Goal: Task Accomplishment & Management: Complete application form

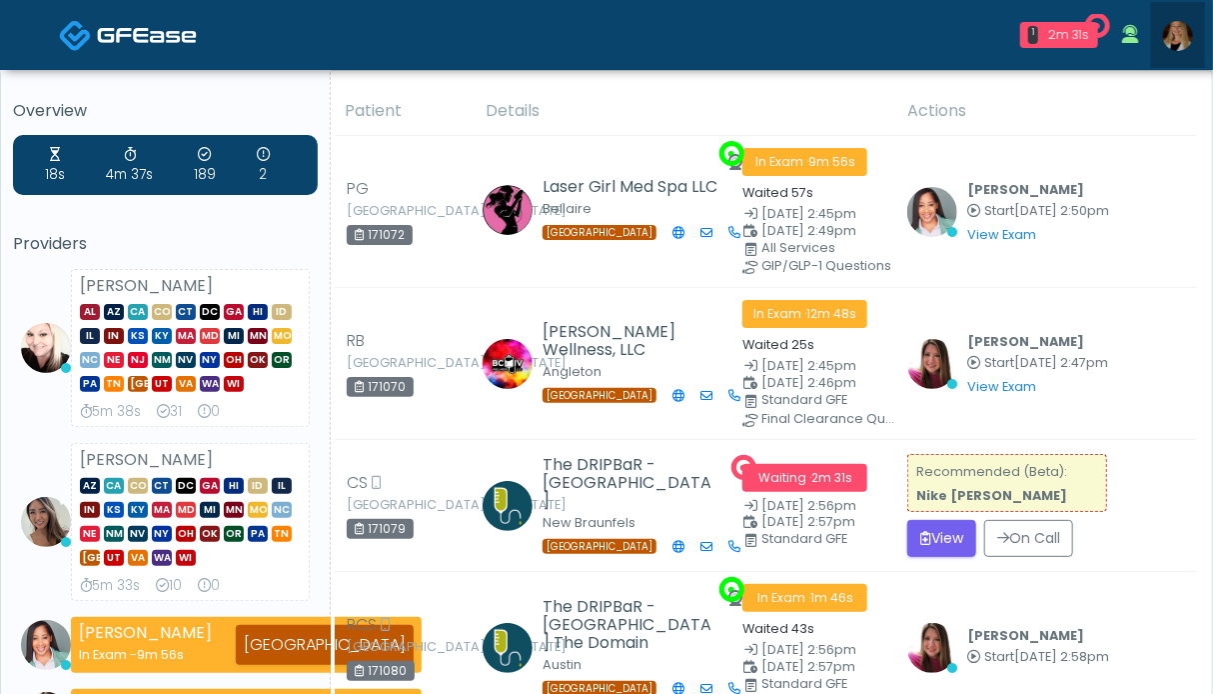
click at [1179, 38] on img at bounding box center [1178, 36] width 30 height 30
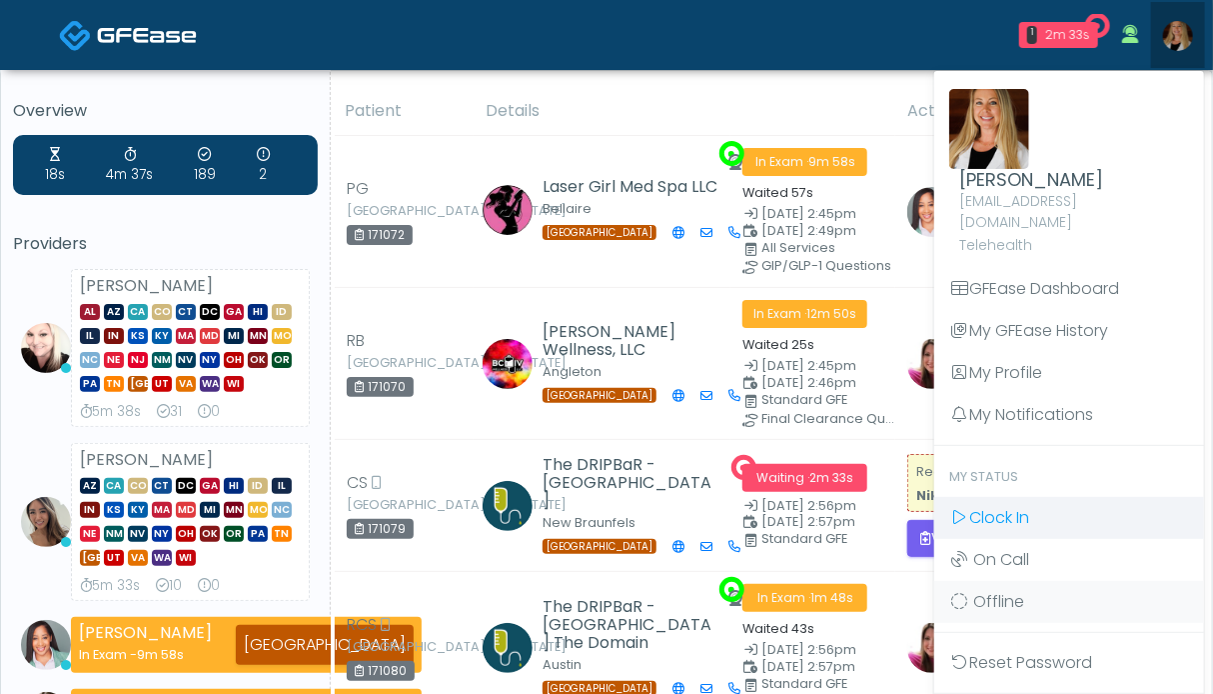
click at [1015, 506] on span "Clock In" at bounding box center [999, 517] width 60 height 23
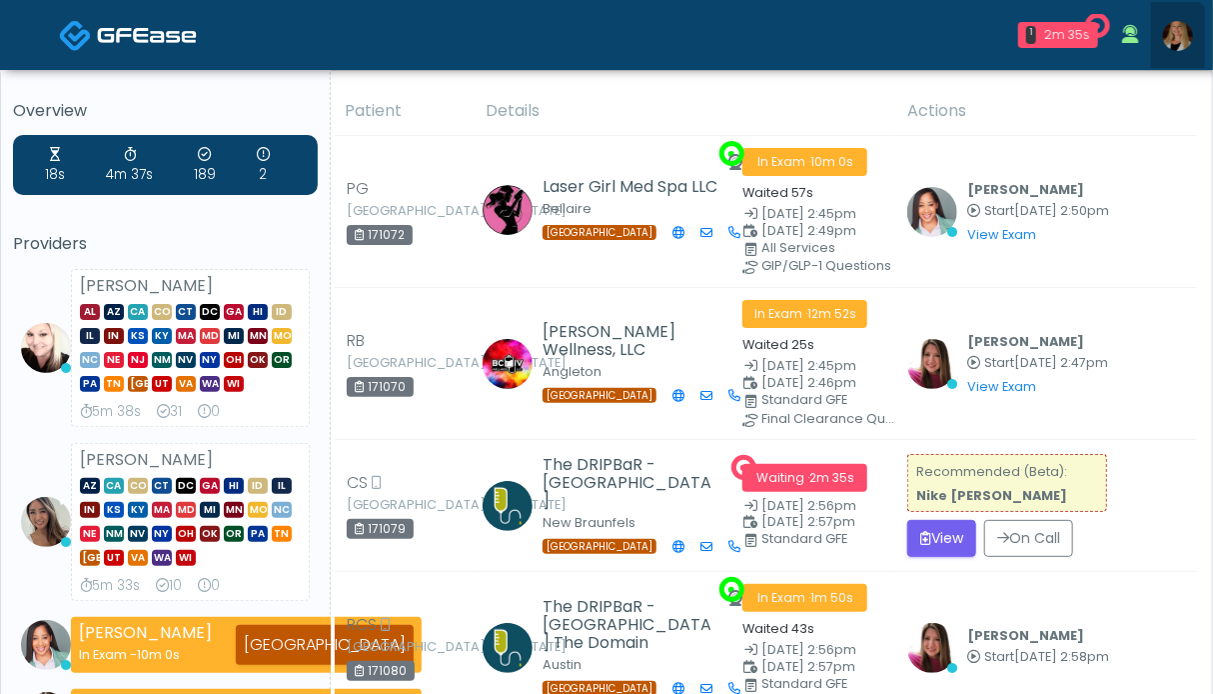
click at [1167, 45] on img at bounding box center [1178, 36] width 30 height 30
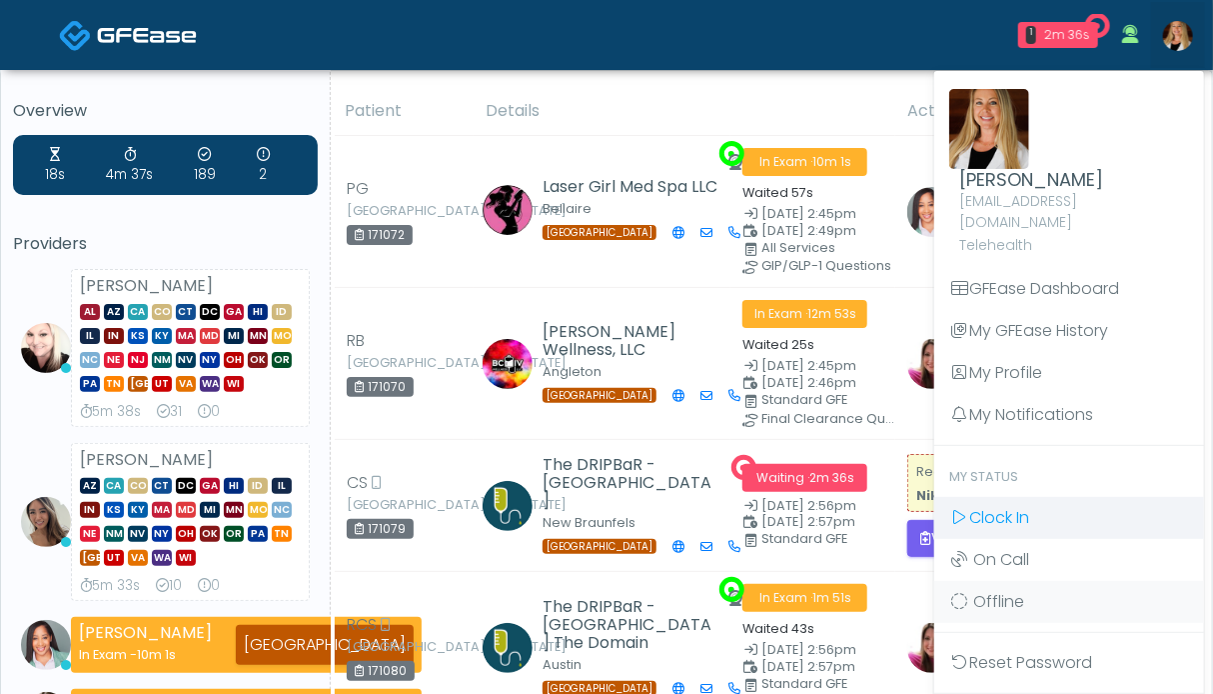
click at [995, 506] on span "Clock In" at bounding box center [999, 517] width 60 height 23
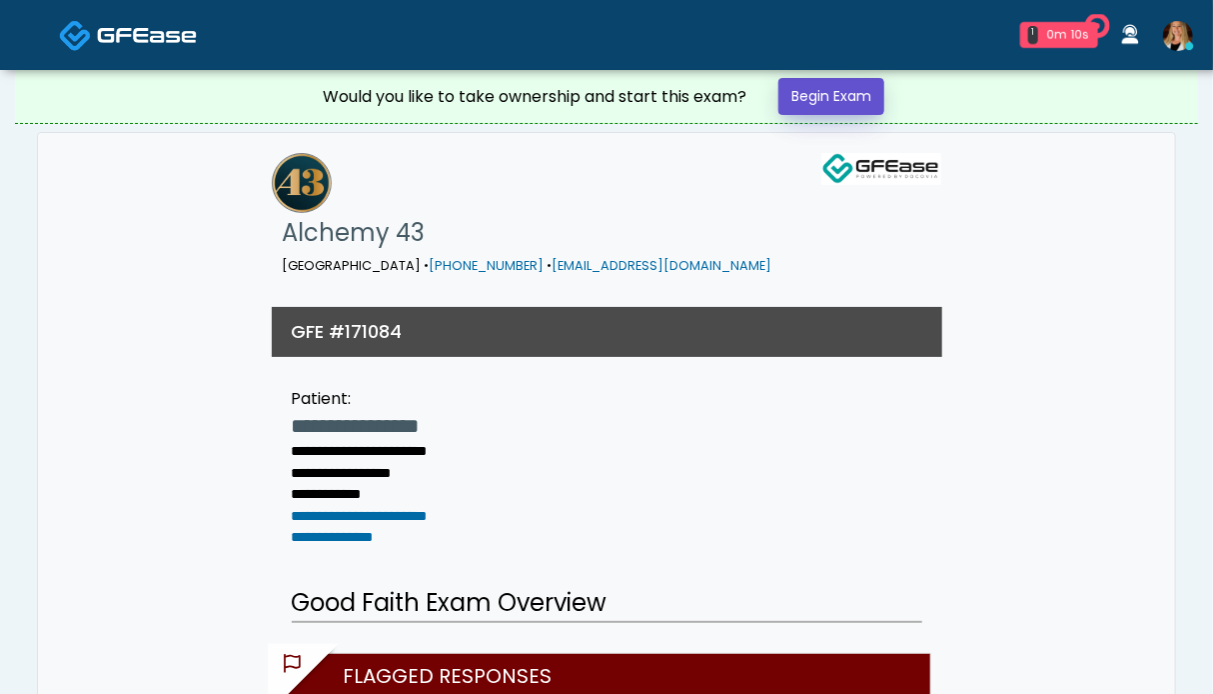
click at [855, 99] on link "Begin Exam" at bounding box center [831, 96] width 106 height 37
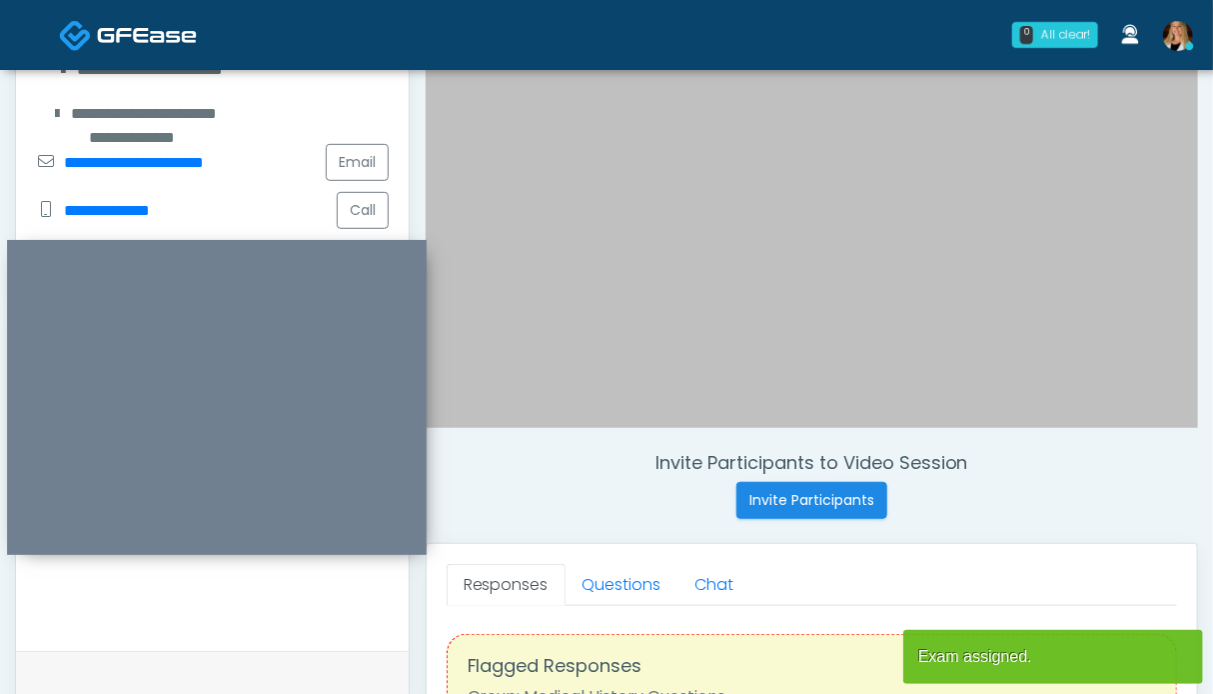
scroll to position [400, 0]
click at [584, 577] on link "Questions" at bounding box center [622, 585] width 113 height 42
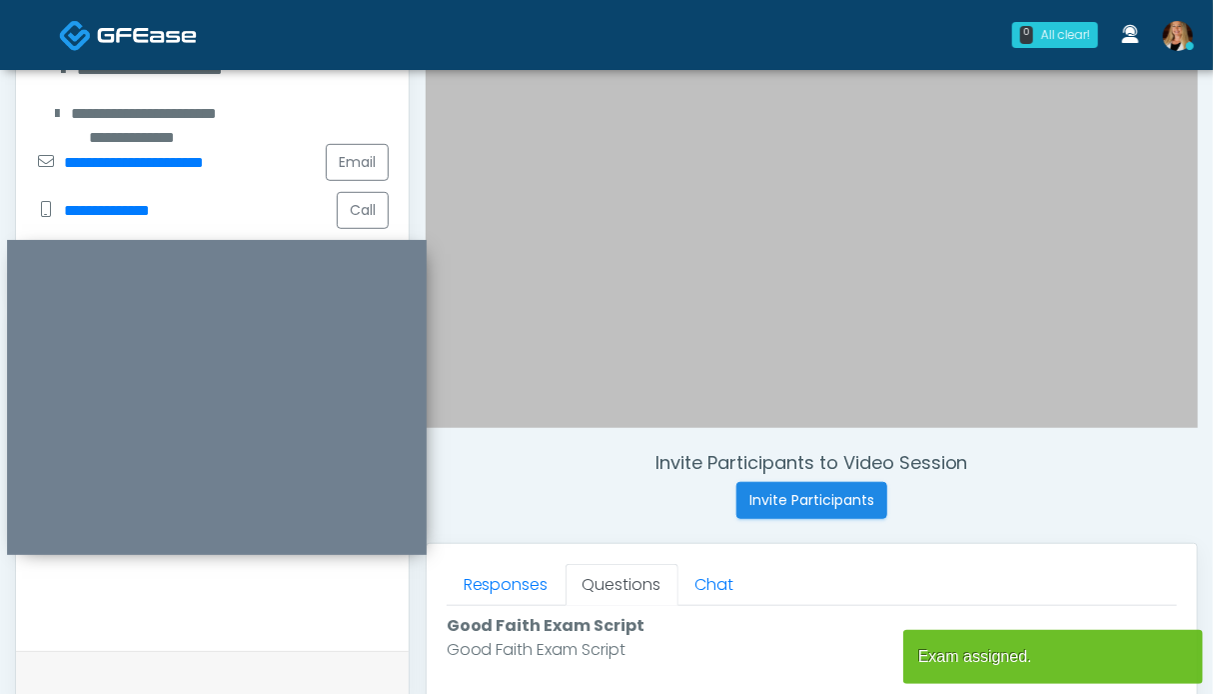
scroll to position [0, 0]
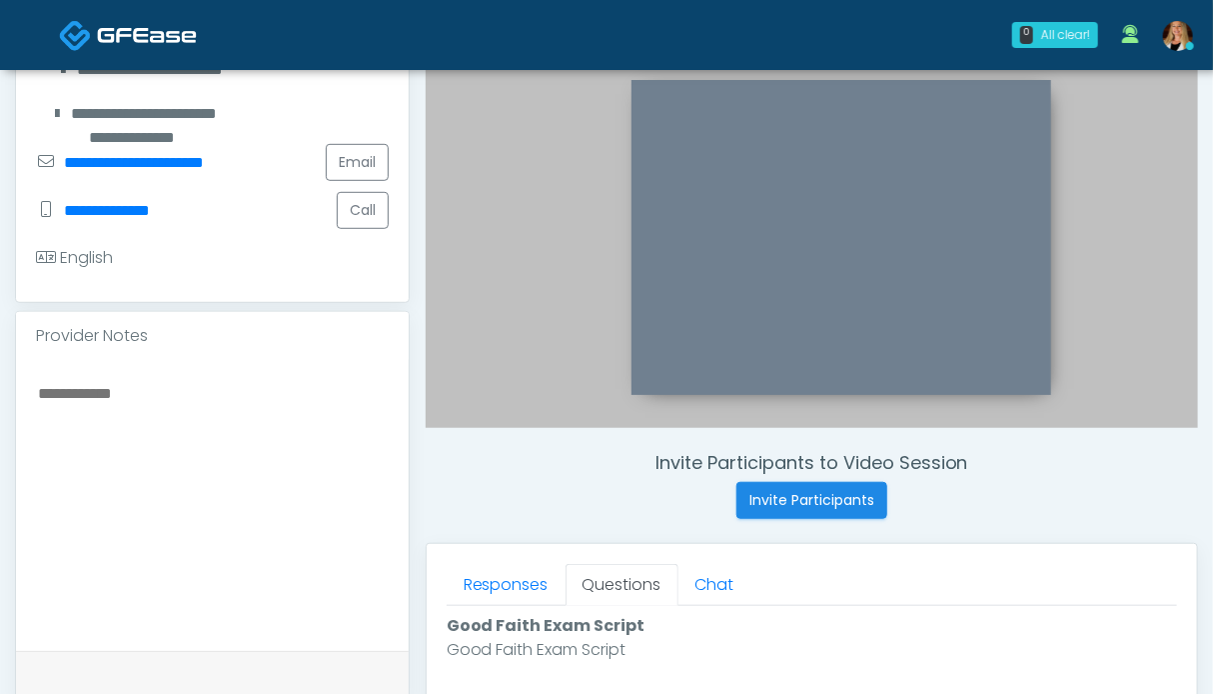
drag, startPoint x: 224, startPoint y: 253, endPoint x: 848, endPoint y: 93, distance: 644.7
click at [848, 93] on div at bounding box center [842, 237] width 420 height 315
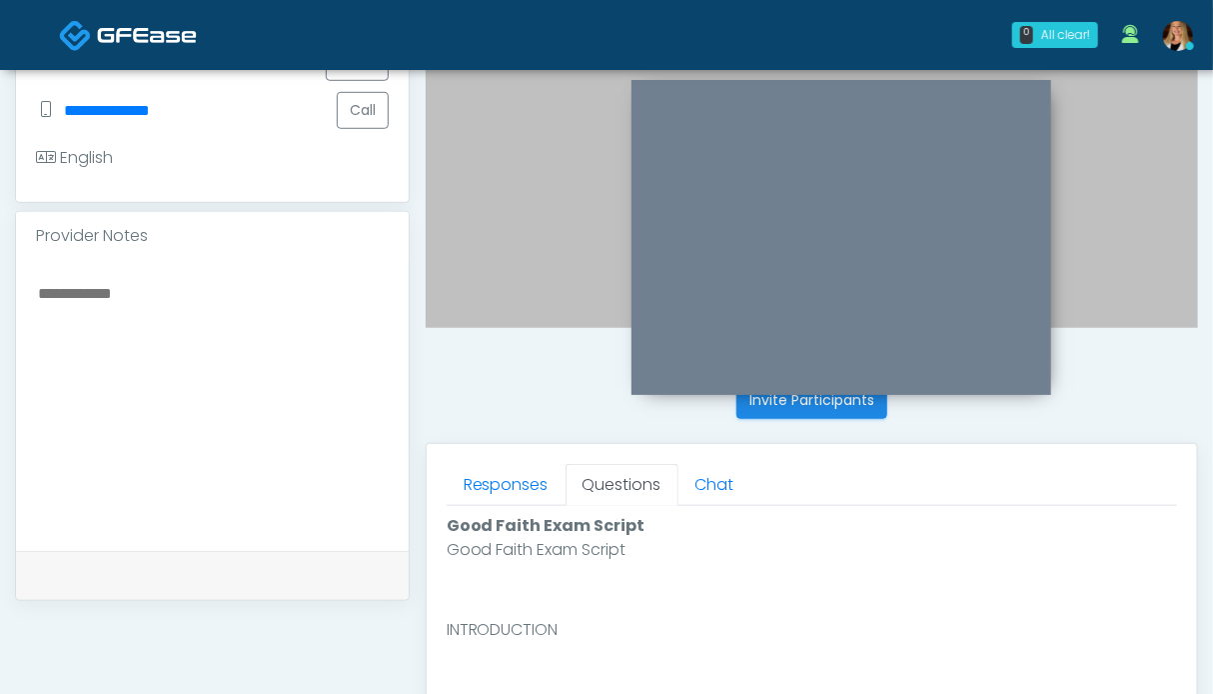
scroll to position [799, 0]
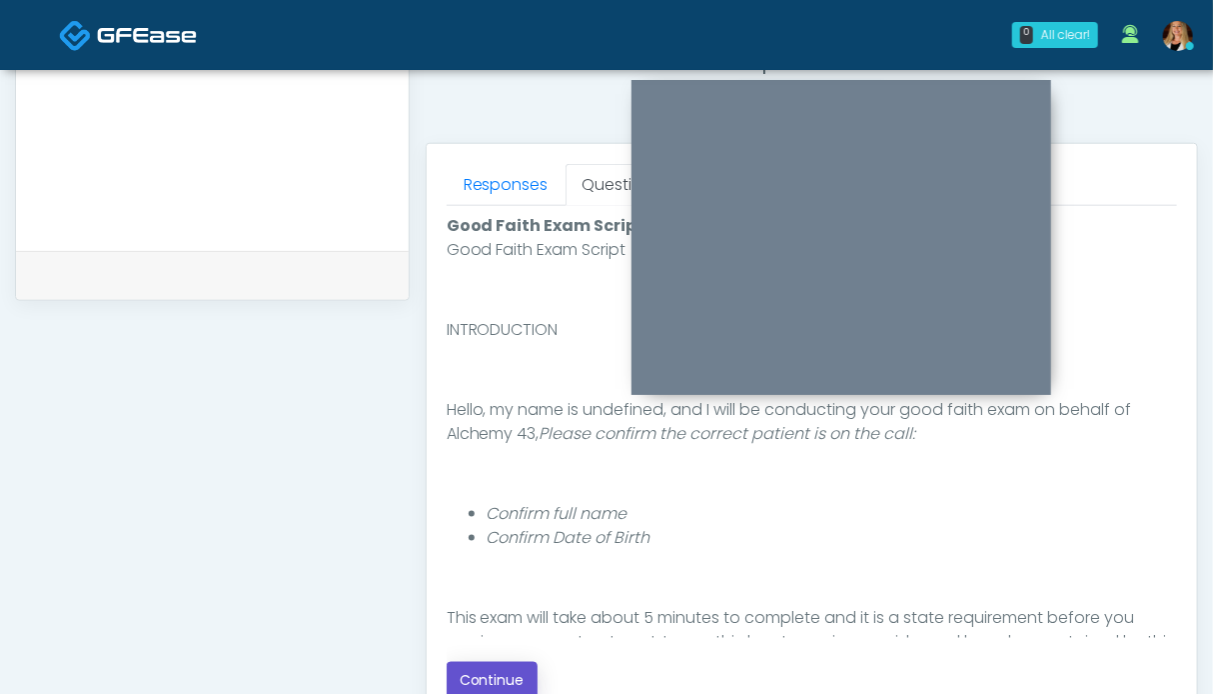
click at [520, 672] on button "Continue" at bounding box center [492, 680] width 91 height 37
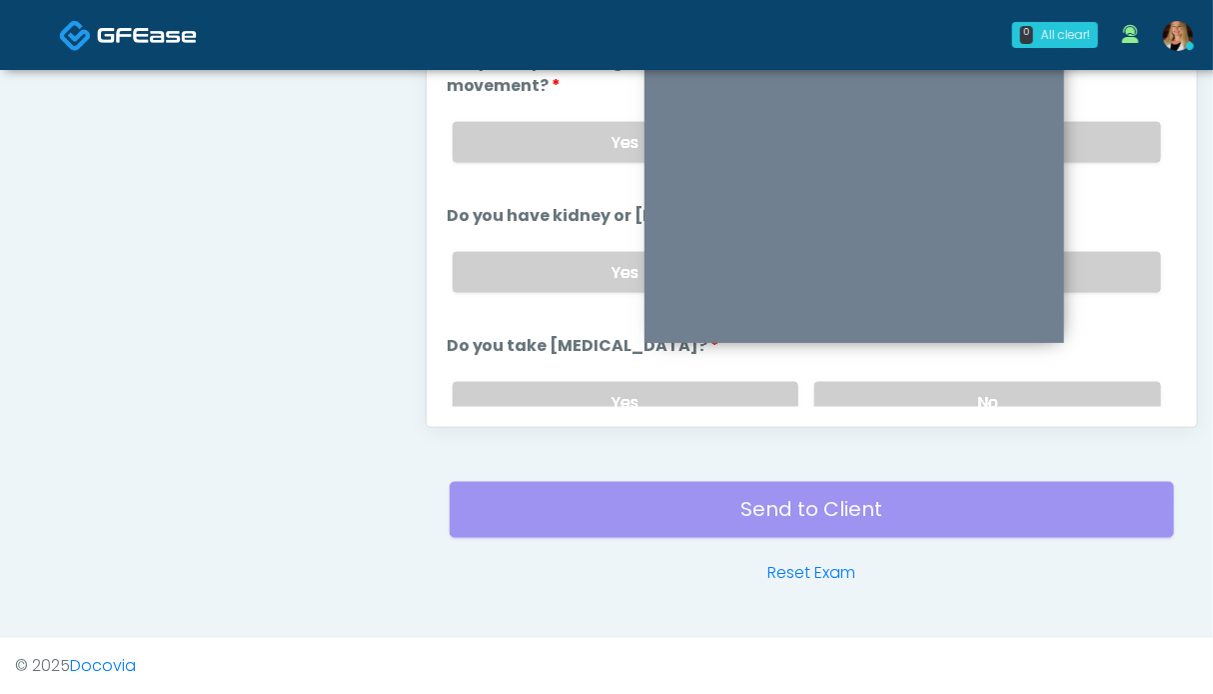
drag, startPoint x: 869, startPoint y: 93, endPoint x: 882, endPoint y: 41, distance: 53.6
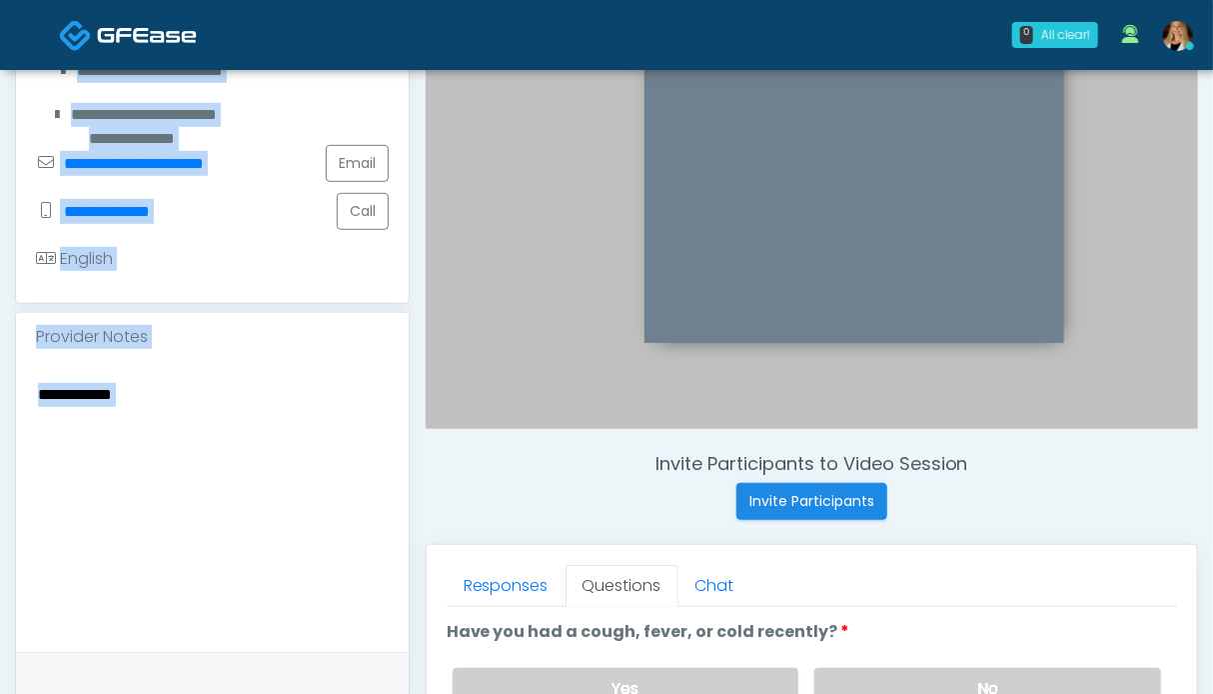
scroll to position [299, 0]
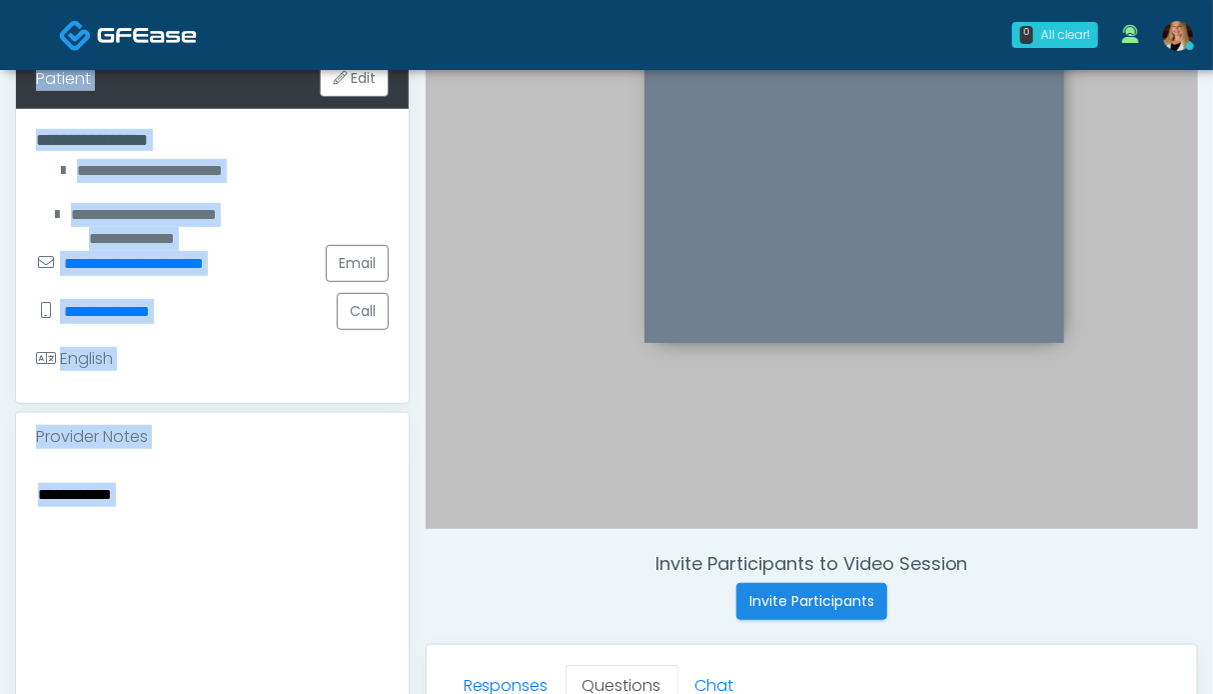
click at [284, 429] on div "Provider Notes" at bounding box center [212, 437] width 393 height 48
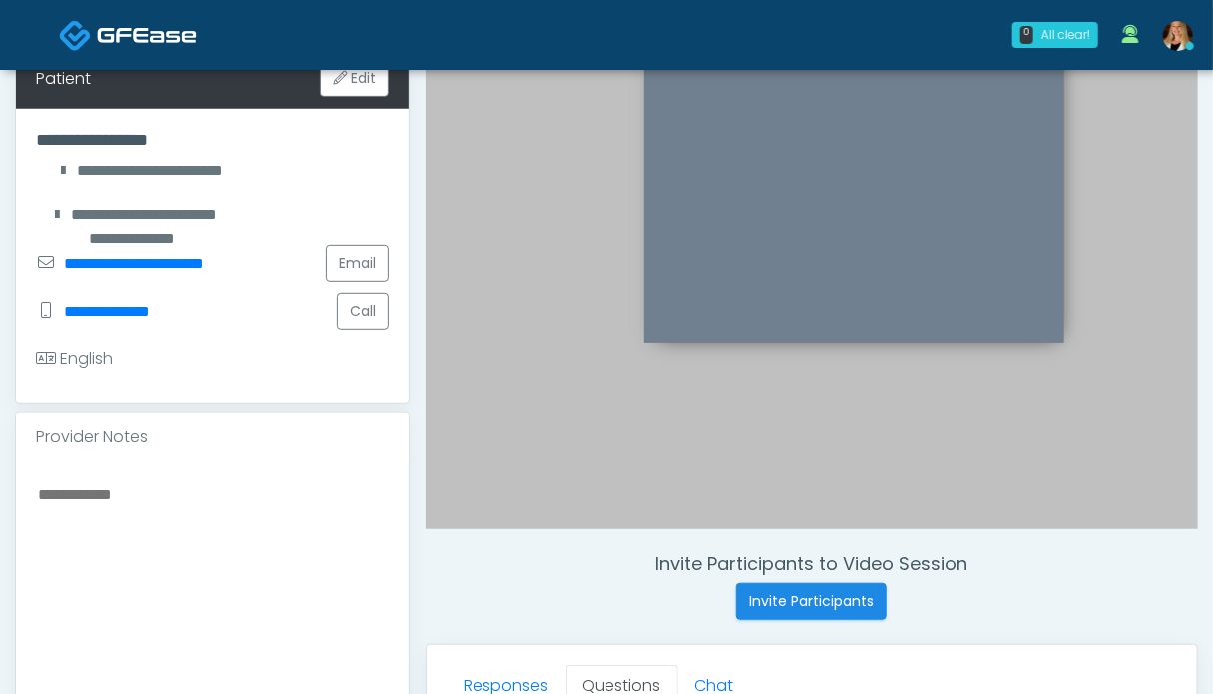
scroll to position [699, 0]
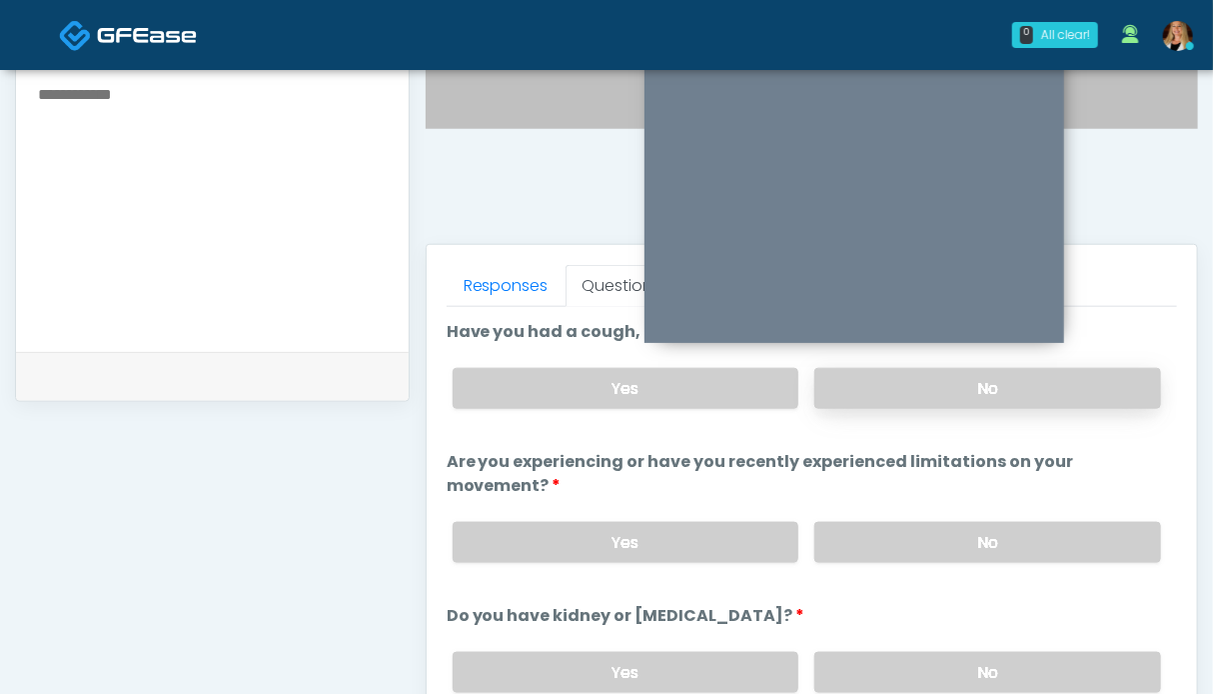
click at [943, 393] on label "No" at bounding box center [987, 388] width 347 height 41
click at [961, 547] on label "No" at bounding box center [987, 542] width 347 height 41
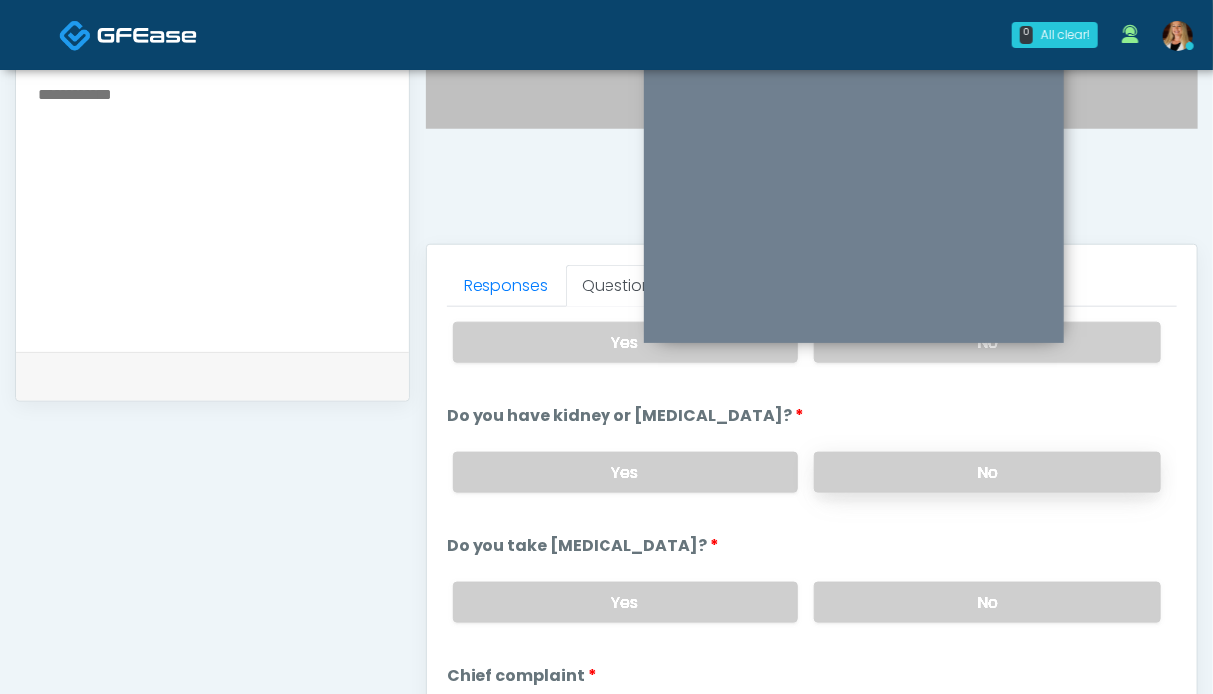
click at [966, 470] on label "No" at bounding box center [987, 472] width 347 height 41
click at [954, 608] on label "No" at bounding box center [987, 602] width 347 height 41
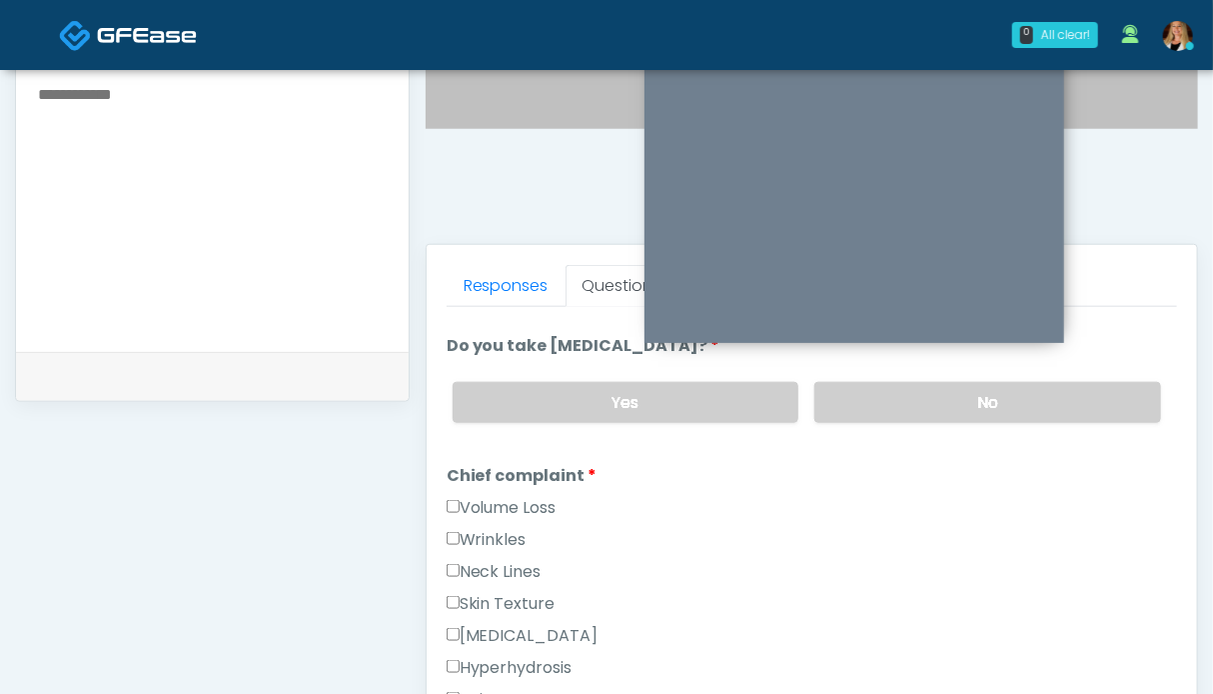
click at [490, 497] on label "Volume Loss" at bounding box center [502, 508] width 110 height 24
click at [484, 528] on label "Wrinkles" at bounding box center [487, 540] width 80 height 24
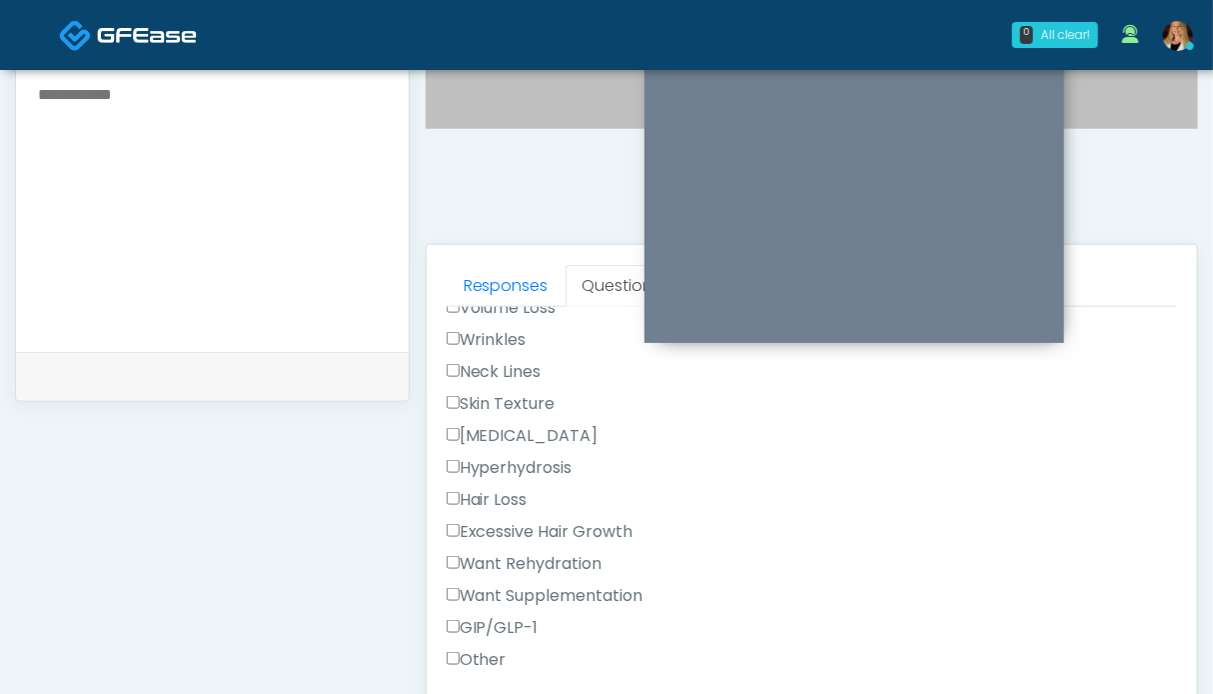
scroll to position [700, 0]
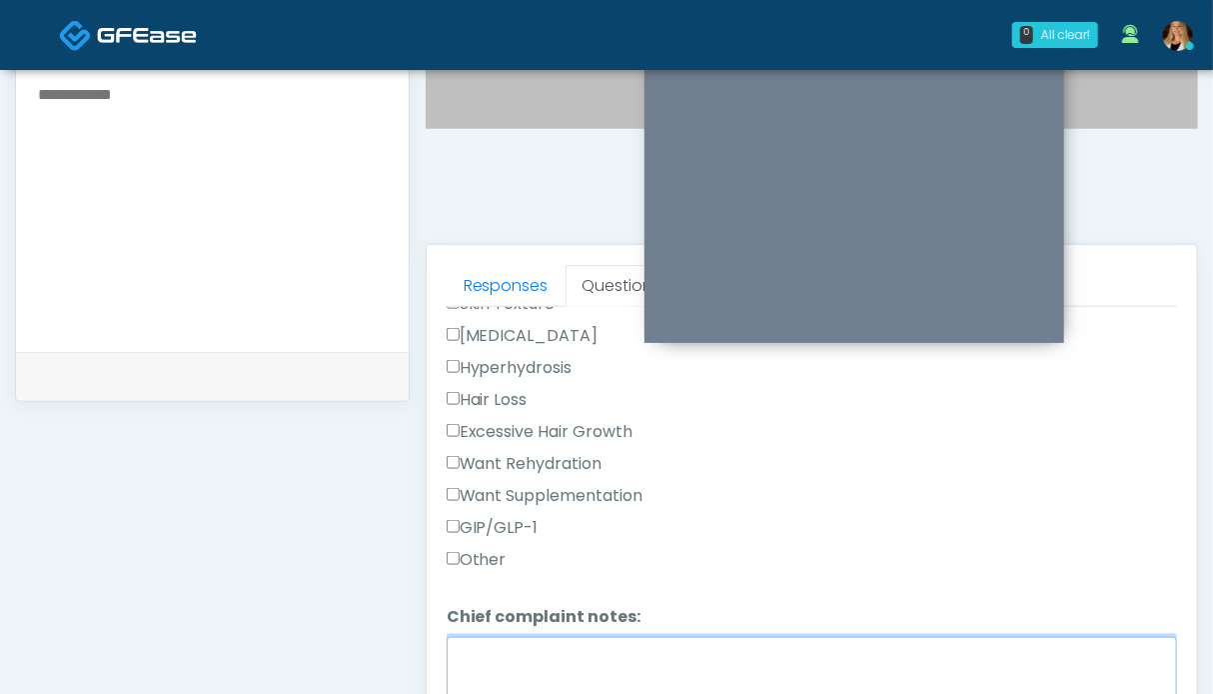
click at [685, 643] on textarea "Chief complaint notes:" at bounding box center [812, 680] width 731 height 86
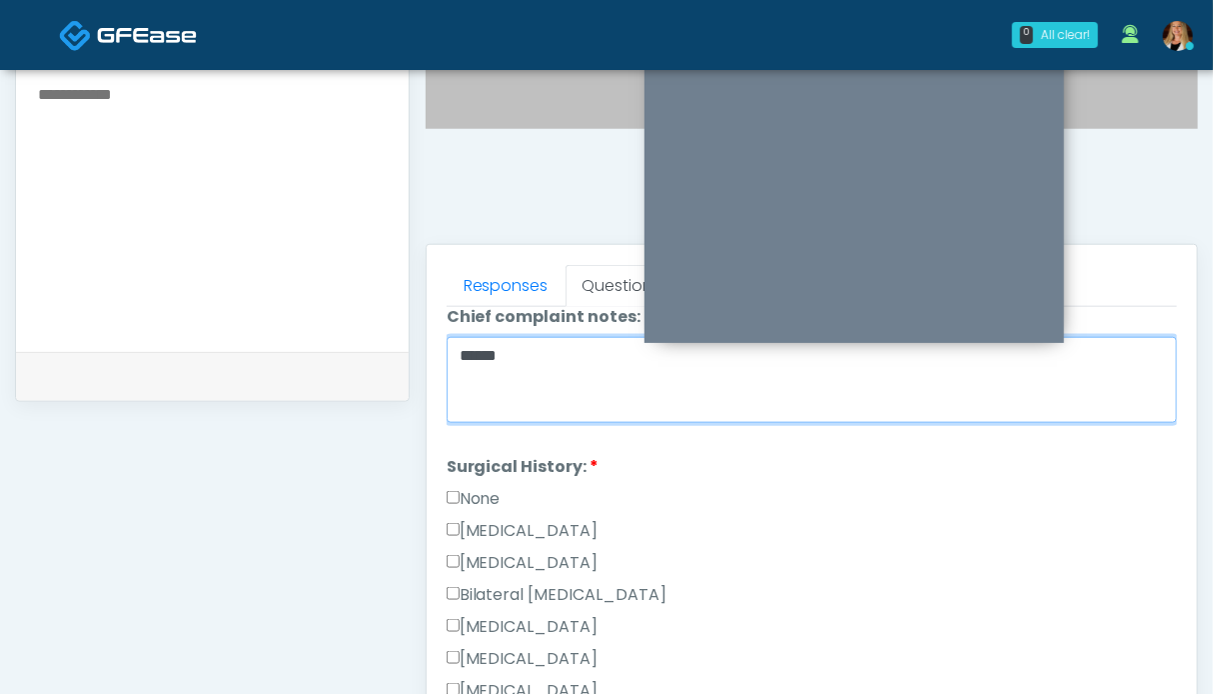
type textarea "*****"
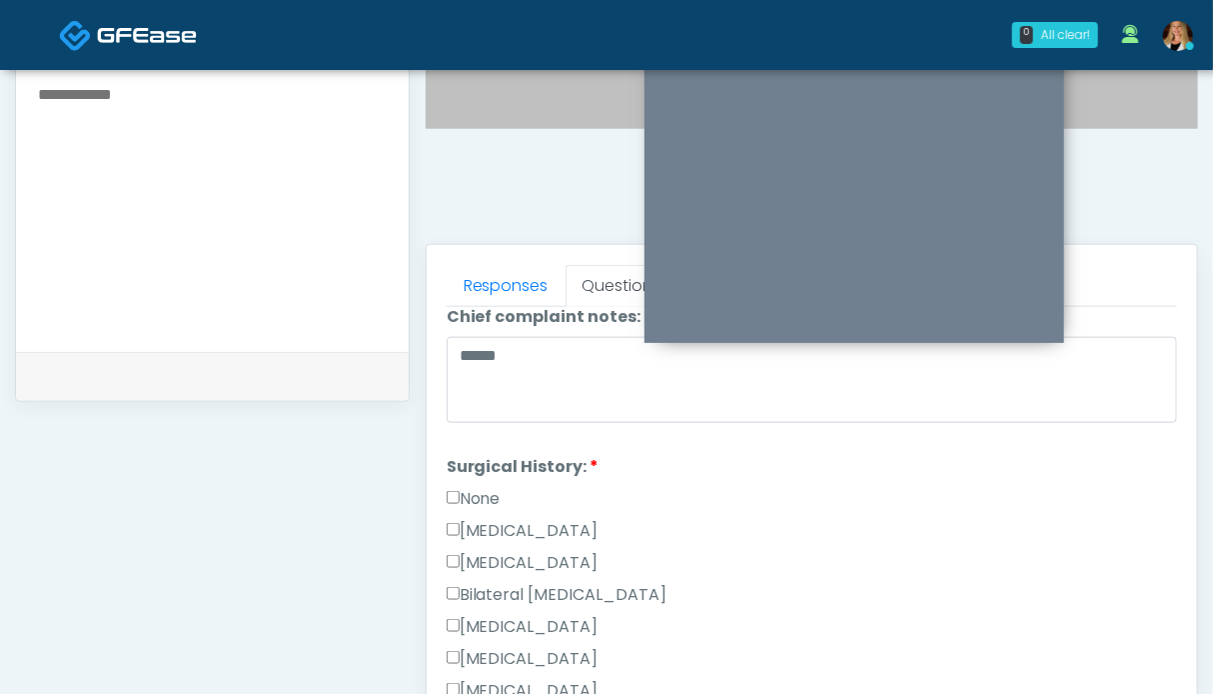
click at [480, 487] on label "None" at bounding box center [474, 499] width 54 height 24
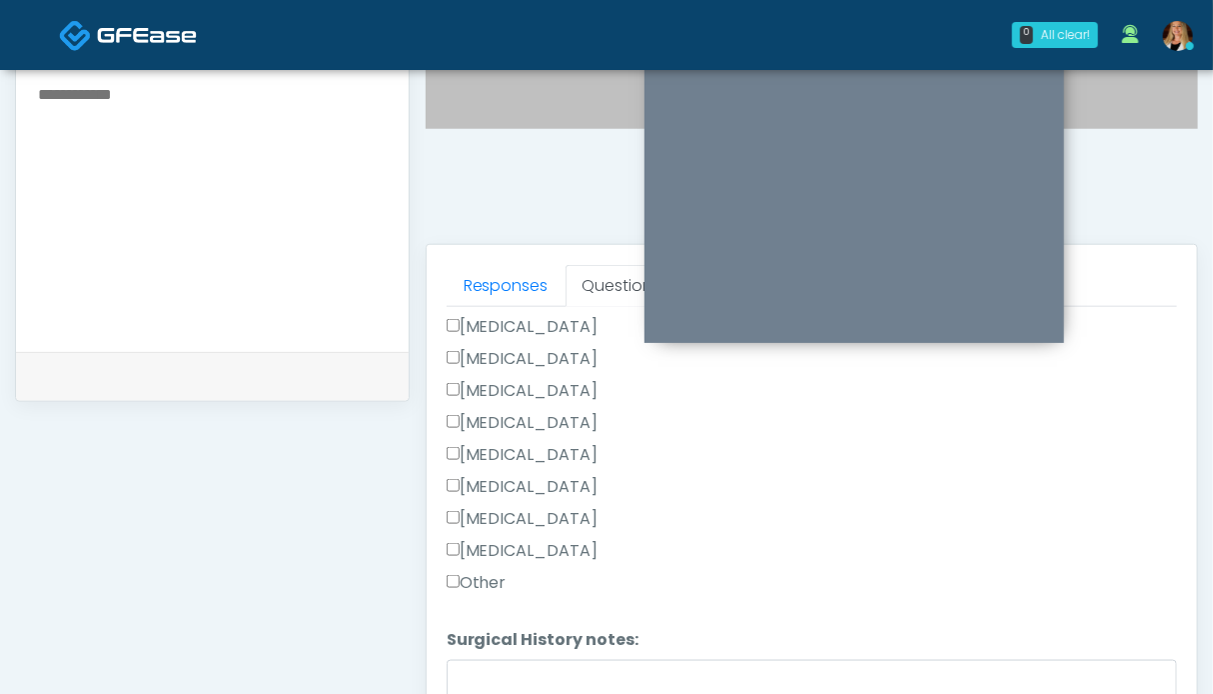
scroll to position [898, 0]
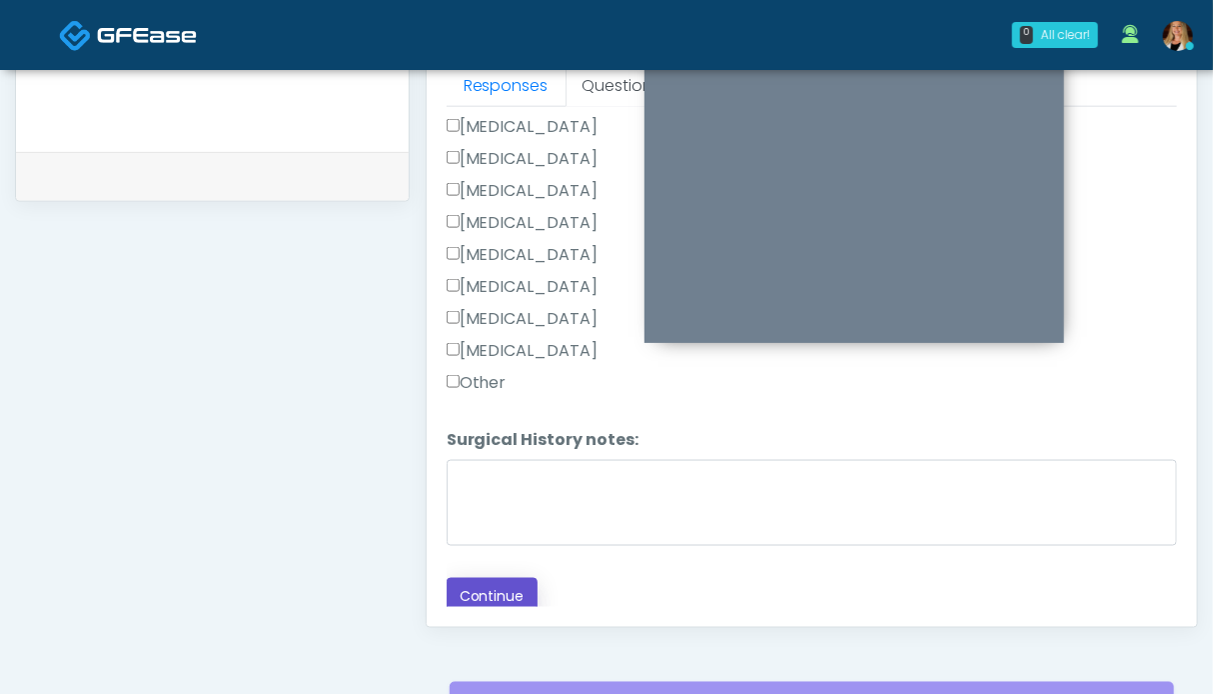
click at [504, 582] on button "Continue" at bounding box center [492, 596] width 91 height 37
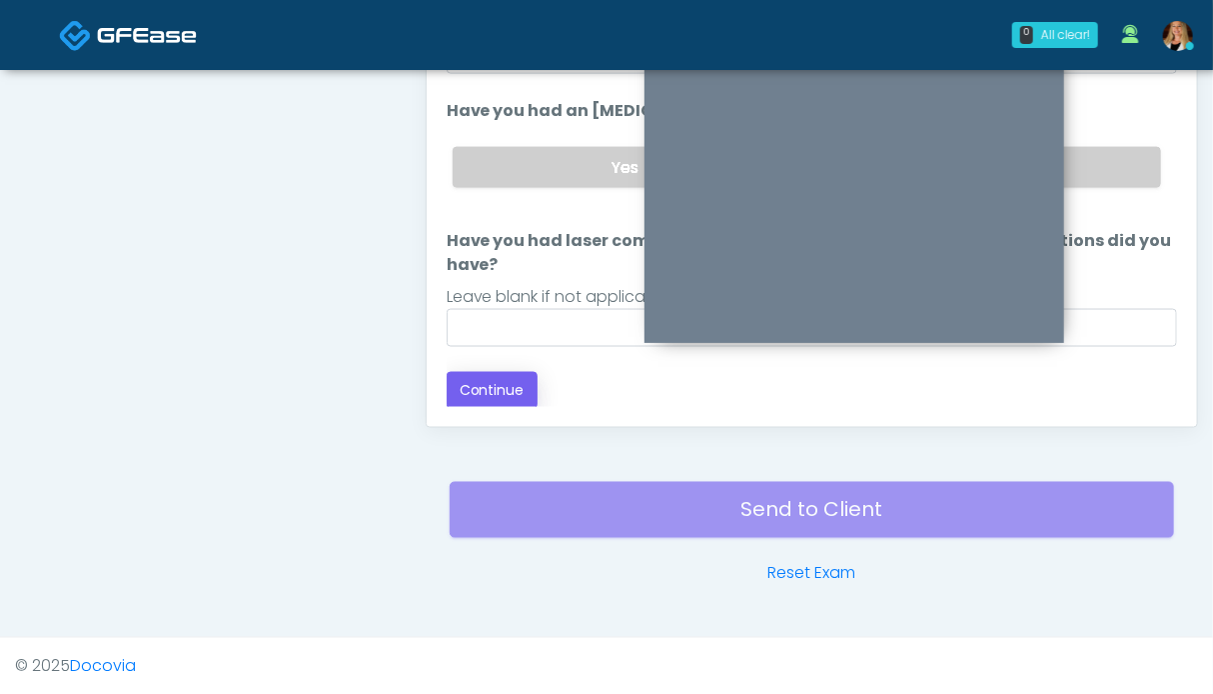
scroll to position [798, 0]
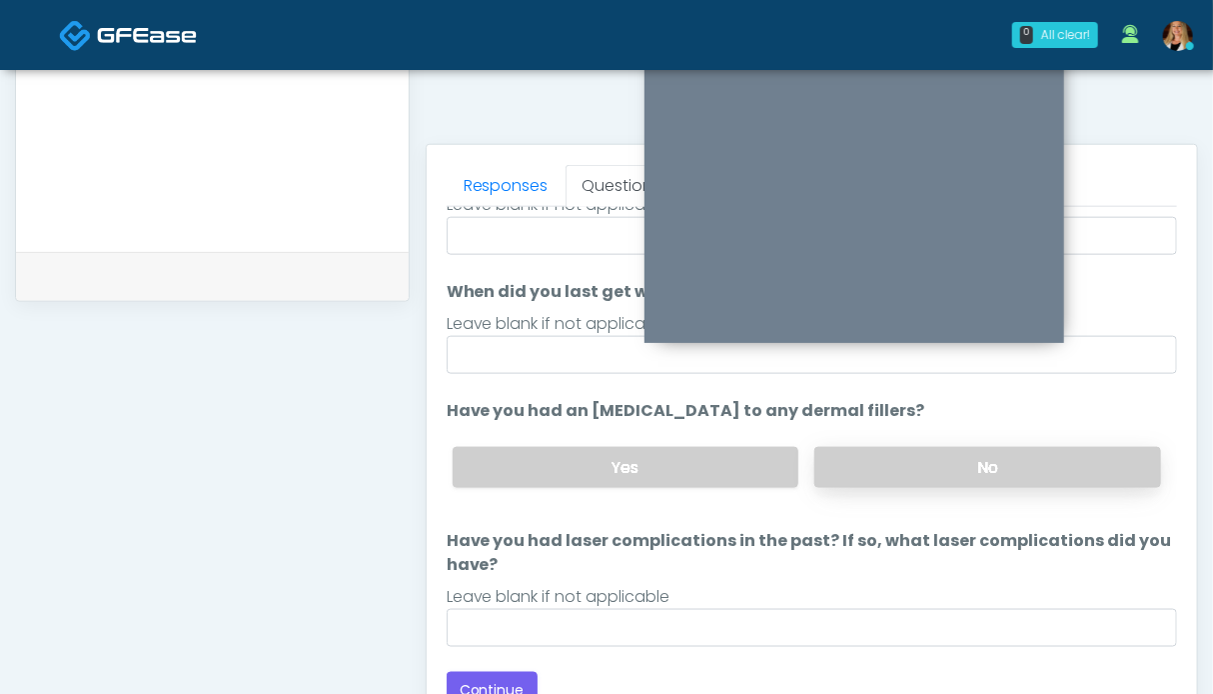
click at [914, 459] on label "No" at bounding box center [987, 467] width 347 height 41
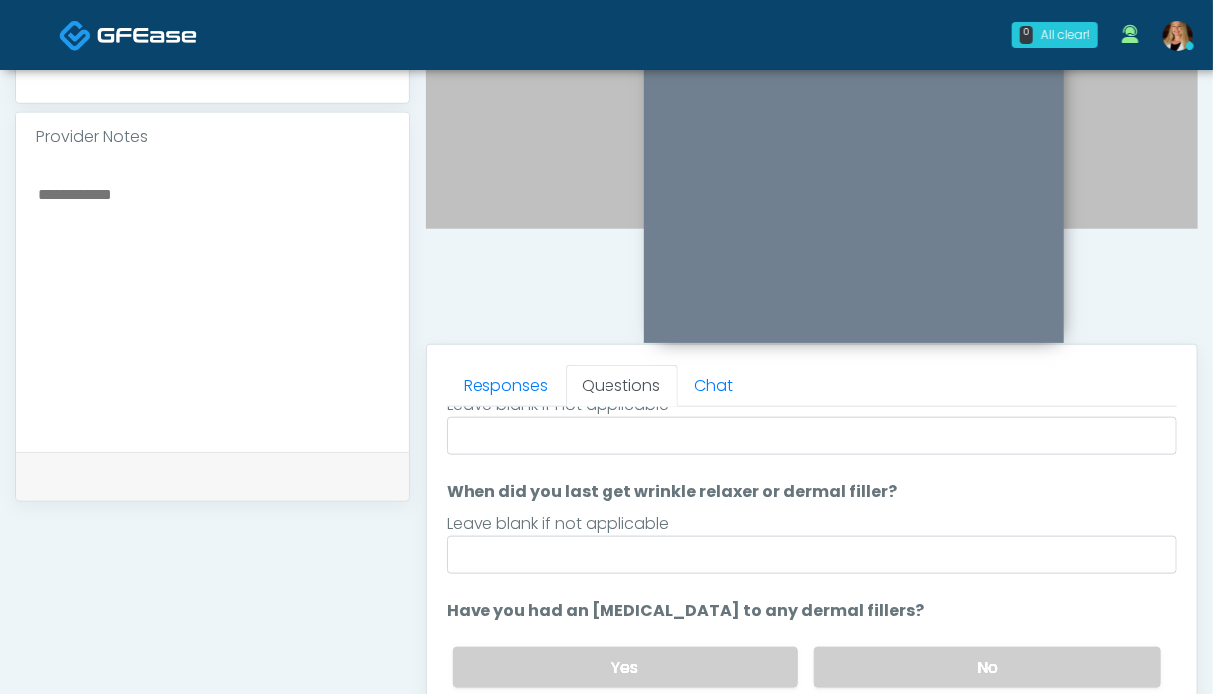
scroll to position [898, 0]
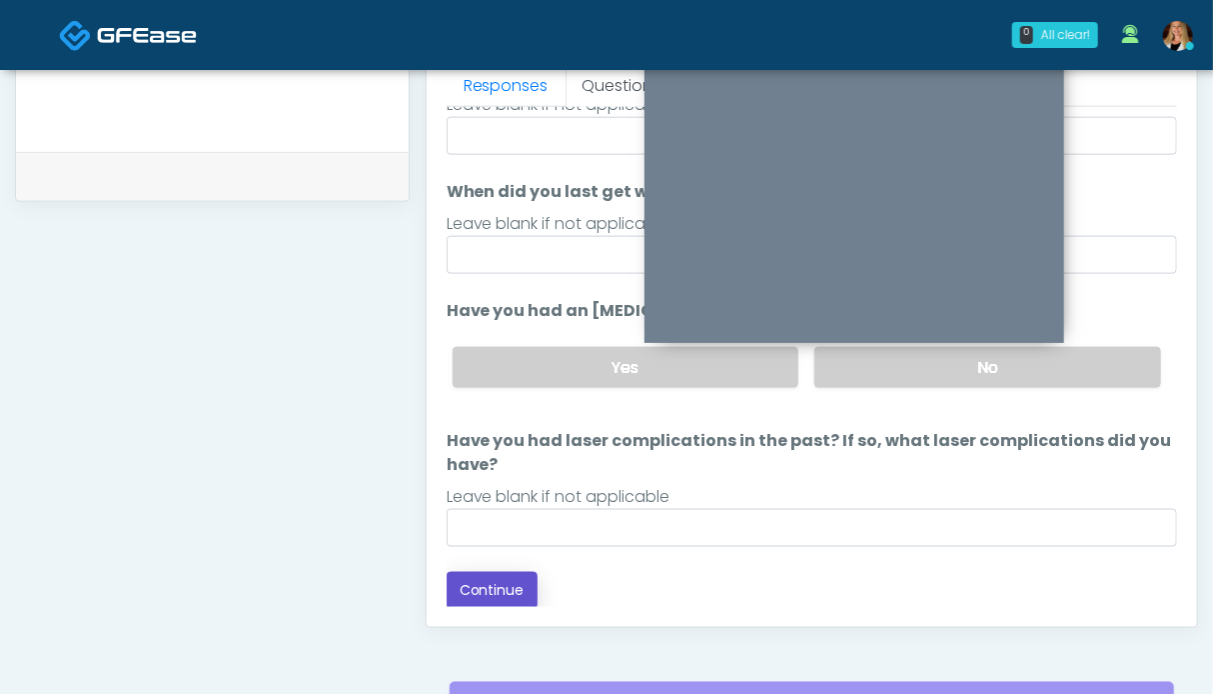
click at [500, 592] on button "Continue" at bounding box center [492, 590] width 91 height 37
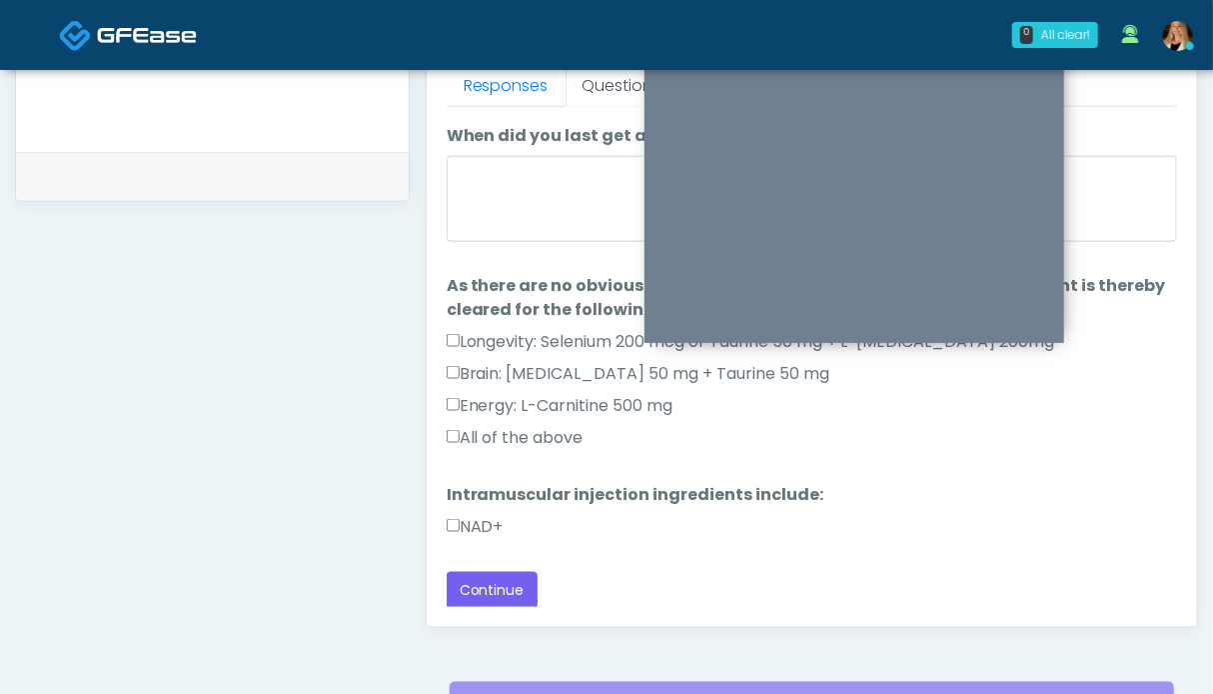
click at [477, 521] on label "NAD+" at bounding box center [475, 527] width 57 height 24
click at [491, 439] on label "All of the above" at bounding box center [515, 438] width 137 height 24
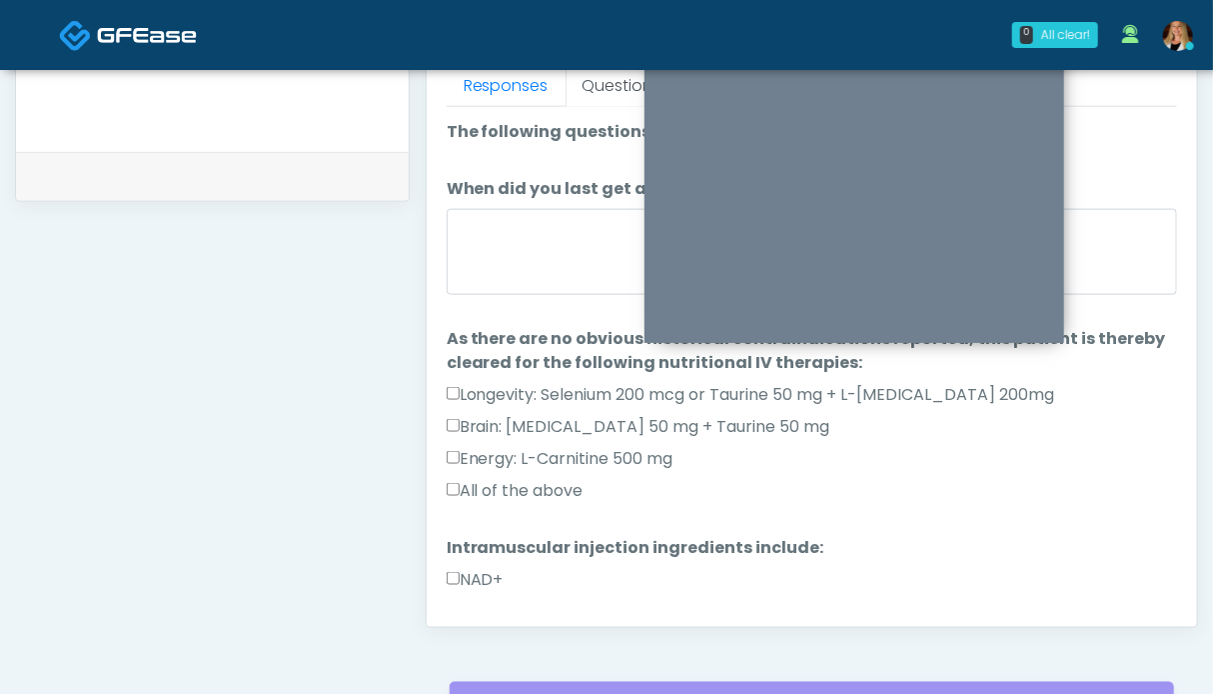
drag, startPoint x: 229, startPoint y: 274, endPoint x: 200, endPoint y: 260, distance: 32.2
click at [228, 275] on div "**********" at bounding box center [212, 24] width 395 height 1524
click at [228, 445] on div "**********" at bounding box center [212, 24] width 395 height 1524
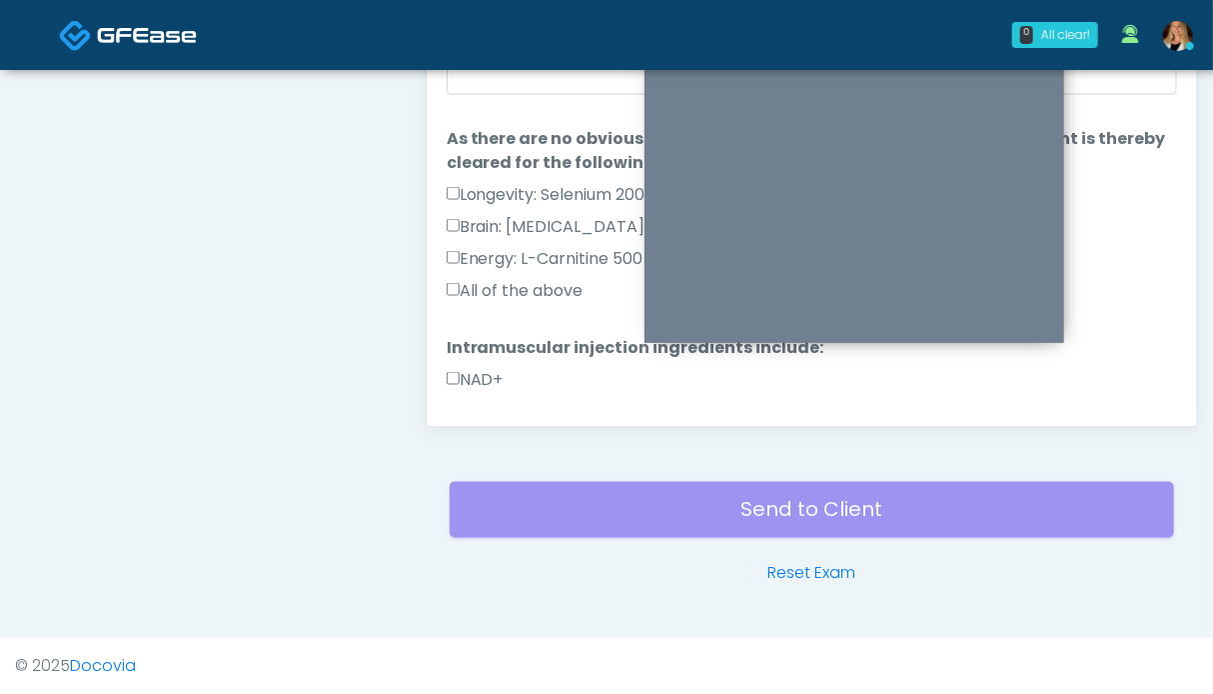
scroll to position [53, 0]
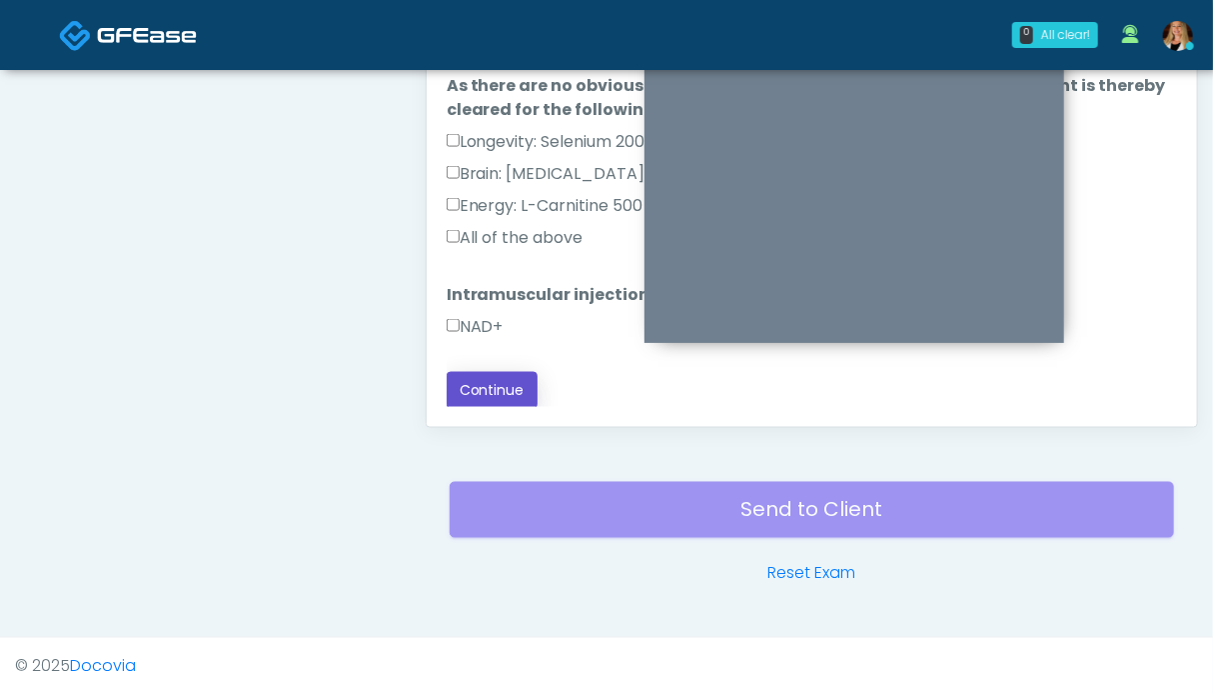
click at [474, 375] on button "Continue" at bounding box center [492, 390] width 91 height 37
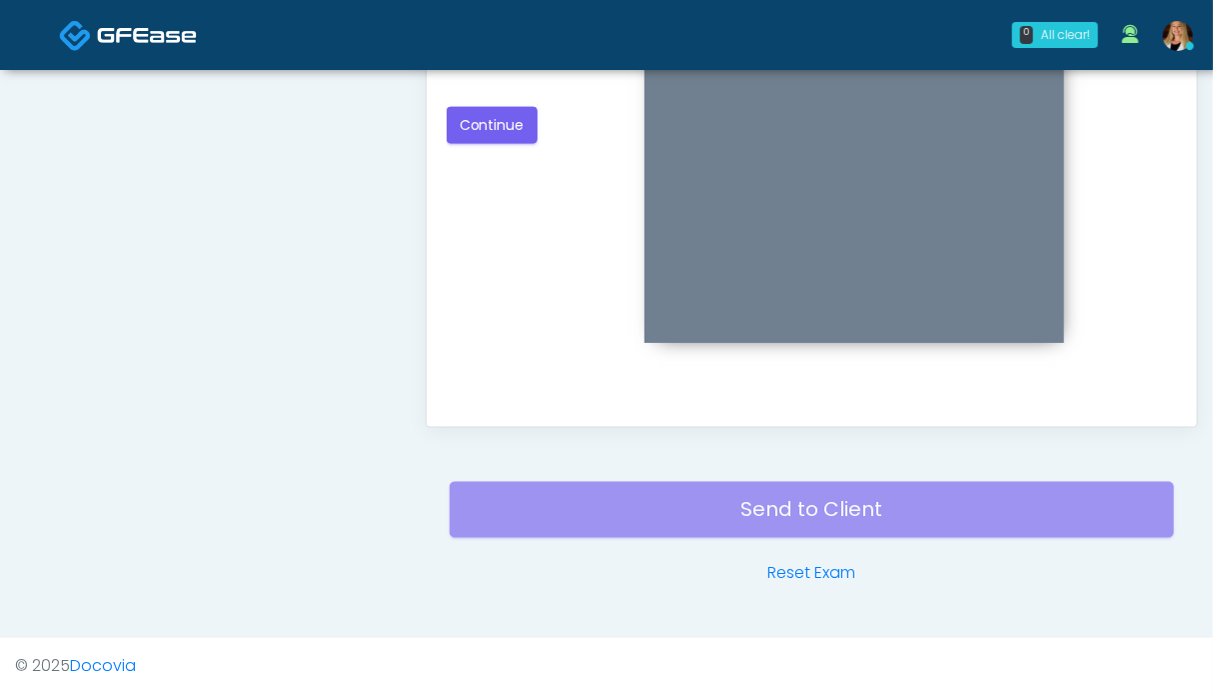
scroll to position [798, 0]
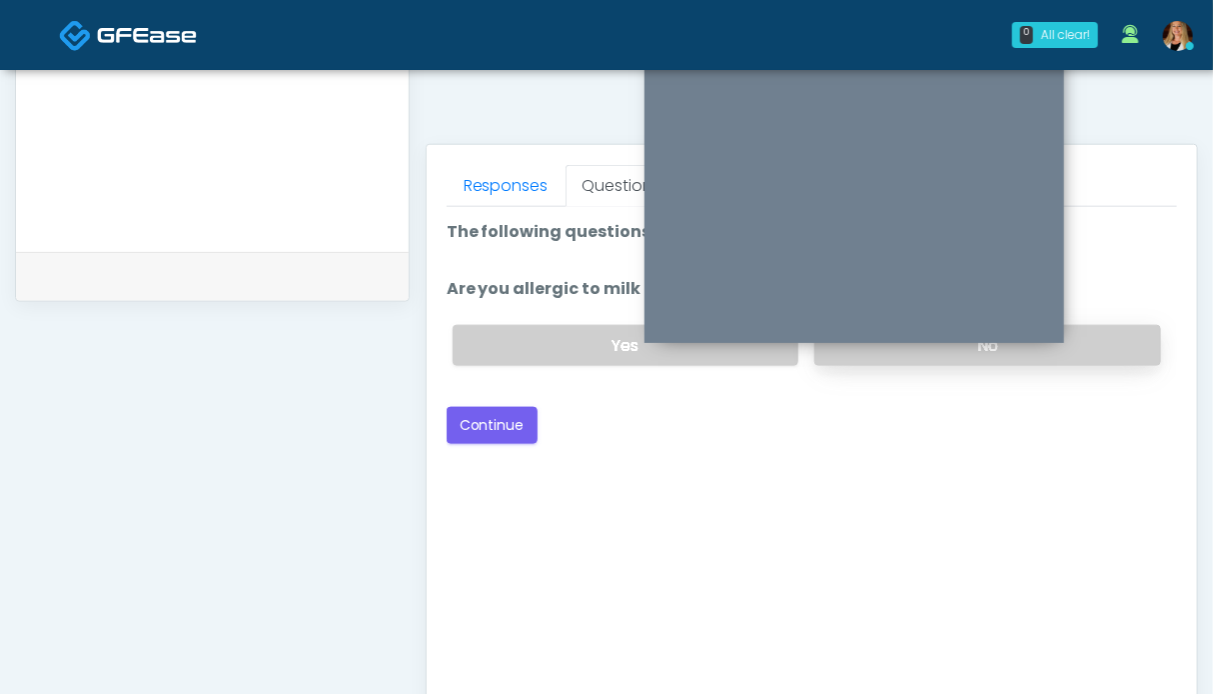
click at [1097, 346] on label "No" at bounding box center [987, 345] width 347 height 41
click at [503, 423] on button "Continue" at bounding box center [492, 425] width 91 height 37
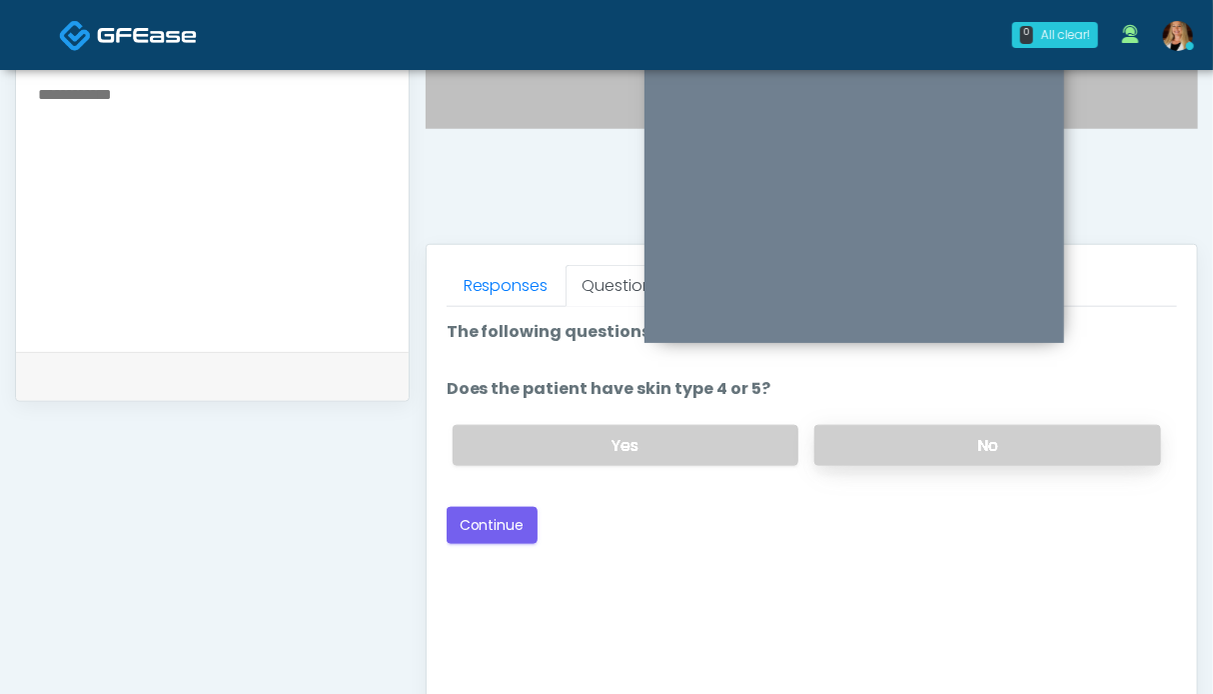
click at [1077, 458] on label "No" at bounding box center [987, 445] width 347 height 41
click at [514, 510] on button "Continue" at bounding box center [492, 525] width 91 height 37
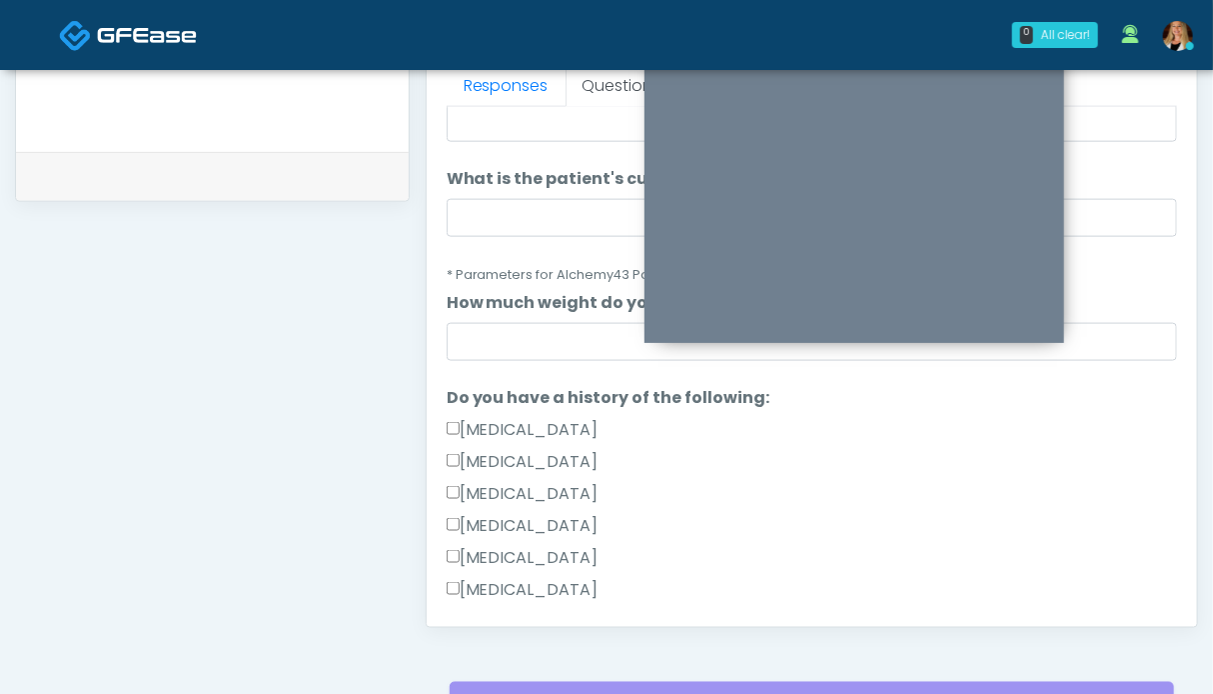
scroll to position [400, 0]
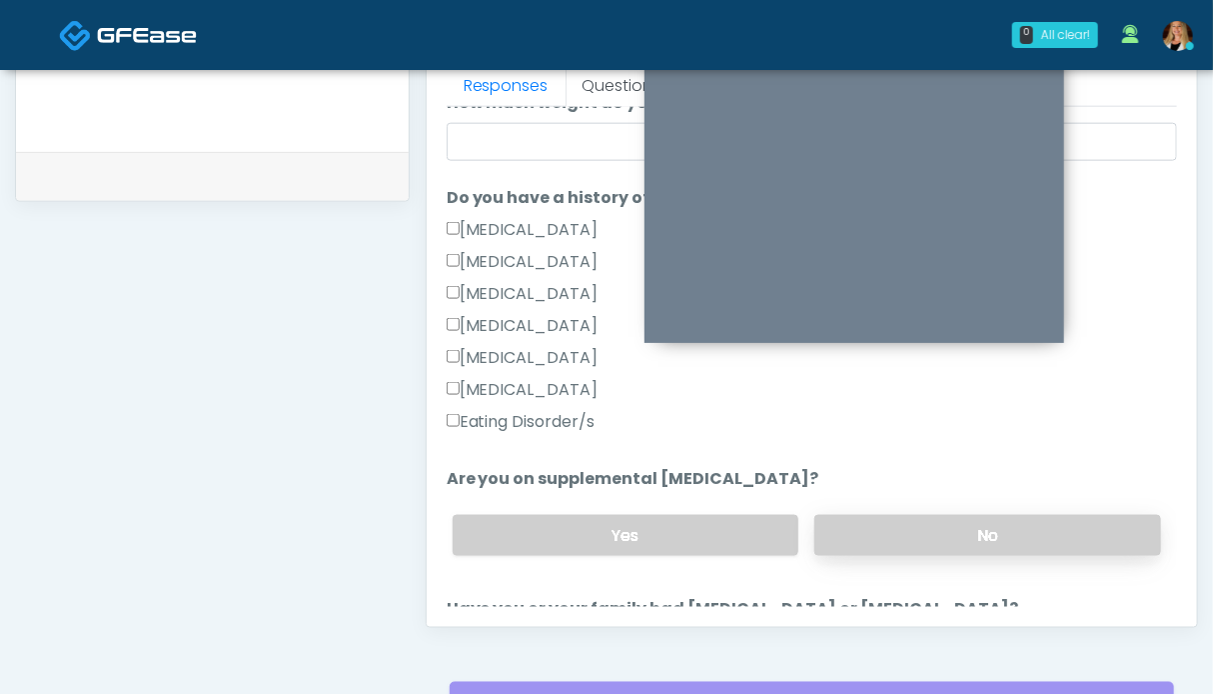
click at [988, 525] on label "No" at bounding box center [987, 535] width 347 height 41
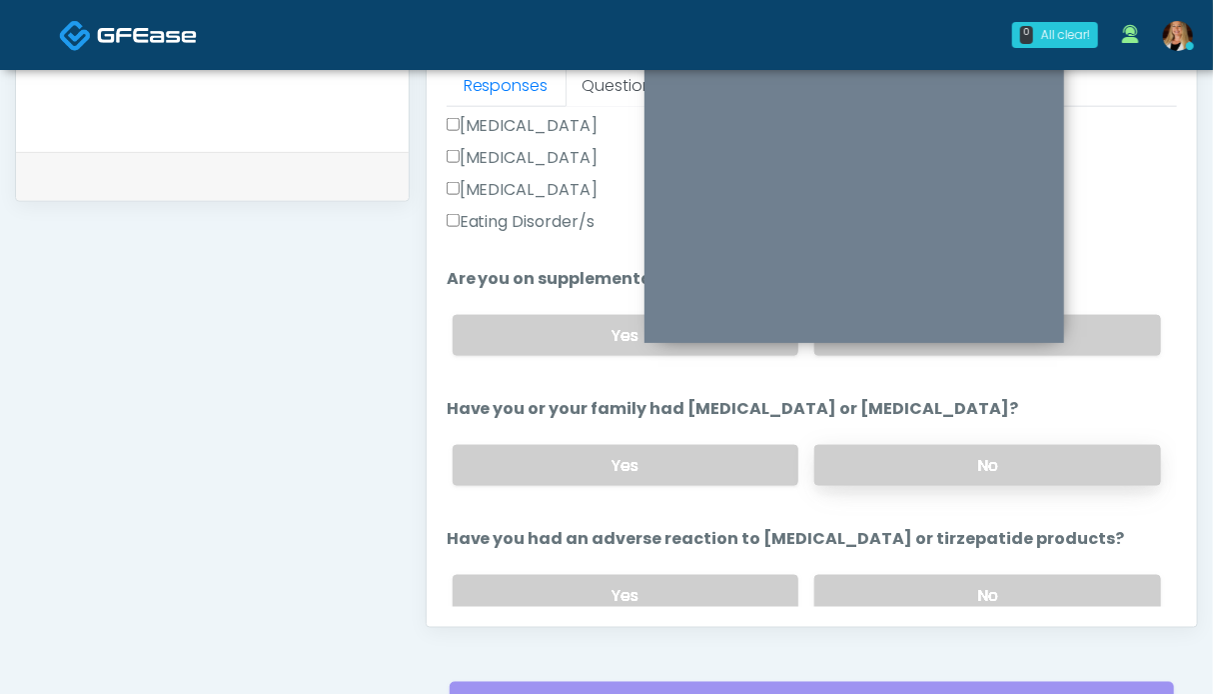
click at [967, 456] on label "No" at bounding box center [987, 465] width 347 height 41
click at [972, 575] on label "No" at bounding box center [987, 595] width 347 height 41
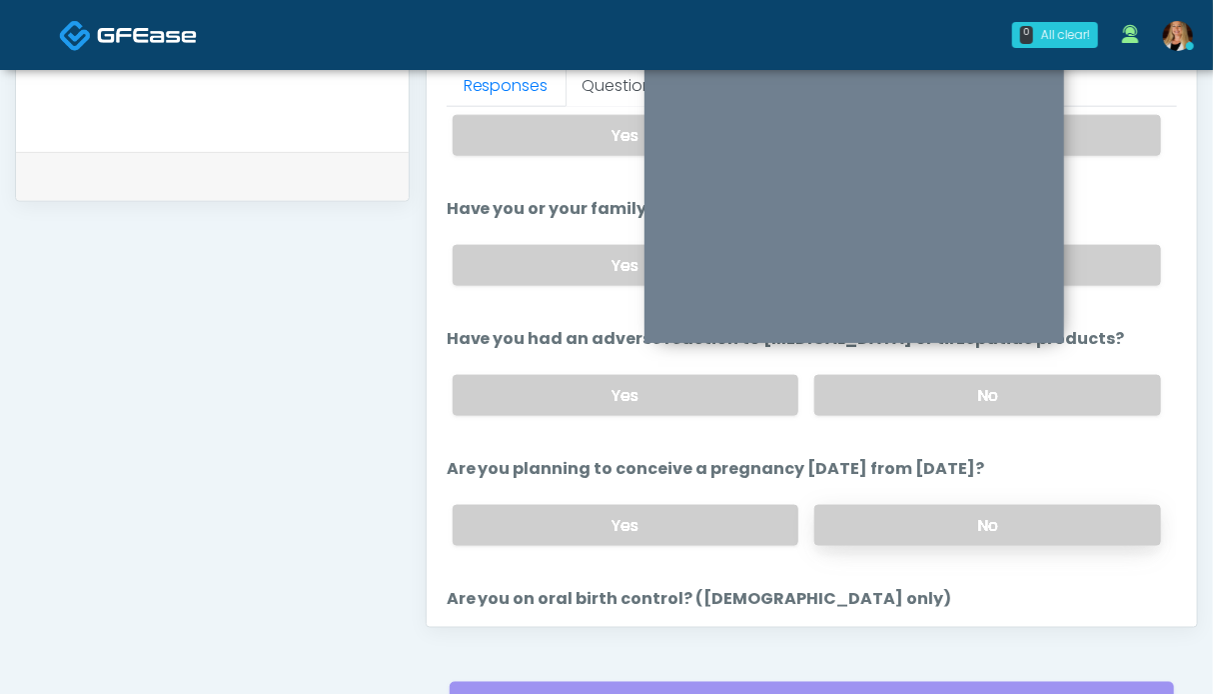
click at [963, 522] on label "No" at bounding box center [987, 525] width 347 height 41
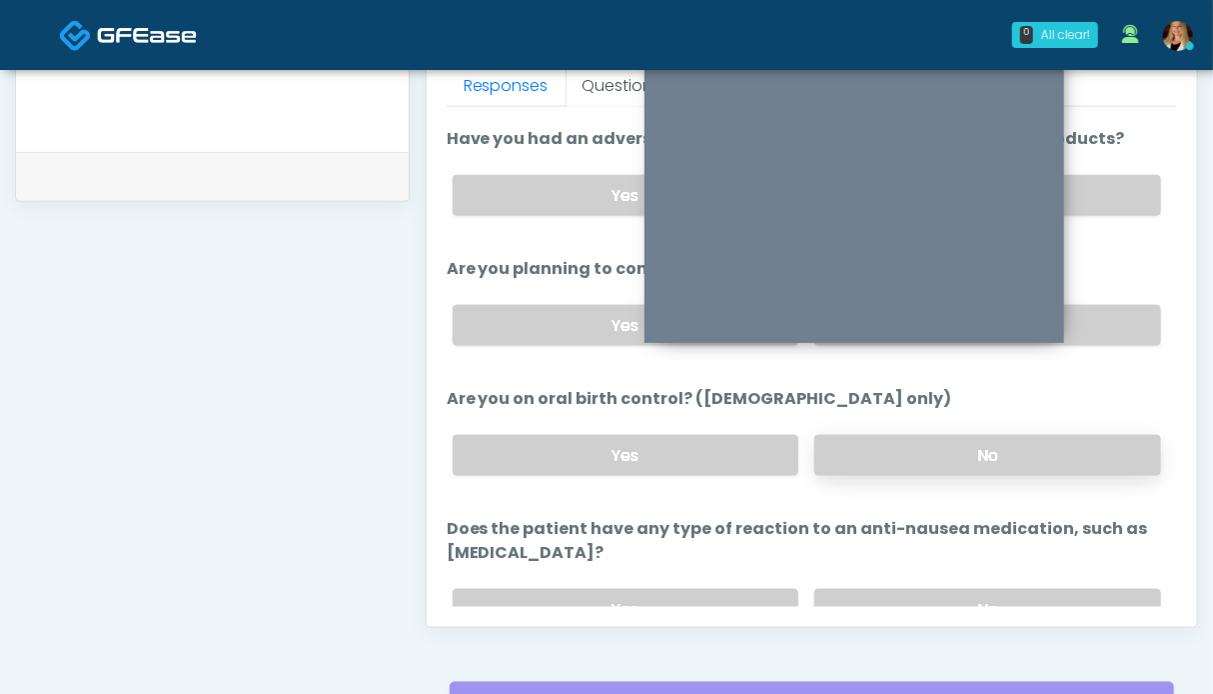
click at [946, 453] on label "No" at bounding box center [987, 455] width 347 height 41
click at [962, 594] on label "No" at bounding box center [987, 609] width 347 height 41
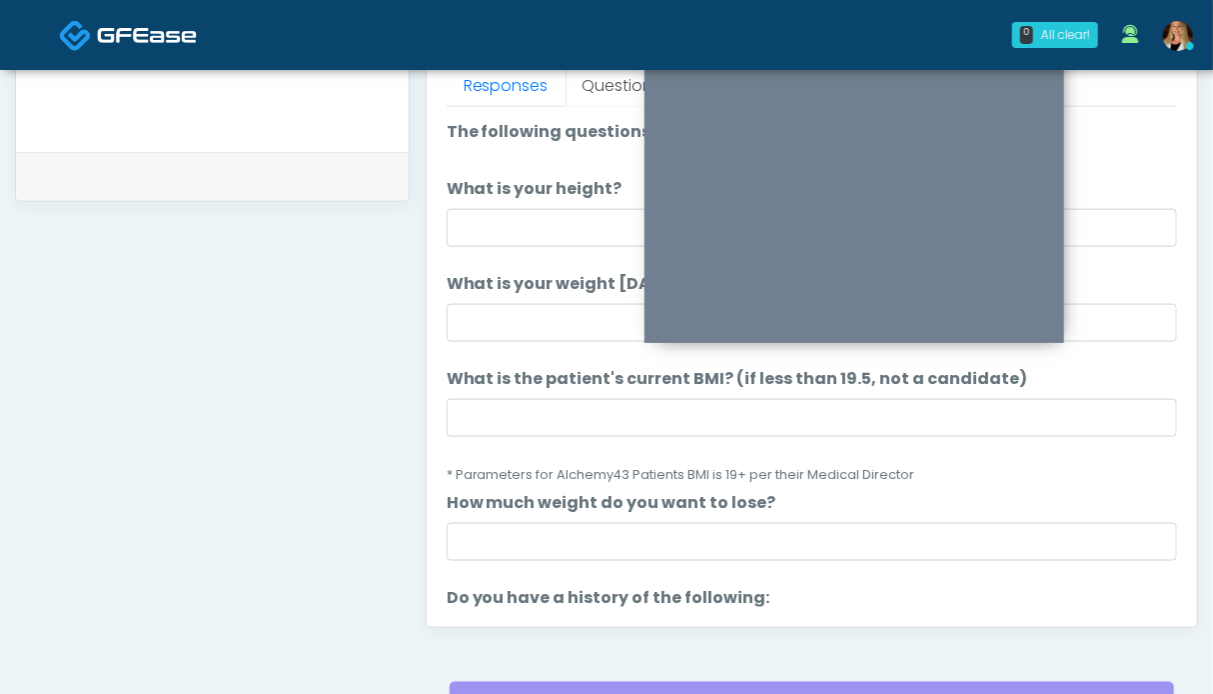
scroll to position [0, 0]
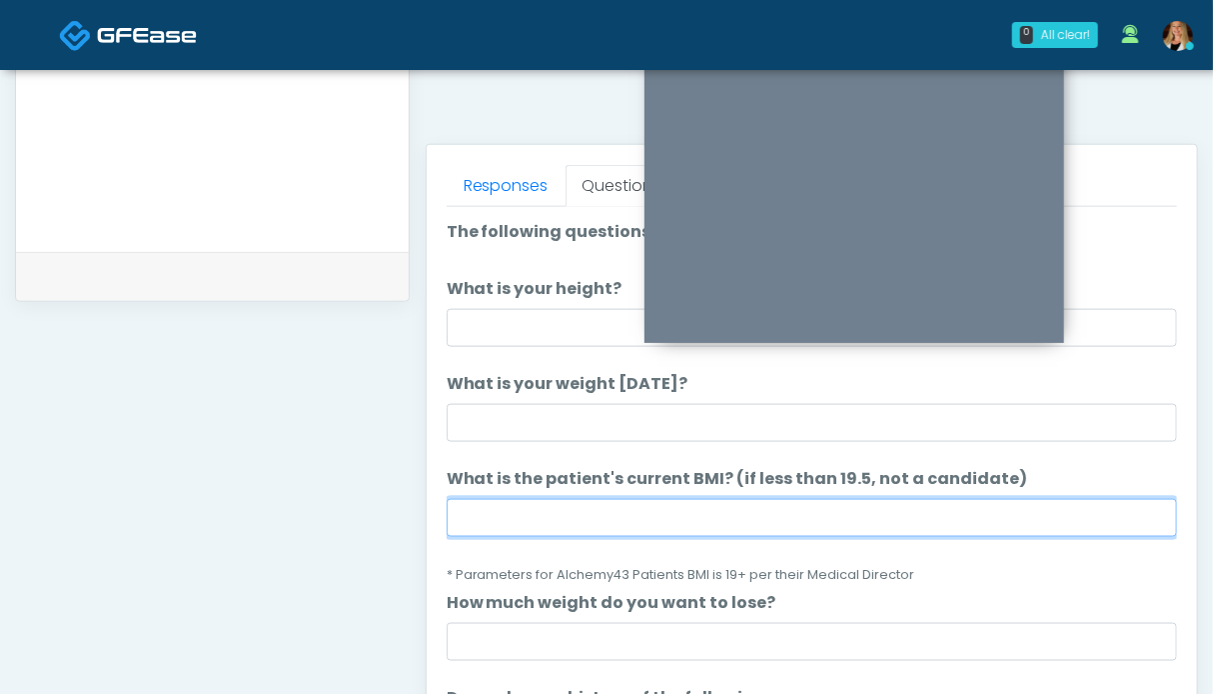
click at [559, 509] on input "What is the patient's current BMI? (if less than 19.5, not a candidate)" at bounding box center [812, 518] width 731 height 38
type input "****"
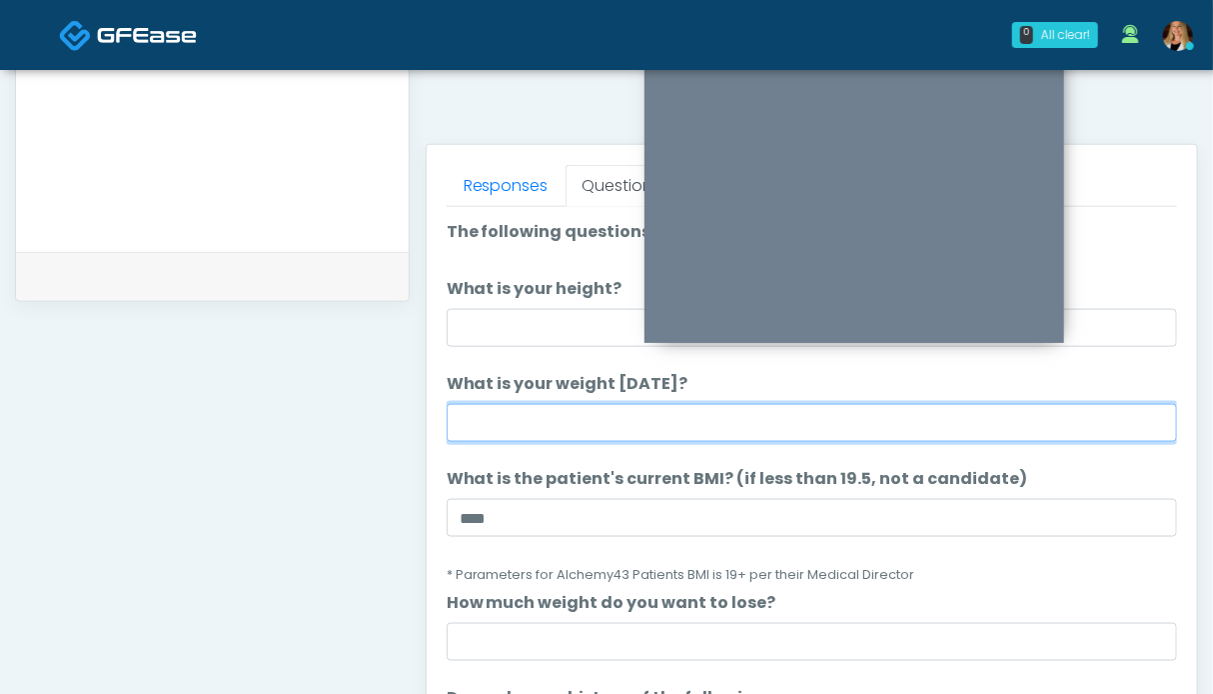
click at [598, 422] on input "What is your weight today?" at bounding box center [812, 423] width 731 height 38
click at [645, 419] on input "What is your weight today?" at bounding box center [812, 423] width 731 height 38
type input "******"
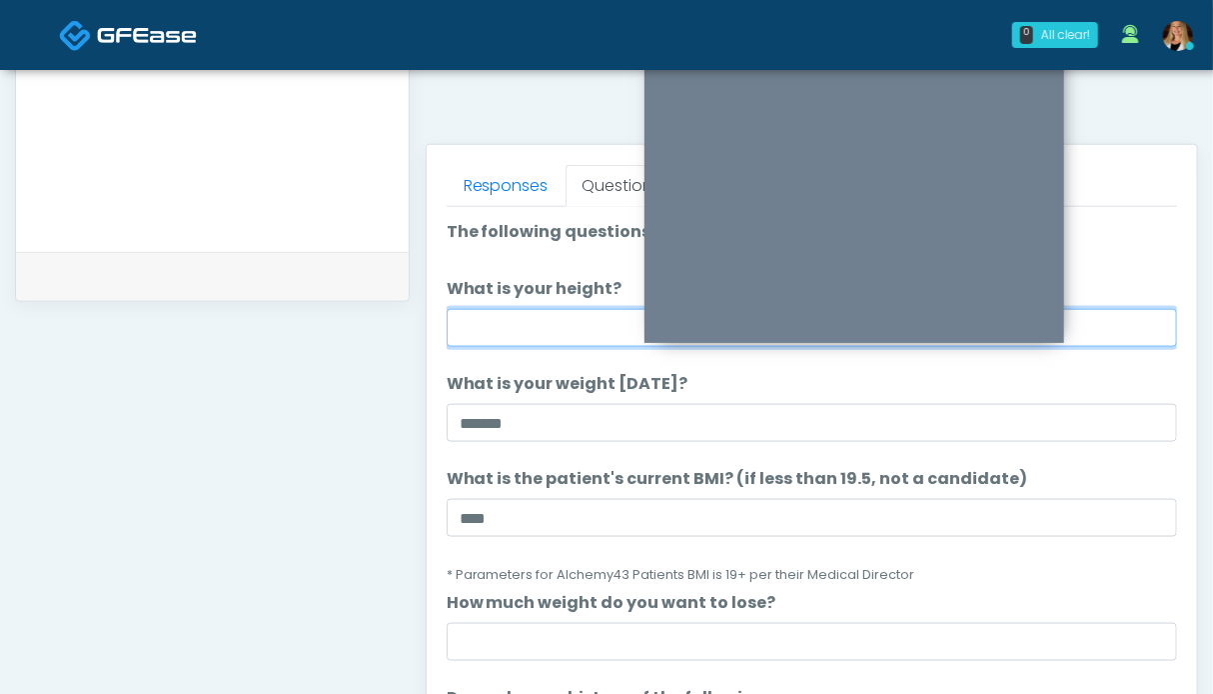
click at [593, 326] on input "What is your height?" at bounding box center [812, 328] width 731 height 38
type input "***"
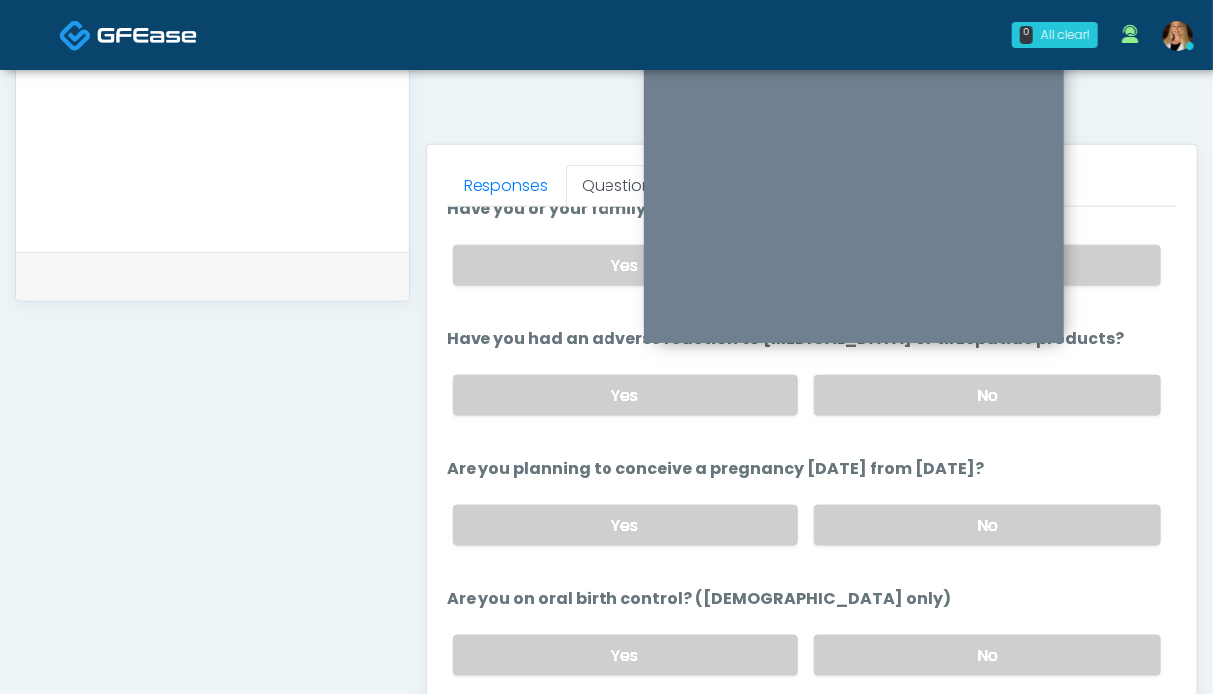
scroll to position [1091, 0]
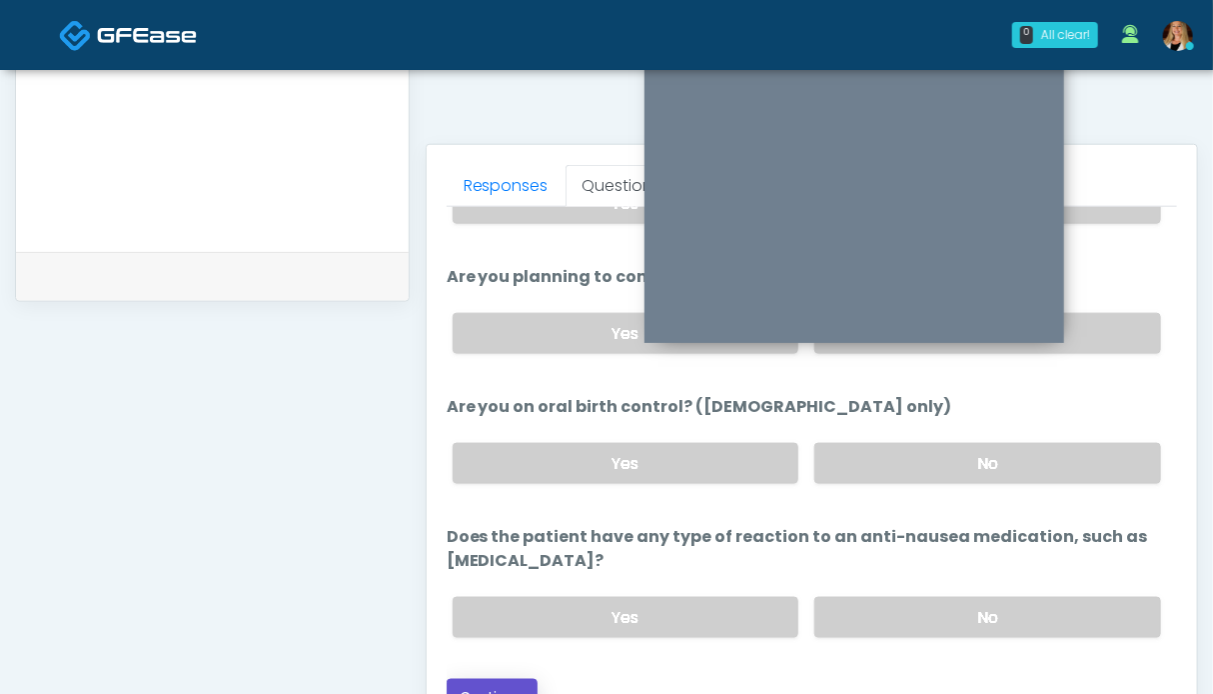
click at [522, 679] on button "Continue" at bounding box center [492, 697] width 91 height 37
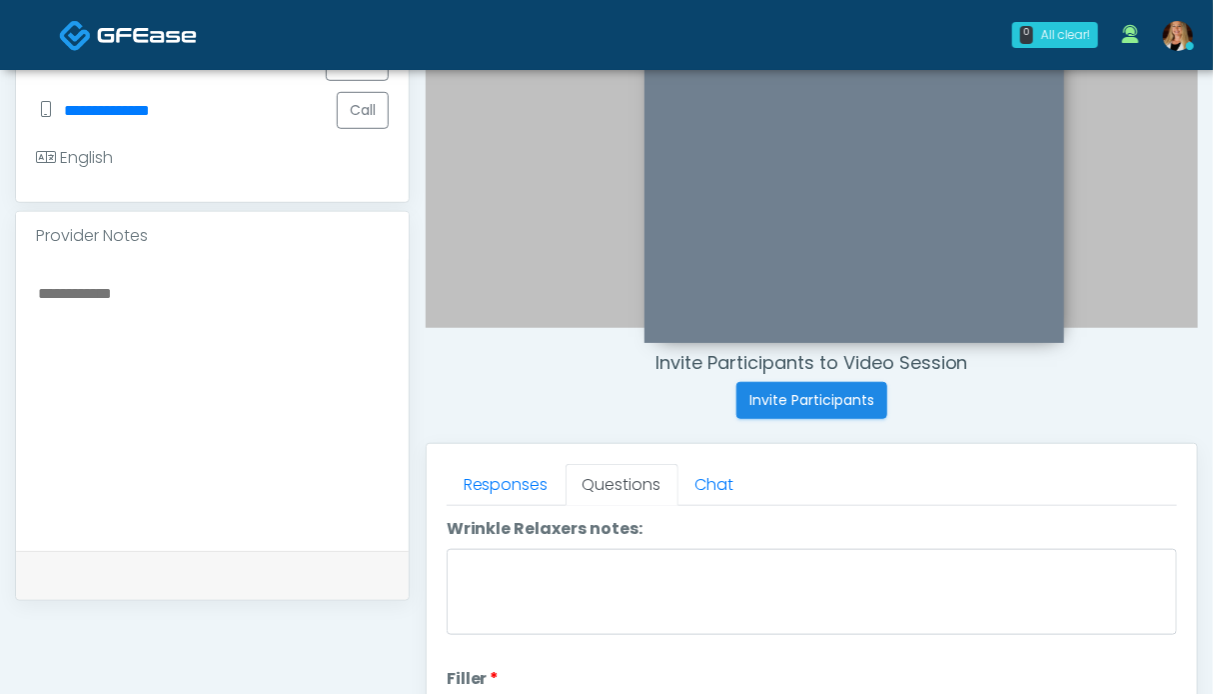
scroll to position [0, 0]
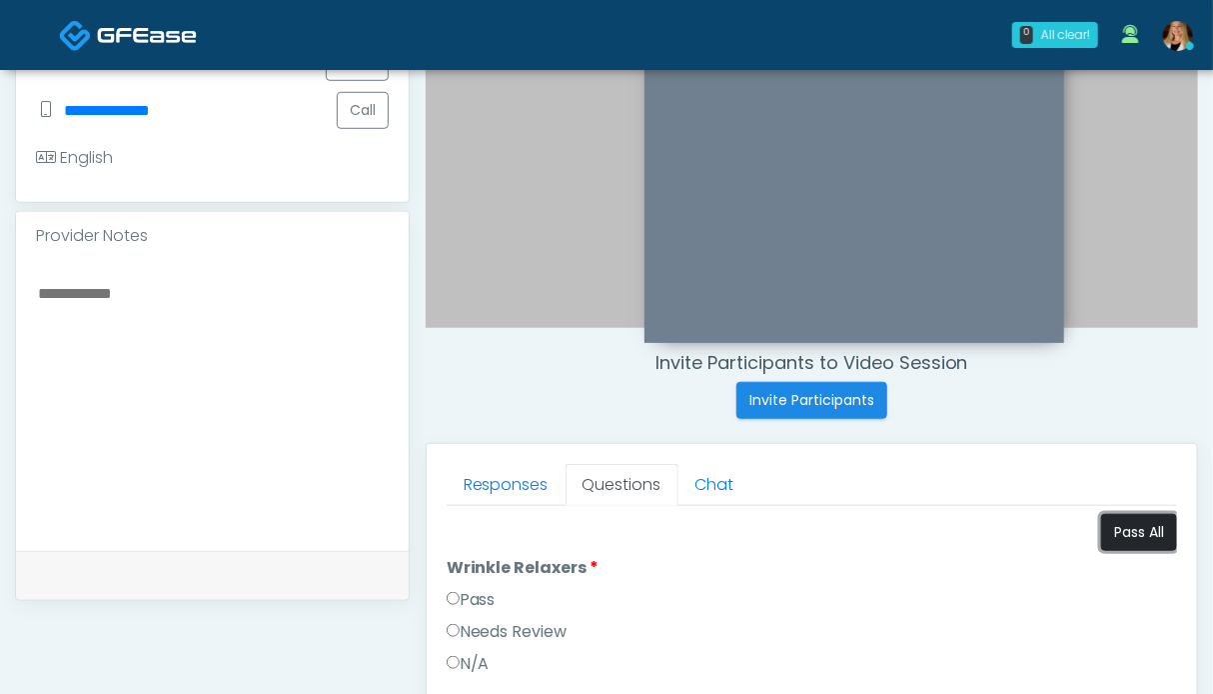
click at [1139, 526] on button "Pass All" at bounding box center [1139, 532] width 76 height 37
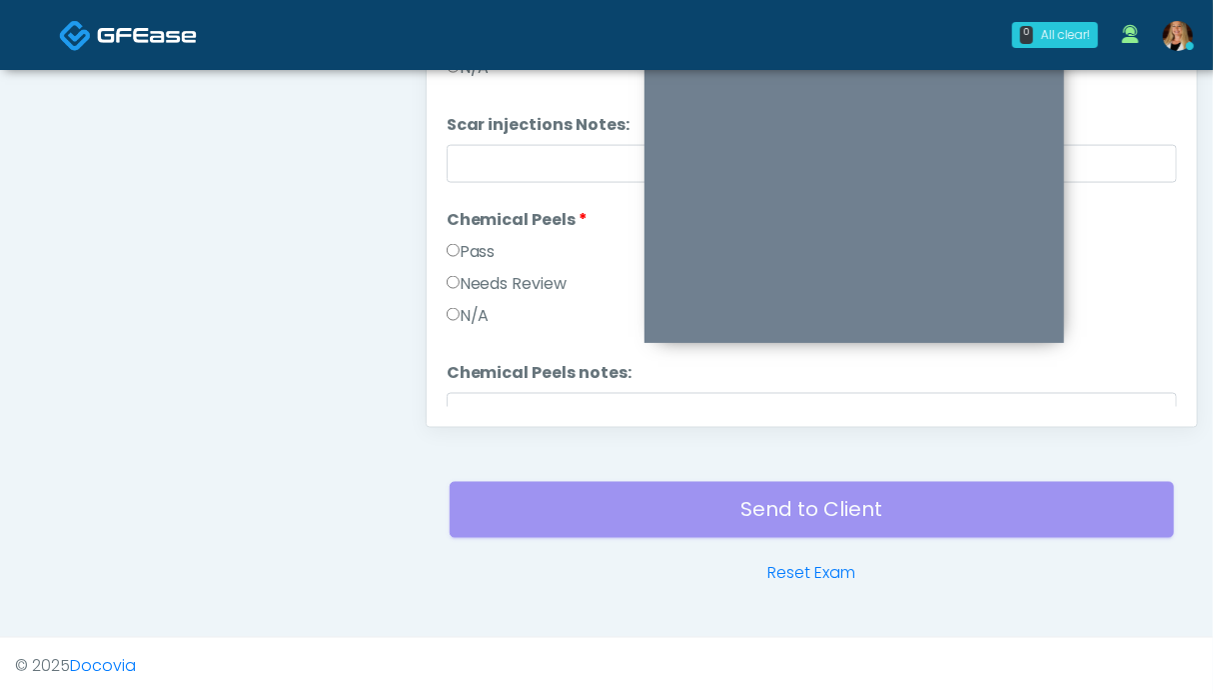
scroll to position [3627, 0]
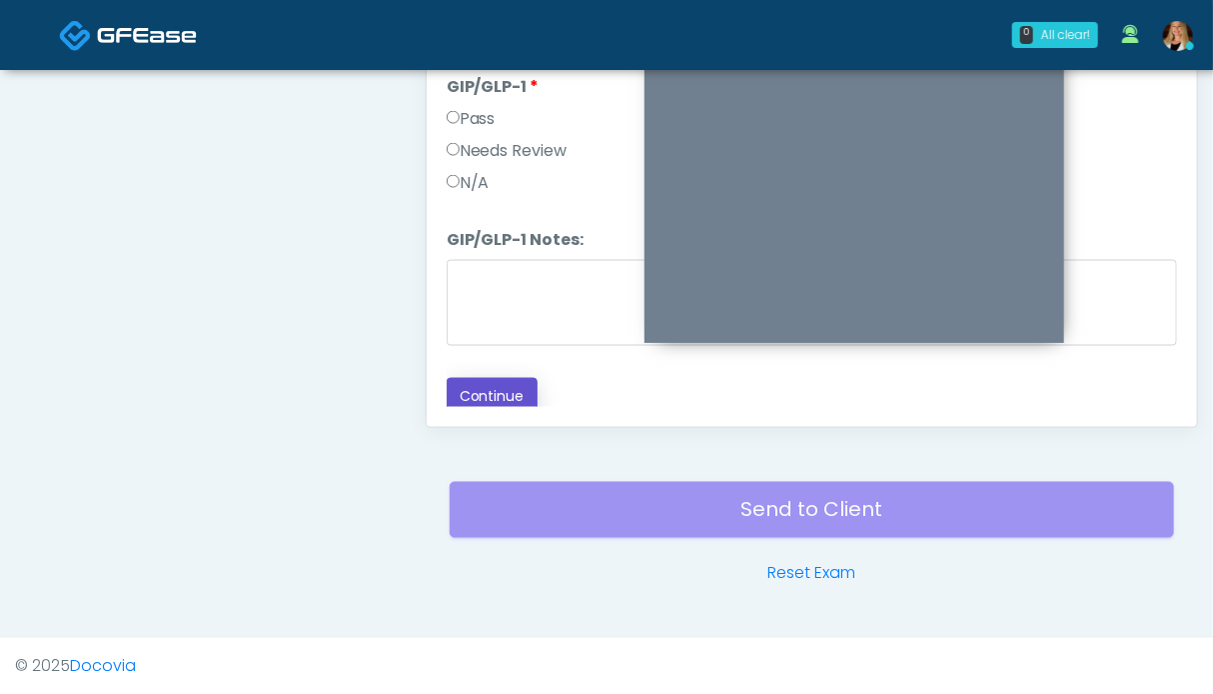
click at [536, 379] on button "Continue" at bounding box center [492, 396] width 91 height 37
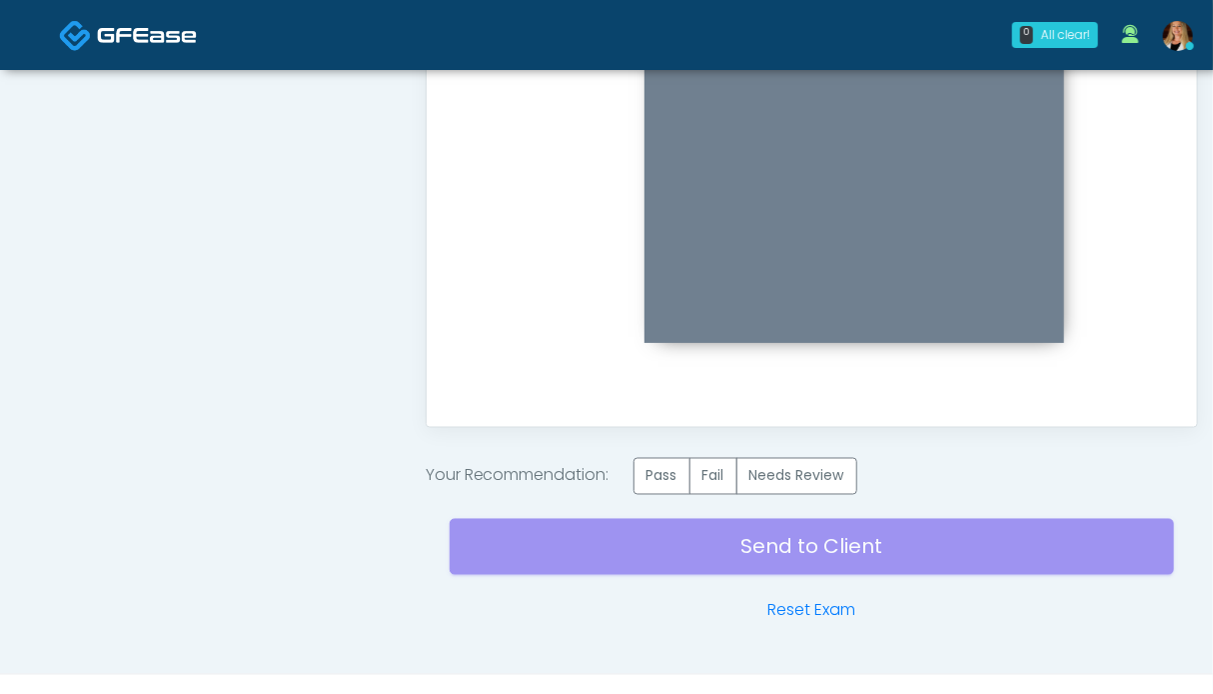
scroll to position [0, 0]
click at [665, 481] on label "Pass" at bounding box center [662, 476] width 57 height 37
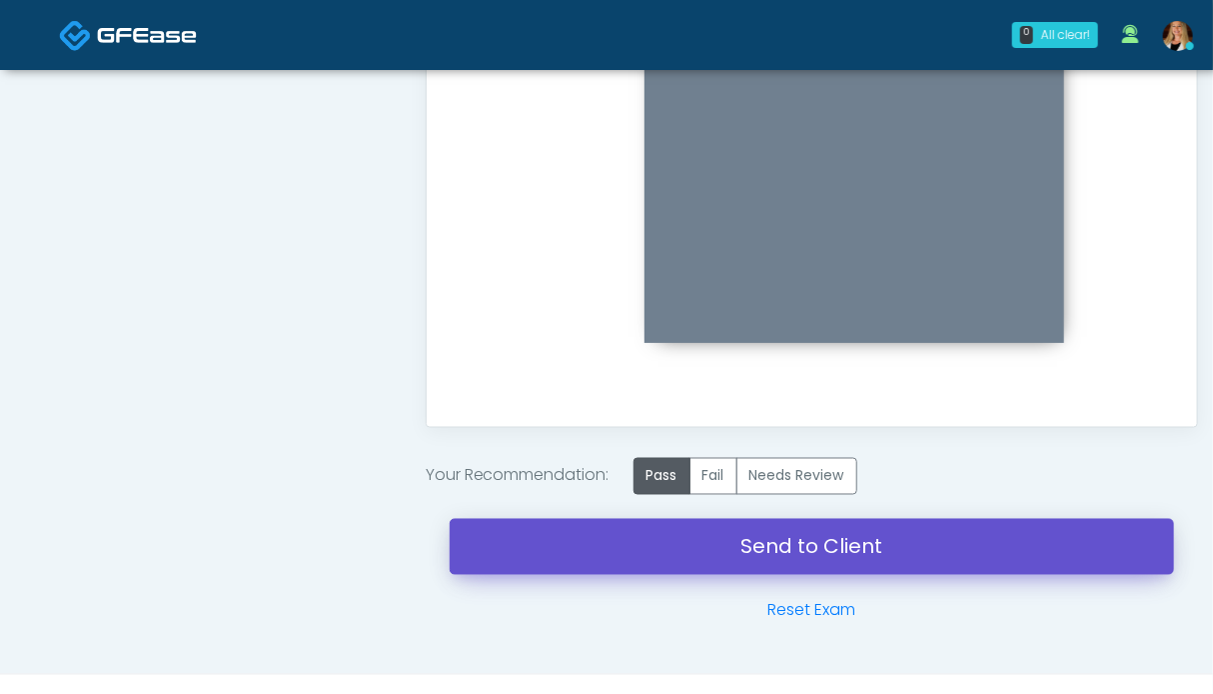
click at [780, 548] on link "Send to Client" at bounding box center [812, 547] width 725 height 56
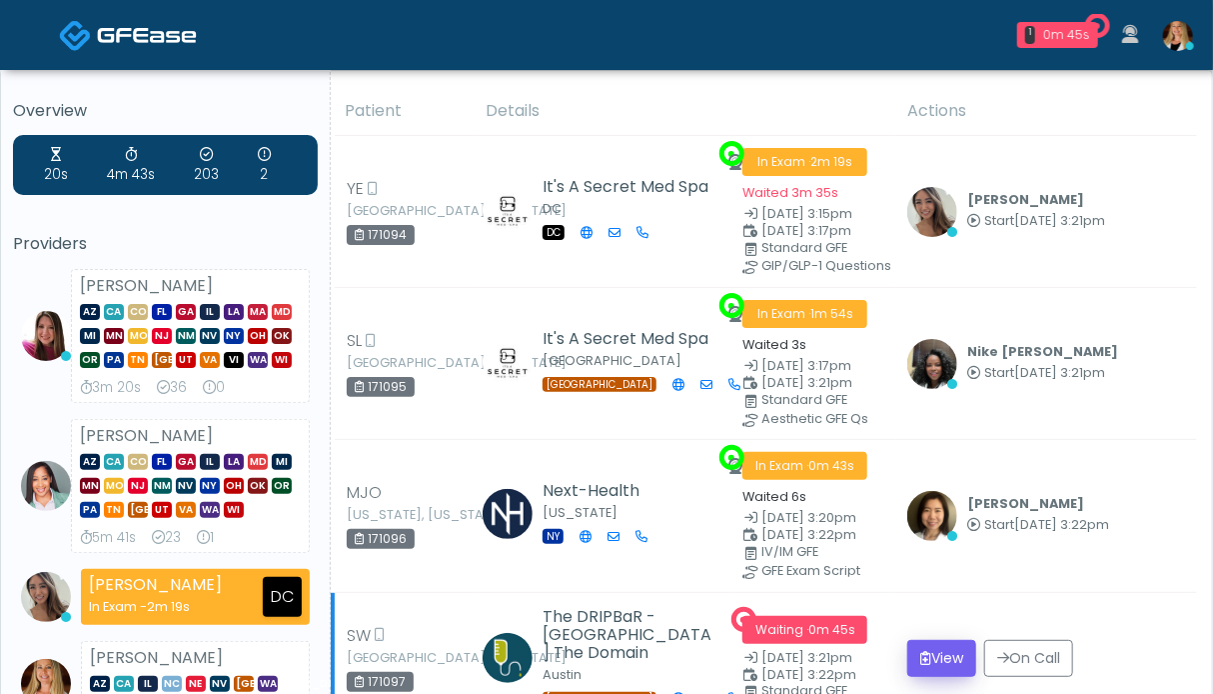
scroll to position [200, 0]
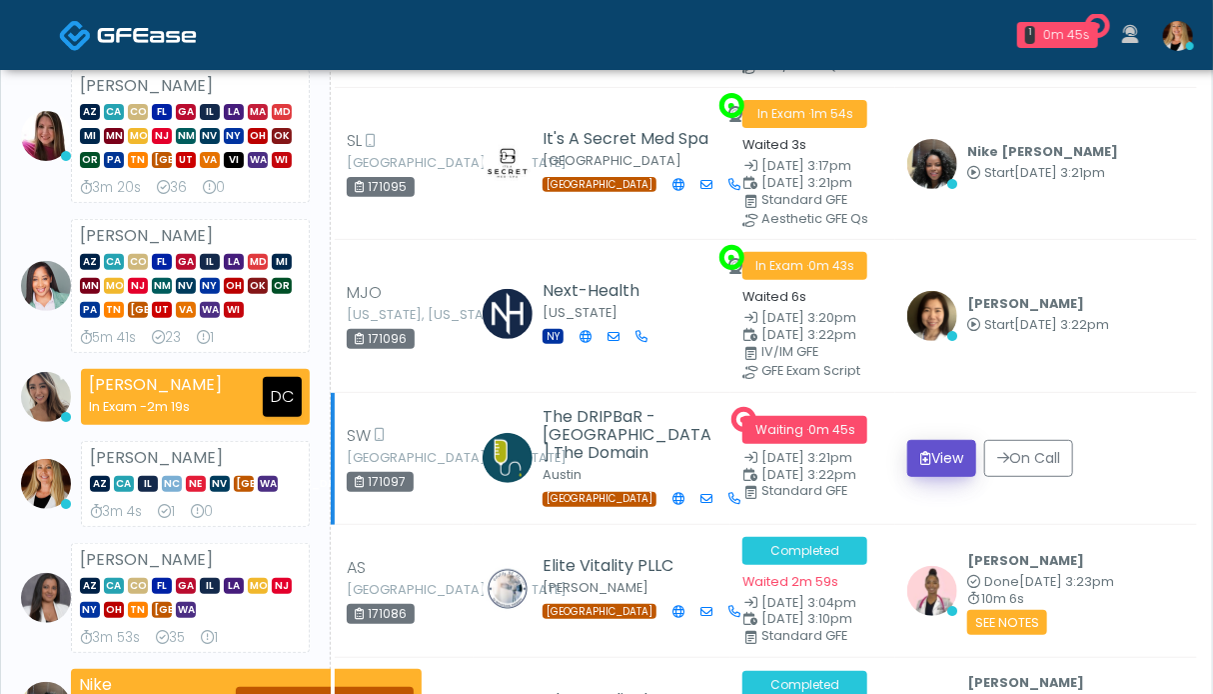
click at [941, 451] on button "View" at bounding box center [941, 458] width 69 height 37
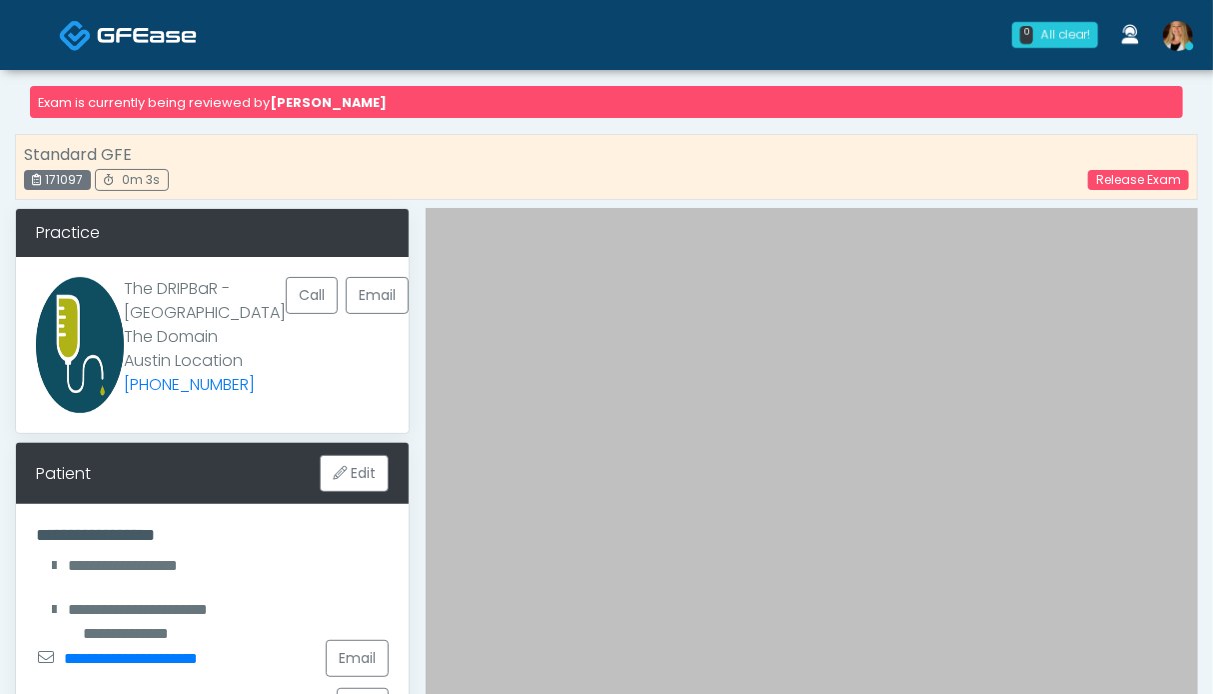
click at [137, 37] on img at bounding box center [147, 35] width 100 height 20
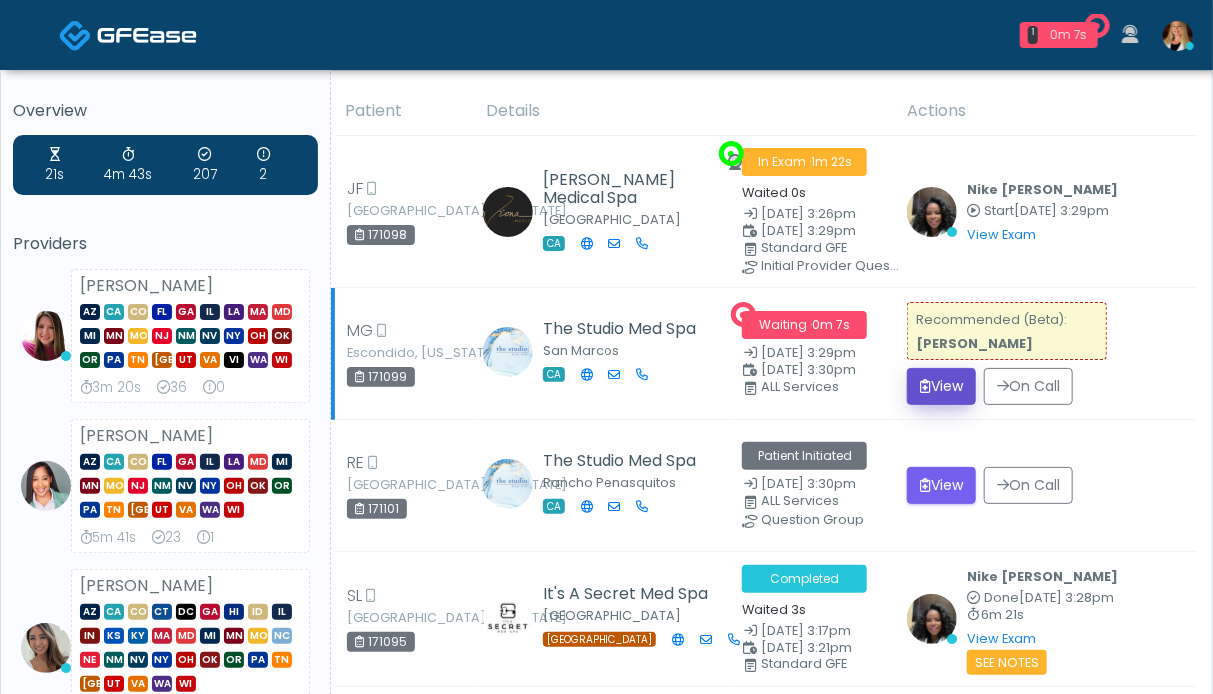
click at [939, 382] on button "View" at bounding box center [941, 386] width 69 height 37
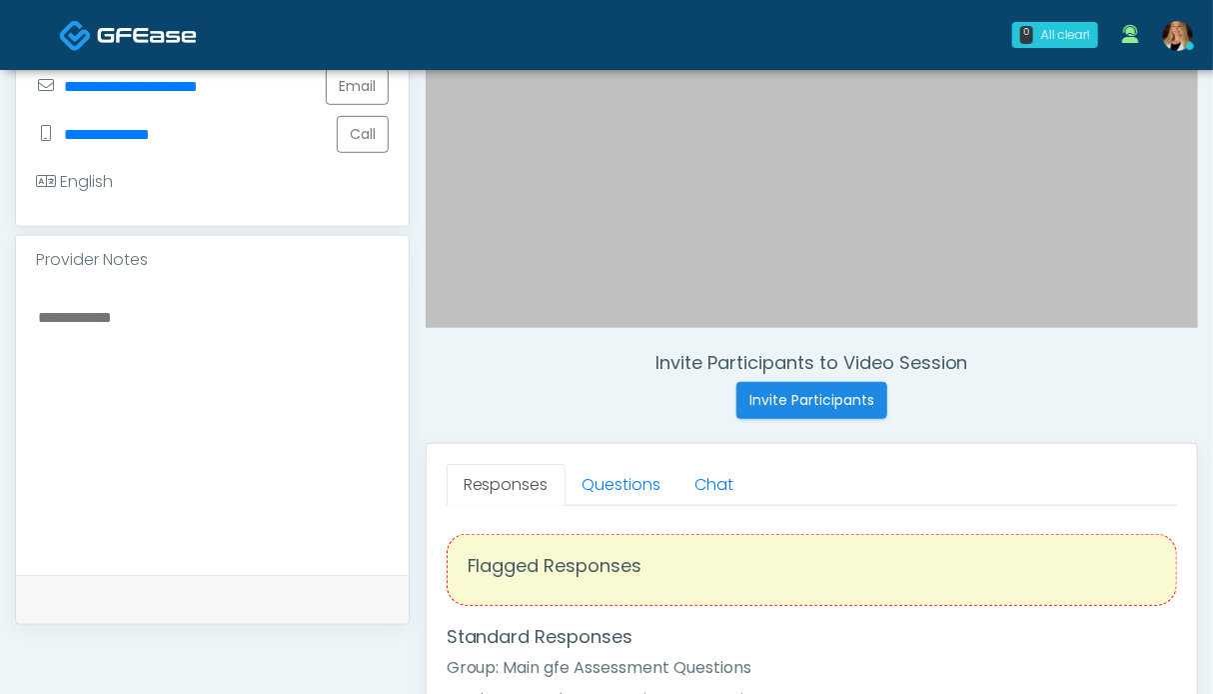
scroll to position [600, 0]
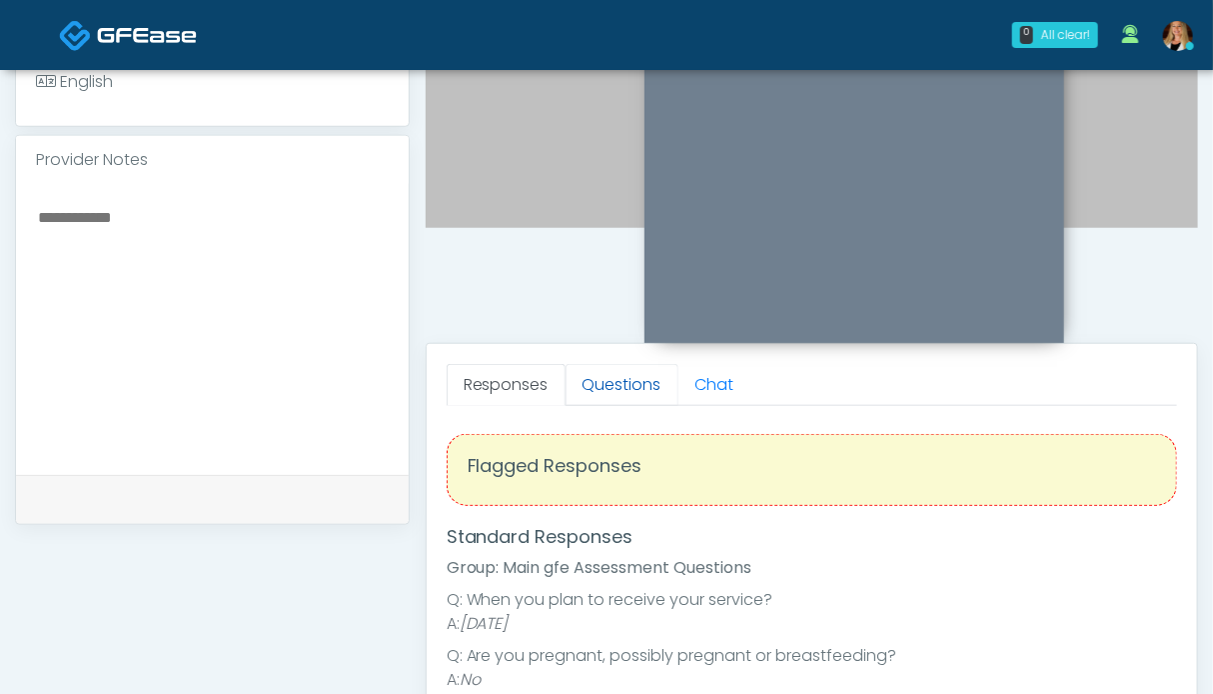
click at [596, 385] on link "Questions" at bounding box center [622, 385] width 113 height 42
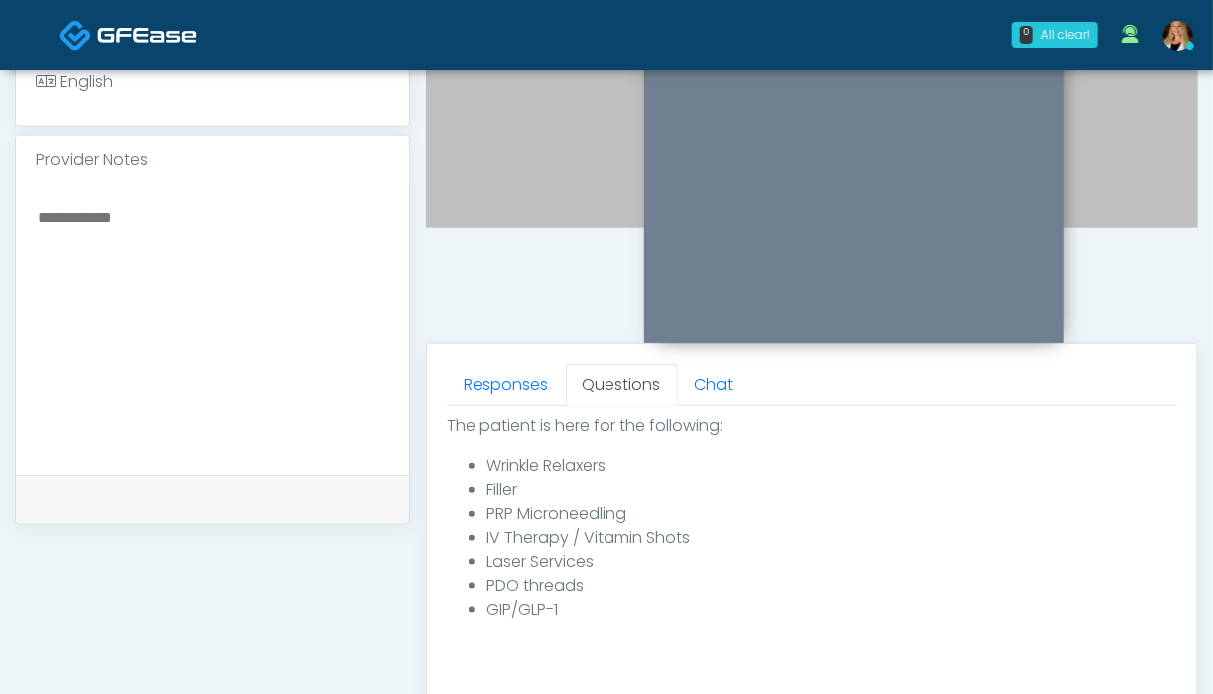
scroll to position [1098, 0]
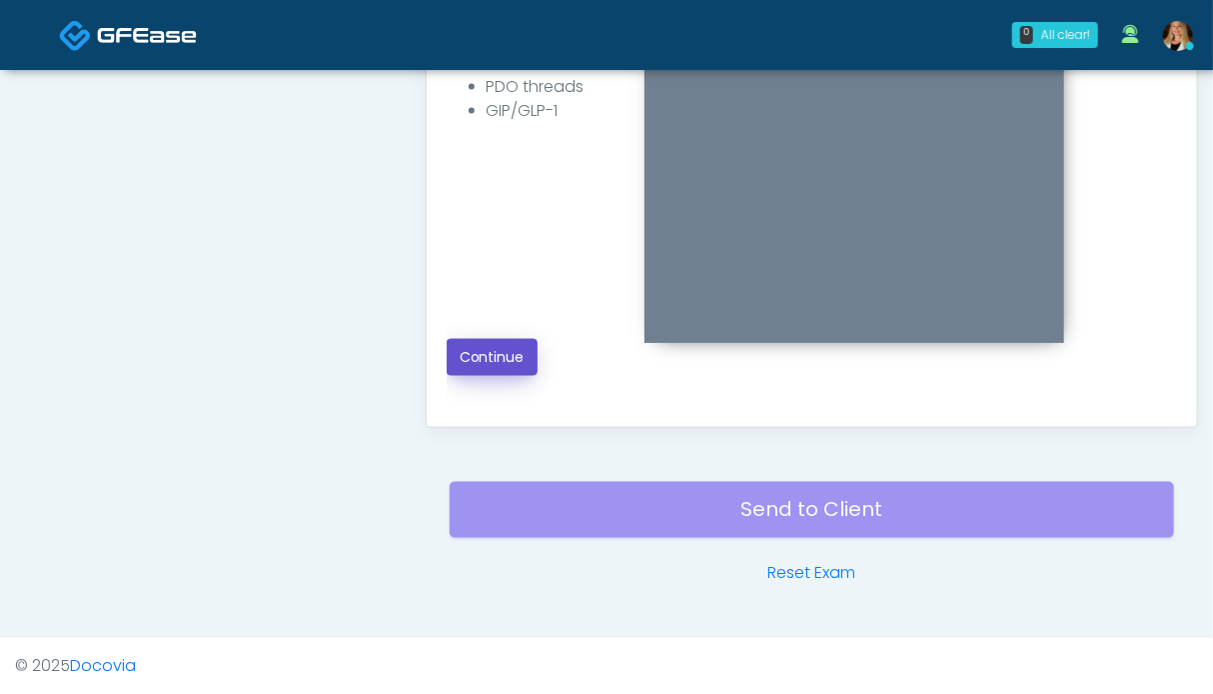
drag, startPoint x: 481, startPoint y: 365, endPoint x: 451, endPoint y: 365, distance: 30.0
click at [481, 365] on button "Continue" at bounding box center [492, 357] width 91 height 37
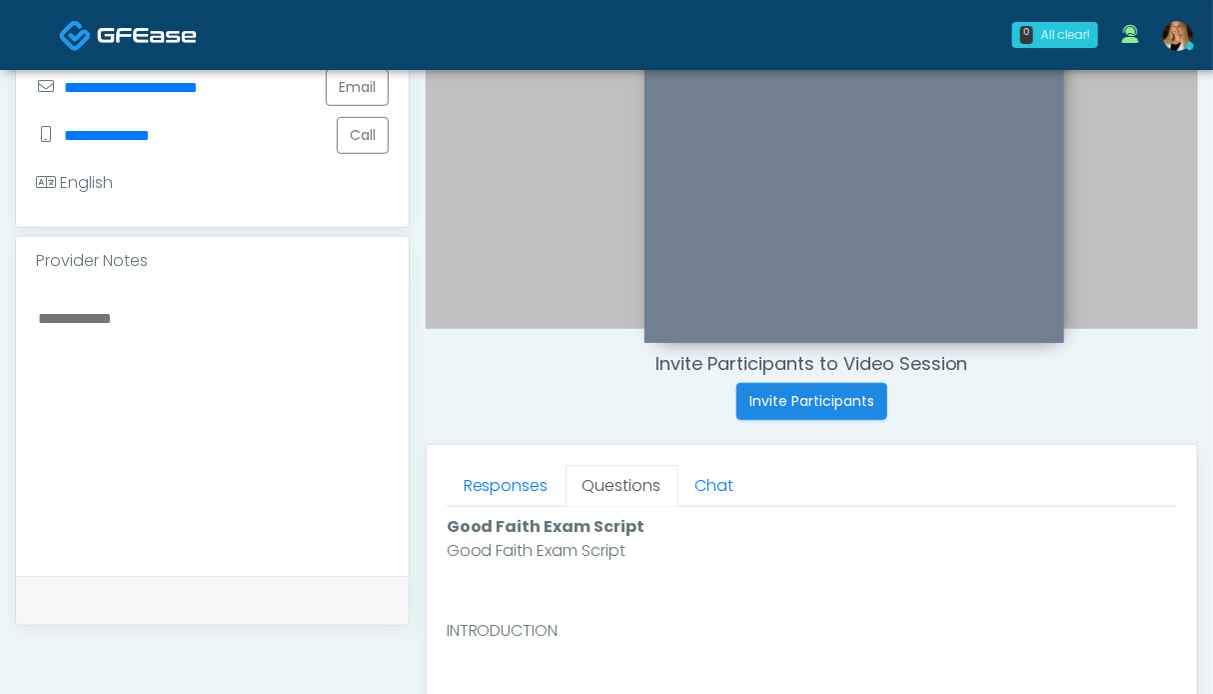
scroll to position [798, 0]
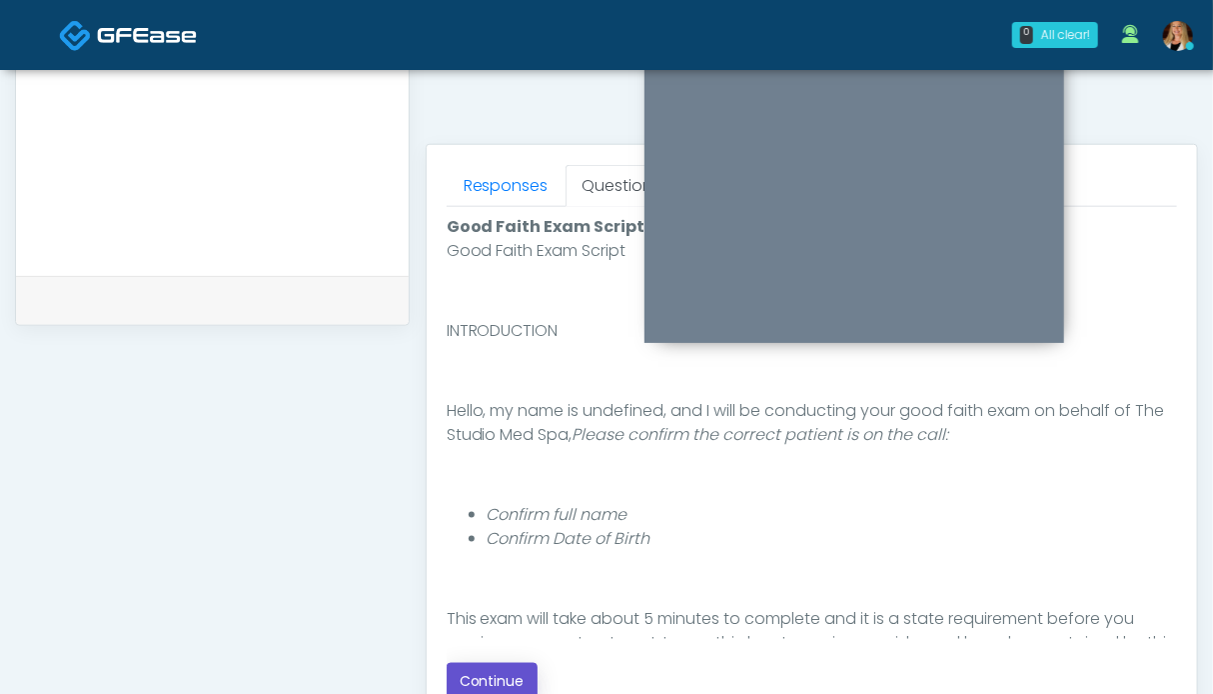
click at [472, 664] on button "Continue" at bounding box center [492, 681] width 91 height 37
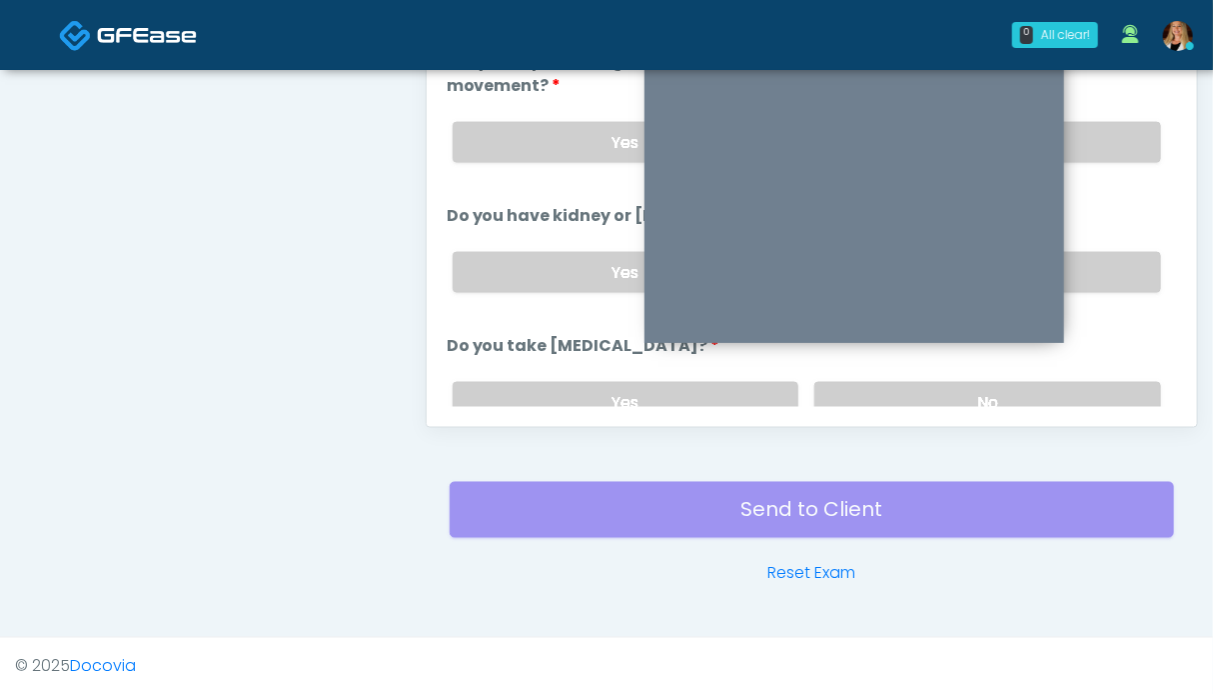
scroll to position [898, 0]
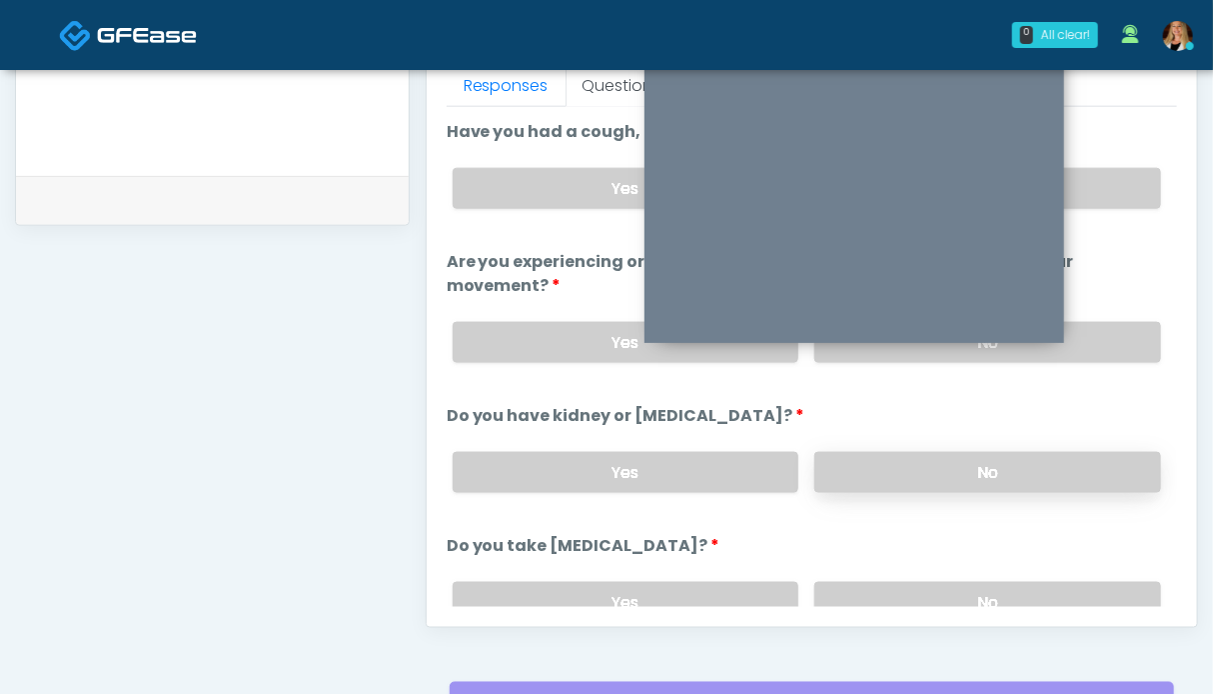
click at [927, 463] on label "No" at bounding box center [987, 472] width 347 height 41
drag, startPoint x: 1094, startPoint y: 341, endPoint x: 1097, endPoint y: 245, distance: 96.0
click at [1094, 337] on label "No" at bounding box center [987, 342] width 347 height 41
click at [1098, 178] on label "No" at bounding box center [987, 188] width 347 height 41
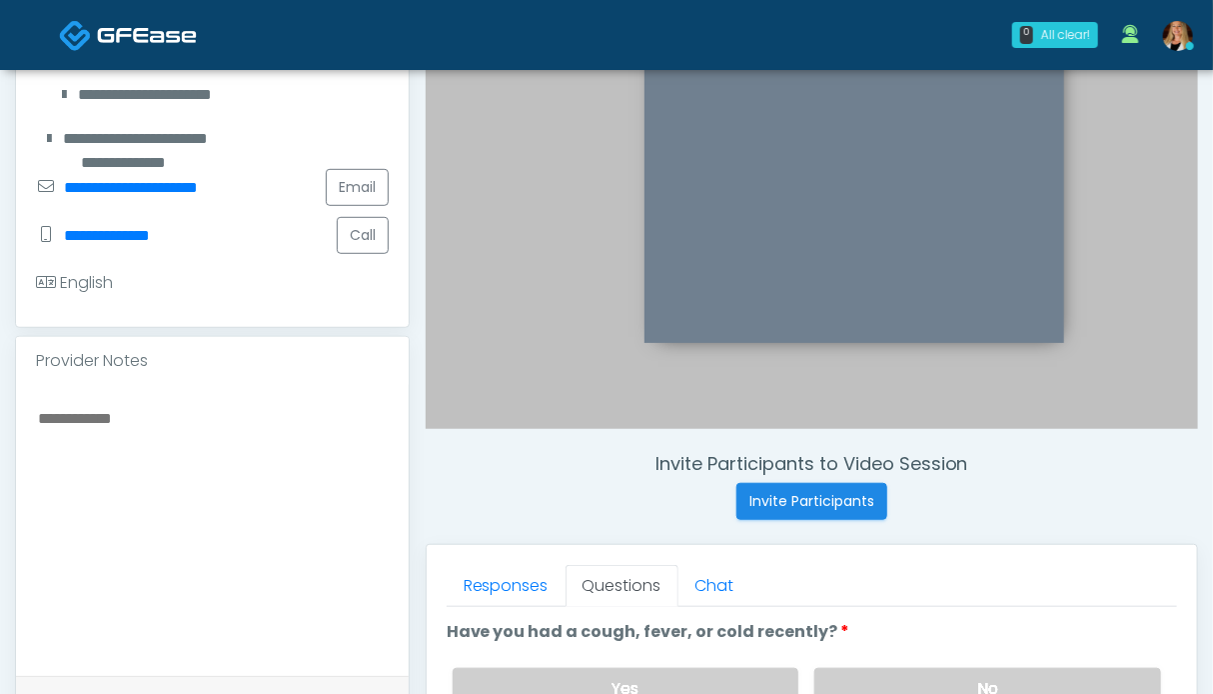
scroll to position [798, 0]
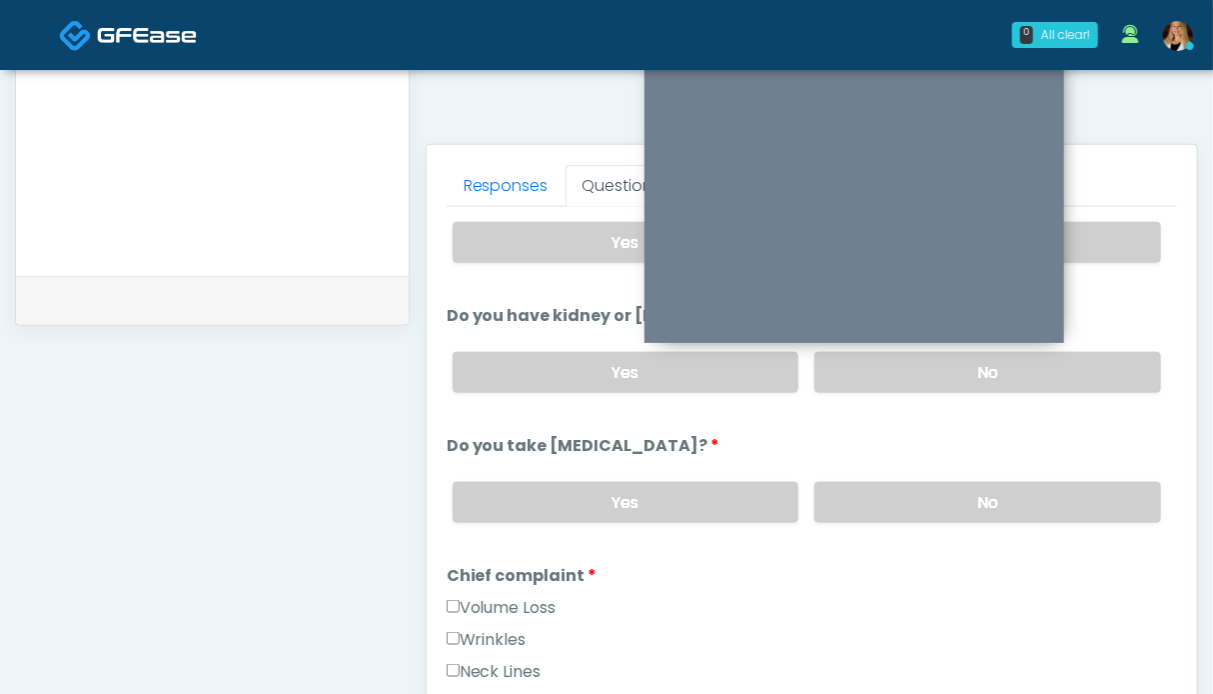
drag, startPoint x: 983, startPoint y: 504, endPoint x: 810, endPoint y: 517, distance: 173.4
click at [983, 503] on label "No" at bounding box center [987, 502] width 347 height 41
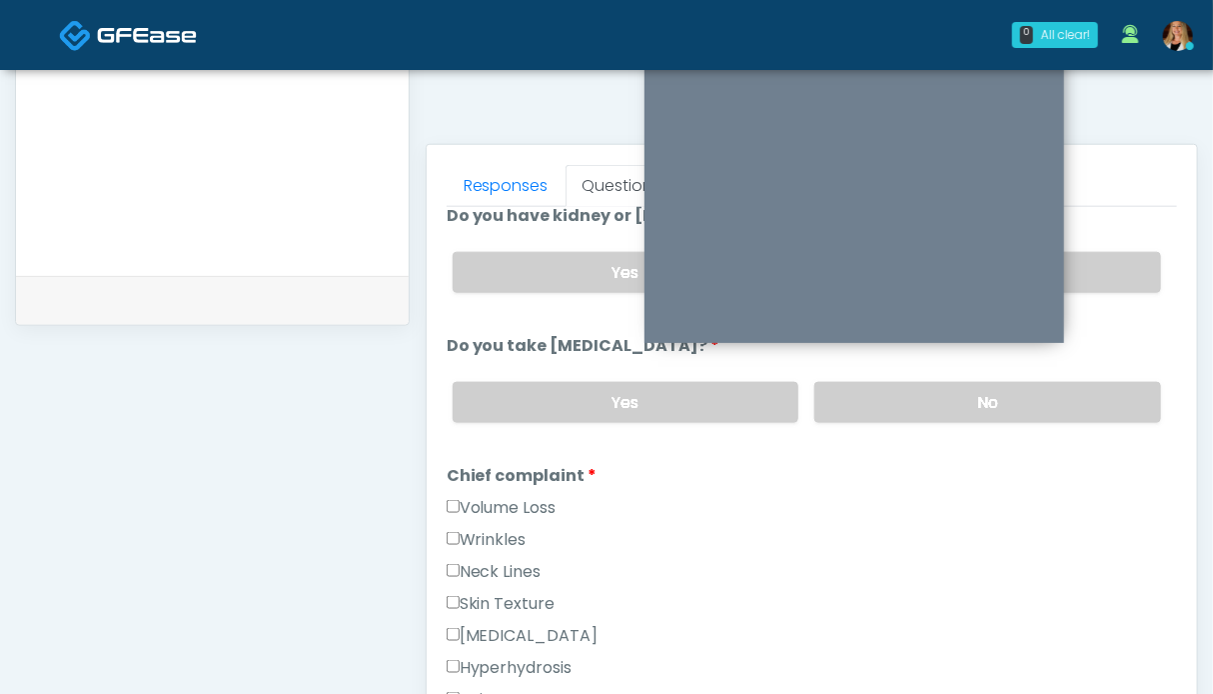
click at [513, 537] on label "Wrinkles" at bounding box center [487, 540] width 80 height 24
click at [510, 508] on label "Volume Loss" at bounding box center [502, 508] width 110 height 24
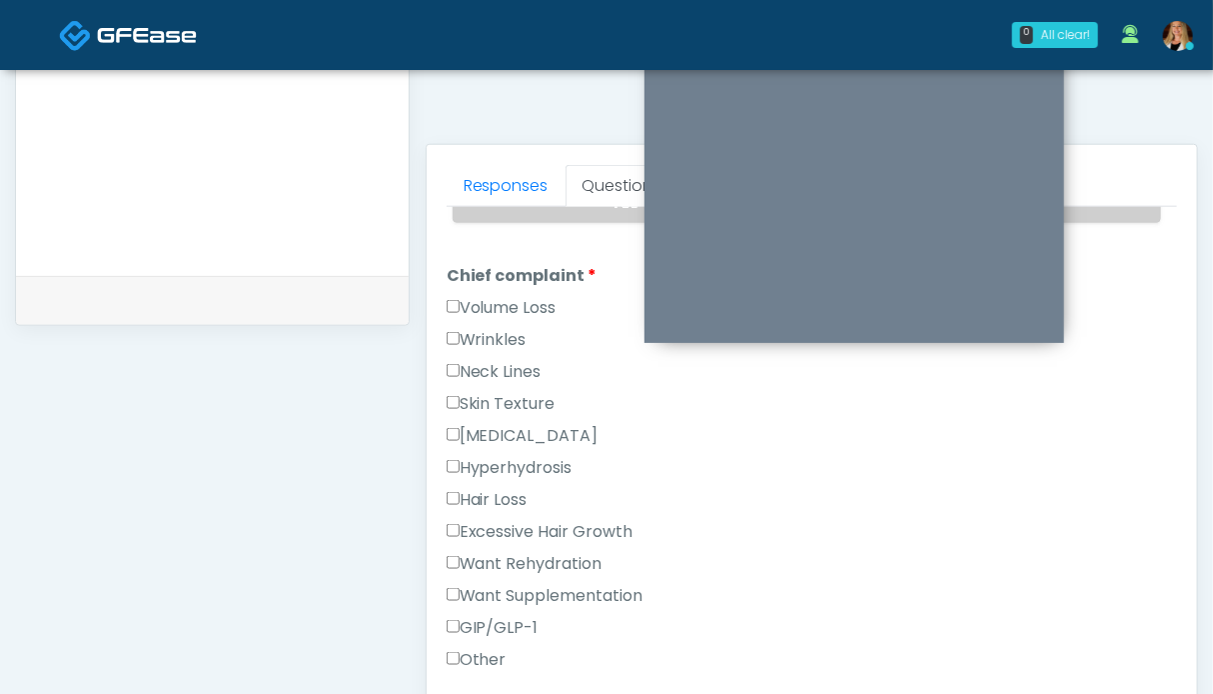
scroll to position [600, 0]
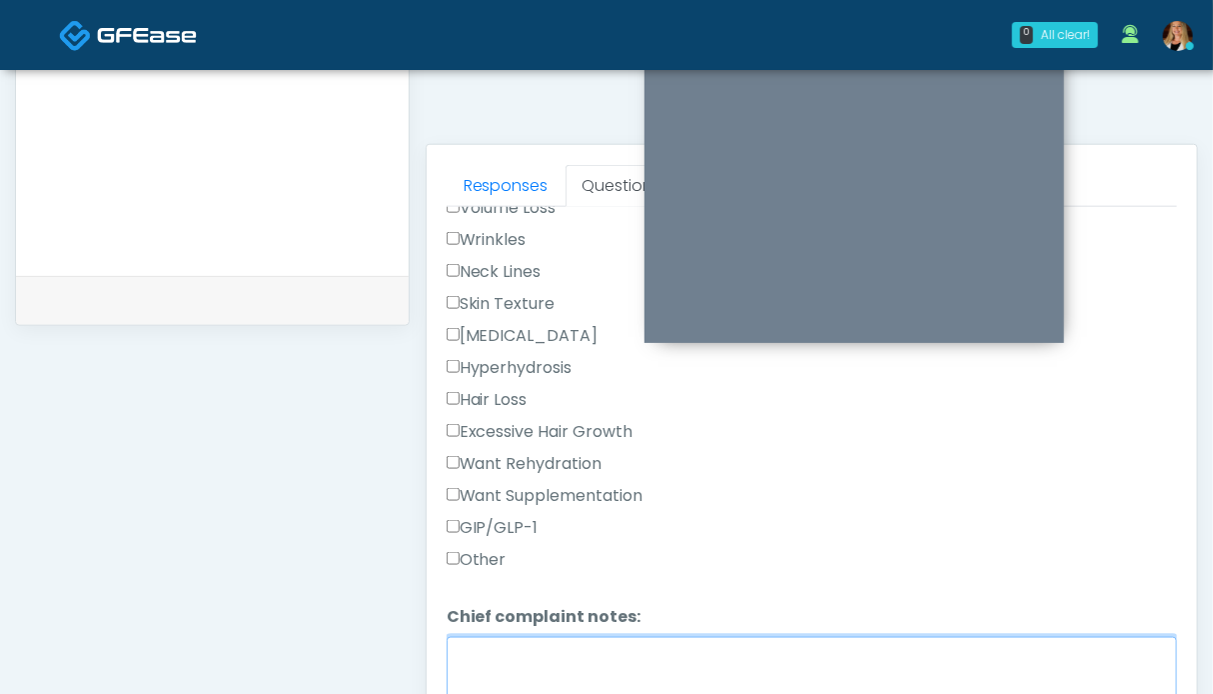
click at [620, 641] on textarea "Chief complaint notes:" at bounding box center [812, 680] width 731 height 86
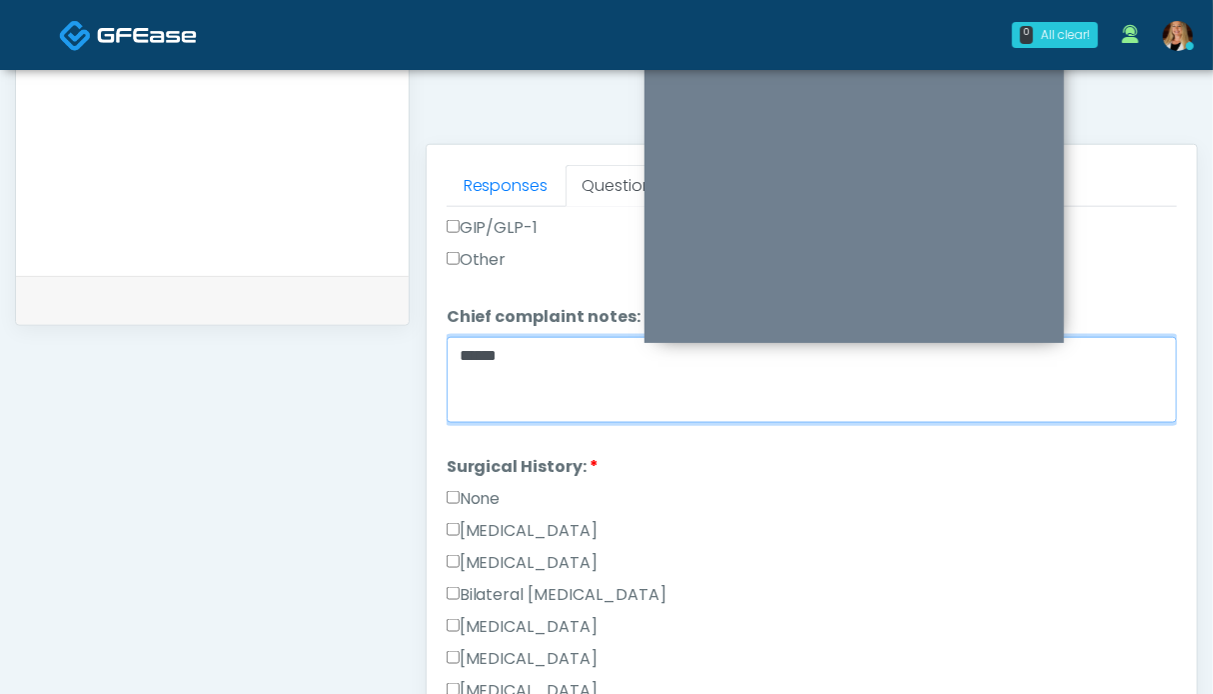
type textarea "*****"
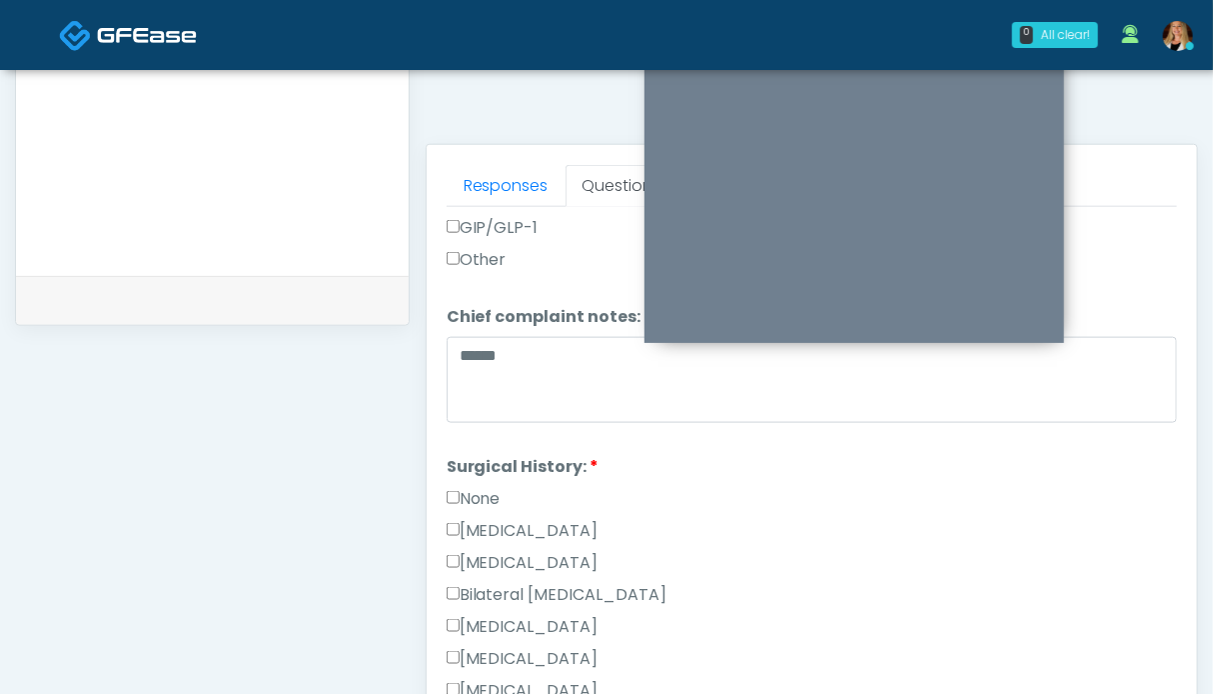
click at [485, 477] on li "Surgical History: Surgical History: None [MEDICAL_DATA] [MEDICAL_DATA] Bilatera…" at bounding box center [812, 679] width 731 height 448
click at [484, 490] on label "None" at bounding box center [474, 499] width 54 height 24
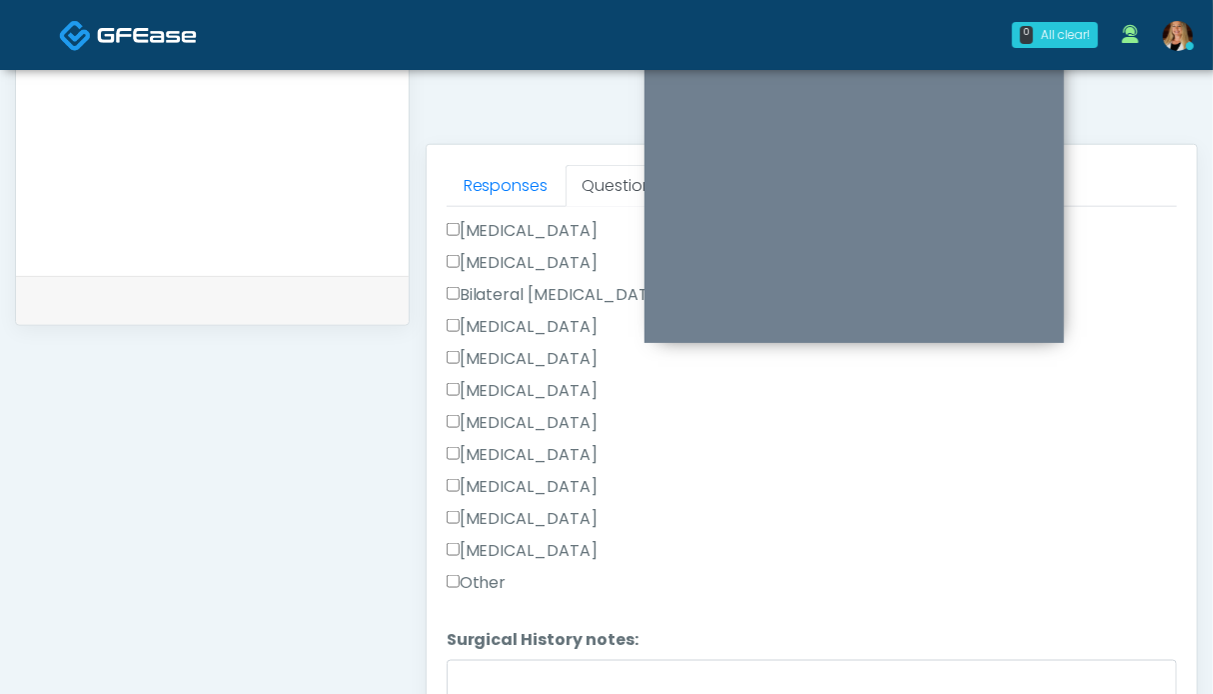
scroll to position [1299, 0]
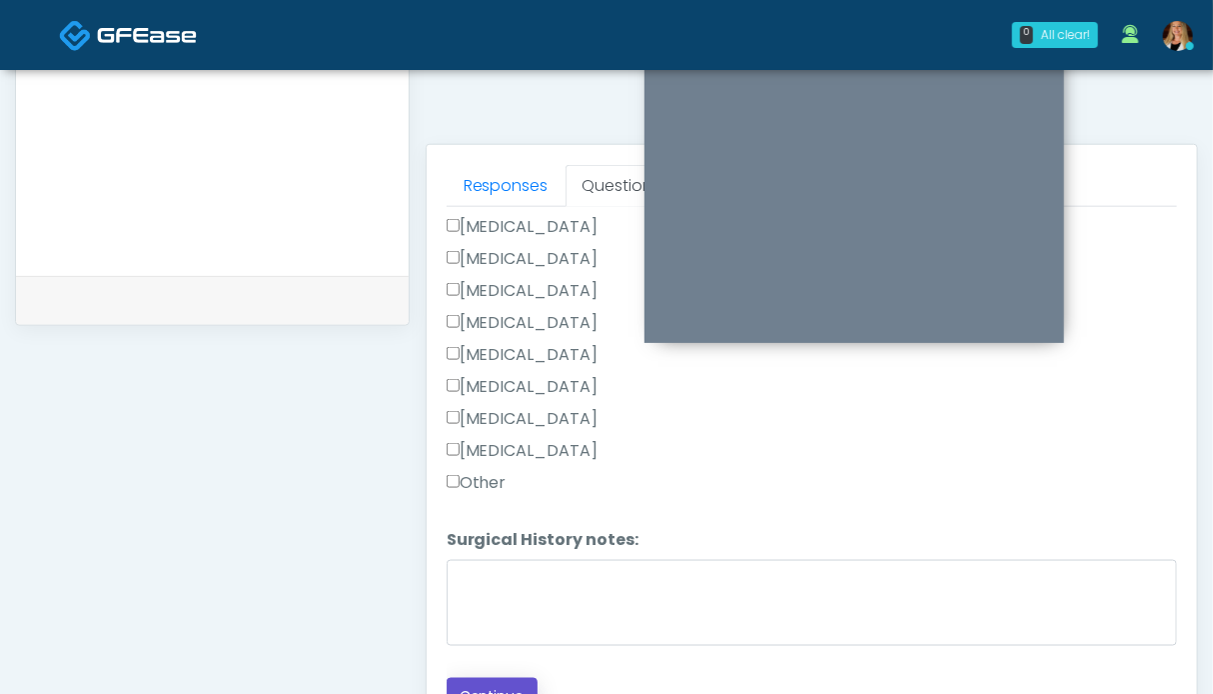
click at [505, 680] on button "Continue" at bounding box center [492, 696] width 91 height 37
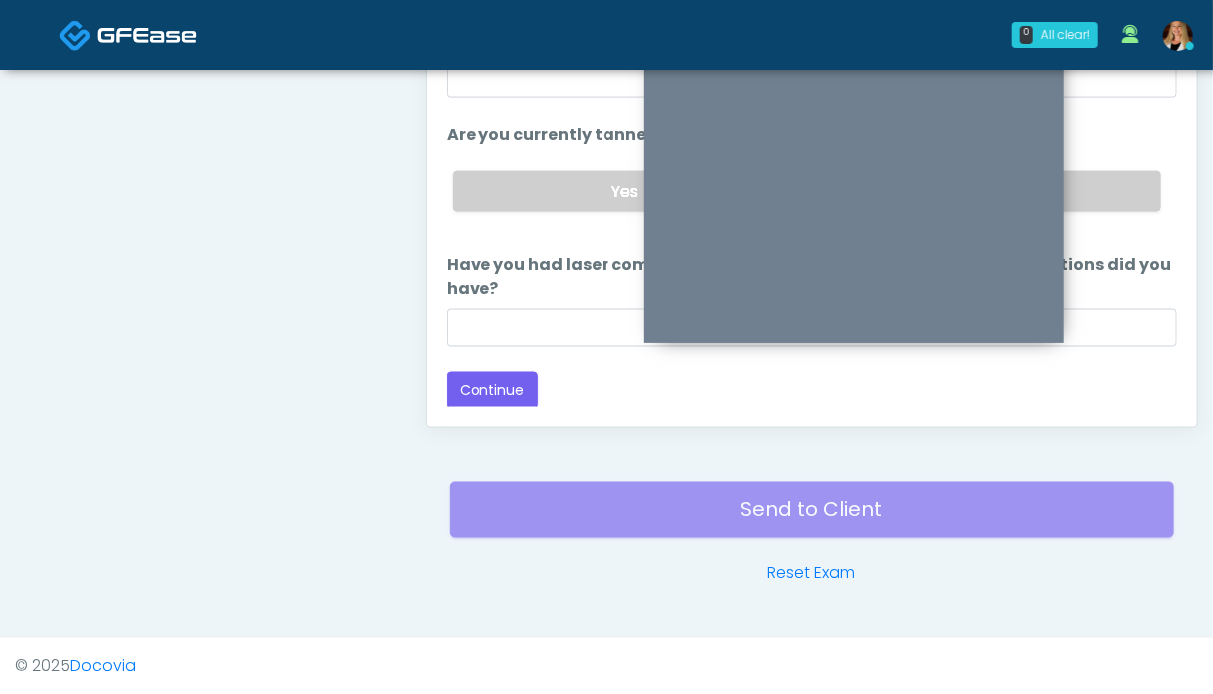
scroll to position [798, 0]
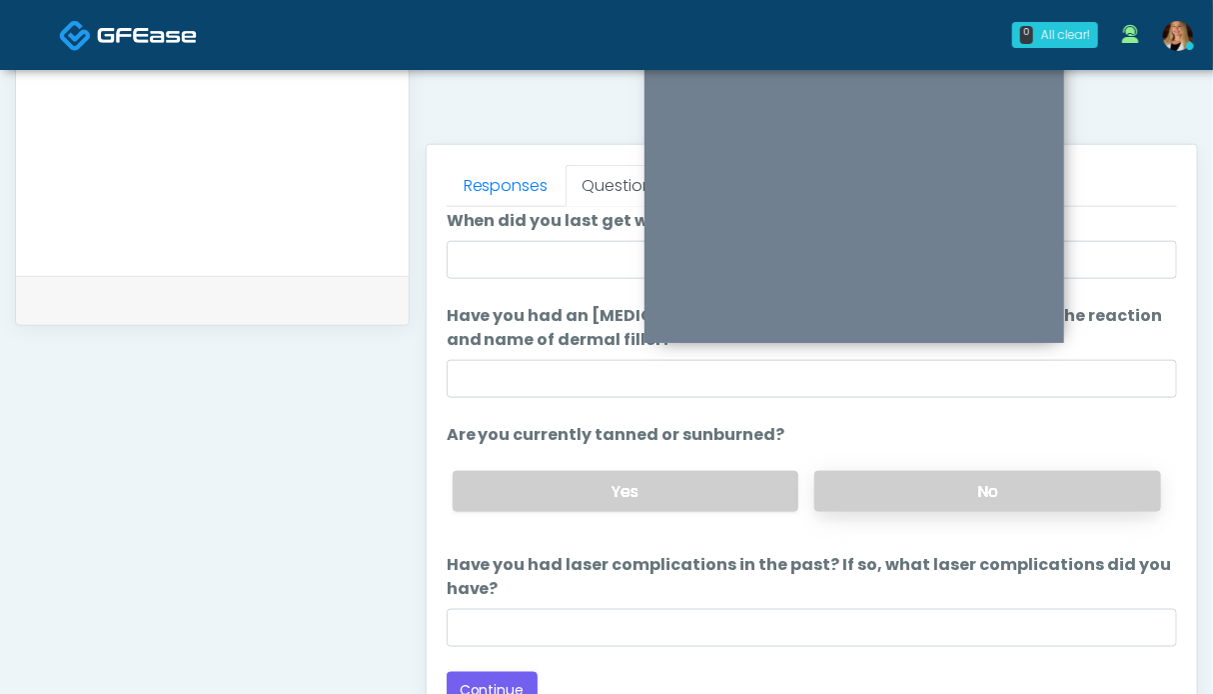
click at [946, 473] on label "No" at bounding box center [987, 491] width 347 height 41
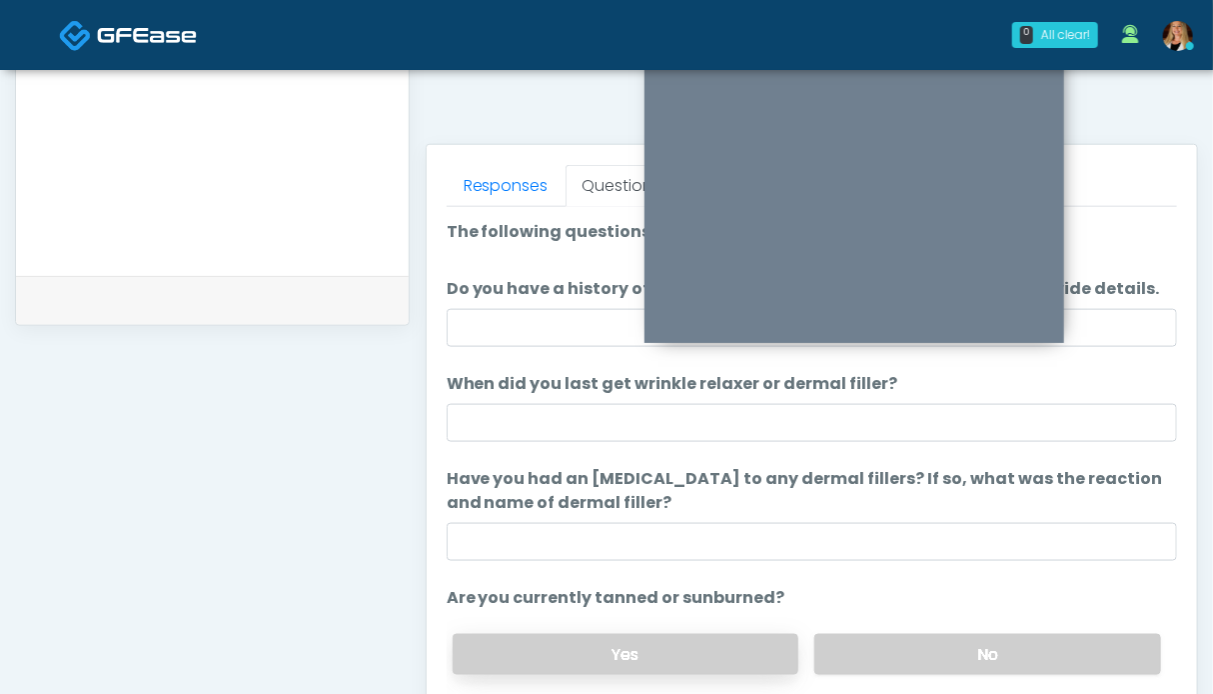
scroll to position [163, 0]
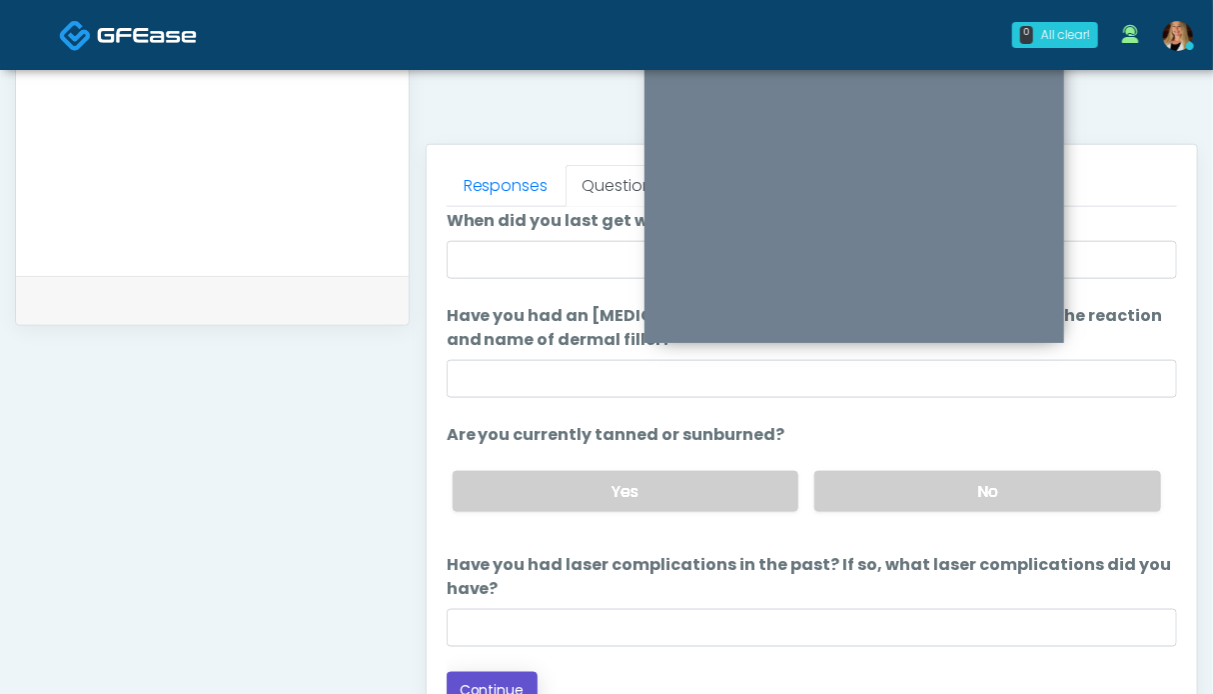
click at [492, 685] on button "Continue" at bounding box center [492, 690] width 91 height 37
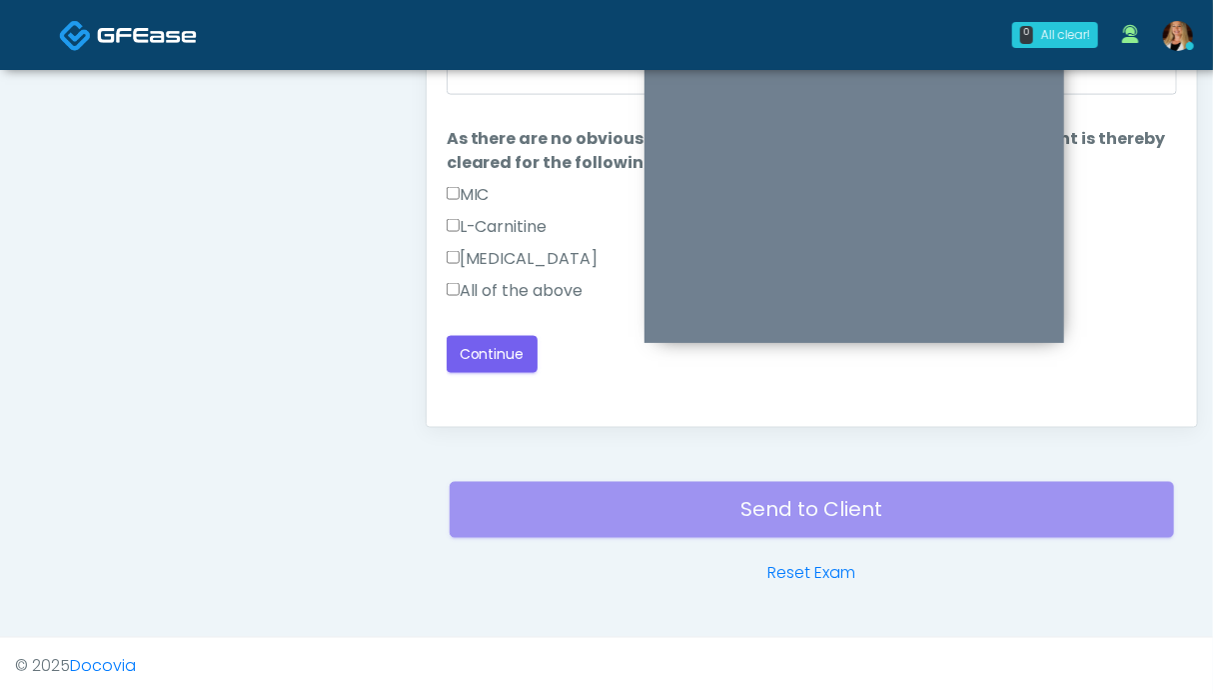
scroll to position [898, 0]
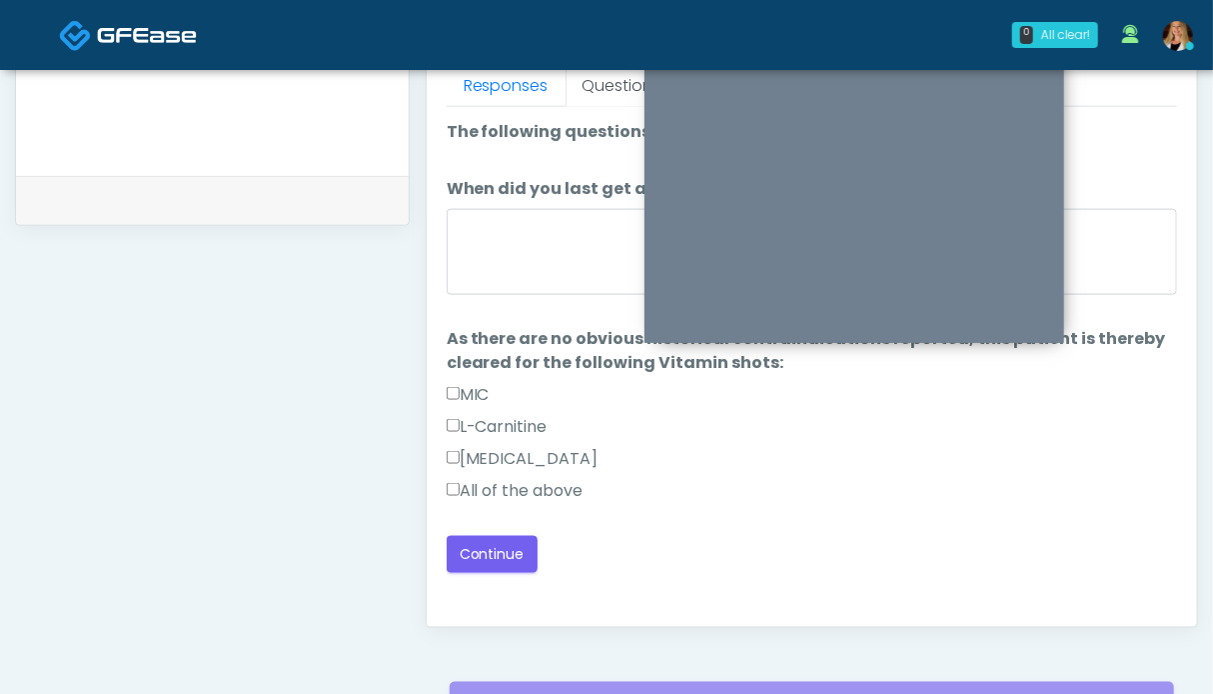
click at [500, 488] on label "All of the above" at bounding box center [515, 491] width 137 height 24
click at [492, 558] on button "Continue" at bounding box center [492, 554] width 91 height 37
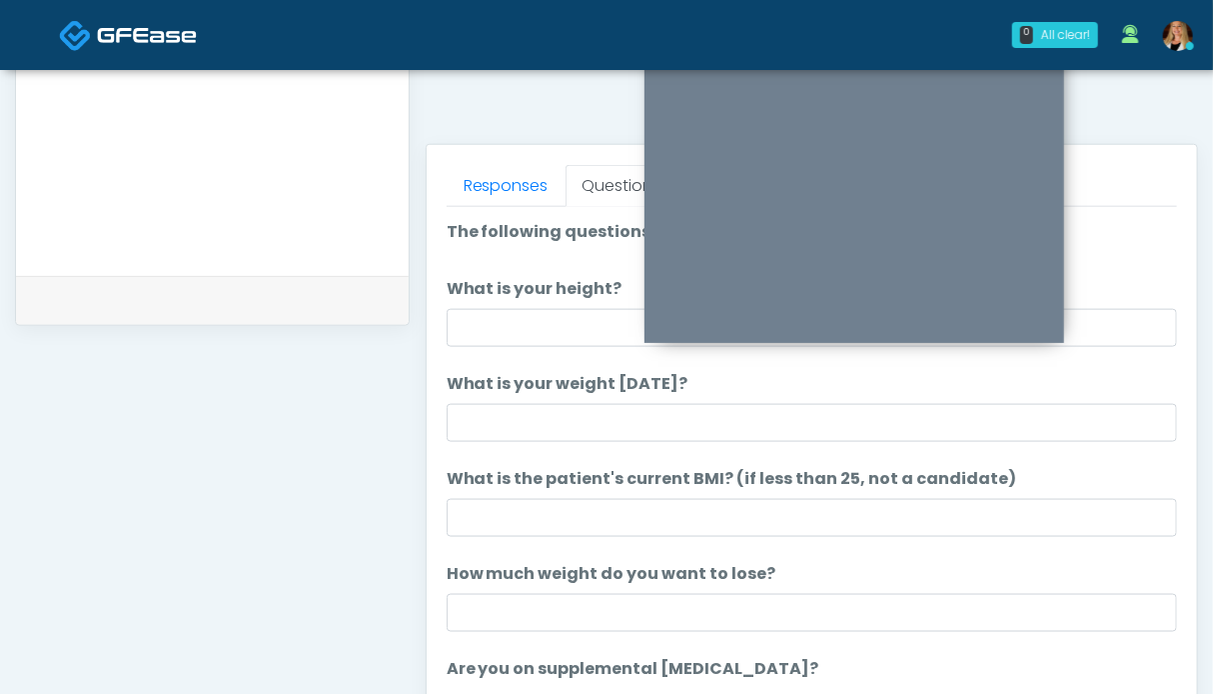
scroll to position [699, 0]
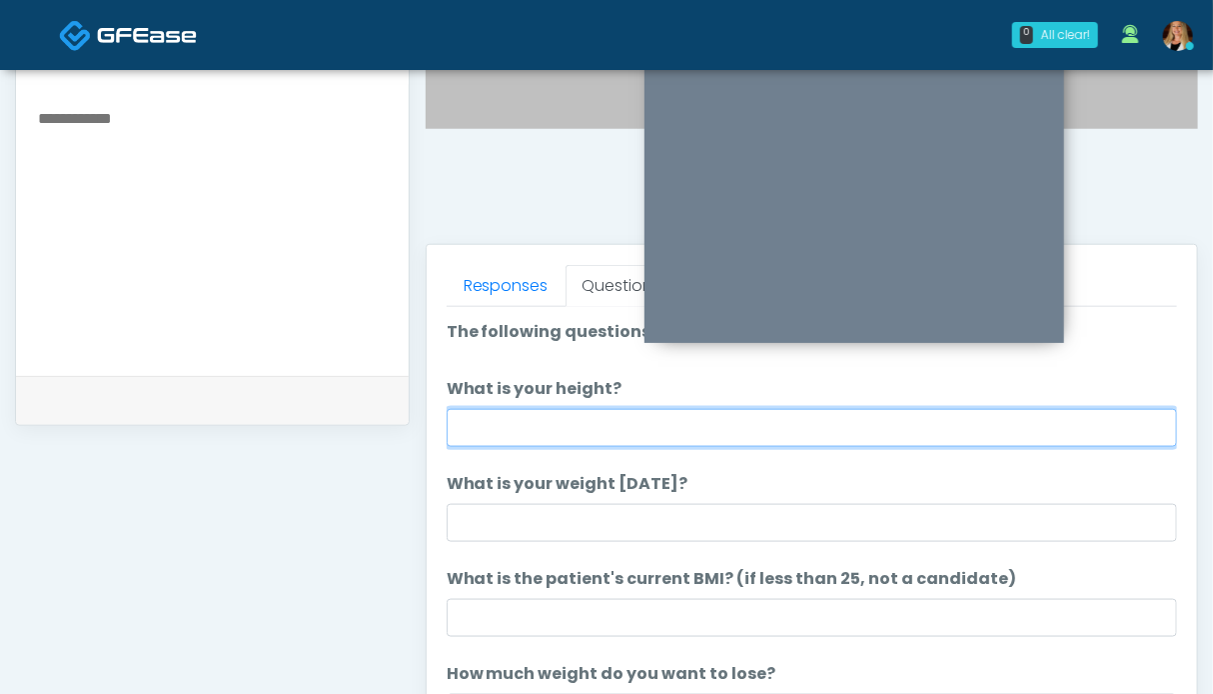
click at [589, 425] on input "What is your height?" at bounding box center [812, 428] width 731 height 38
type input "***"
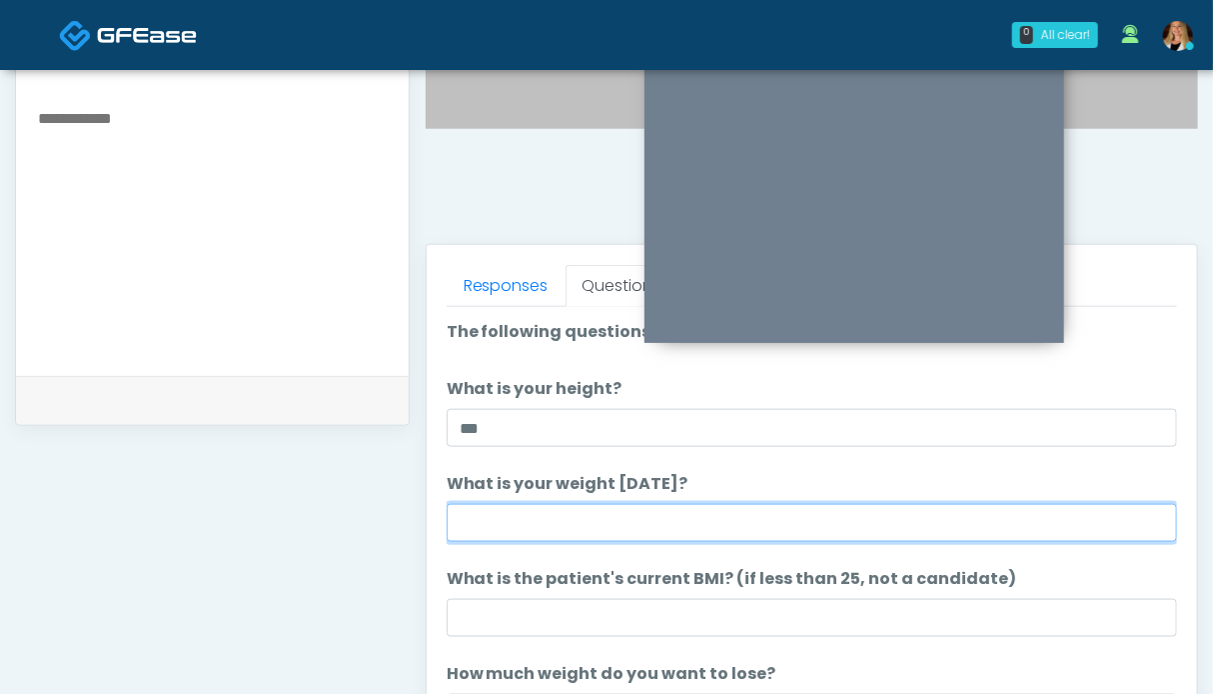
click at [597, 515] on input "What is your weight [DATE]?" at bounding box center [812, 523] width 731 height 38
type input "***"
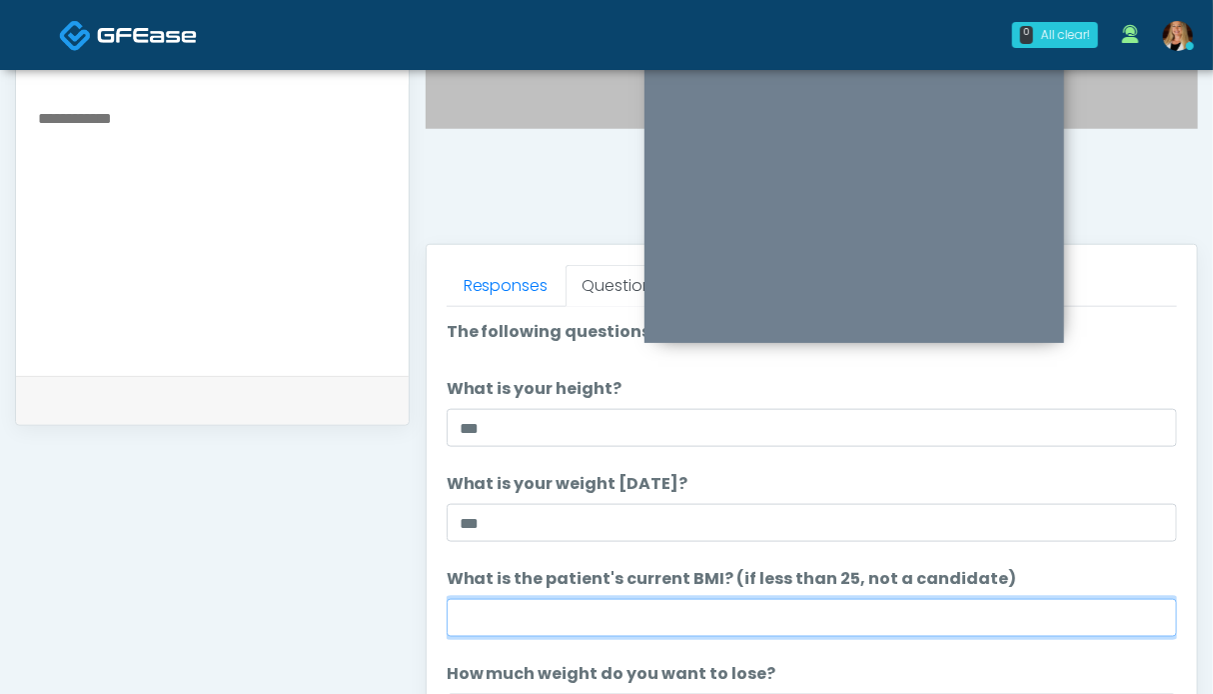
click at [544, 621] on input "What is the patient's current BMI? (if less than 25, not a candidate)" at bounding box center [812, 618] width 731 height 38
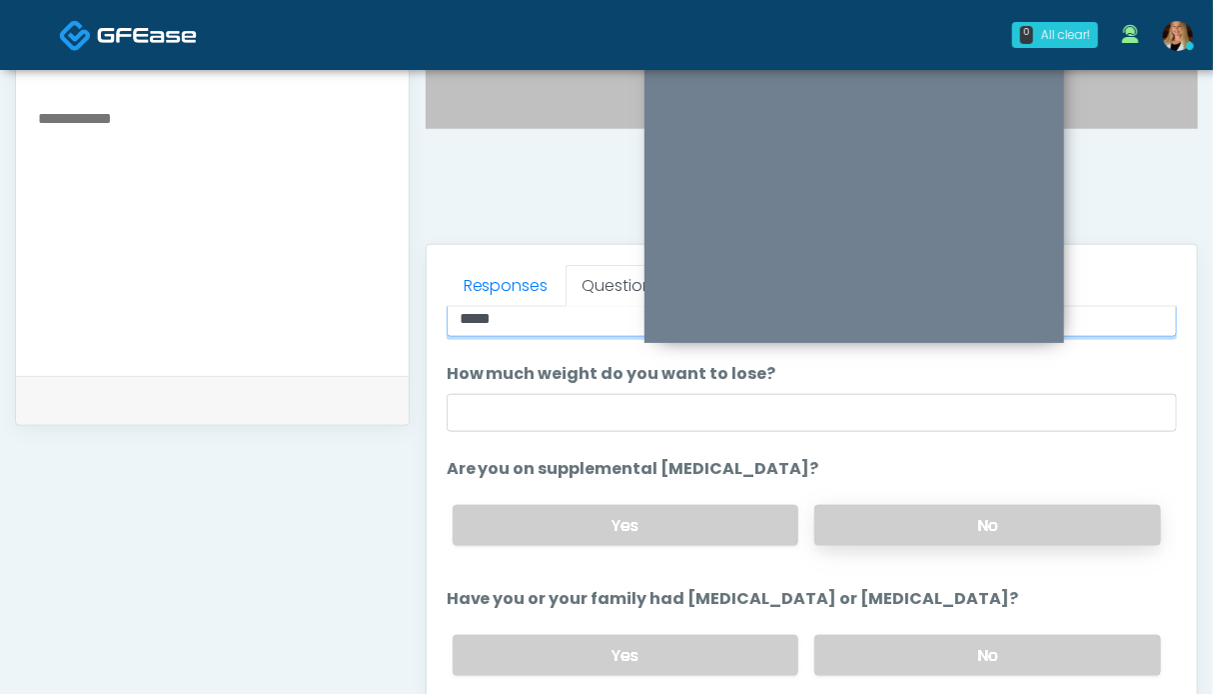
type input "****"
click at [906, 512] on label "No" at bounding box center [987, 525] width 347 height 41
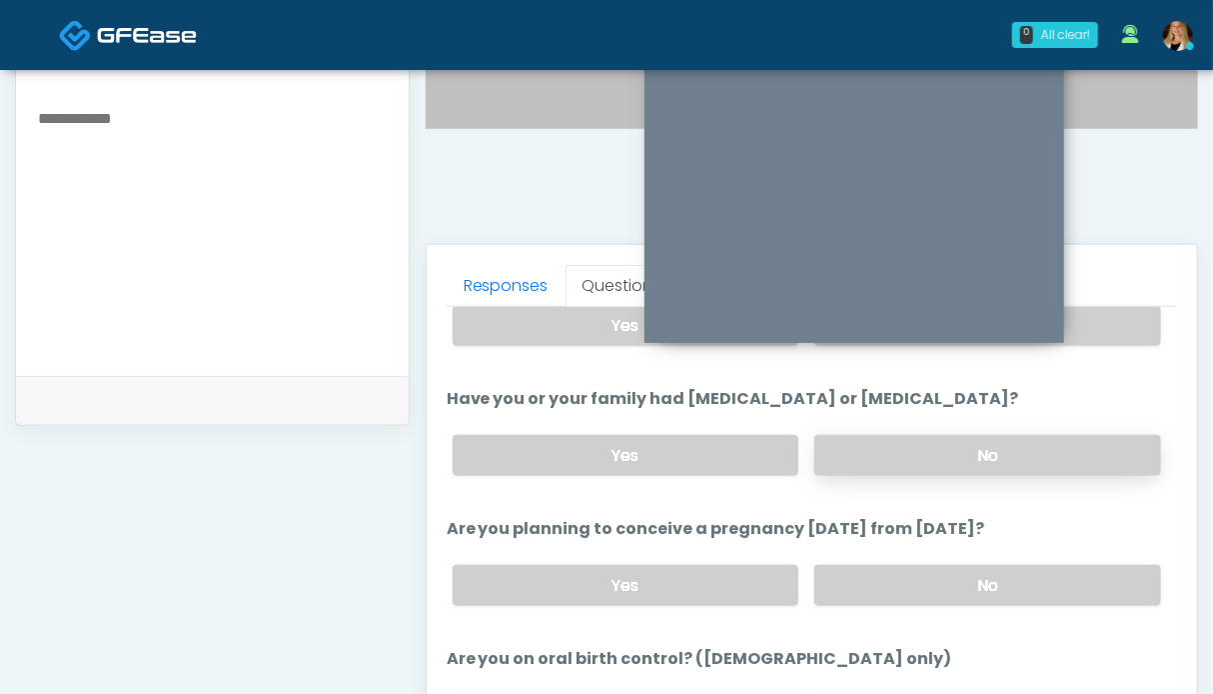
click at [910, 456] on label "No" at bounding box center [987, 455] width 347 height 41
click at [923, 567] on label "No" at bounding box center [987, 585] width 347 height 41
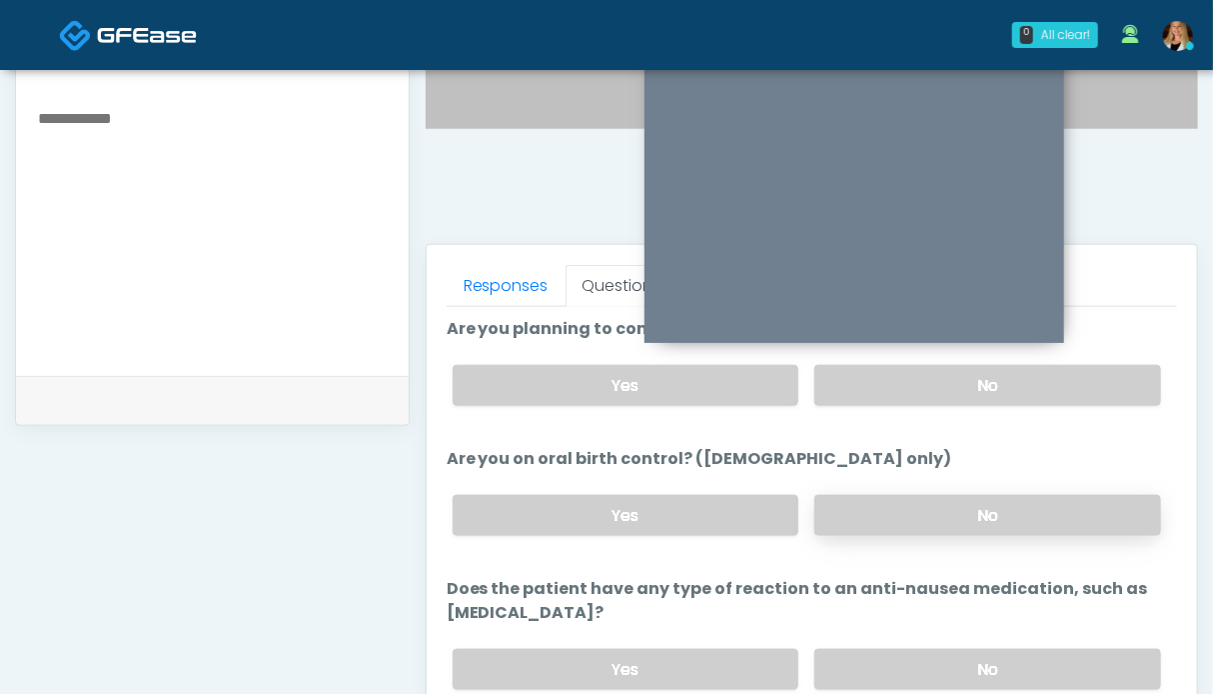
click at [948, 510] on label "No" at bounding box center [987, 515] width 347 height 41
click at [944, 652] on label "No" at bounding box center [987, 669] width 347 height 41
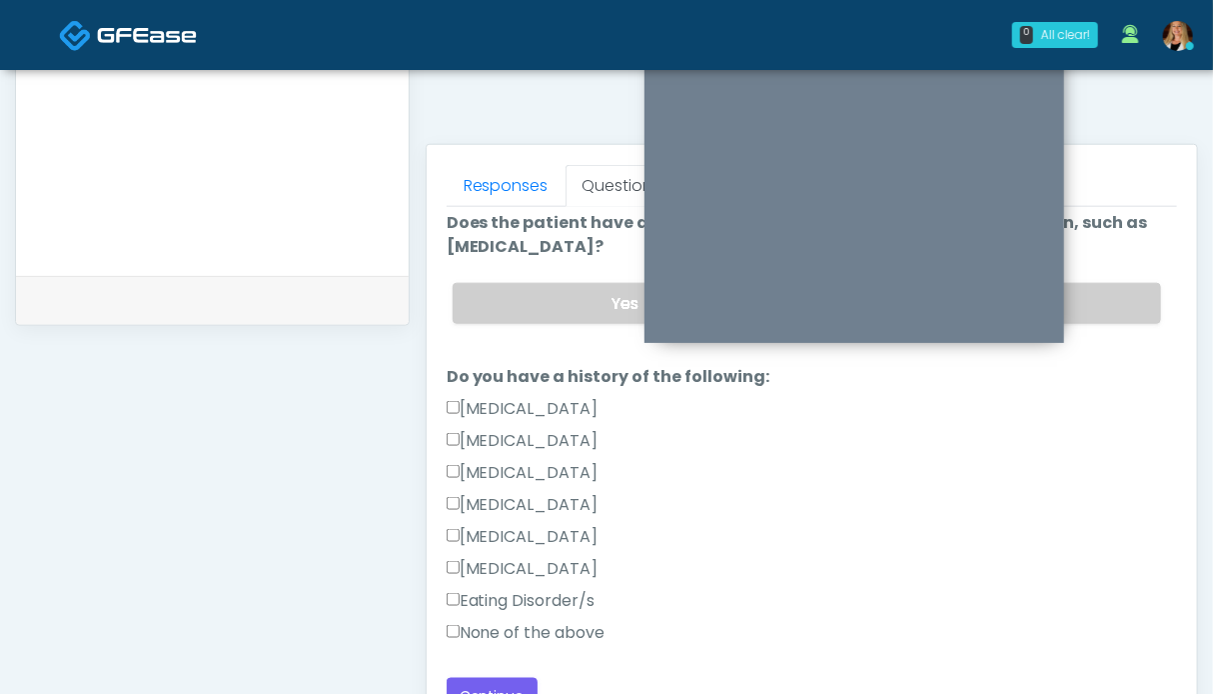
scroll to position [898, 0]
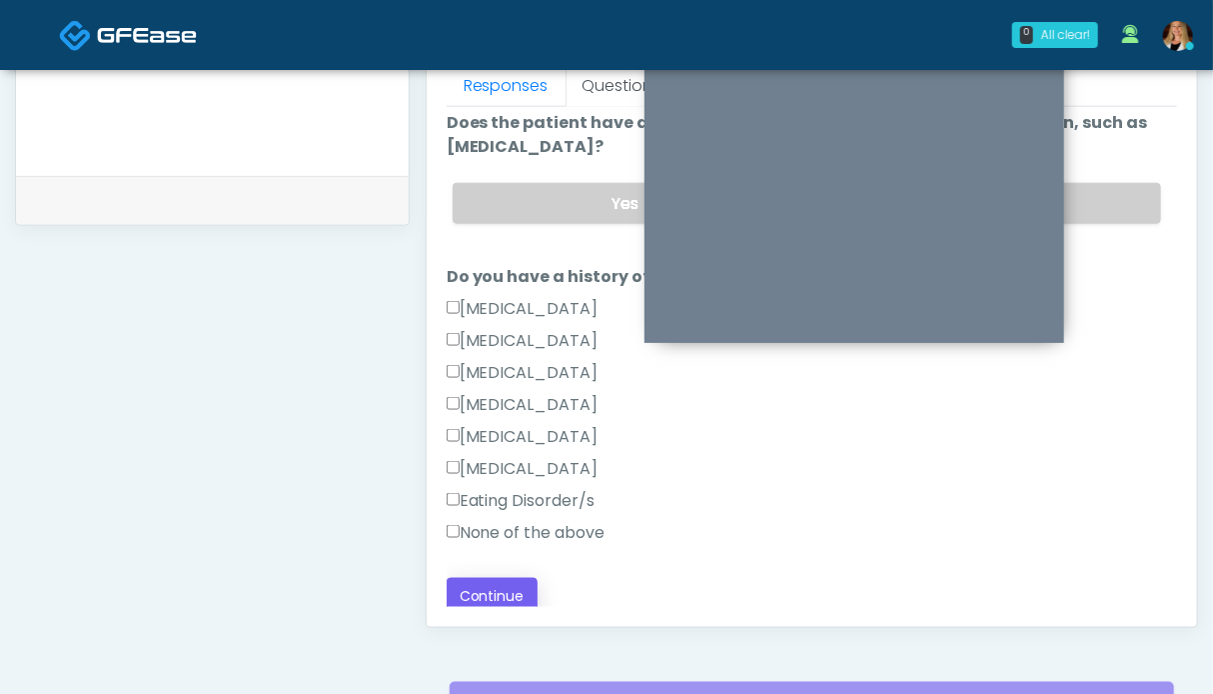
drag, startPoint x: 538, startPoint y: 525, endPoint x: 497, endPoint y: 577, distance: 66.2
click at [537, 525] on label "None of the above" at bounding box center [526, 533] width 159 height 24
click at [496, 579] on button "Continue" at bounding box center [492, 596] width 91 height 37
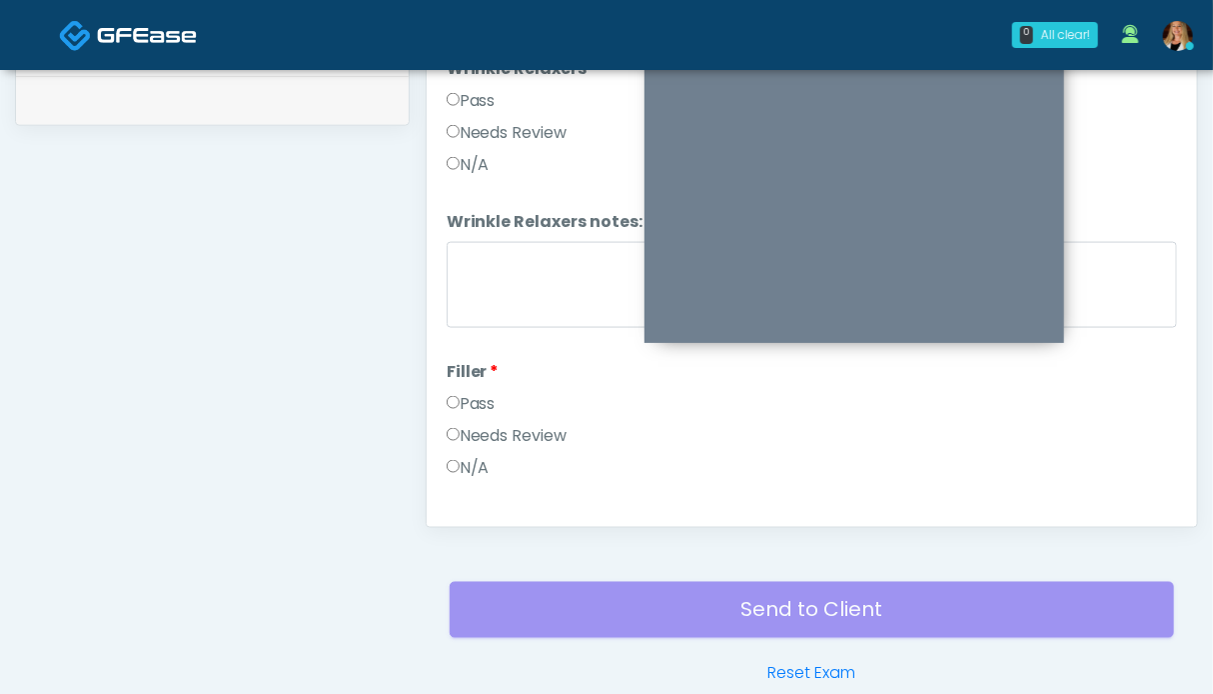
scroll to position [599, 0]
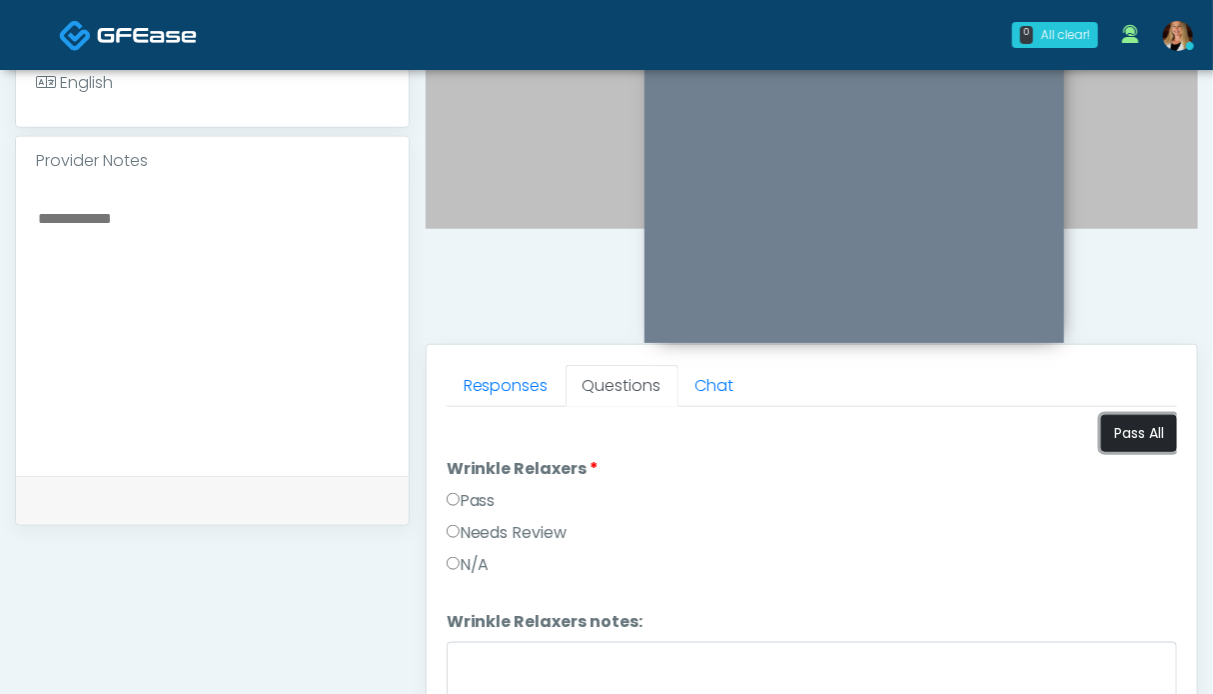
click at [1115, 434] on button "Pass All" at bounding box center [1139, 433] width 76 height 37
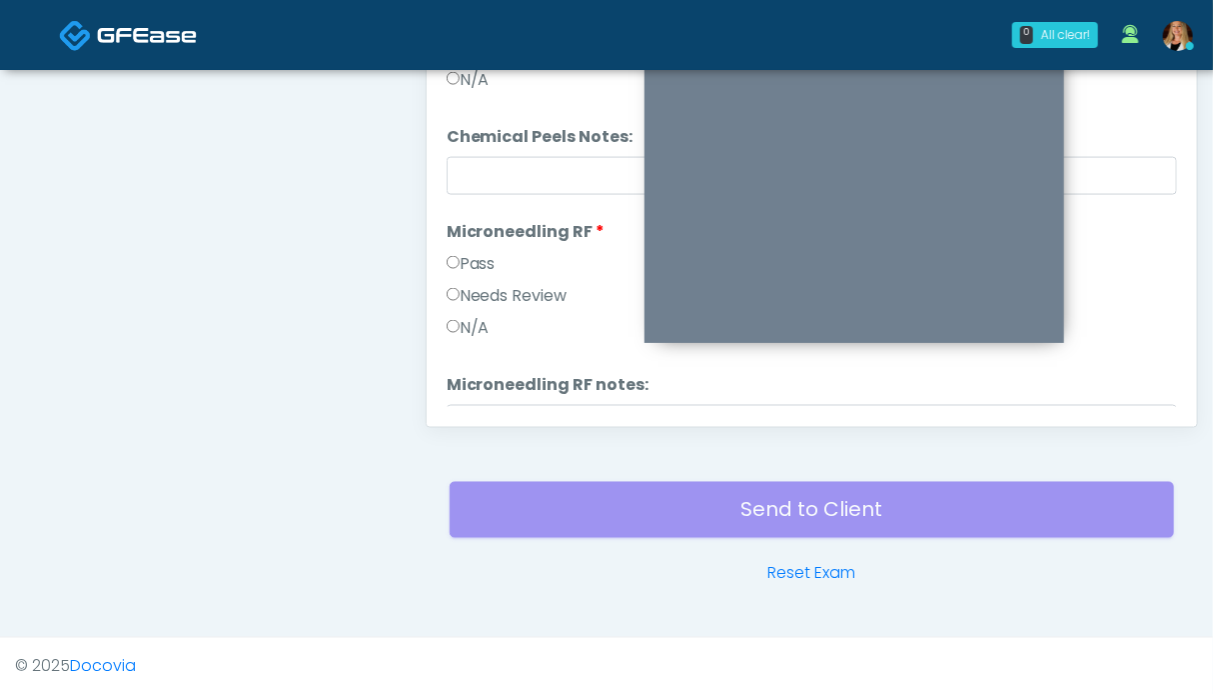
scroll to position [1892, 0]
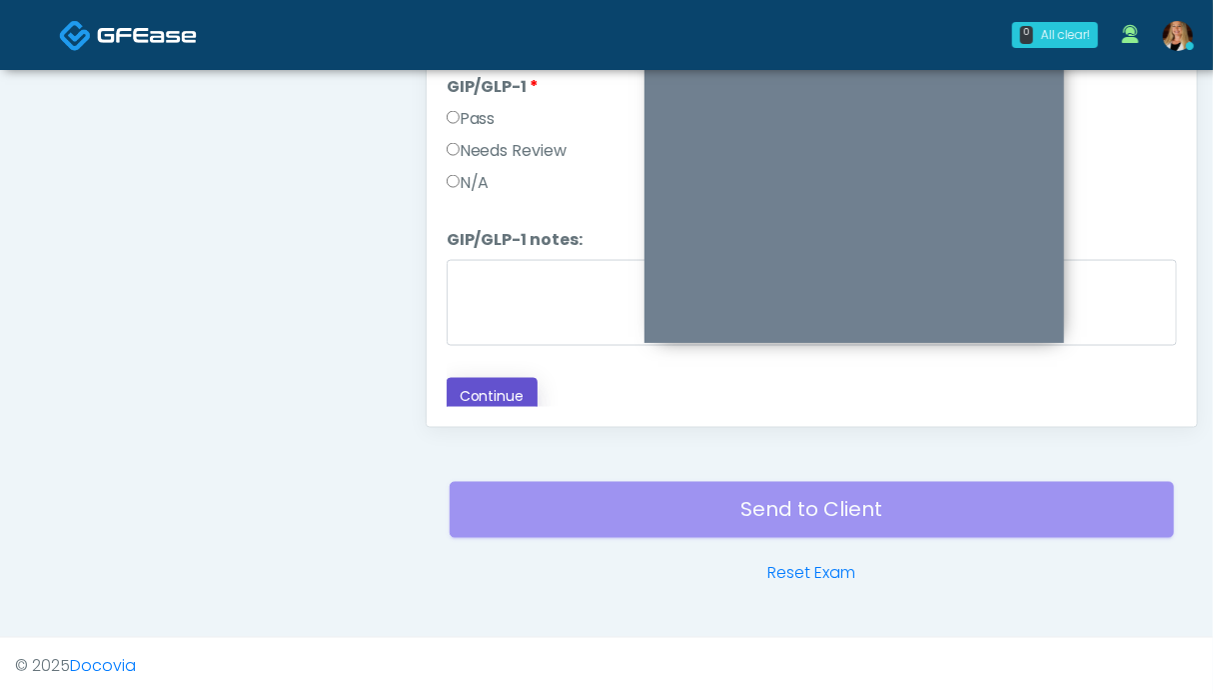
click at [491, 392] on button "Continue" at bounding box center [492, 396] width 91 height 37
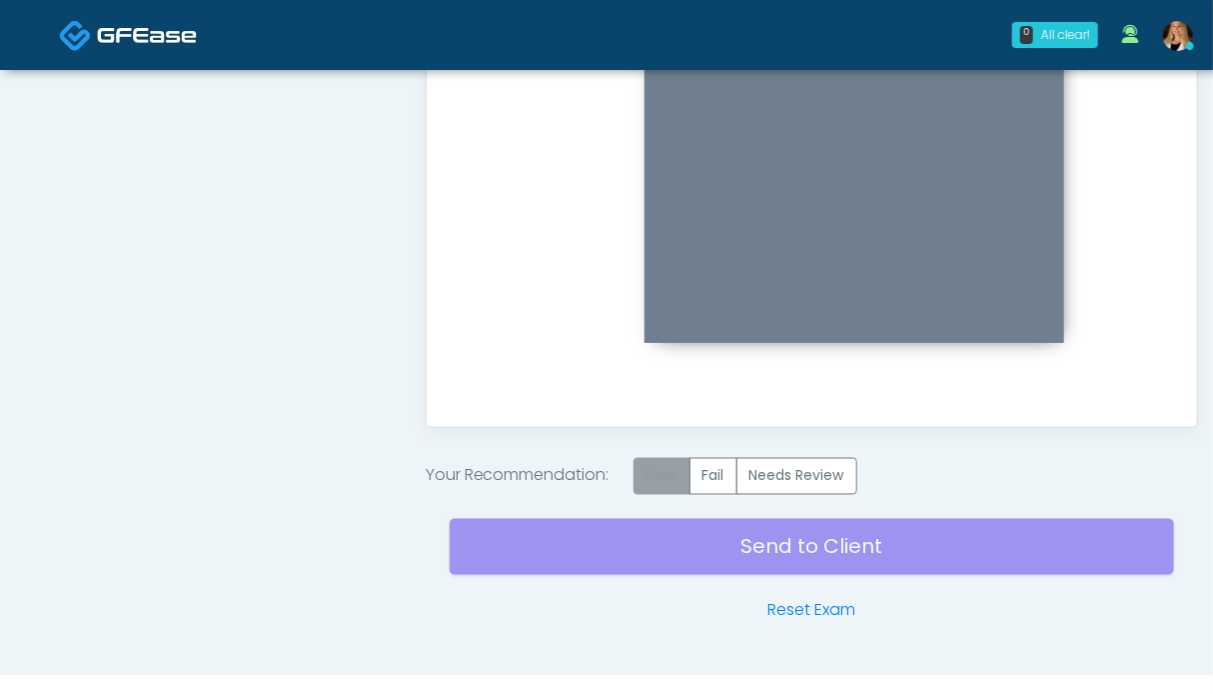
click at [675, 470] on label "Pass" at bounding box center [662, 476] width 57 height 37
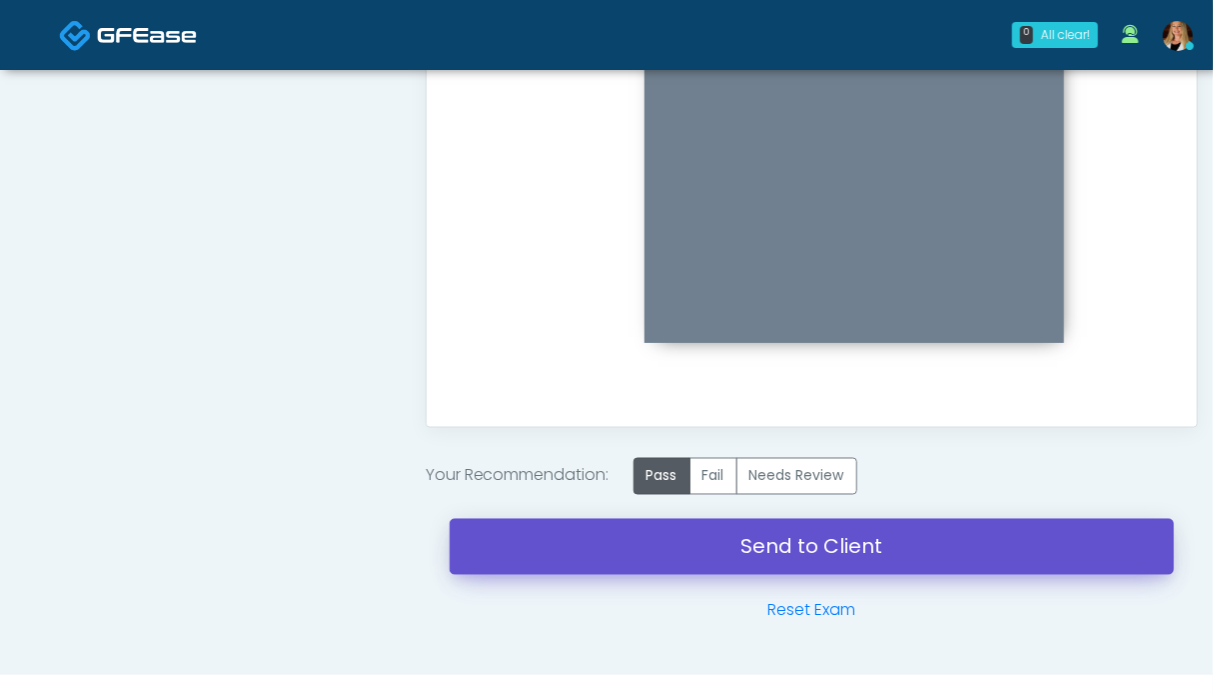
click at [727, 542] on link "Send to Client" at bounding box center [812, 547] width 725 height 56
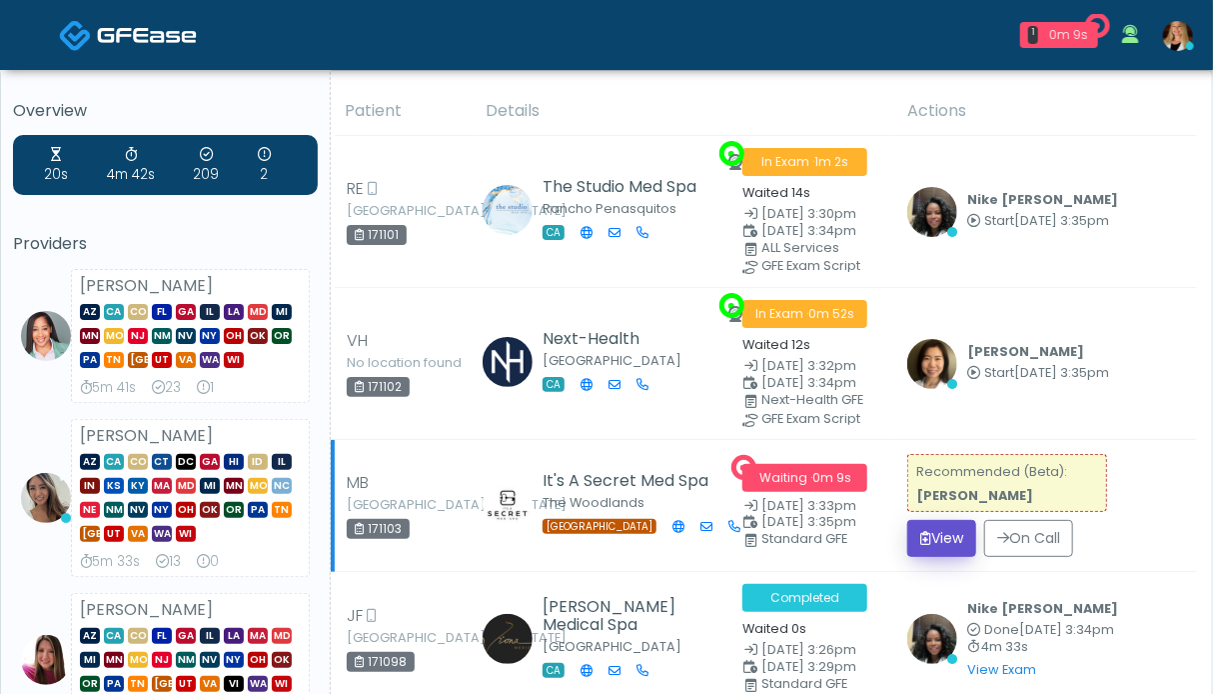
click at [953, 533] on button "View" at bounding box center [941, 538] width 69 height 37
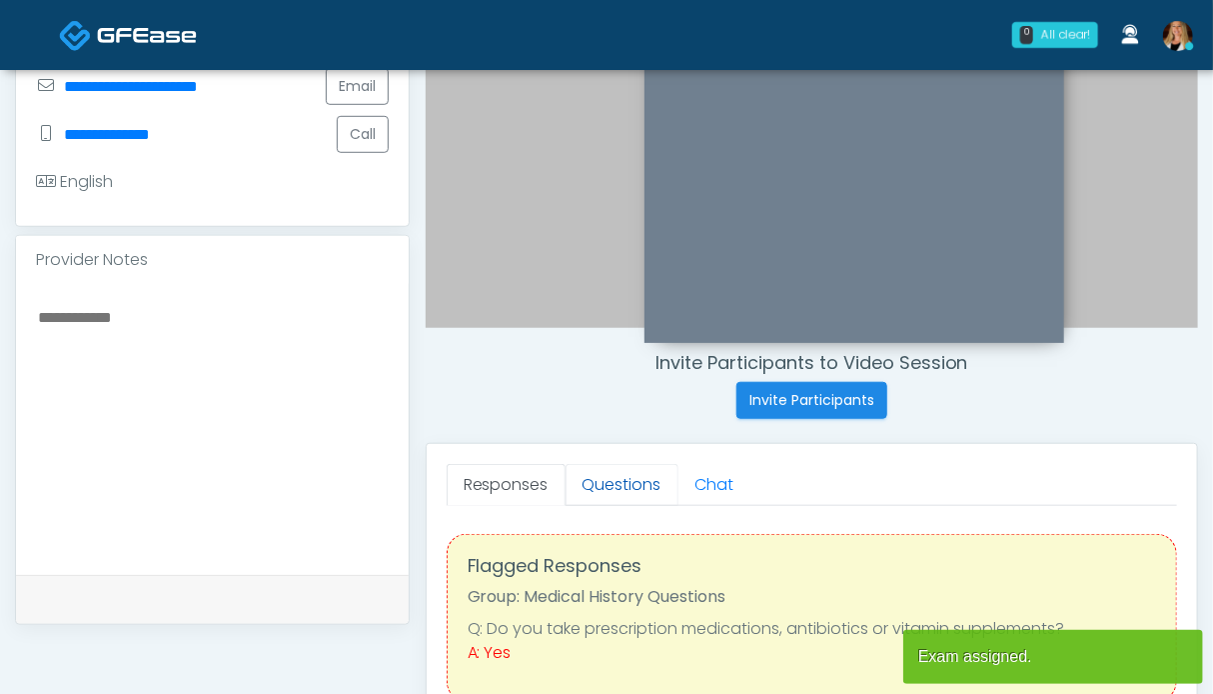
click at [620, 493] on link "Questions" at bounding box center [622, 485] width 113 height 42
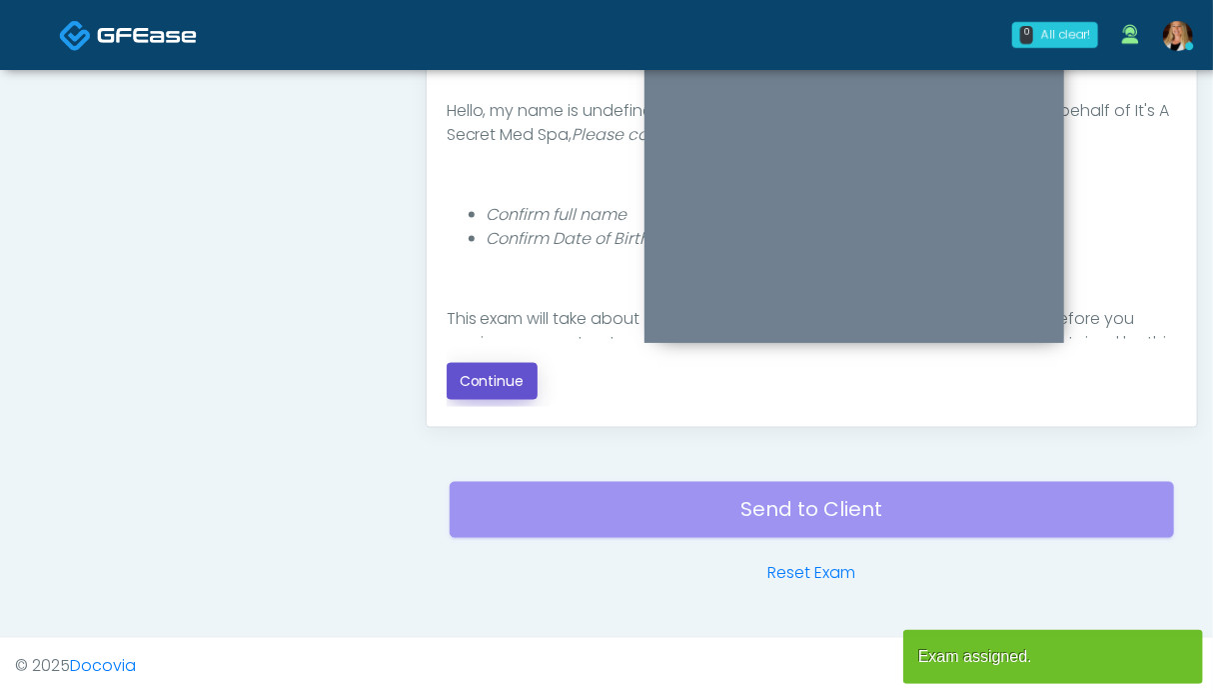
click at [500, 381] on button "Continue" at bounding box center [492, 381] width 91 height 37
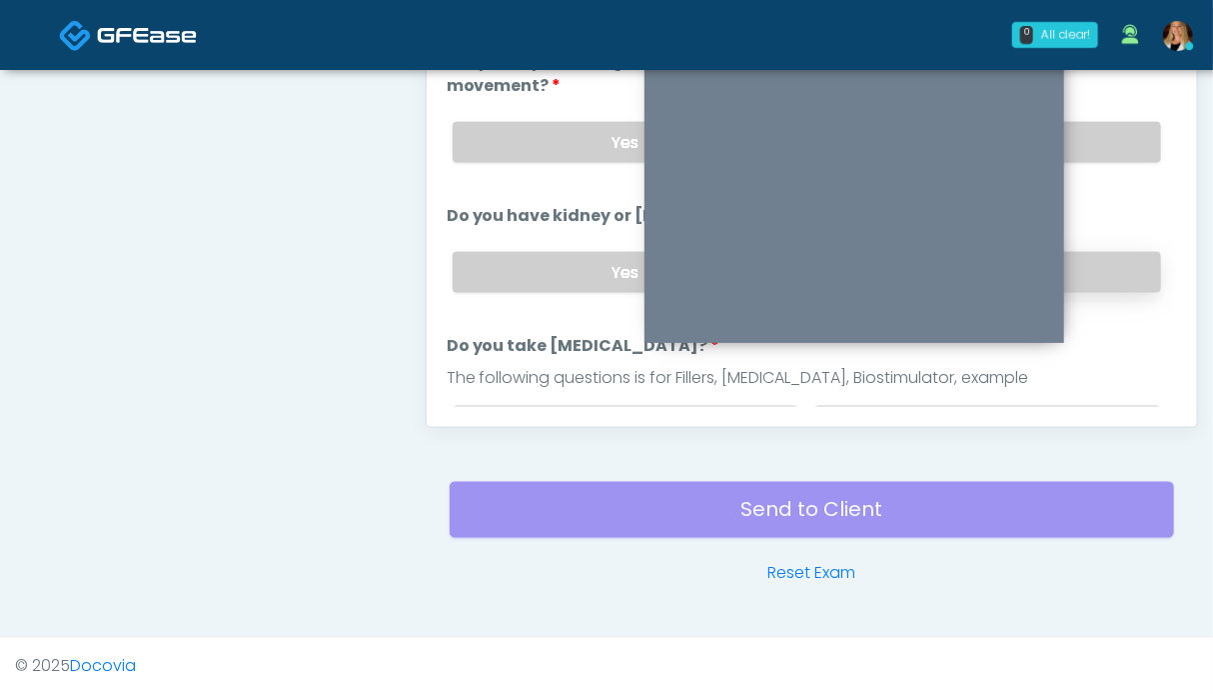
drag, startPoint x: 1091, startPoint y: 275, endPoint x: 1086, endPoint y: 260, distance: 15.8
click at [1091, 273] on label "No" at bounding box center [987, 272] width 347 height 41
click at [1083, 151] on label "No" at bounding box center [987, 142] width 347 height 41
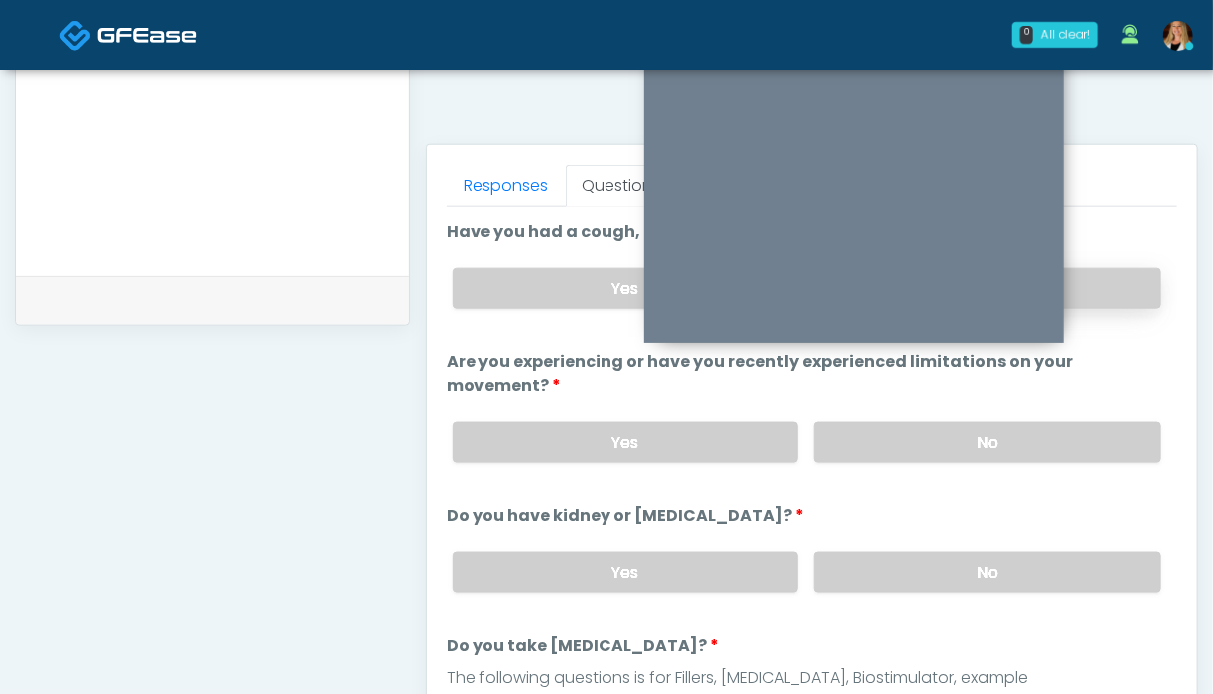
click at [1111, 278] on label "No" at bounding box center [987, 288] width 347 height 41
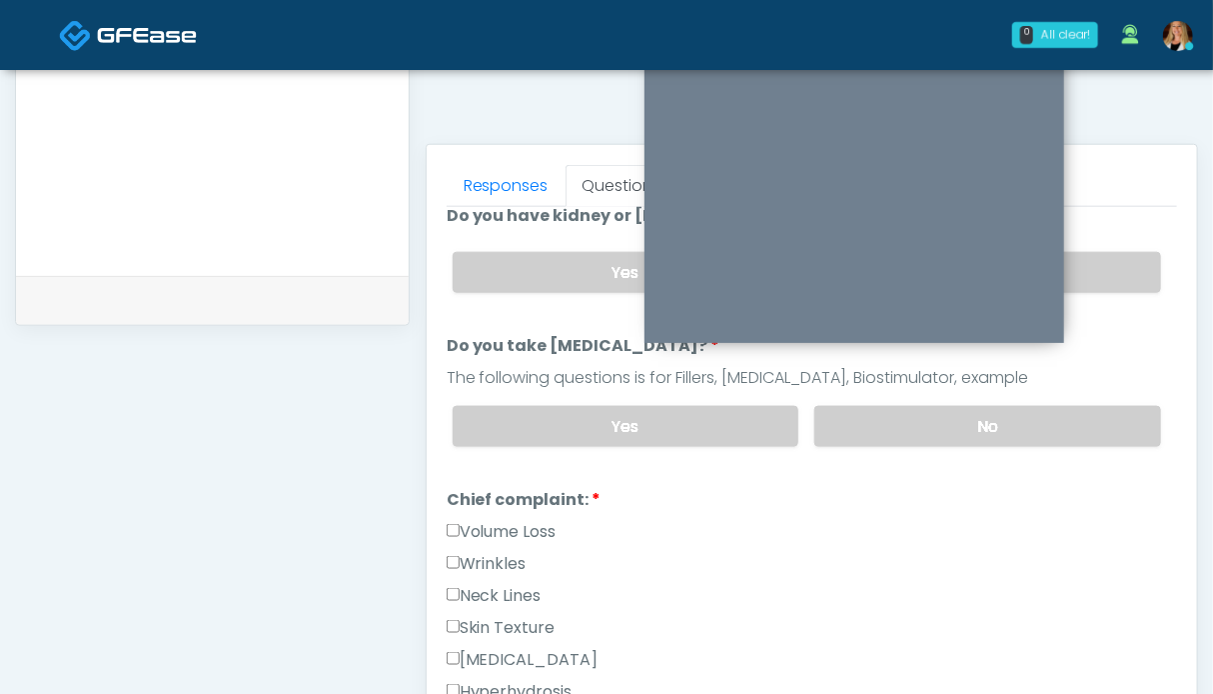
drag, startPoint x: 1012, startPoint y: 426, endPoint x: 480, endPoint y: 573, distance: 552.5
click at [1007, 425] on label "No" at bounding box center [987, 426] width 347 height 41
click at [492, 520] on label "Volume Loss" at bounding box center [502, 532] width 110 height 24
click at [484, 555] on label "Wrinkles" at bounding box center [487, 564] width 80 height 24
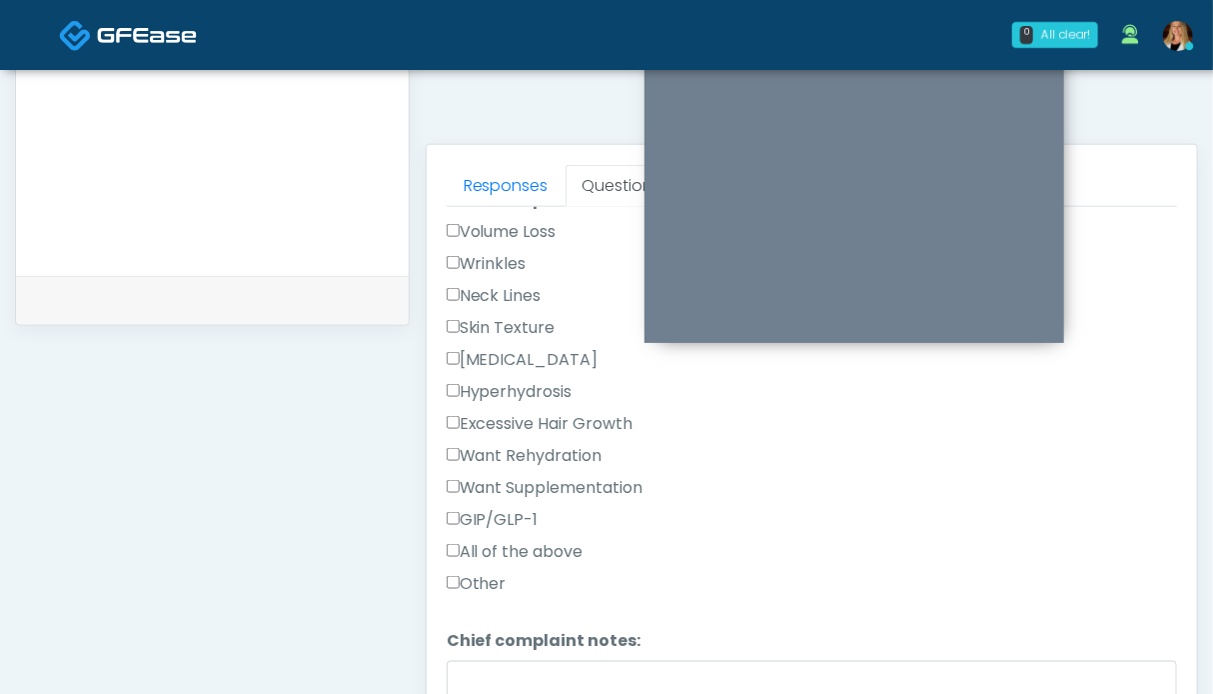
scroll to position [700, 0]
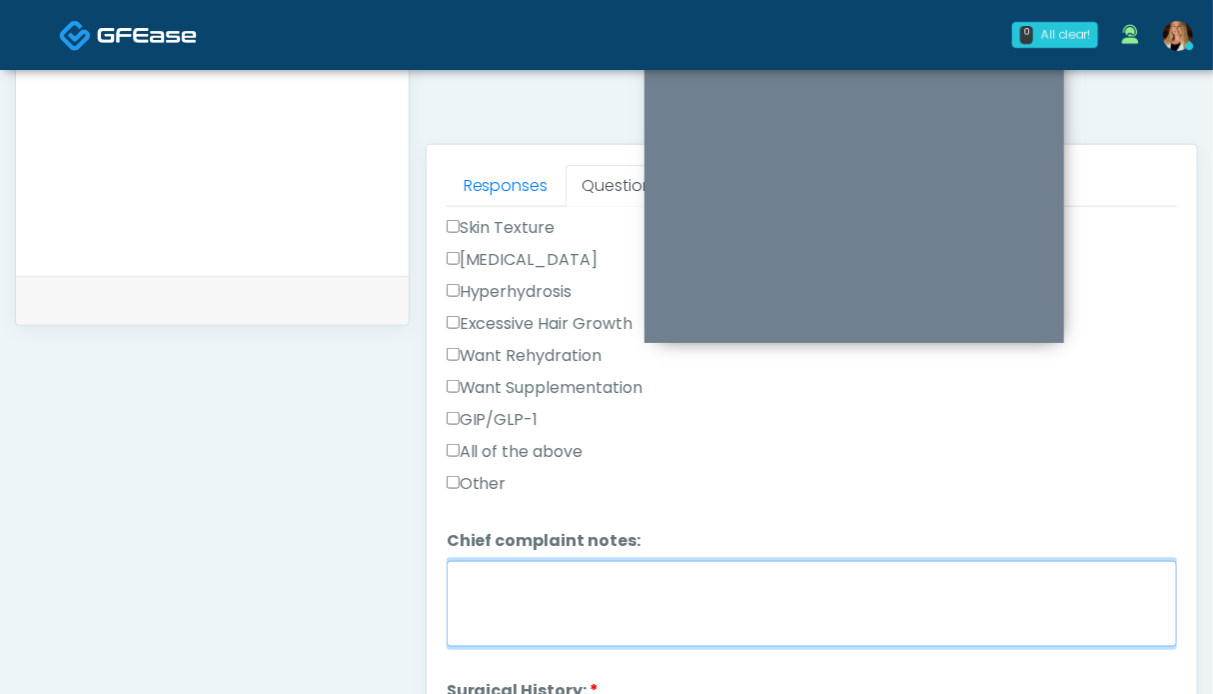
click at [620, 590] on textarea "Chief complaint notes:" at bounding box center [812, 604] width 731 height 86
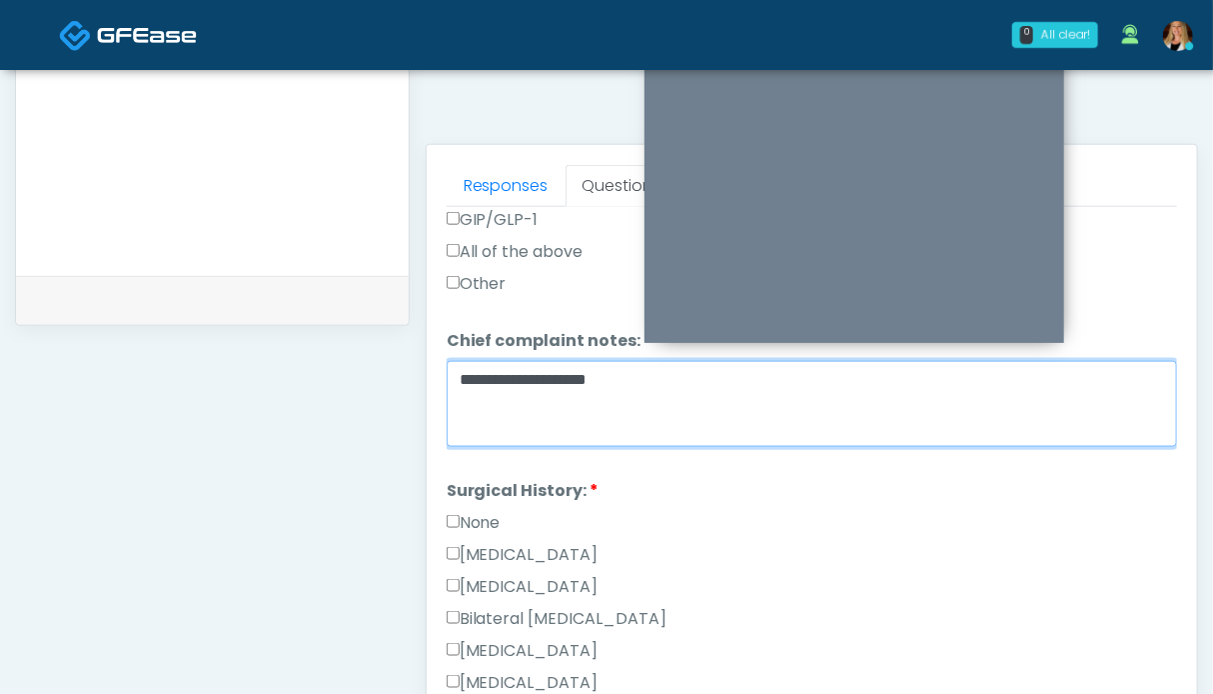
scroll to position [999, 0]
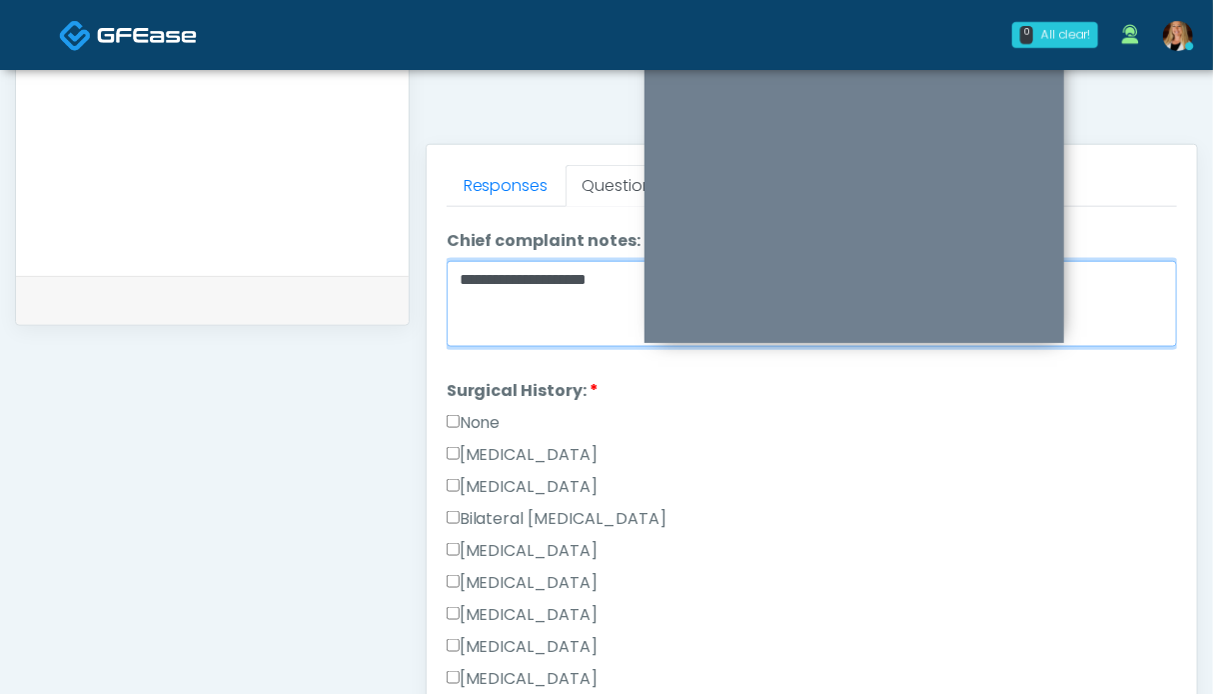
type textarea "**********"
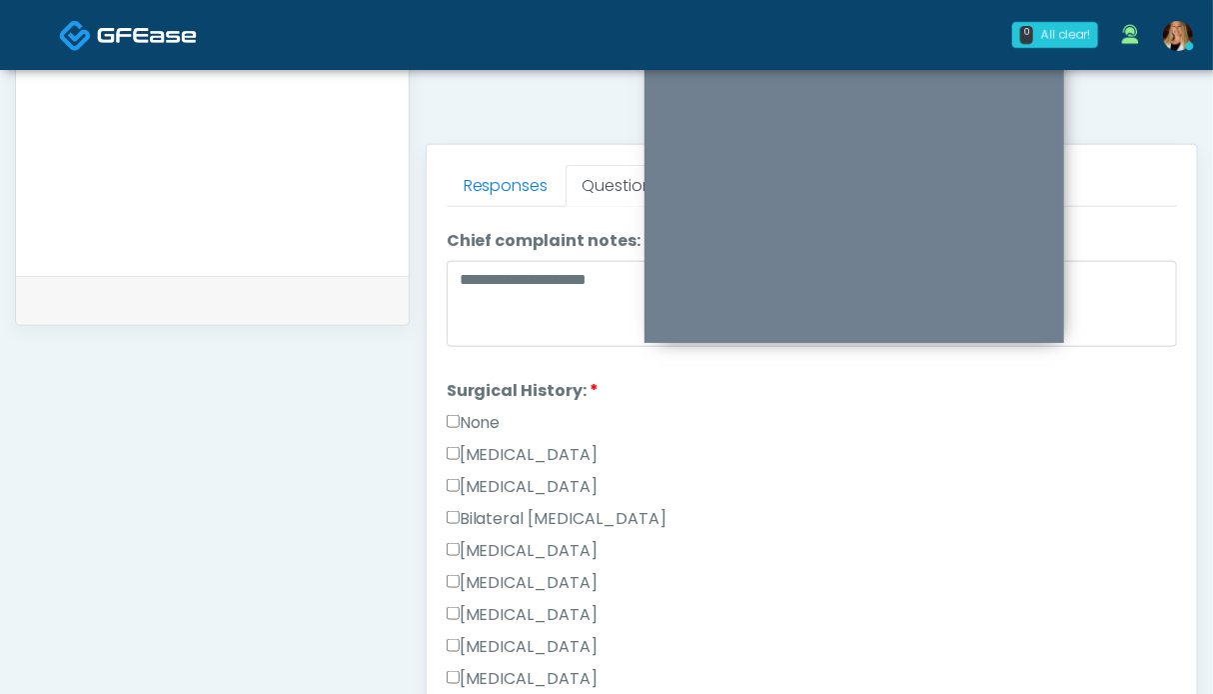
click at [478, 411] on label "None" at bounding box center [474, 423] width 54 height 24
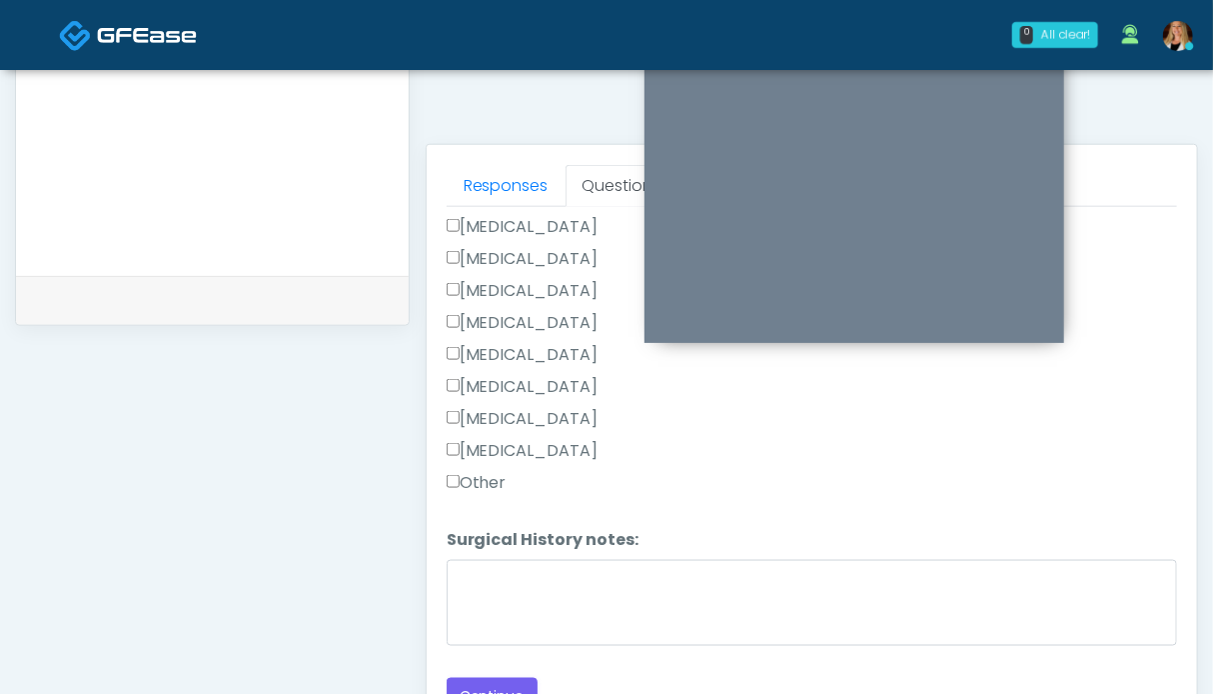
scroll to position [998, 0]
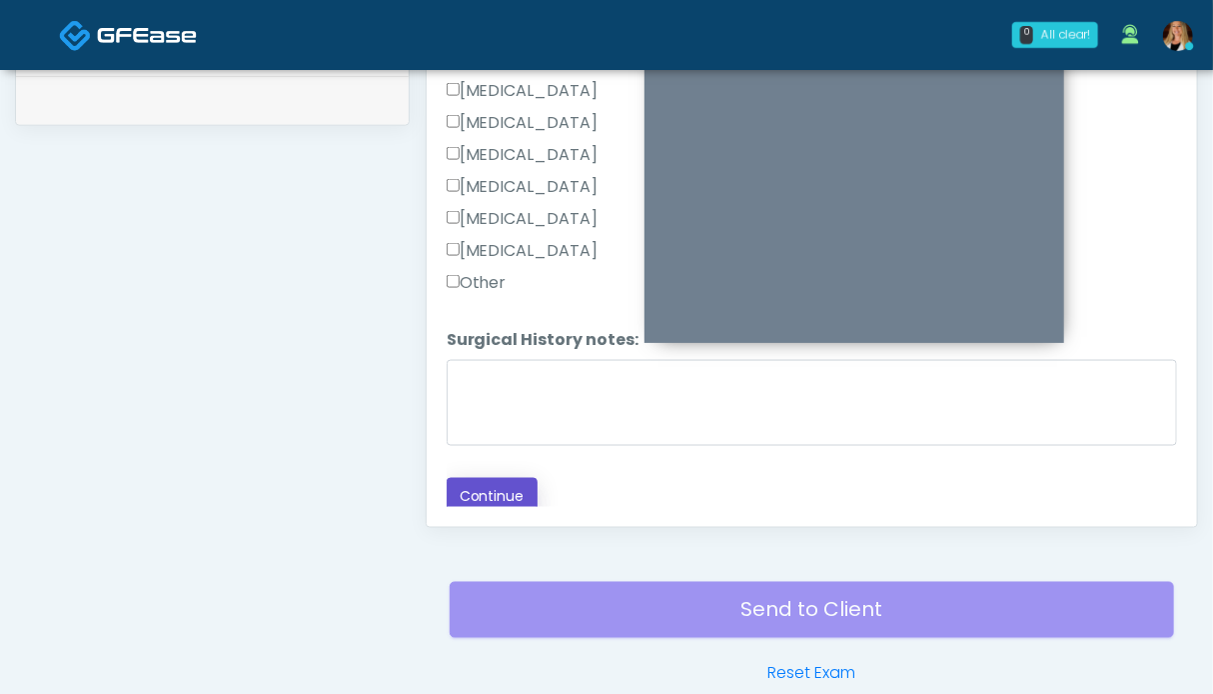
click at [507, 485] on button "Continue" at bounding box center [492, 496] width 91 height 37
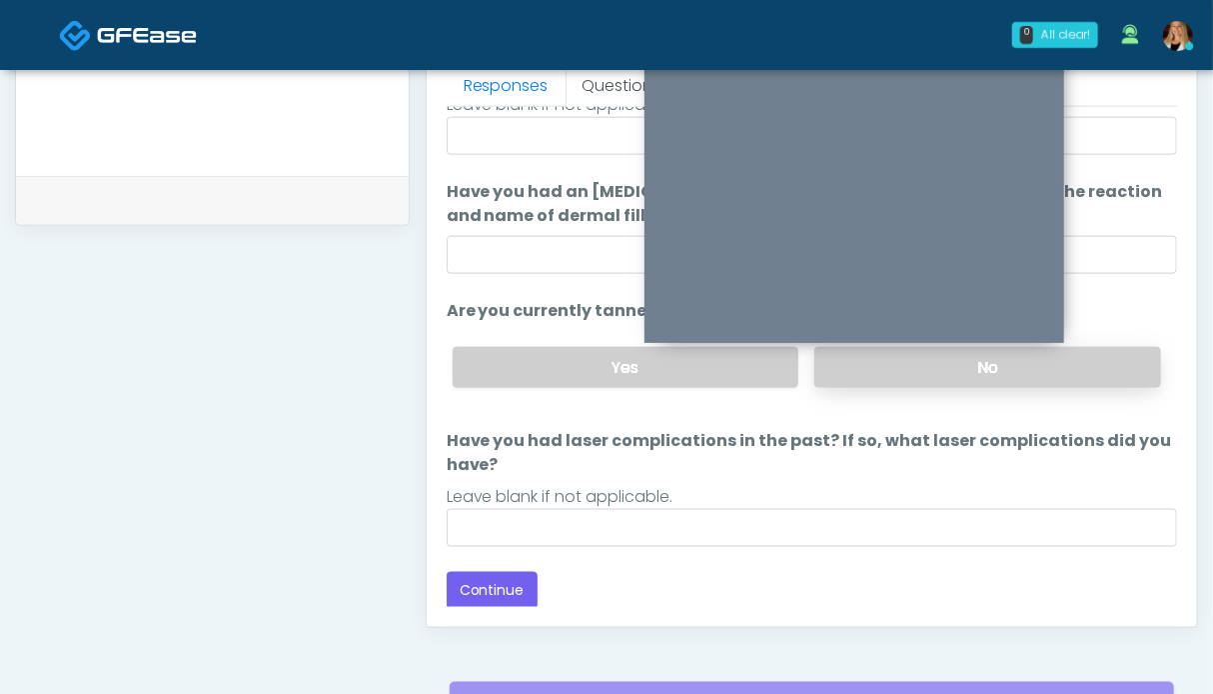
scroll to position [798, 0]
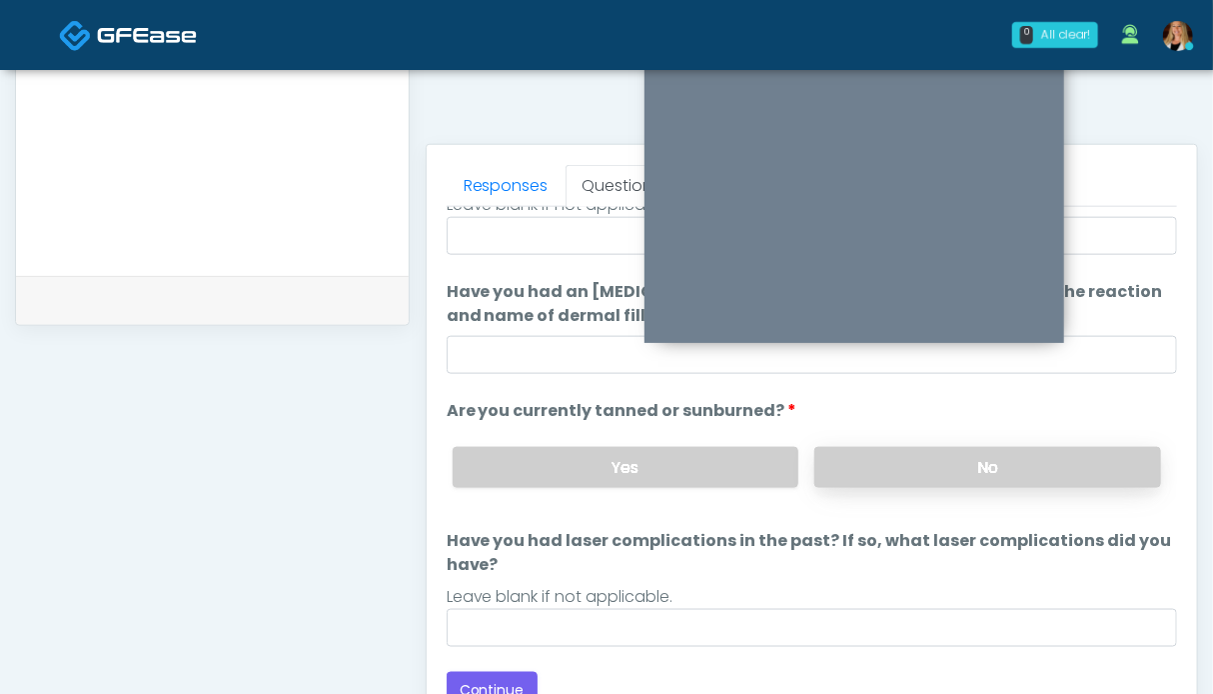
click at [1007, 468] on label "No" at bounding box center [987, 467] width 347 height 41
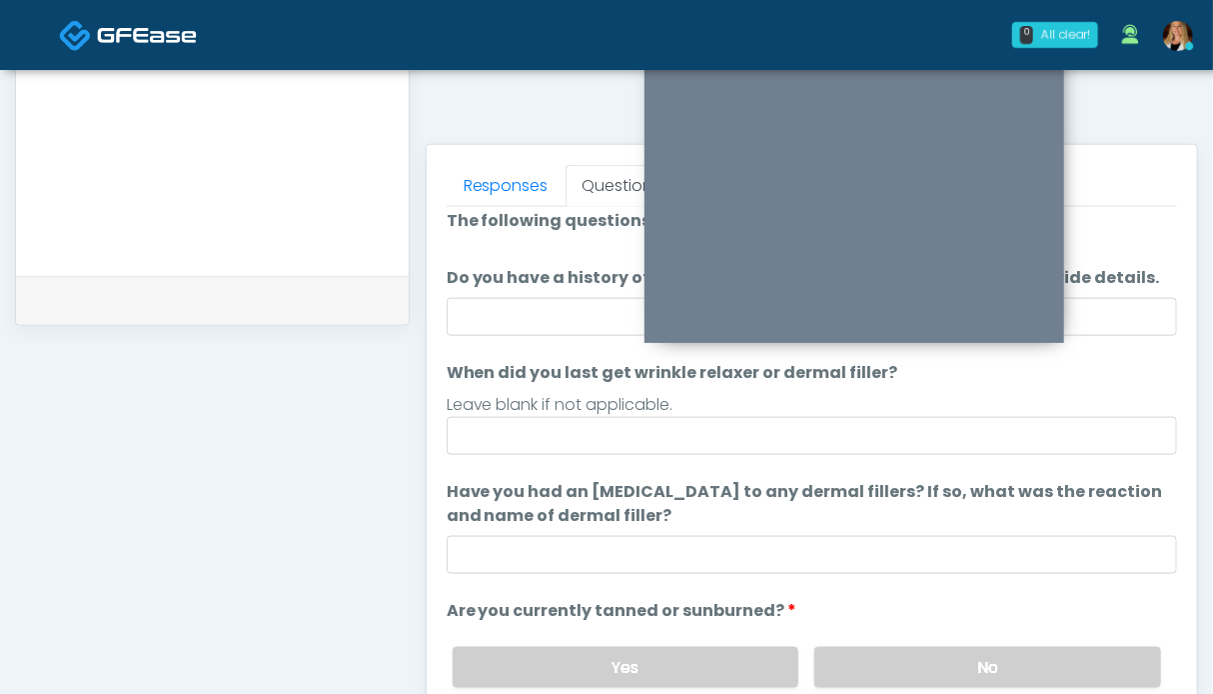
scroll to position [211, 0]
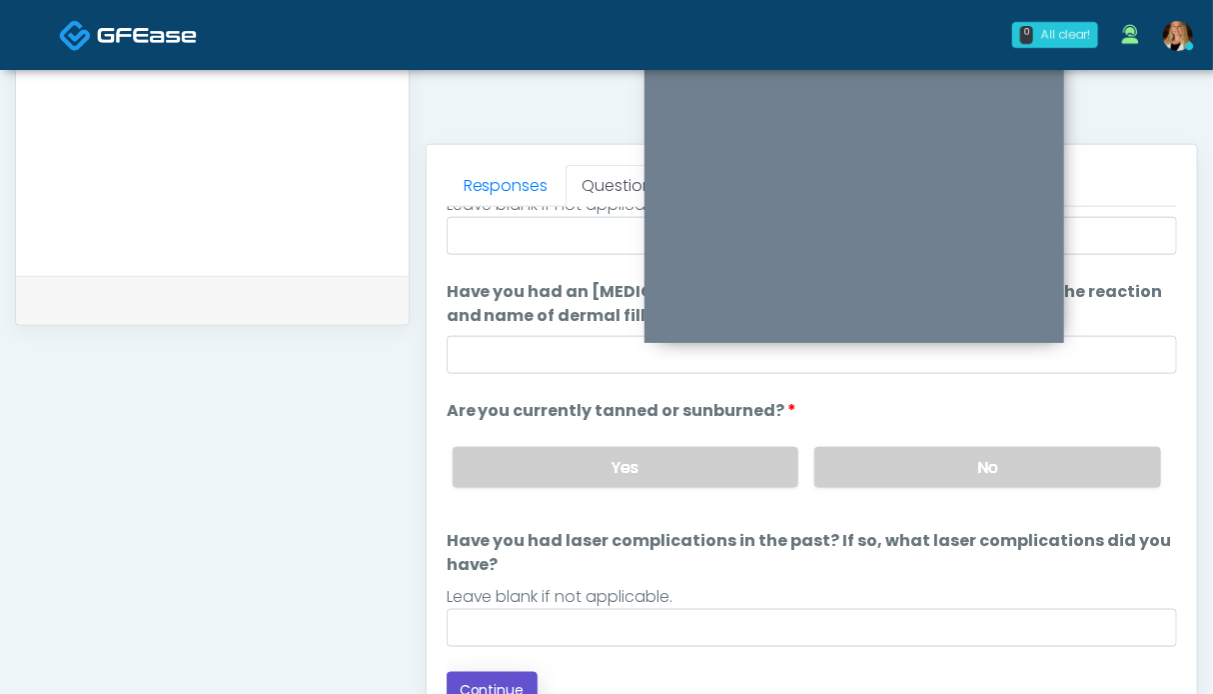
click at [521, 679] on button "Continue" at bounding box center [492, 690] width 91 height 37
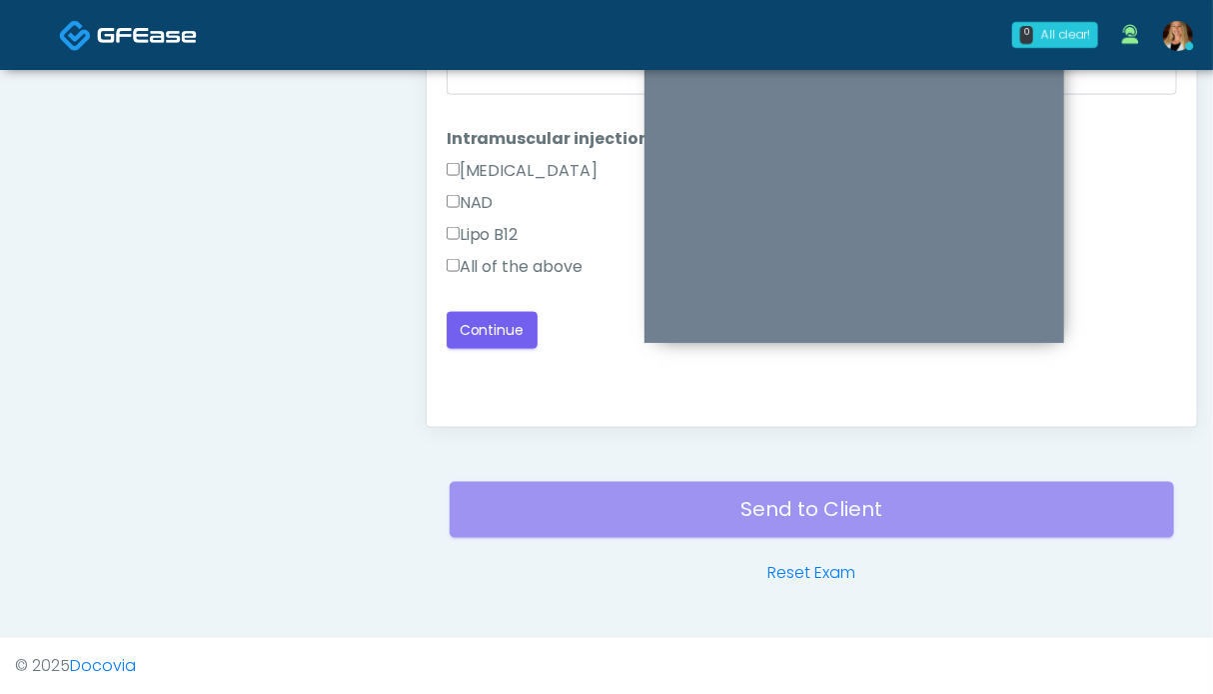
scroll to position [898, 0]
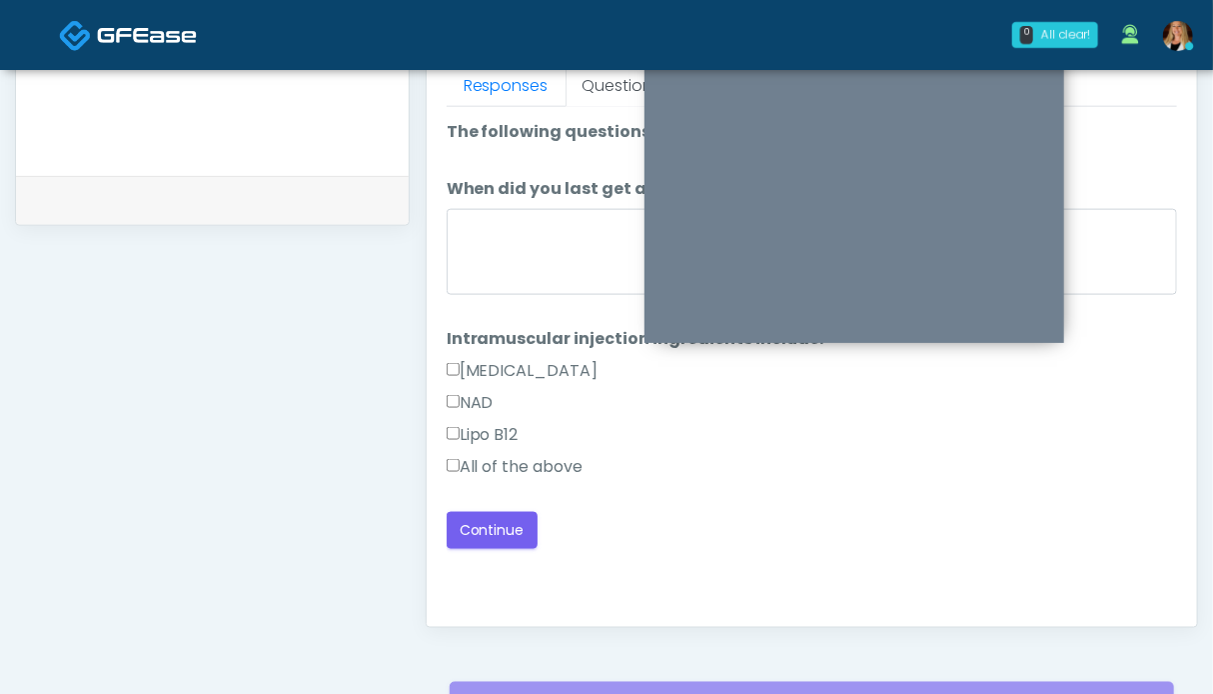
click at [492, 458] on label "All of the above" at bounding box center [515, 467] width 137 height 24
click at [491, 528] on button "Continue" at bounding box center [492, 530] width 91 height 37
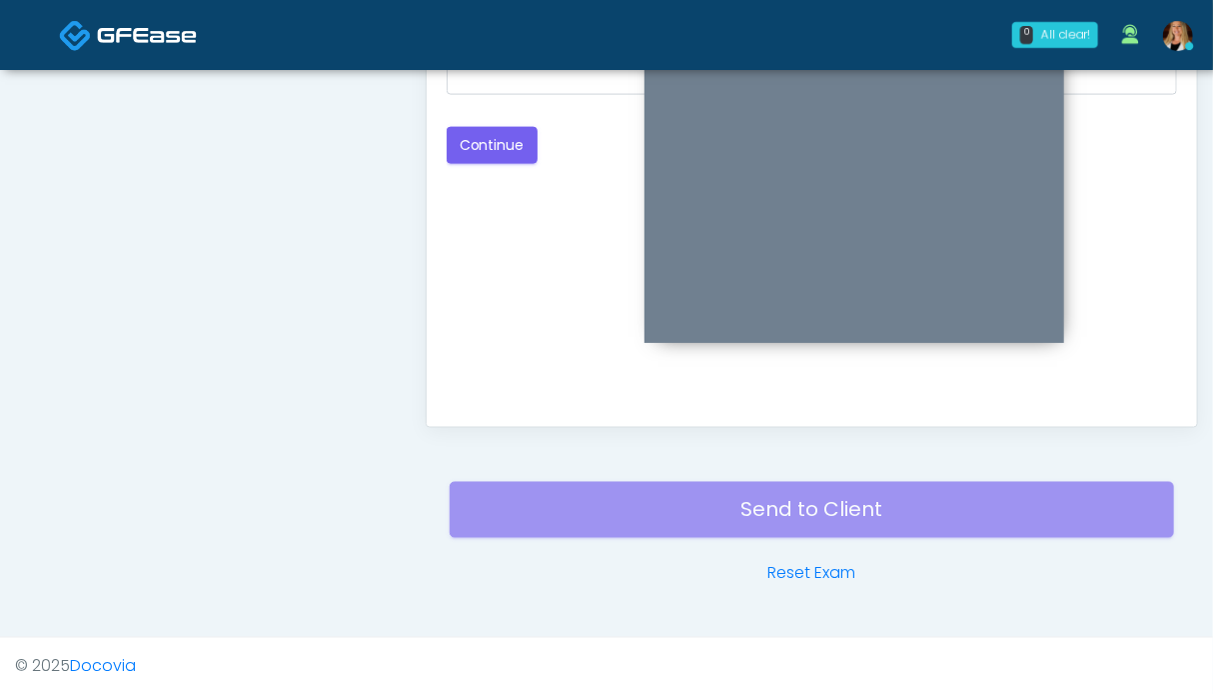
scroll to position [798, 0]
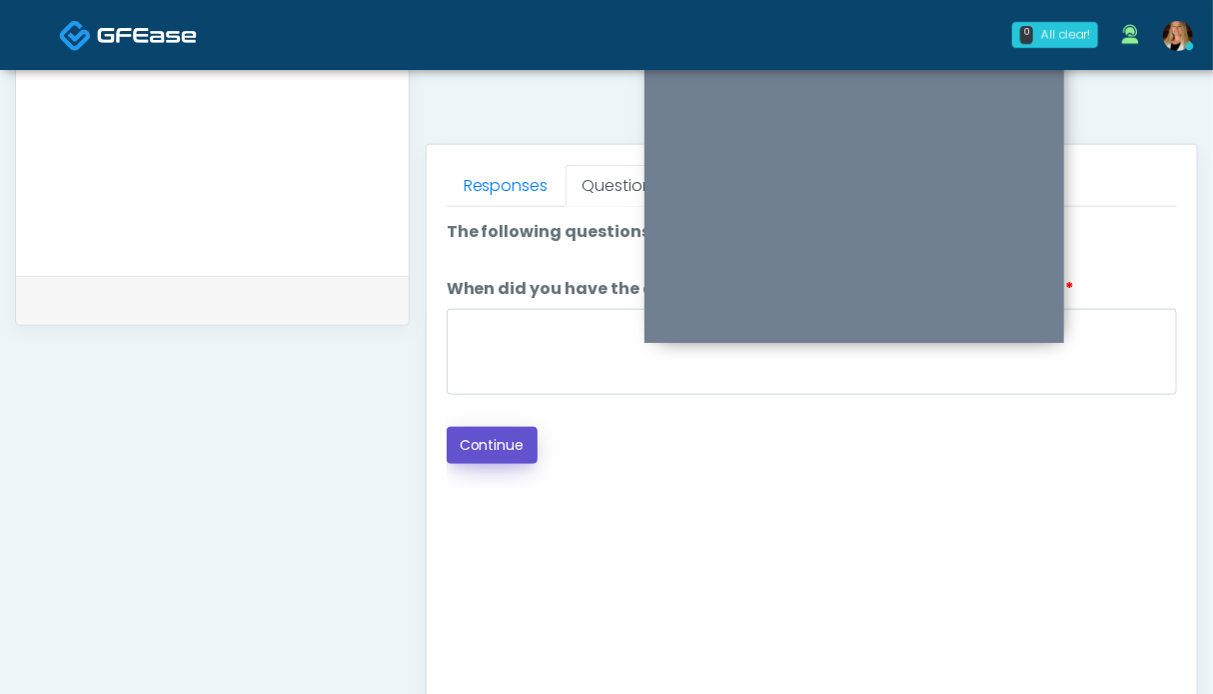
click at [505, 445] on button "Continue" at bounding box center [492, 445] width 91 height 37
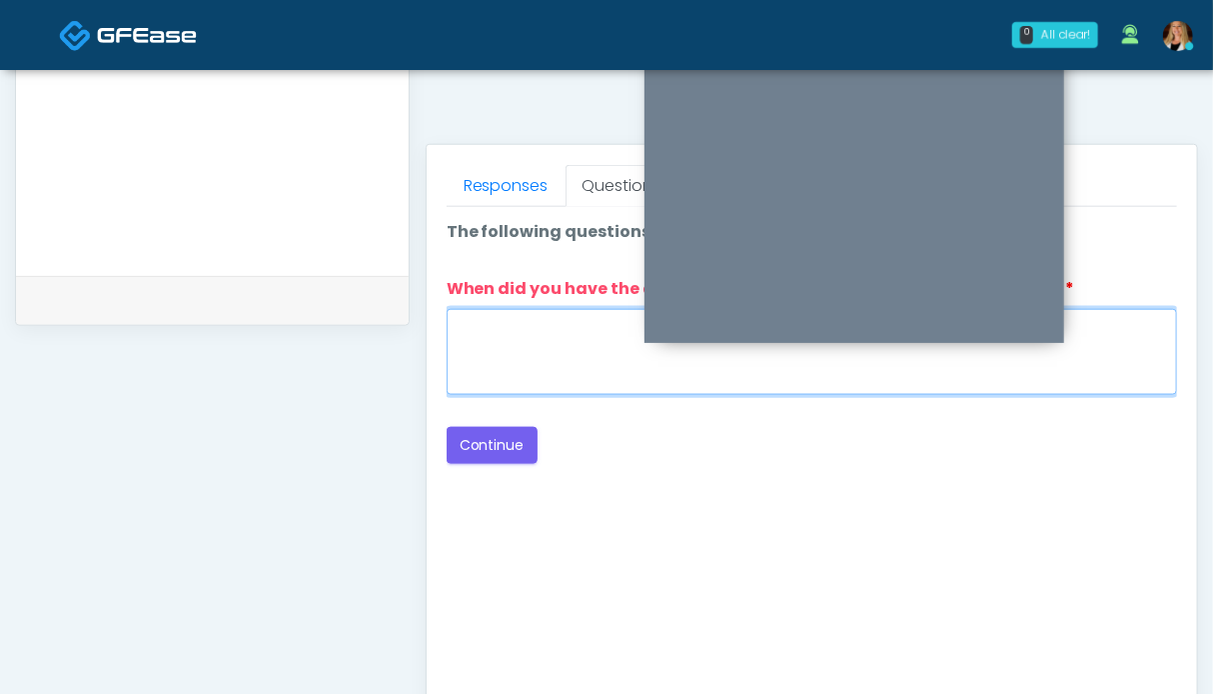
click at [539, 349] on textarea "When did you have the area treated with a previous lipolysis treatment?" at bounding box center [812, 352] width 731 height 86
type textarea "**"
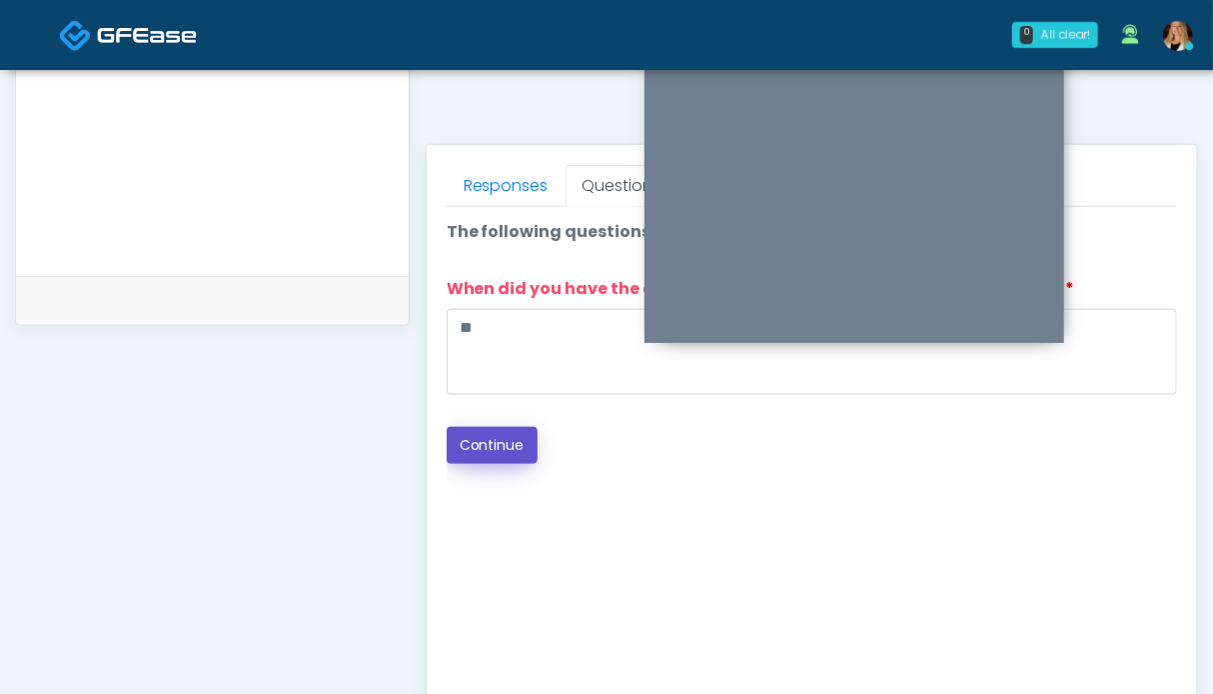
click at [486, 450] on button "Continue" at bounding box center [492, 445] width 91 height 37
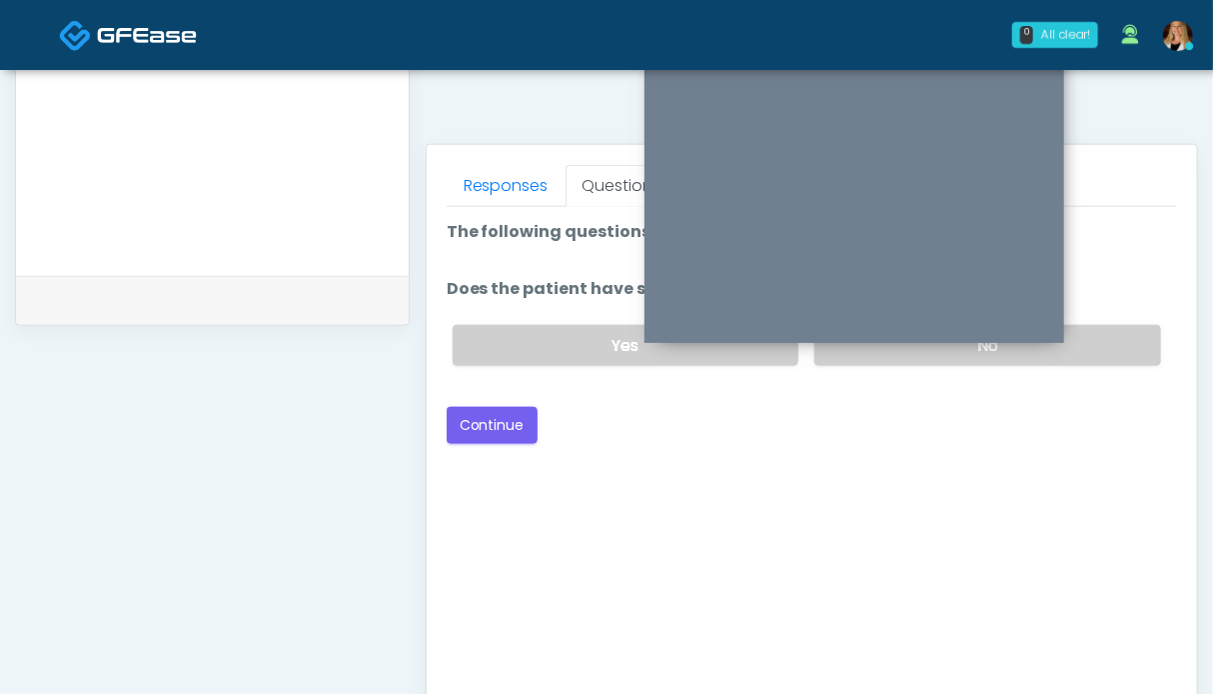
scroll to position [599, 0]
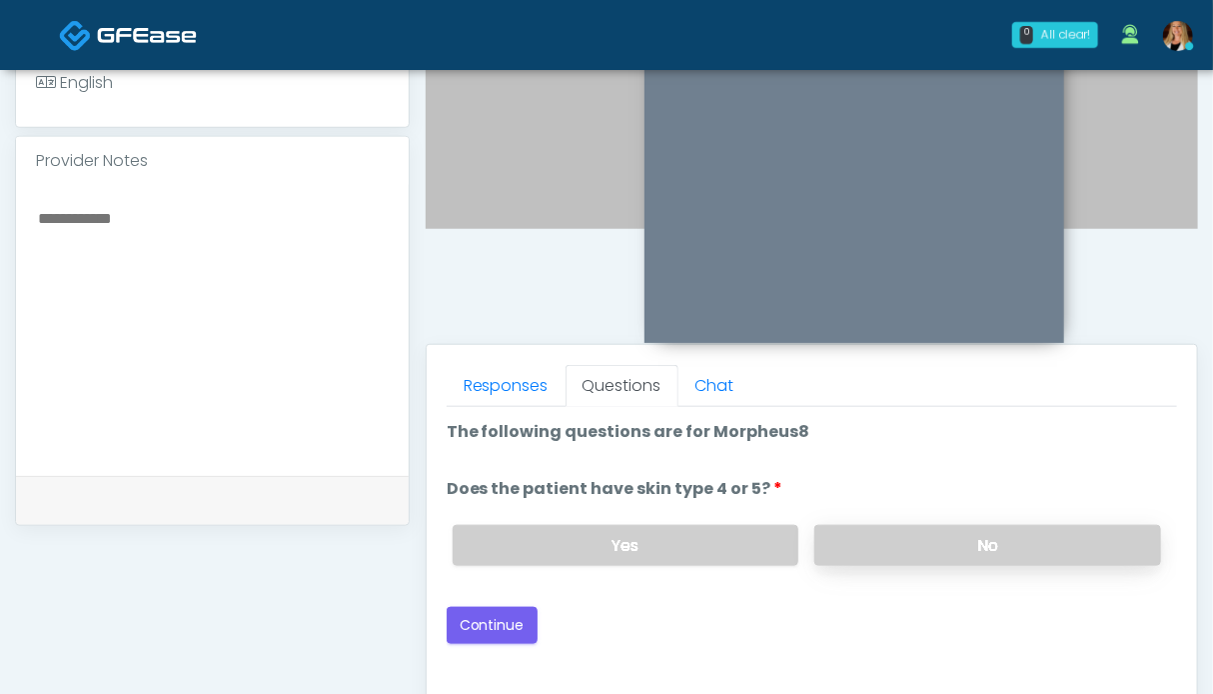
click at [1019, 527] on label "No" at bounding box center [987, 545] width 347 height 41
click at [493, 627] on button "Continue" at bounding box center [492, 625] width 91 height 37
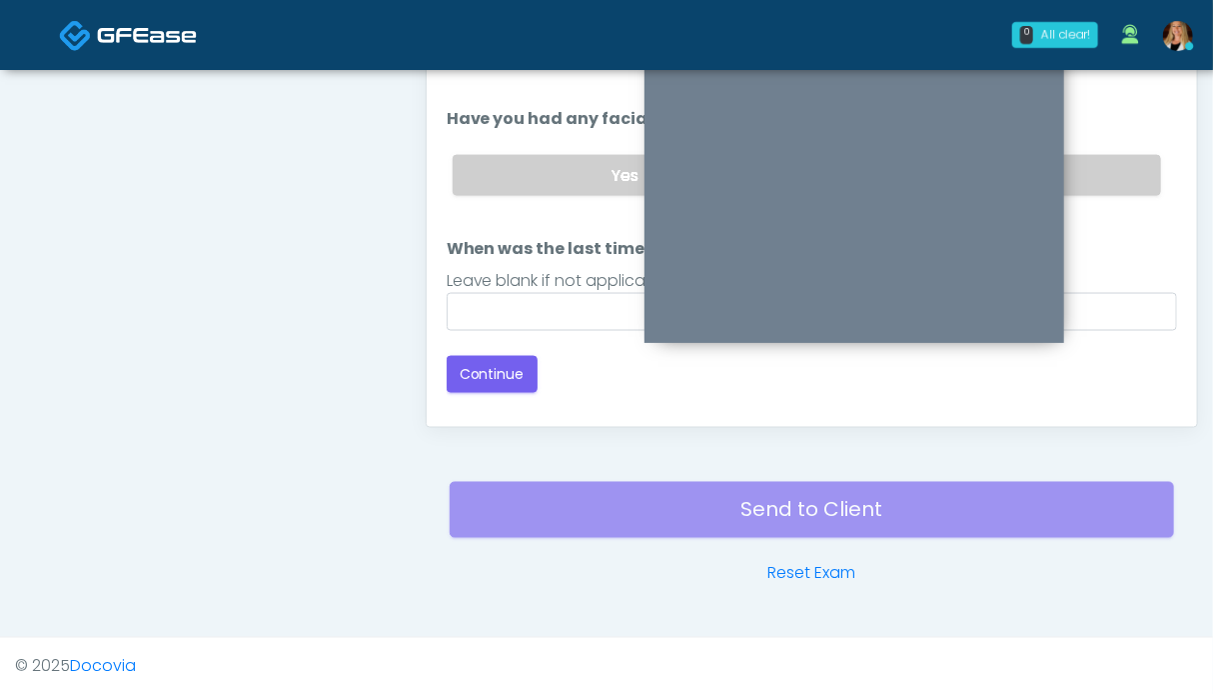
scroll to position [798, 0]
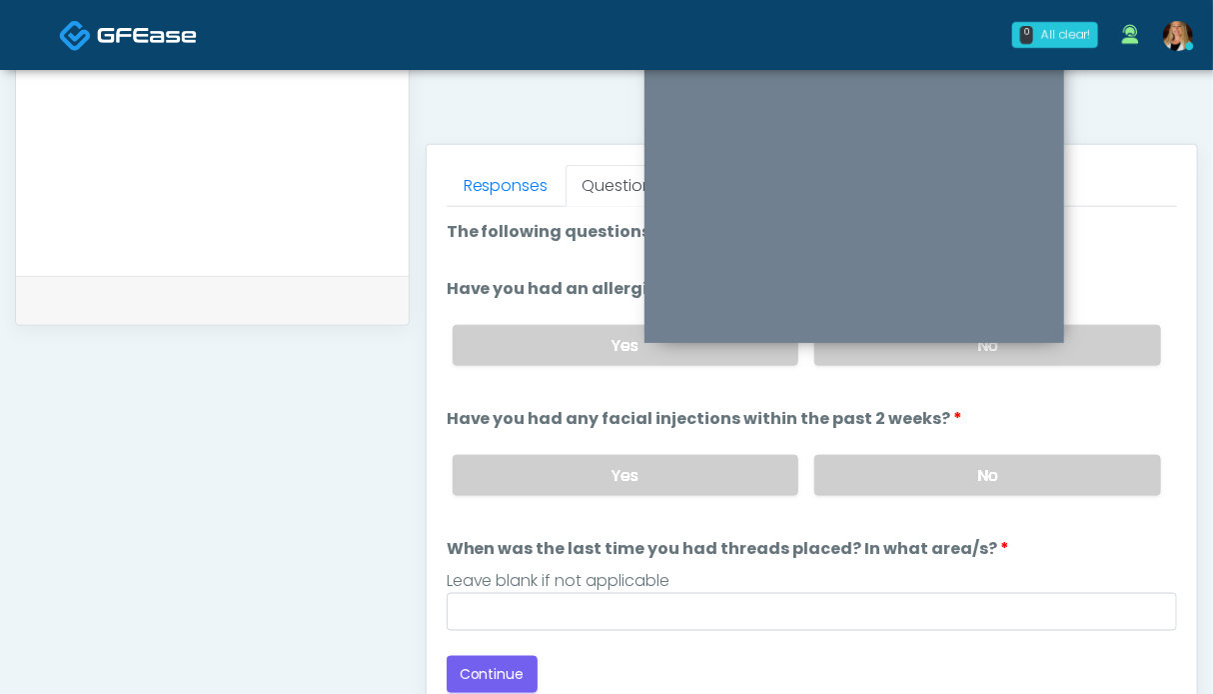
drag, startPoint x: 1055, startPoint y: 475, endPoint x: 1075, endPoint y: 445, distance: 36.0
click at [1055, 473] on label "No" at bounding box center [987, 475] width 347 height 41
drag, startPoint x: 1127, startPoint y: 343, endPoint x: 1108, endPoint y: 342, distance: 19.0
click at [1125, 341] on label "No" at bounding box center [987, 345] width 347 height 41
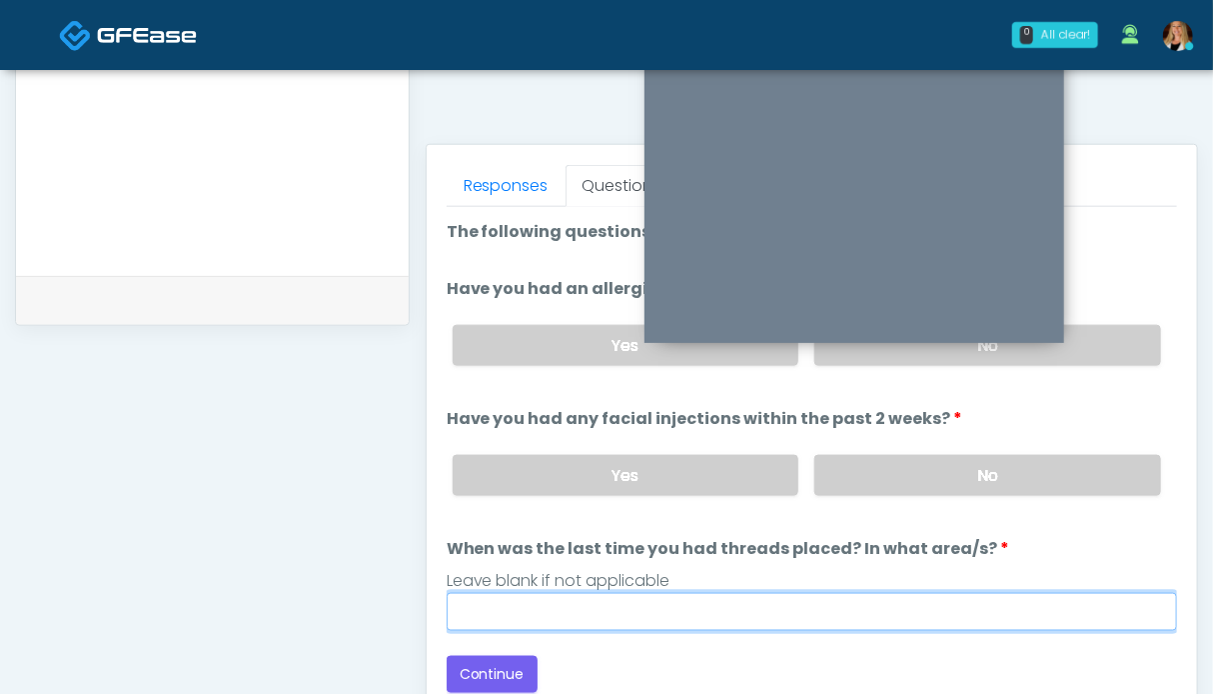
click at [745, 605] on input "When was the last time you had threads placed? In what area/s?" at bounding box center [812, 612] width 731 height 38
type input "**"
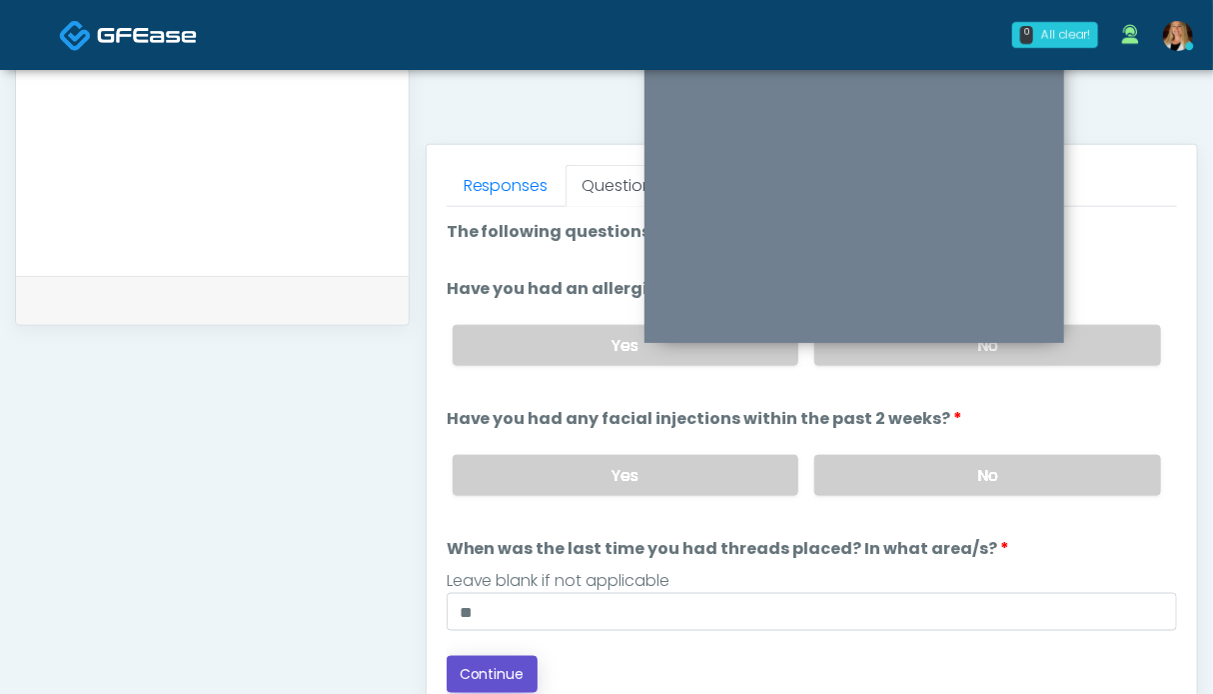
click at [529, 669] on button "Continue" at bounding box center [492, 674] width 91 height 37
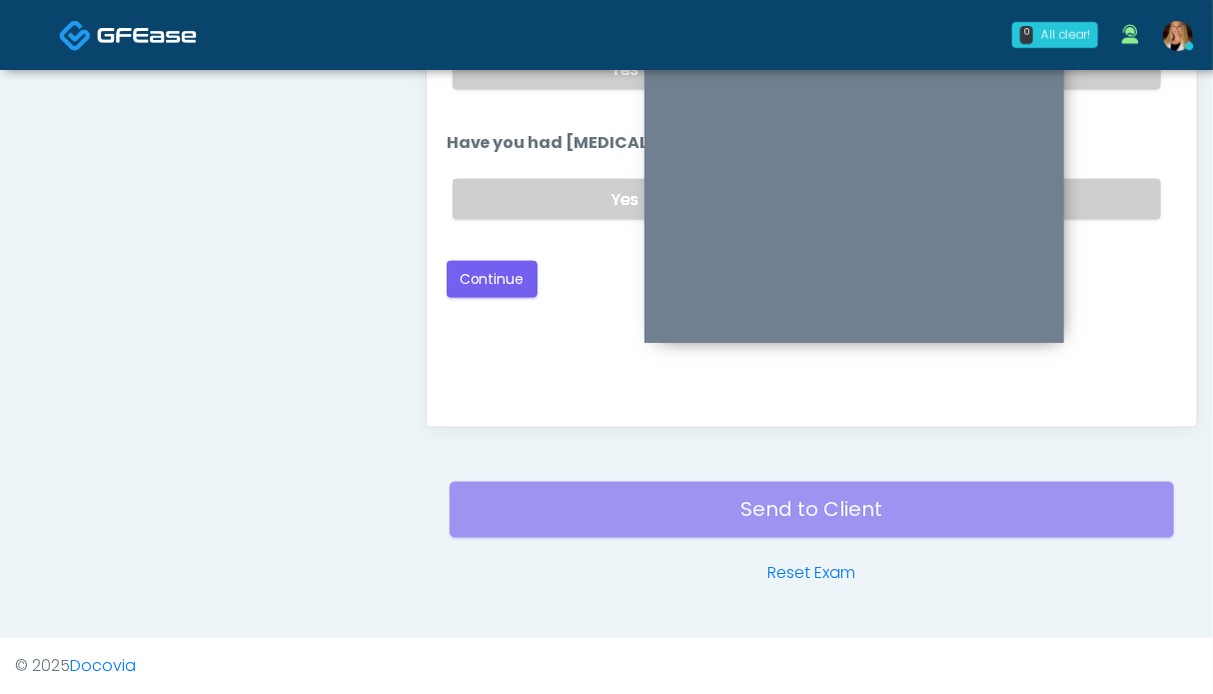
scroll to position [699, 0]
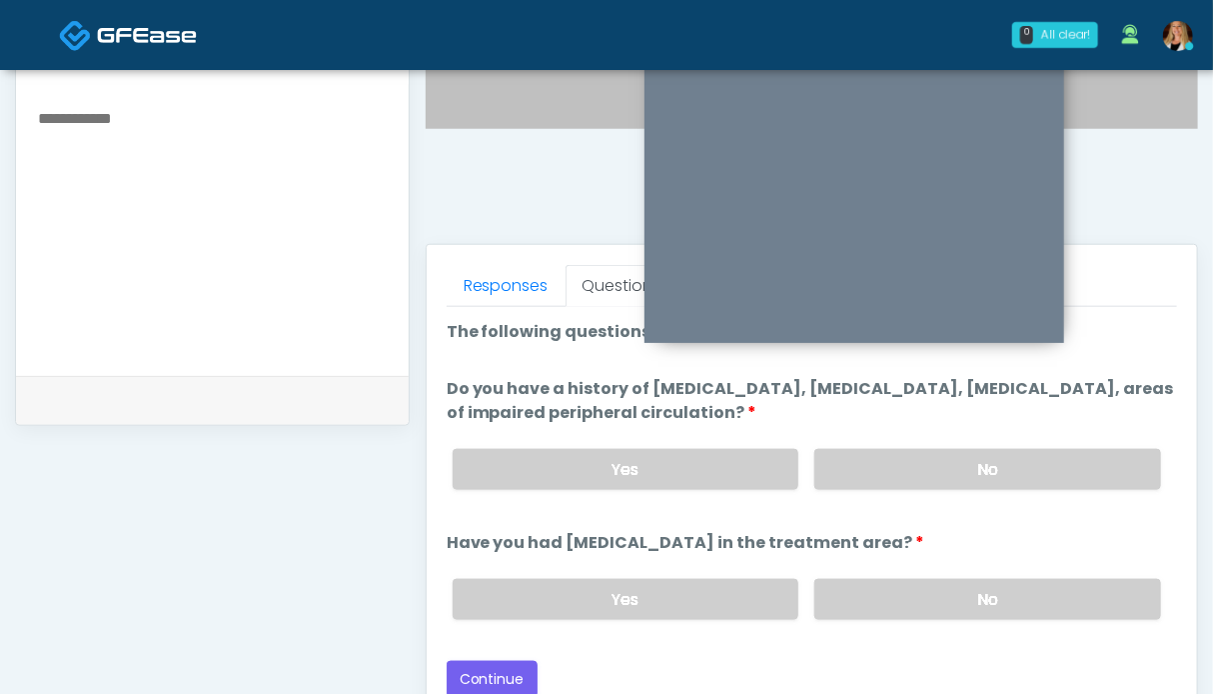
drag, startPoint x: 1025, startPoint y: 591, endPoint x: 1022, endPoint y: 529, distance: 62.0
click at [1025, 589] on label "No" at bounding box center [987, 599] width 347 height 41
drag, startPoint x: 1022, startPoint y: 468, endPoint x: 724, endPoint y: 477, distance: 298.9
click at [1022, 467] on label "No" at bounding box center [987, 469] width 347 height 41
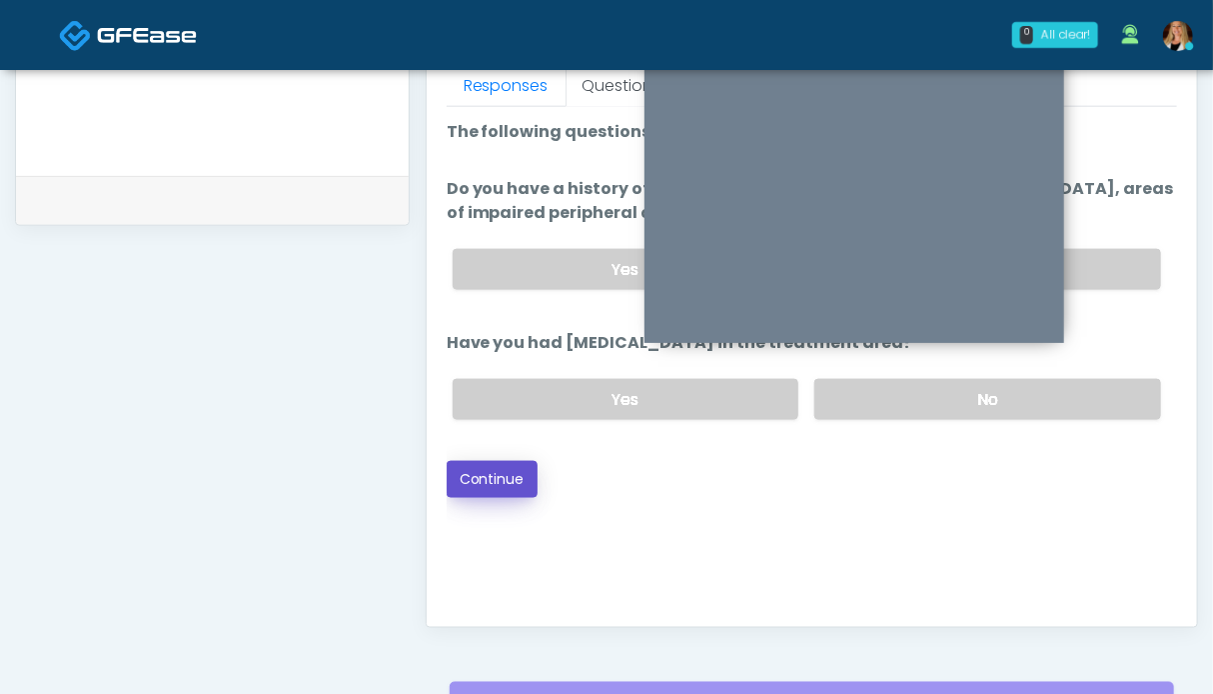
click at [479, 477] on button "Continue" at bounding box center [492, 479] width 91 height 37
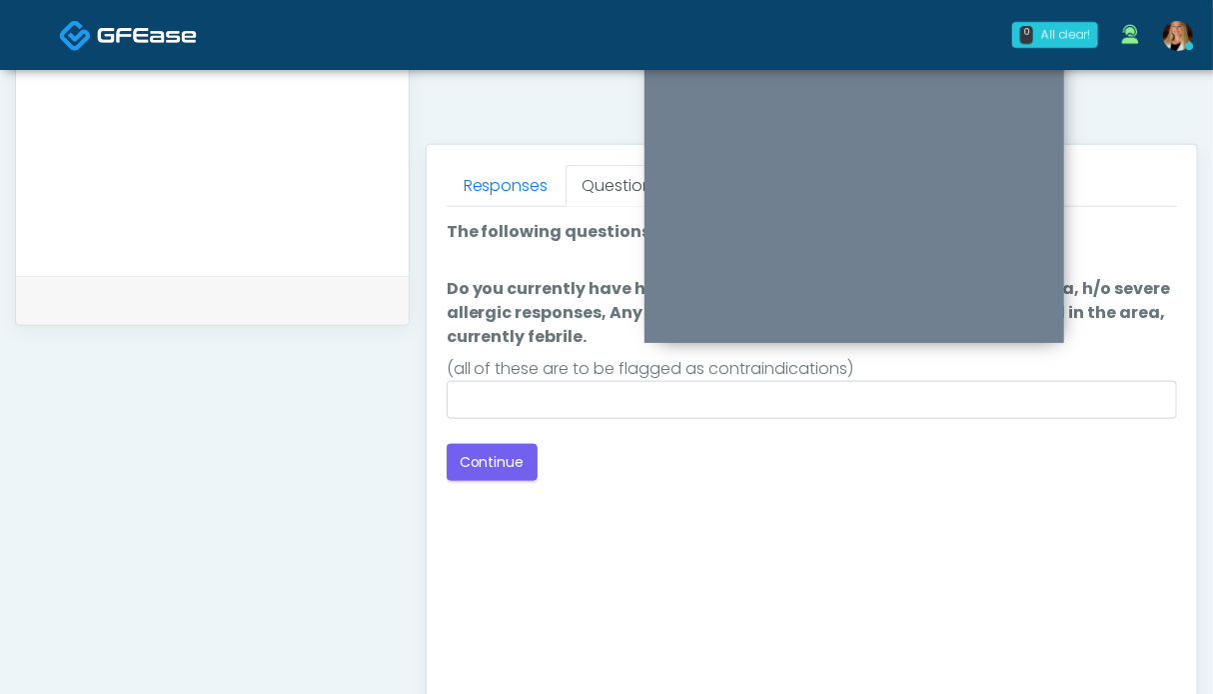
scroll to position [699, 0]
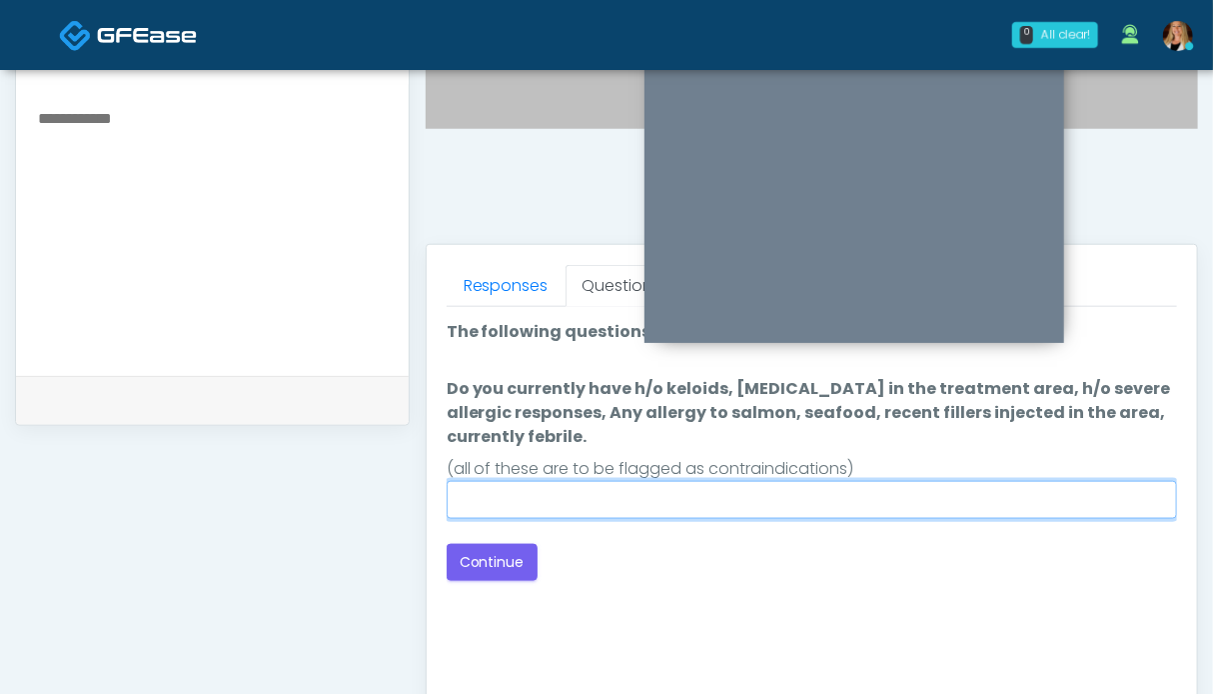
click at [863, 501] on input "Do you currently have h/o keloids, skin infection in the treatment area, h/o se…" at bounding box center [812, 500] width 731 height 38
type input "**"
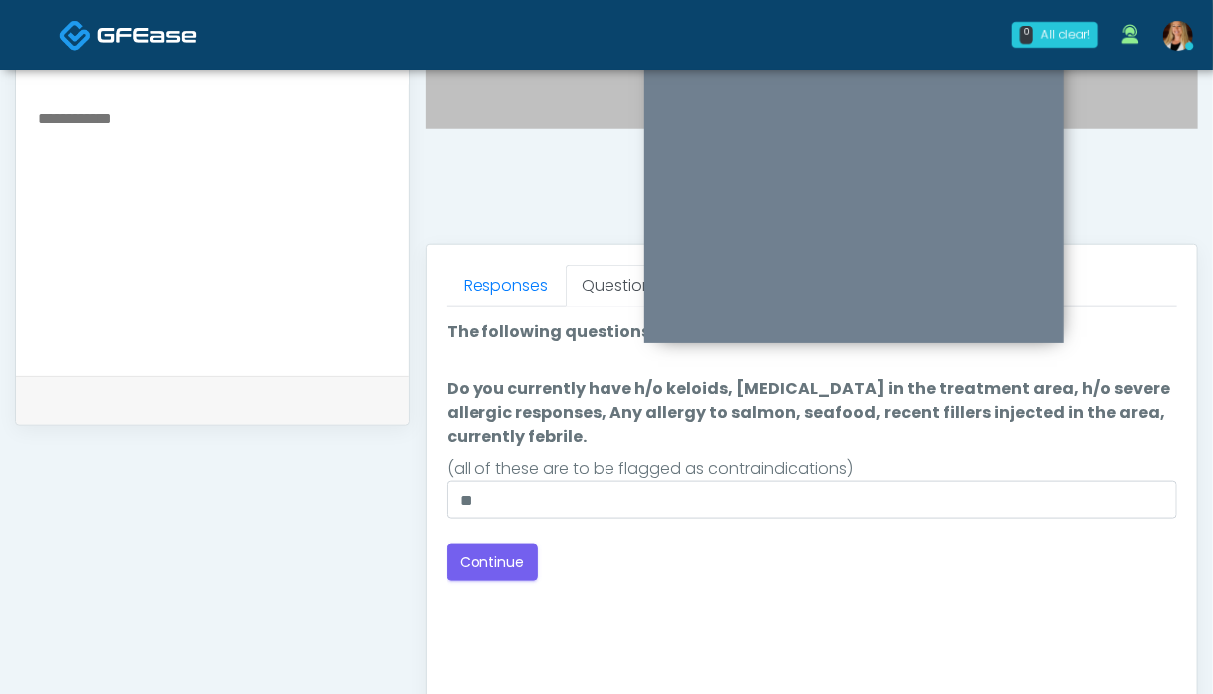
click at [200, 188] on textarea at bounding box center [212, 227] width 353 height 244
type textarea "**********"
click at [494, 559] on button "Continue" at bounding box center [492, 562] width 91 height 37
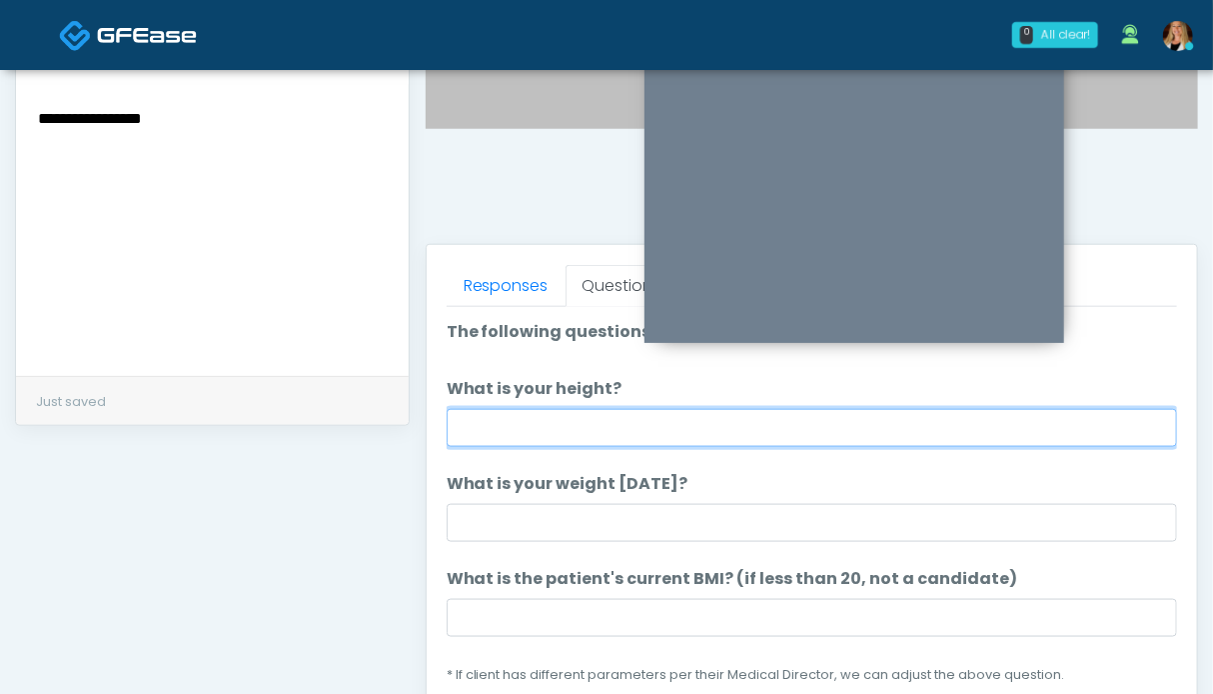
click at [526, 420] on input "What is your height?" at bounding box center [812, 428] width 731 height 38
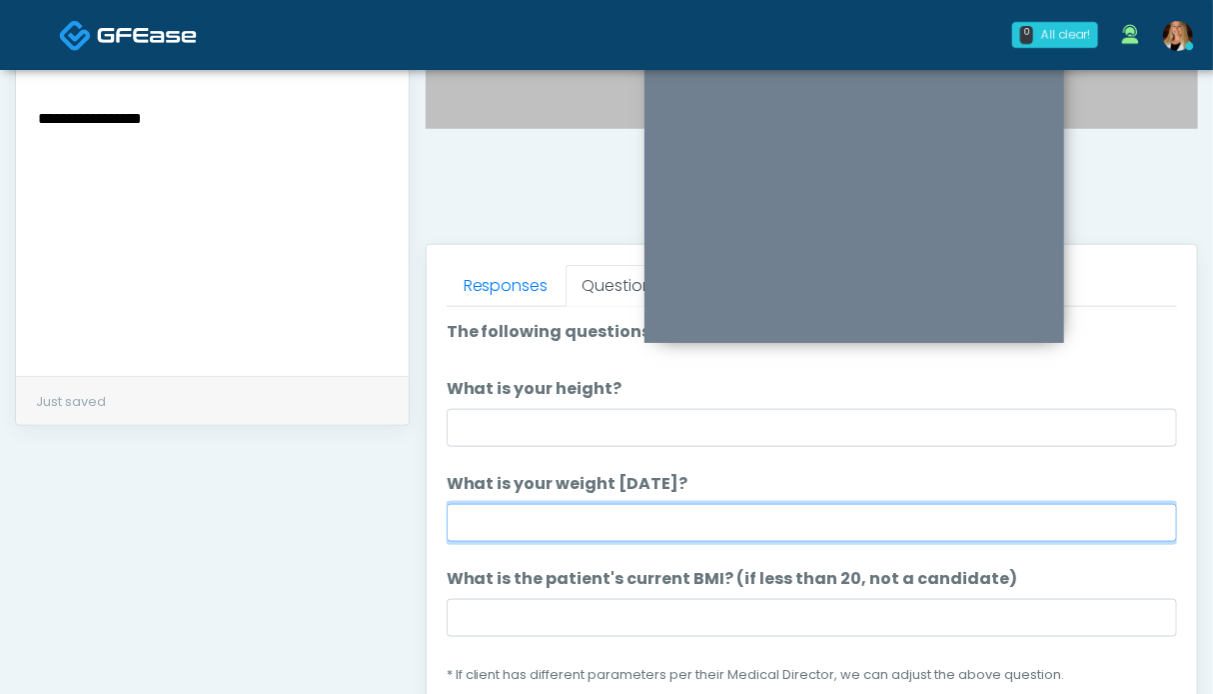
click at [525, 532] on input "What is your weight today?" at bounding box center [812, 523] width 731 height 38
type input "******"
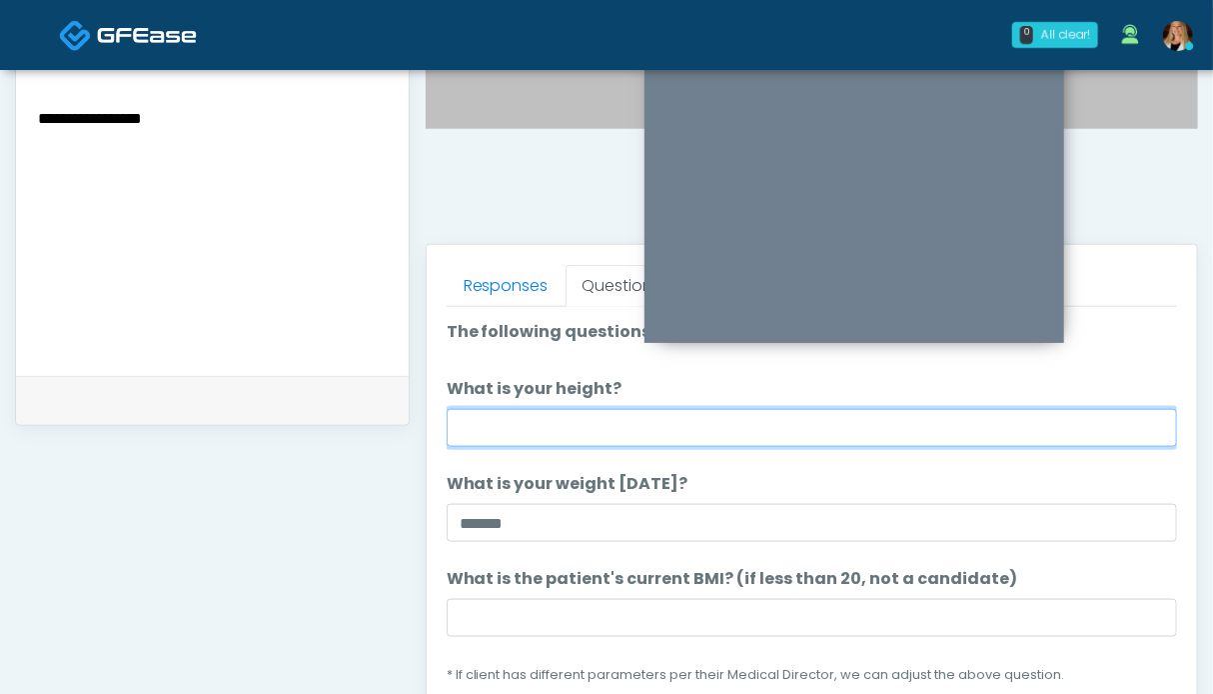
click at [588, 432] on input "What is your height?" at bounding box center [812, 428] width 731 height 38
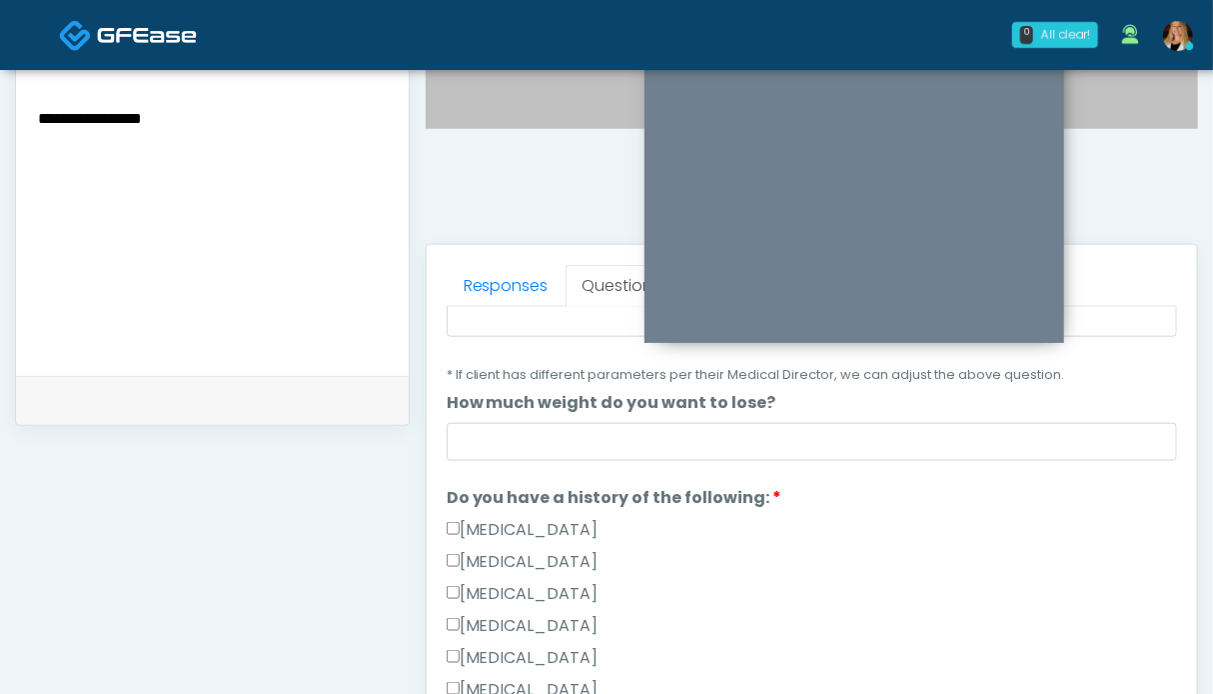
scroll to position [500, 0]
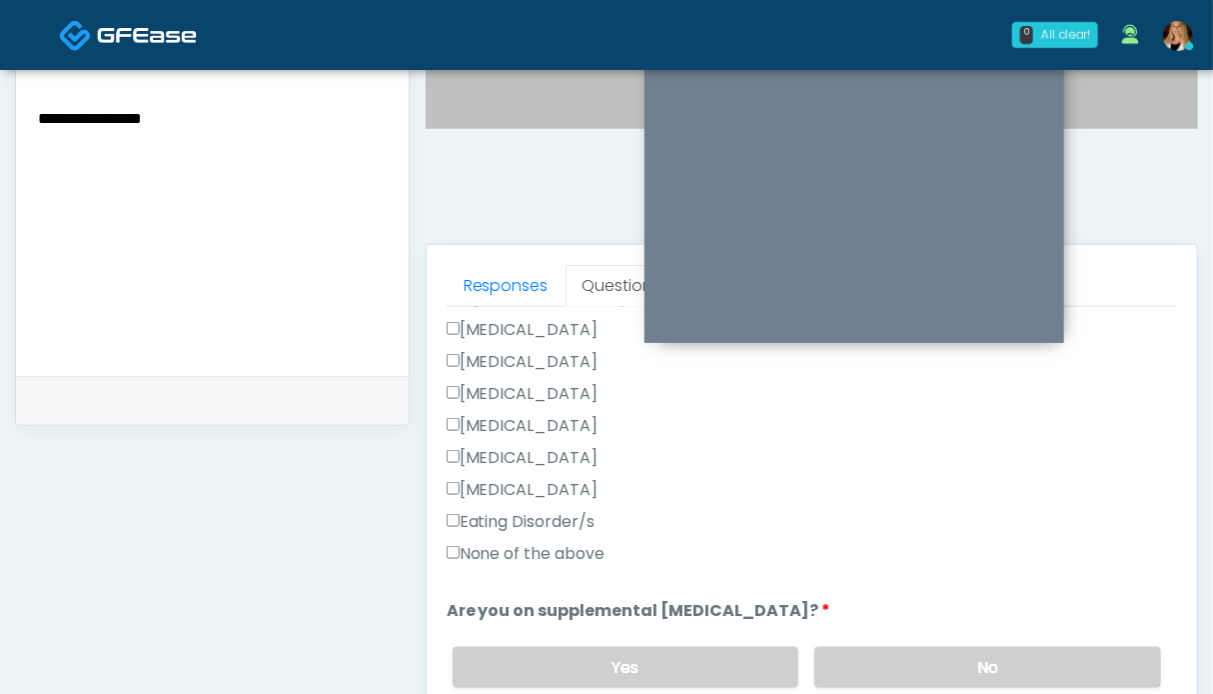
type input "***"
click at [520, 455] on label "Hypoglycemia" at bounding box center [523, 458] width 152 height 24
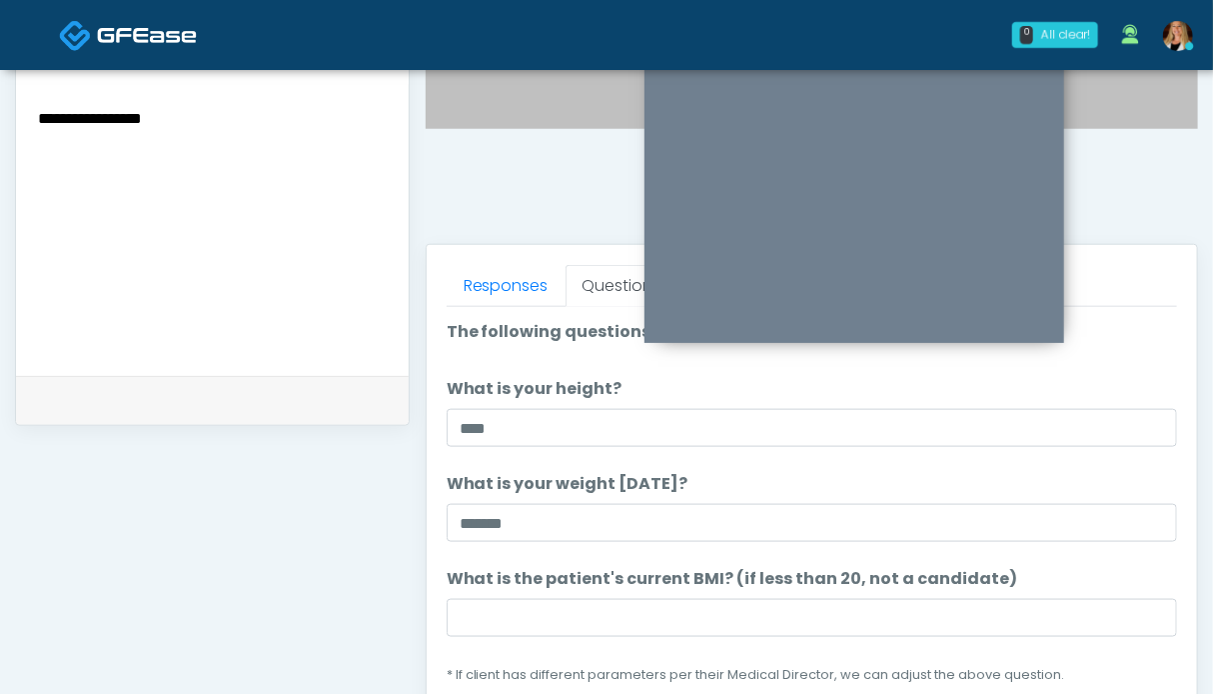
scroll to position [100, 0]
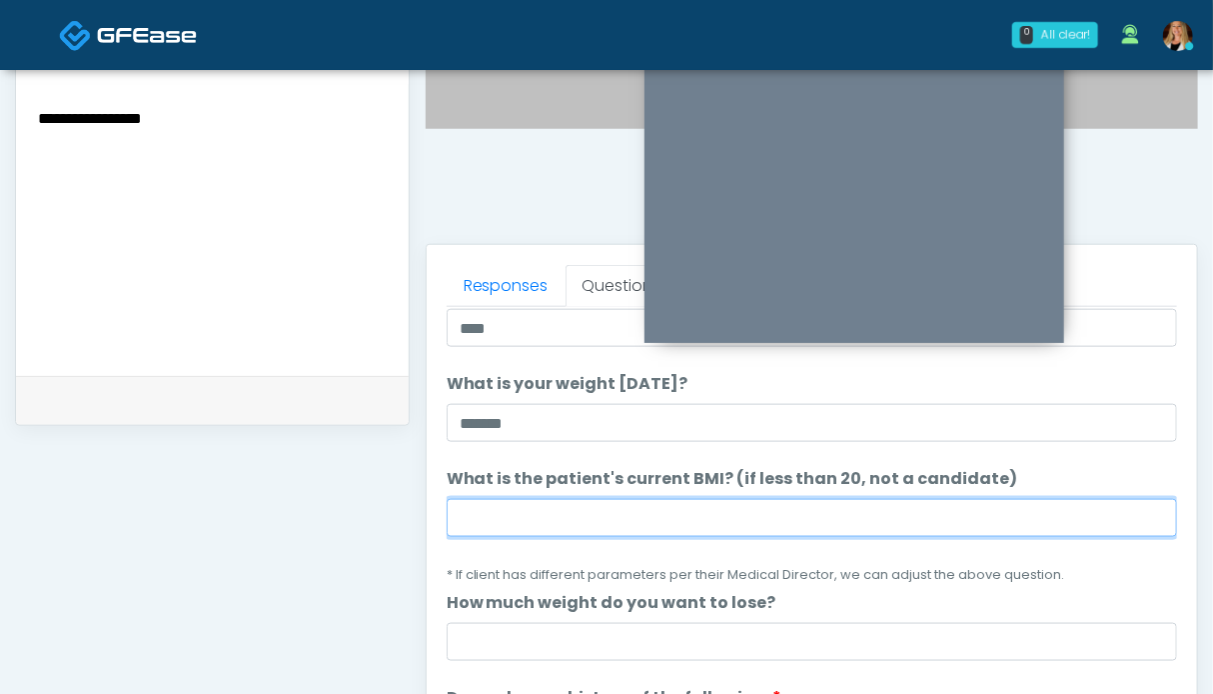
click at [544, 521] on input "What is the patient's current BMI? (if less than 20, not a candidate)" at bounding box center [812, 518] width 731 height 38
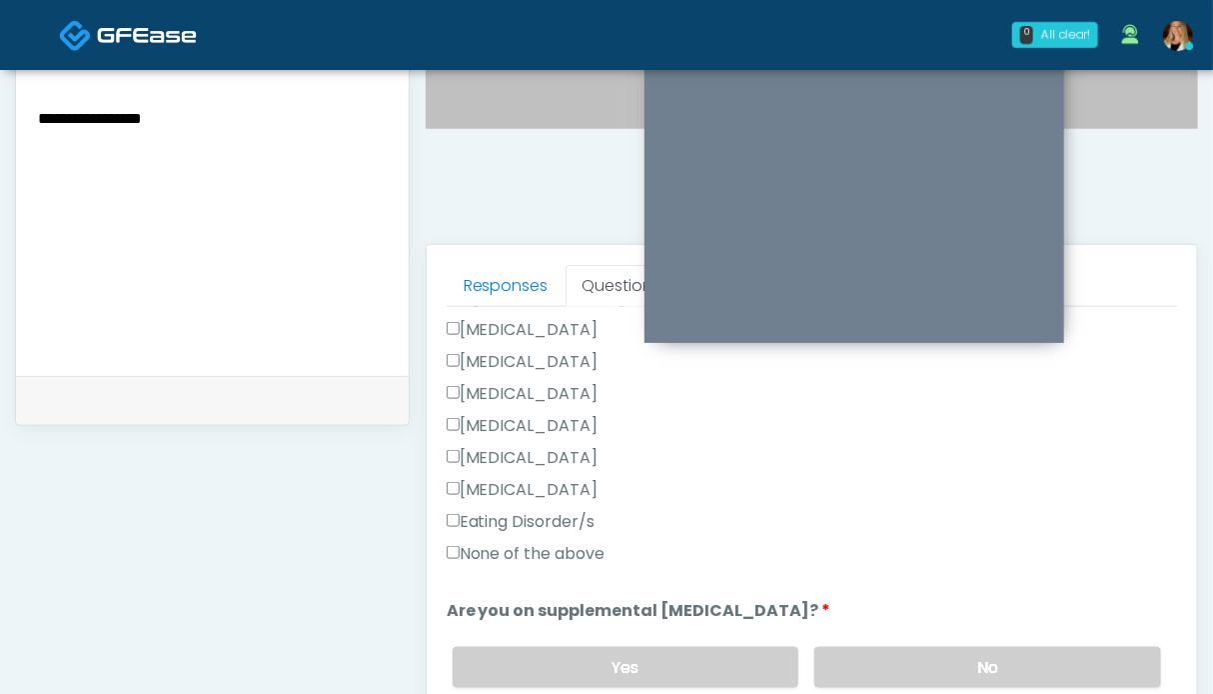
scroll to position [700, 0]
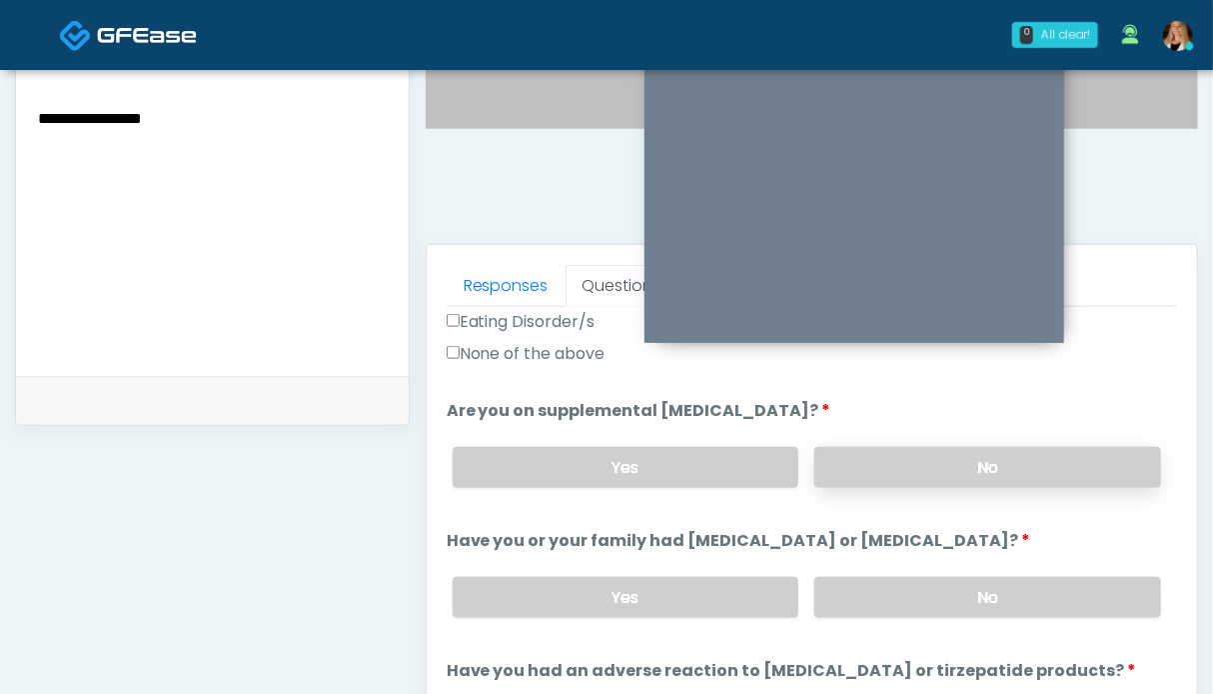
type input "****"
click at [866, 474] on label "No" at bounding box center [987, 467] width 347 height 41
click at [880, 577] on label "No" at bounding box center [987, 597] width 347 height 41
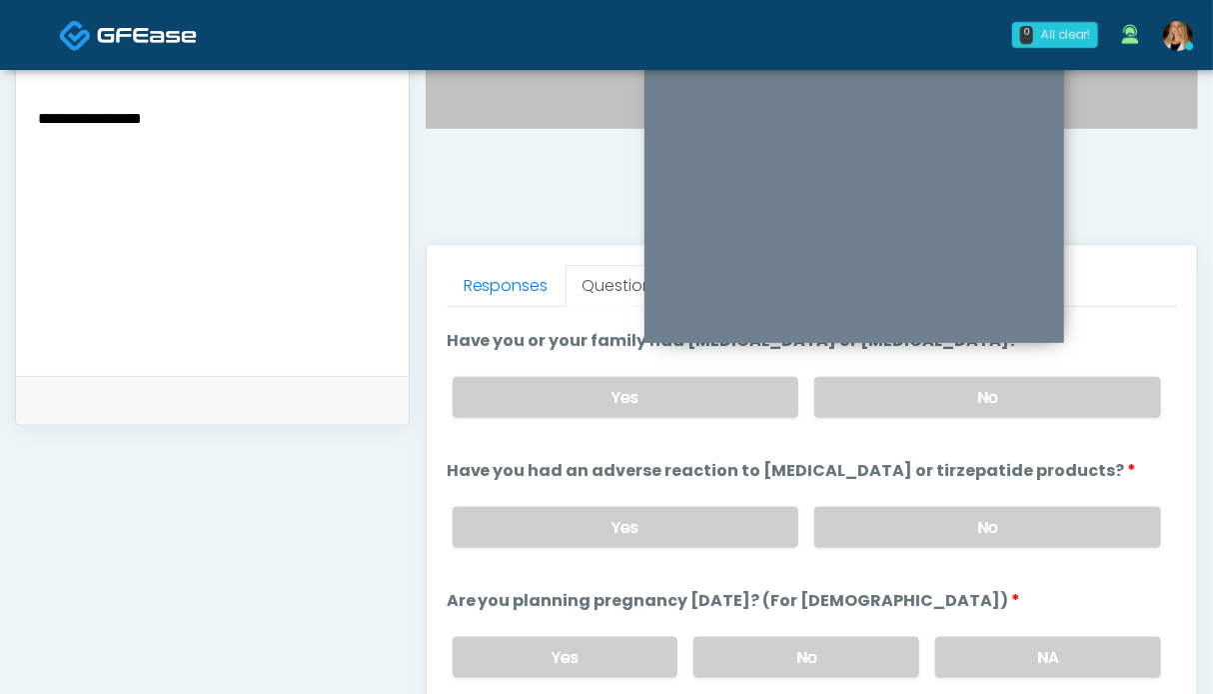
drag, startPoint x: 902, startPoint y: 515, endPoint x: 951, endPoint y: 597, distance: 95.5
click at [903, 515] on label "No" at bounding box center [987, 527] width 347 height 41
click at [968, 641] on label "NA" at bounding box center [1048, 657] width 226 height 41
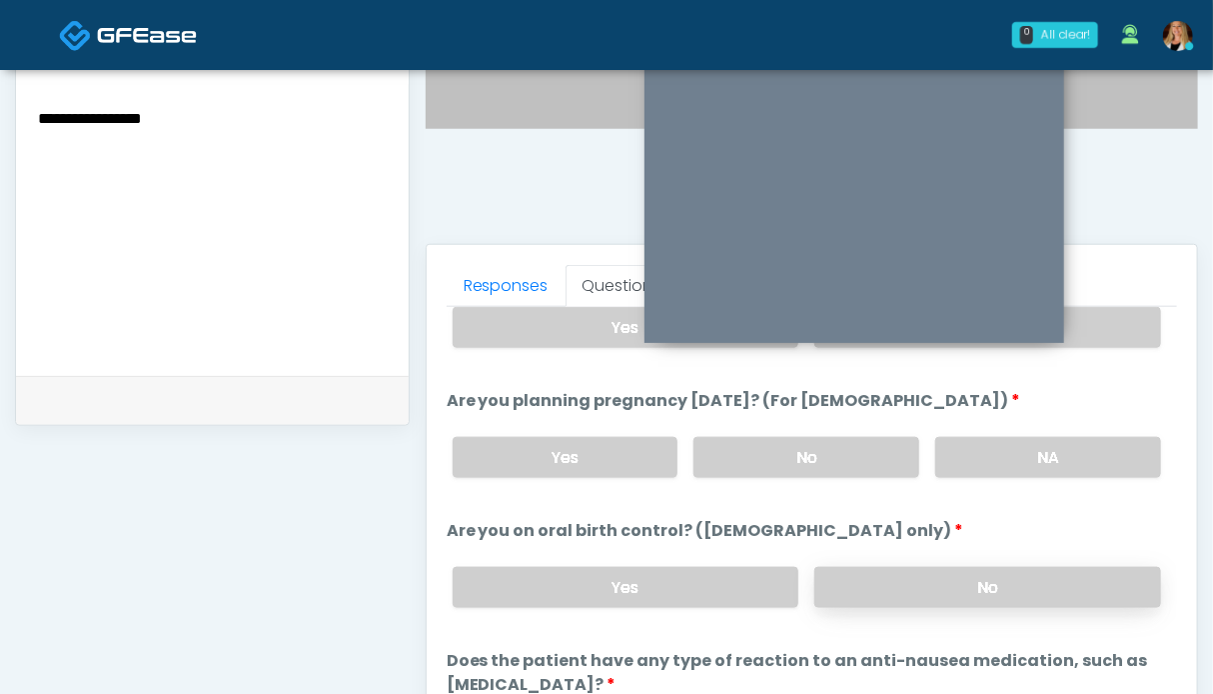
click at [955, 578] on label "No" at bounding box center [987, 587] width 347 height 41
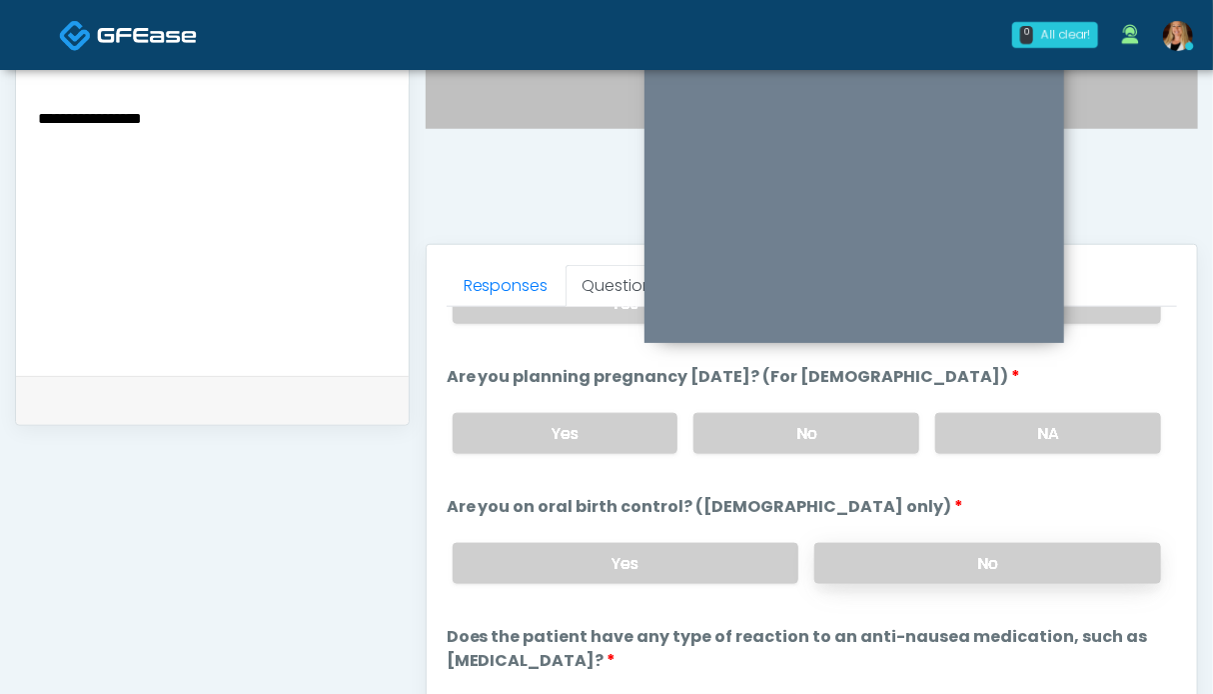
click at [945, 544] on label "No" at bounding box center [987, 563] width 347 height 41
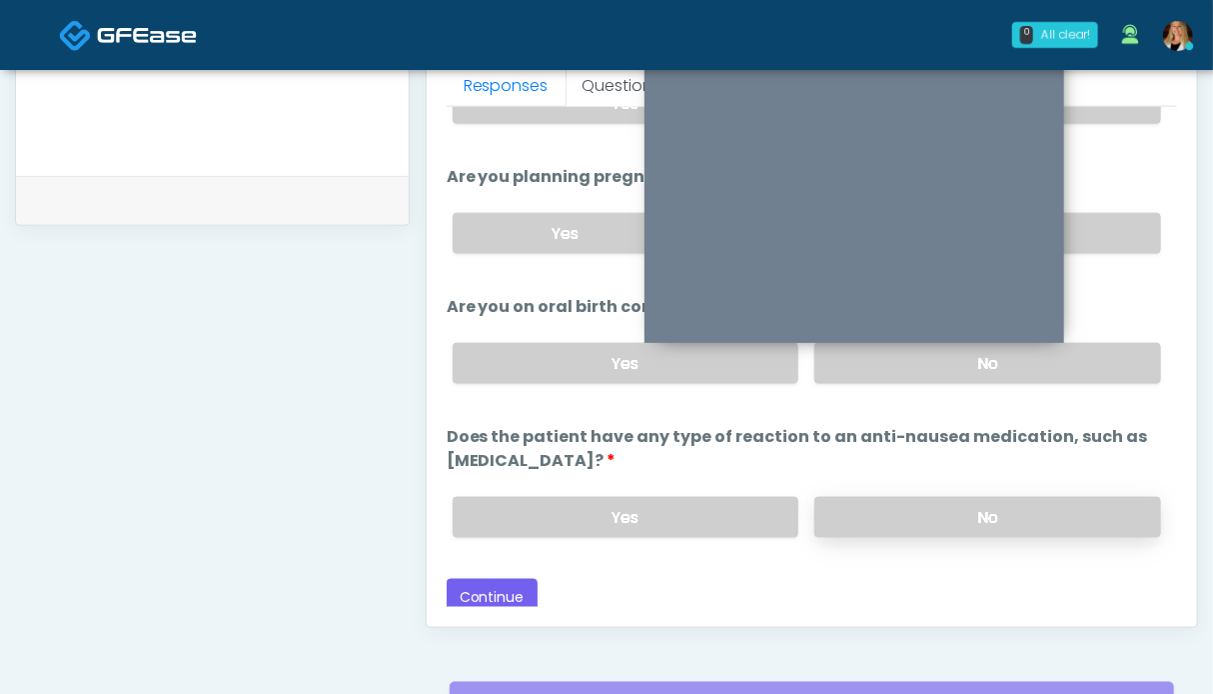
click at [943, 513] on label "No" at bounding box center [987, 517] width 347 height 41
click at [489, 589] on button "Continue" at bounding box center [492, 597] width 91 height 37
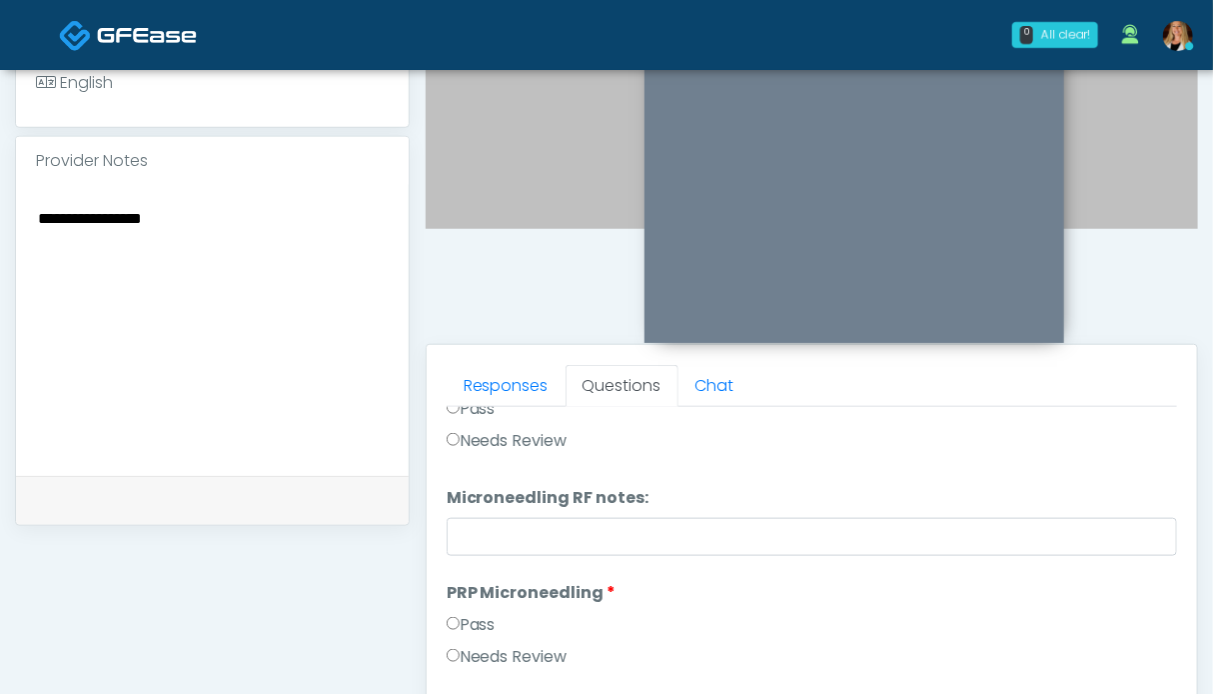
scroll to position [0, 0]
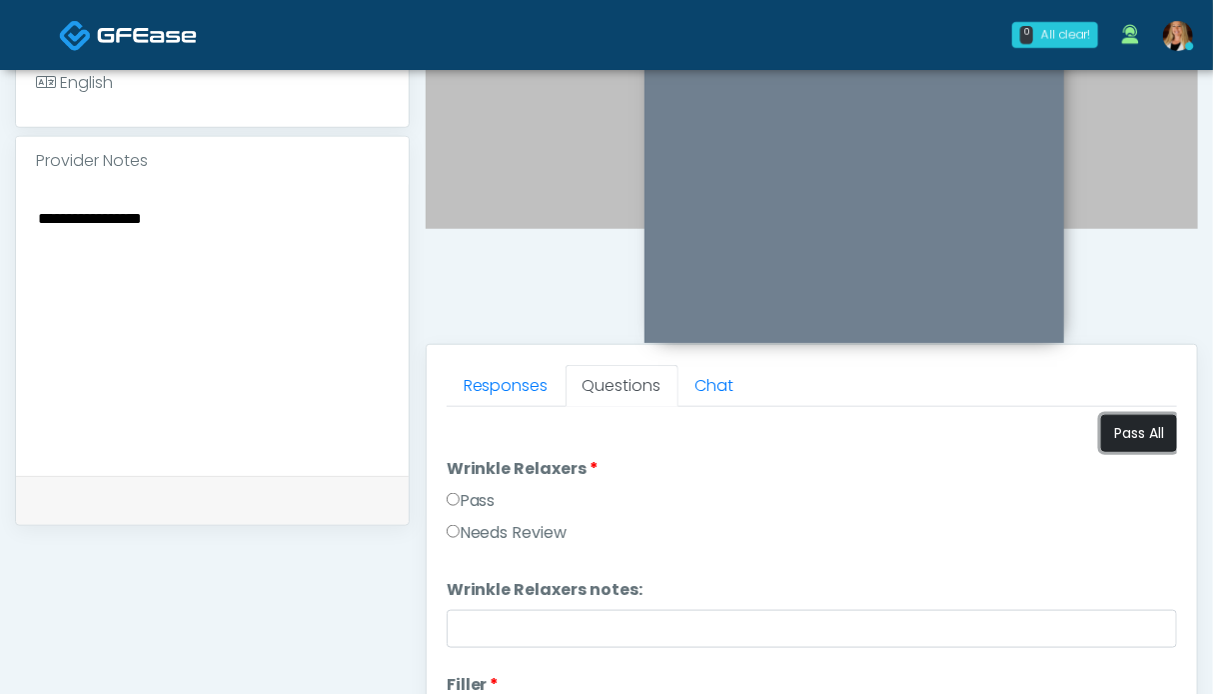
click at [1118, 435] on button "Pass All" at bounding box center [1139, 433] width 76 height 37
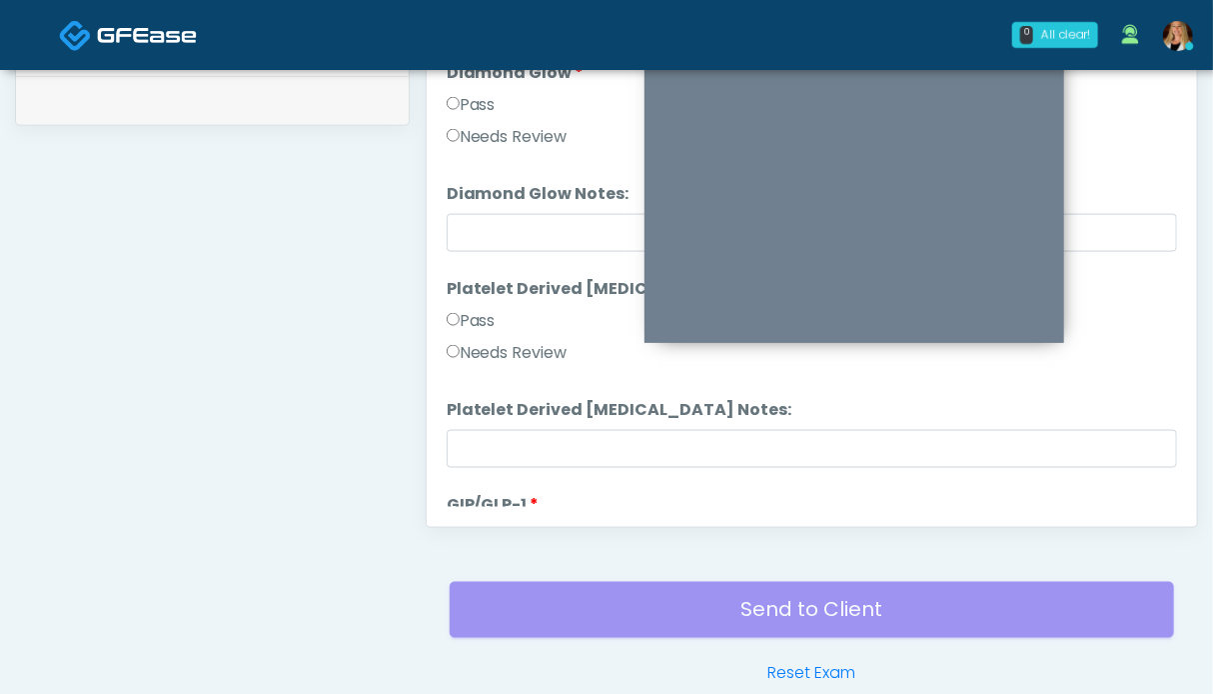
scroll to position [3934, 0]
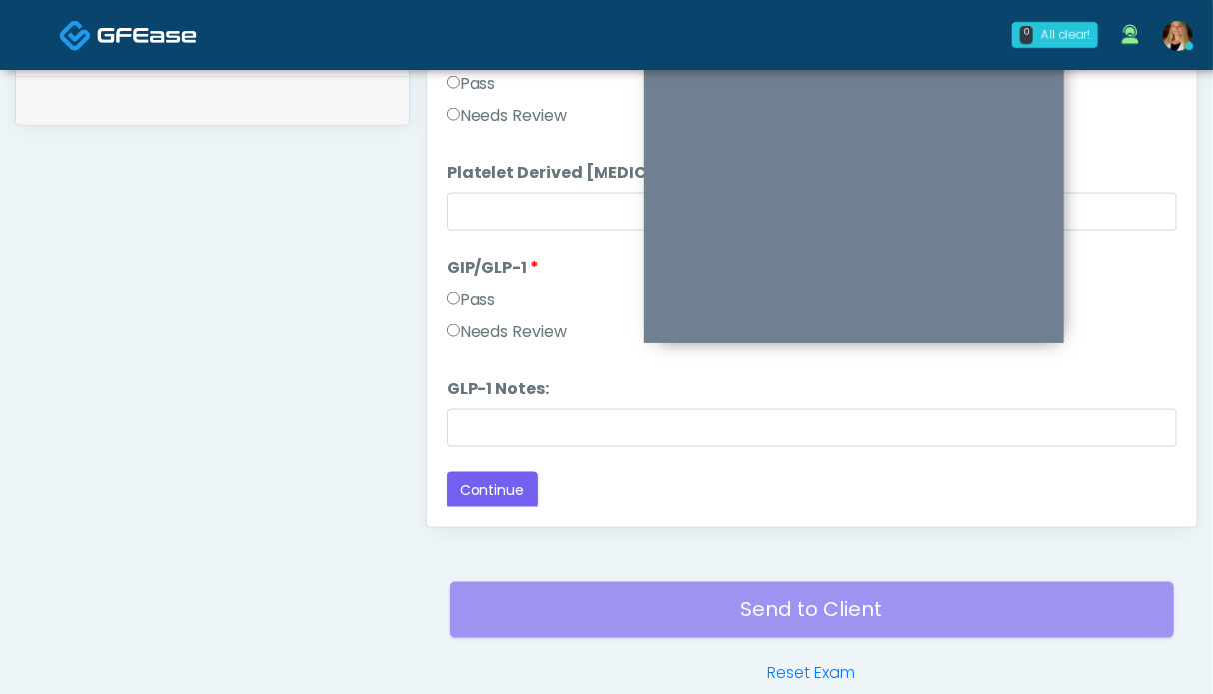
click at [505, 325] on label "Needs Review" at bounding box center [507, 332] width 121 height 24
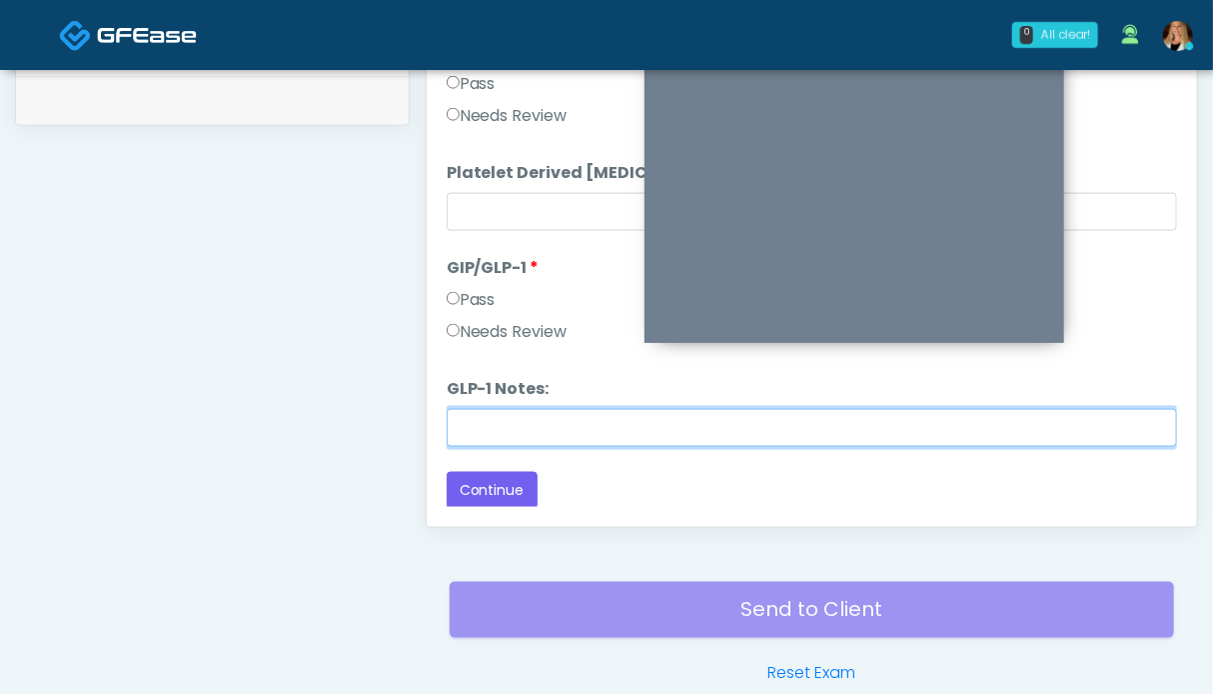
click at [521, 424] on input "GLP-1 Notes:" at bounding box center [812, 428] width 731 height 38
type input "**********"
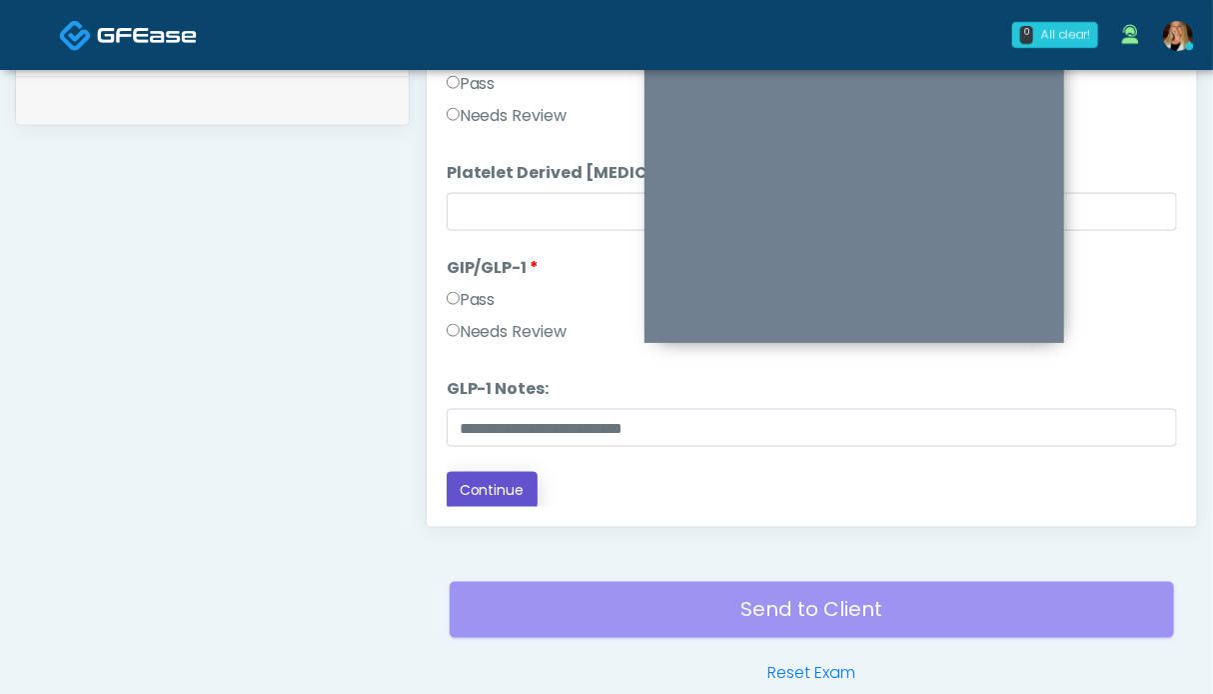
click at [484, 492] on button "Continue" at bounding box center [492, 490] width 91 height 37
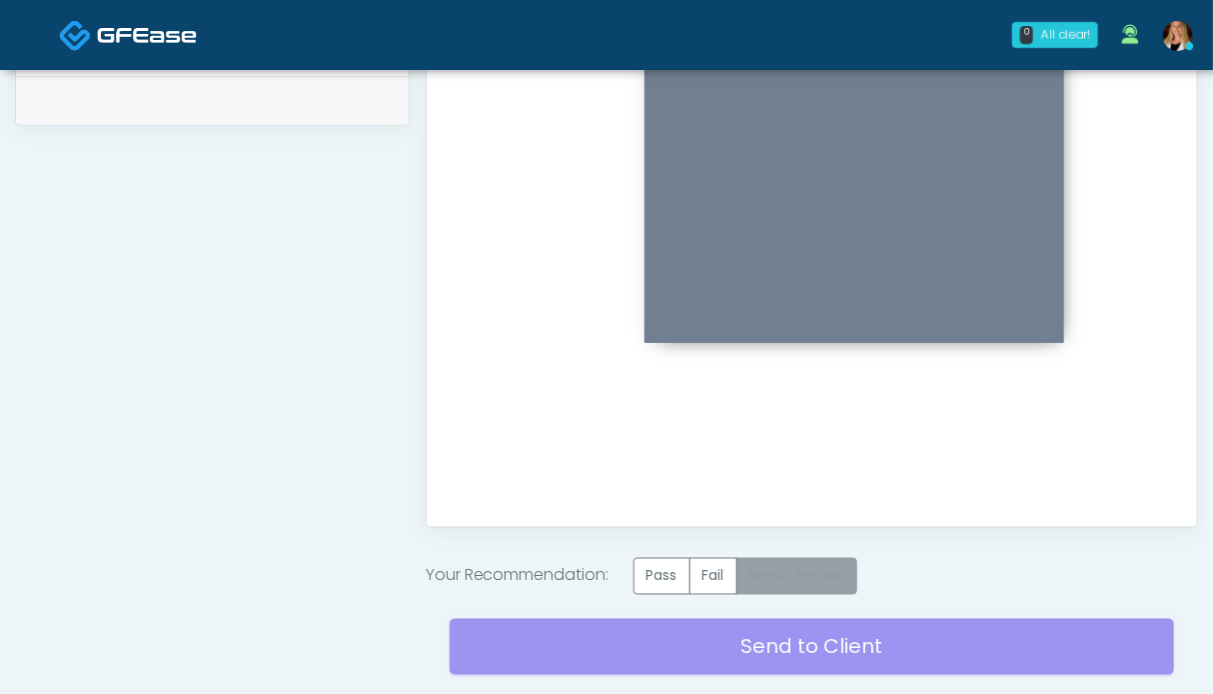
click at [821, 578] on label "Needs Review" at bounding box center [796, 576] width 121 height 37
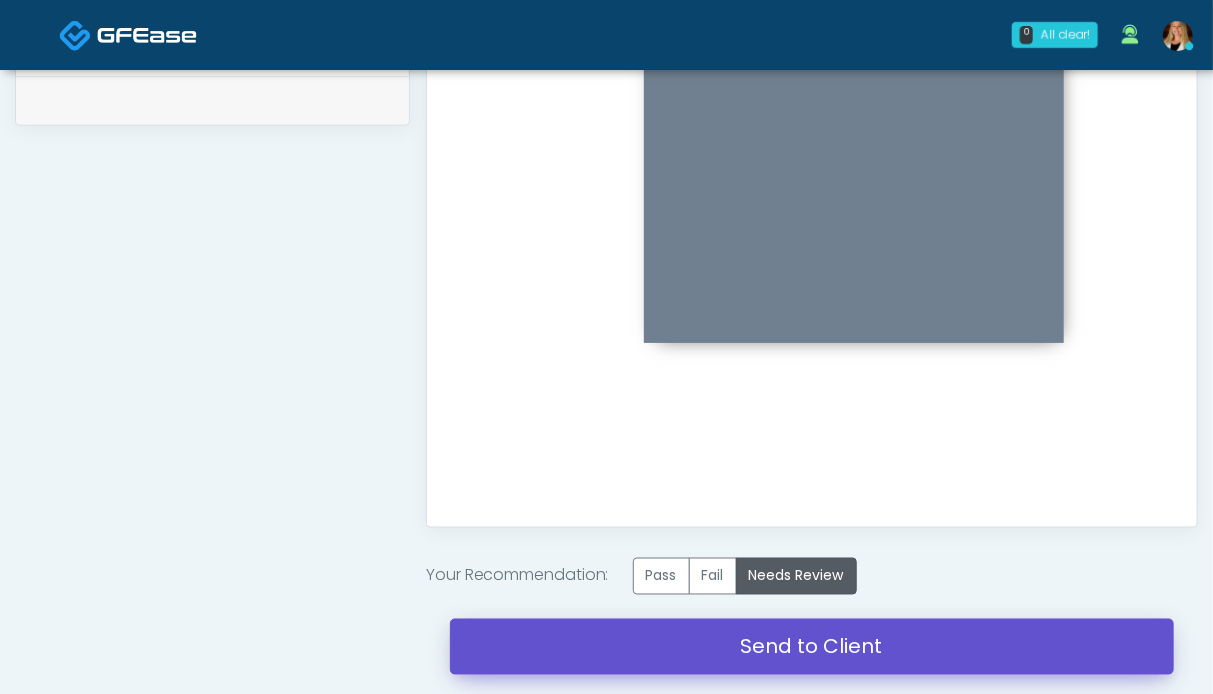
click at [815, 656] on link "Send to Client" at bounding box center [812, 647] width 725 height 56
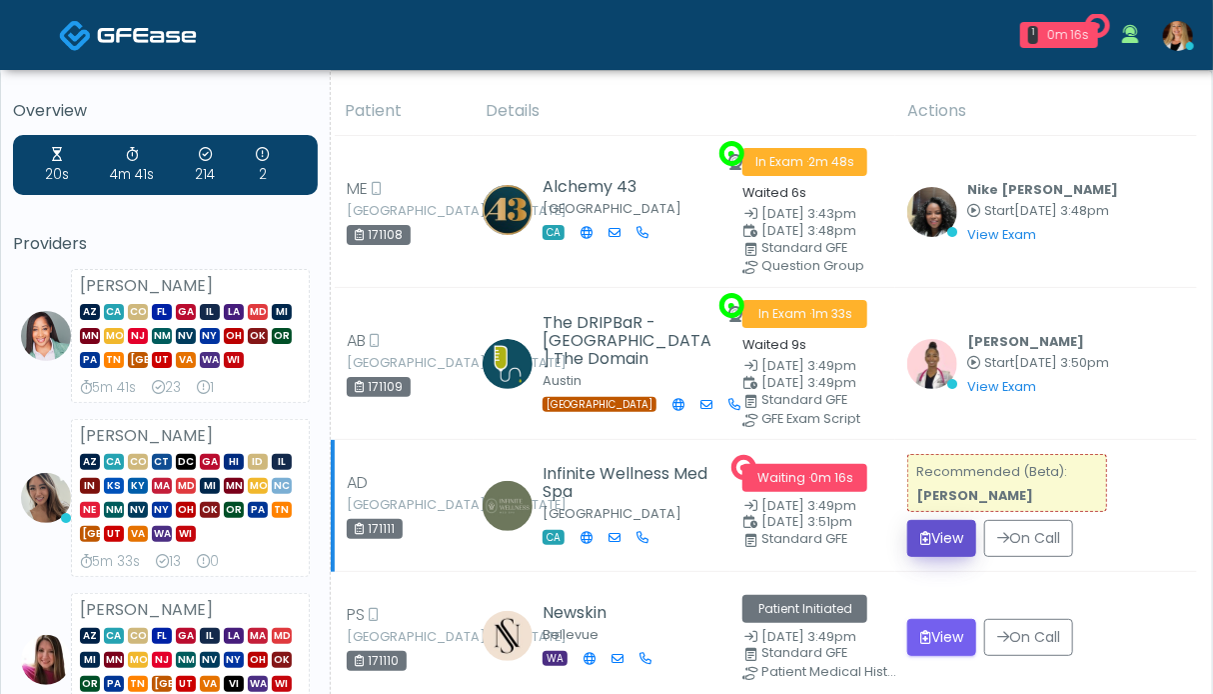
click at [944, 536] on button "View" at bounding box center [941, 538] width 69 height 37
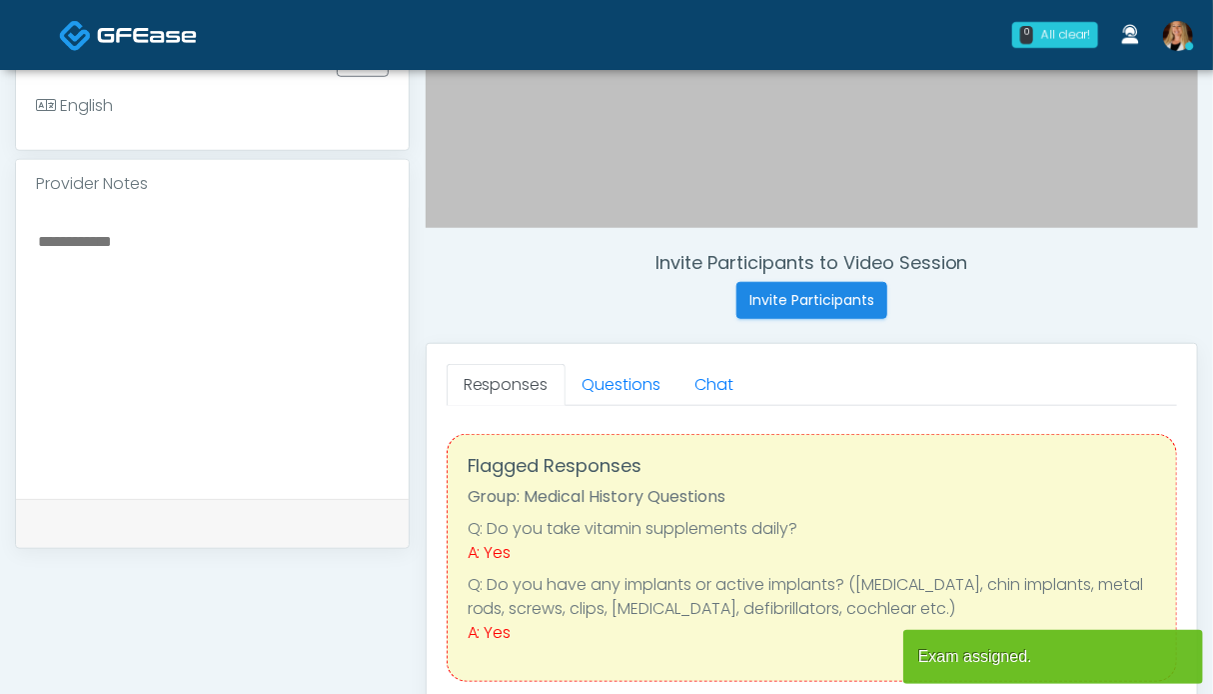
scroll to position [600, 0]
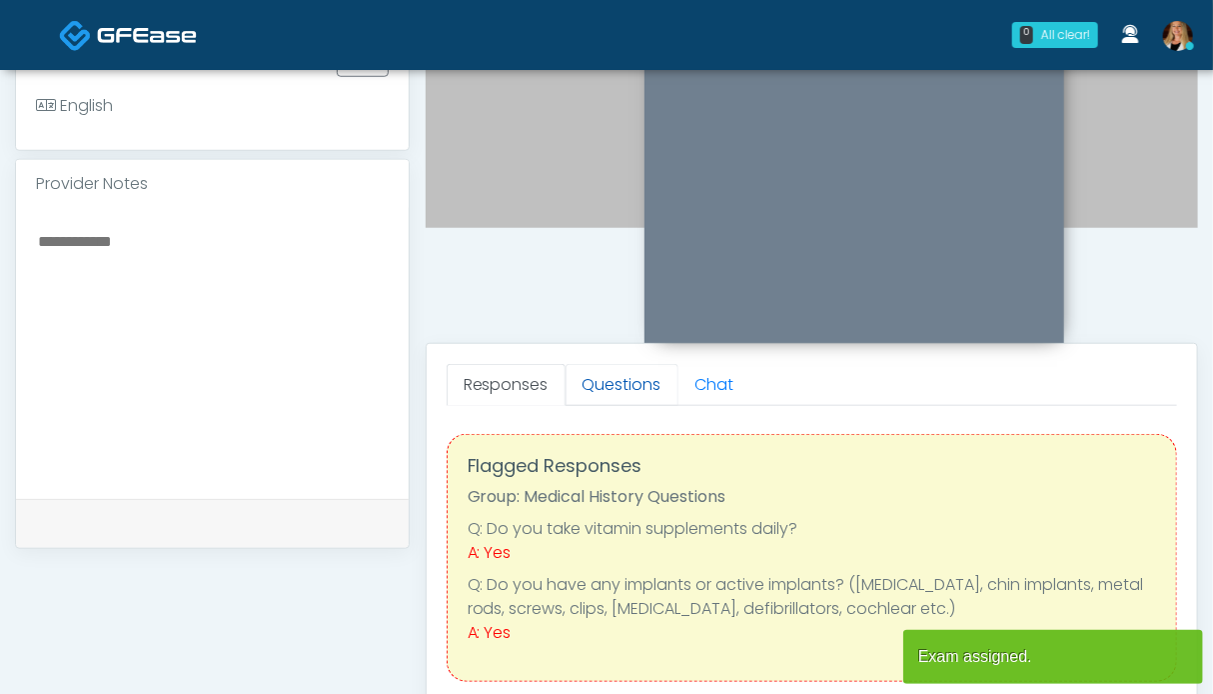
click at [614, 385] on link "Questions" at bounding box center [622, 385] width 113 height 42
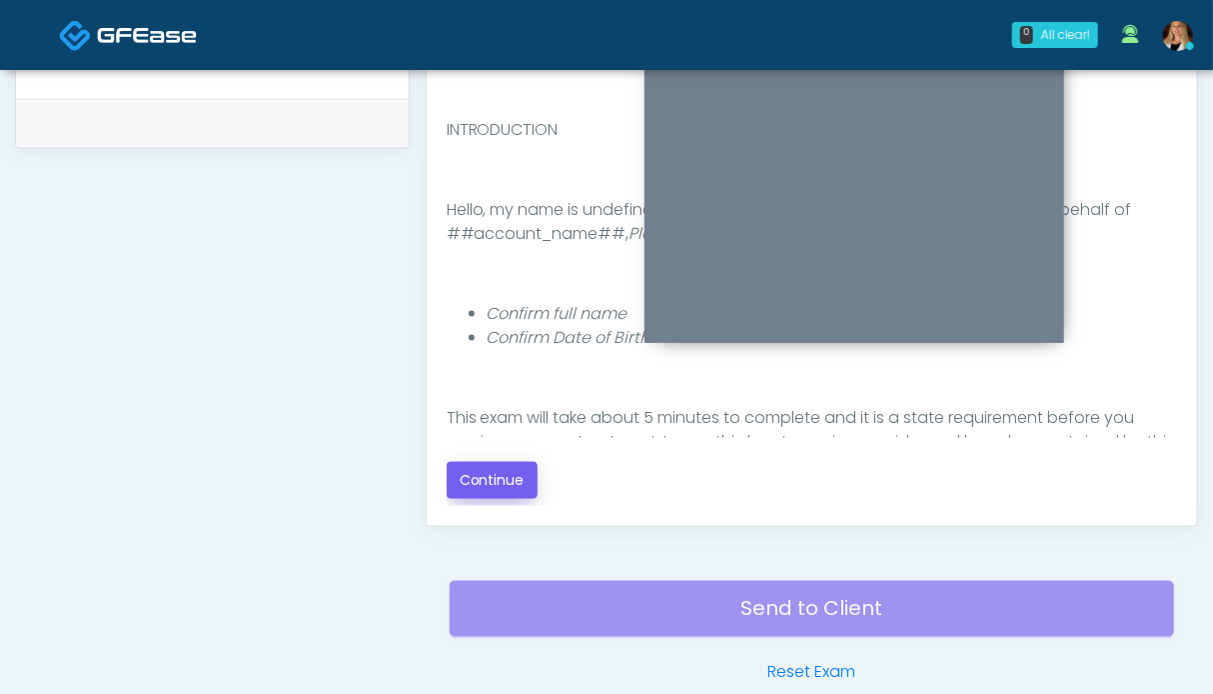
scroll to position [1098, 0]
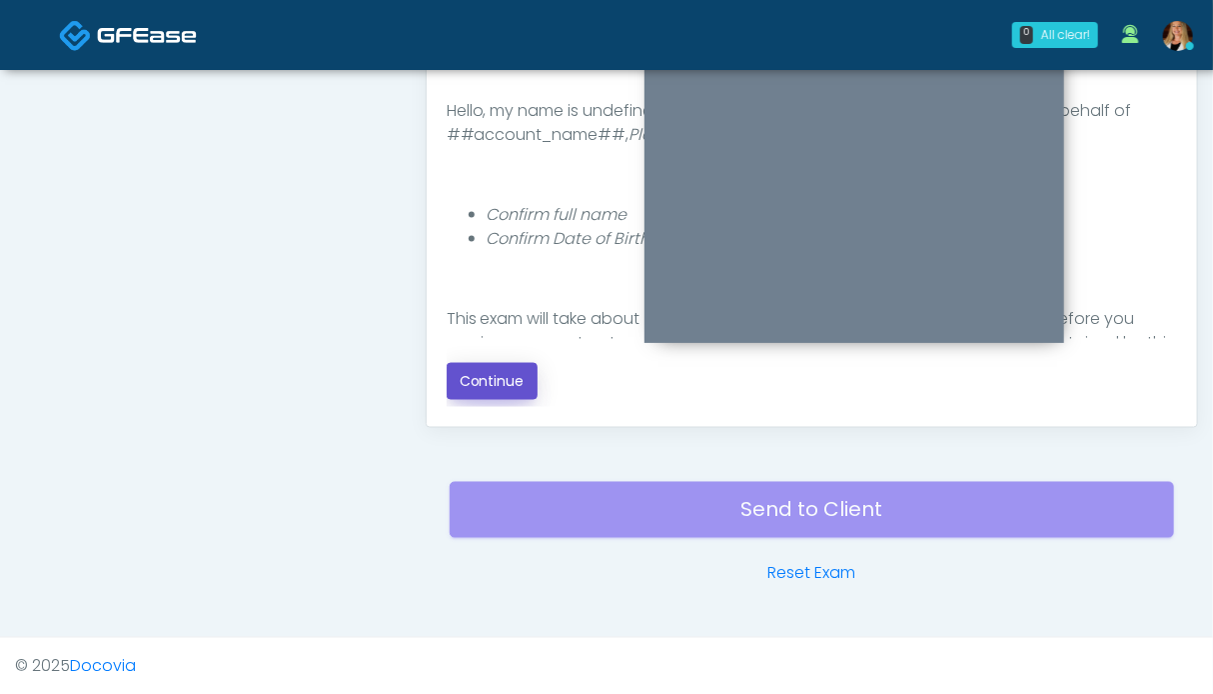
click at [514, 385] on button "Continue" at bounding box center [492, 381] width 91 height 37
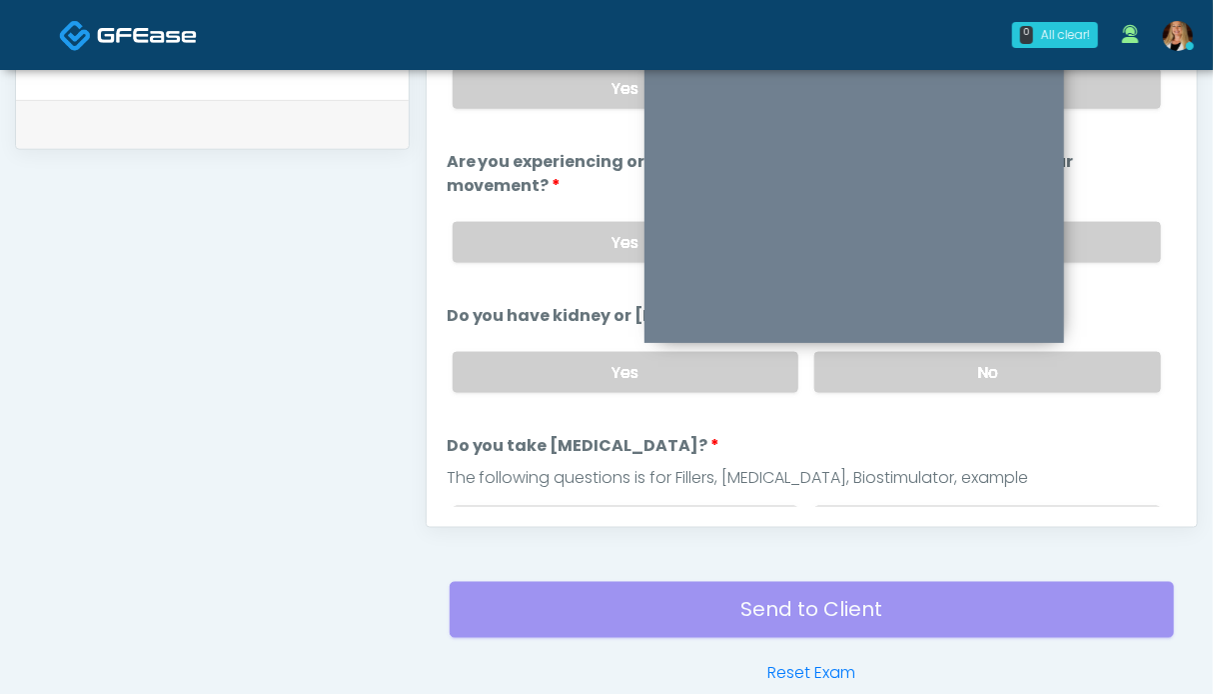
scroll to position [898, 0]
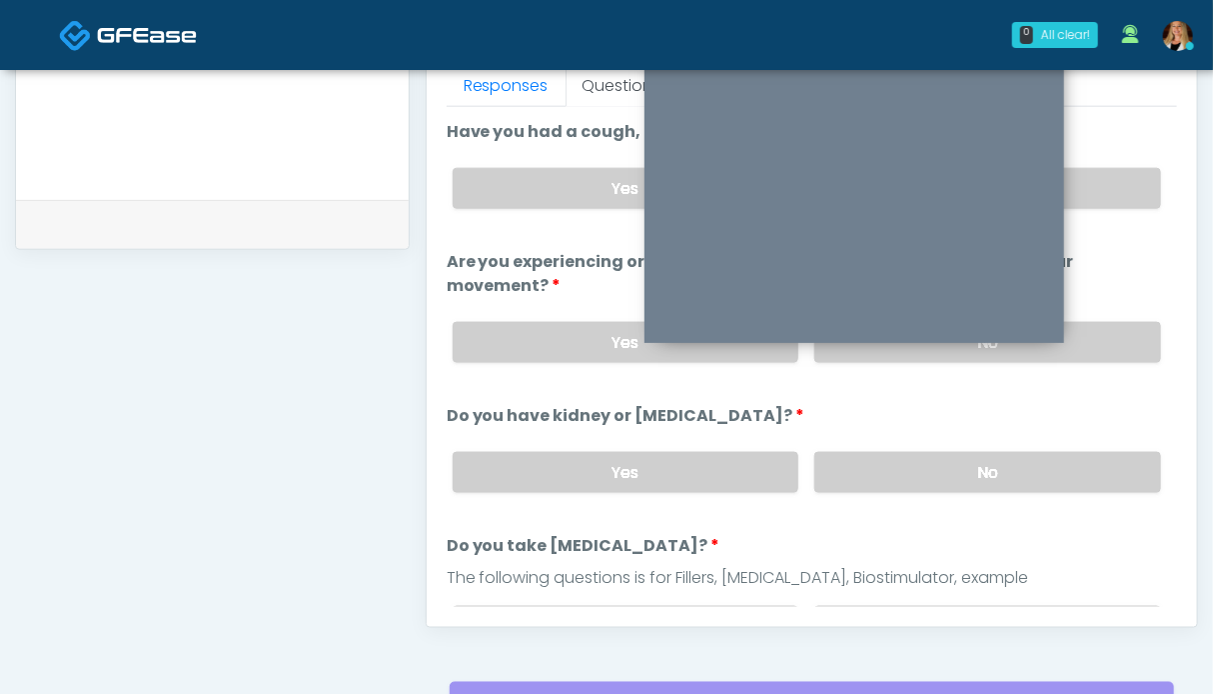
drag, startPoint x: 975, startPoint y: 461, endPoint x: 1087, endPoint y: 377, distance: 139.9
click at [976, 461] on label "No" at bounding box center [987, 472] width 347 height 41
click at [1091, 343] on label "No" at bounding box center [987, 342] width 347 height 41
click at [1116, 190] on label "No" at bounding box center [987, 188] width 347 height 41
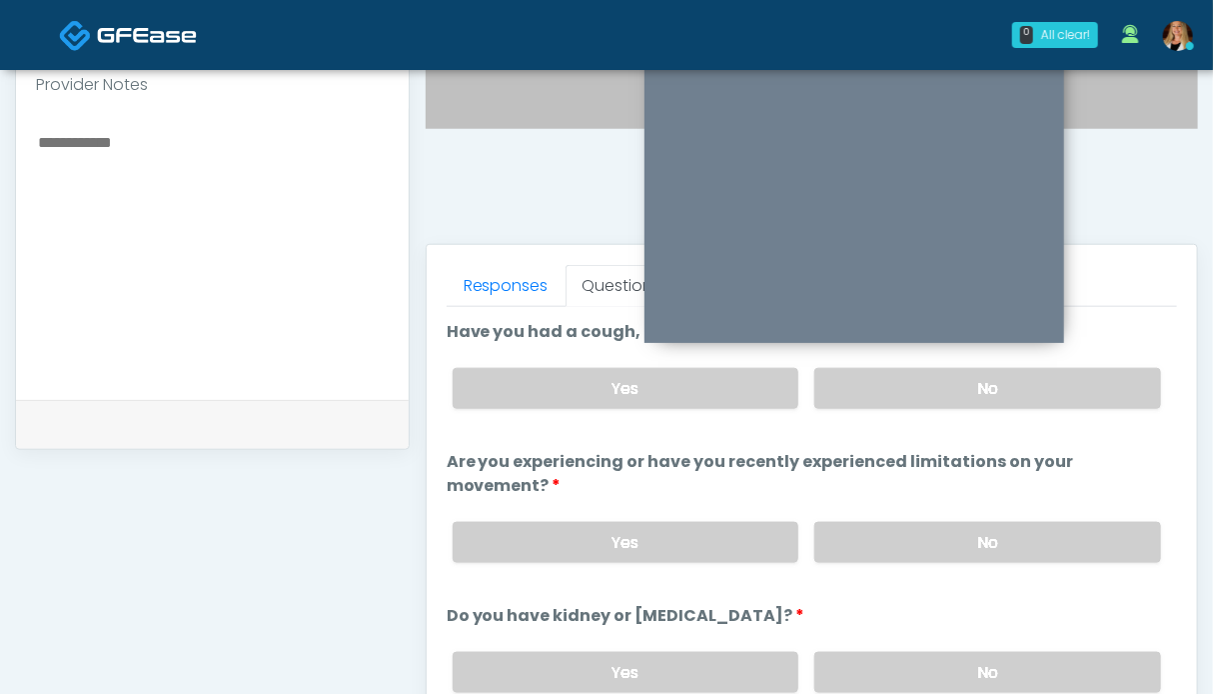
scroll to position [300, 0]
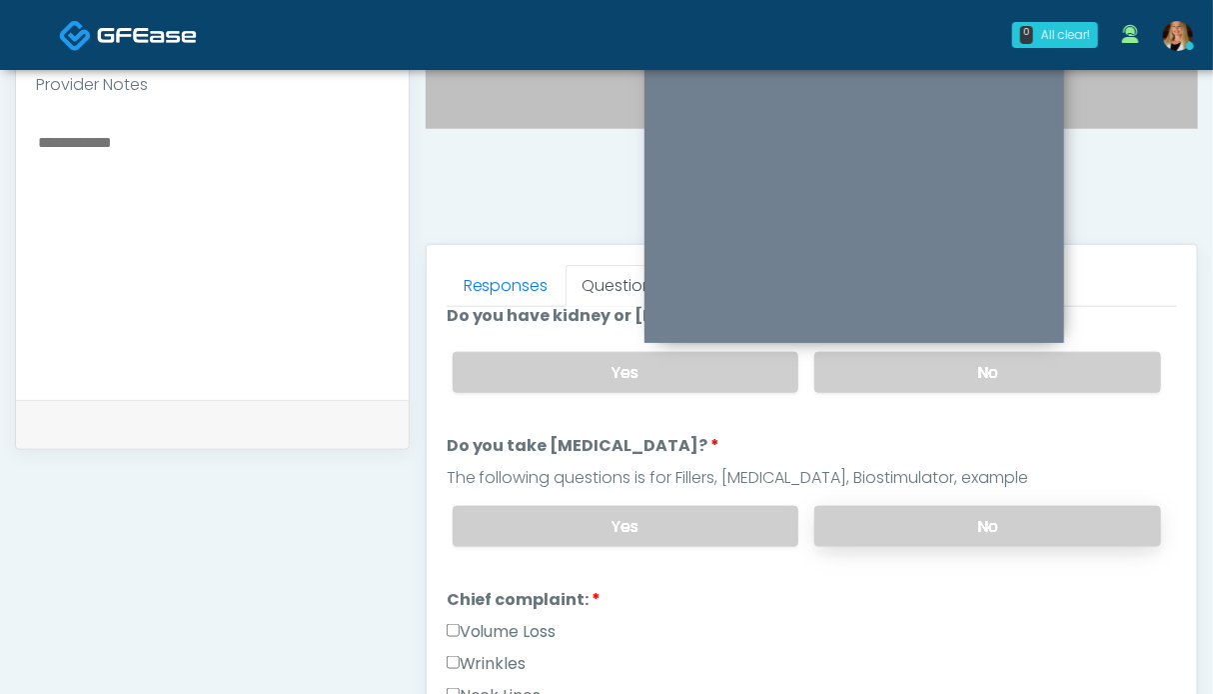
click at [955, 517] on label "No" at bounding box center [987, 526] width 347 height 41
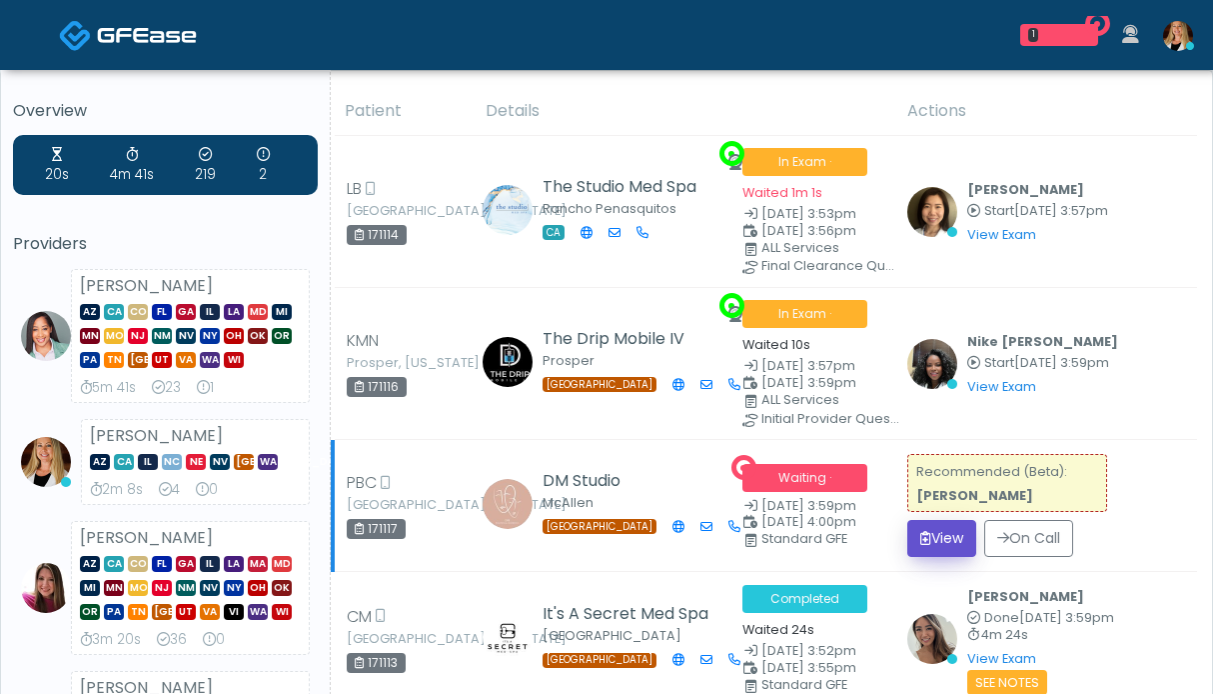
click at [940, 534] on button "View" at bounding box center [941, 538] width 69 height 37
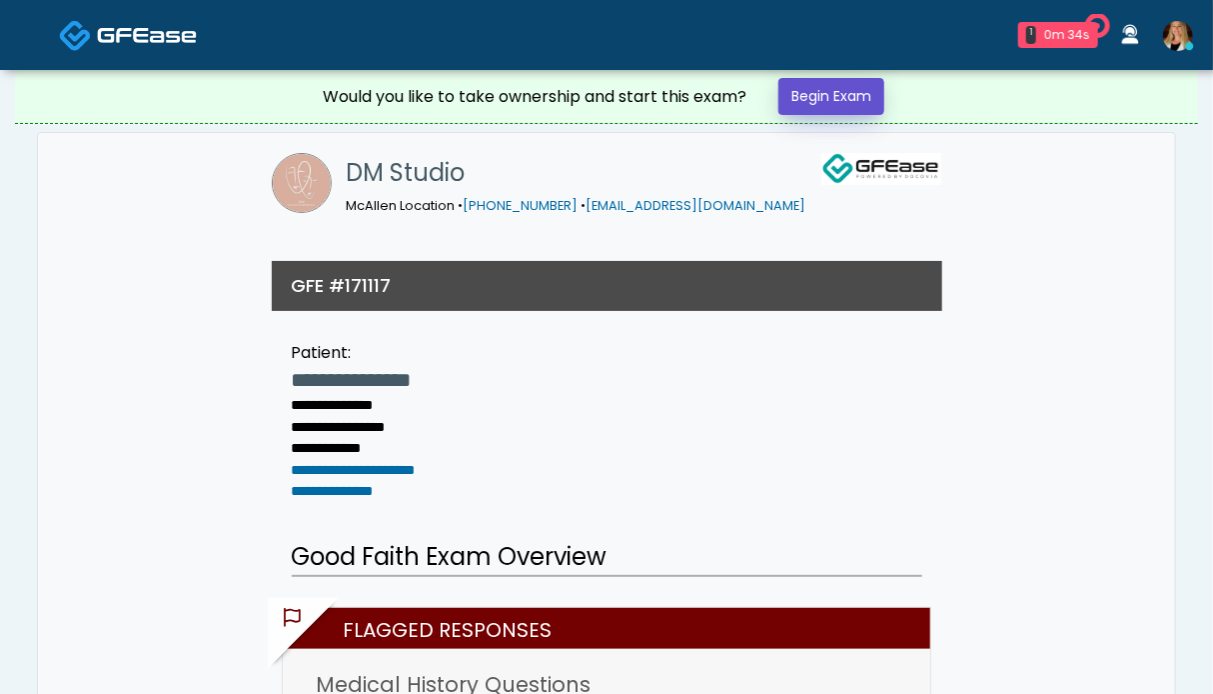
click at [836, 96] on link "Begin Exam" at bounding box center [831, 96] width 106 height 37
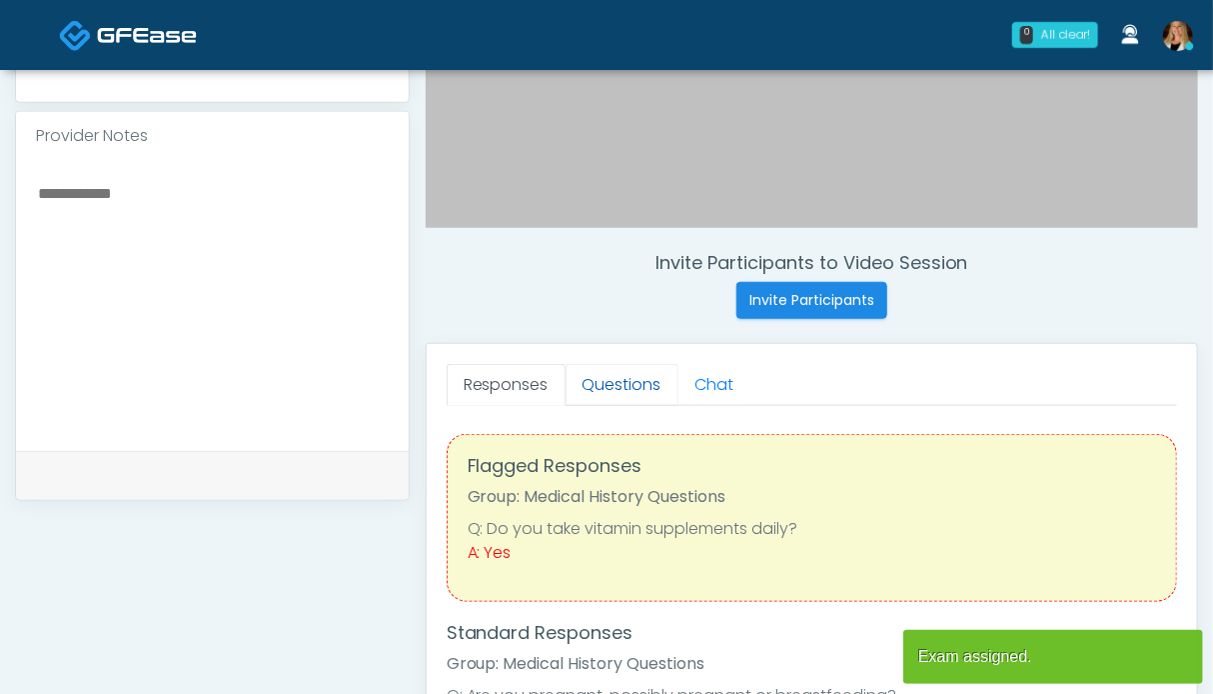
scroll to position [600, 0]
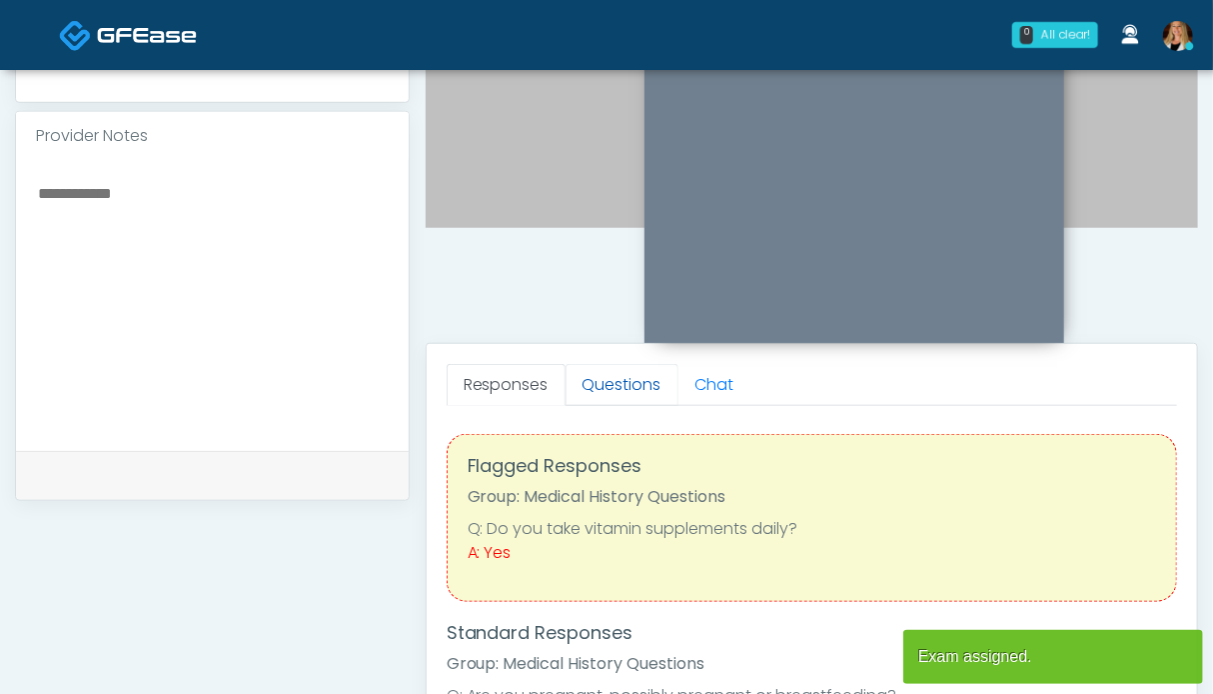
click at [608, 382] on link "Questions" at bounding box center [622, 385] width 113 height 42
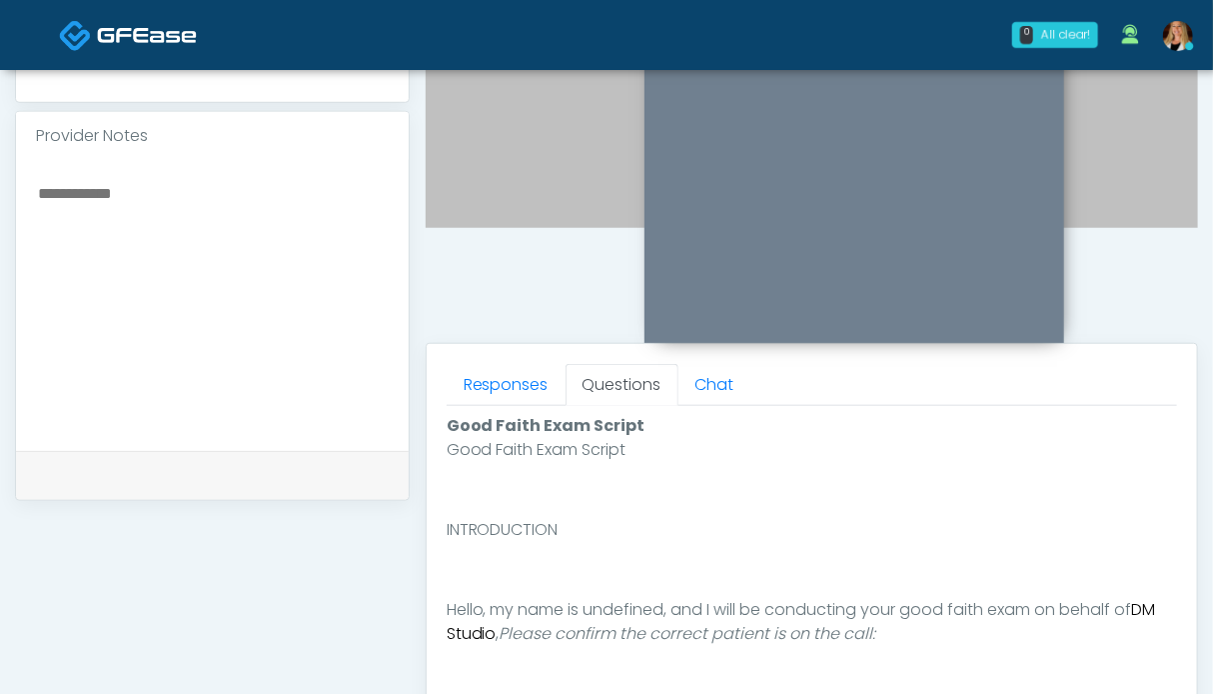
scroll to position [899, 0]
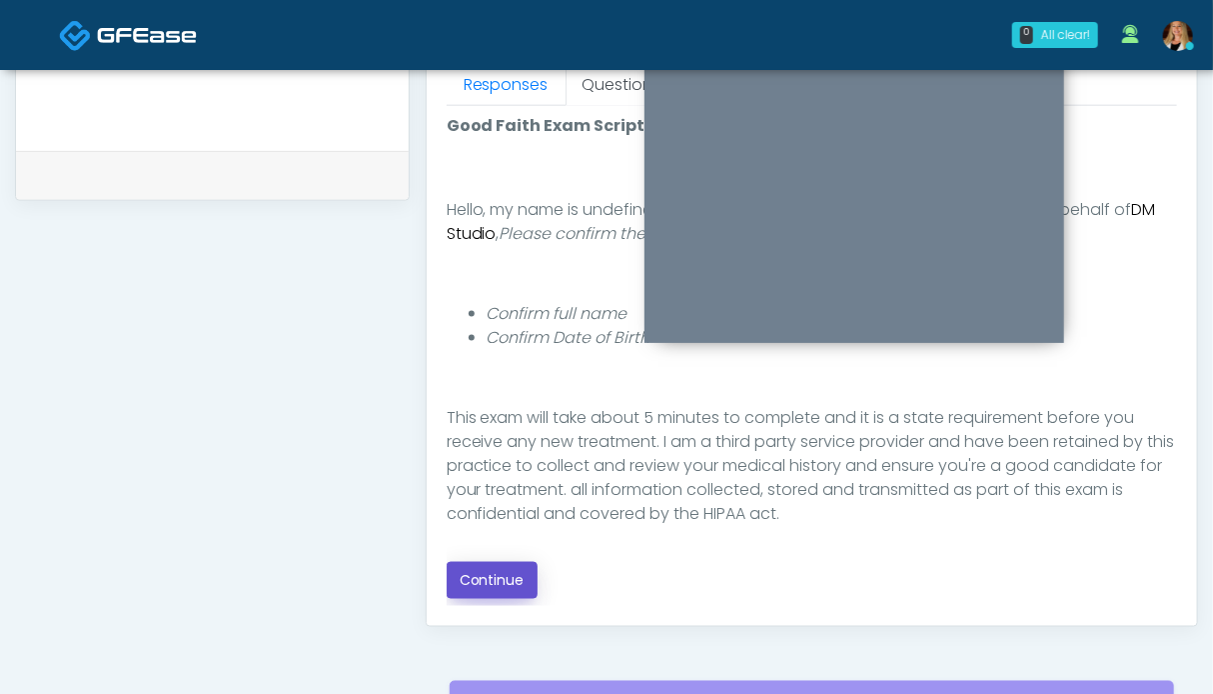
click at [495, 567] on button "Continue" at bounding box center [492, 580] width 91 height 37
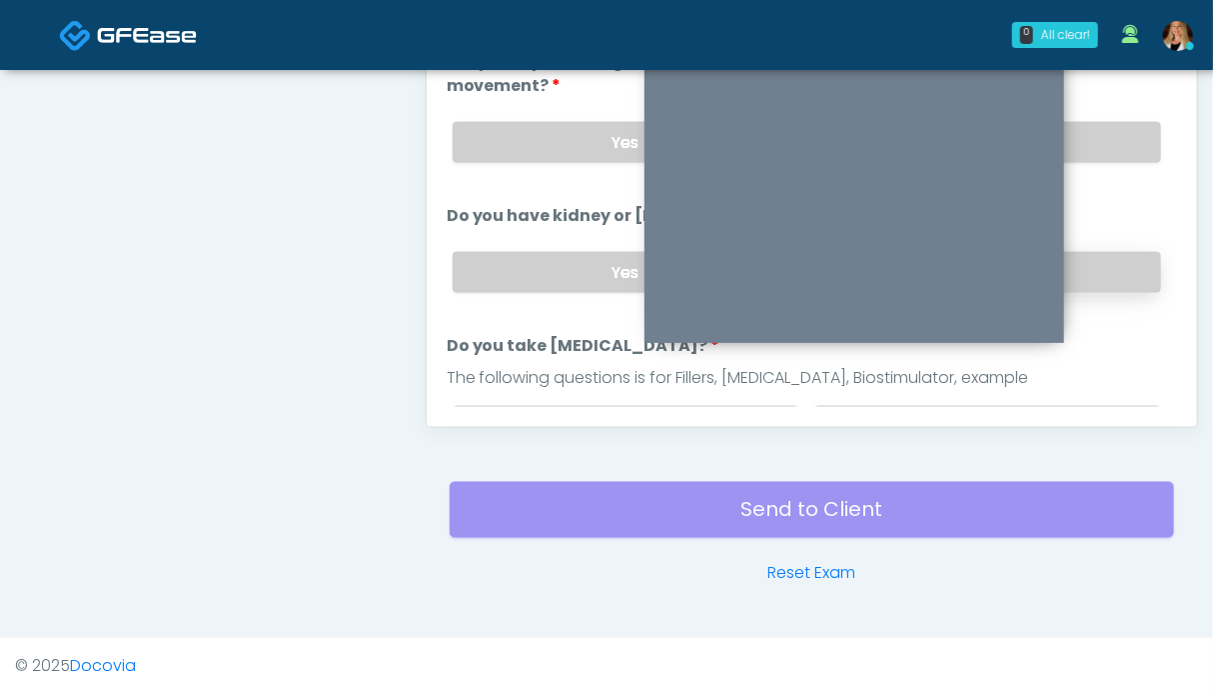
scroll to position [898, 0]
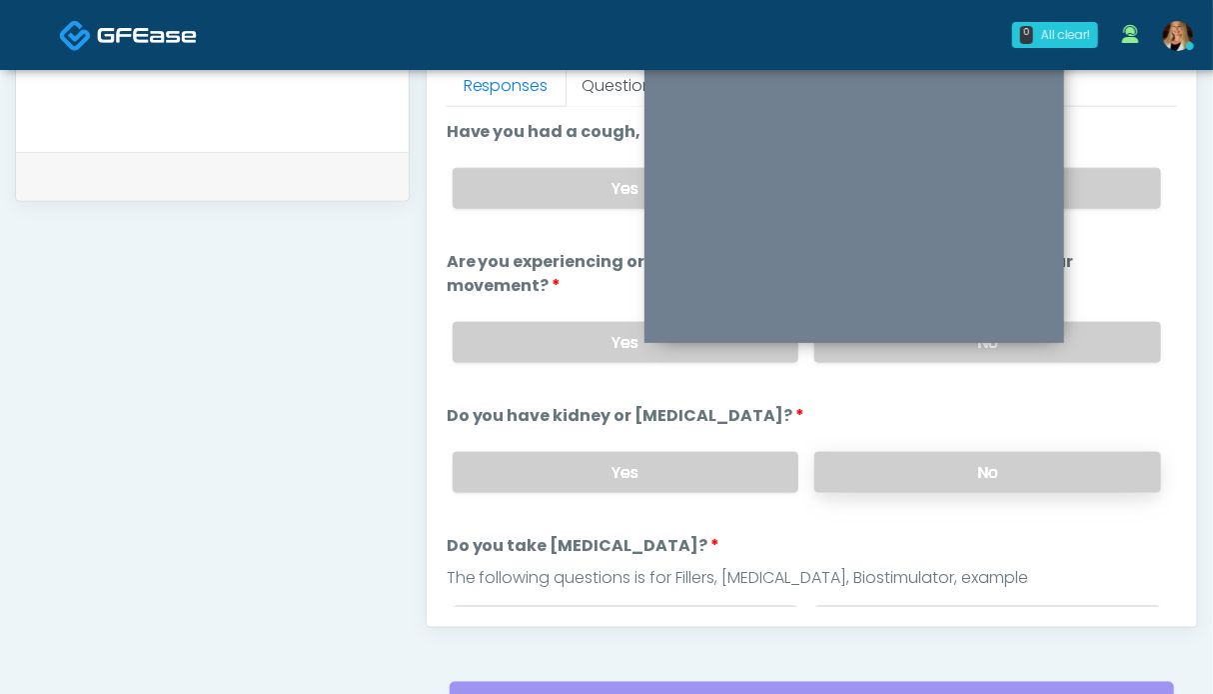
click at [997, 465] on label "No" at bounding box center [987, 472] width 347 height 41
click at [1112, 329] on label "No" at bounding box center [987, 342] width 347 height 41
click at [1115, 194] on label "No" at bounding box center [987, 188] width 347 height 41
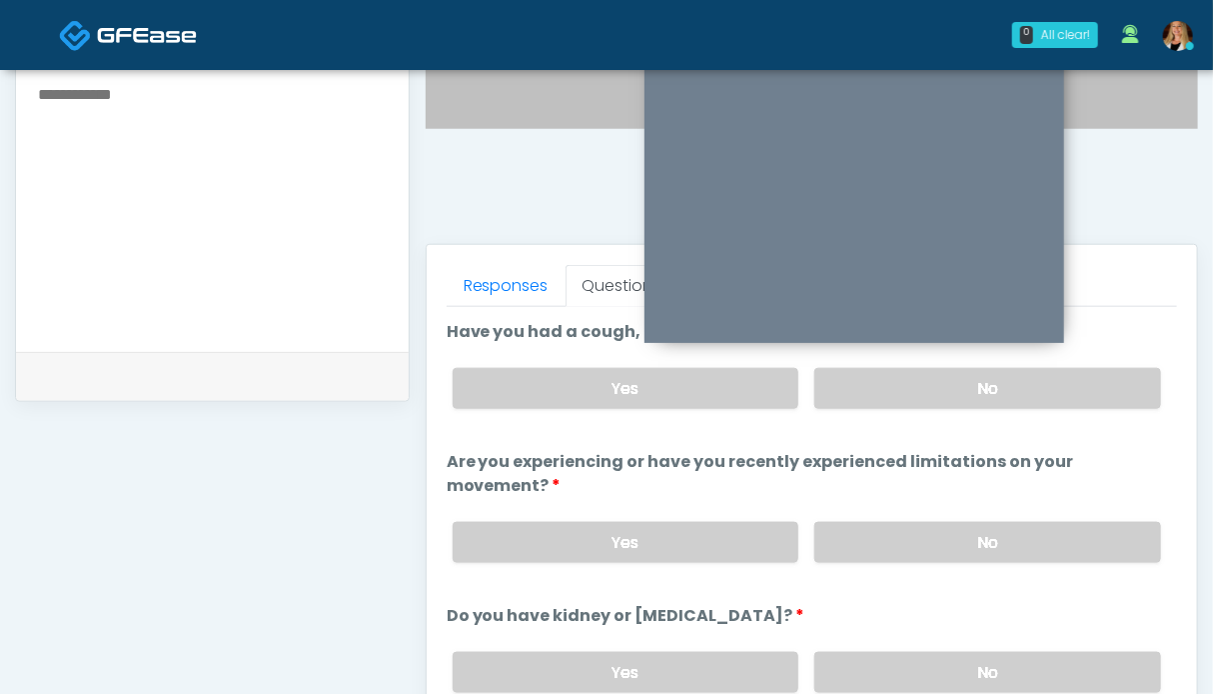
scroll to position [400, 0]
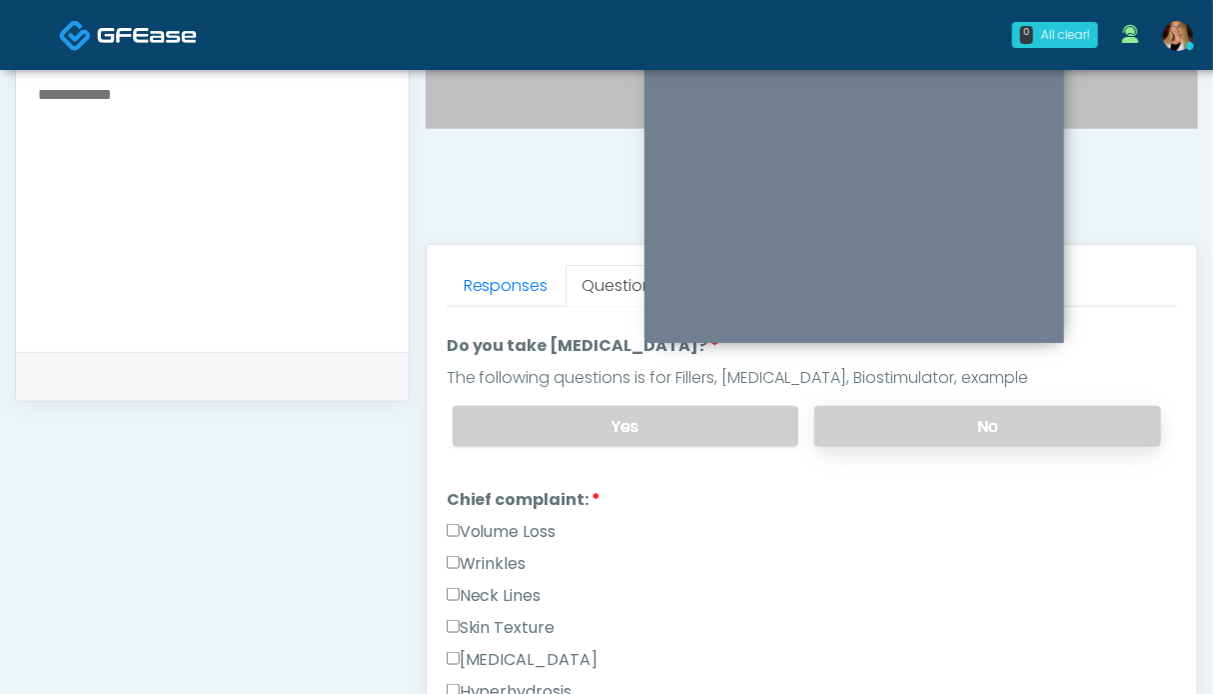
click at [958, 424] on label "No" at bounding box center [987, 426] width 347 height 41
click at [488, 531] on label "Volume Loss" at bounding box center [502, 532] width 110 height 24
click at [478, 566] on label "Wrinkles" at bounding box center [487, 564] width 80 height 24
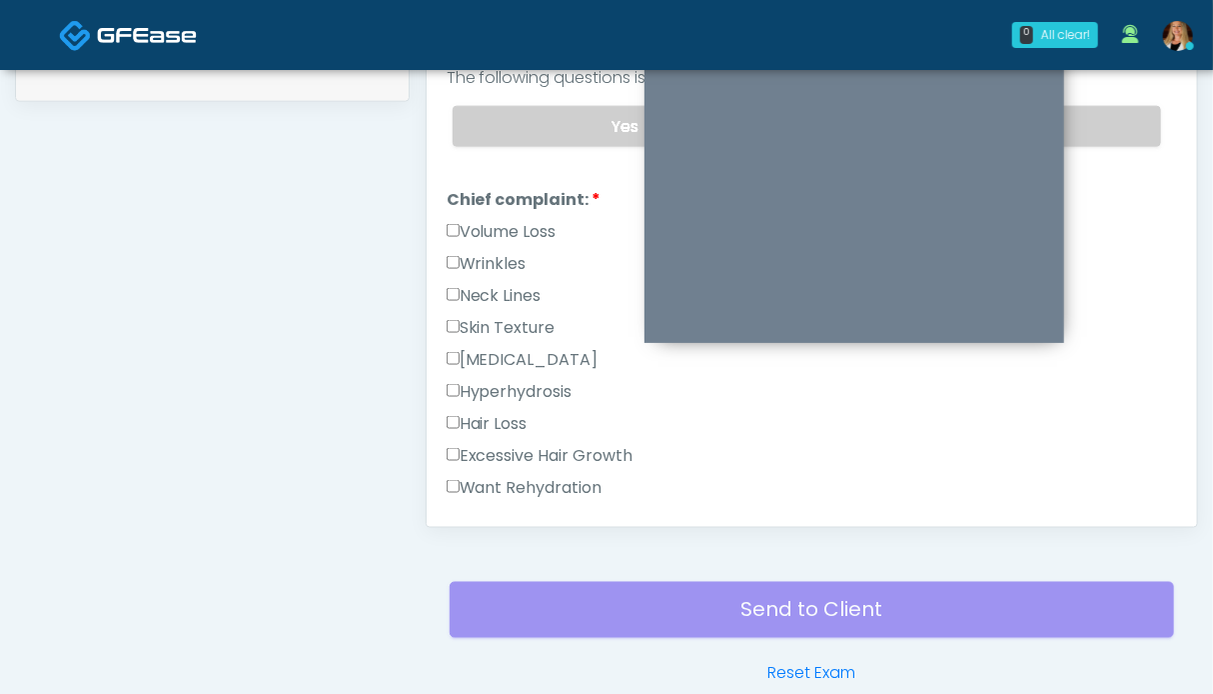
scroll to position [799, 0]
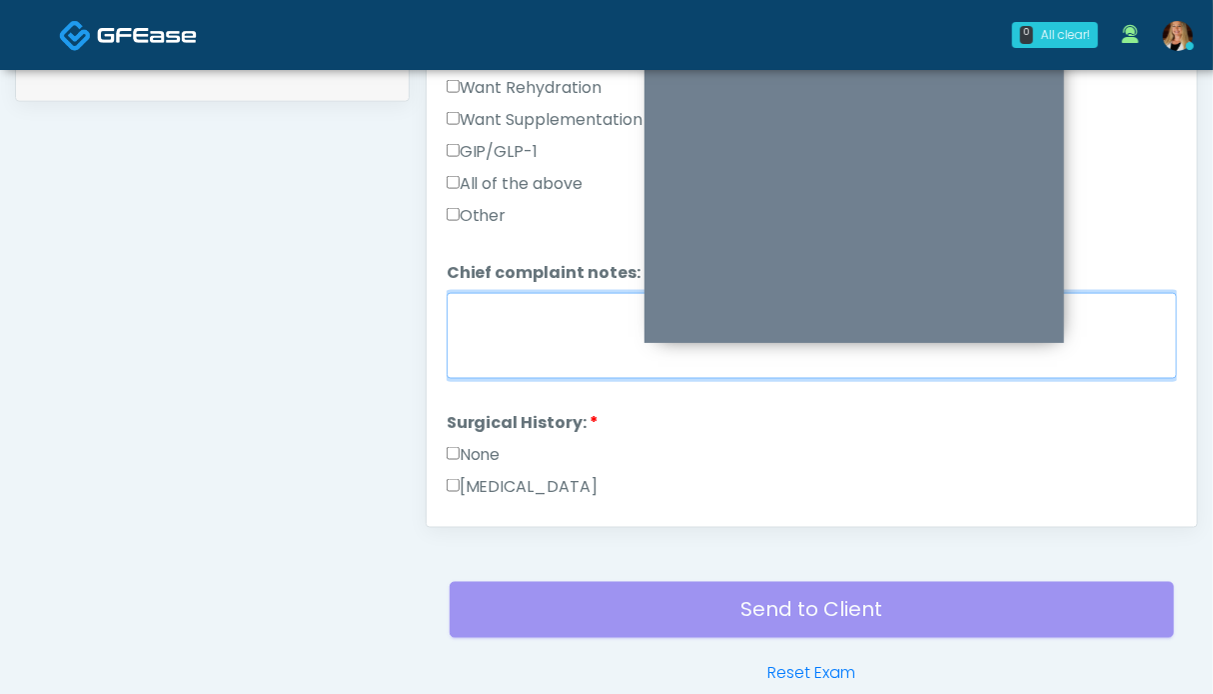
click at [498, 337] on textarea "Chief complaint notes:" at bounding box center [812, 336] width 731 height 86
type textarea "*****"
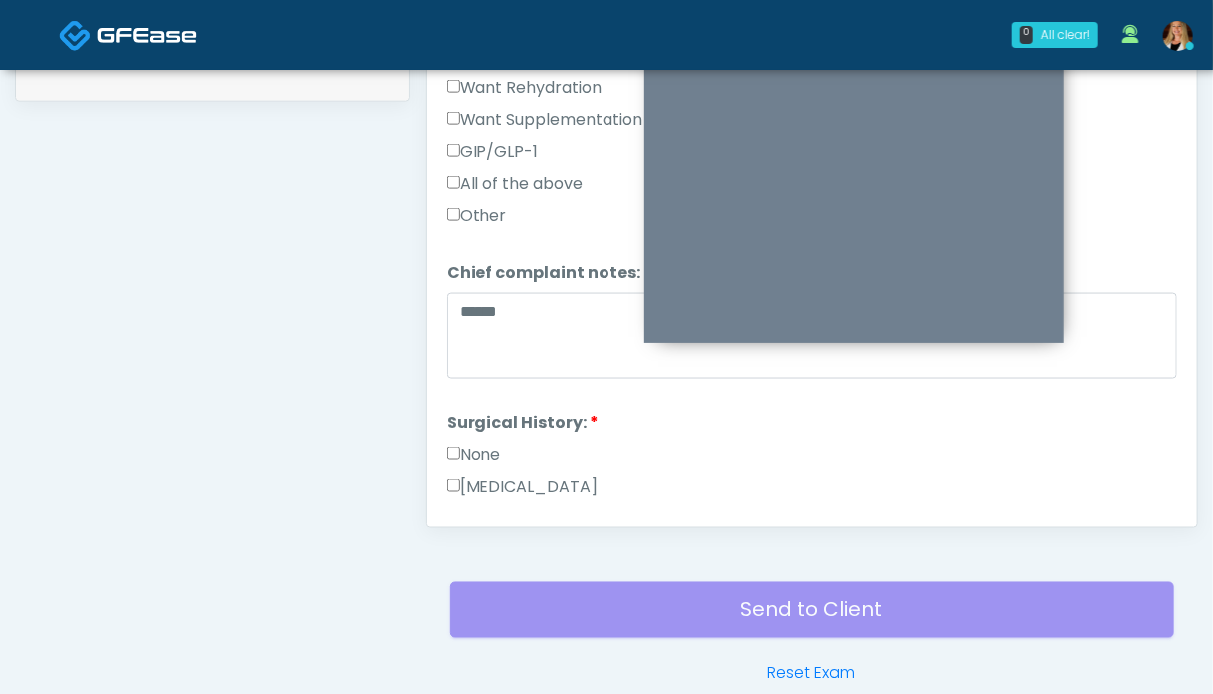
click at [482, 444] on label "None" at bounding box center [474, 455] width 54 height 24
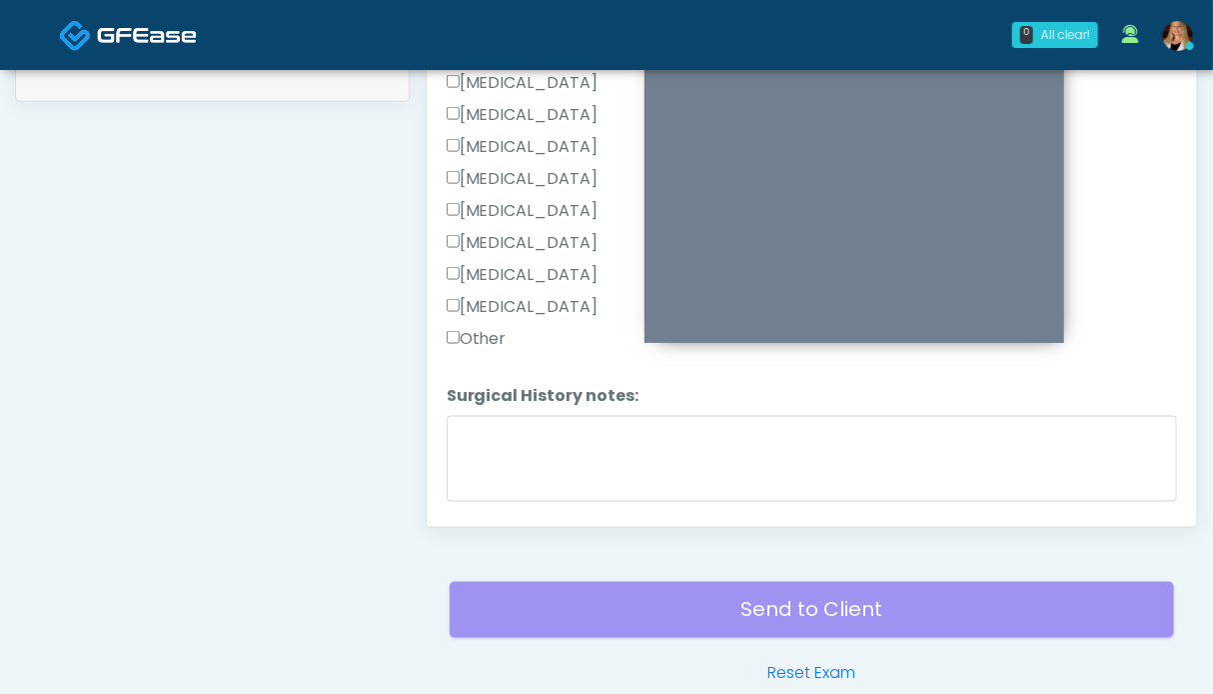
scroll to position [1355, 0]
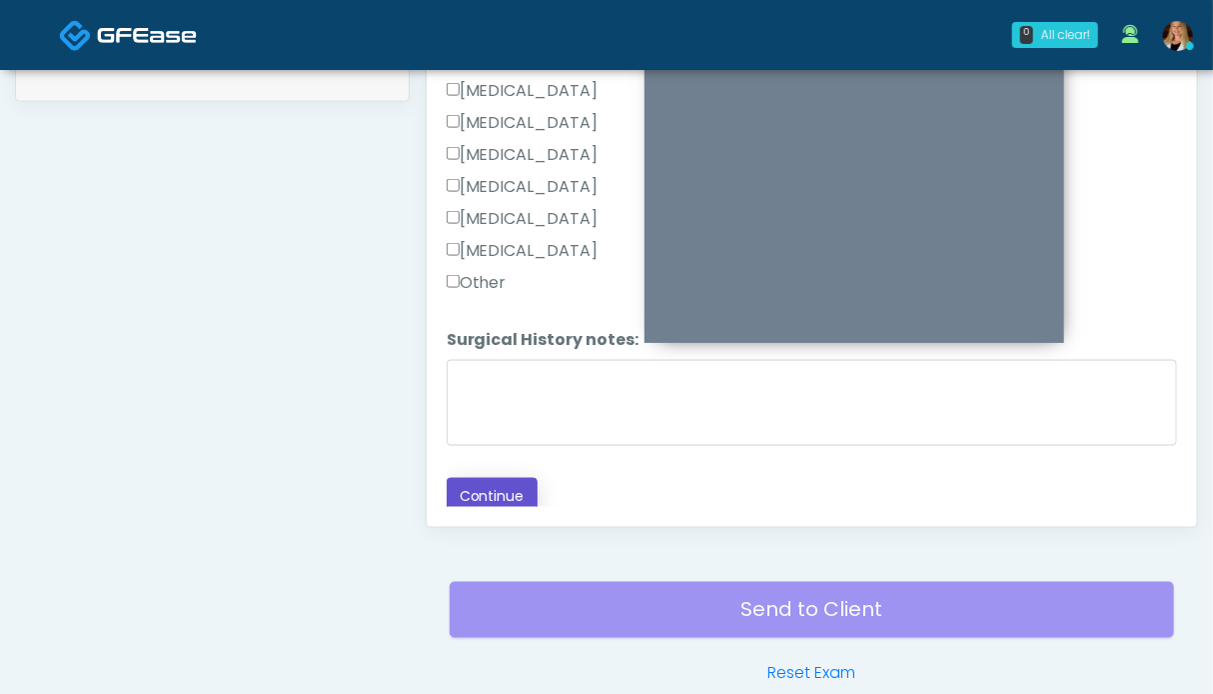
click at [477, 478] on button "Continue" at bounding box center [492, 496] width 91 height 37
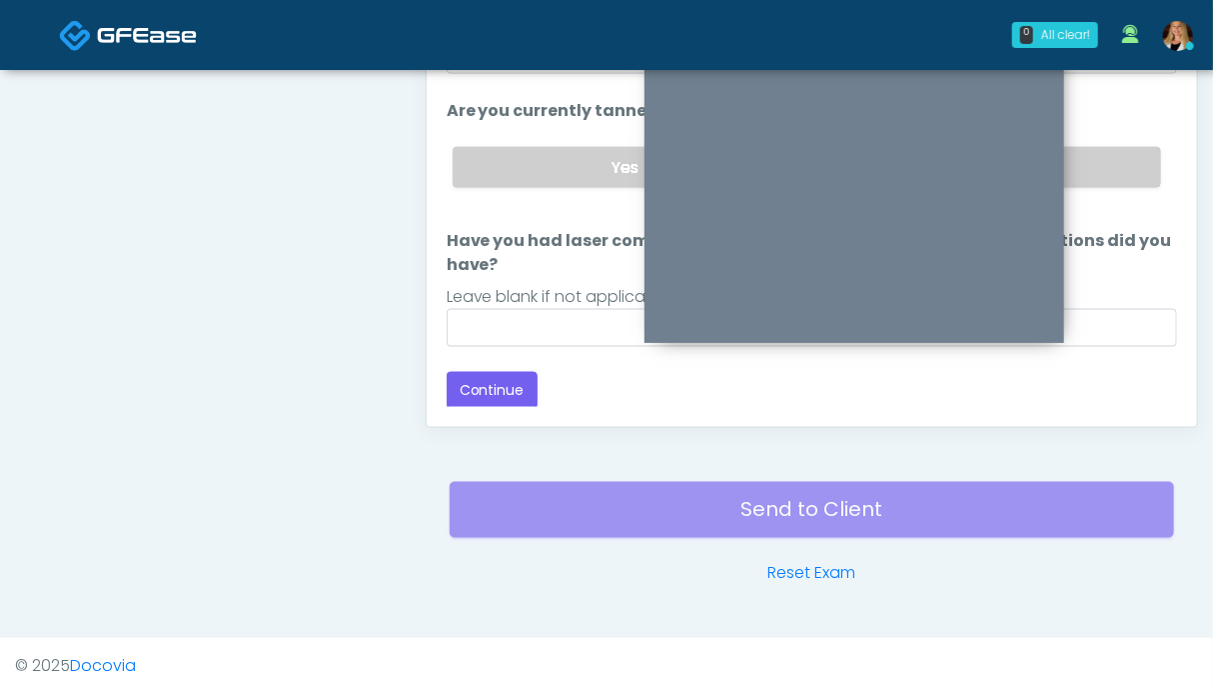
scroll to position [0, 0]
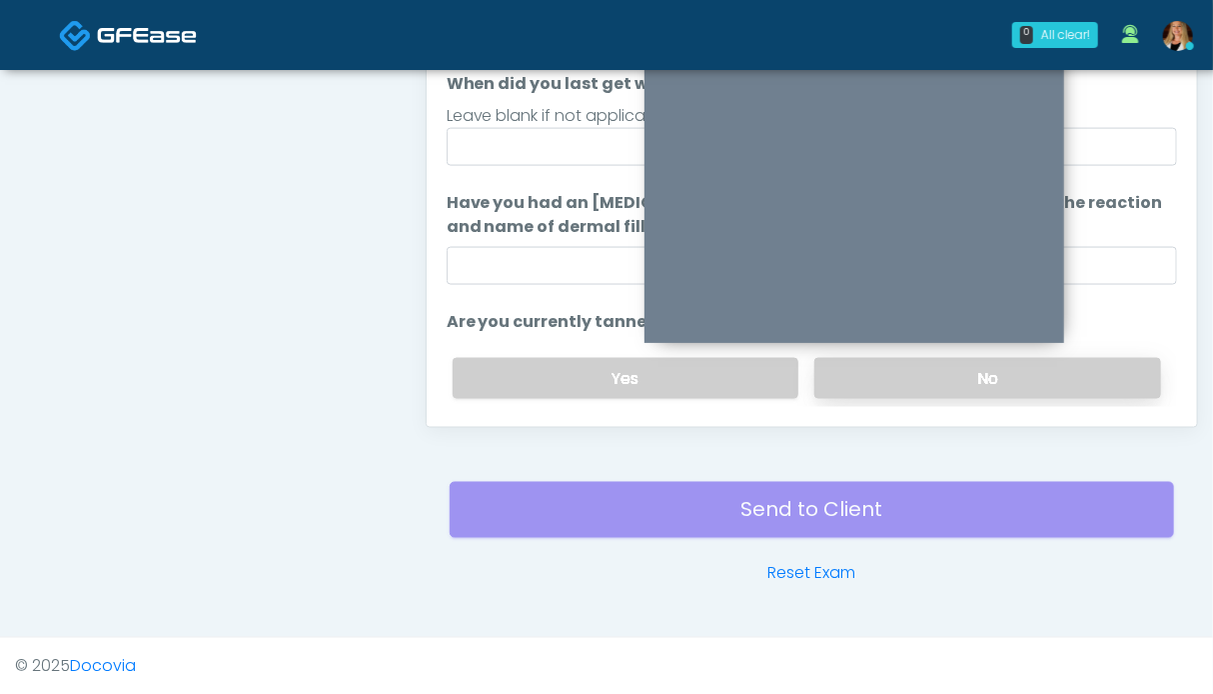
click at [1095, 376] on label "No" at bounding box center [987, 378] width 347 height 41
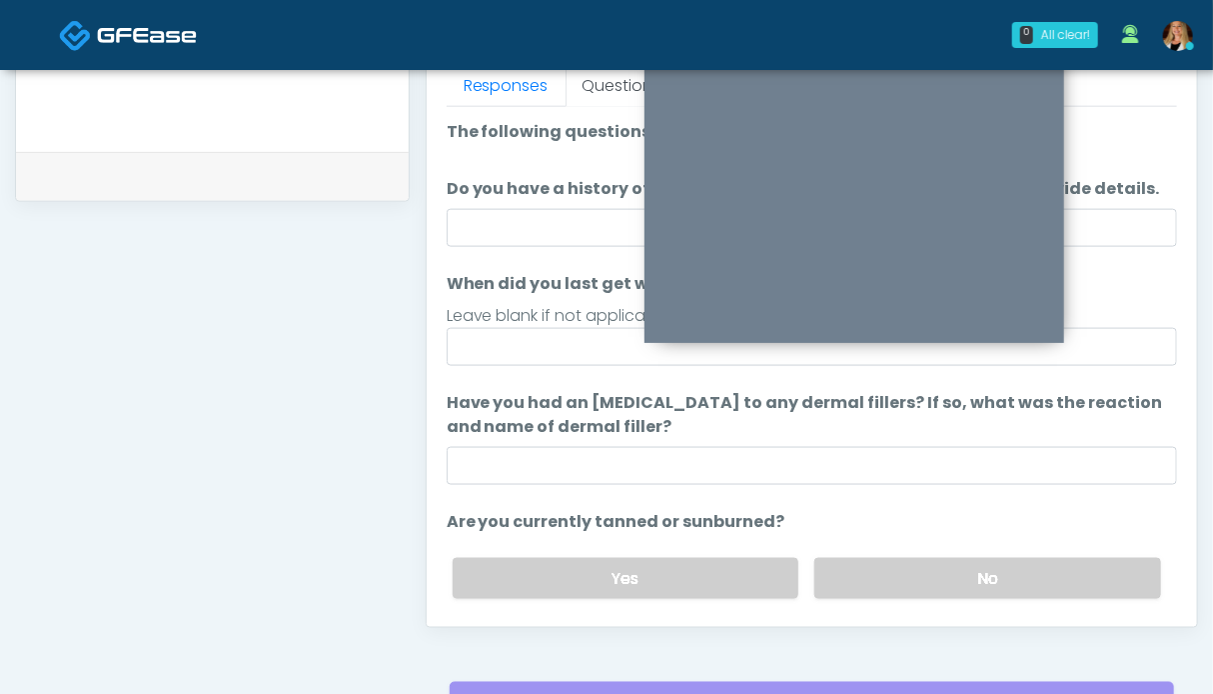
scroll to position [211, 0]
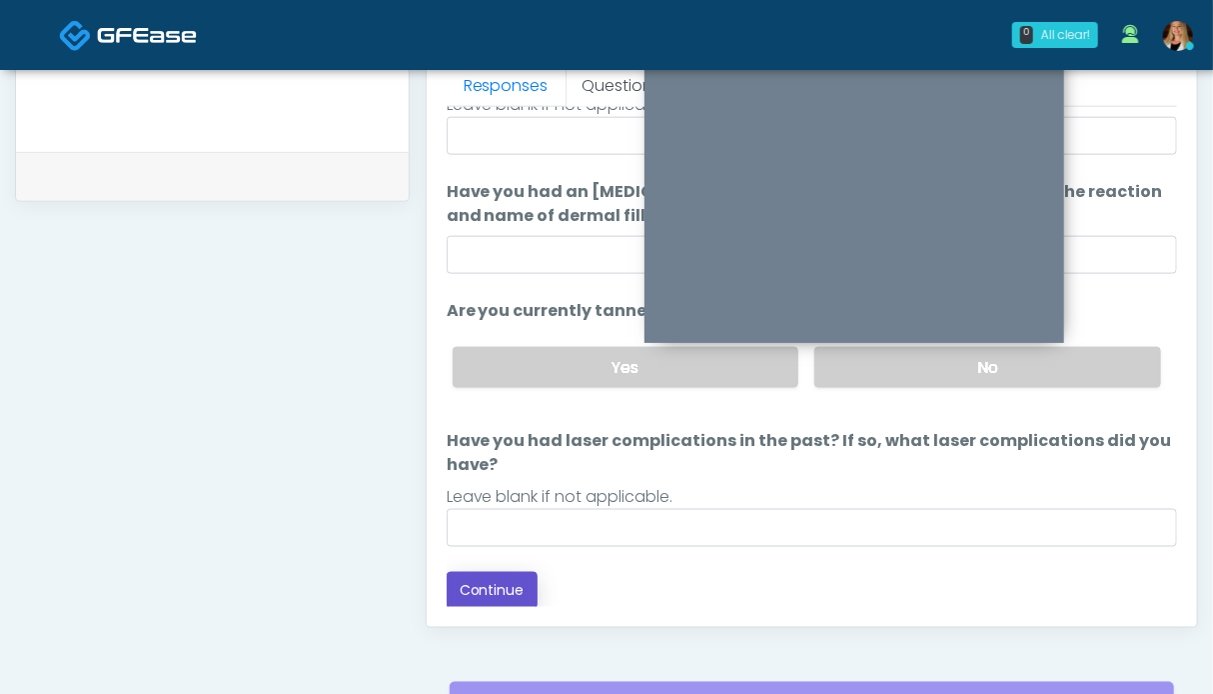
click at [492, 592] on button "Continue" at bounding box center [492, 590] width 91 height 37
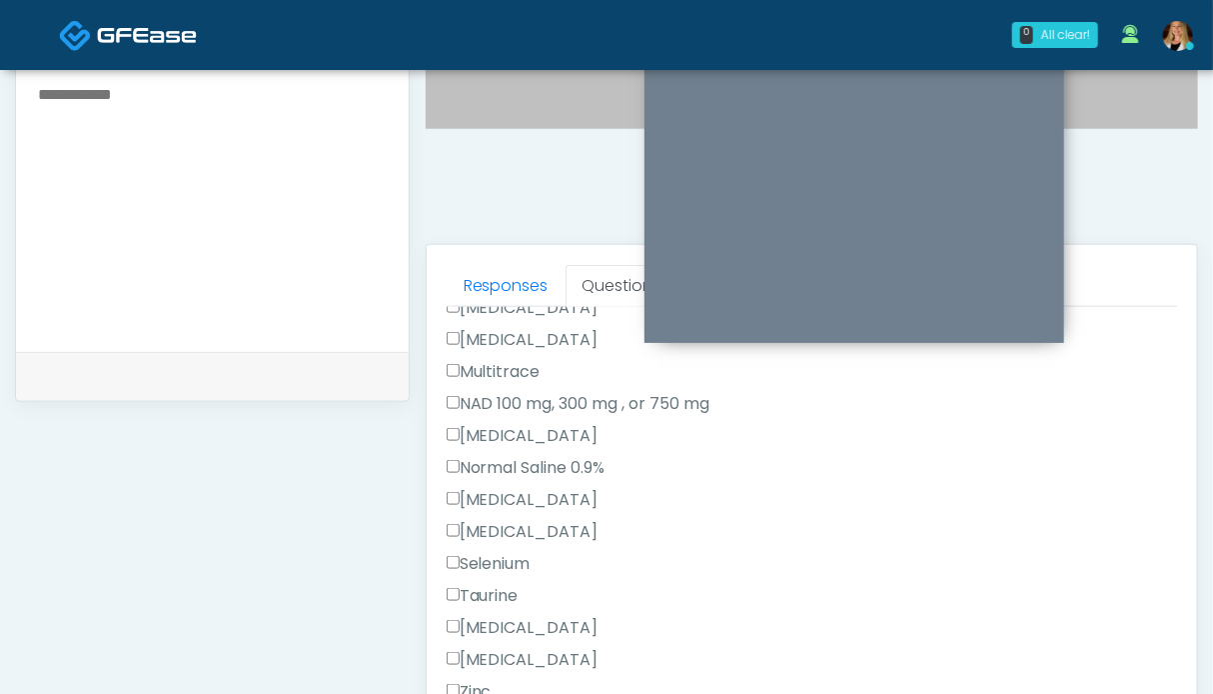
scroll to position [810, 0]
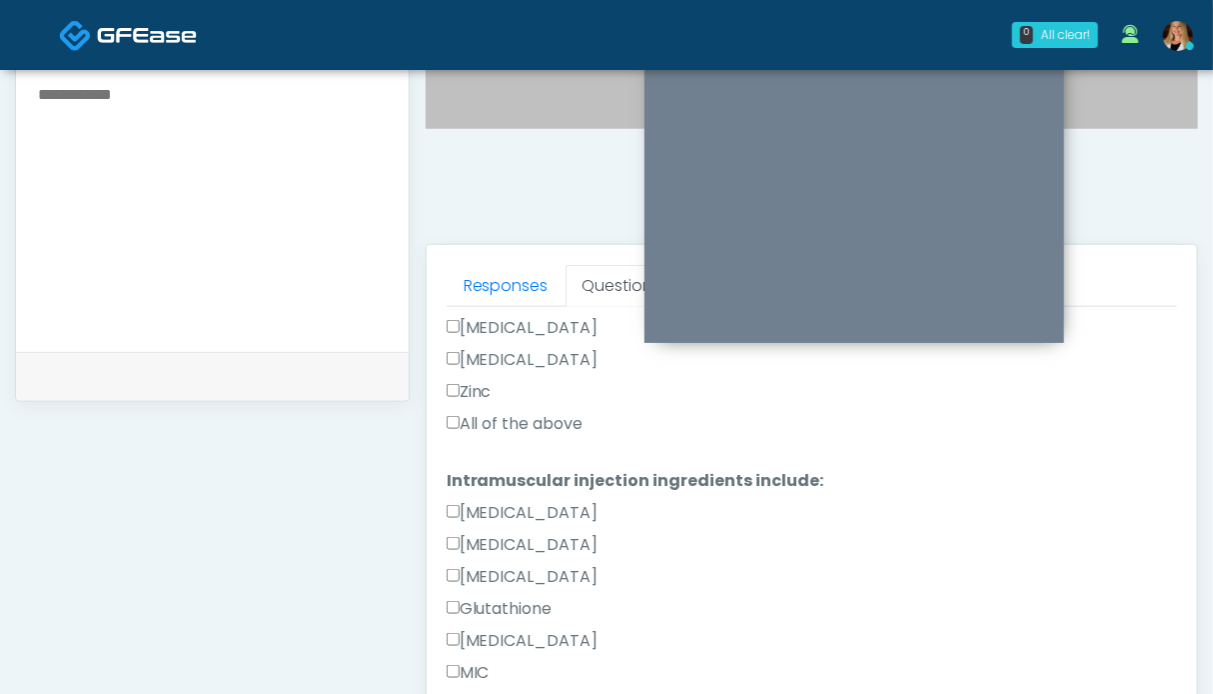
click at [504, 425] on label "All of the above" at bounding box center [515, 424] width 137 height 24
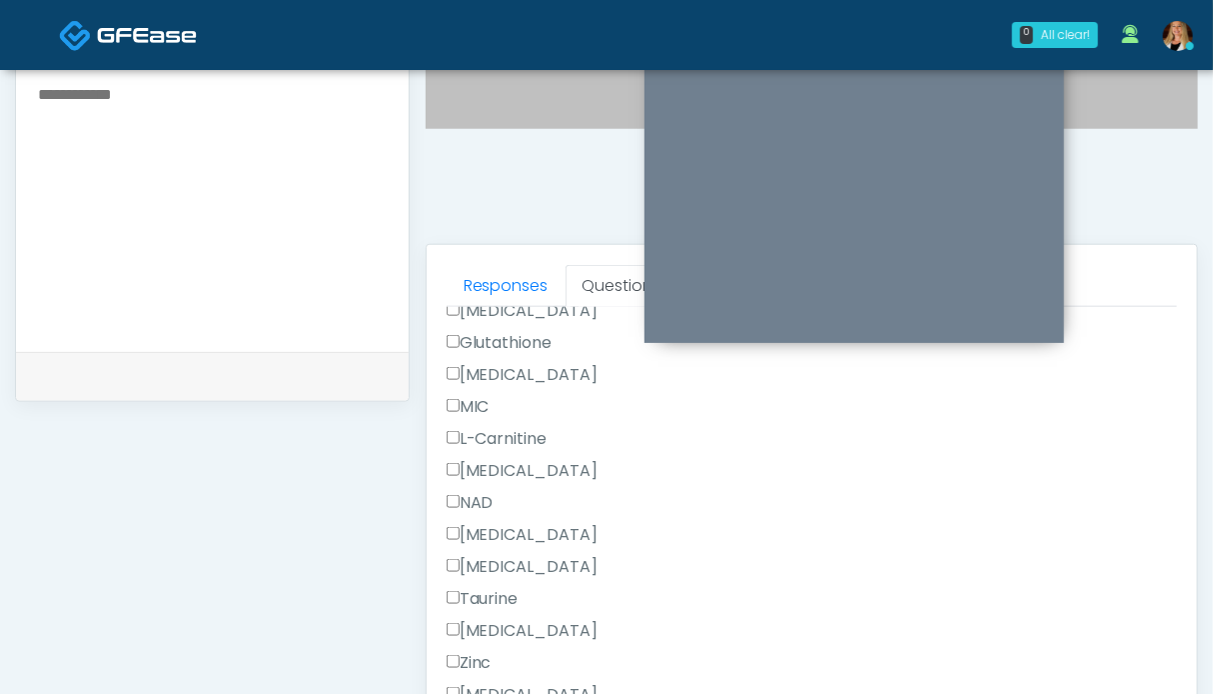
scroll to position [1098, 0]
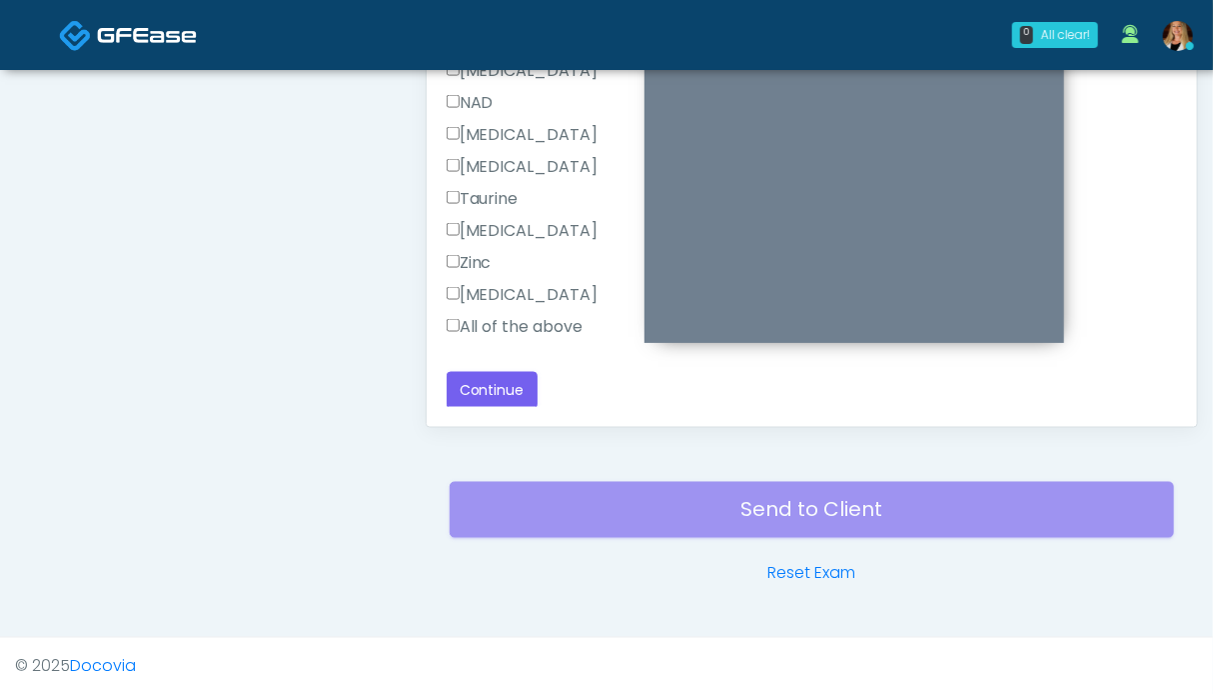
click at [497, 326] on label "All of the above" at bounding box center [515, 327] width 137 height 24
click at [502, 387] on button "Continue" at bounding box center [492, 390] width 91 height 37
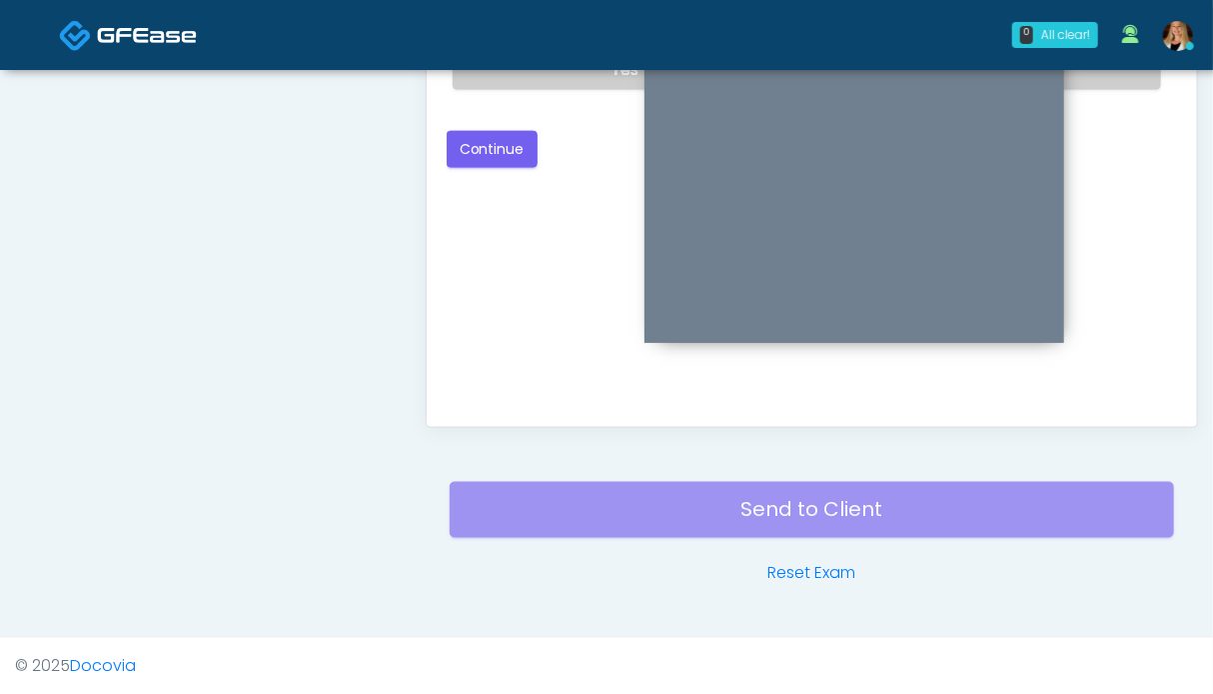
scroll to position [699, 0]
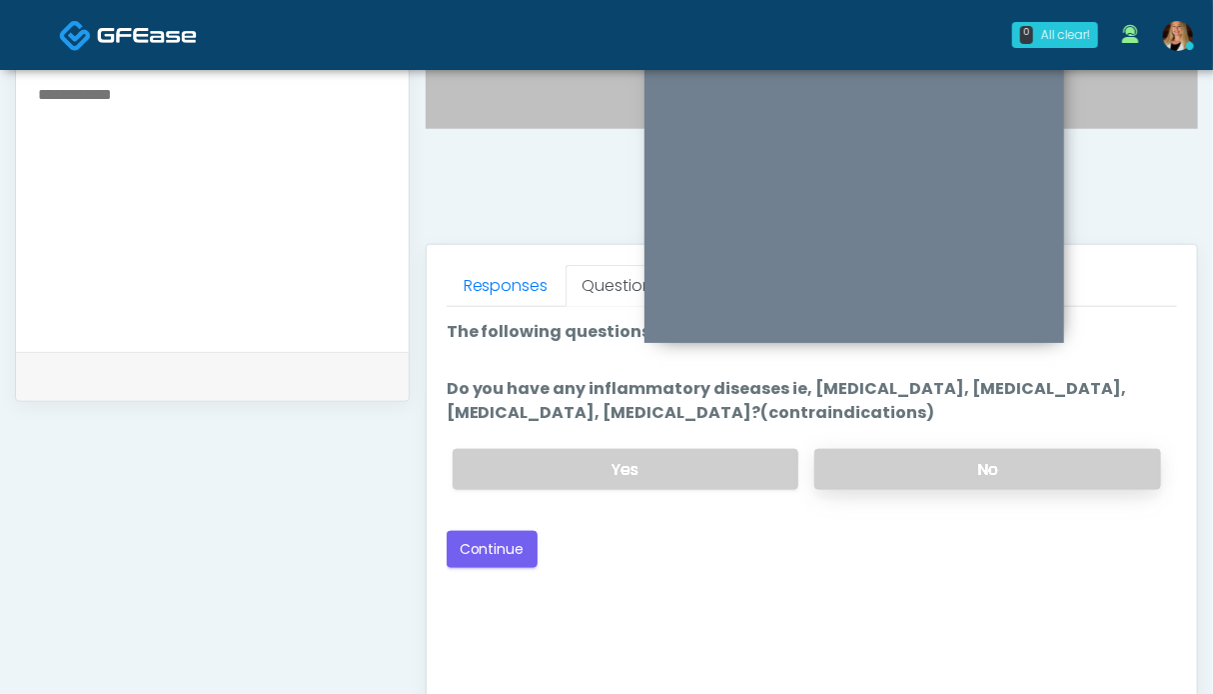
click at [909, 465] on label "No" at bounding box center [987, 469] width 347 height 41
click at [496, 543] on button "Continue" at bounding box center [492, 549] width 91 height 37
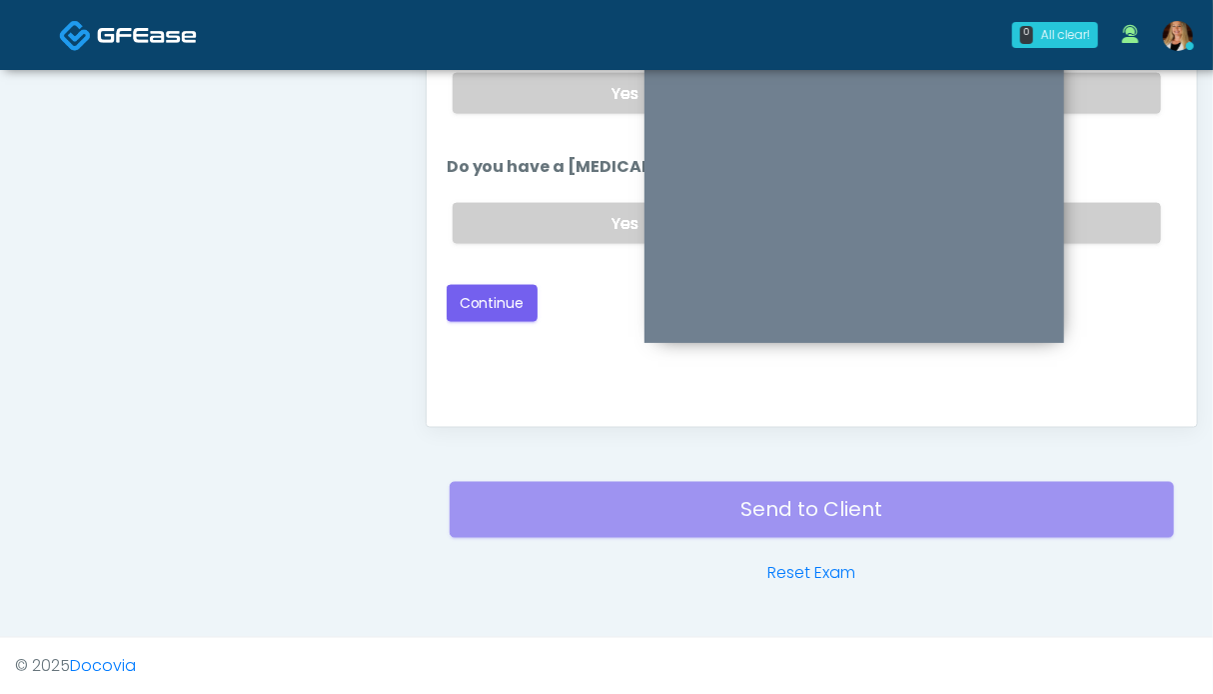
scroll to position [798, 0]
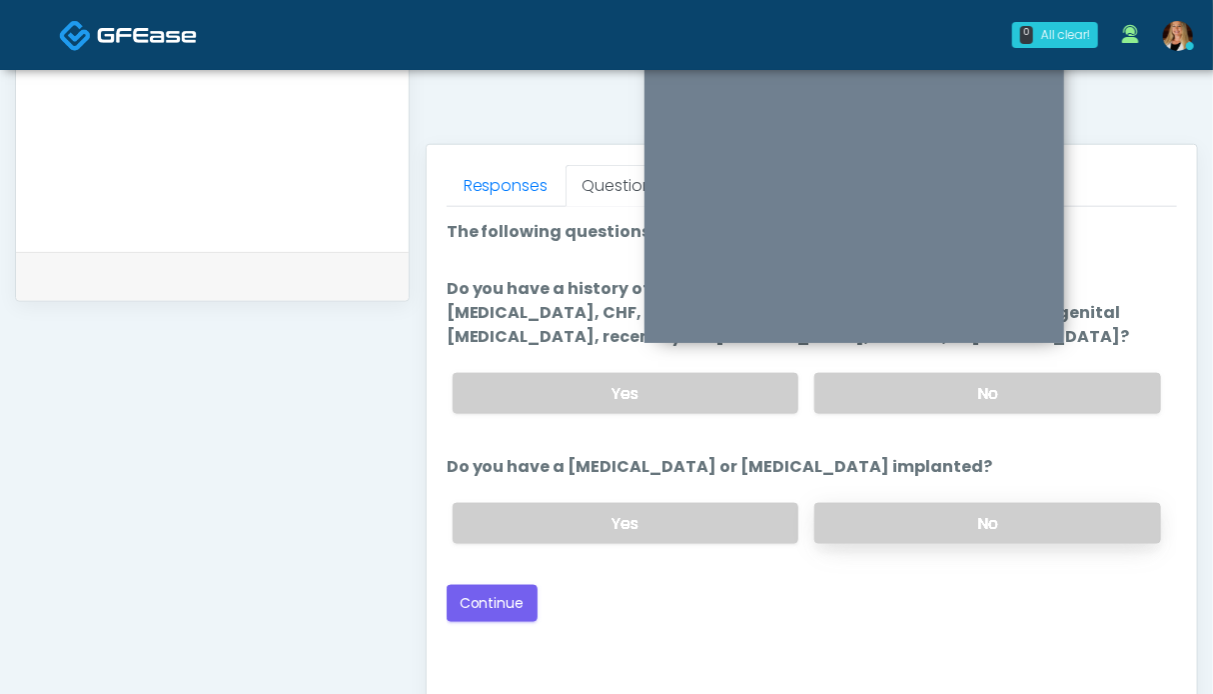
click at [982, 508] on label "No" at bounding box center [987, 523] width 347 height 41
click at [1059, 373] on label "No" at bounding box center [987, 393] width 347 height 41
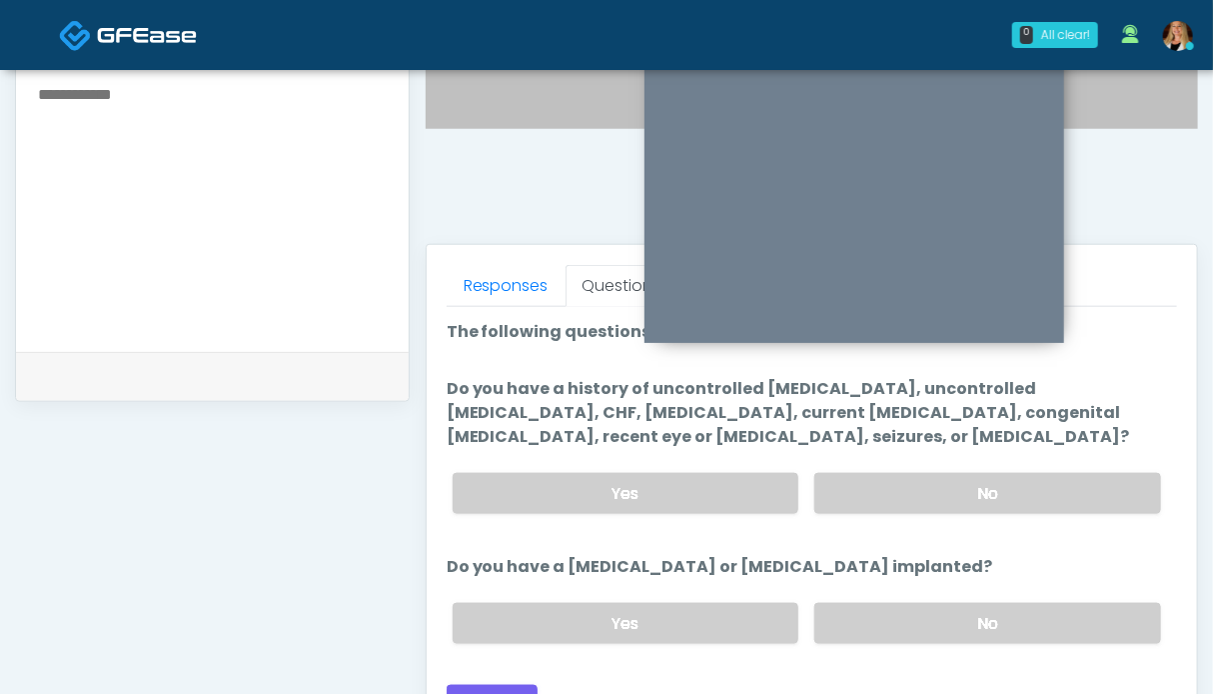
scroll to position [898, 0]
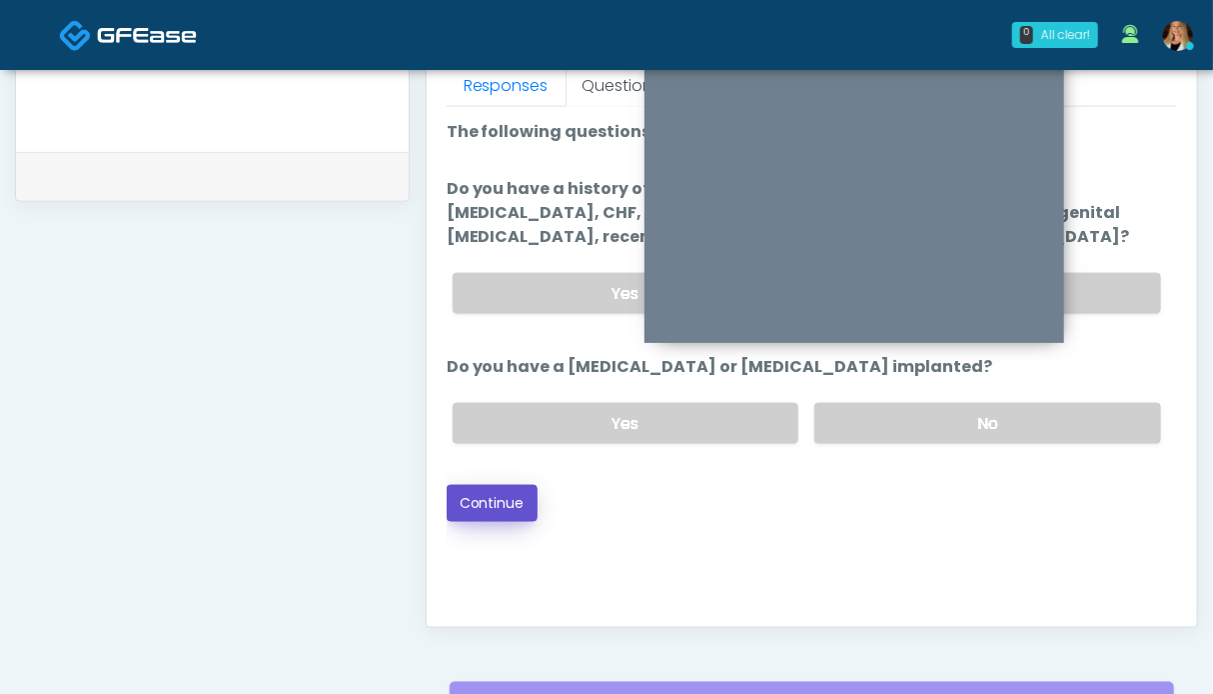
click at [513, 508] on button "Continue" at bounding box center [492, 503] width 91 height 37
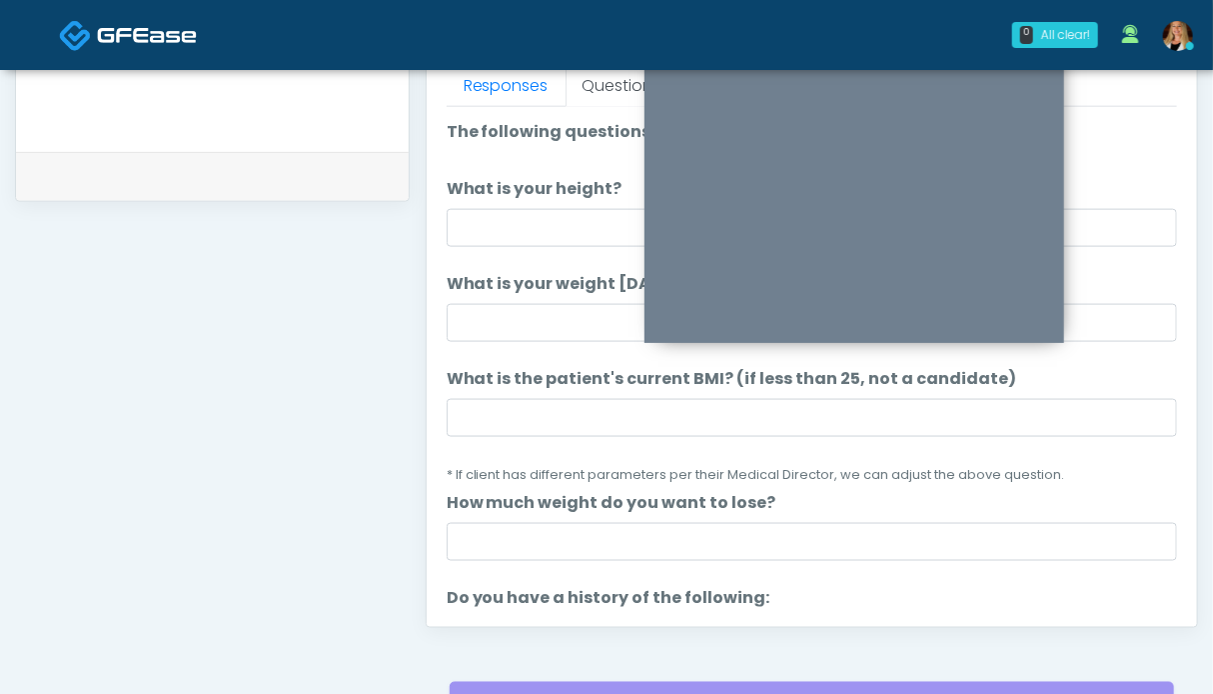
scroll to position [0, 0]
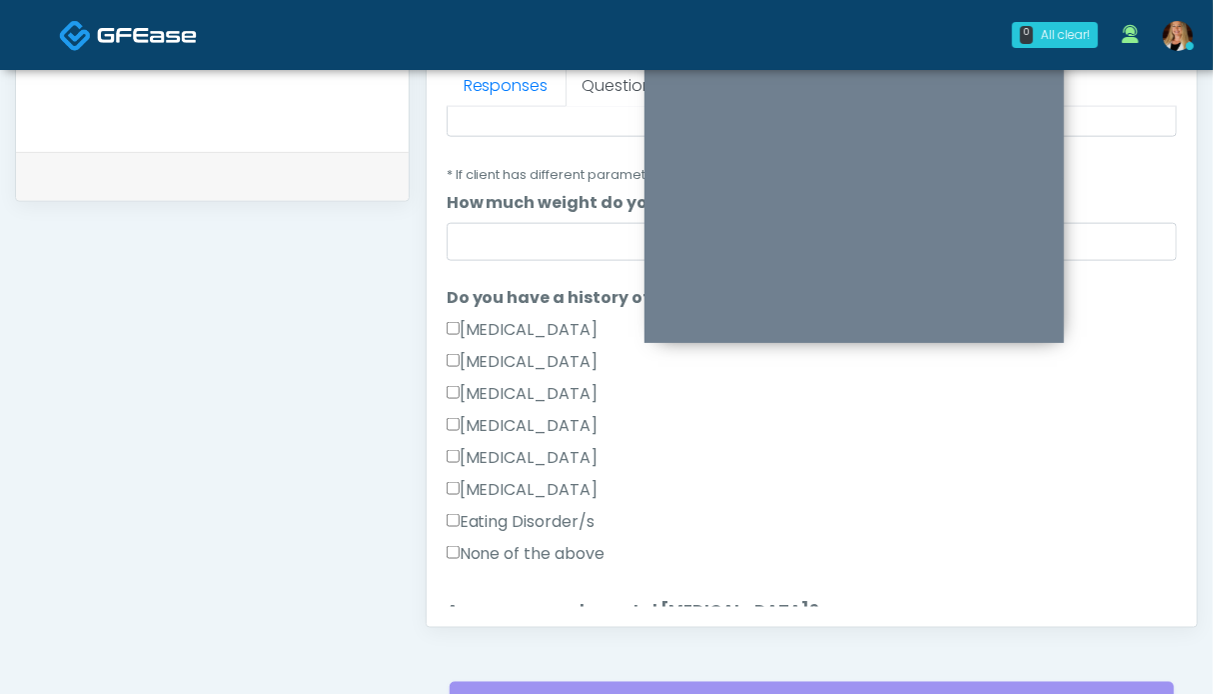
click at [565, 557] on label "None of the above" at bounding box center [526, 554] width 159 height 24
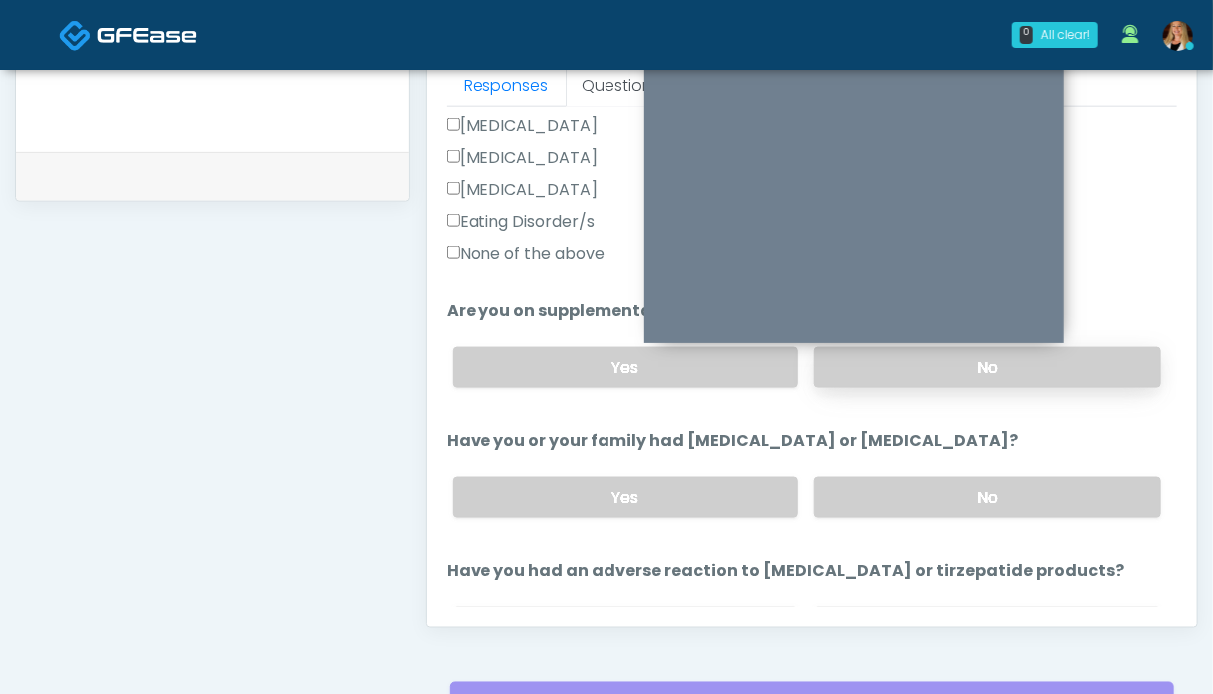
click at [937, 355] on label "No" at bounding box center [987, 367] width 347 height 41
click at [935, 489] on label "No" at bounding box center [987, 497] width 347 height 41
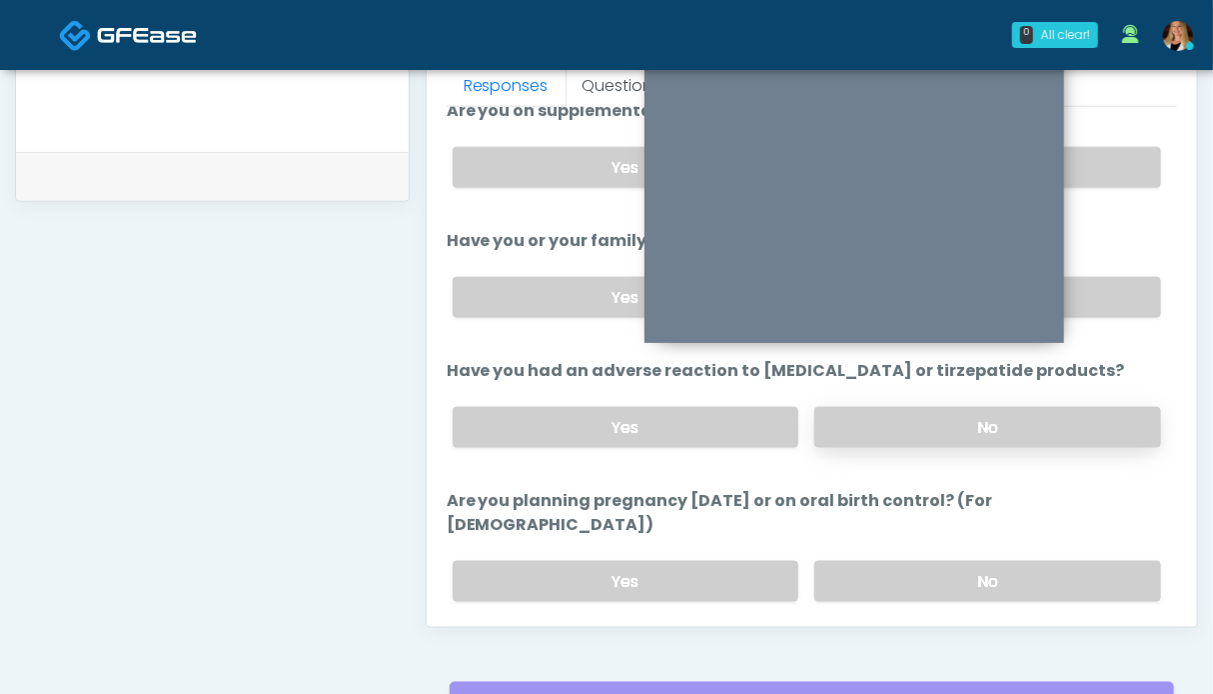
click at [939, 421] on label "No" at bounding box center [987, 427] width 347 height 41
click at [960, 561] on label "No" at bounding box center [987, 581] width 347 height 41
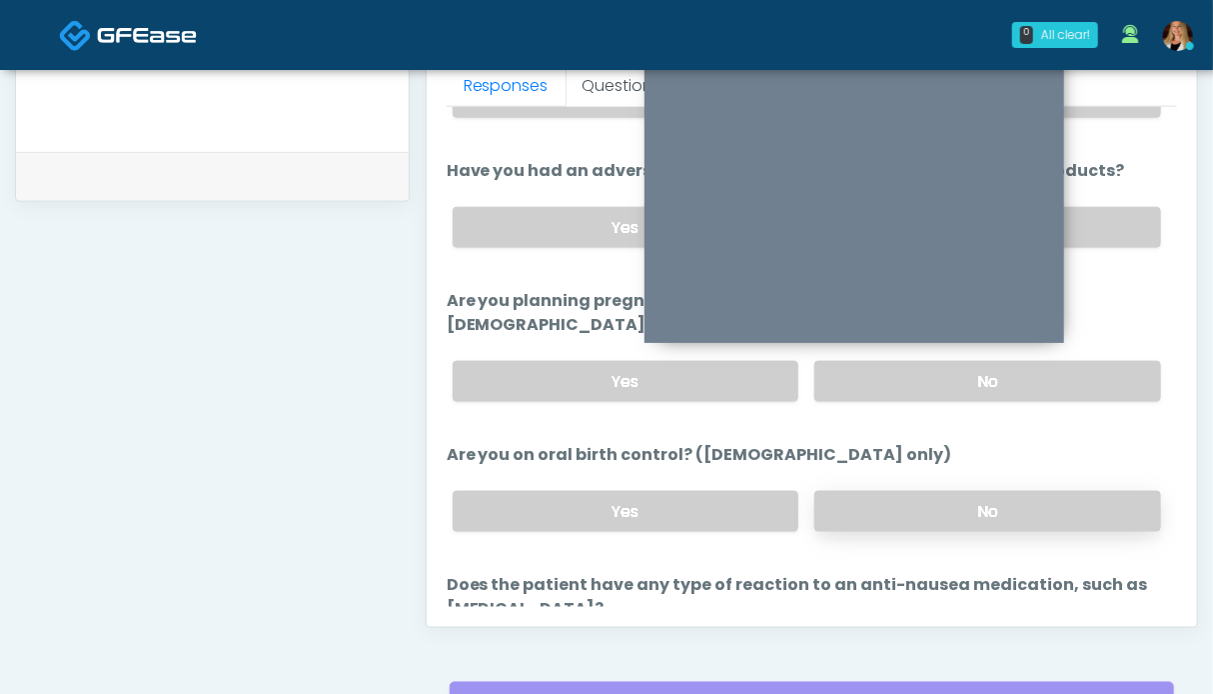
click at [977, 491] on label "No" at bounding box center [987, 511] width 347 height 41
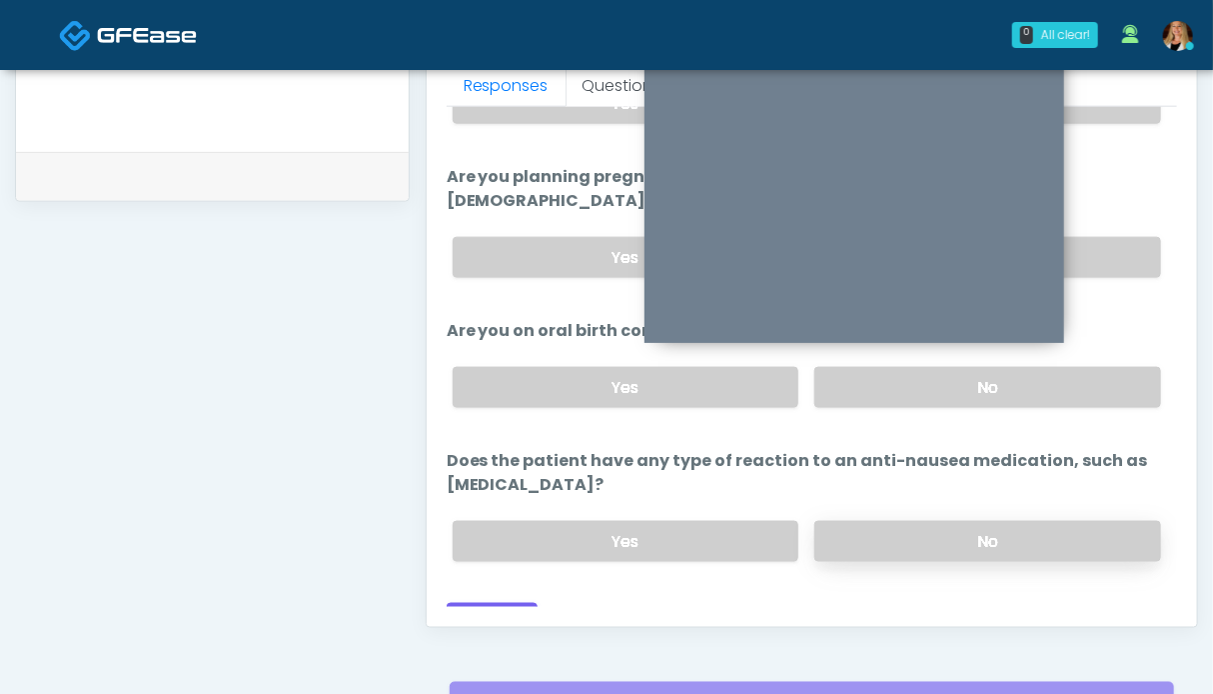
click at [954, 521] on label "No" at bounding box center [987, 541] width 347 height 41
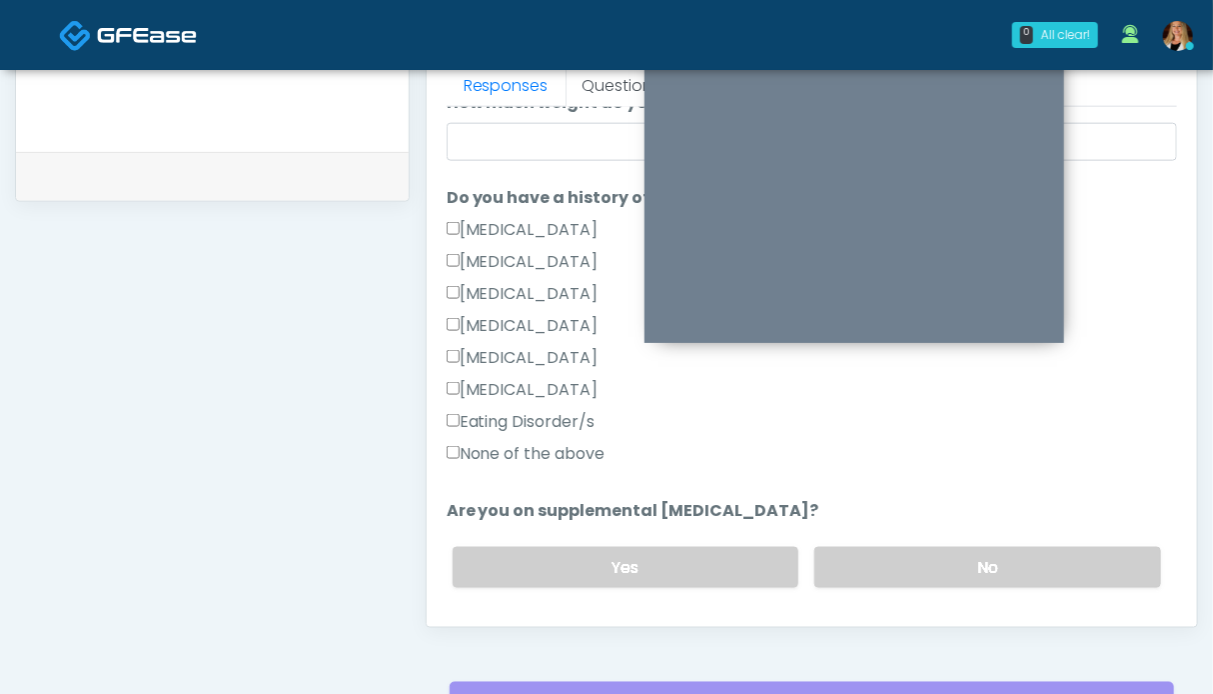
scroll to position [500, 0]
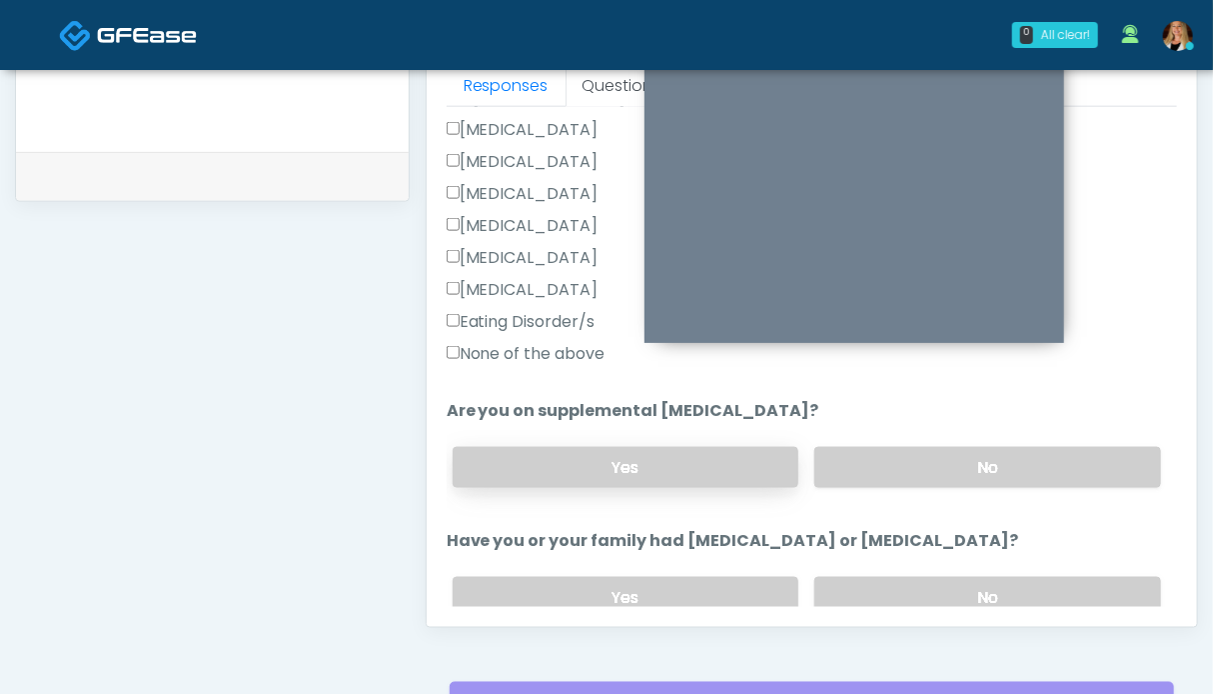
click at [610, 469] on label "Yes" at bounding box center [626, 467] width 347 height 41
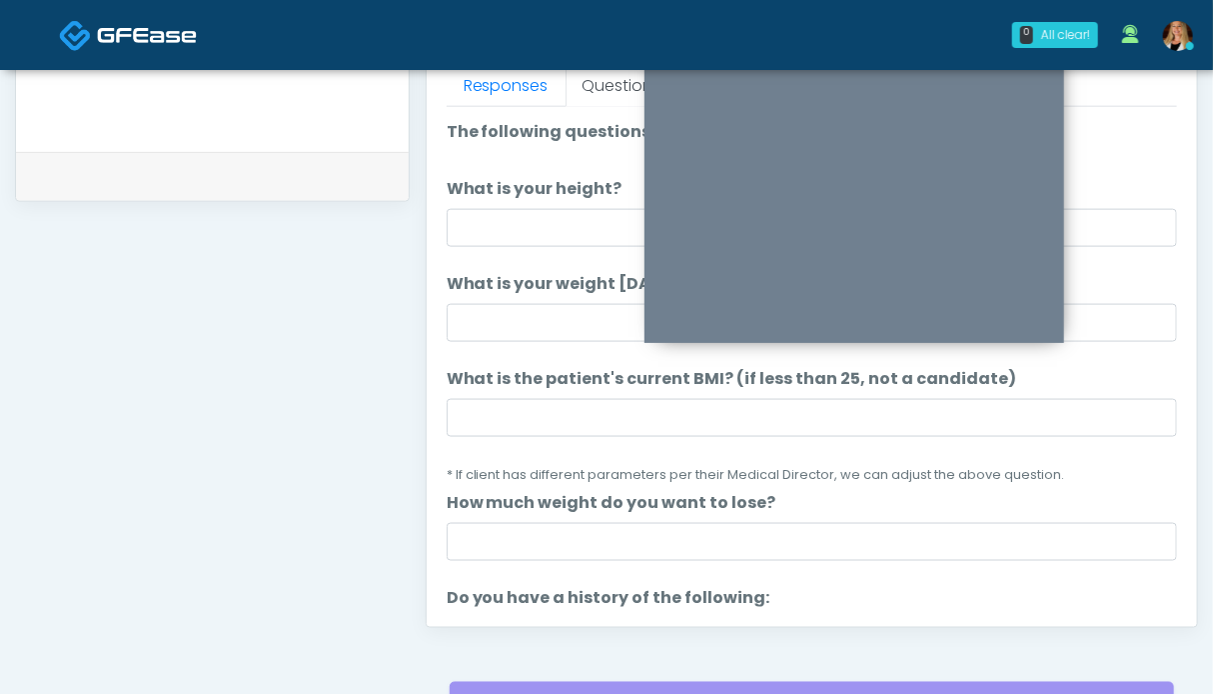
scroll to position [798, 0]
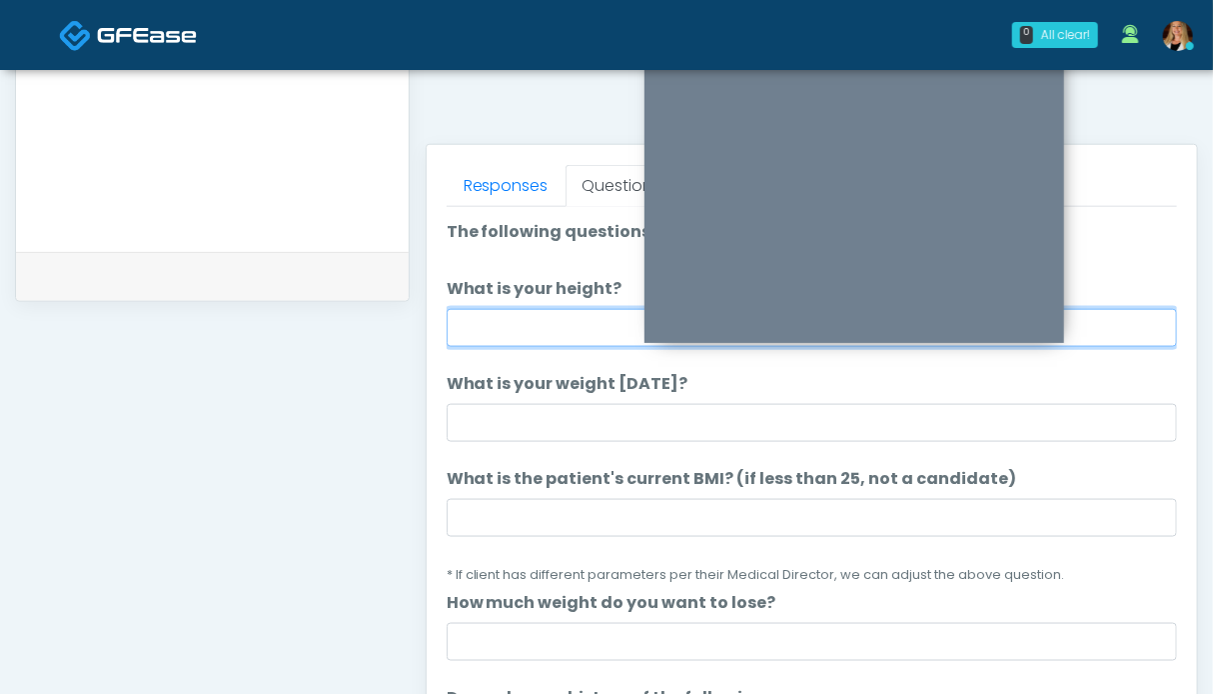
click at [548, 324] on input "What is your height?" at bounding box center [812, 328] width 731 height 38
type input "***"
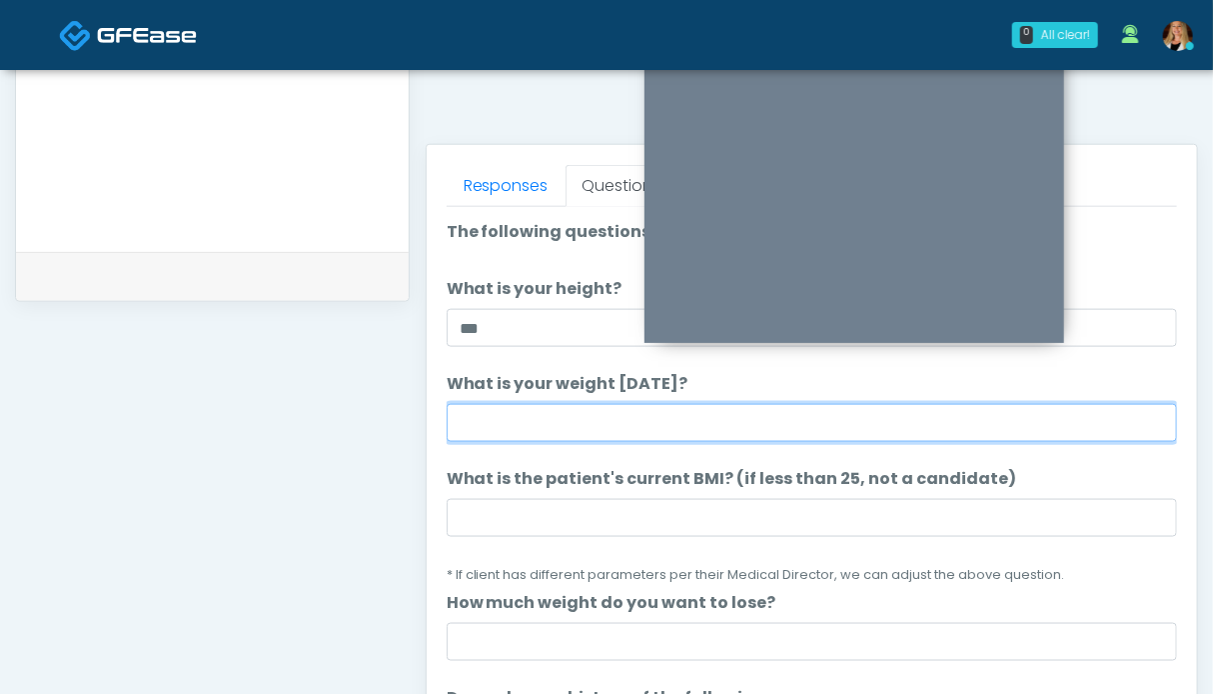
click at [626, 421] on input "What is your weight today?" at bounding box center [812, 423] width 731 height 38
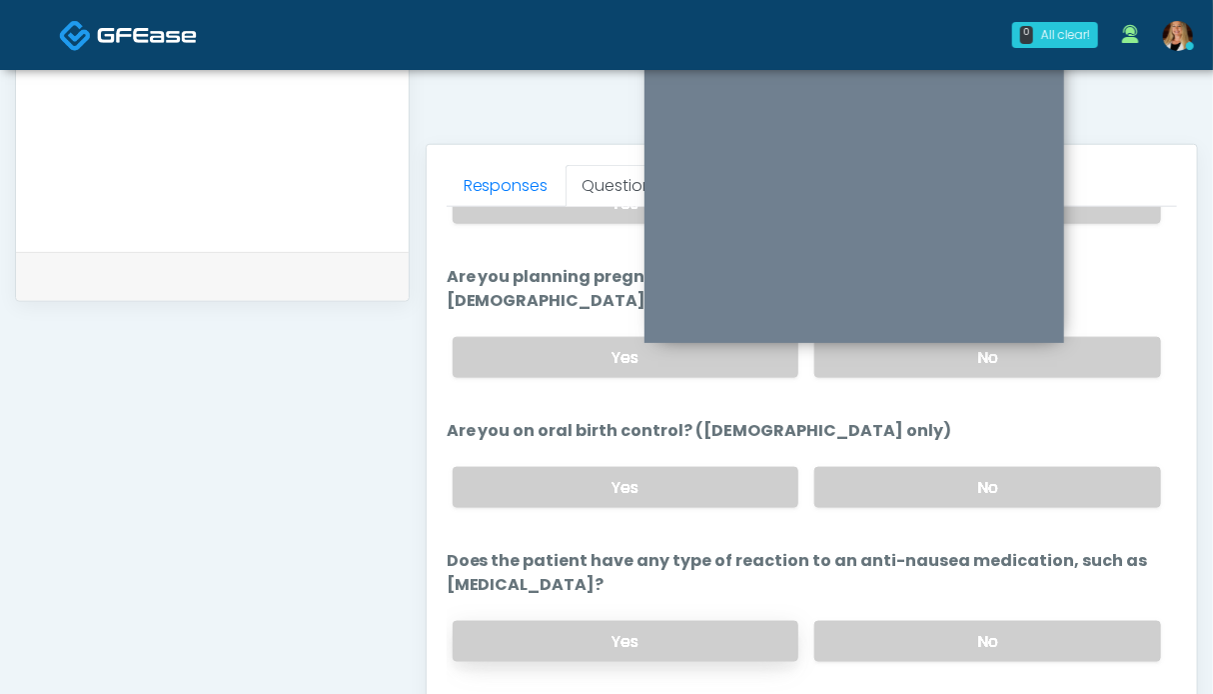
scroll to position [1098, 0]
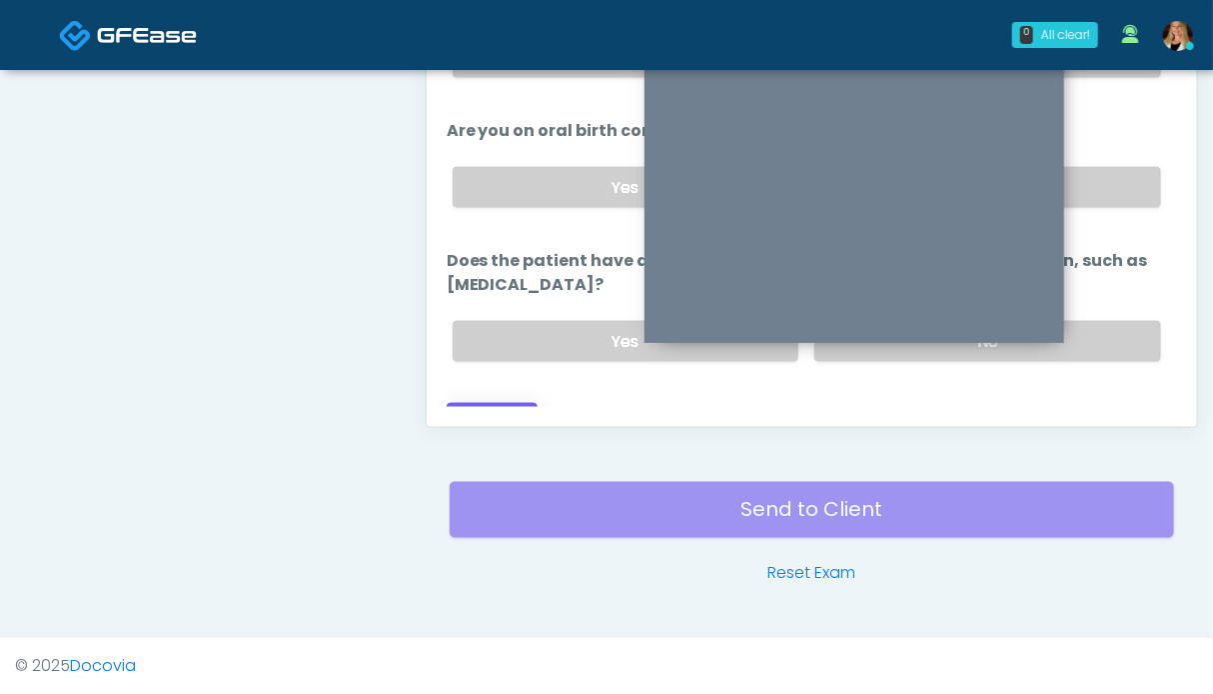
type input "****"
click at [488, 403] on button "Continue" at bounding box center [492, 421] width 91 height 37
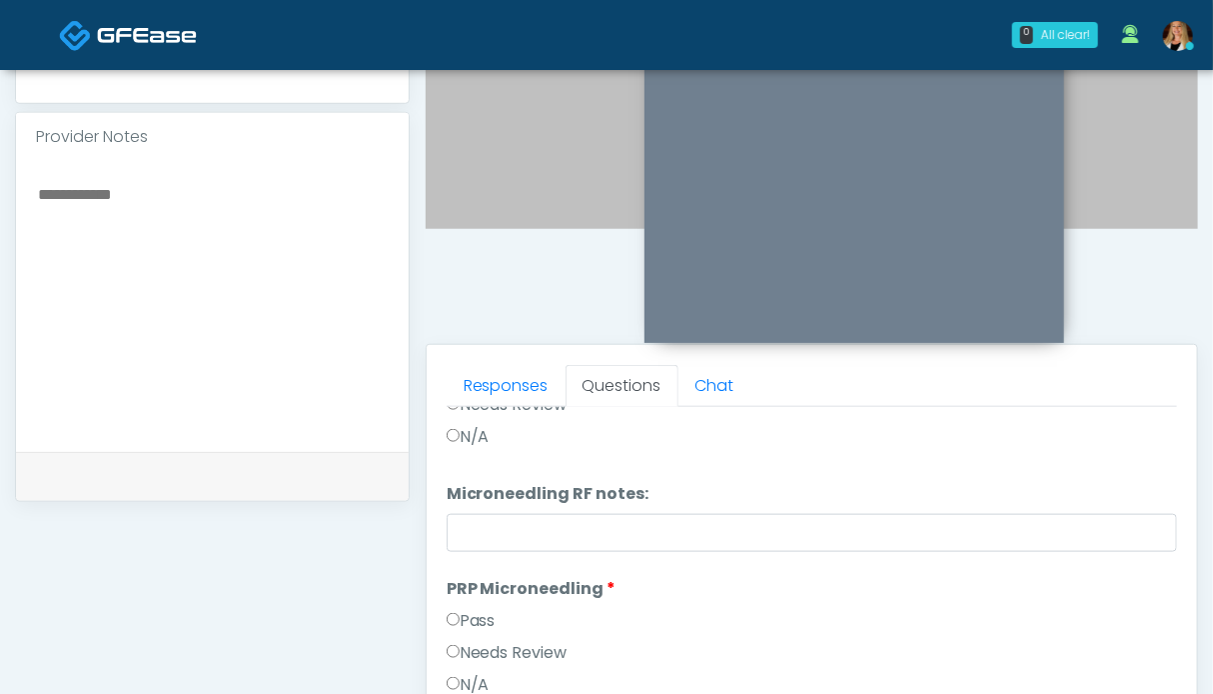
scroll to position [0, 0]
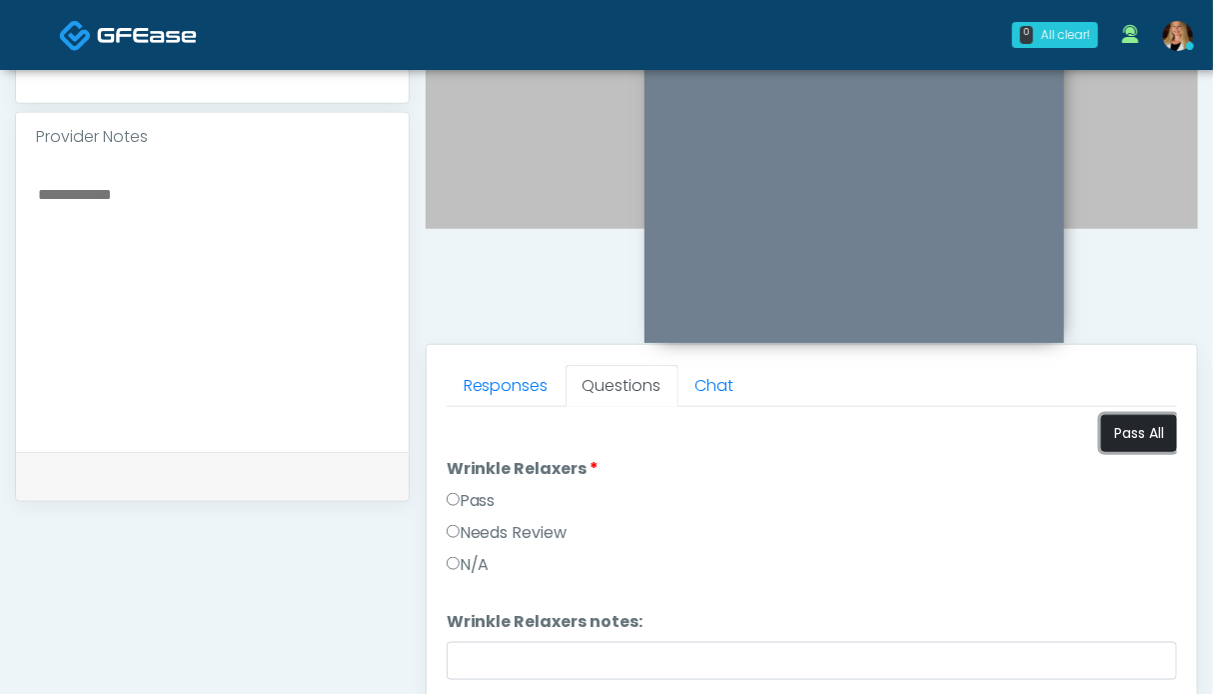
click at [1138, 429] on button "Pass All" at bounding box center [1139, 433] width 76 height 37
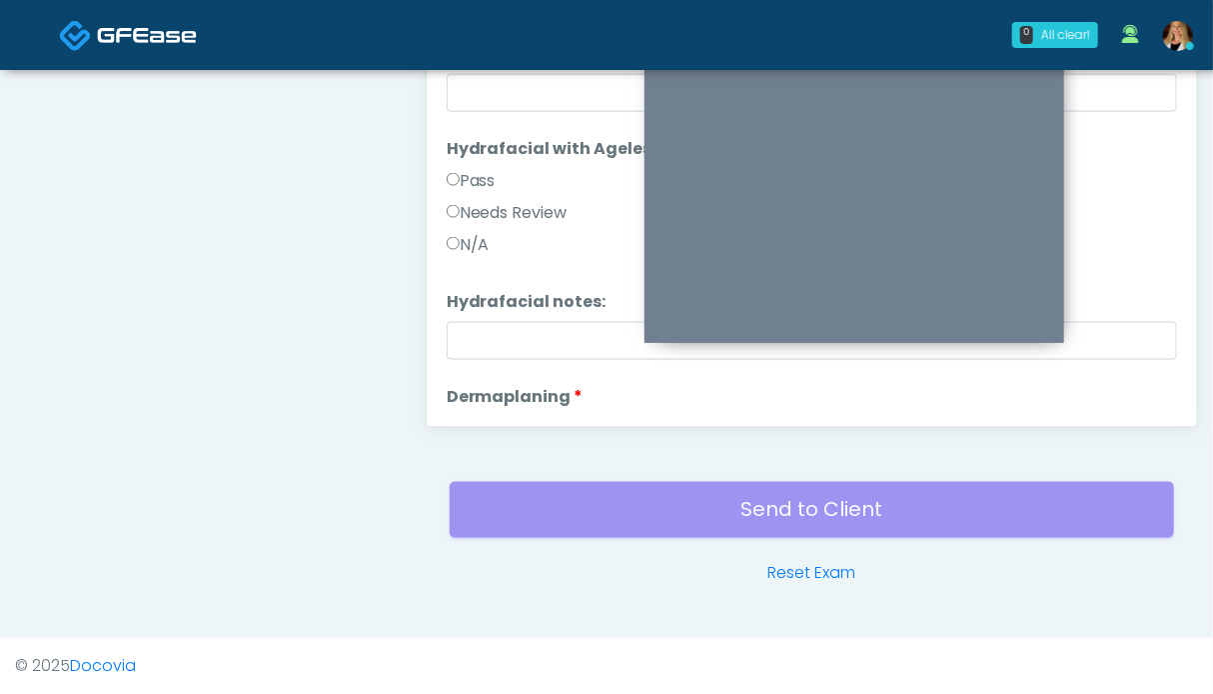
scroll to position [3055, 0]
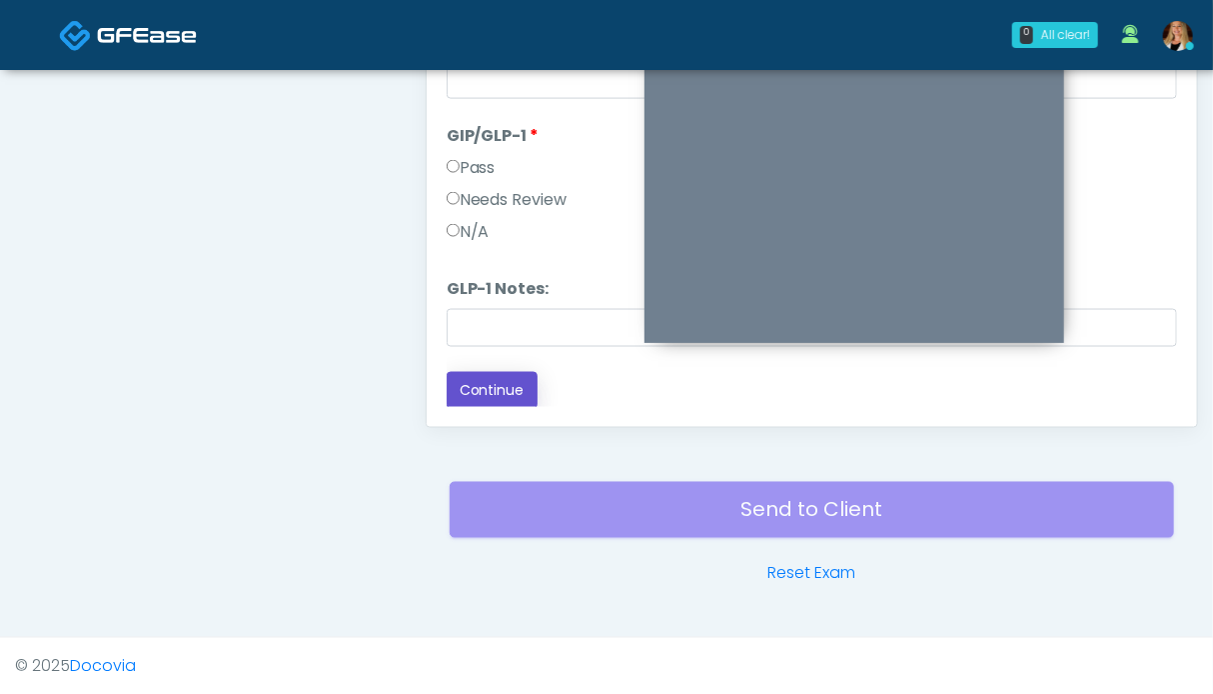
click at [504, 380] on button "Continue" at bounding box center [492, 390] width 91 height 37
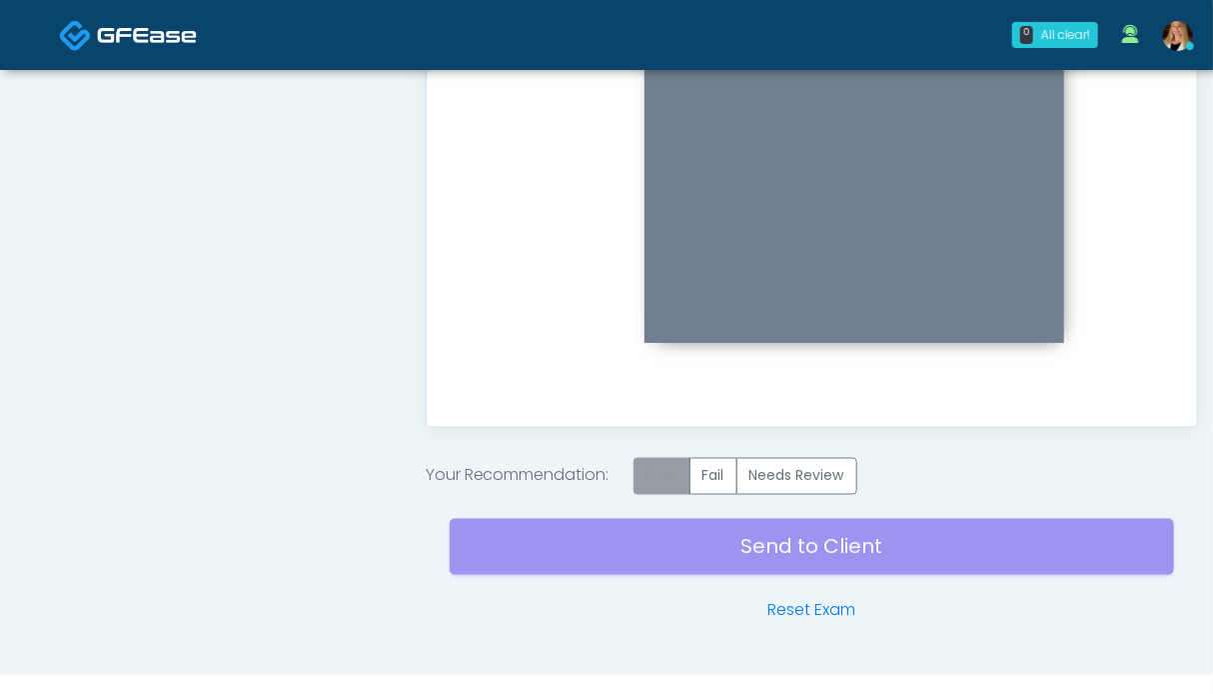
click at [674, 489] on label "Pass" at bounding box center [662, 476] width 57 height 37
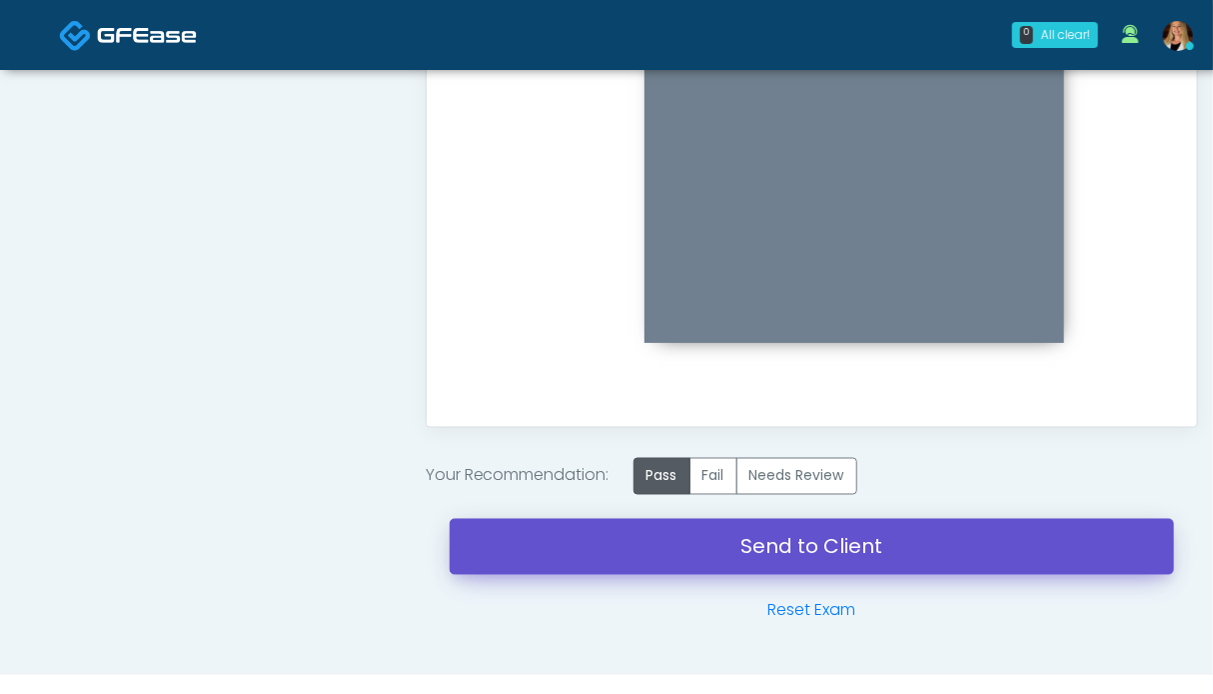
click at [855, 555] on link "Send to Client" at bounding box center [812, 547] width 725 height 56
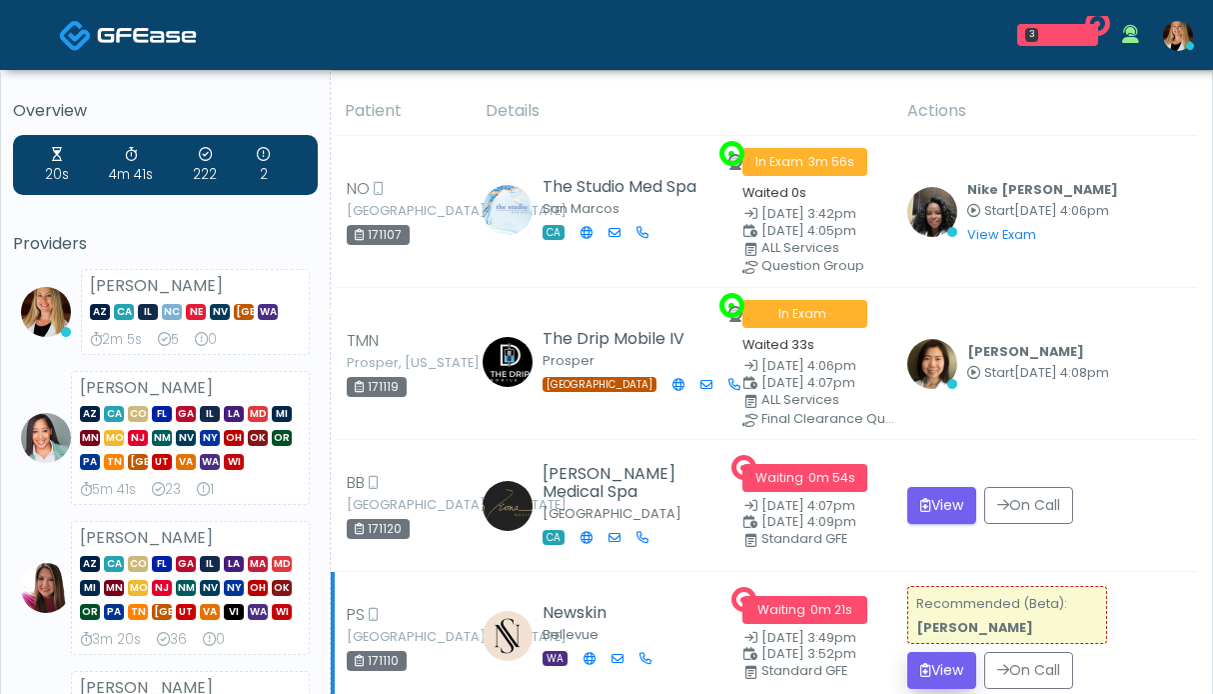
click at [937, 572] on td "Recommended (Beta): [PERSON_NAME] View On Call" at bounding box center [1046, 638] width 302 height 132
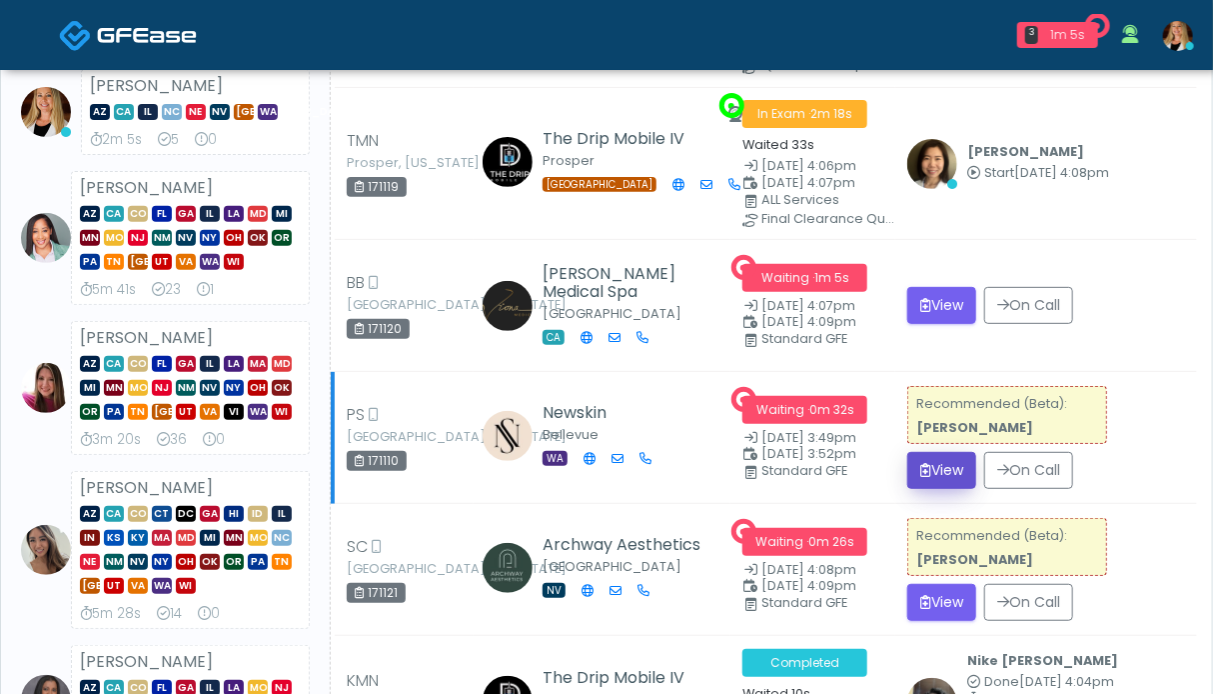
click at [947, 471] on button "View" at bounding box center [941, 470] width 69 height 37
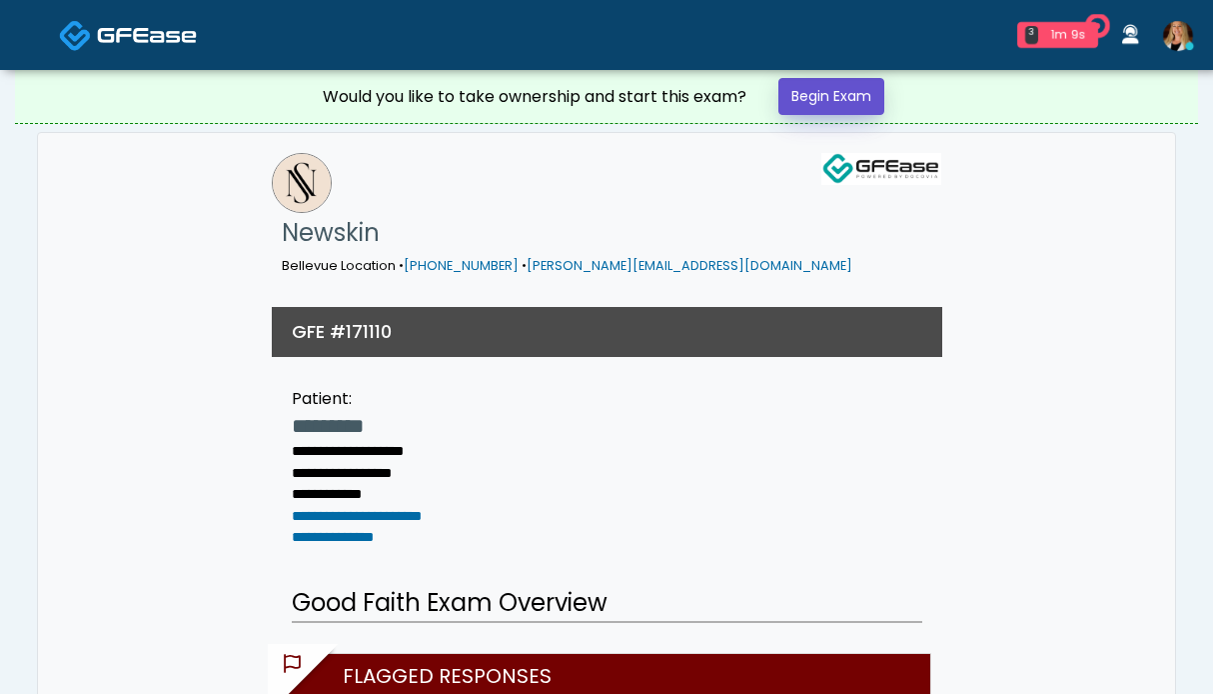
click at [843, 89] on link "Begin Exam" at bounding box center [831, 96] width 106 height 37
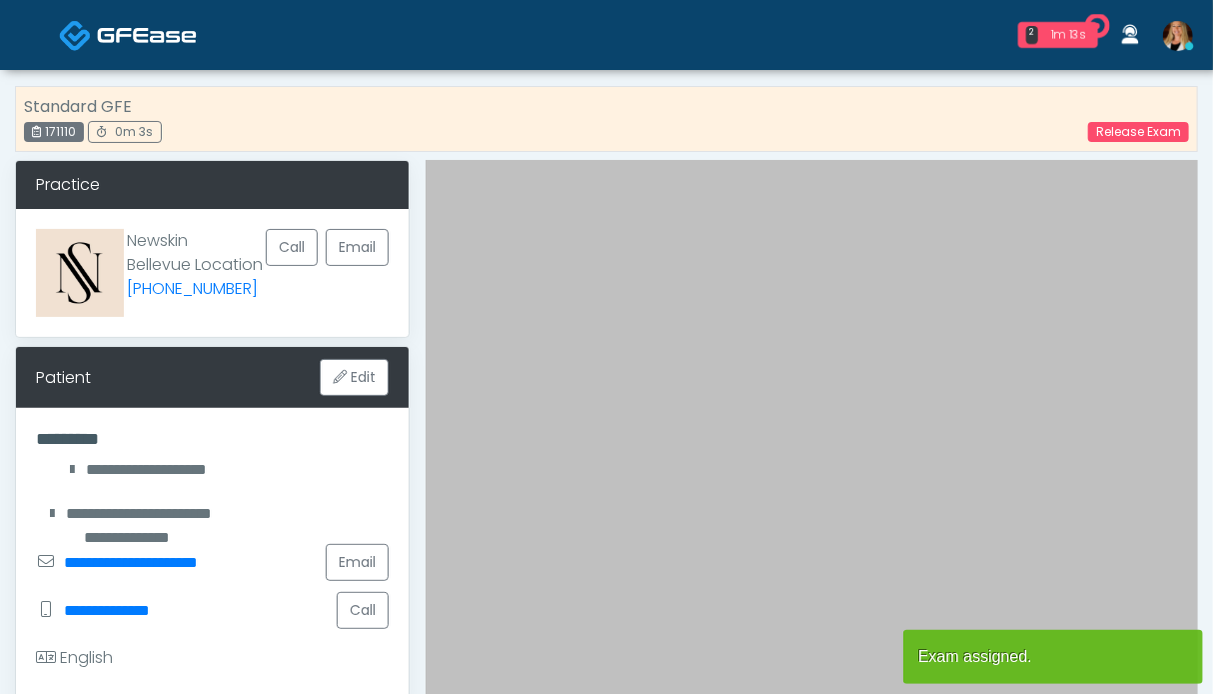
click at [103, 47] on span at bounding box center [147, 34] width 100 height 28
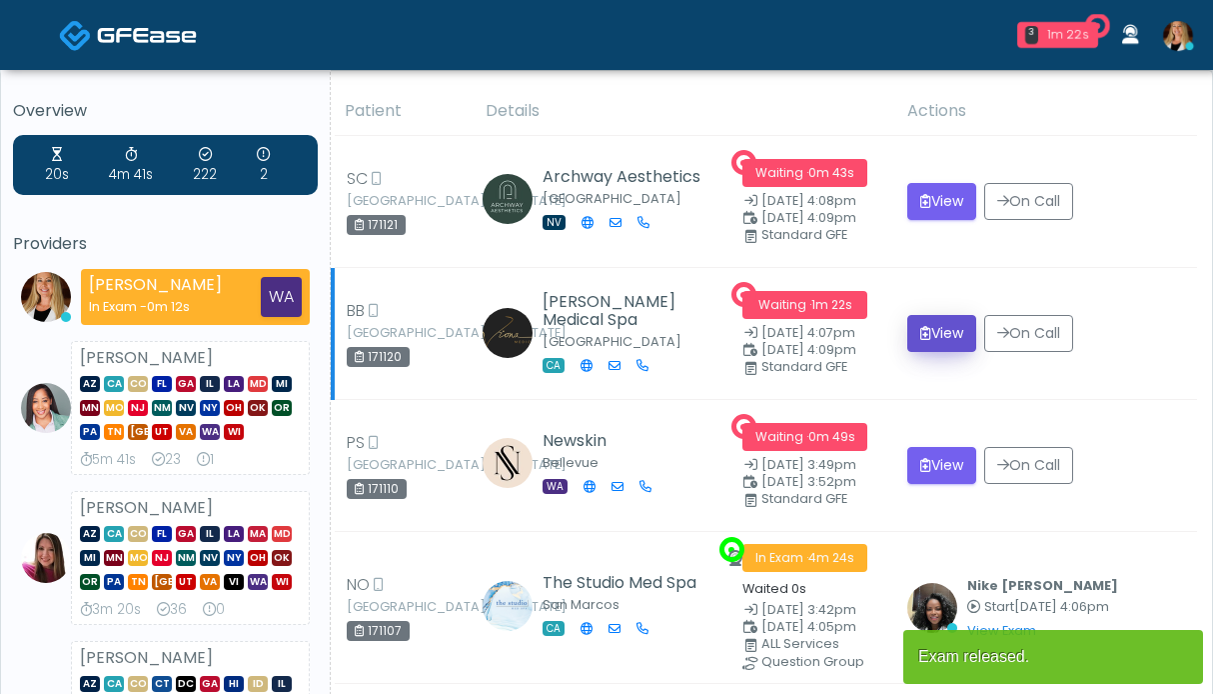
click at [930, 333] on button "View" at bounding box center [941, 333] width 69 height 37
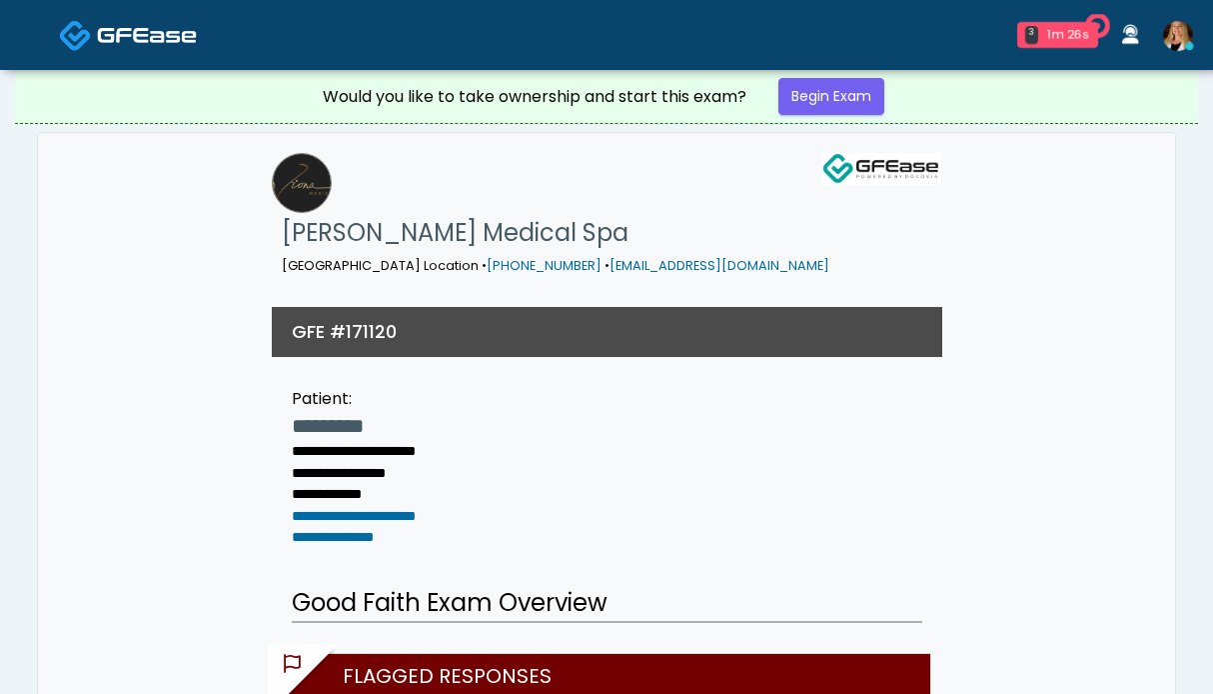
click at [803, 93] on link "Begin Exam" at bounding box center [831, 96] width 106 height 37
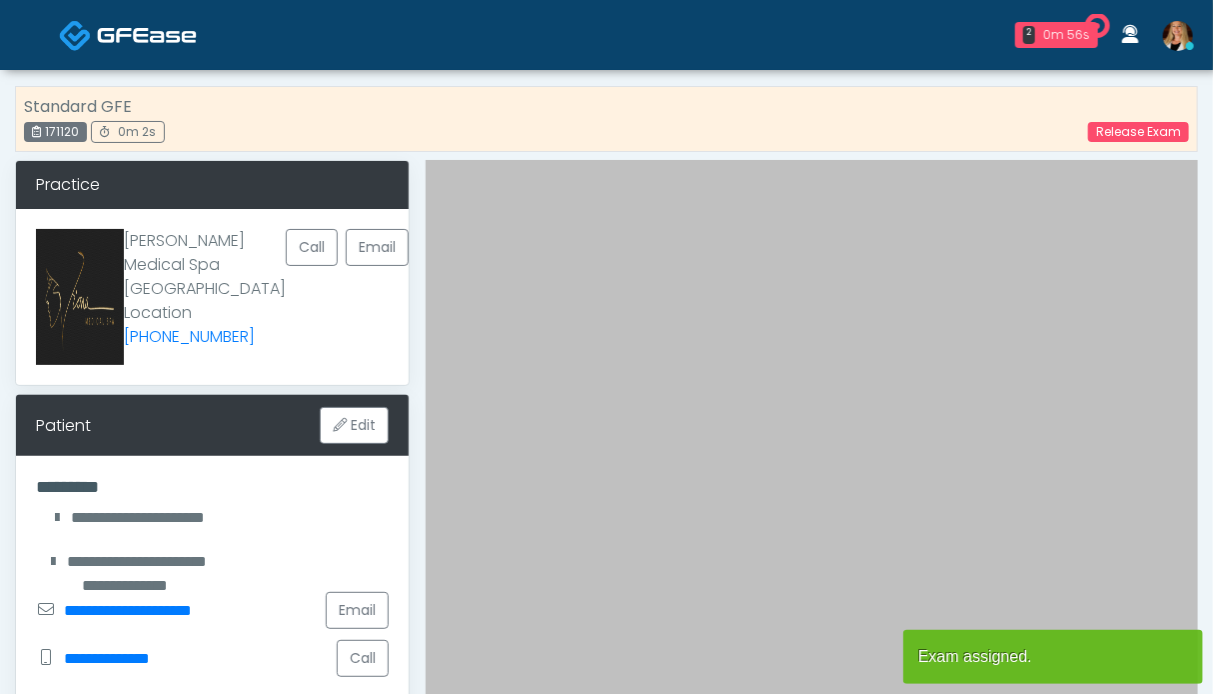
scroll to position [500, 0]
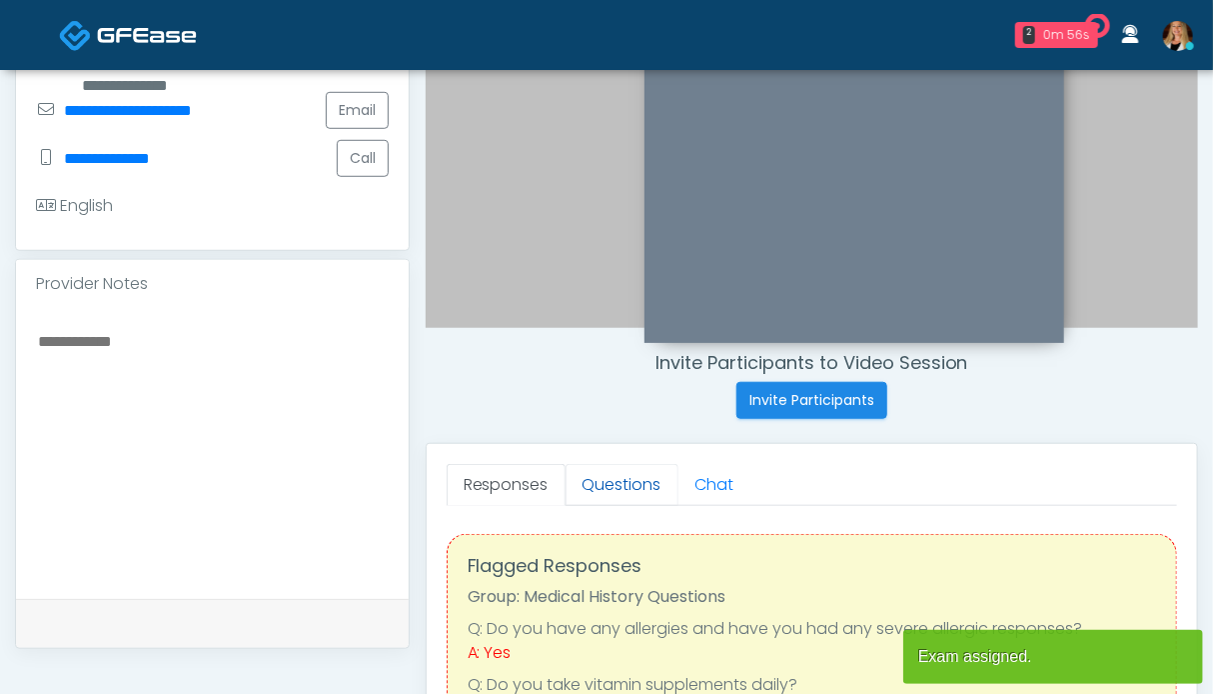
click at [635, 478] on link "Questions" at bounding box center [622, 485] width 113 height 42
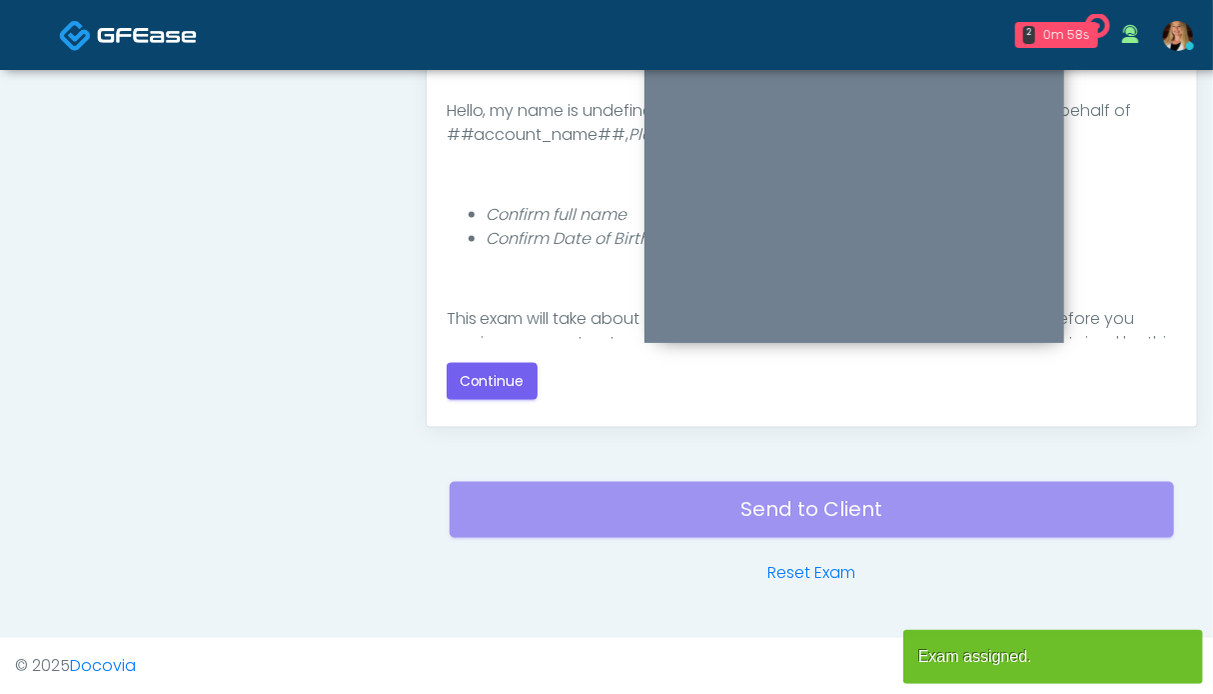
scroll to position [0, 0]
click at [488, 370] on button "Continue" at bounding box center [492, 381] width 91 height 37
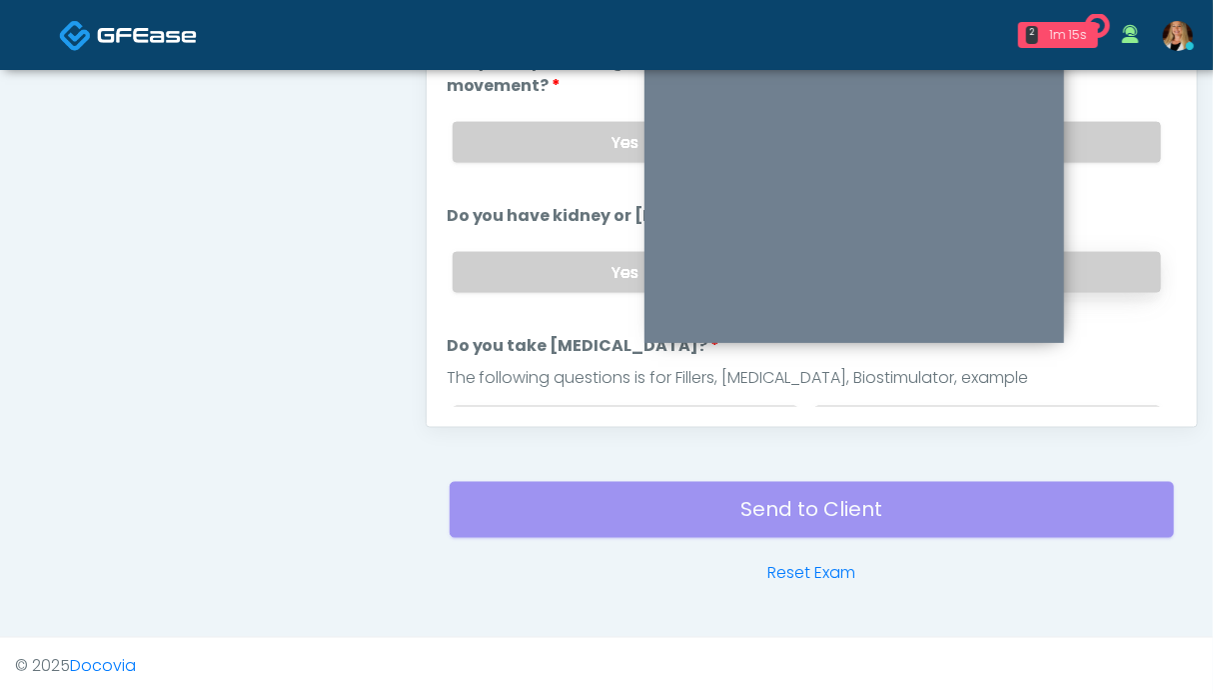
click at [1107, 269] on label "No" at bounding box center [987, 272] width 347 height 41
click at [1095, 130] on label "No" at bounding box center [987, 142] width 347 height 41
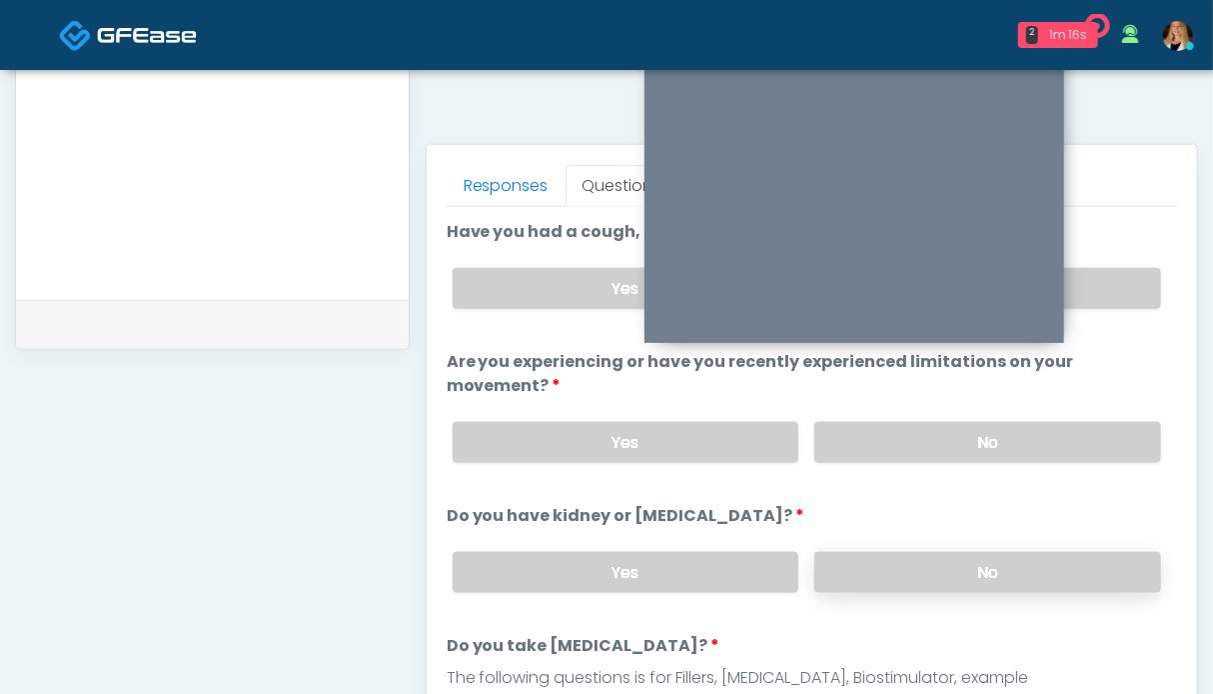
scroll to position [699, 0]
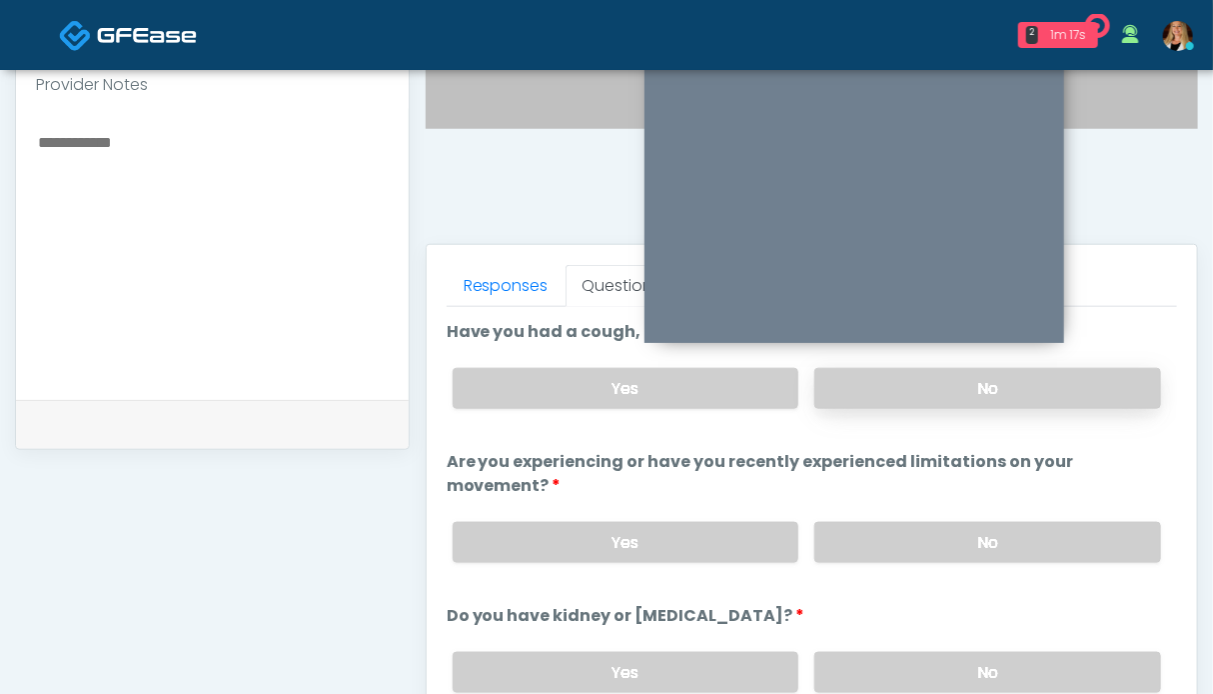
click at [1079, 381] on label "No" at bounding box center [987, 388] width 347 height 41
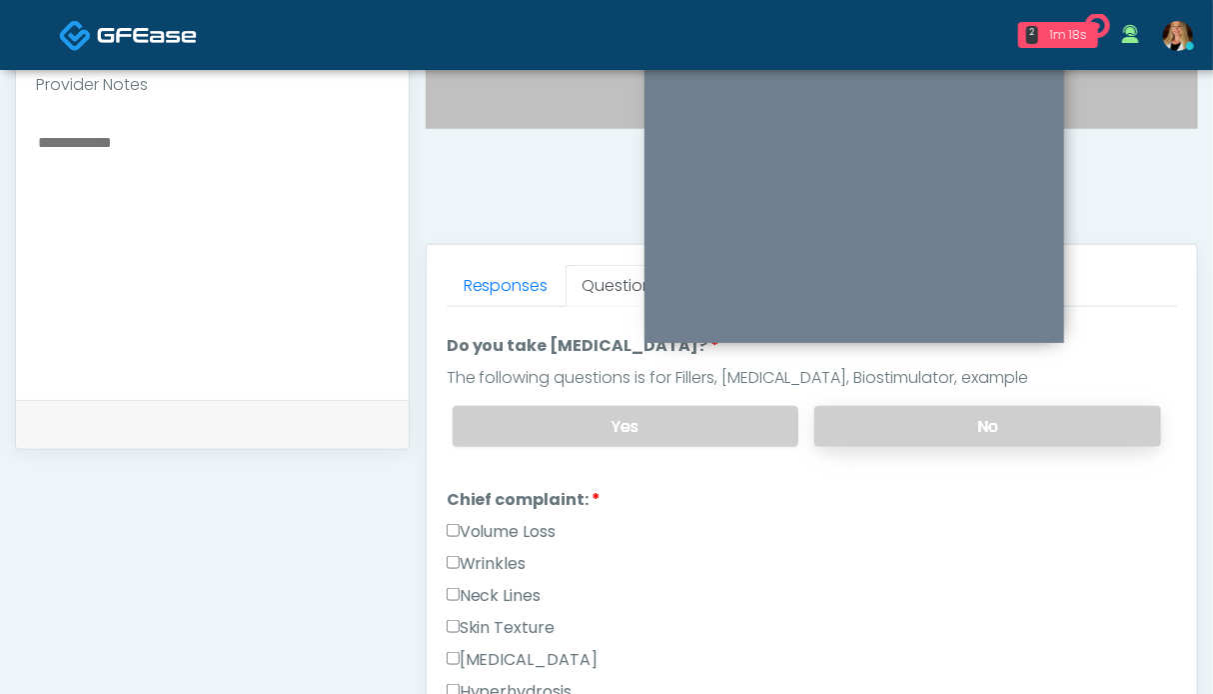
click at [1027, 425] on label "No" at bounding box center [987, 426] width 347 height 41
click at [524, 520] on label "Volume Loss" at bounding box center [502, 532] width 110 height 24
click at [523, 552] on label "Wrinkles" at bounding box center [487, 564] width 80 height 24
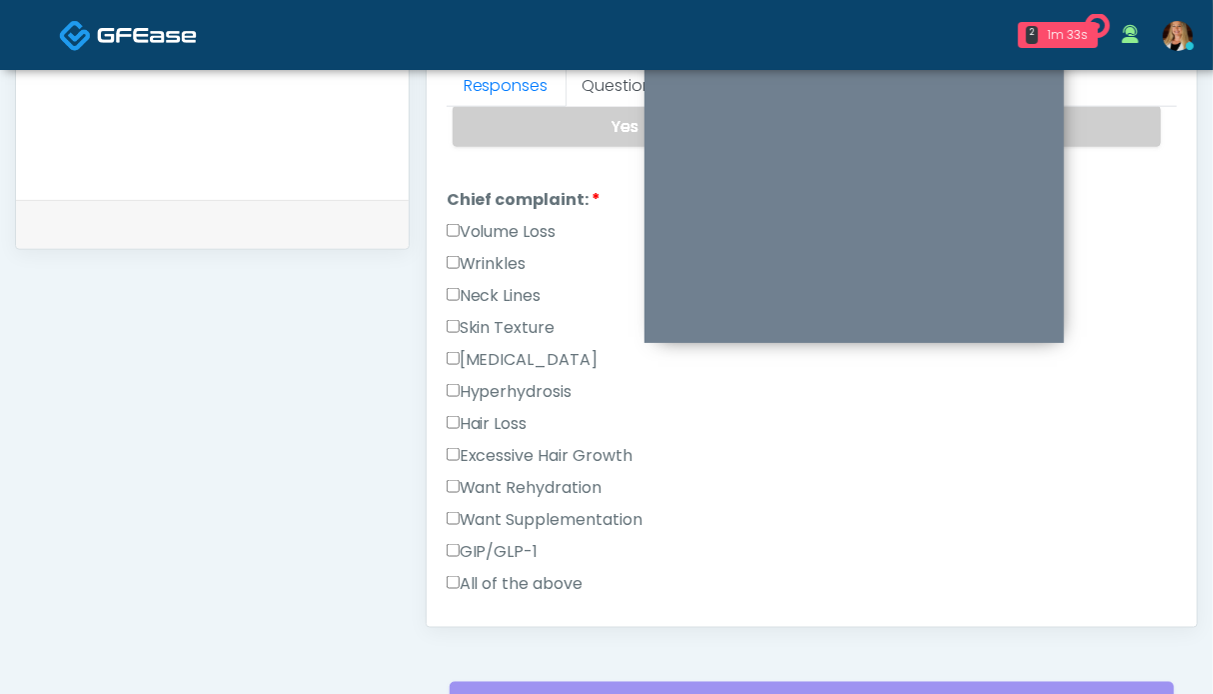
scroll to position [899, 0]
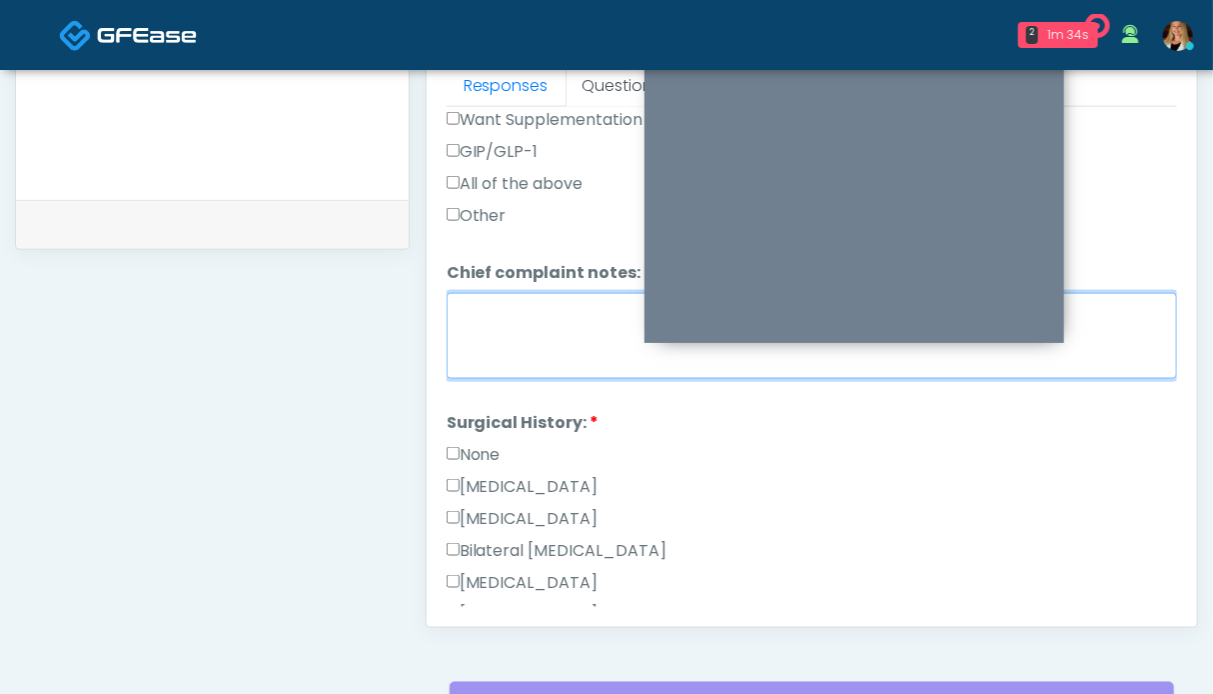
click at [530, 343] on textarea "Chief complaint notes:" at bounding box center [812, 336] width 731 height 86
type textarea "*****"
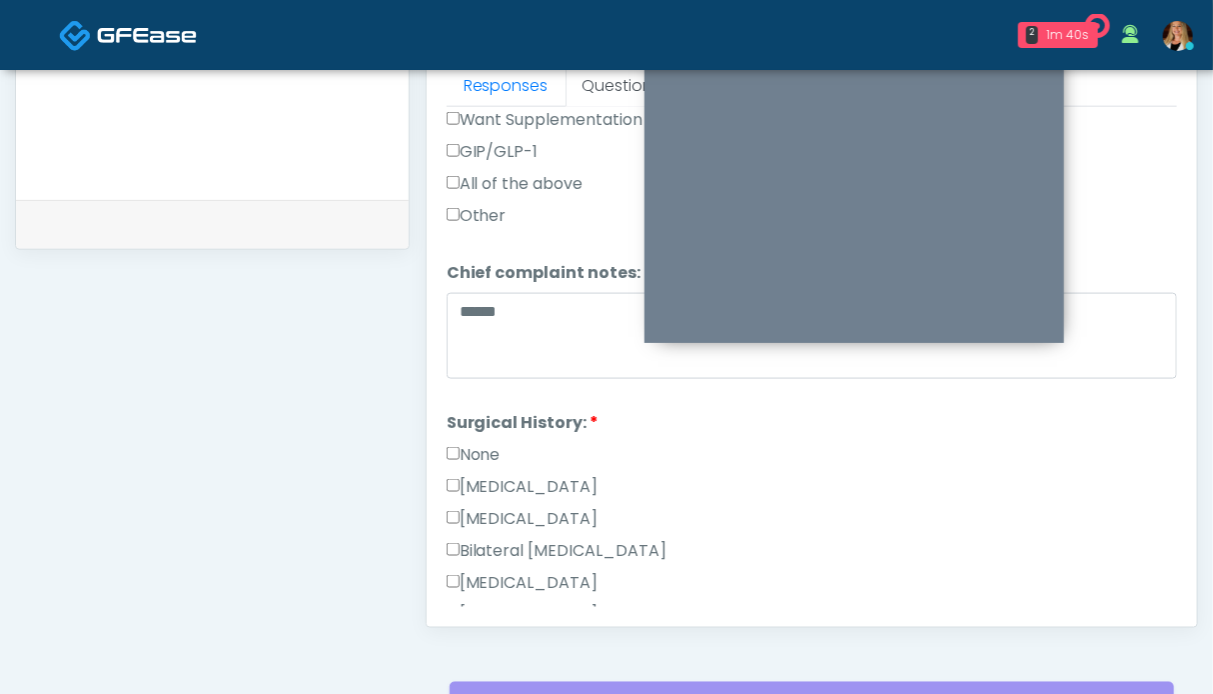
click at [500, 140] on label "GIP/GLP-1" at bounding box center [493, 152] width 92 height 24
click at [475, 450] on label "None" at bounding box center [474, 455] width 54 height 24
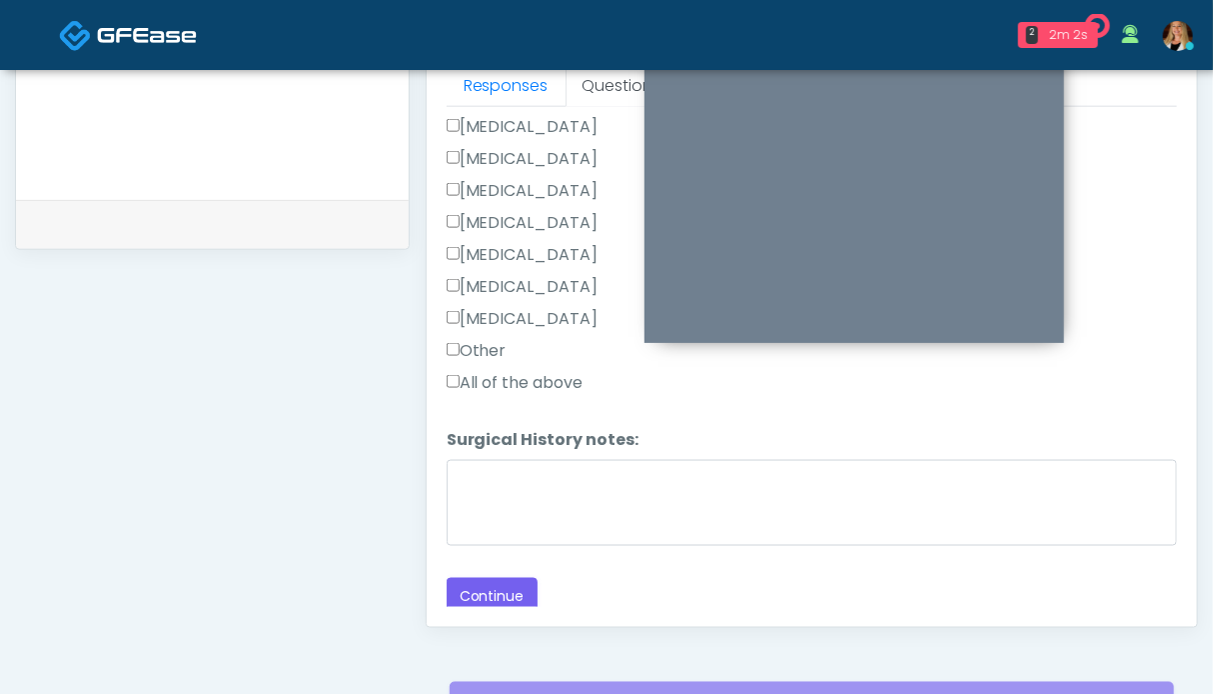
click at [476, 592] on button "Continue" at bounding box center [492, 596] width 91 height 37
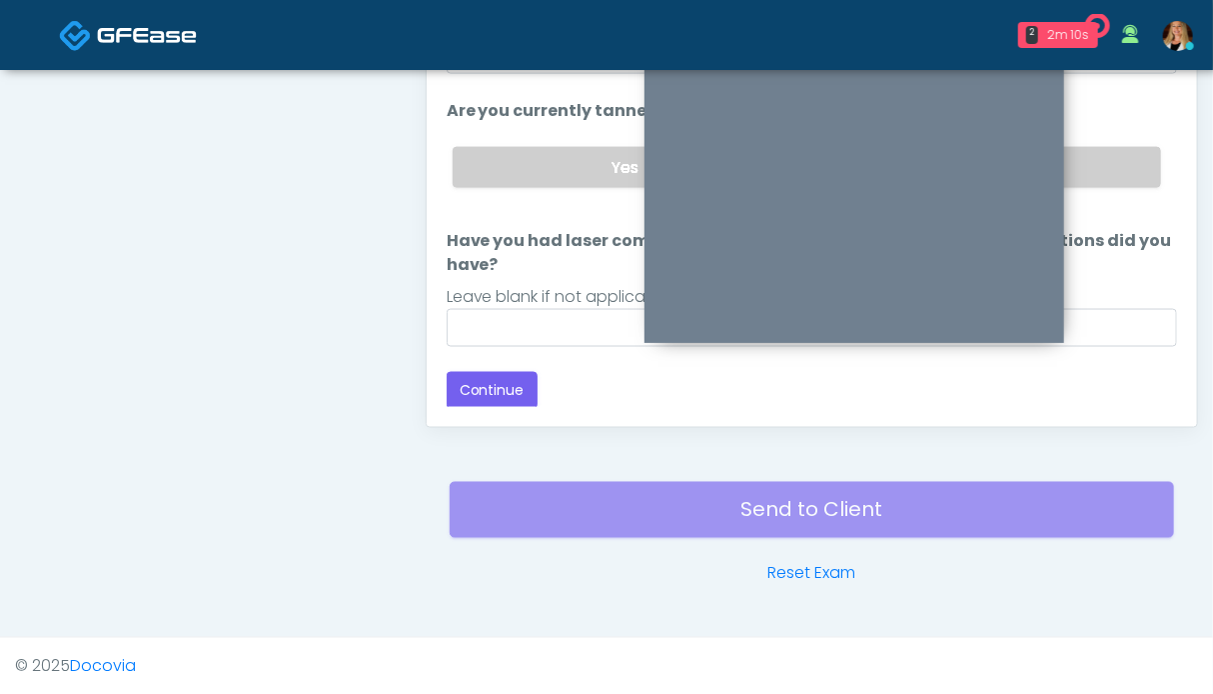
scroll to position [798, 0]
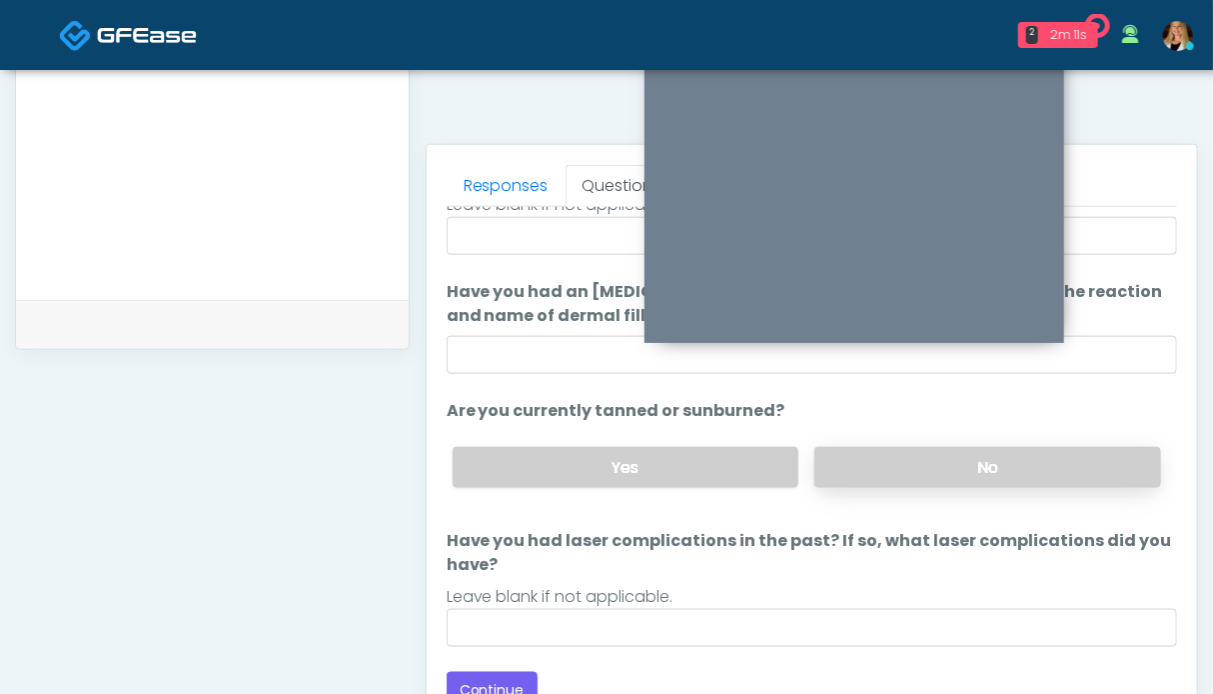
click at [957, 467] on label "No" at bounding box center [987, 467] width 347 height 41
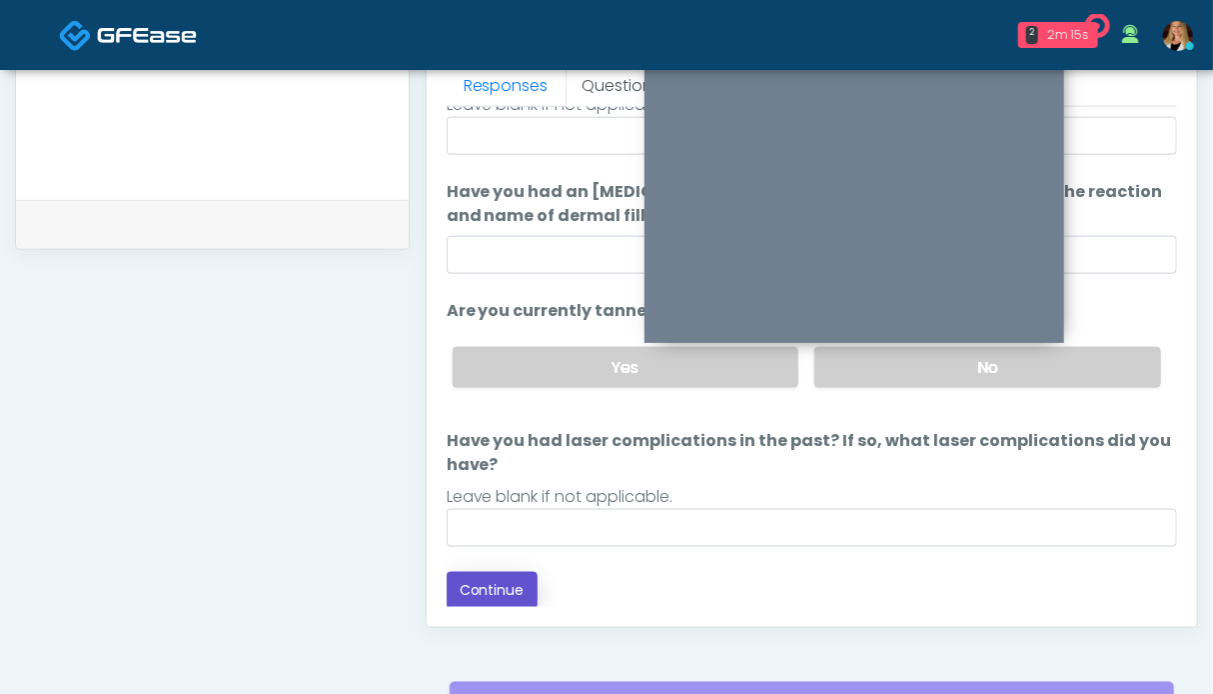
click at [494, 583] on button "Continue" at bounding box center [492, 590] width 91 height 37
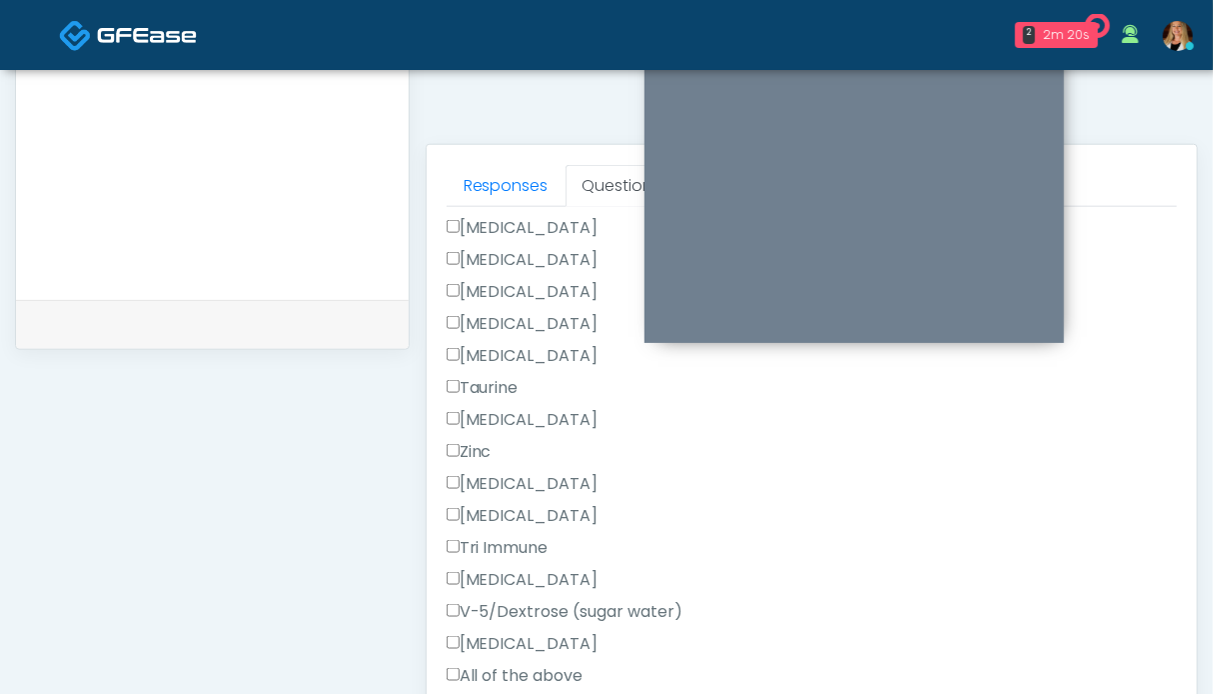
scroll to position [1110, 0]
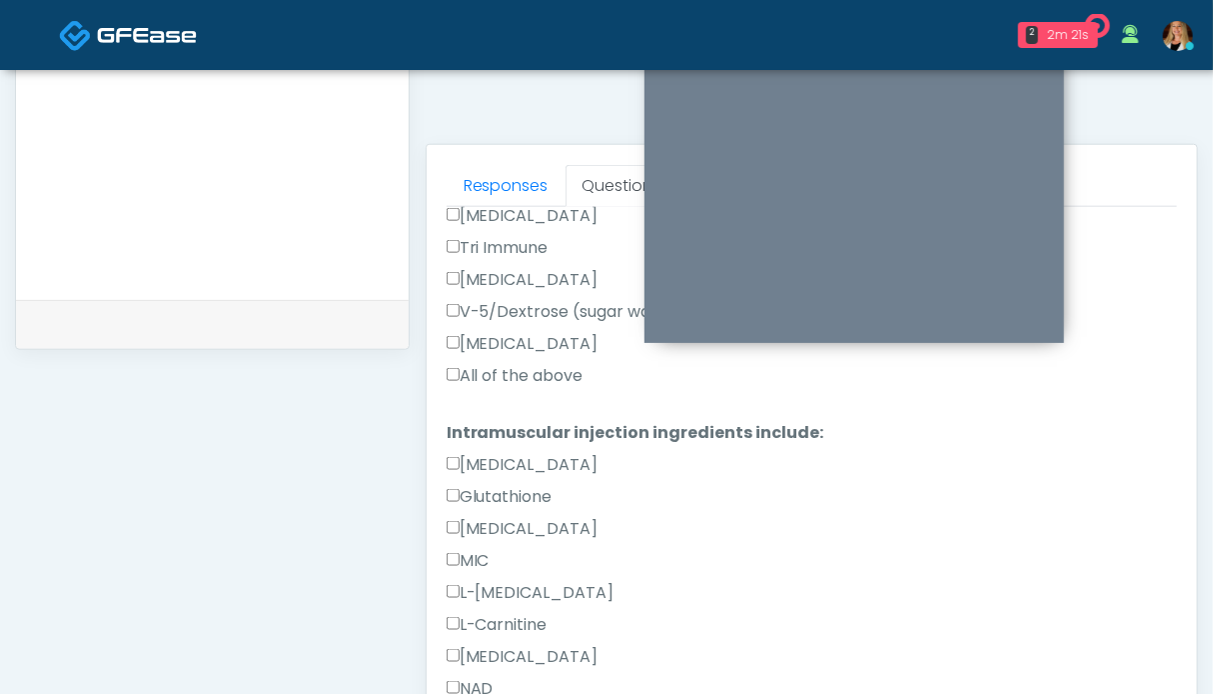
click at [506, 377] on label "All of the above" at bounding box center [515, 376] width 137 height 24
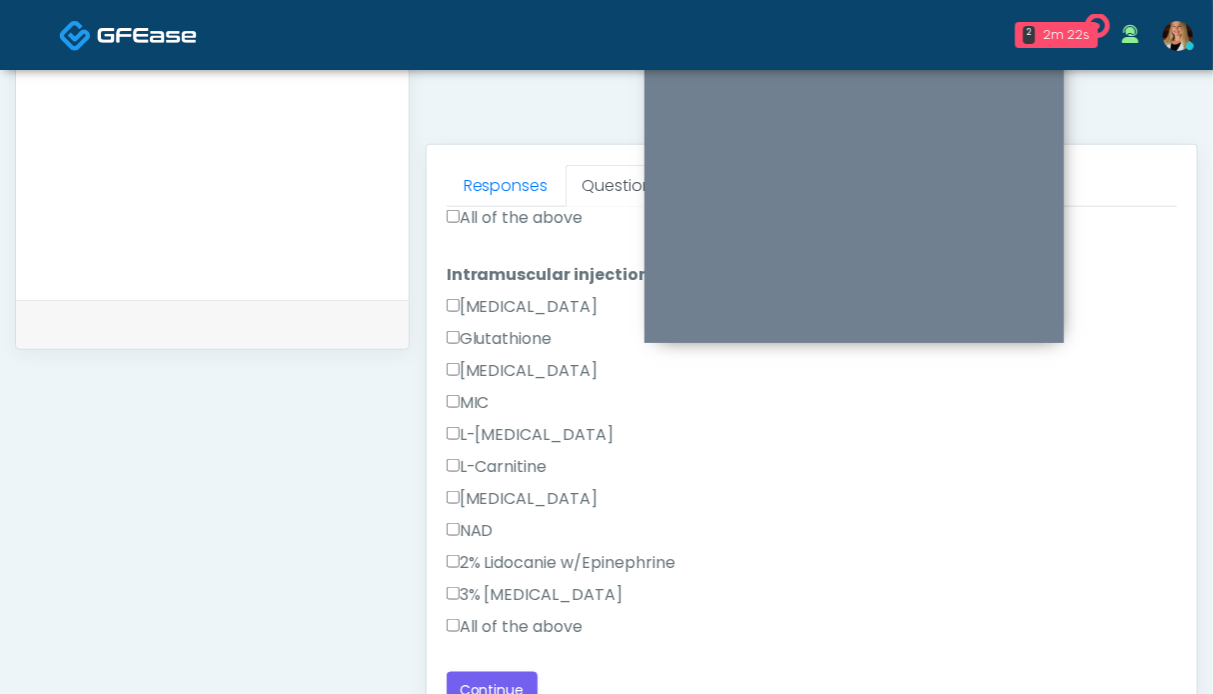
click at [512, 624] on label "All of the above" at bounding box center [515, 627] width 137 height 24
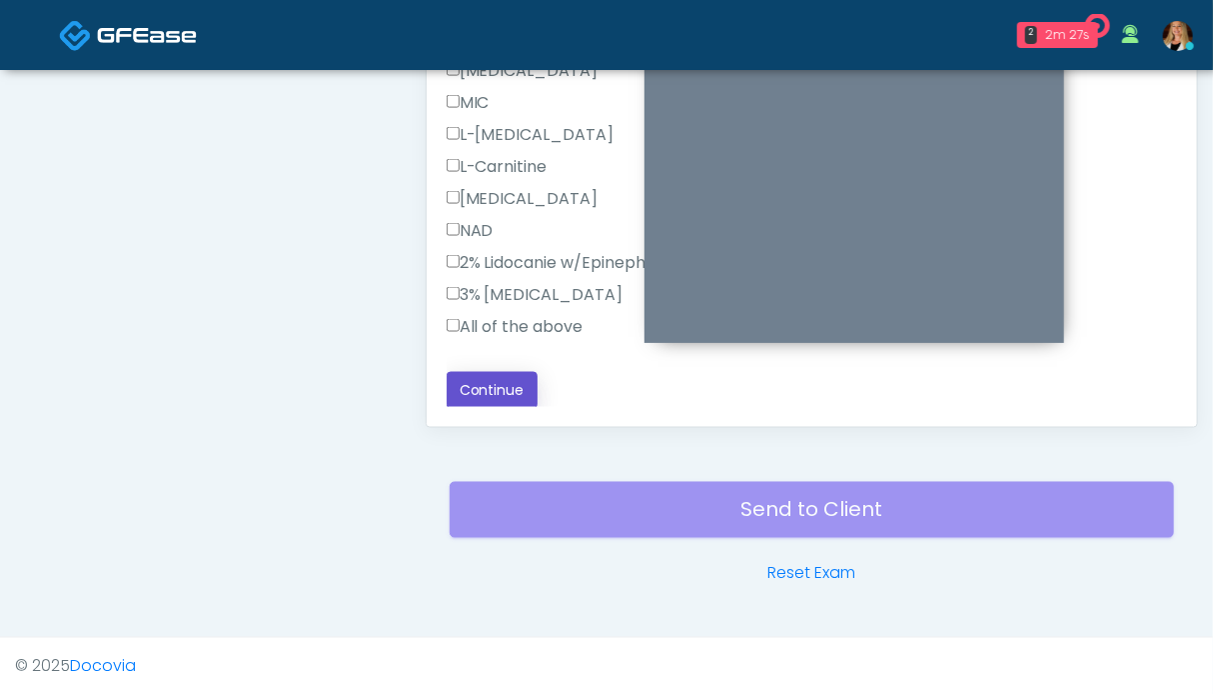
click at [497, 378] on button "Continue" at bounding box center [492, 390] width 91 height 37
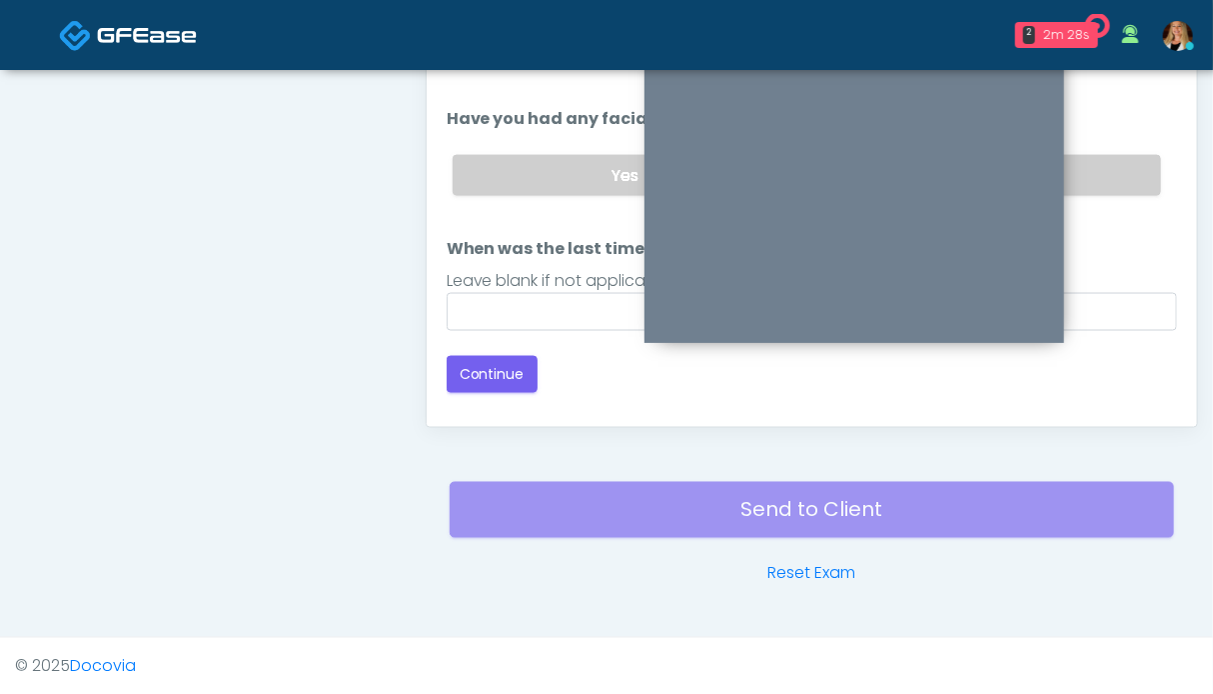
scroll to position [898, 0]
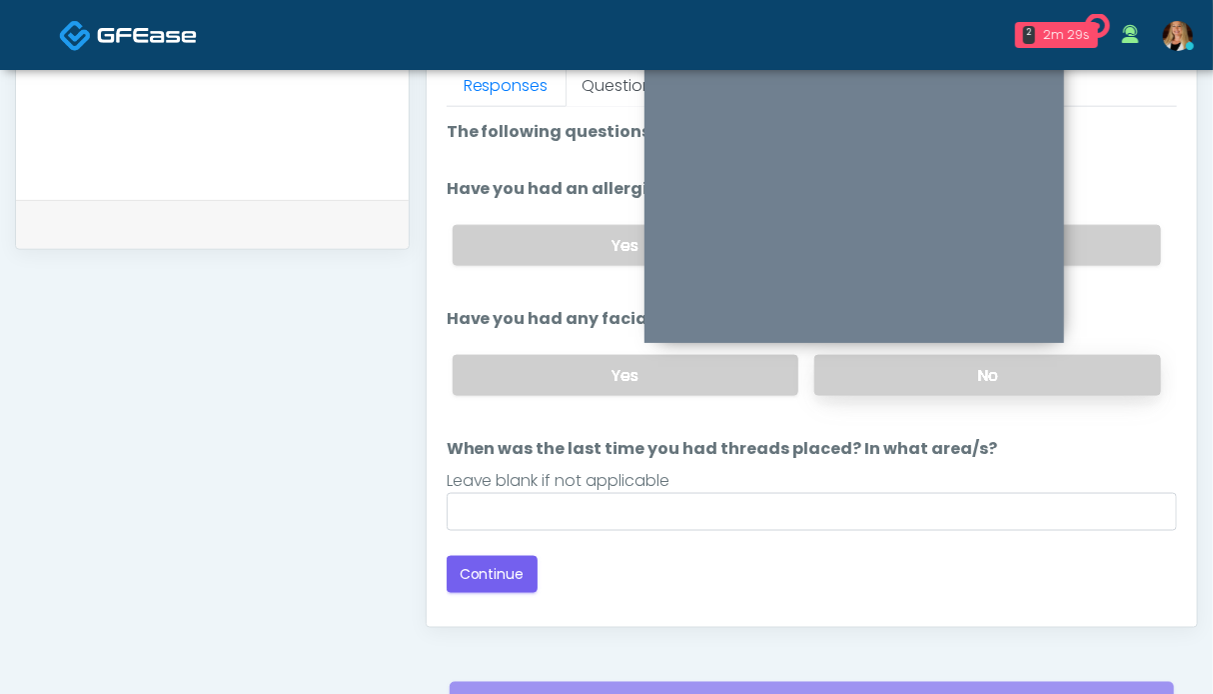
click at [1073, 375] on label "No" at bounding box center [987, 375] width 347 height 41
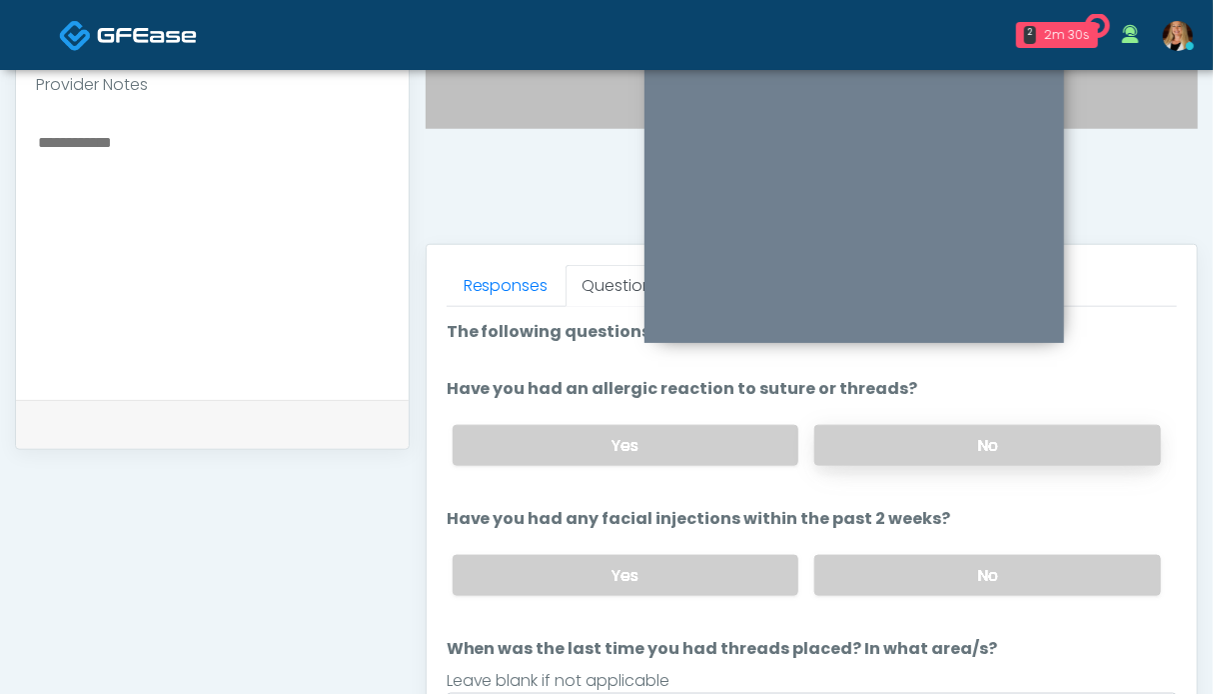
drag, startPoint x: 1014, startPoint y: 445, endPoint x: 919, endPoint y: 443, distance: 95.0
click at [1012, 443] on label "No" at bounding box center [987, 445] width 347 height 41
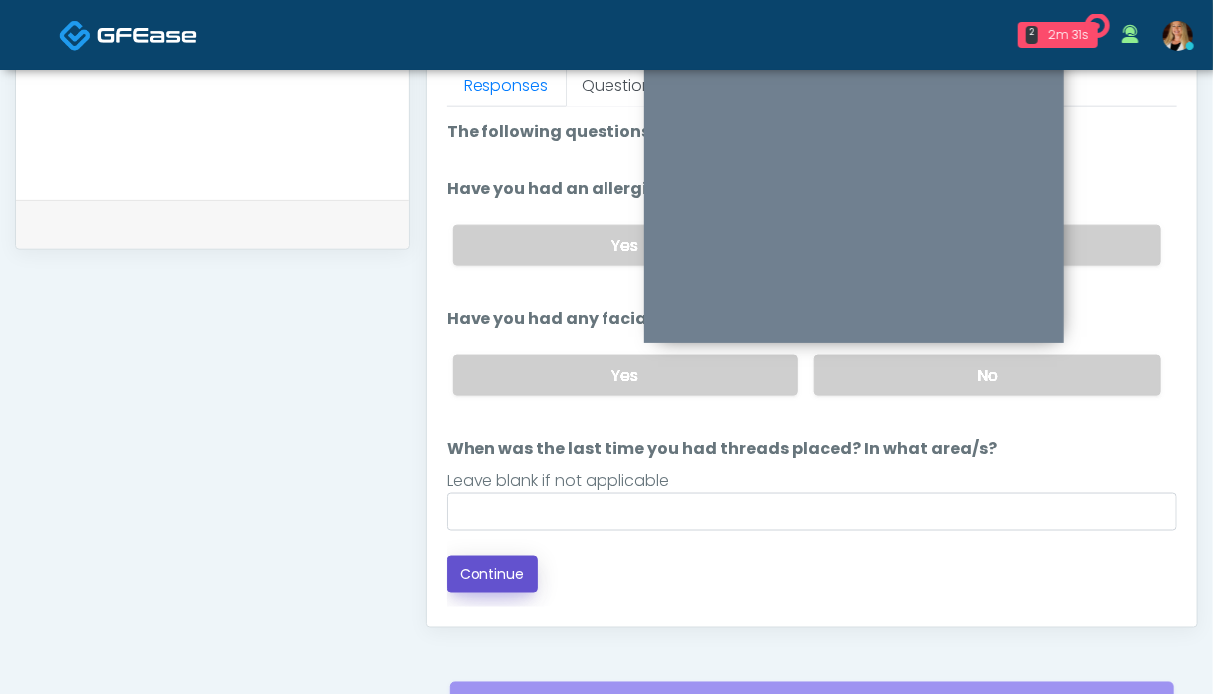
click at [493, 574] on button "Continue" at bounding box center [492, 574] width 91 height 37
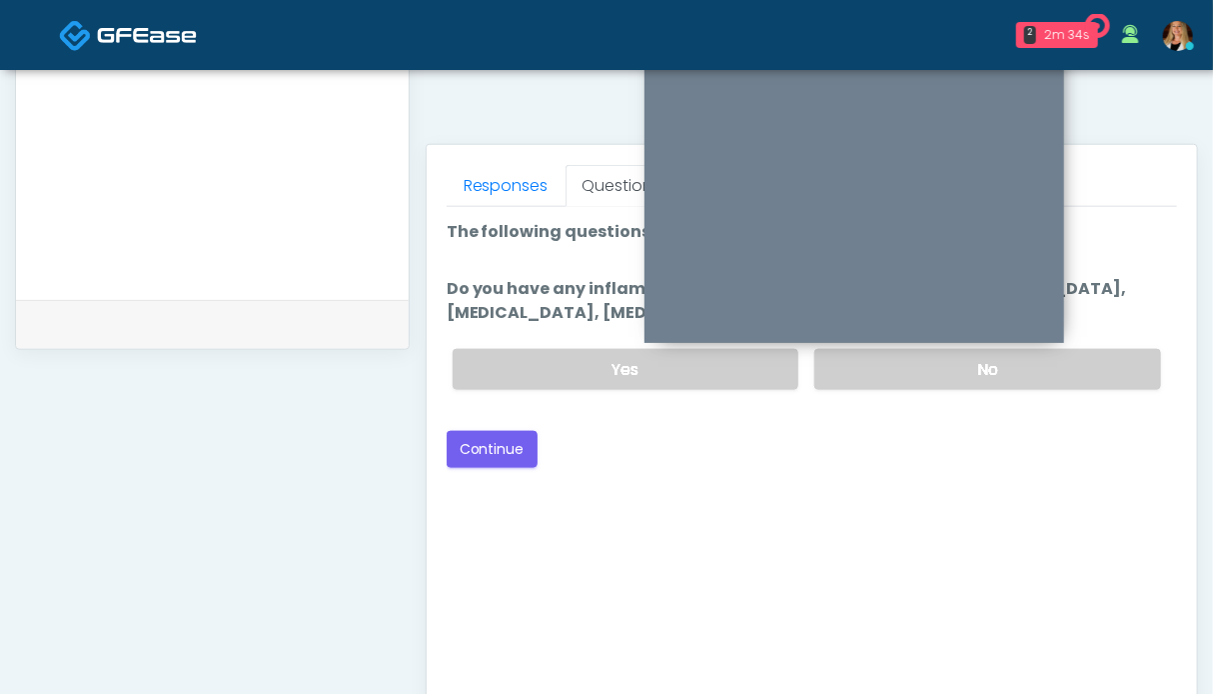
scroll to position [599, 0]
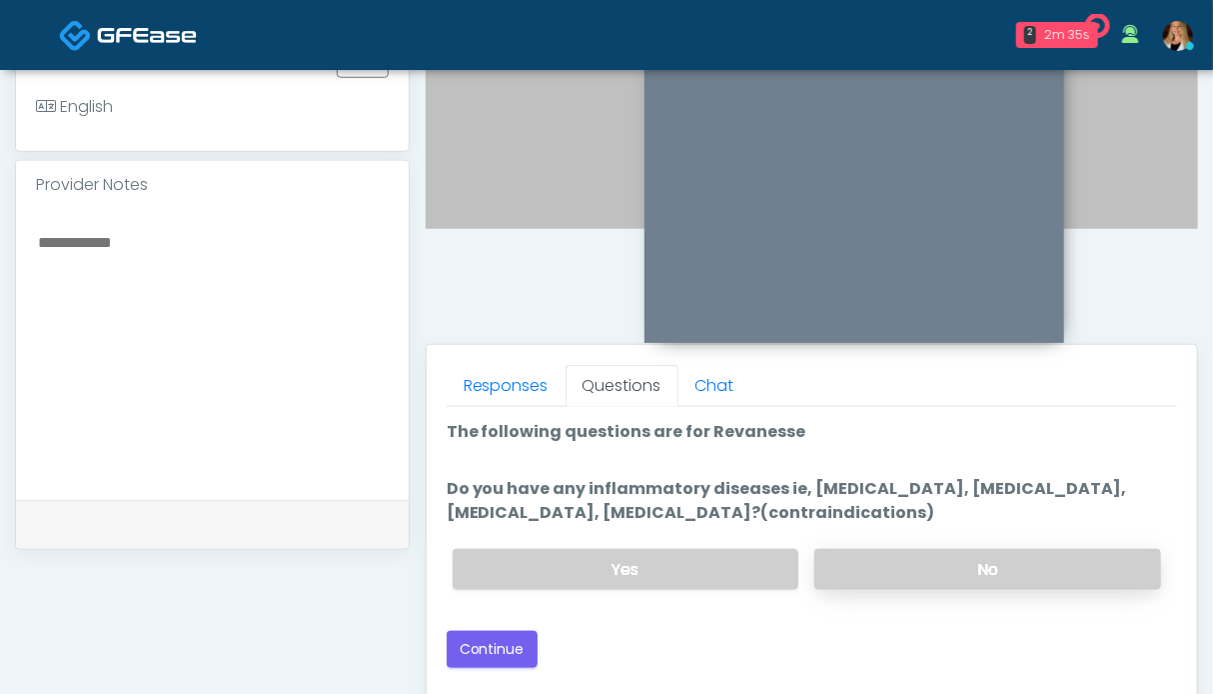
click at [1003, 565] on label "No" at bounding box center [987, 569] width 347 height 41
click at [527, 642] on button "Continue" at bounding box center [492, 649] width 91 height 37
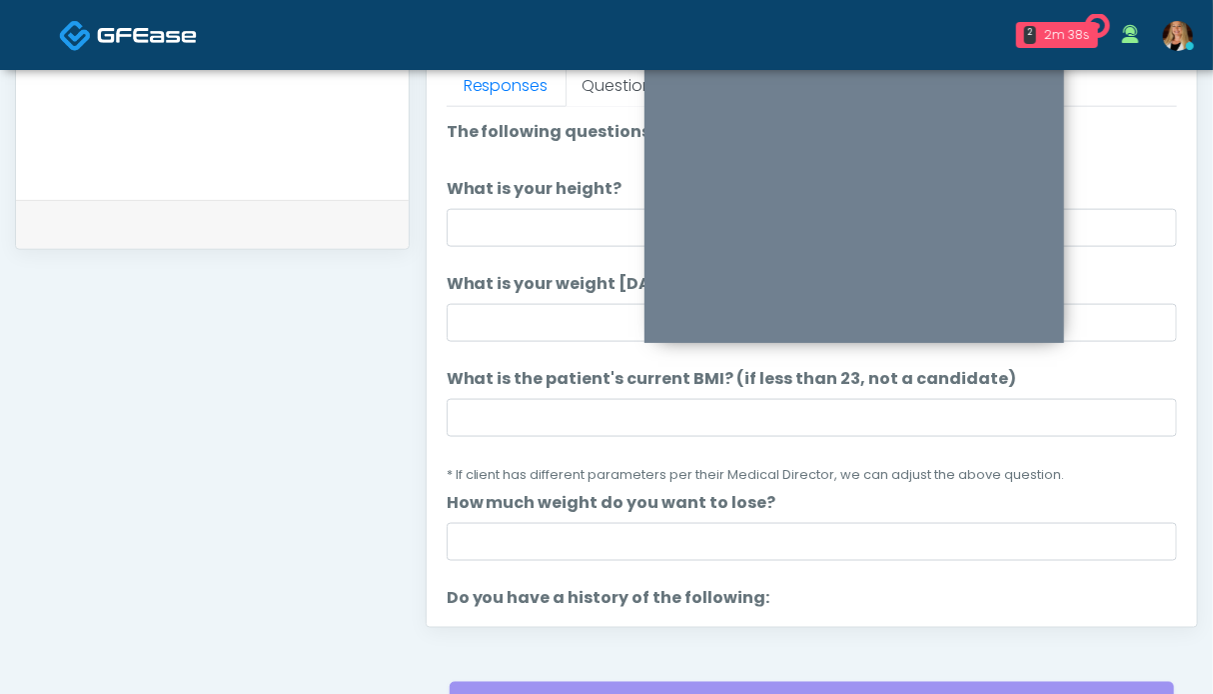
scroll to position [798, 0]
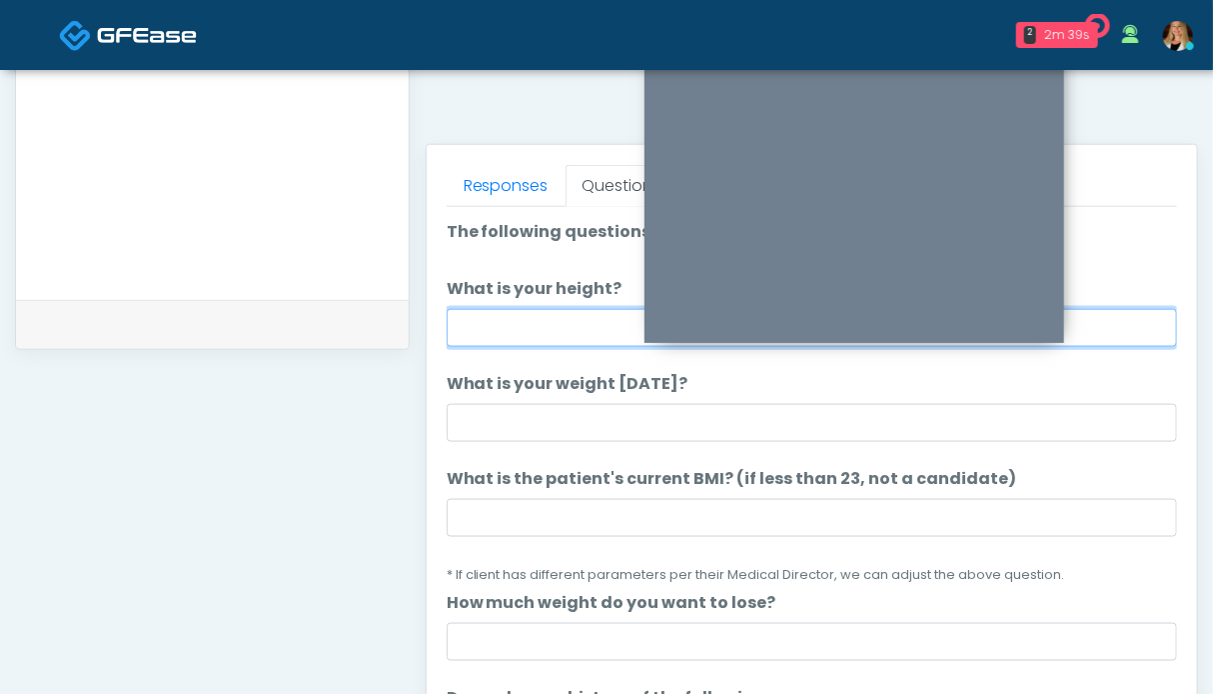
click at [524, 321] on input "What is your height?" at bounding box center [812, 328] width 731 height 38
type input "***"
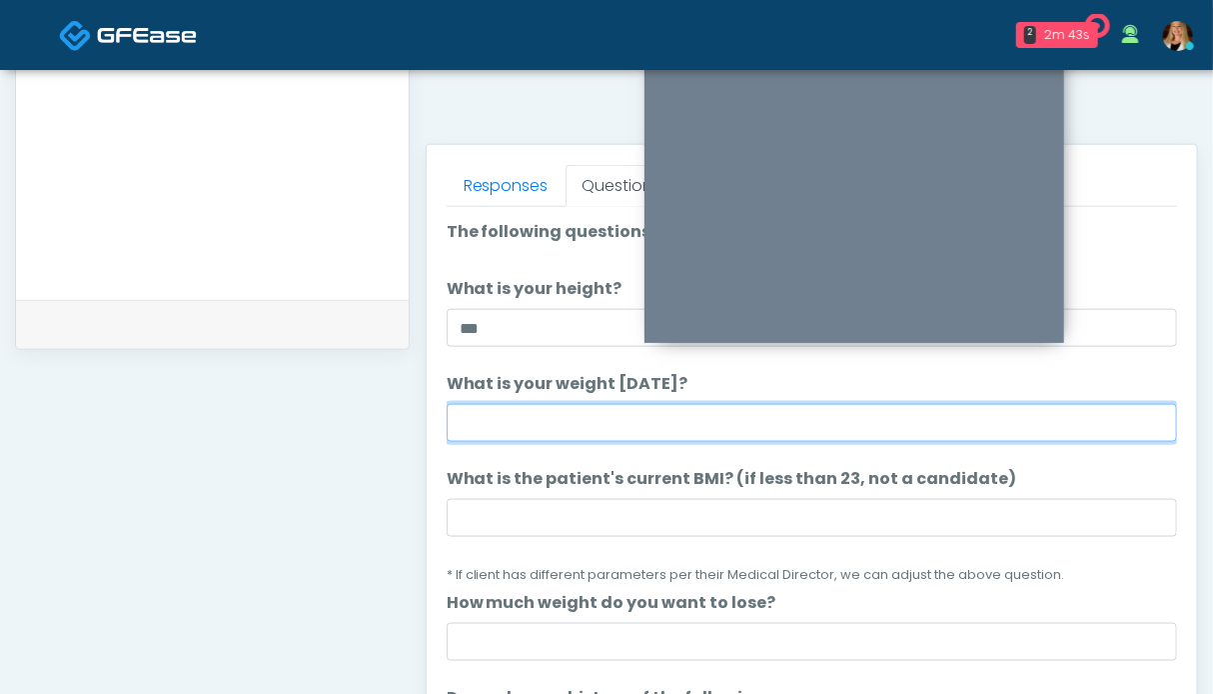
click at [536, 425] on input "What is your weight [DATE]?" at bounding box center [812, 423] width 731 height 38
type input "******"
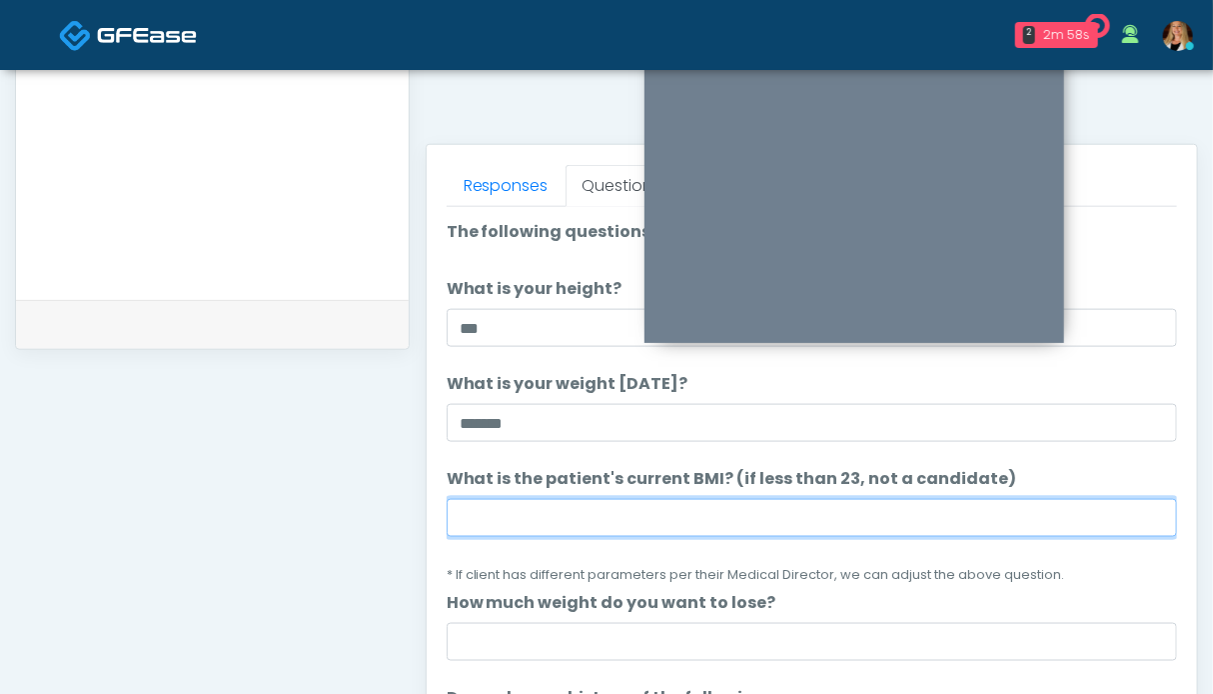
click at [544, 518] on input "What is the patient's current BMI? (if less than 23, not a candidate)" at bounding box center [812, 518] width 731 height 38
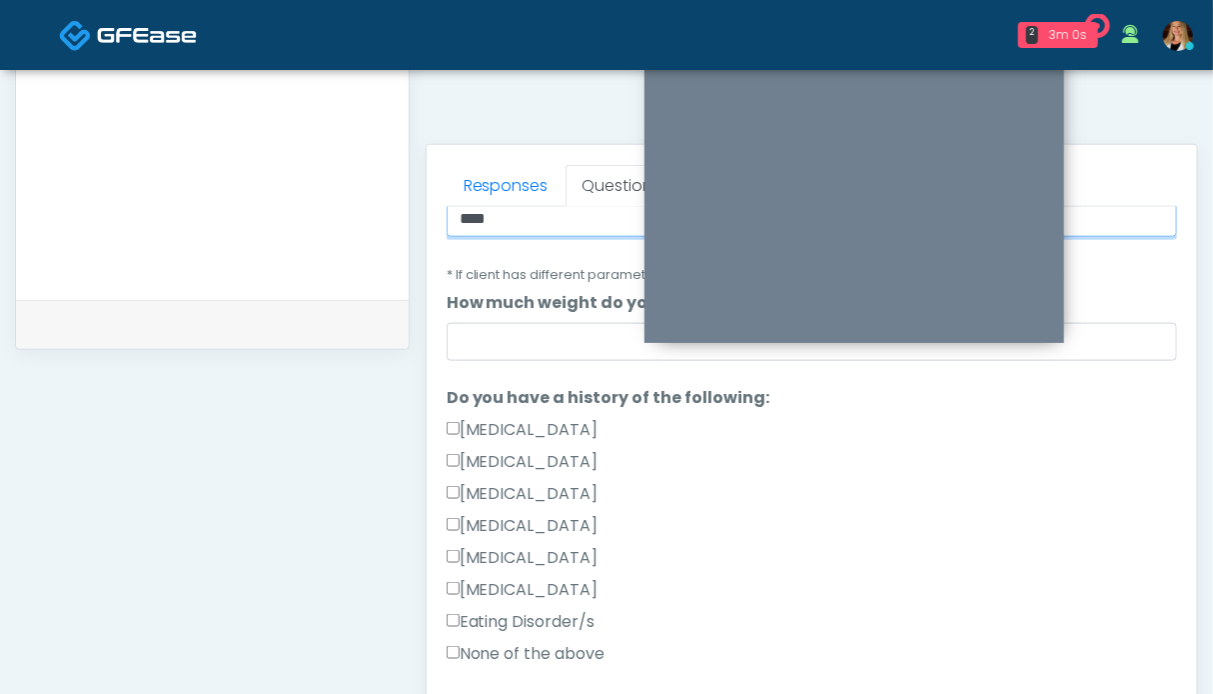
scroll to position [400, 0]
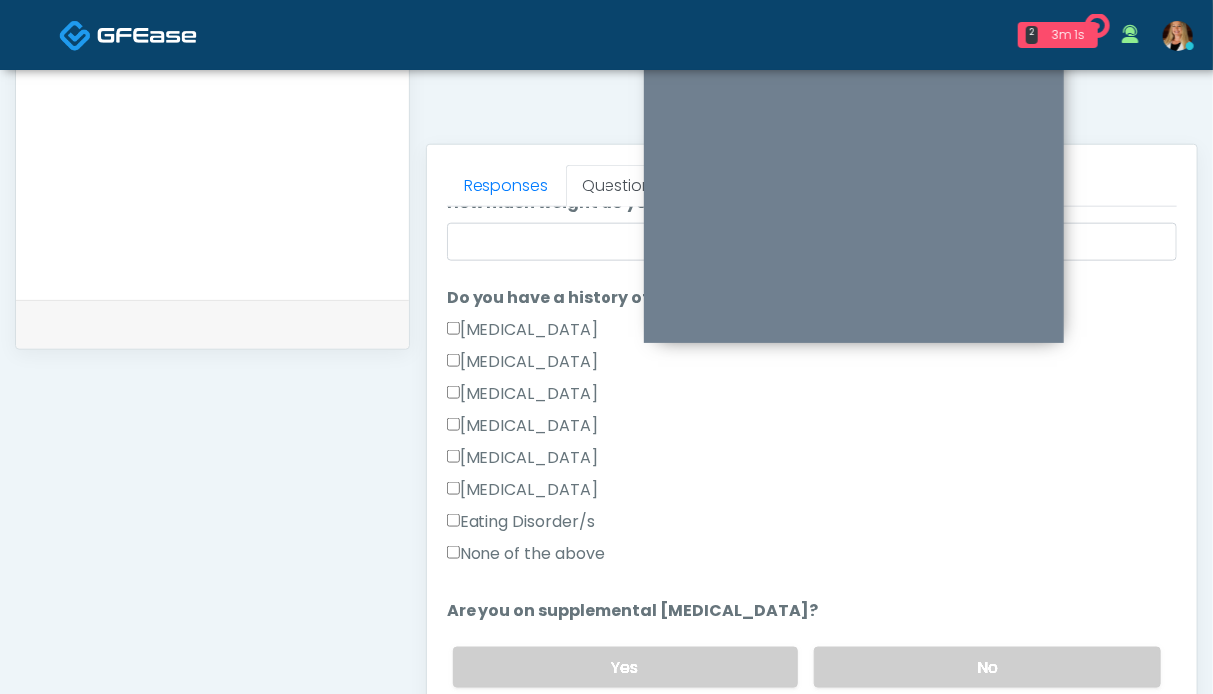
type input "****"
click at [518, 549] on label "None of the above" at bounding box center [526, 554] width 159 height 24
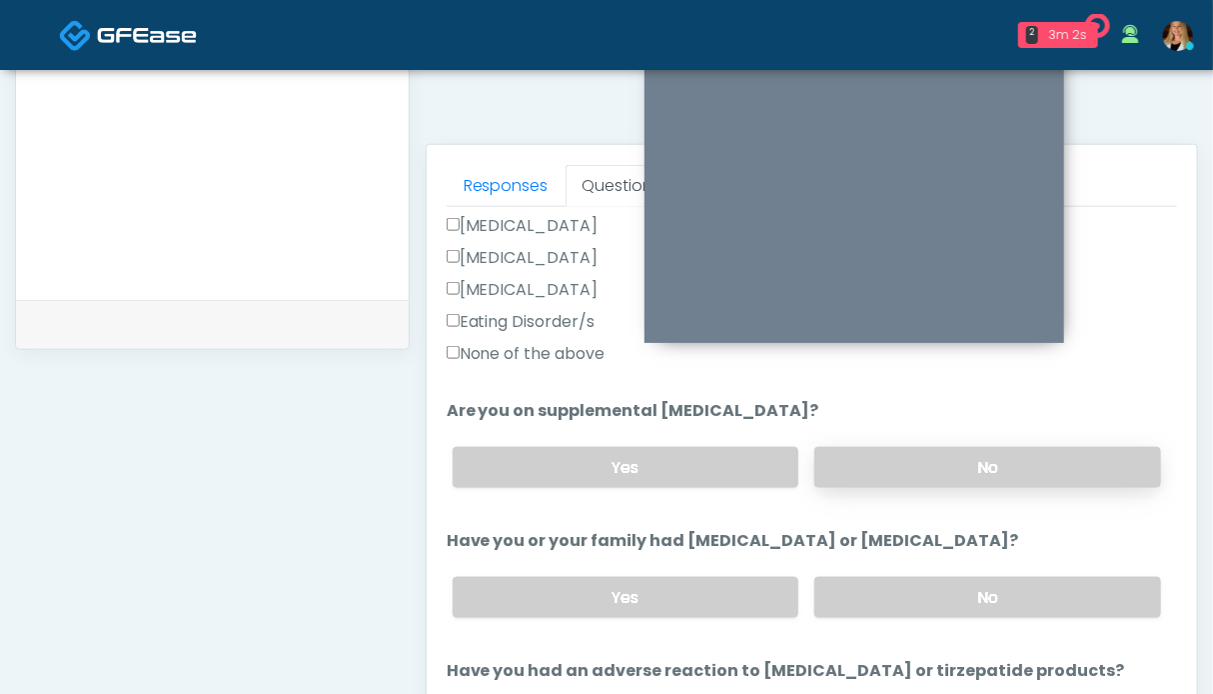
click at [907, 468] on label "No" at bounding box center [987, 467] width 347 height 41
click at [903, 593] on label "No" at bounding box center [987, 597] width 347 height 41
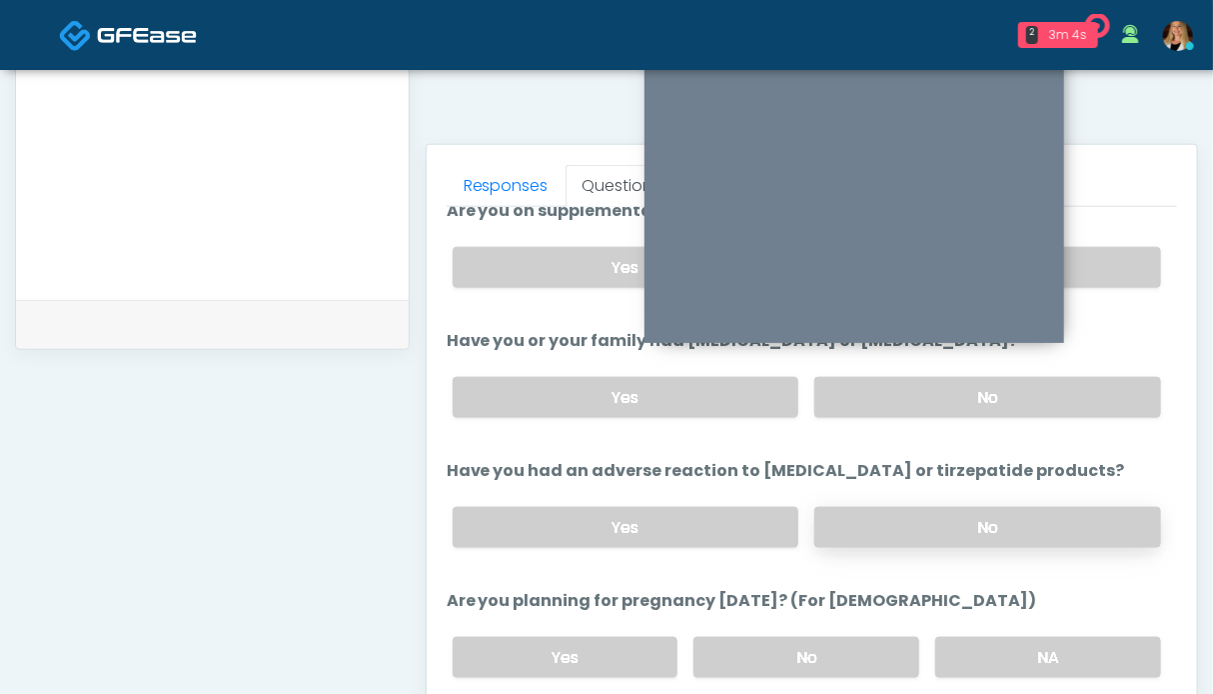
click at [919, 515] on label "No" at bounding box center [987, 527] width 347 height 41
click at [979, 653] on label "NA" at bounding box center [1048, 657] width 226 height 41
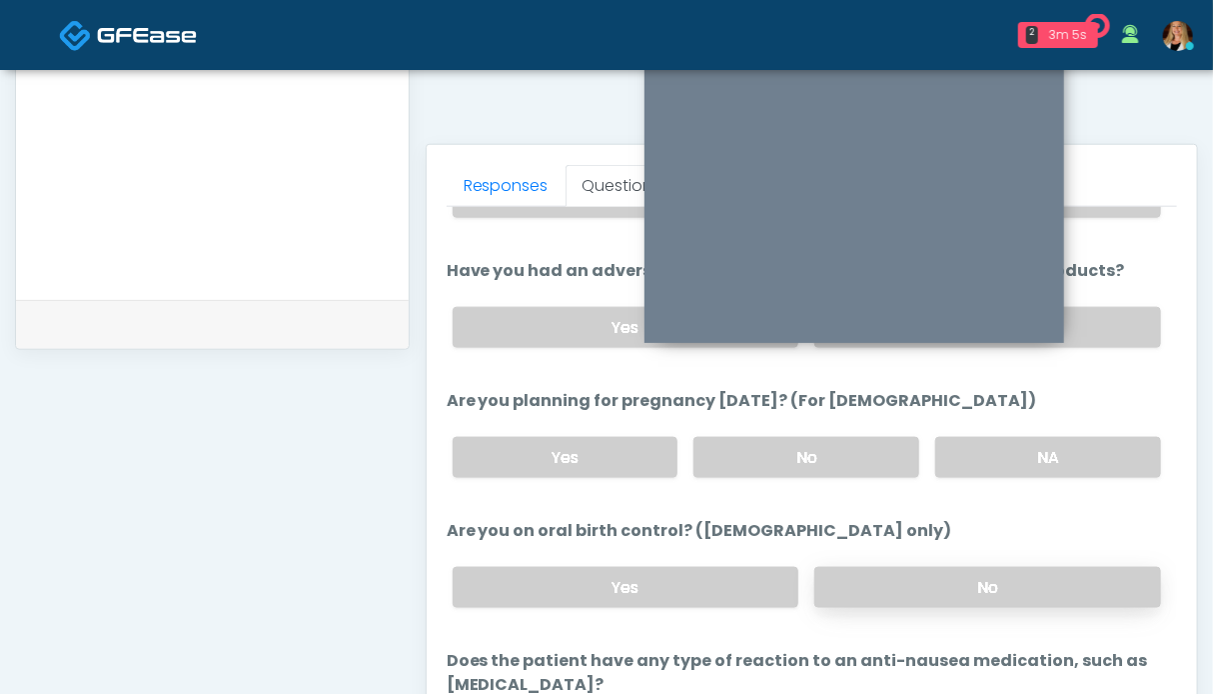
drag, startPoint x: 991, startPoint y: 574, endPoint x: 976, endPoint y: 564, distance: 18.0
click at [991, 574] on label "No" at bounding box center [987, 587] width 347 height 41
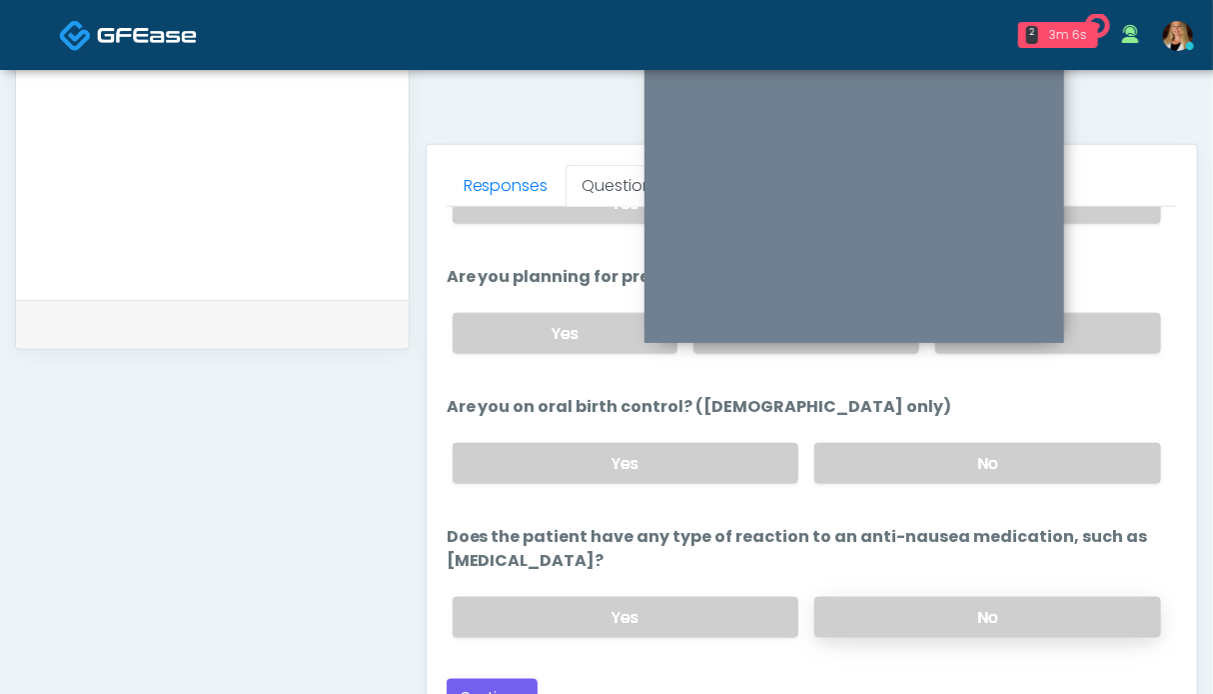
drag, startPoint x: 956, startPoint y: 614, endPoint x: 868, endPoint y: 622, distance: 88.3
click at [955, 614] on label "No" at bounding box center [987, 617] width 347 height 41
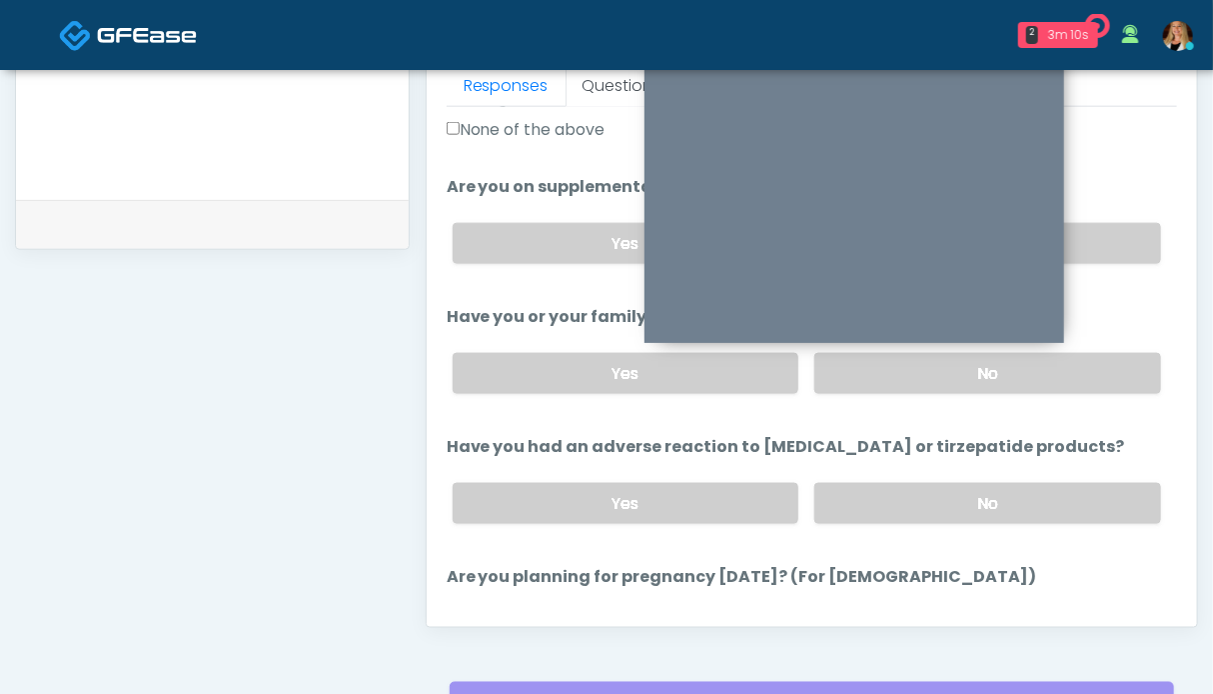
scroll to position [624, 0]
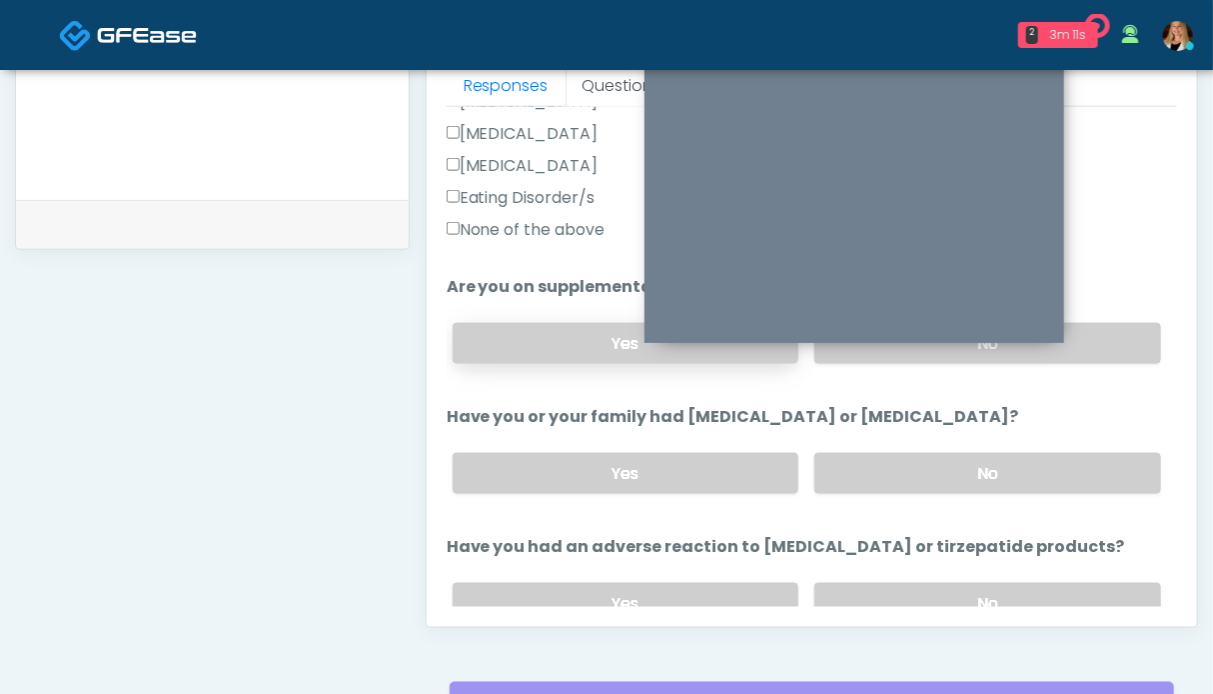
click at [616, 333] on label "Yes" at bounding box center [626, 343] width 347 height 41
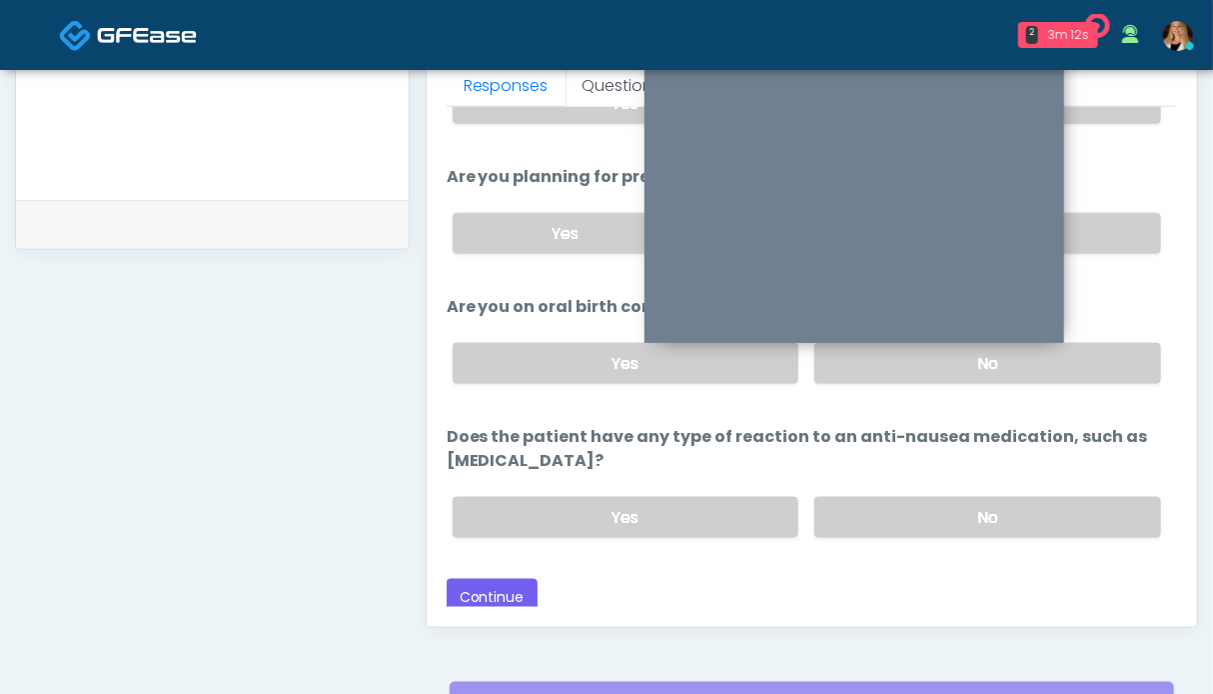
scroll to position [998, 0]
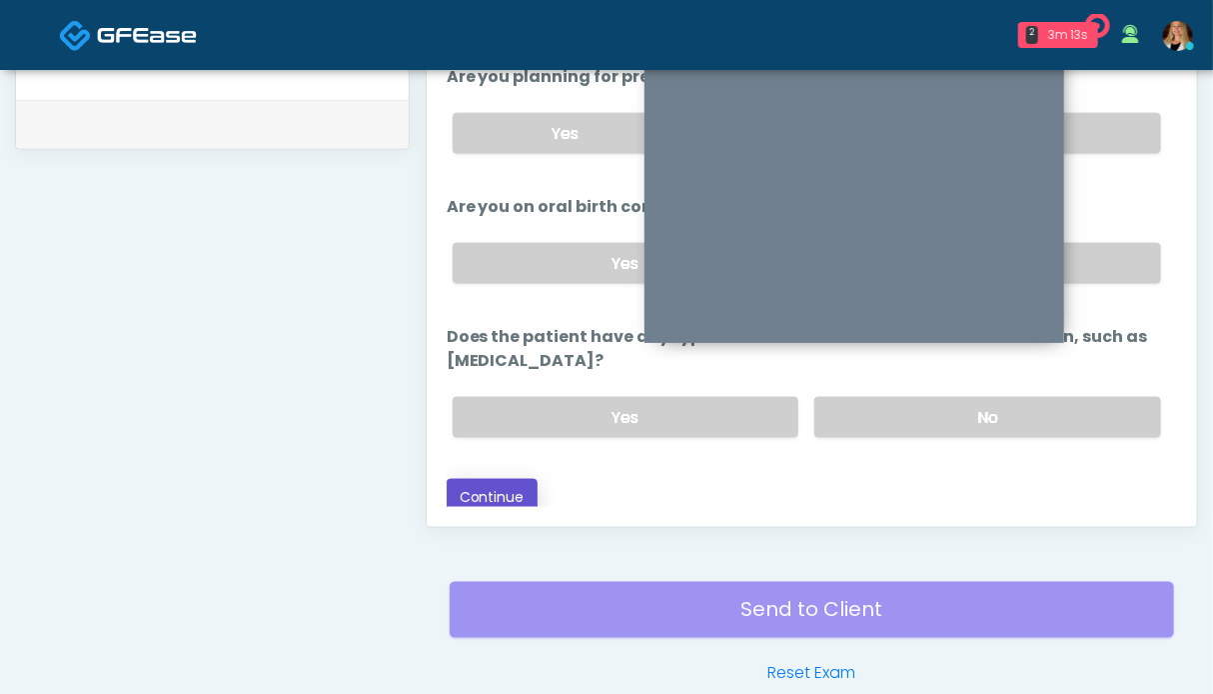
click at [507, 489] on button "Continue" at bounding box center [492, 497] width 91 height 37
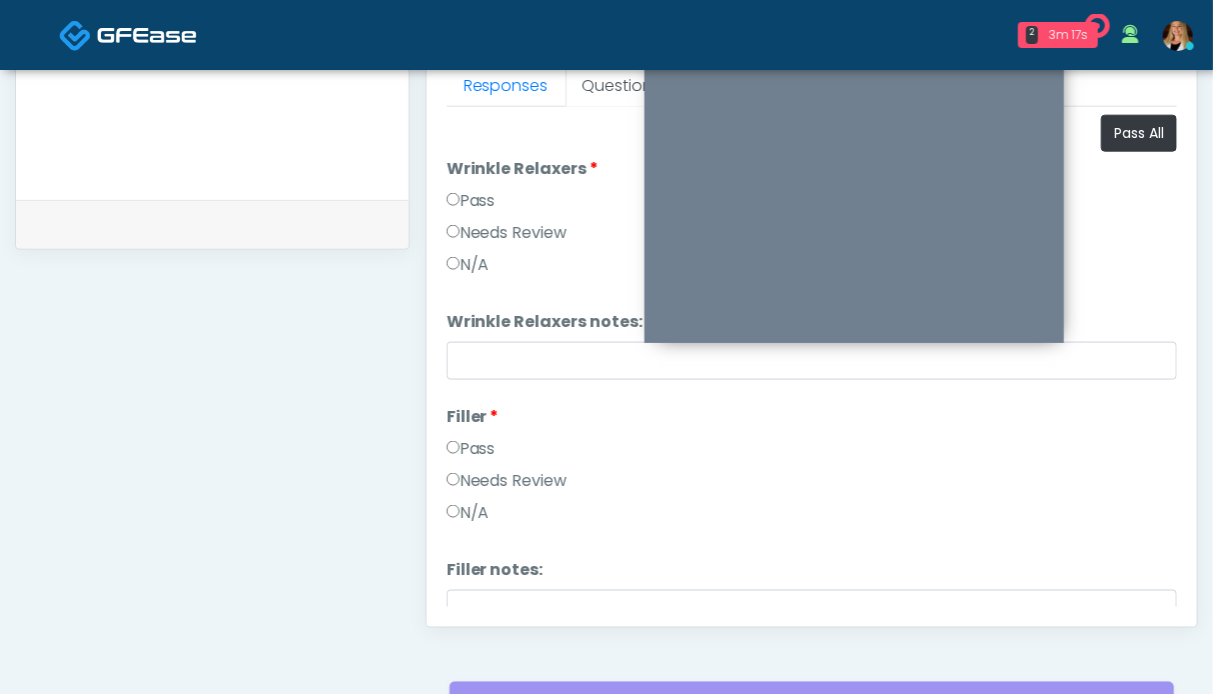
scroll to position [699, 0]
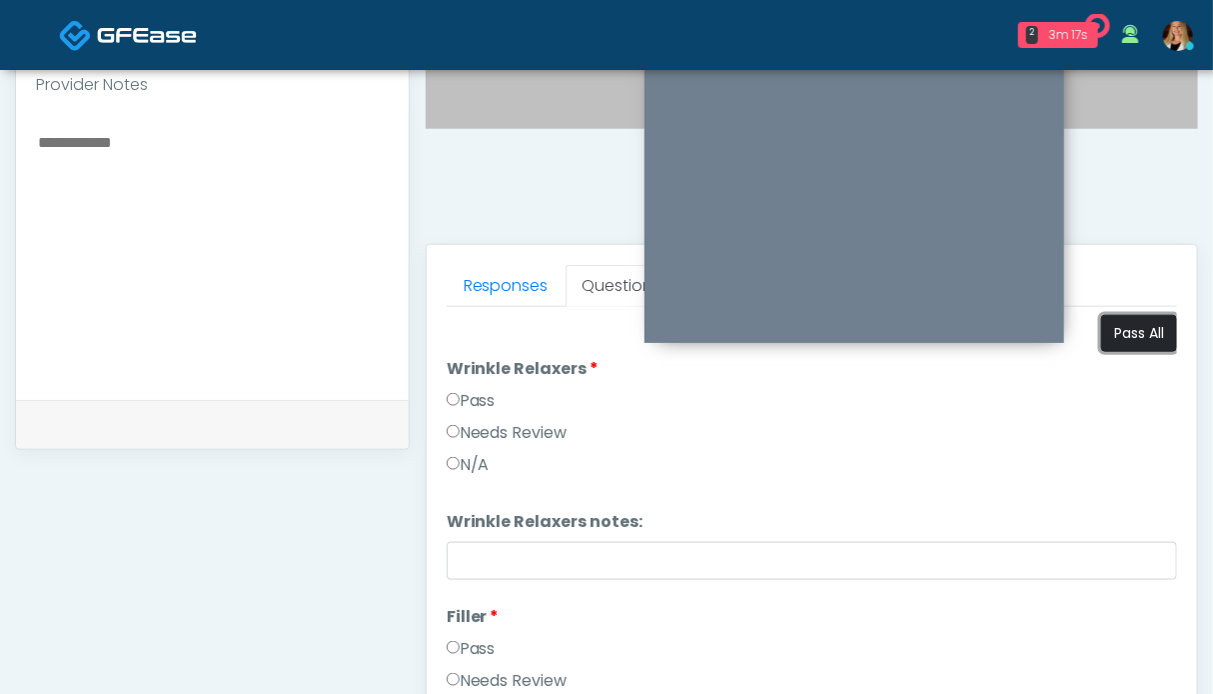
drag, startPoint x: 1133, startPoint y: 331, endPoint x: 1088, endPoint y: 330, distance: 45.0
click at [1131, 331] on button "Pass All" at bounding box center [1139, 333] width 76 height 37
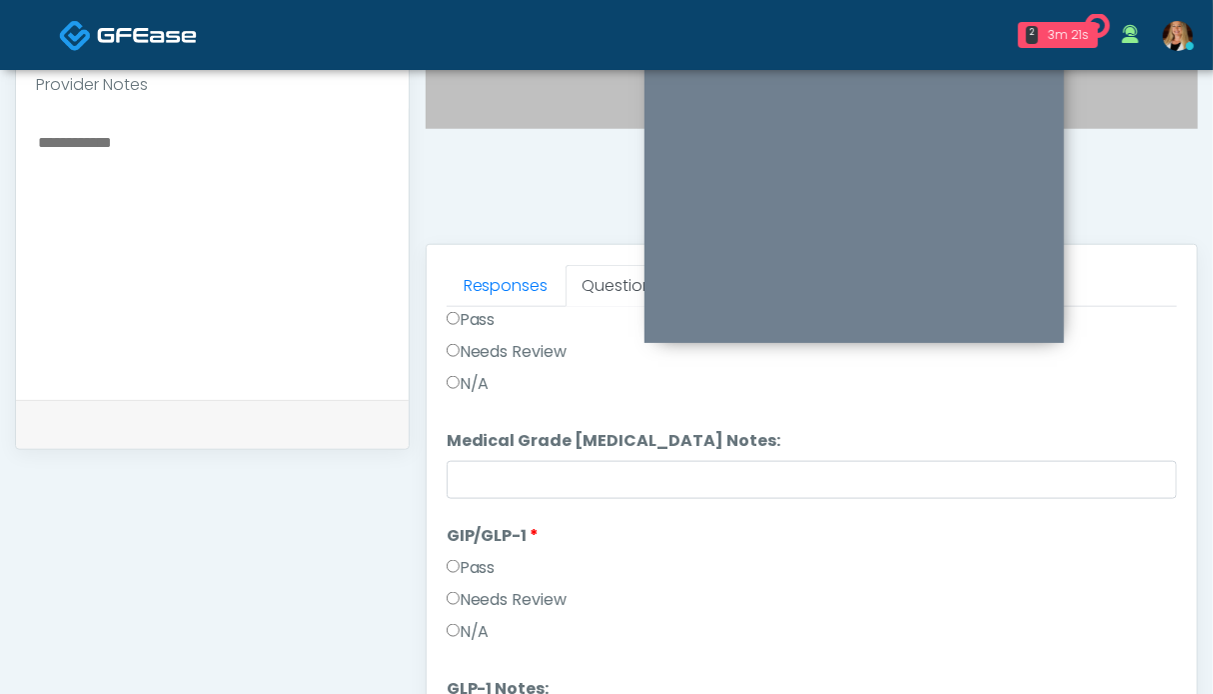
scroll to position [998, 0]
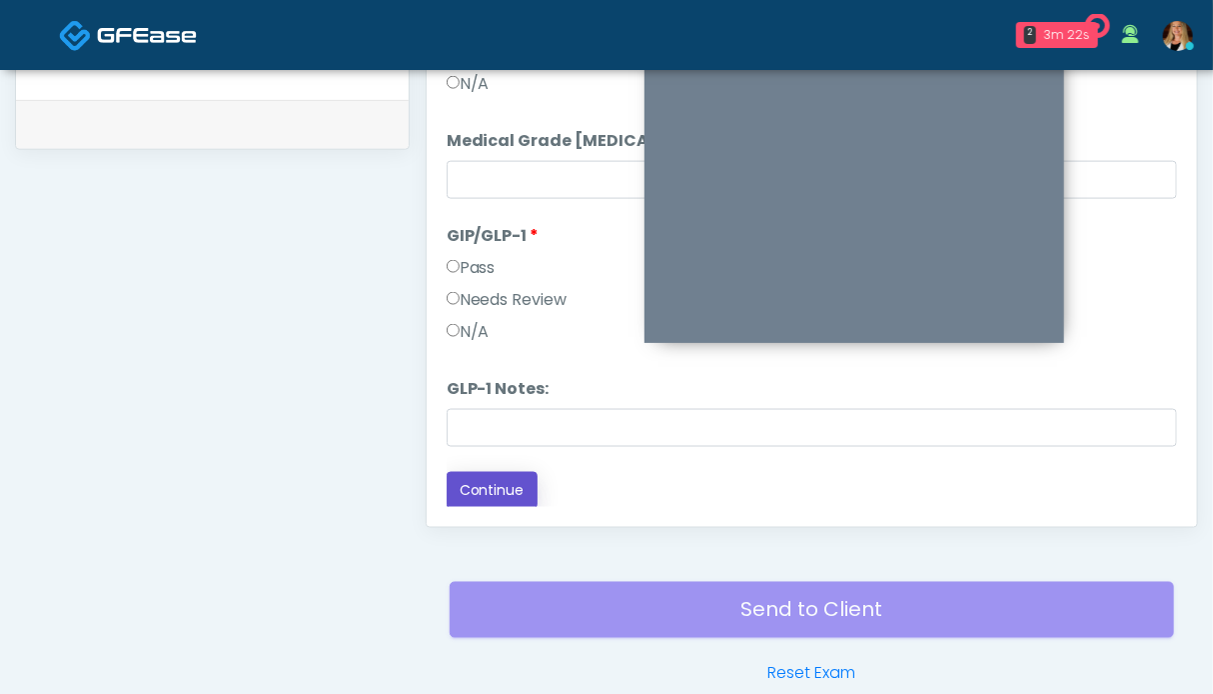
click at [517, 485] on button "Continue" at bounding box center [492, 490] width 91 height 37
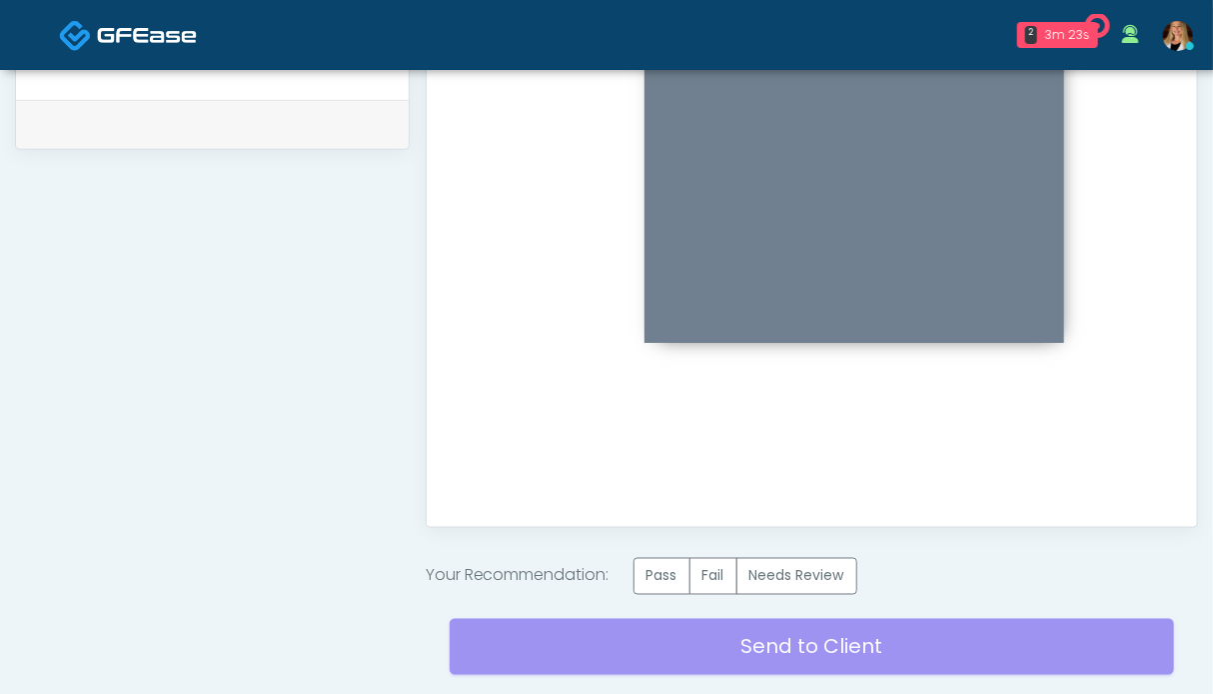
scroll to position [0, 0]
click at [680, 569] on label "Pass" at bounding box center [662, 576] width 57 height 37
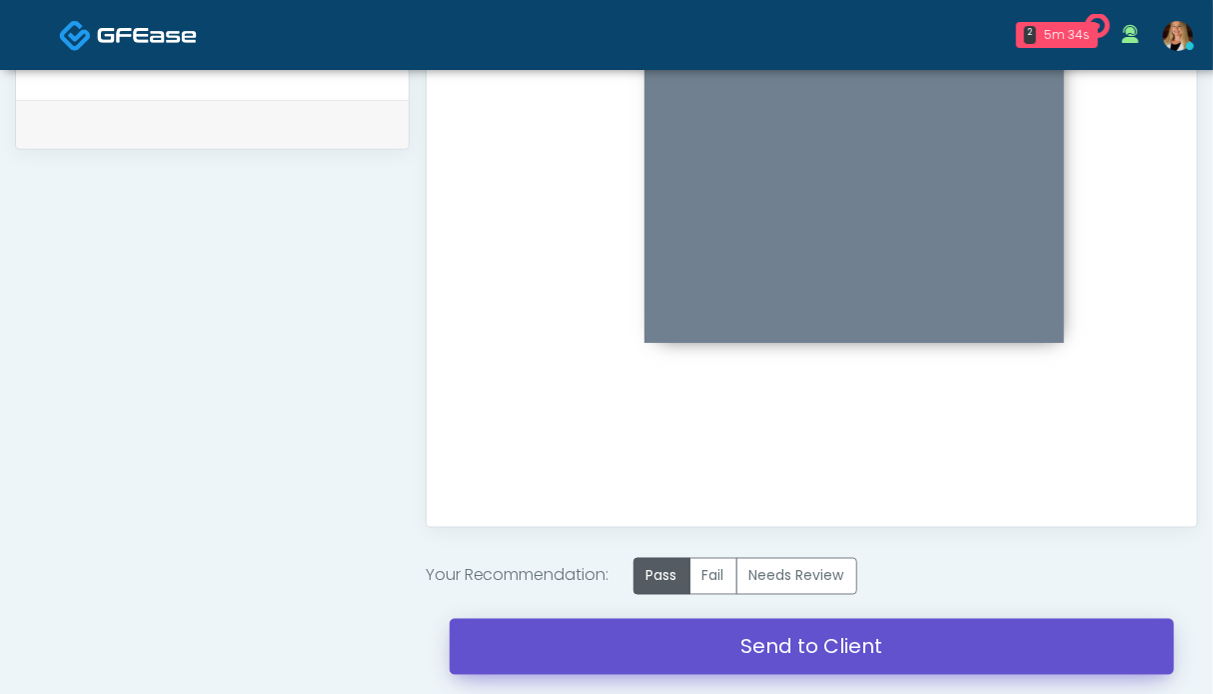
click at [772, 640] on link "Send to Client" at bounding box center [812, 647] width 725 height 56
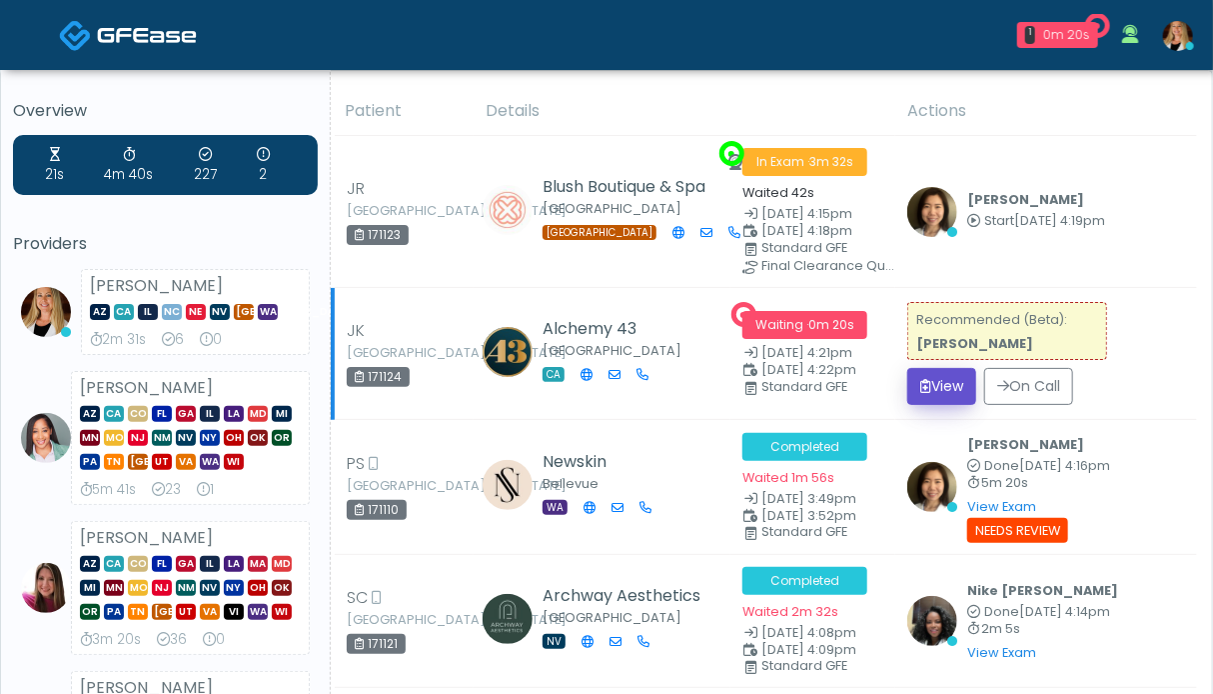
click at [943, 387] on button "View" at bounding box center [941, 386] width 69 height 37
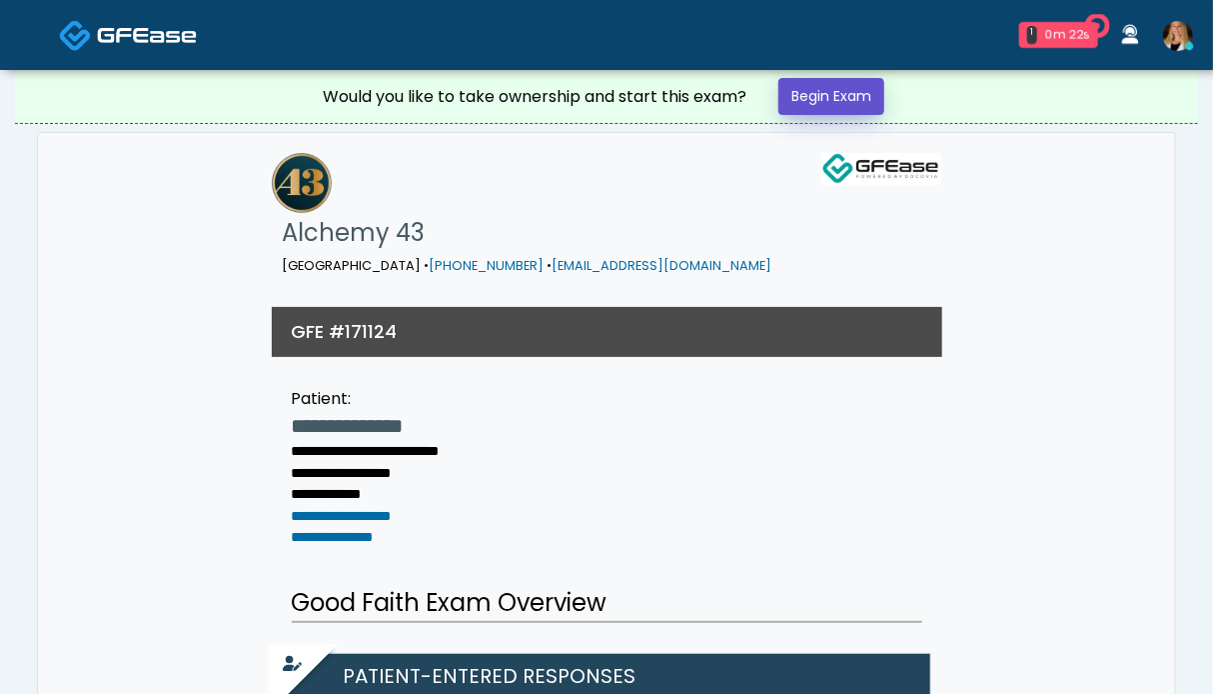
click at [854, 98] on link "Begin Exam" at bounding box center [831, 96] width 106 height 37
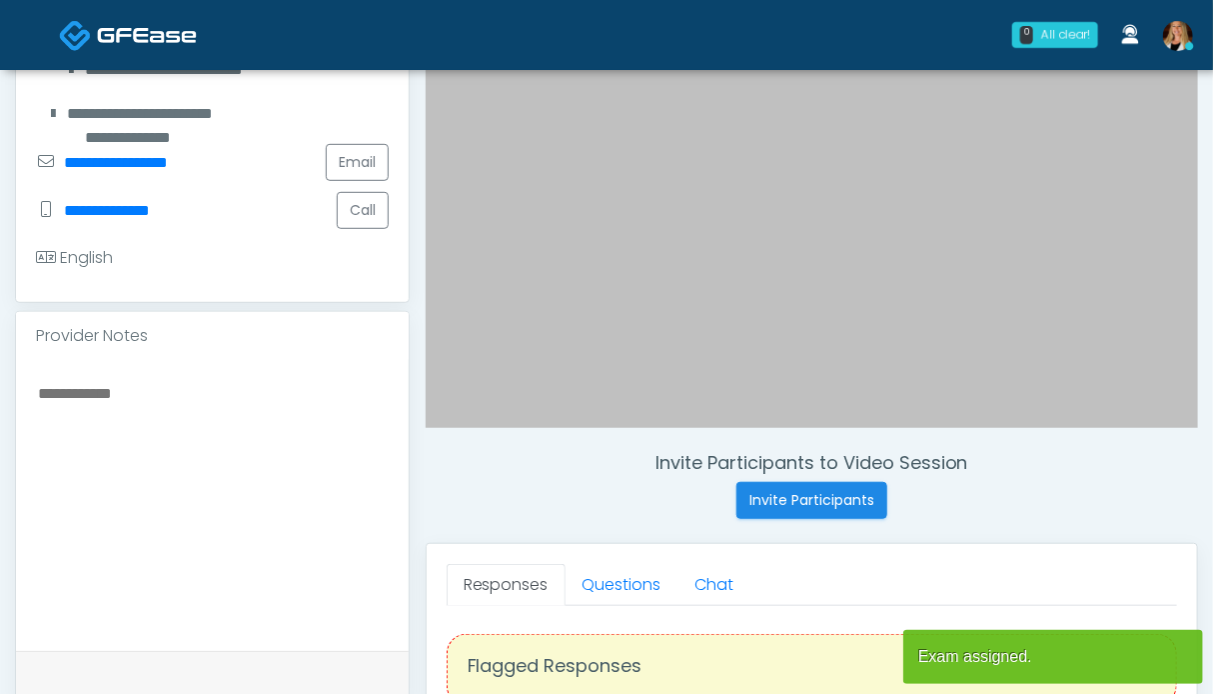
scroll to position [400, 0]
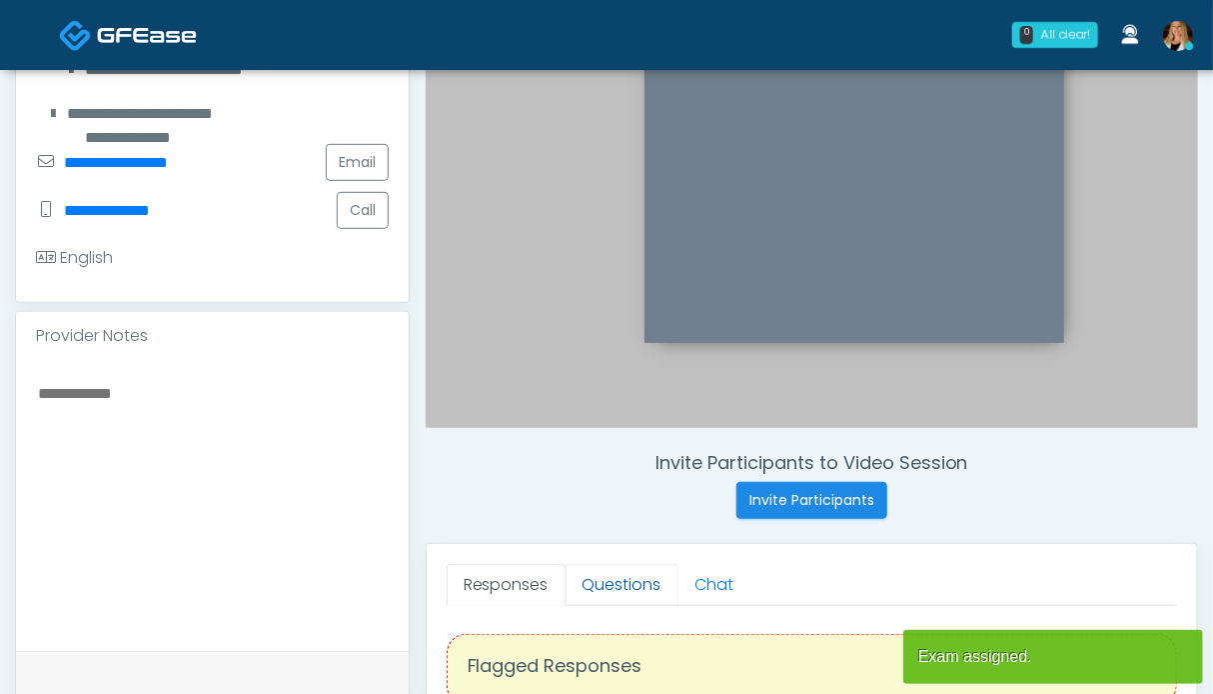
click at [585, 582] on link "Questions" at bounding box center [622, 585] width 113 height 42
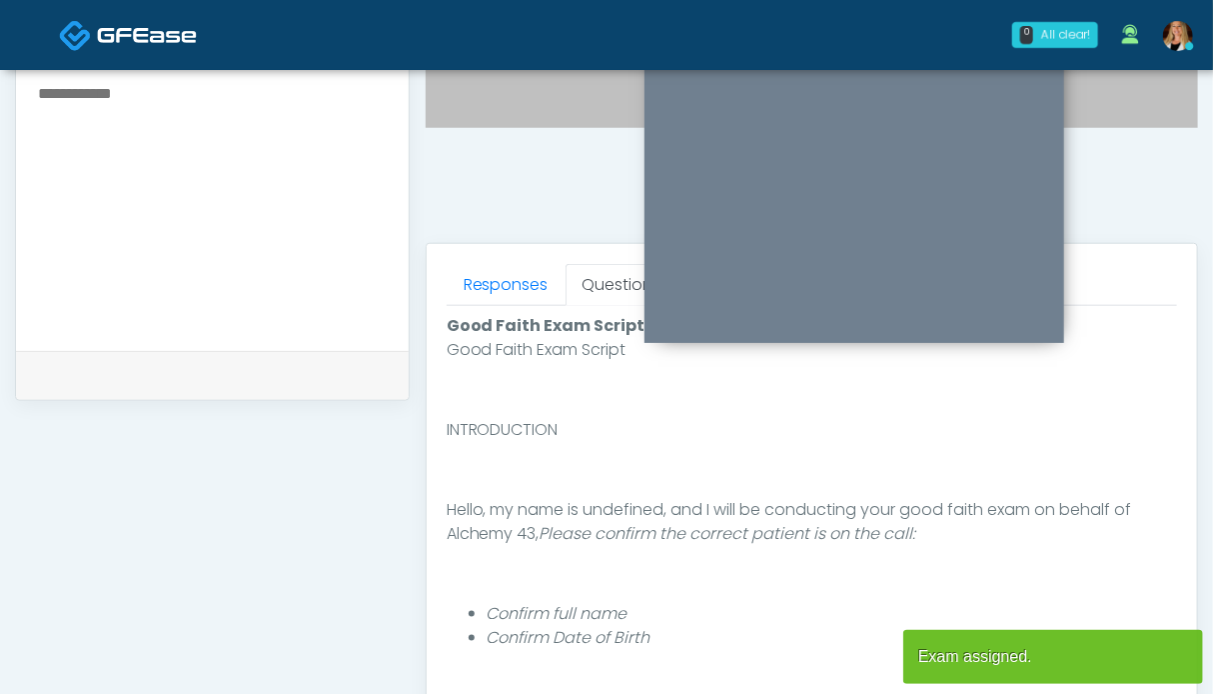
scroll to position [799, 0]
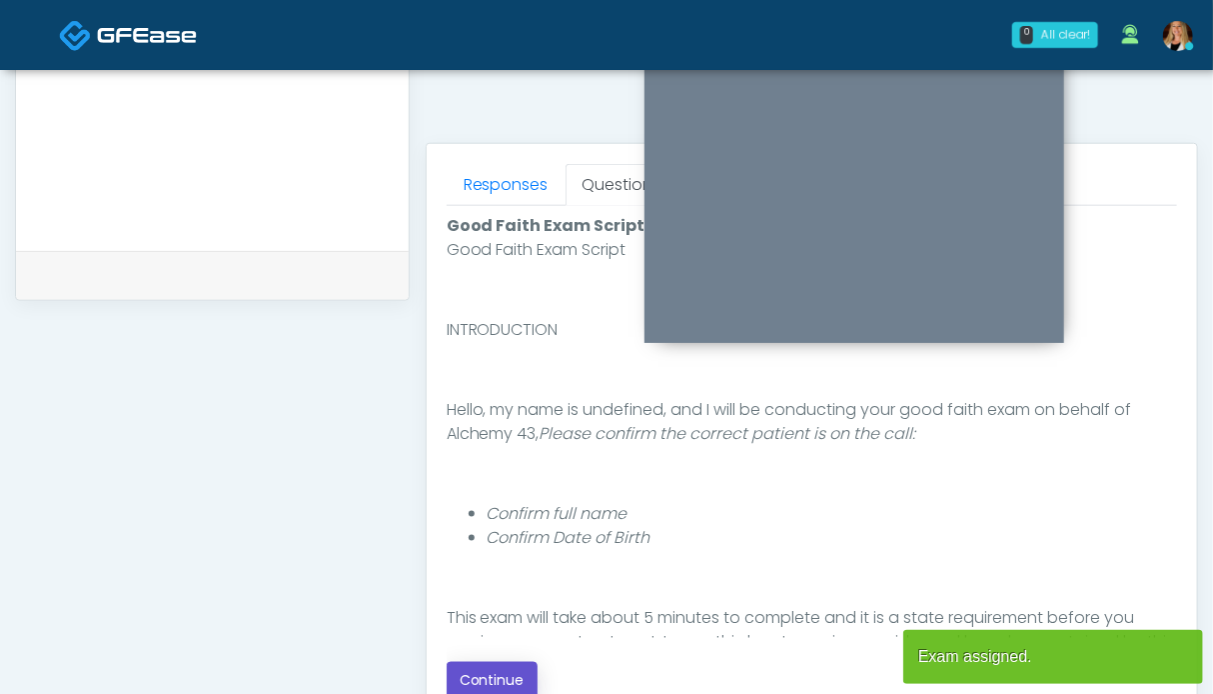
click at [491, 673] on button "Continue" at bounding box center [492, 680] width 91 height 37
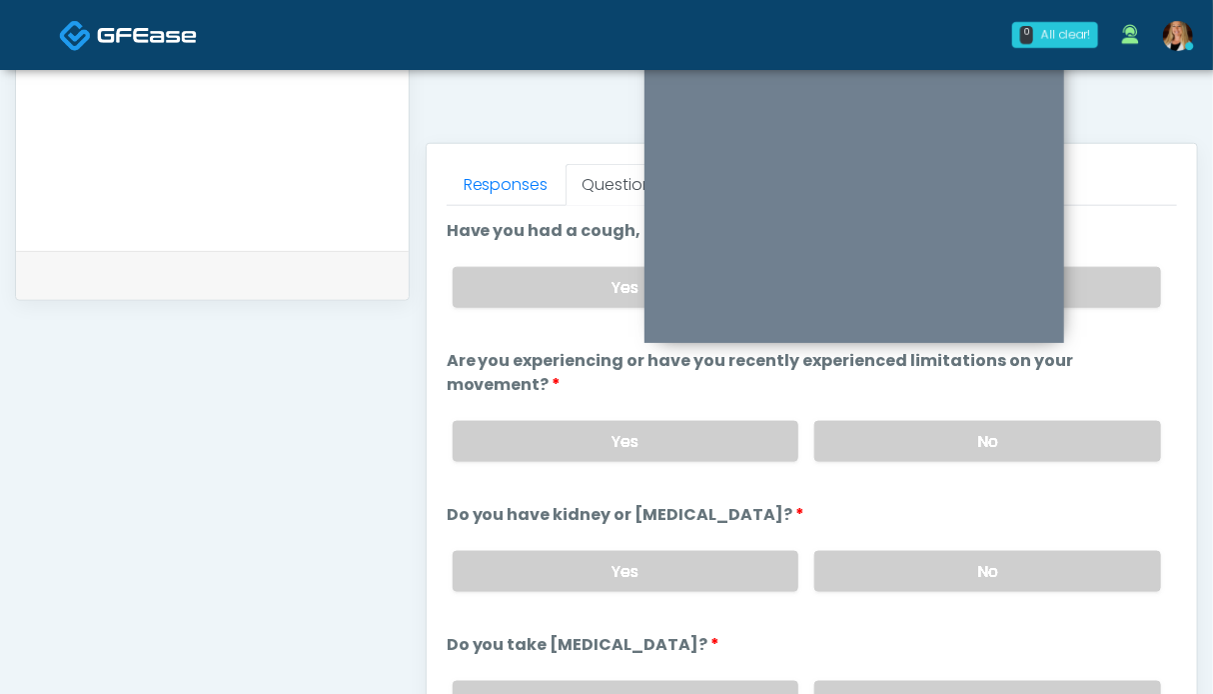
scroll to position [1098, 0]
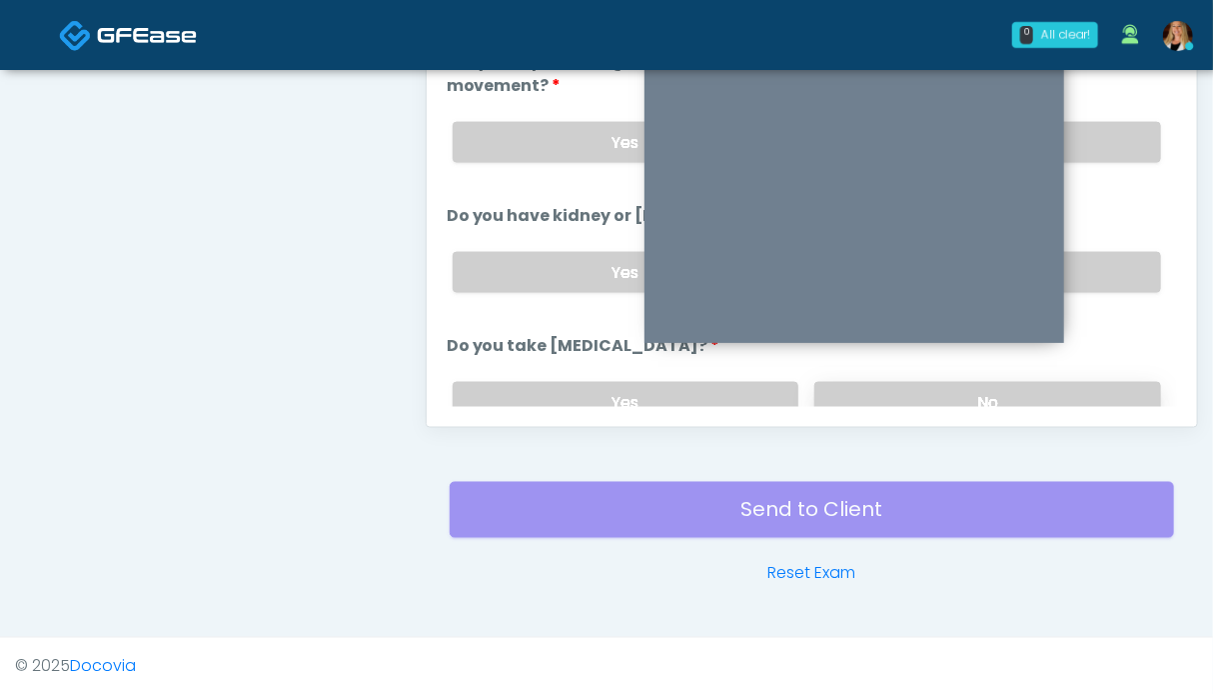
click at [1090, 397] on label "No" at bounding box center [987, 402] width 347 height 41
click at [1108, 252] on label "No" at bounding box center [987, 272] width 347 height 41
click at [1110, 147] on label "No" at bounding box center [987, 142] width 347 height 41
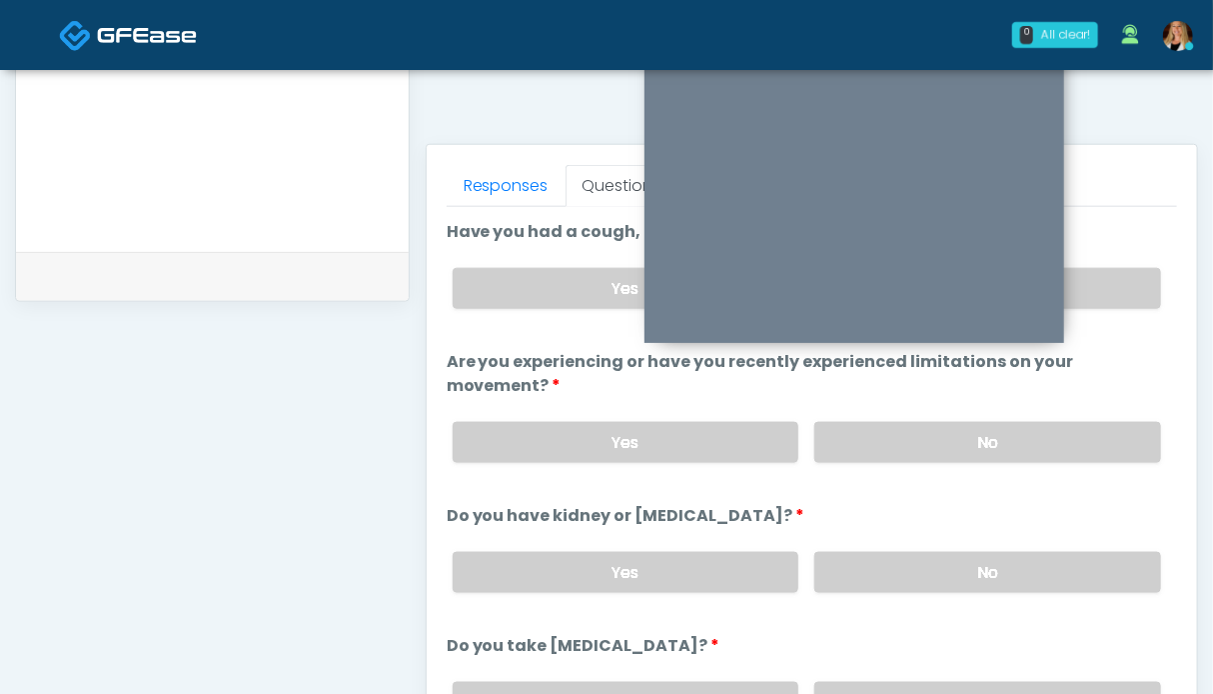
drag, startPoint x: 1091, startPoint y: 285, endPoint x: 708, endPoint y: 370, distance: 393.0
click at [1091, 285] on label "No" at bounding box center [987, 288] width 347 height 41
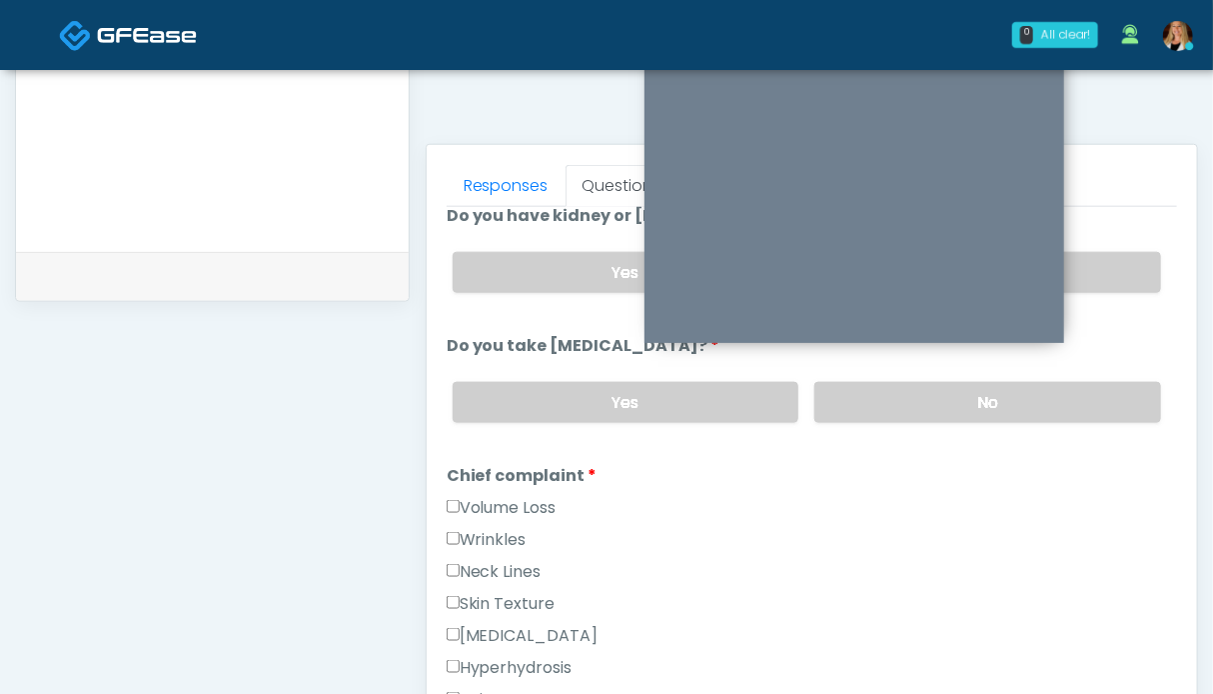
drag, startPoint x: 514, startPoint y: 537, endPoint x: 515, endPoint y: 510, distance: 27.0
click at [514, 534] on label "Wrinkles" at bounding box center [487, 540] width 80 height 24
click at [516, 507] on label "Volume Loss" at bounding box center [502, 508] width 110 height 24
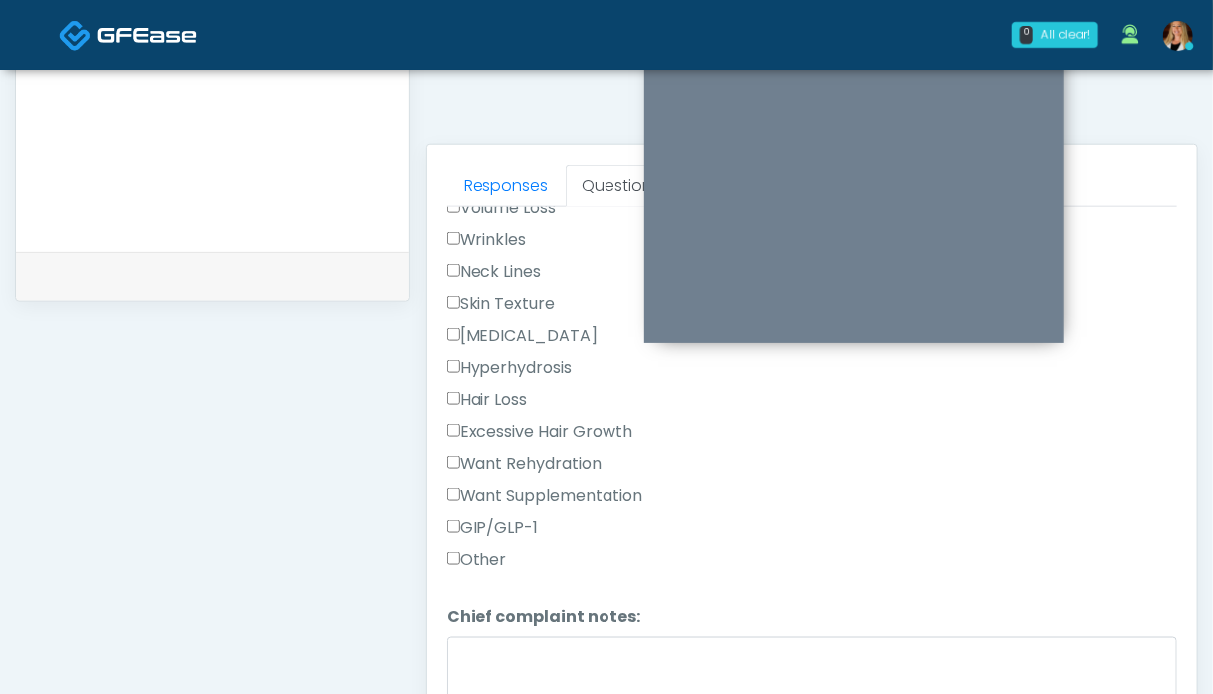
scroll to position [799, 0]
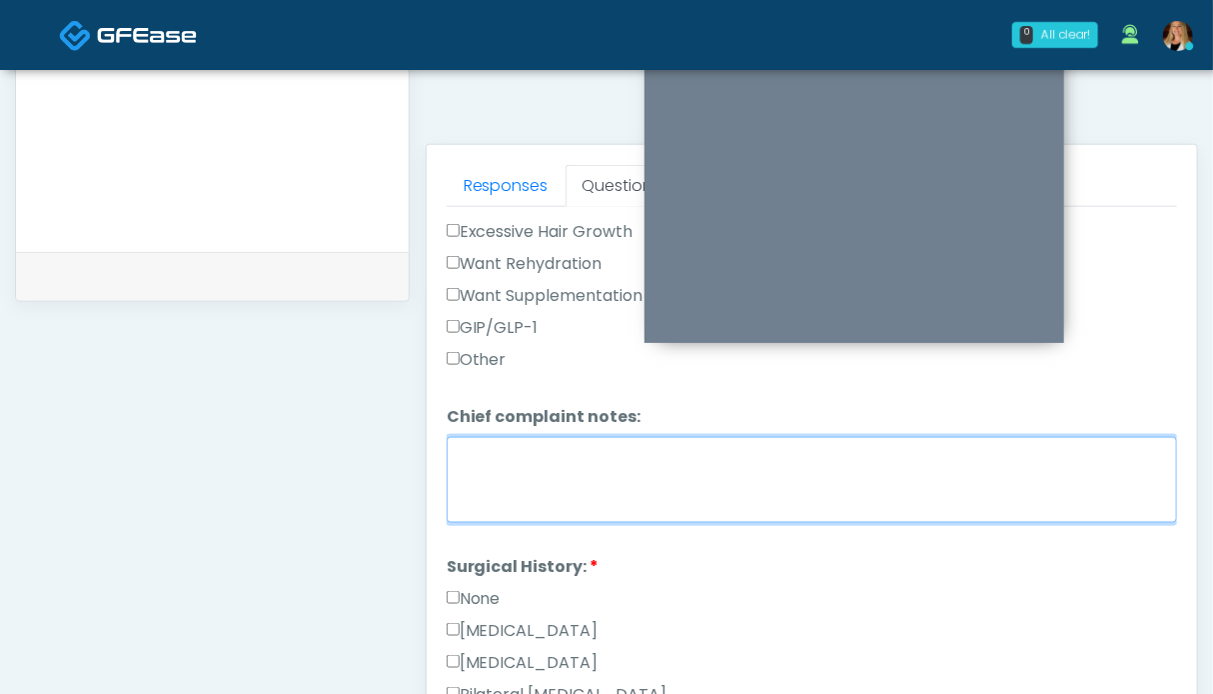
click at [556, 468] on textarea "Chief complaint notes:" at bounding box center [812, 480] width 731 height 86
type textarea "**********"
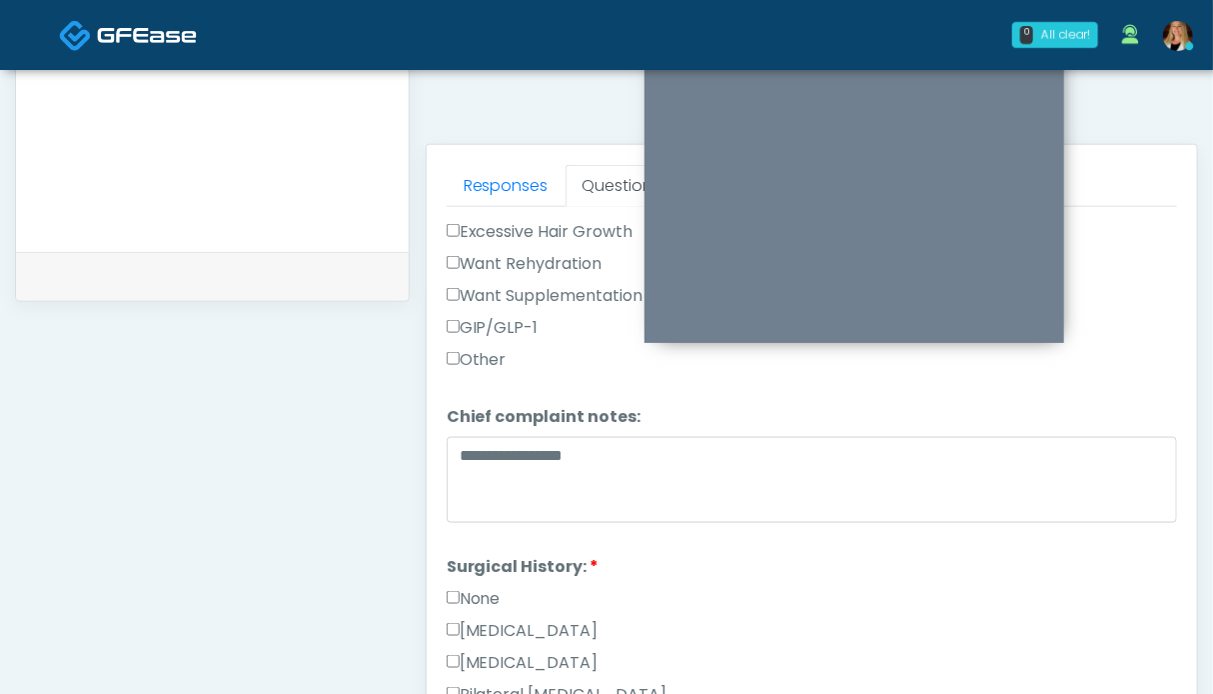
click at [492, 588] on label "None" at bounding box center [474, 599] width 54 height 24
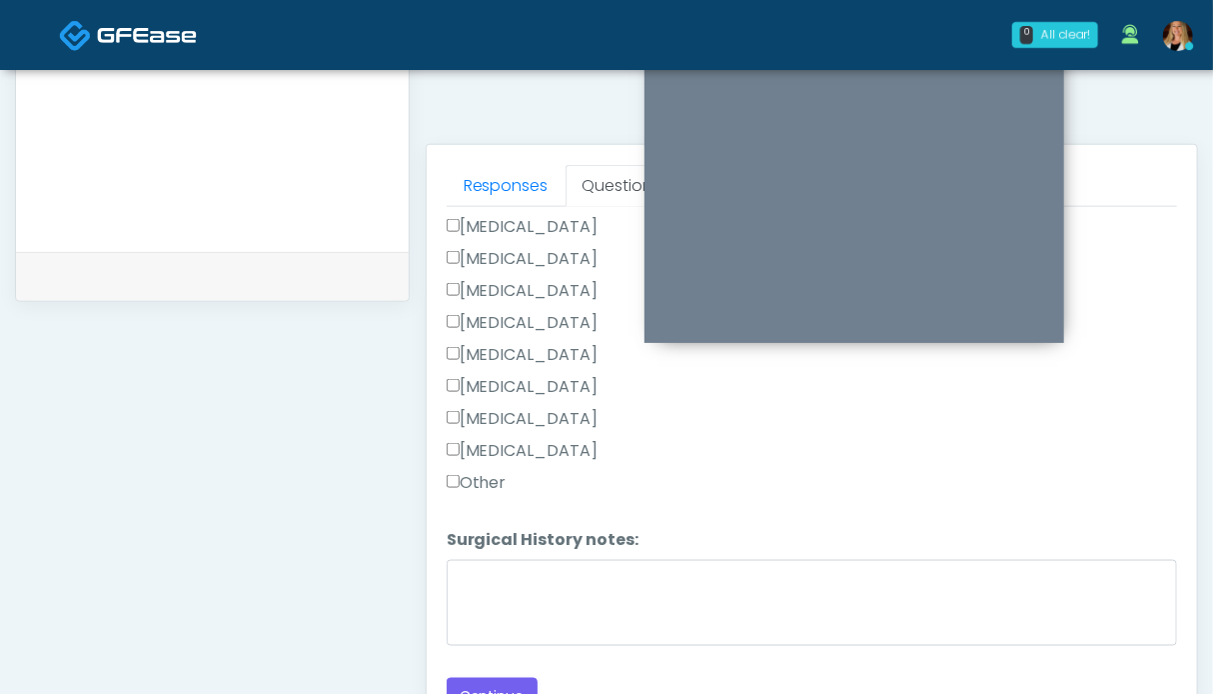
scroll to position [898, 0]
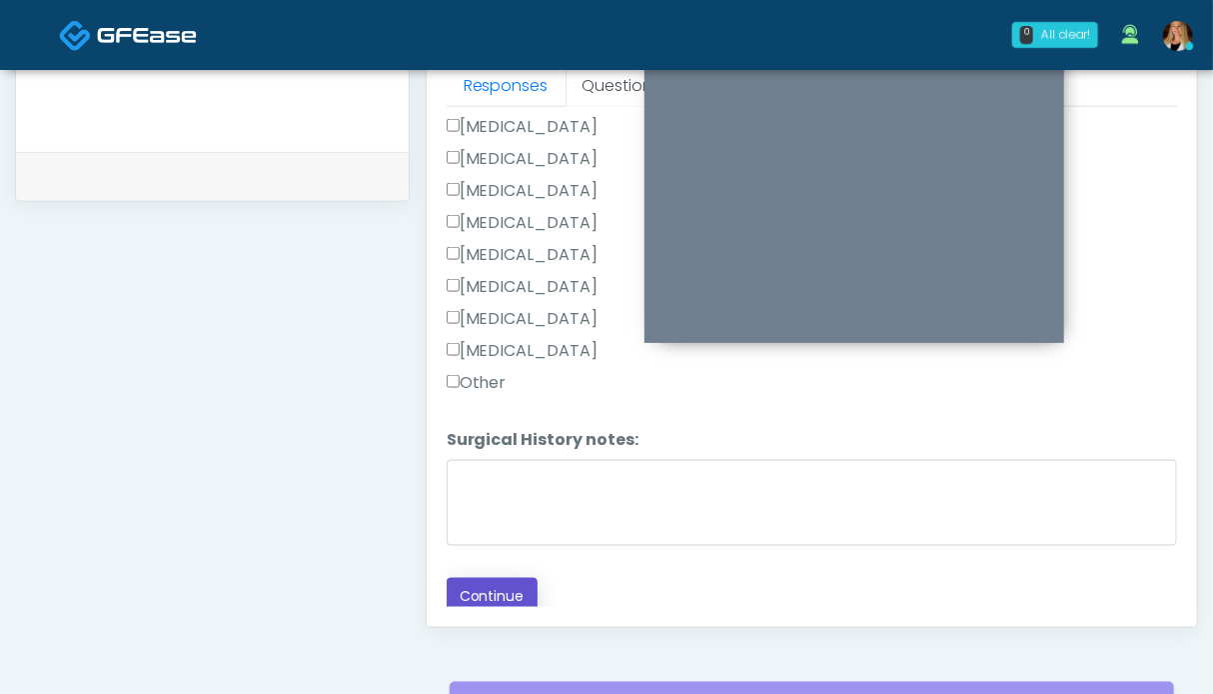
click at [479, 580] on button "Continue" at bounding box center [492, 596] width 91 height 37
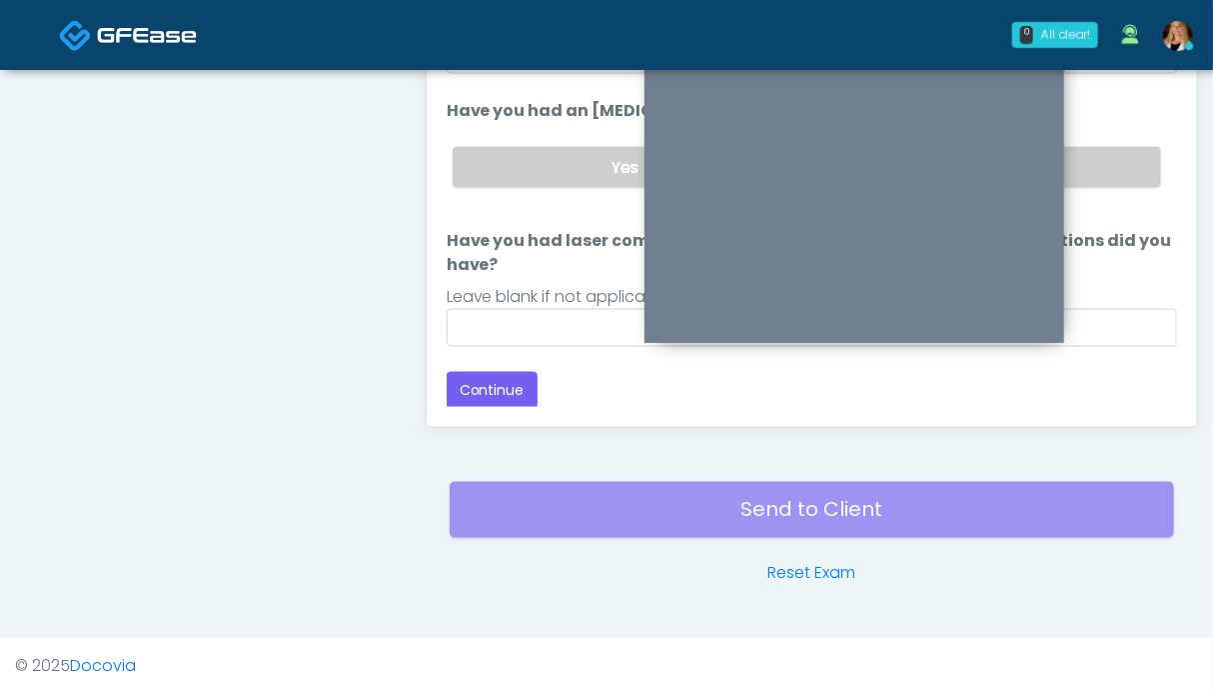
scroll to position [798, 0]
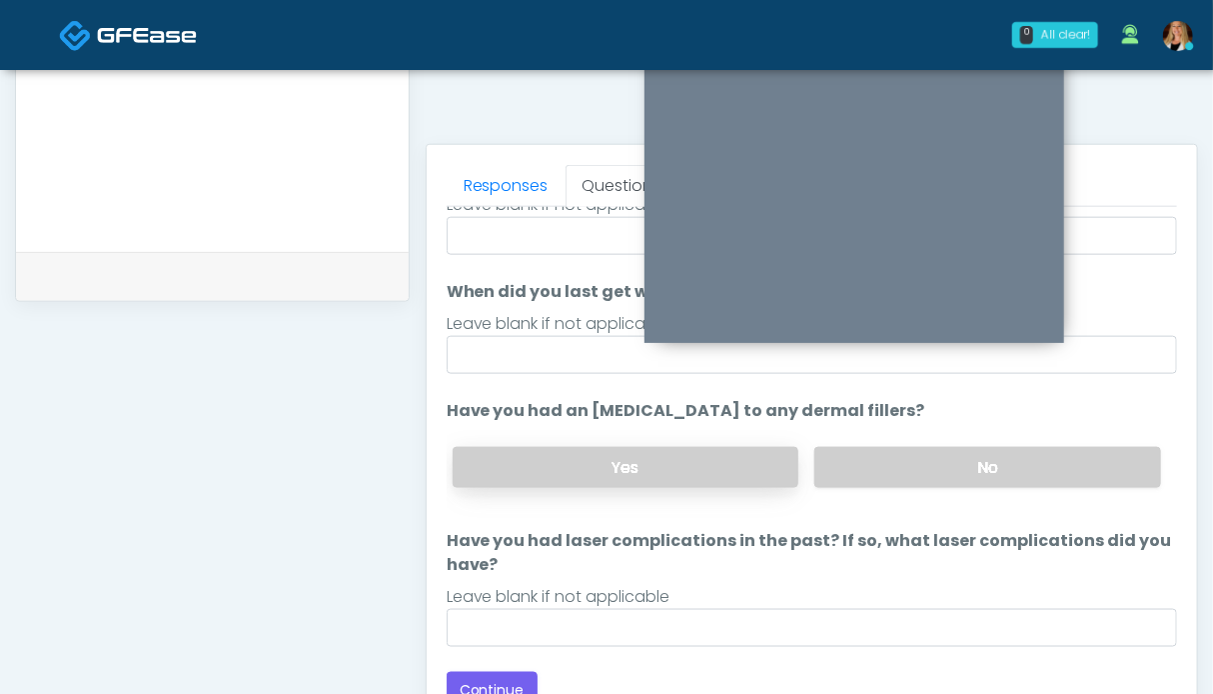
drag, startPoint x: 985, startPoint y: 465, endPoint x: 653, endPoint y: 461, distance: 332.8
click at [984, 465] on label "No" at bounding box center [987, 467] width 347 height 41
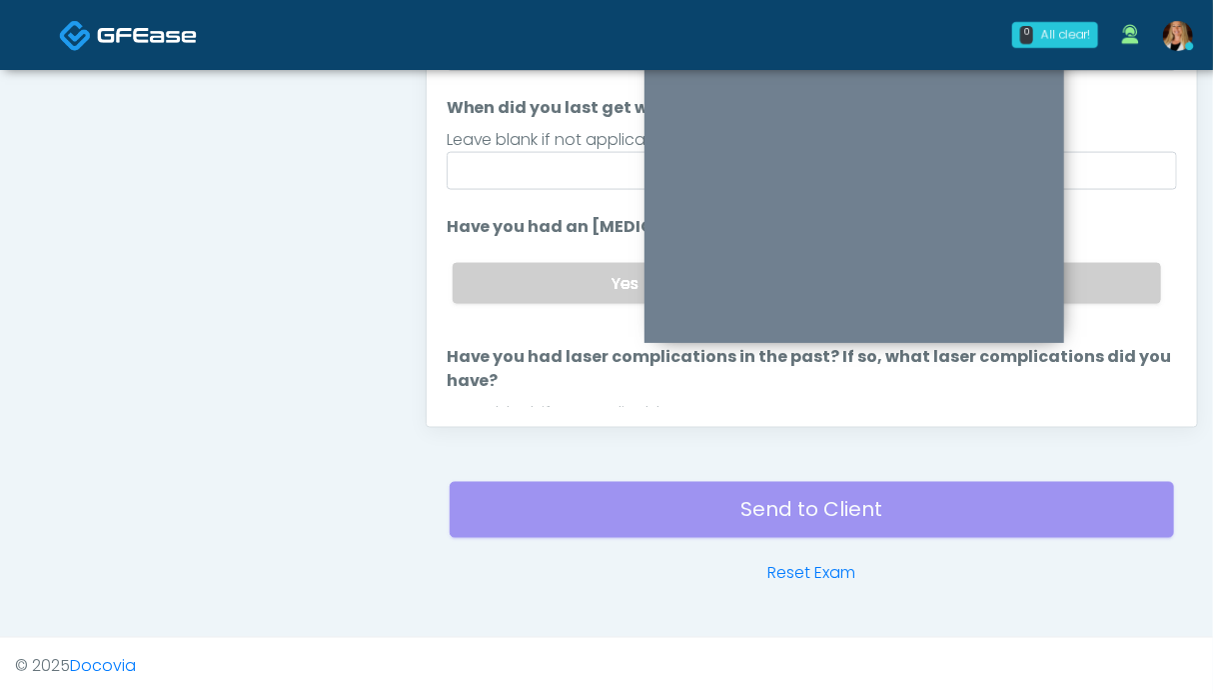
scroll to position [116, 0]
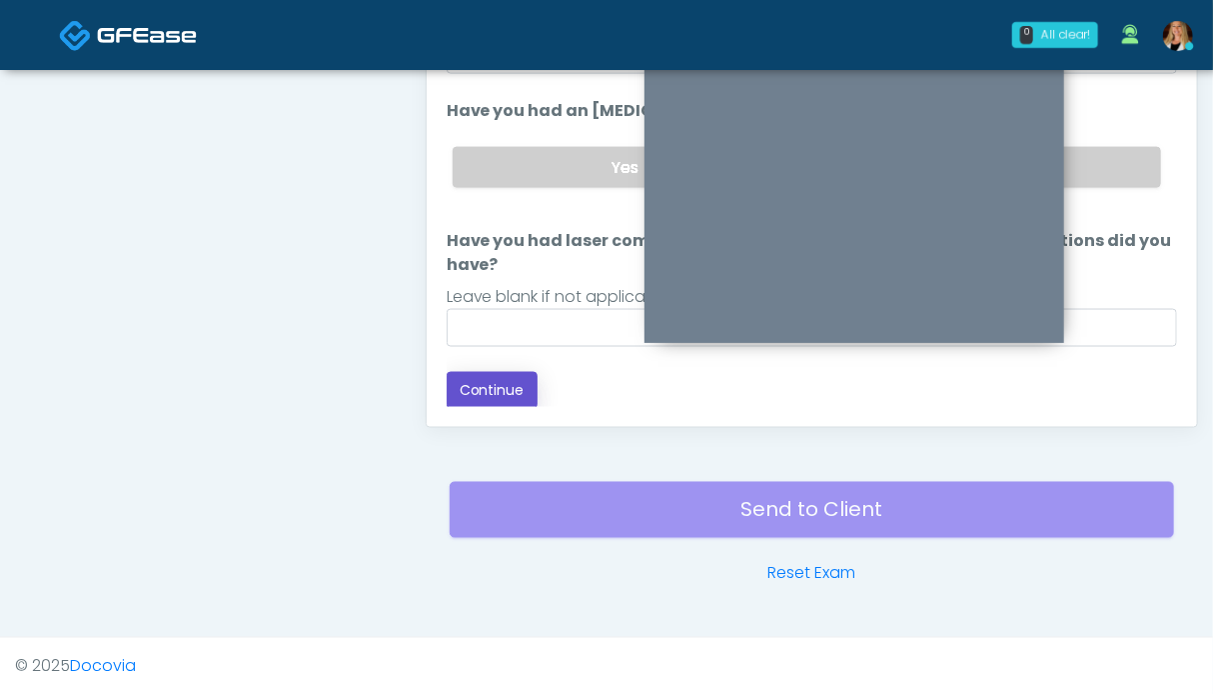
click at [495, 385] on button "Continue" at bounding box center [492, 390] width 91 height 37
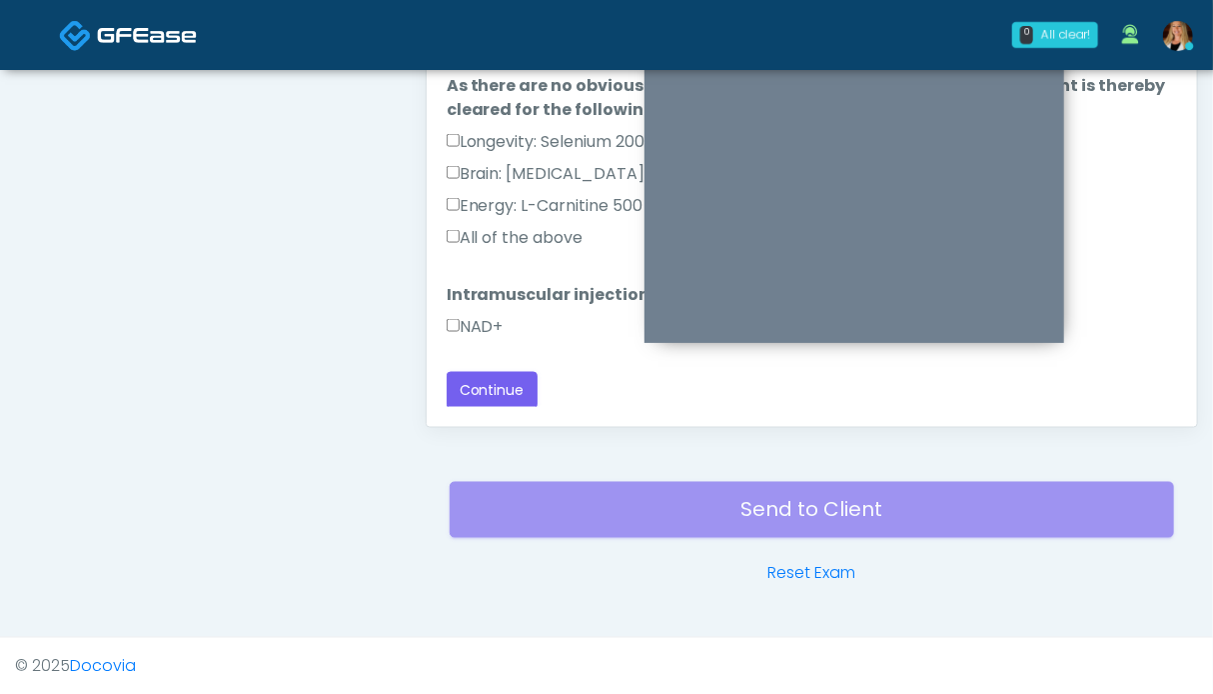
scroll to position [798, 0]
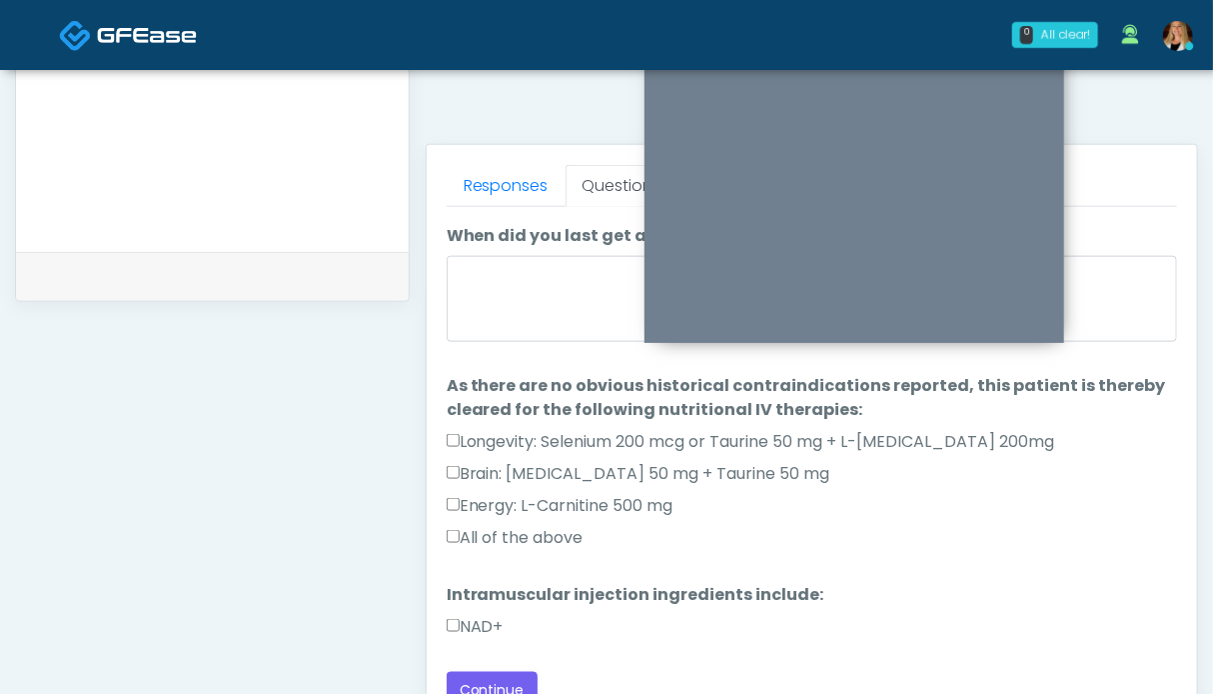
drag, startPoint x: 512, startPoint y: 529, endPoint x: 500, endPoint y: 570, distance: 42.7
click at [512, 530] on label "All of the above" at bounding box center [515, 538] width 137 height 24
click at [480, 628] on label "NAD+" at bounding box center [475, 627] width 57 height 24
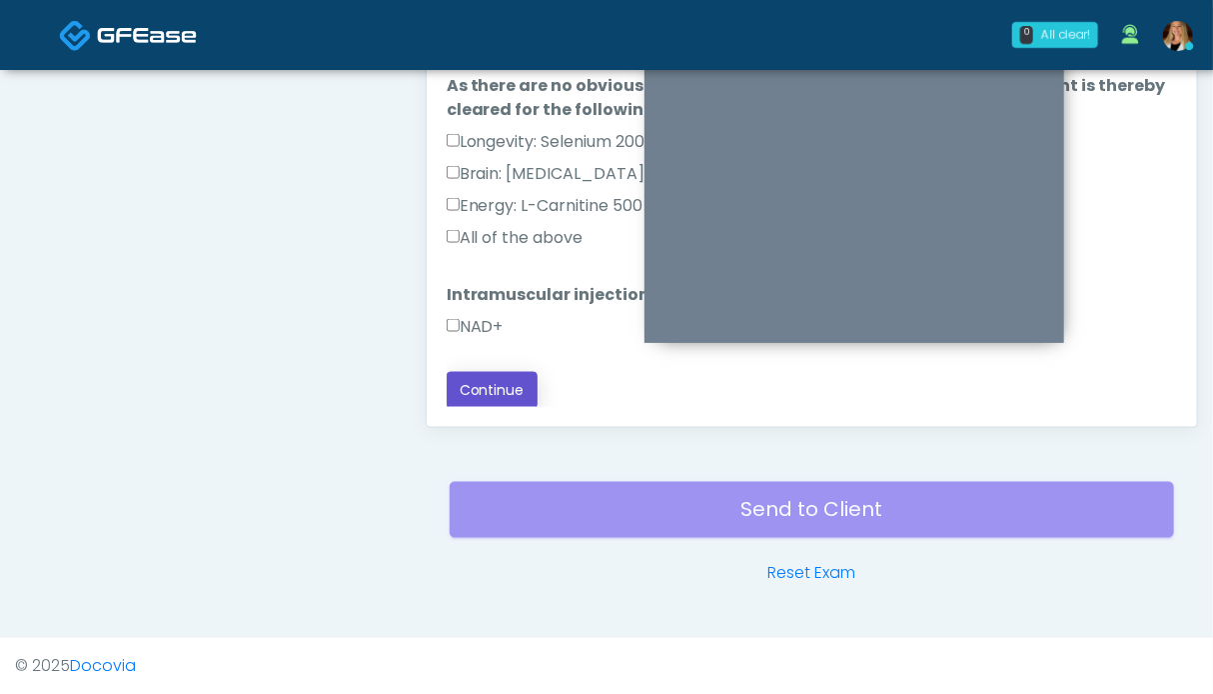
click at [514, 382] on button "Continue" at bounding box center [492, 390] width 91 height 37
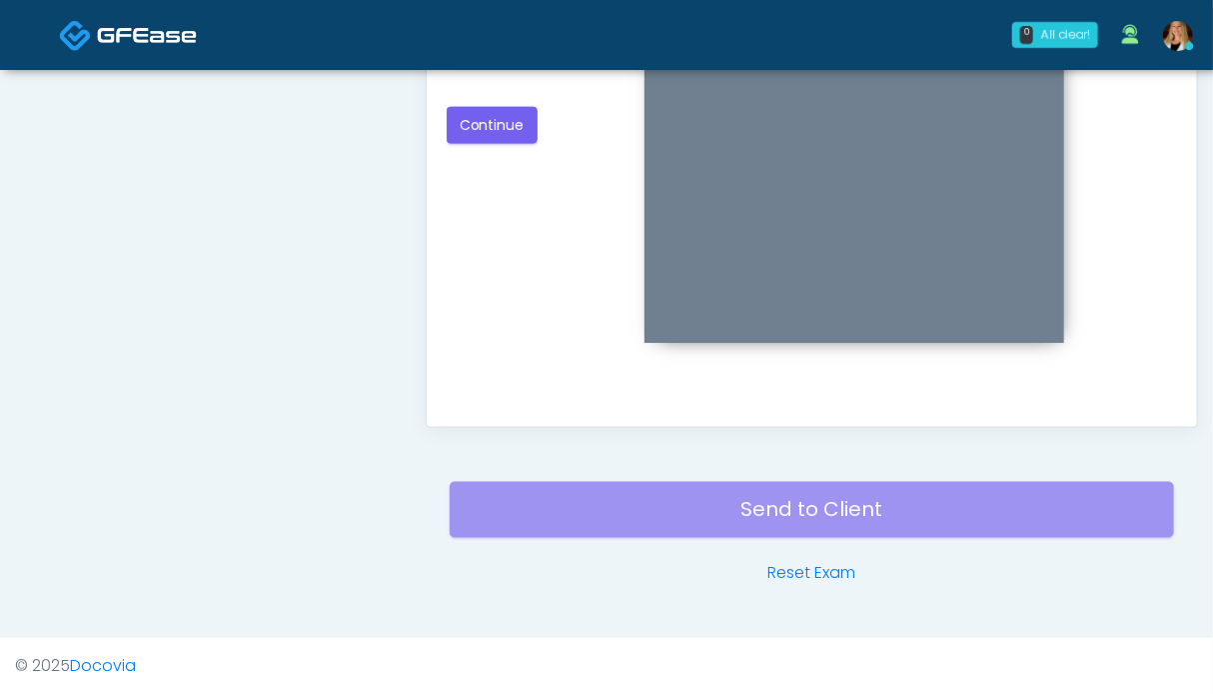
scroll to position [798, 0]
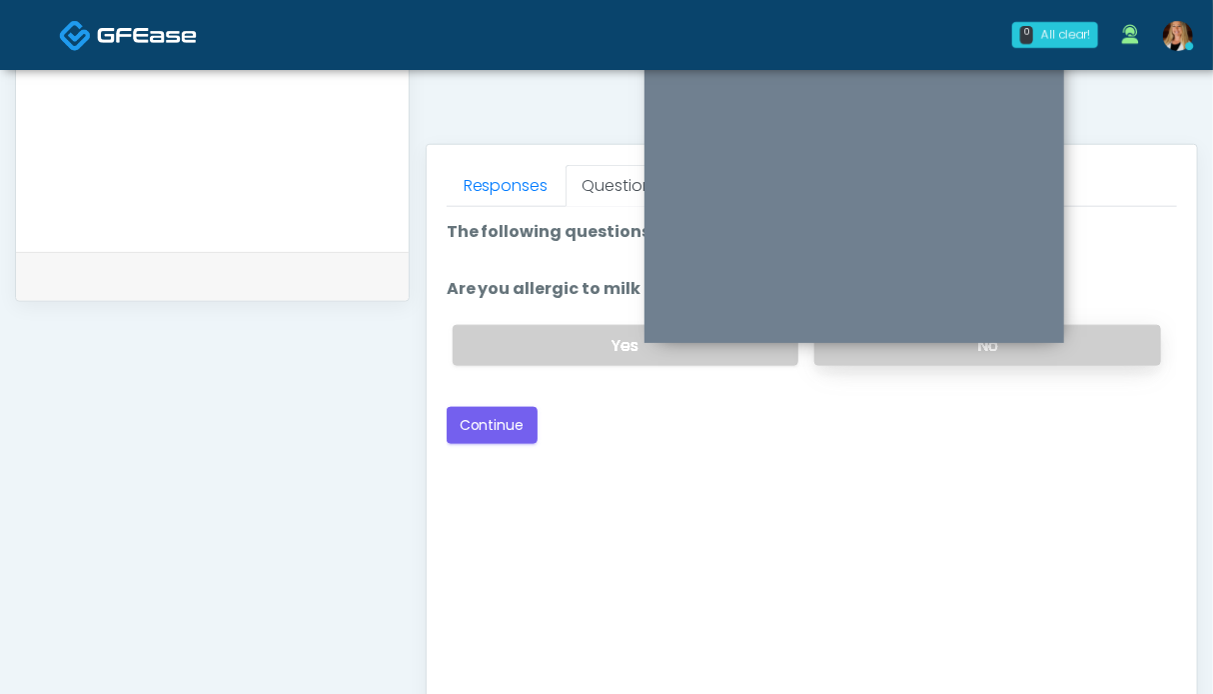
click at [1100, 325] on label "No" at bounding box center [987, 345] width 347 height 41
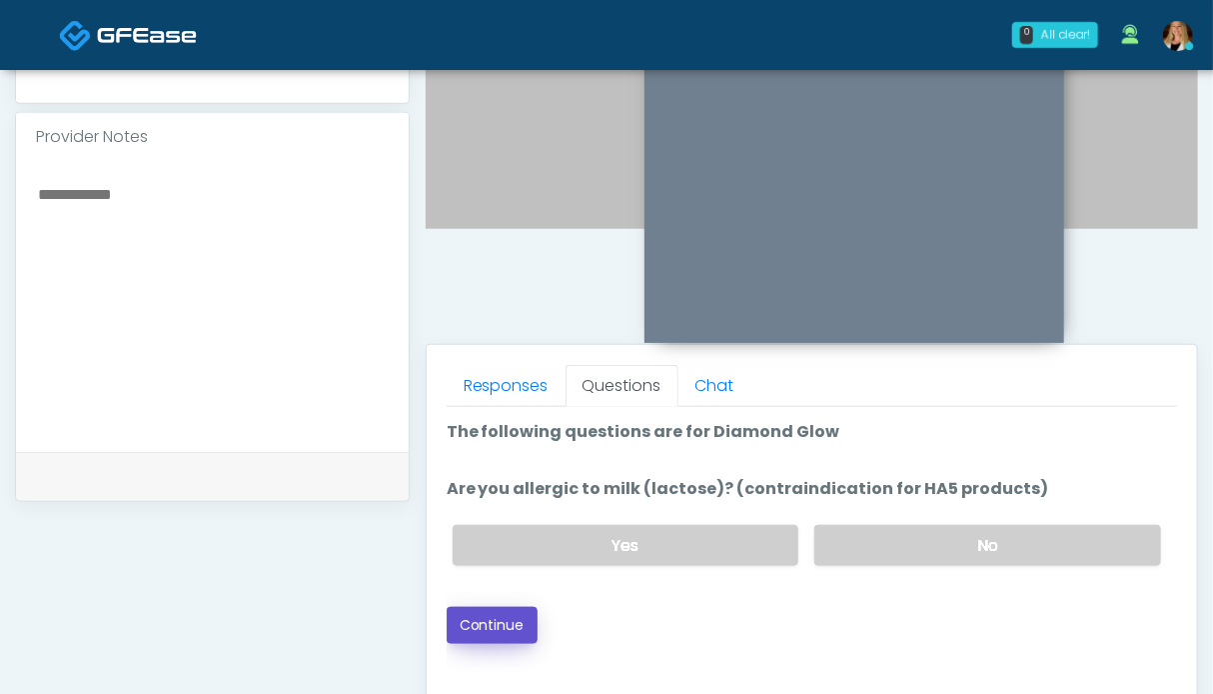
click at [492, 624] on button "Continue" at bounding box center [492, 625] width 91 height 37
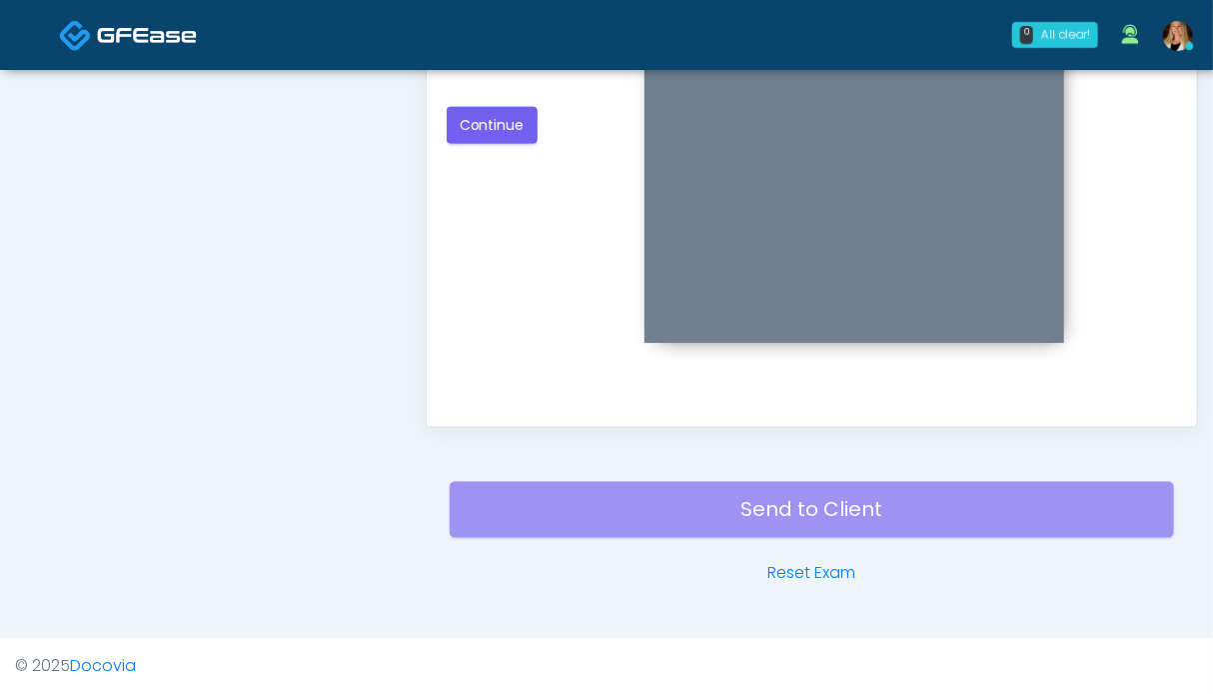
scroll to position [699, 0]
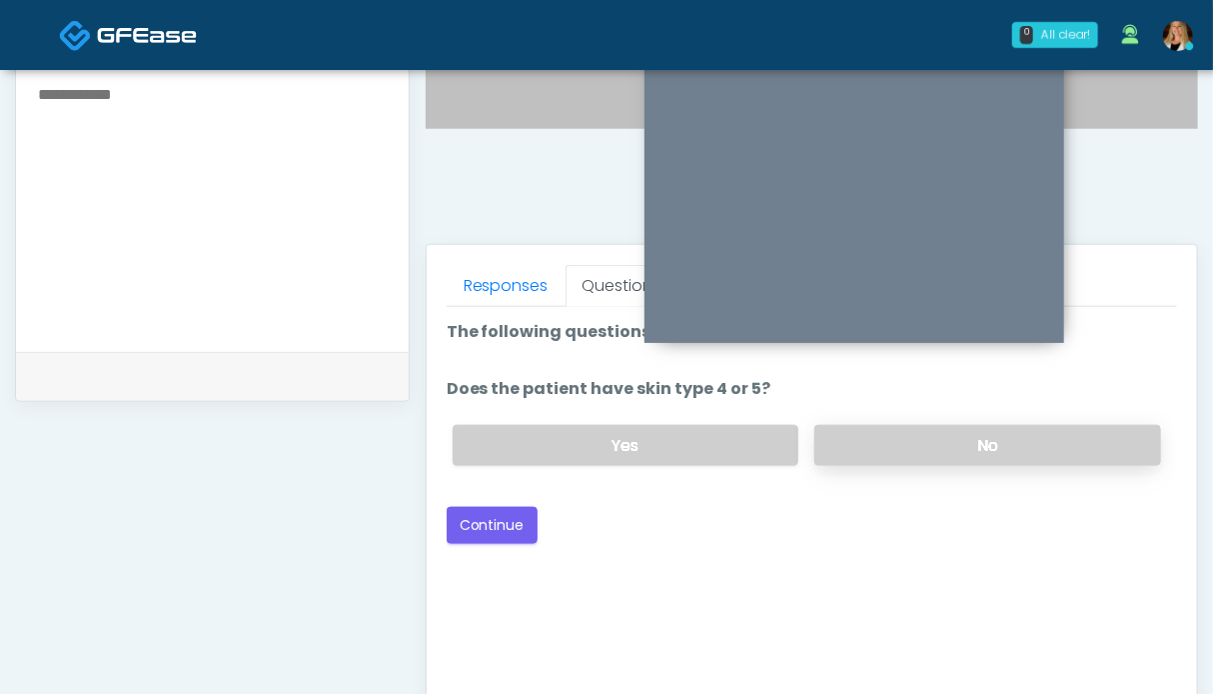
click at [990, 430] on label "No" at bounding box center [987, 445] width 347 height 41
click at [512, 515] on button "Continue" at bounding box center [492, 525] width 91 height 37
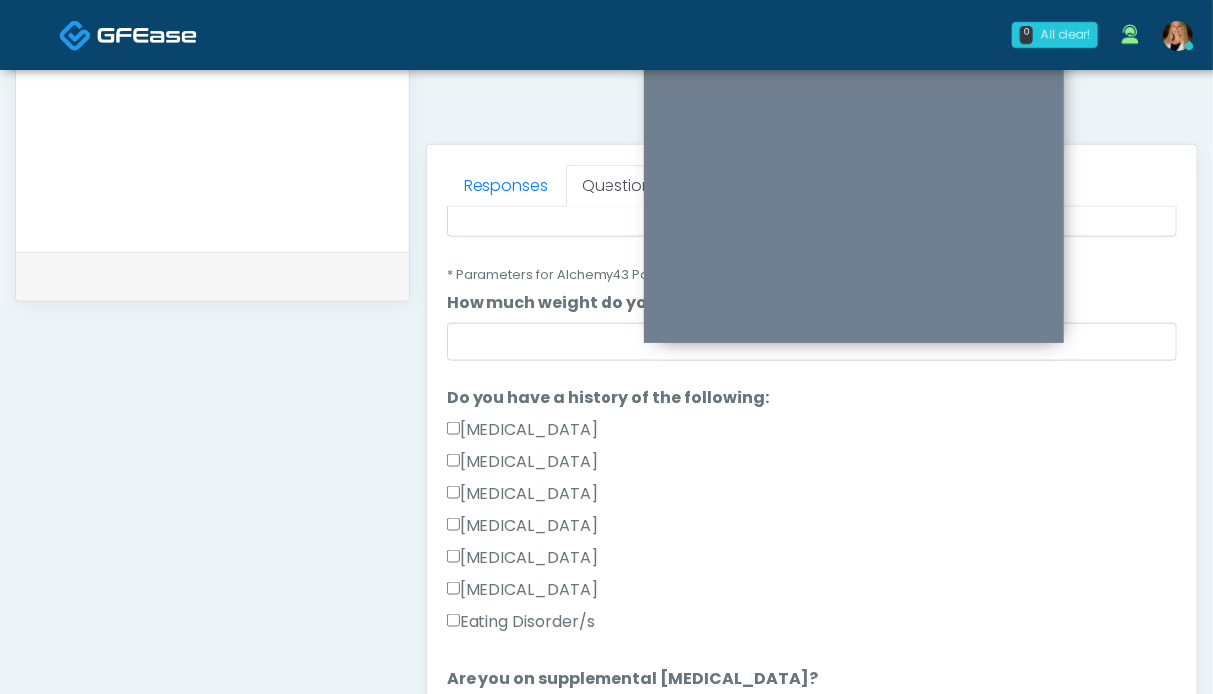
scroll to position [400, 0]
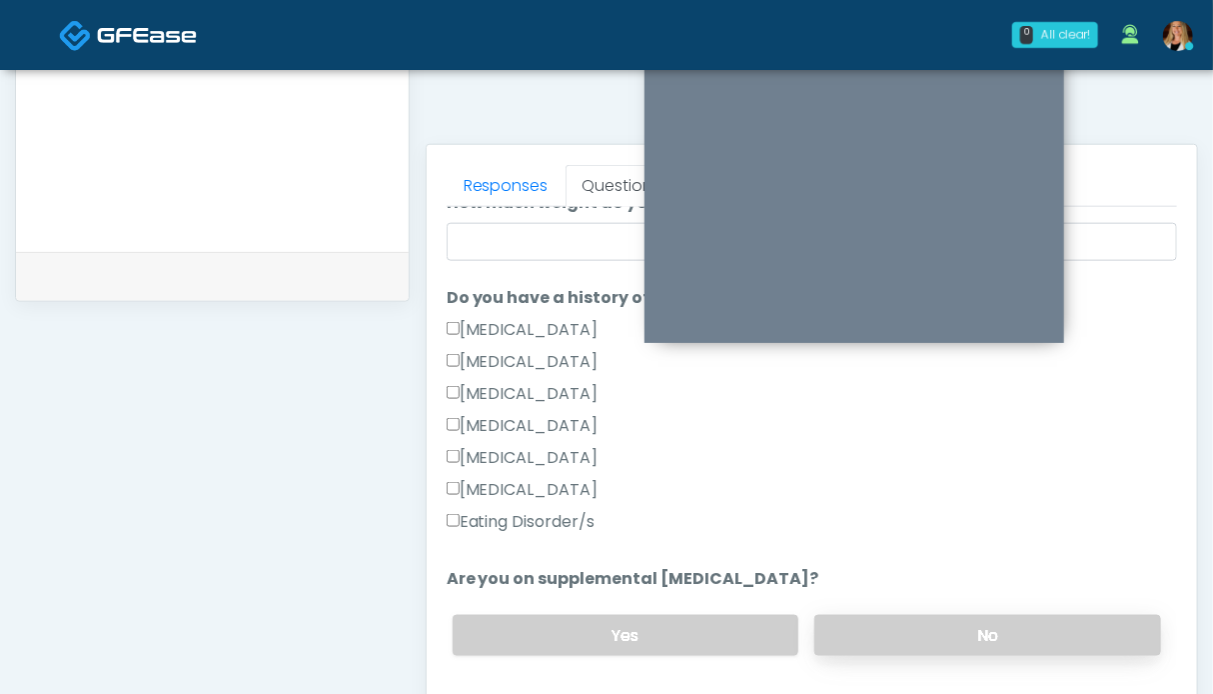
click at [941, 641] on label "No" at bounding box center [987, 635] width 347 height 41
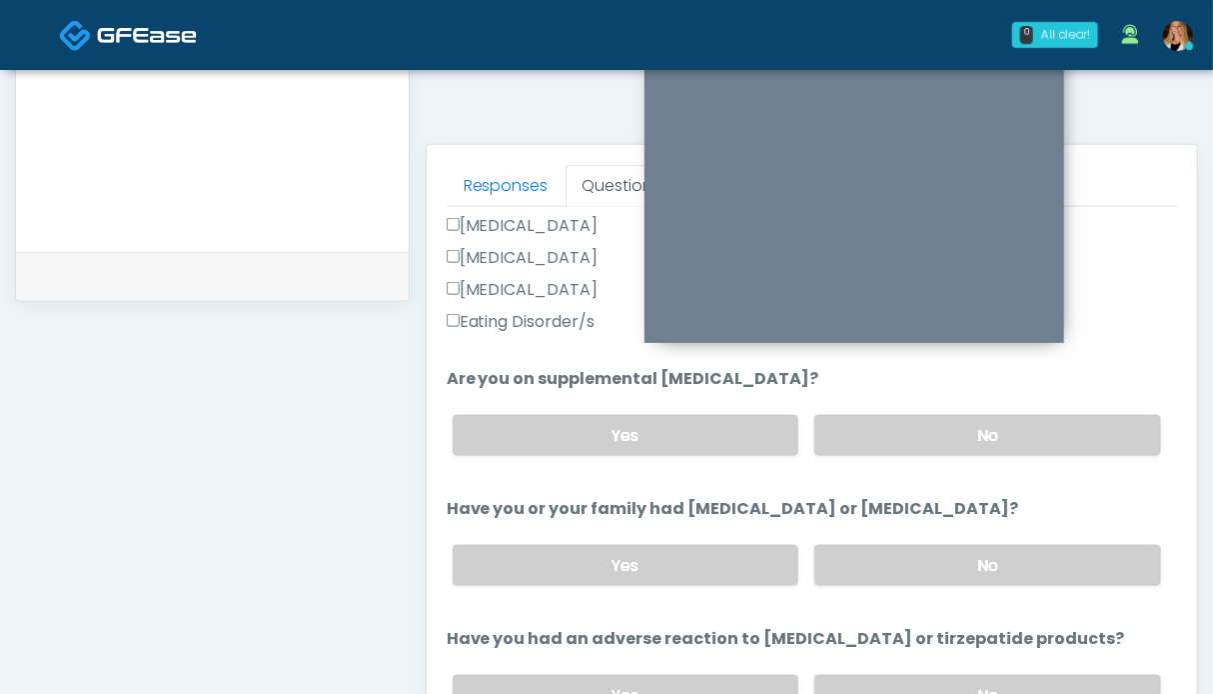
drag, startPoint x: 888, startPoint y: 560, endPoint x: 882, endPoint y: 537, distance: 23.8
click at [887, 558] on label "No" at bounding box center [987, 565] width 347 height 41
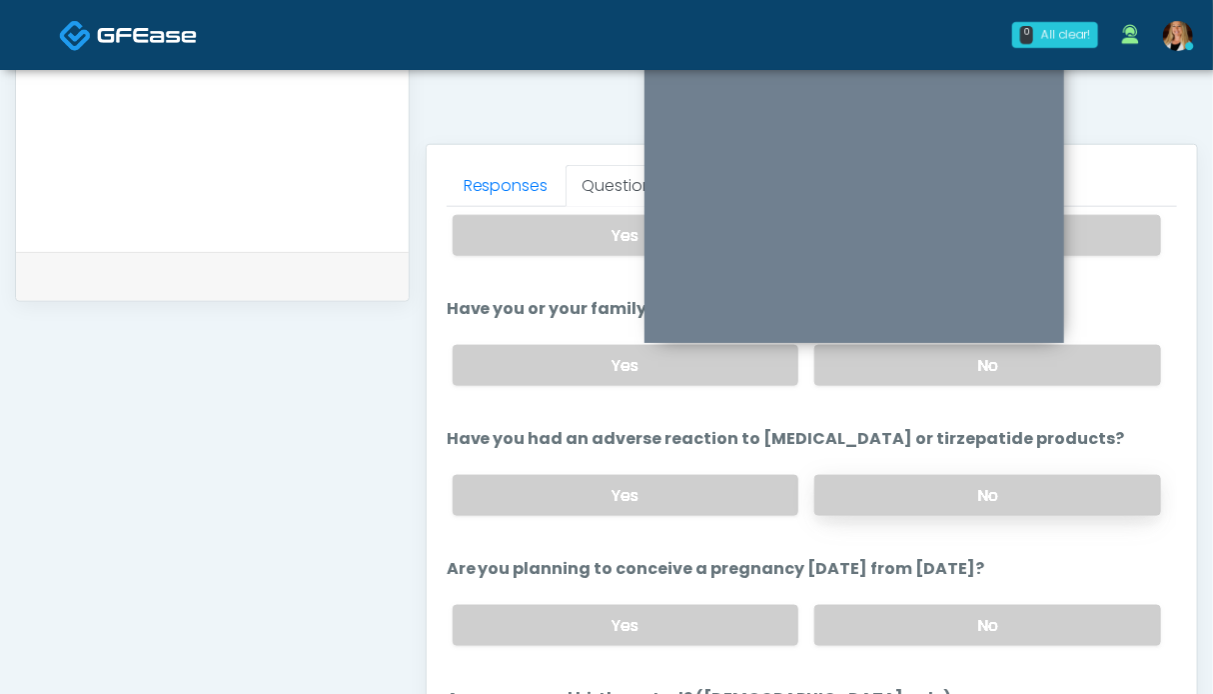
click at [867, 475] on label "No" at bounding box center [987, 495] width 347 height 41
click at [897, 605] on label "No" at bounding box center [987, 625] width 347 height 41
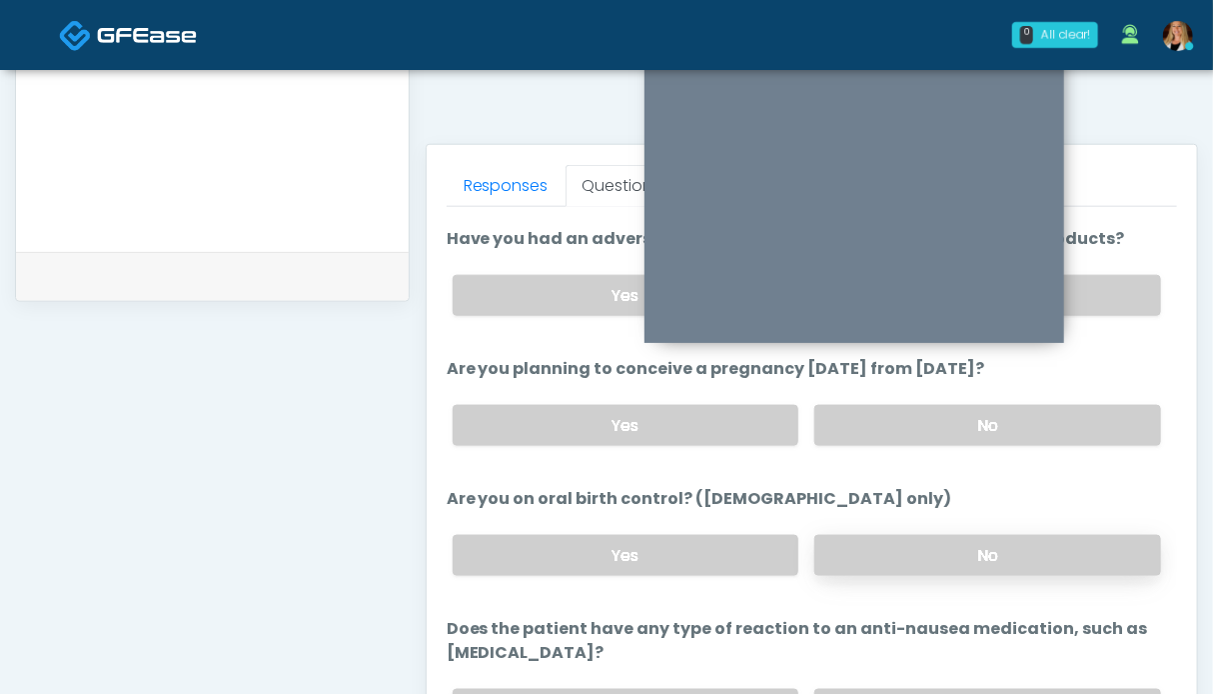
click at [903, 537] on label "No" at bounding box center [987, 555] width 347 height 41
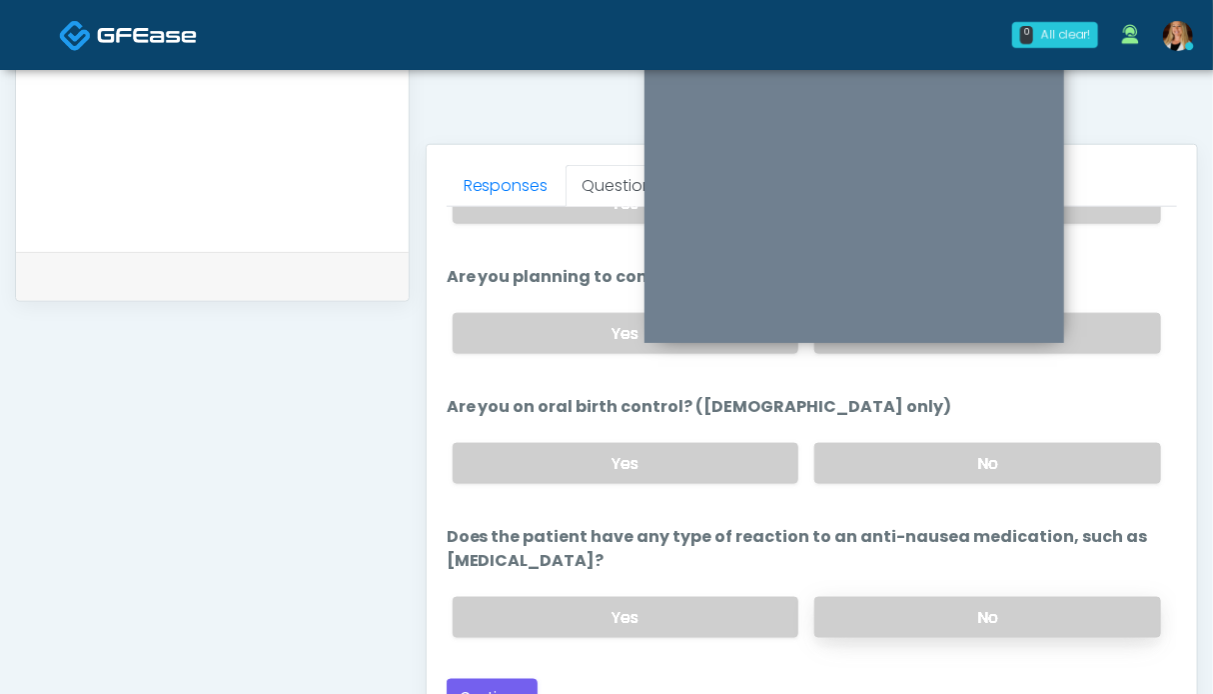
click at [929, 597] on label "No" at bounding box center [987, 617] width 347 height 41
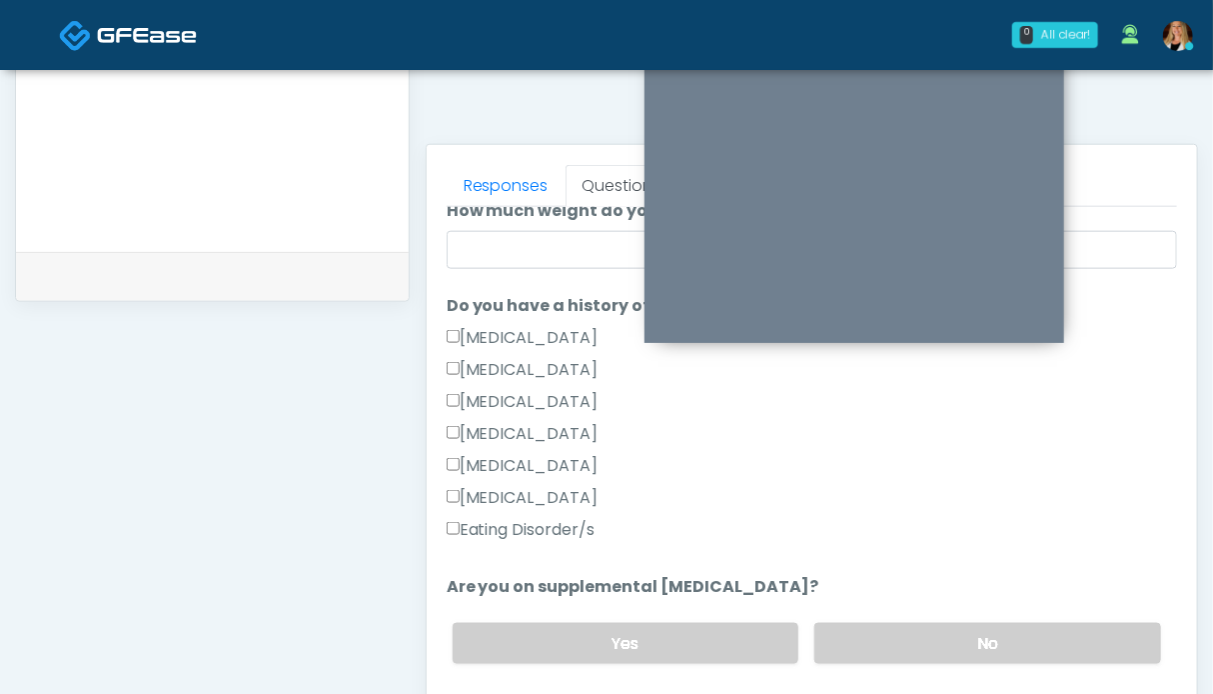
scroll to position [0, 0]
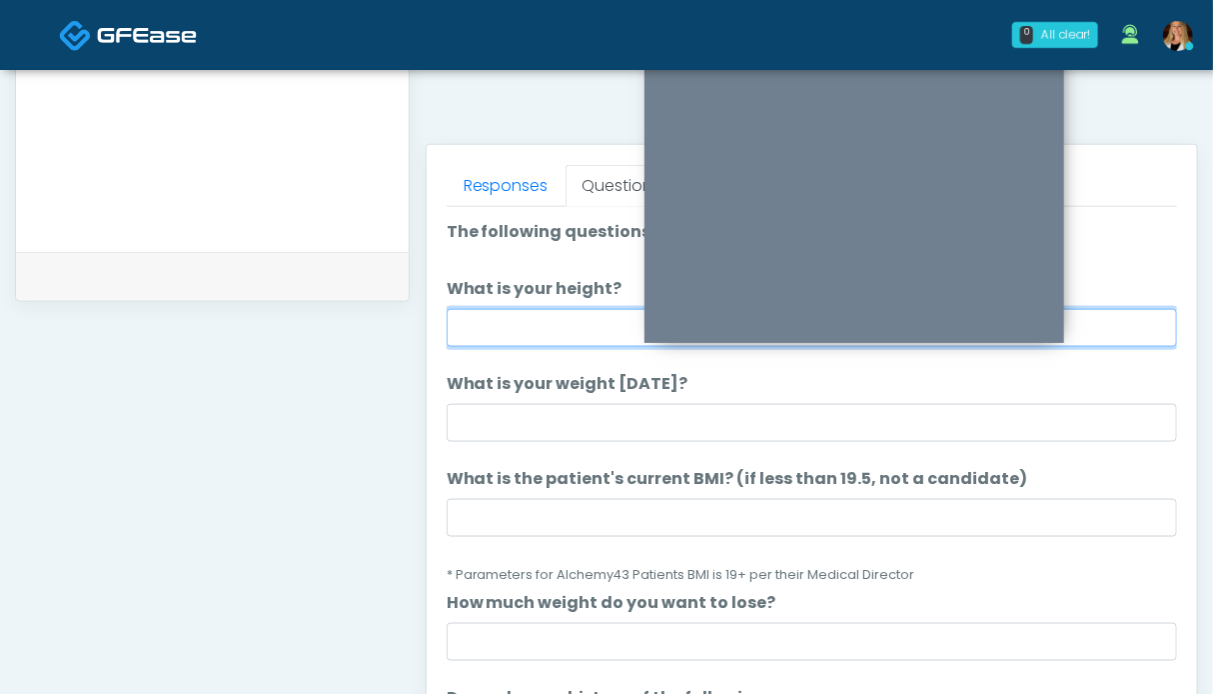
click at [576, 332] on input "What is your height?" at bounding box center [812, 328] width 731 height 38
type input "****"
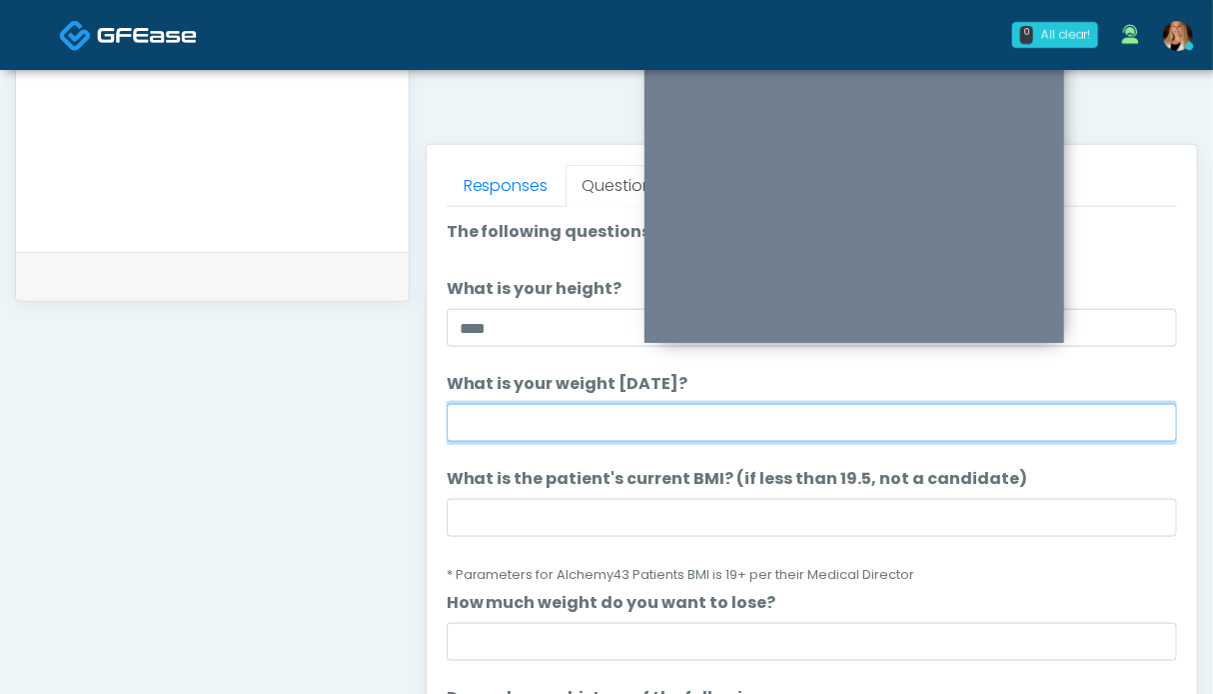
click at [579, 413] on input "What is your weight today?" at bounding box center [812, 423] width 731 height 38
type input "*******"
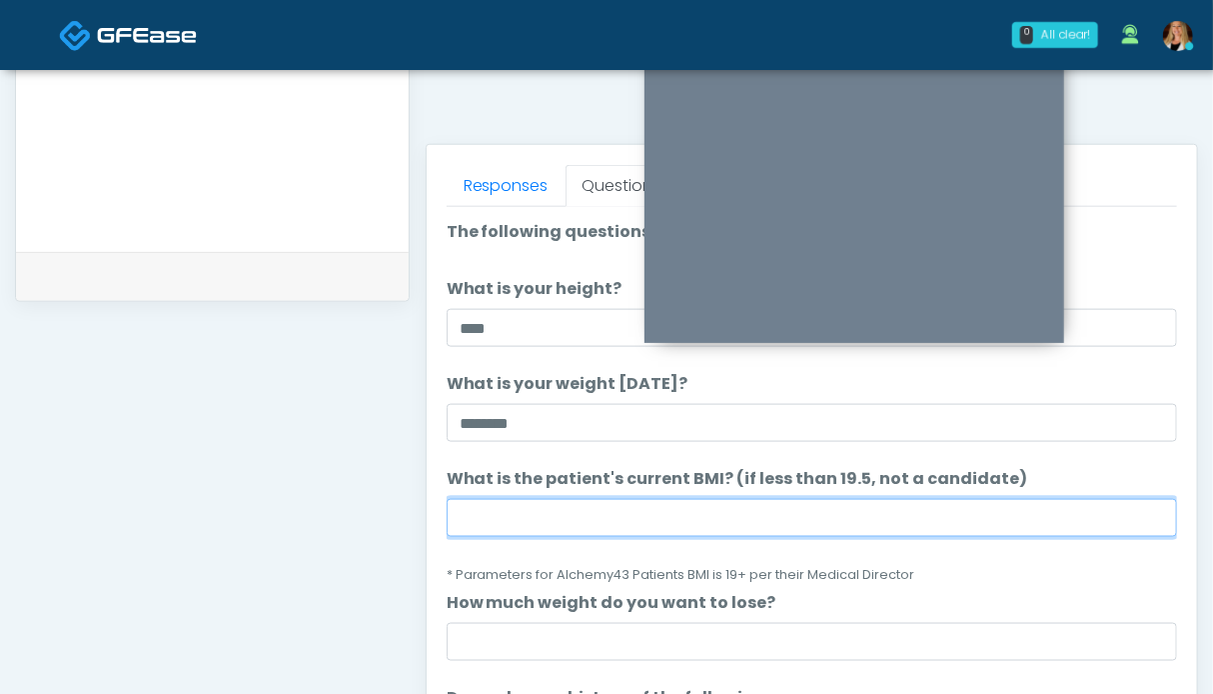
click at [573, 530] on input "What is the patient's current BMI? (if less than 19.5, not a candidate)" at bounding box center [812, 518] width 731 height 38
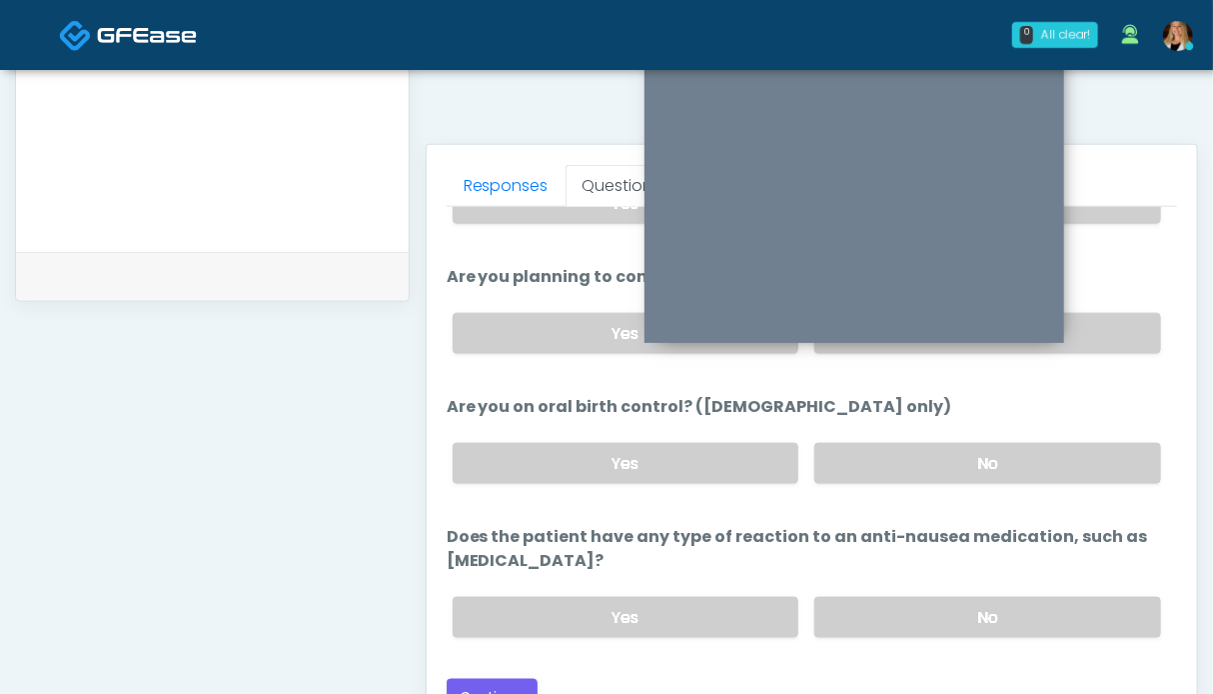
scroll to position [1098, 0]
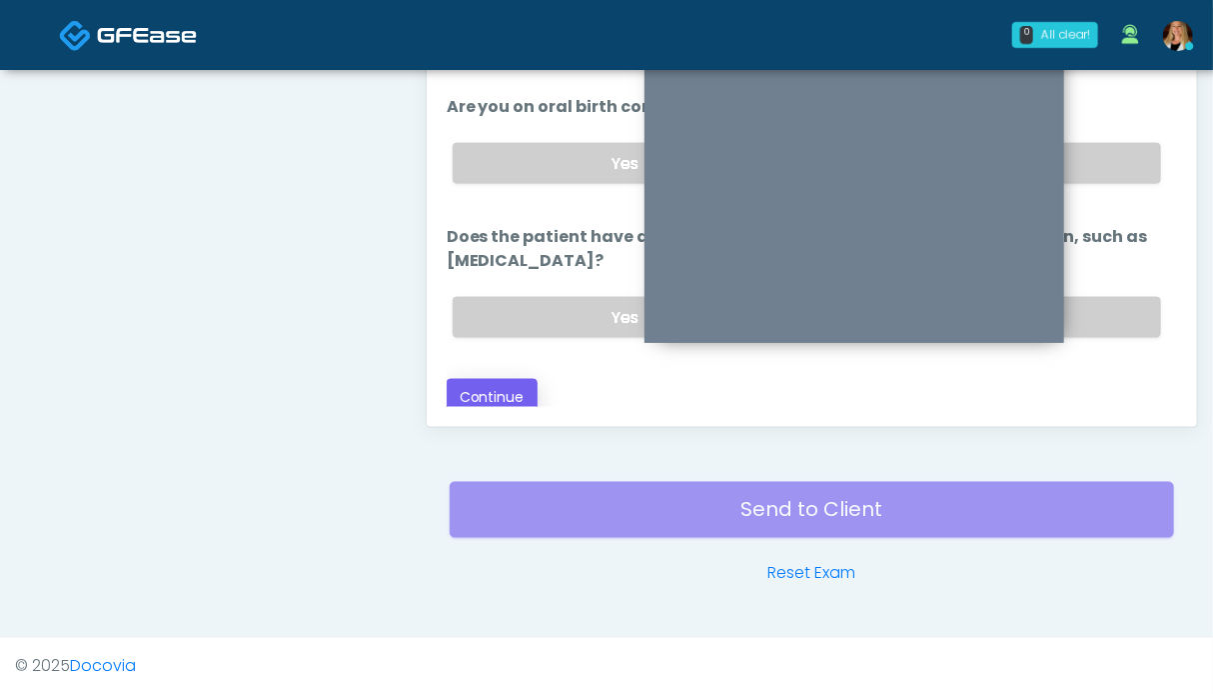
type input "****"
click at [502, 393] on button "Continue" at bounding box center [492, 397] width 91 height 37
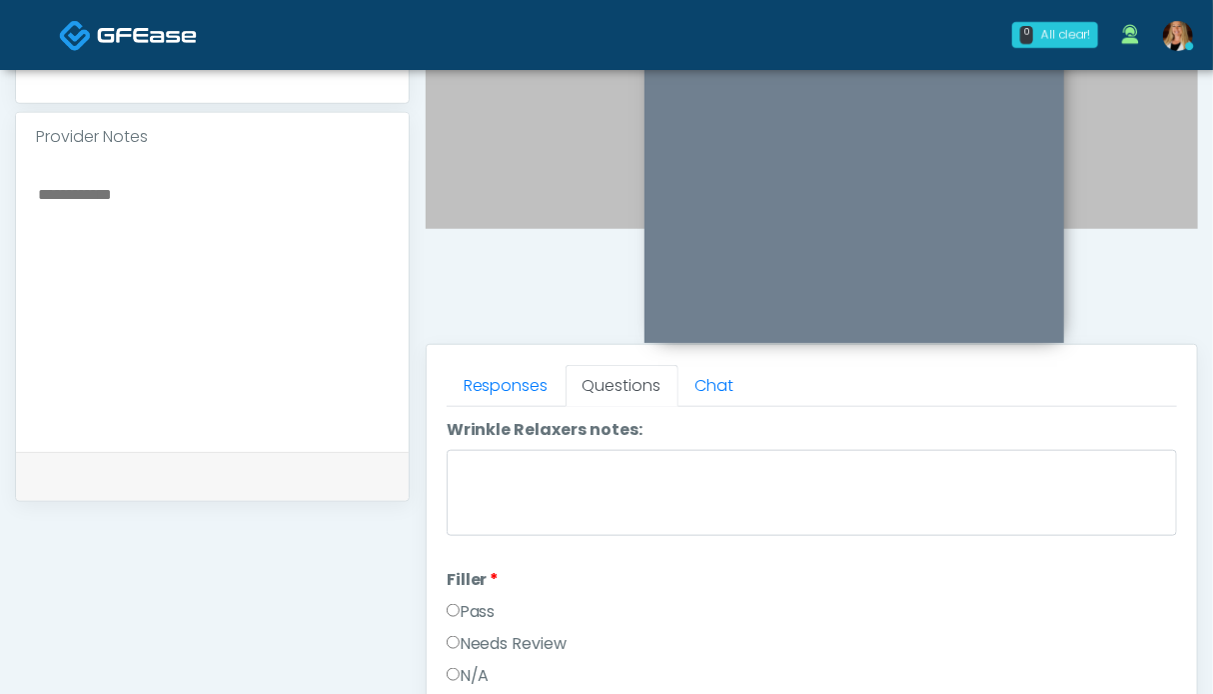
scroll to position [0, 0]
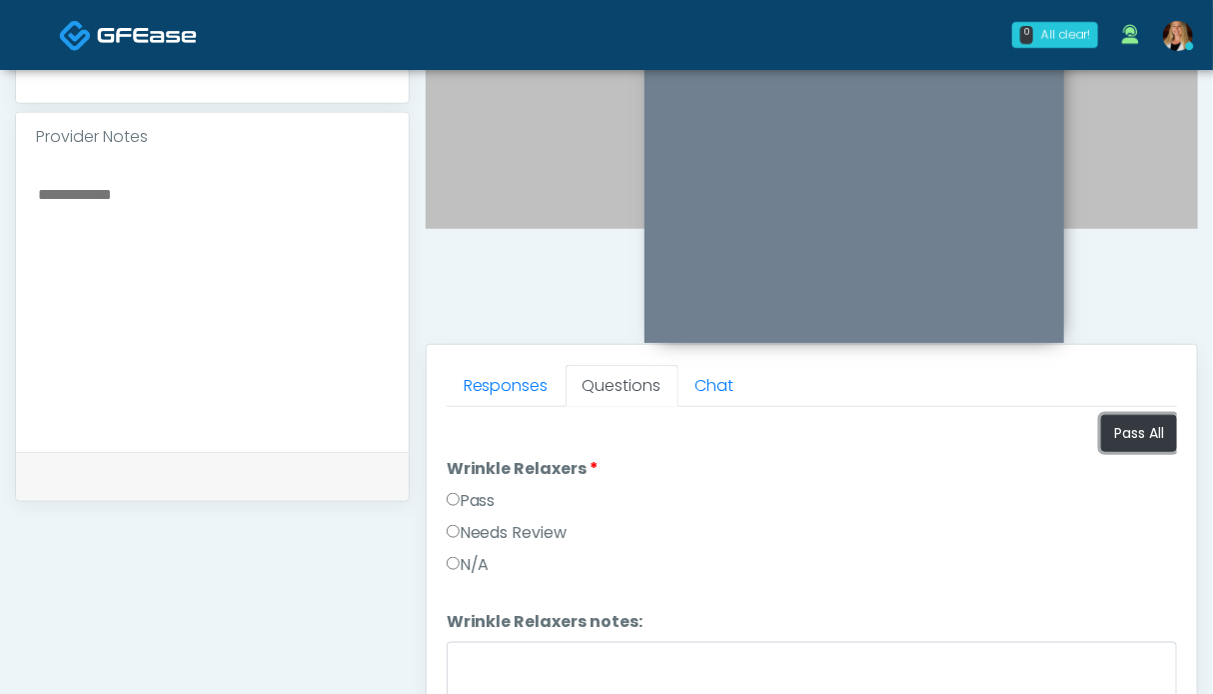
drag, startPoint x: 1124, startPoint y: 425, endPoint x: 1033, endPoint y: 425, distance: 90.9
click at [1123, 425] on button "Pass All" at bounding box center [1139, 433] width 76 height 37
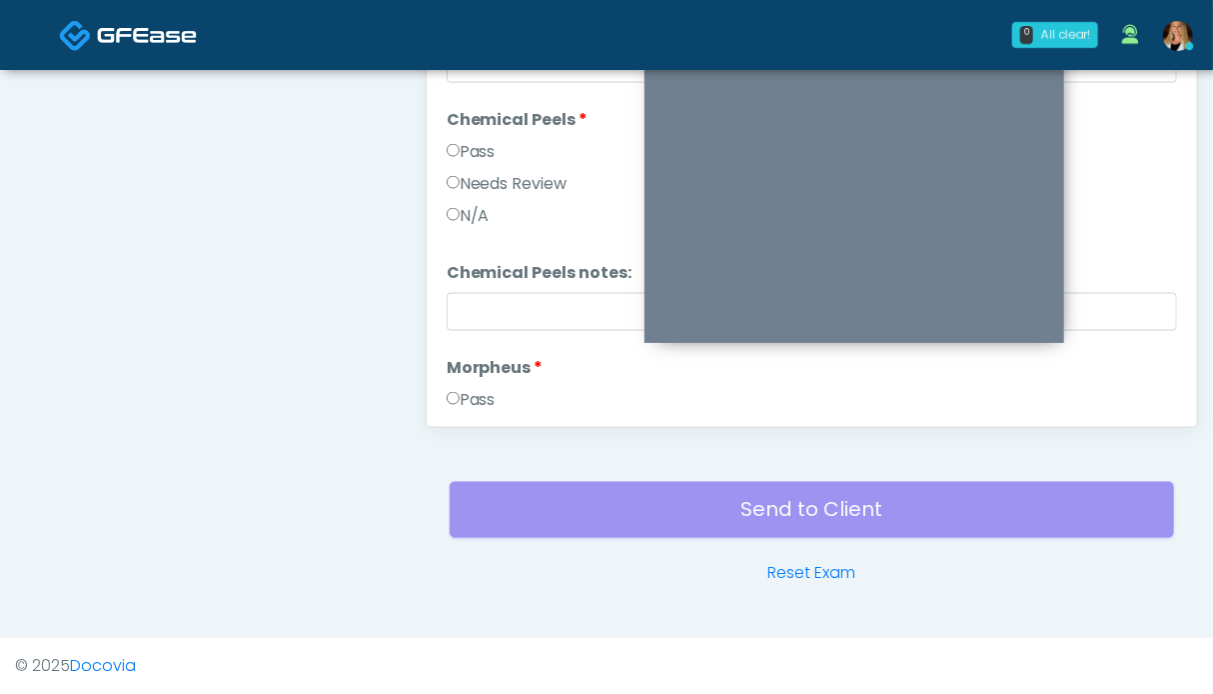
scroll to position [3627, 0]
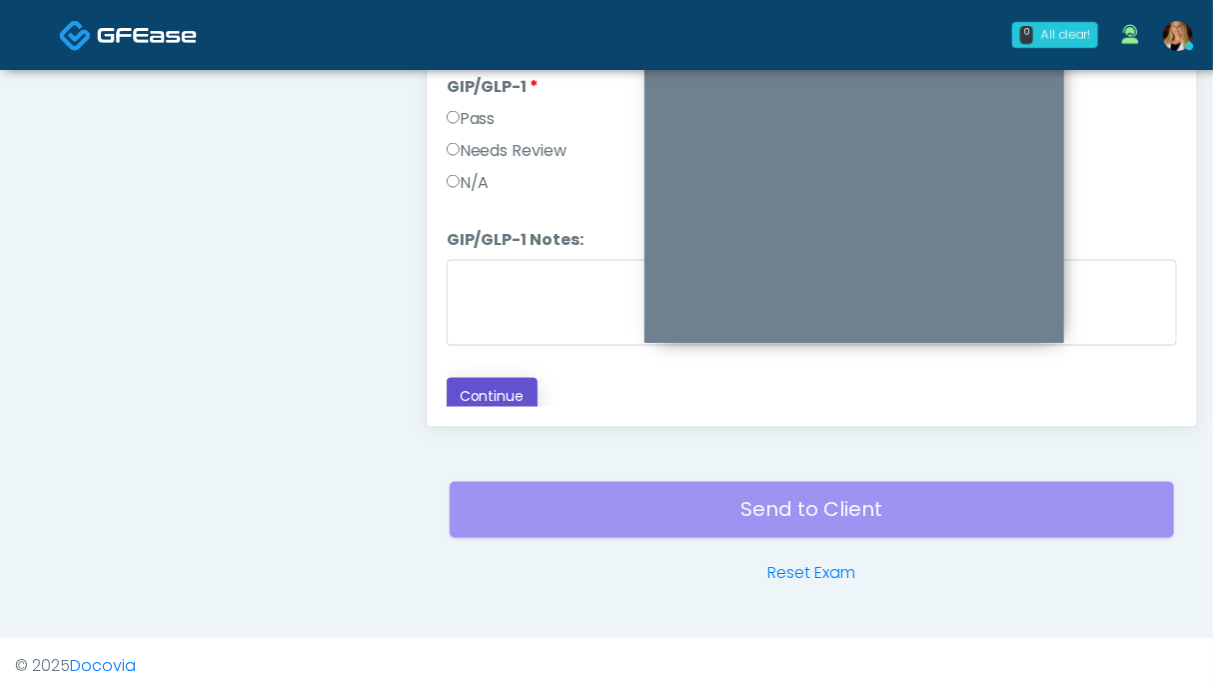
click at [485, 392] on button "Continue" at bounding box center [492, 396] width 91 height 37
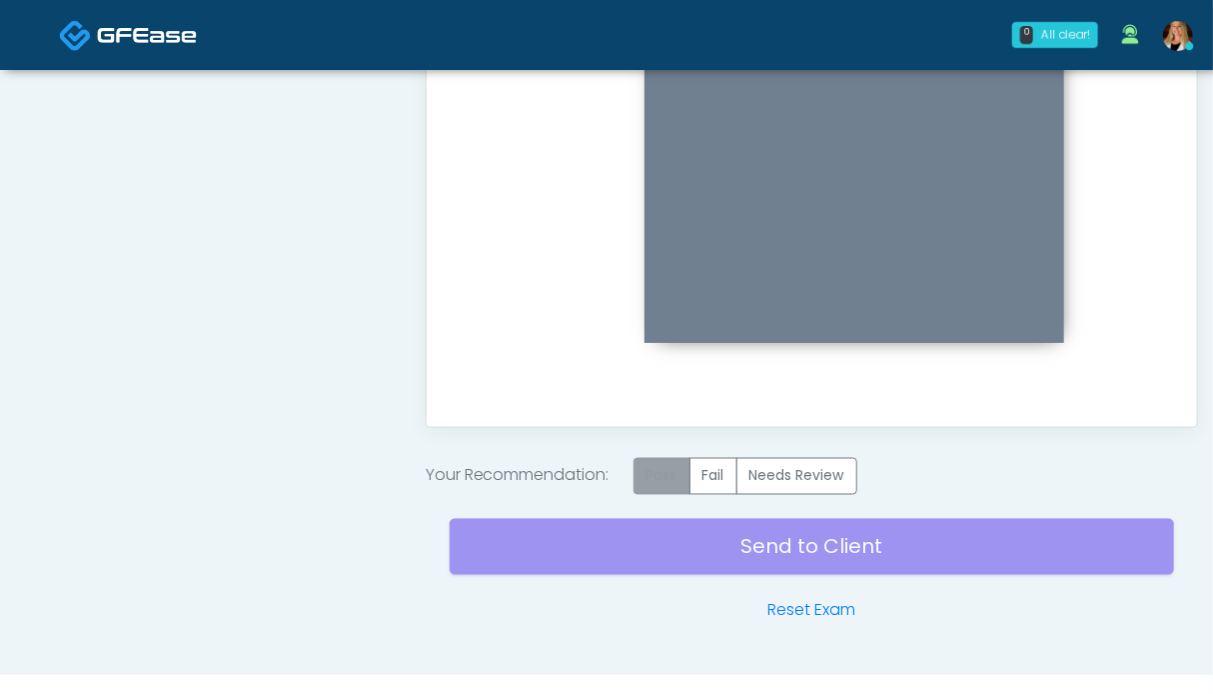
click at [676, 466] on label "Pass" at bounding box center [662, 476] width 57 height 37
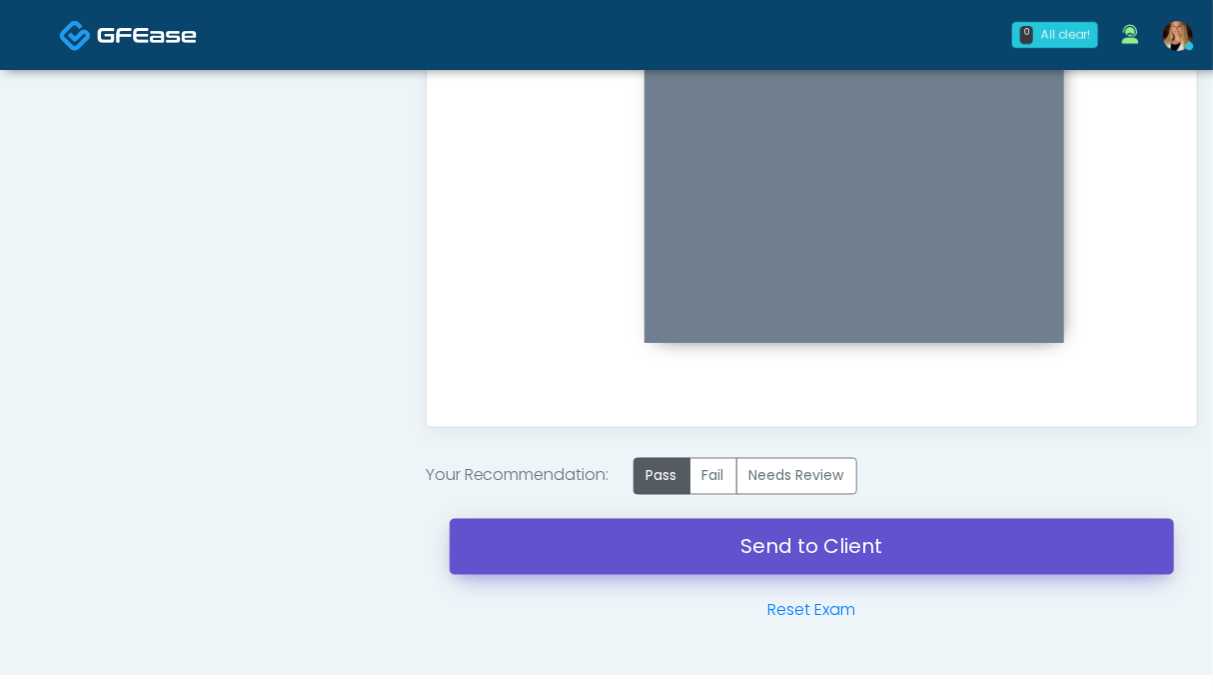
click at [807, 553] on link "Send to Client" at bounding box center [812, 547] width 725 height 56
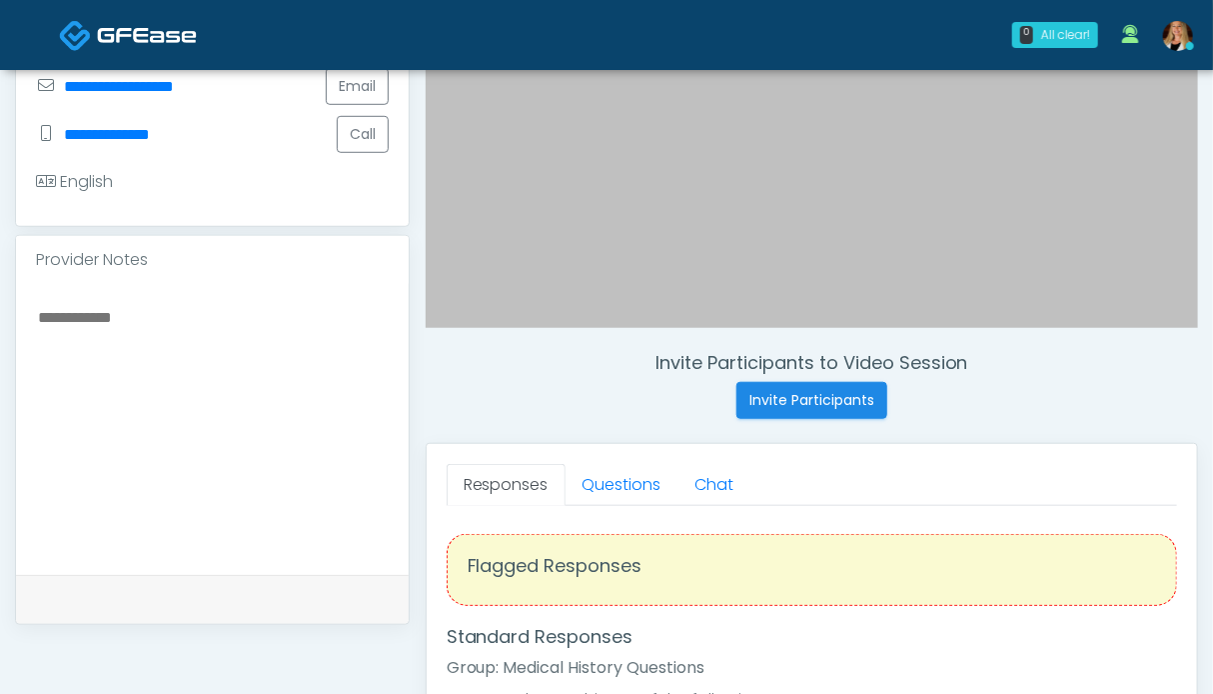
scroll to position [600, 0]
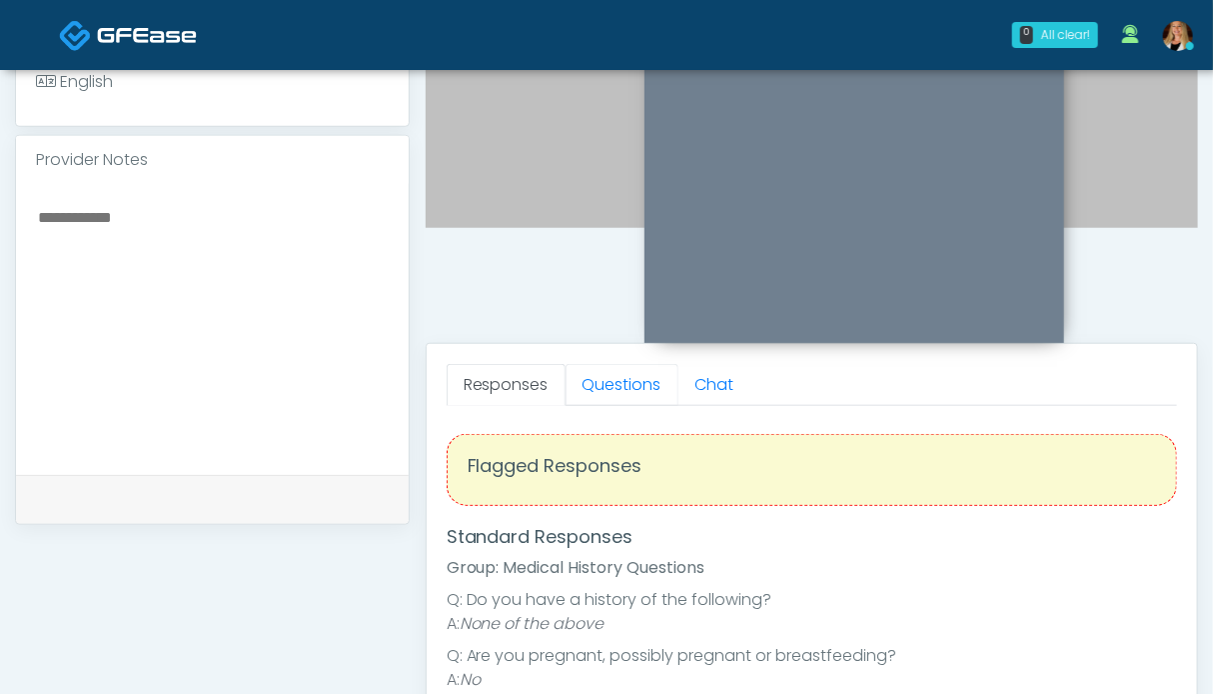
drag, startPoint x: 618, startPoint y: 394, endPoint x: 364, endPoint y: 393, distance: 253.8
click at [617, 393] on link "Questions" at bounding box center [622, 385] width 113 height 42
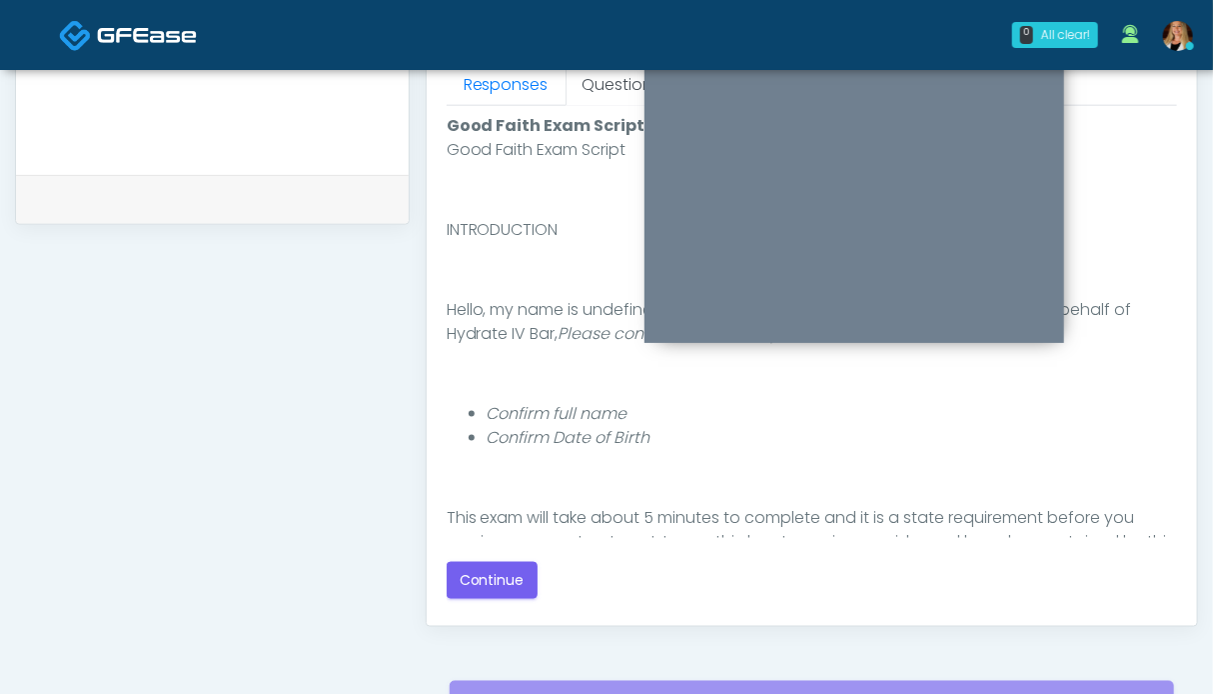
scroll to position [1098, 0]
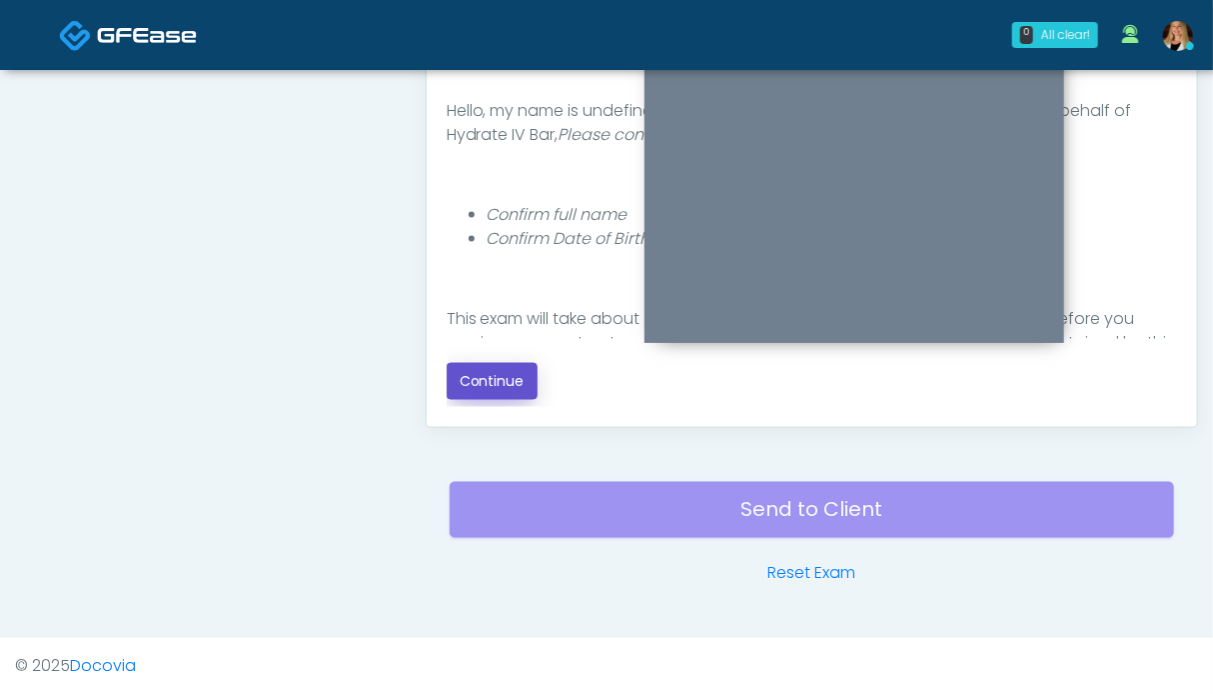
click at [478, 382] on button "Continue" at bounding box center [492, 381] width 91 height 37
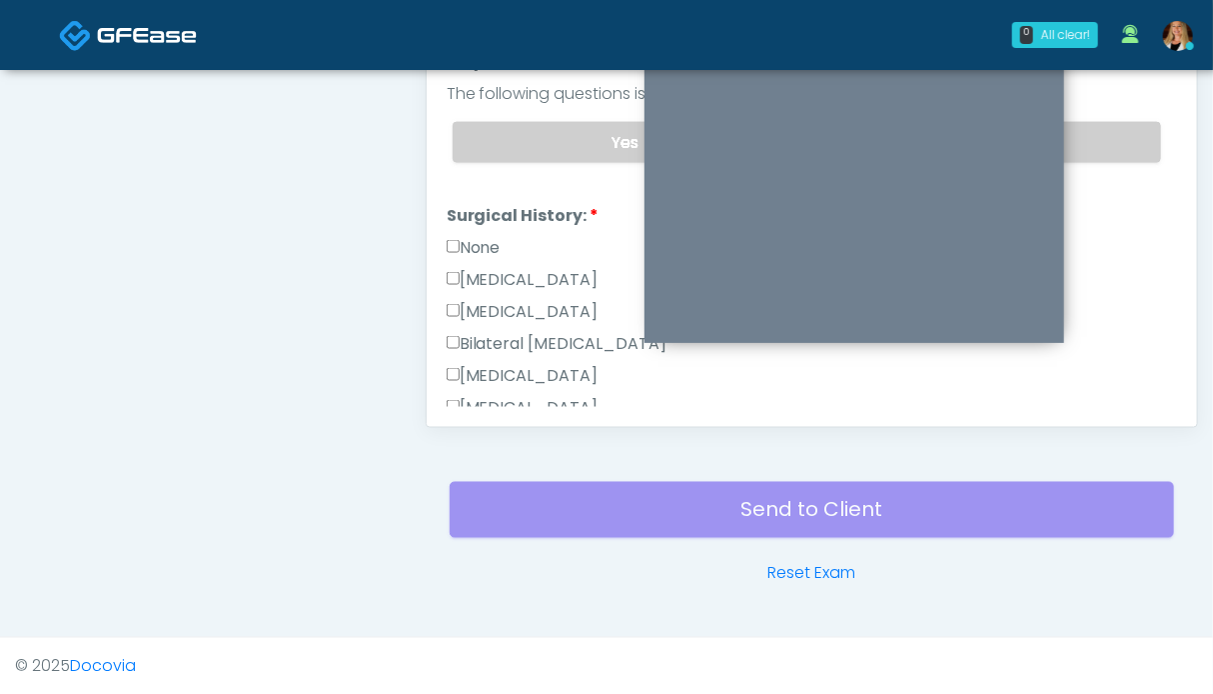
scroll to position [798, 0]
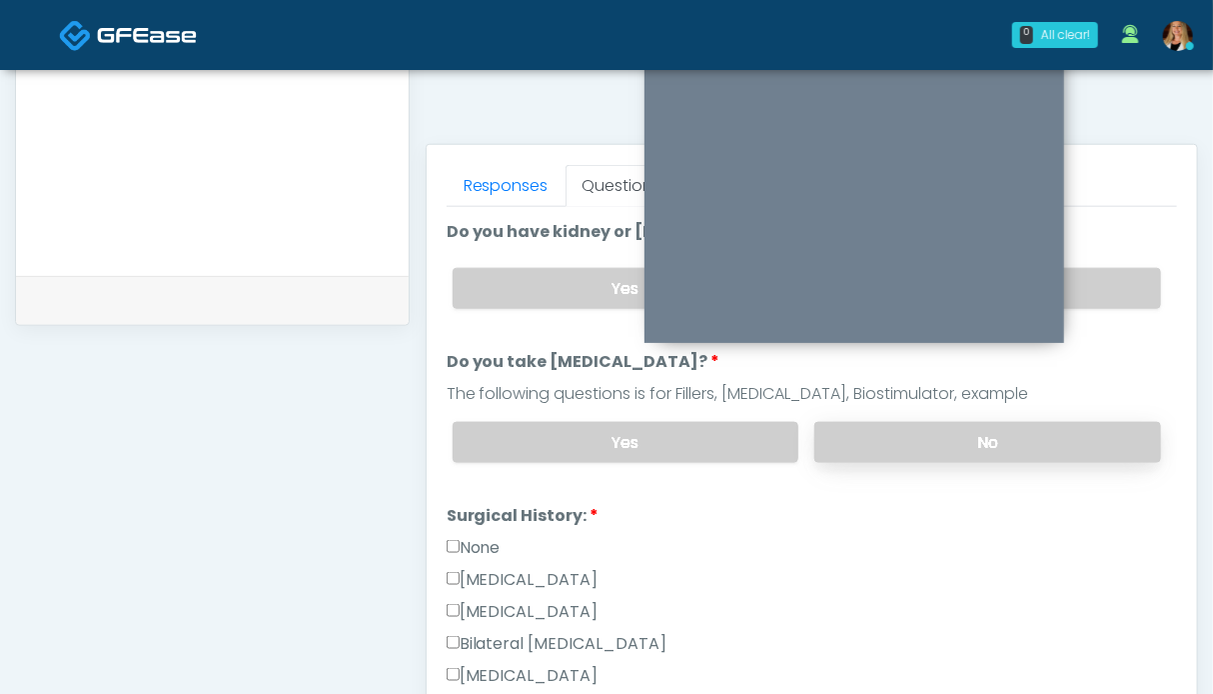
click at [1037, 425] on label "No" at bounding box center [987, 442] width 347 height 41
click at [1099, 289] on label "No" at bounding box center [987, 288] width 347 height 41
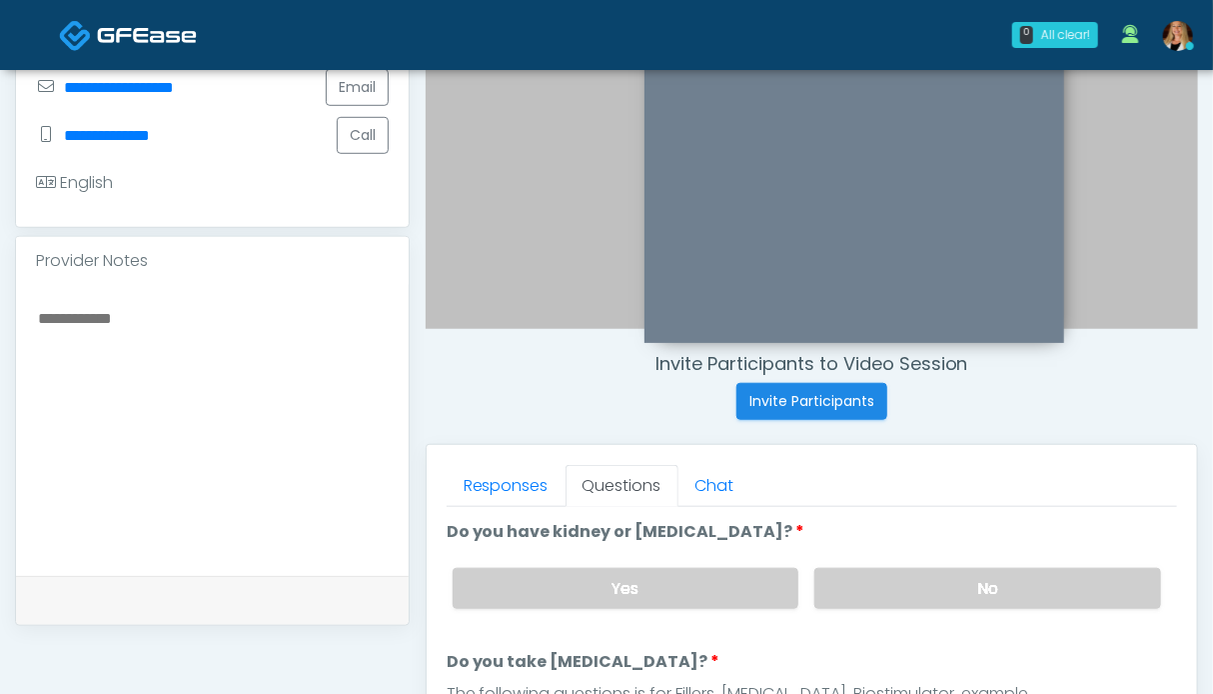
scroll to position [898, 0]
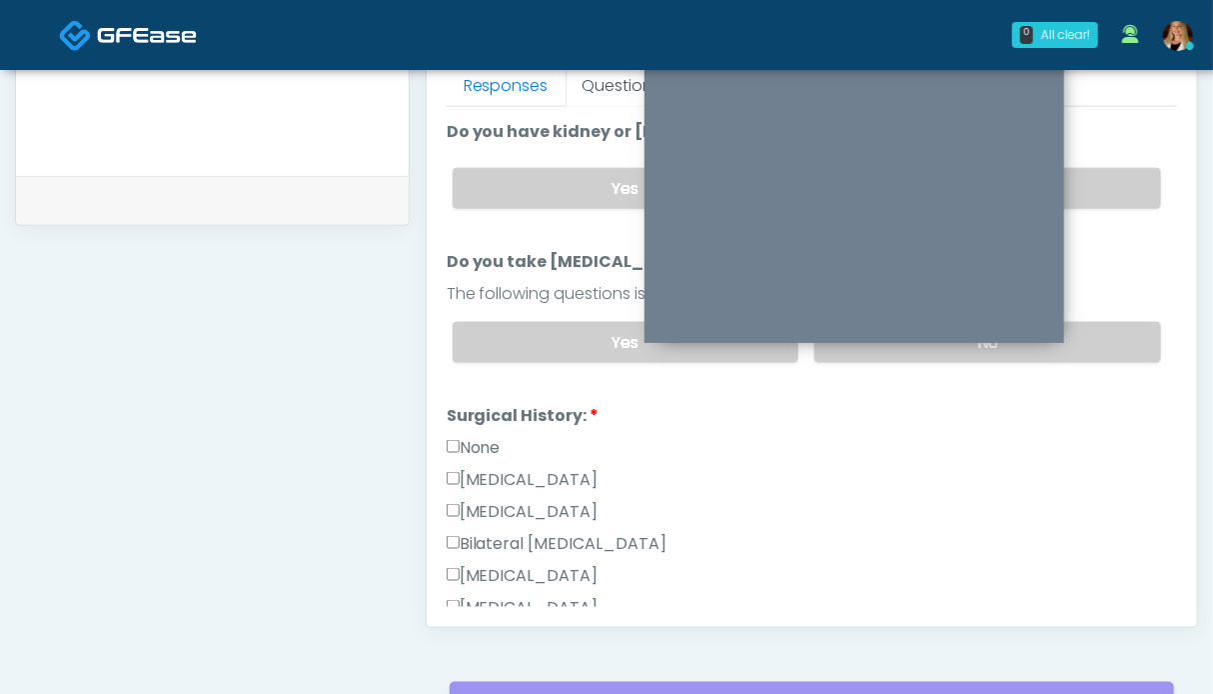
click at [481, 450] on label "None" at bounding box center [474, 448] width 54 height 24
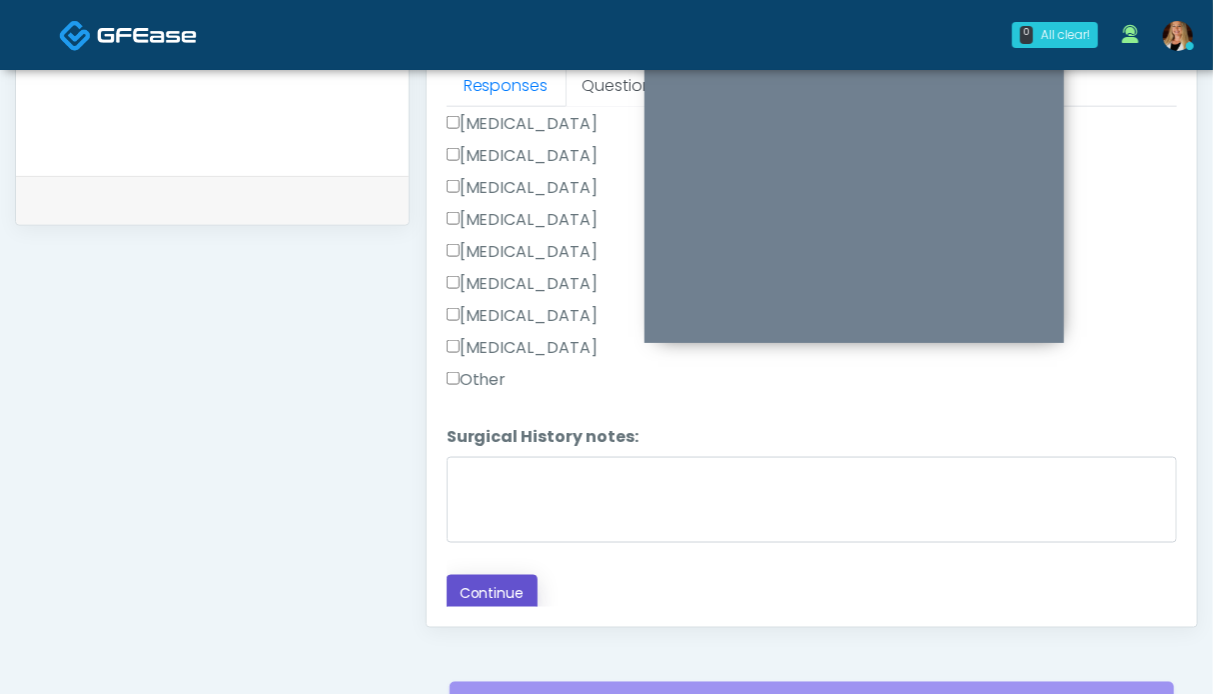
click at [487, 589] on button "Continue" at bounding box center [492, 593] width 91 height 37
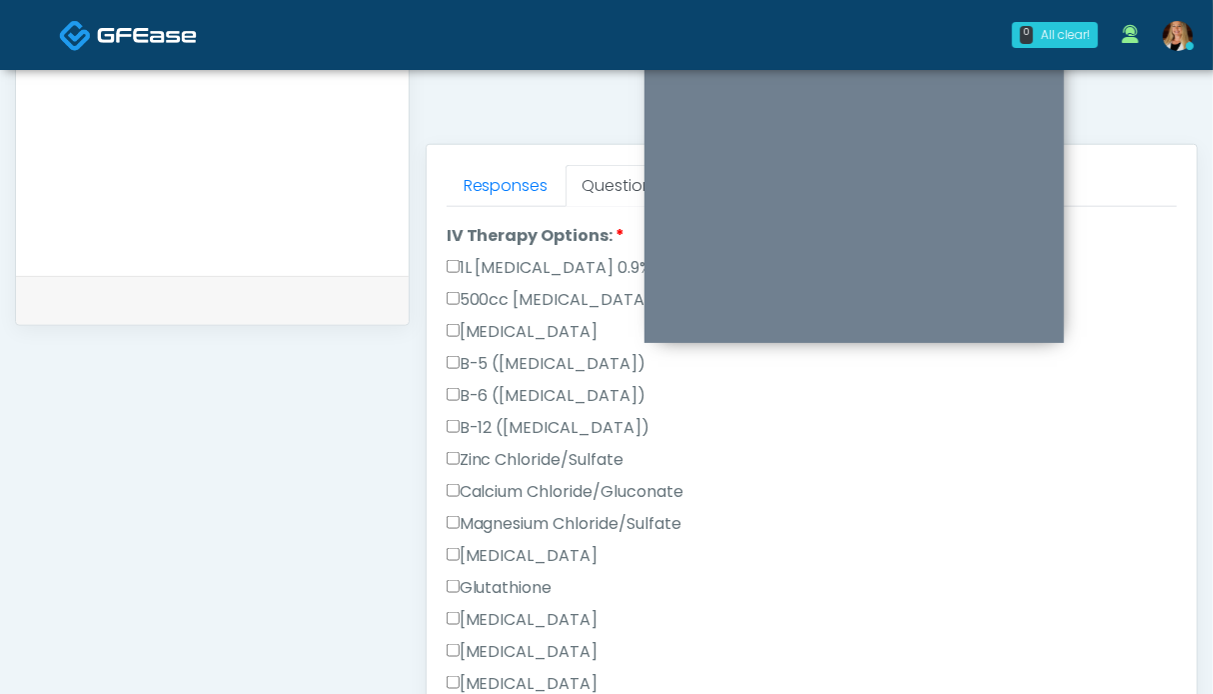
scroll to position [152, 0]
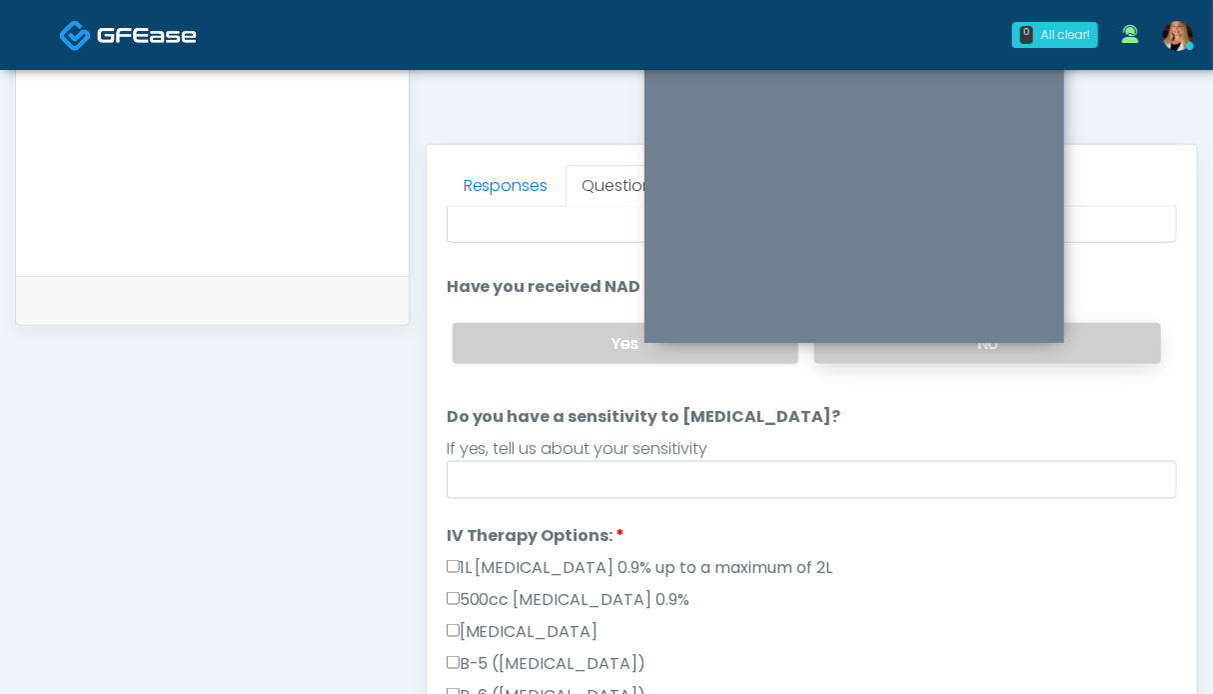
click at [1095, 338] on label "No" at bounding box center [987, 343] width 347 height 41
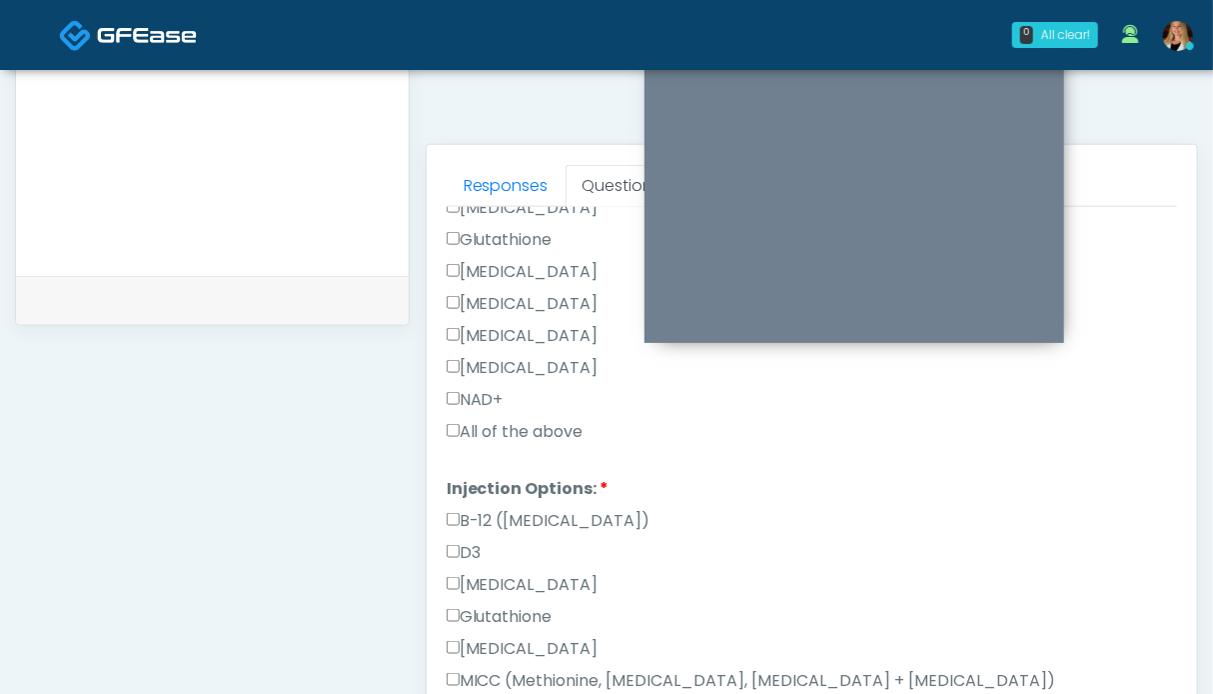
scroll to position [899, 0]
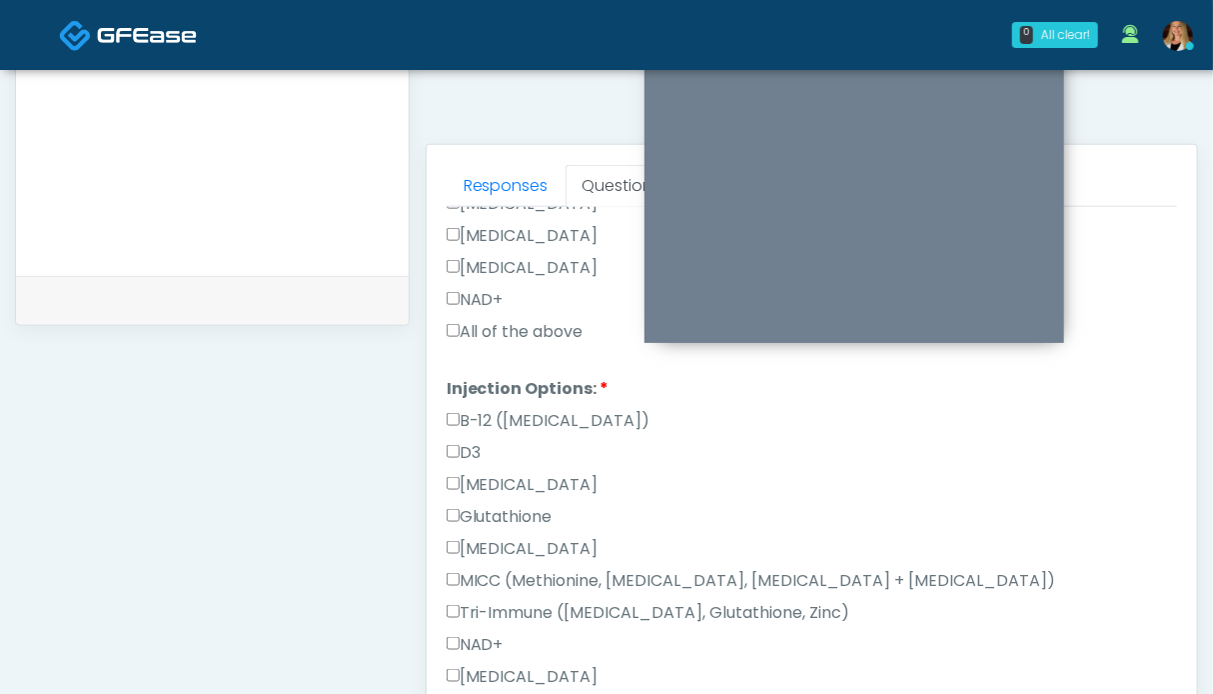
click at [504, 328] on label "All of the above" at bounding box center [515, 332] width 137 height 24
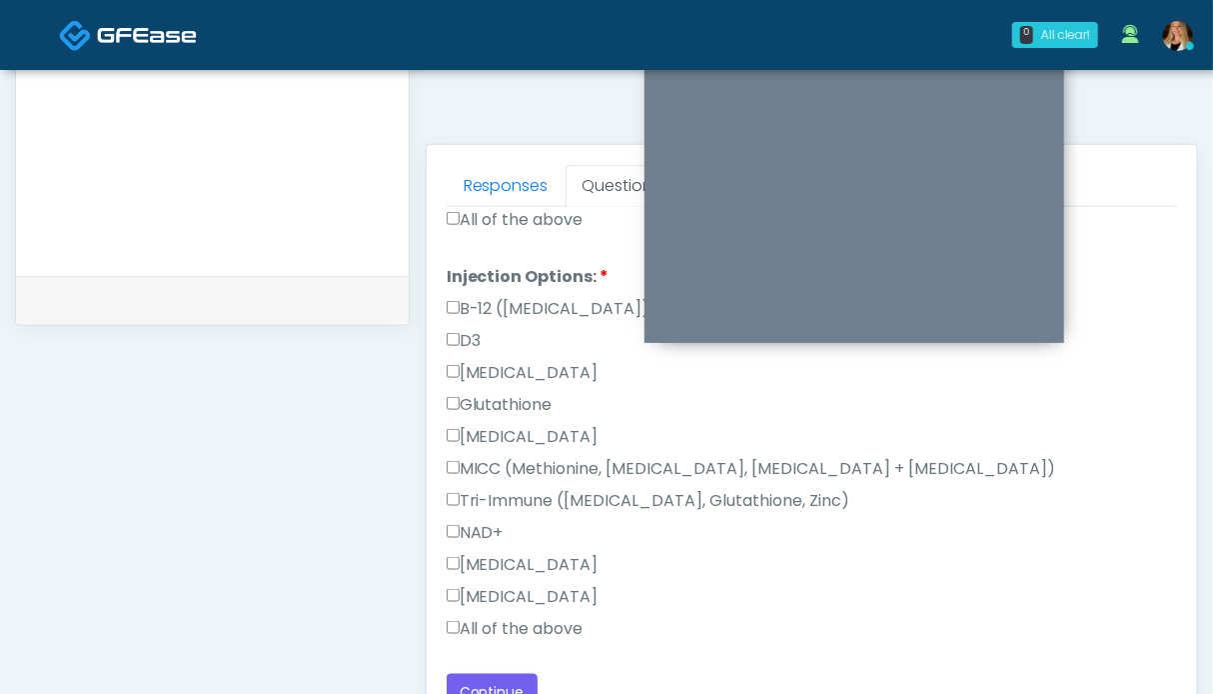
click at [501, 622] on label "All of the above" at bounding box center [515, 629] width 137 height 24
click at [514, 676] on button "Continue" at bounding box center [492, 692] width 91 height 37
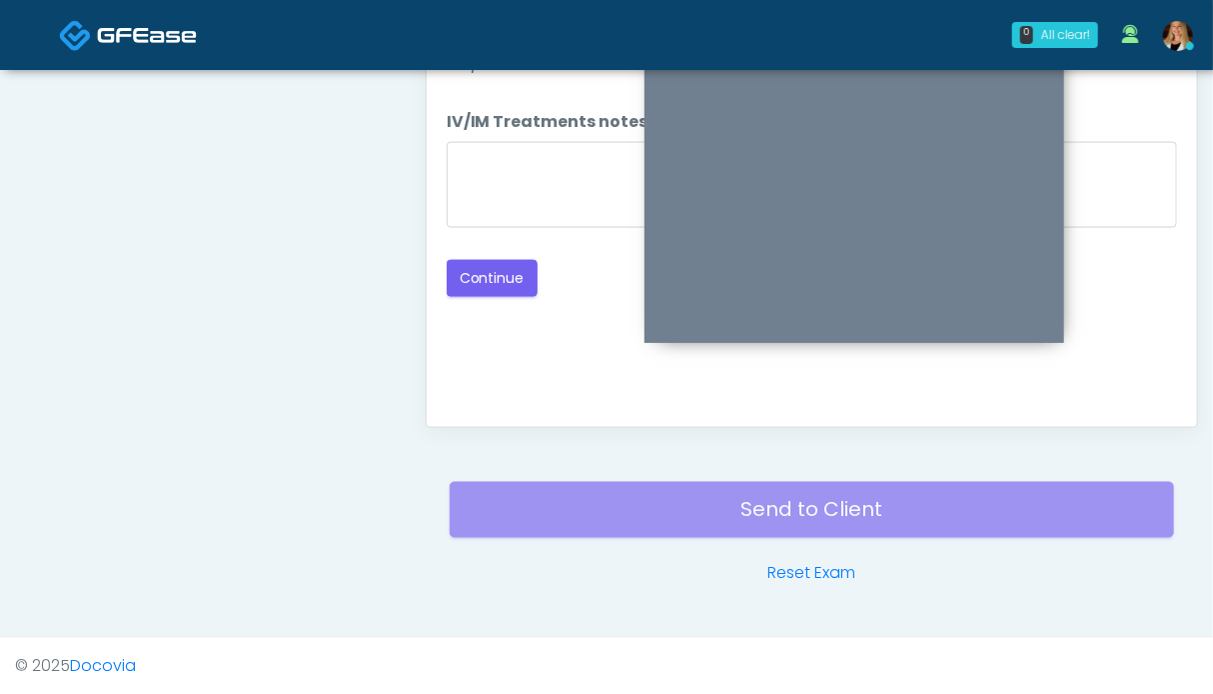
scroll to position [898, 0]
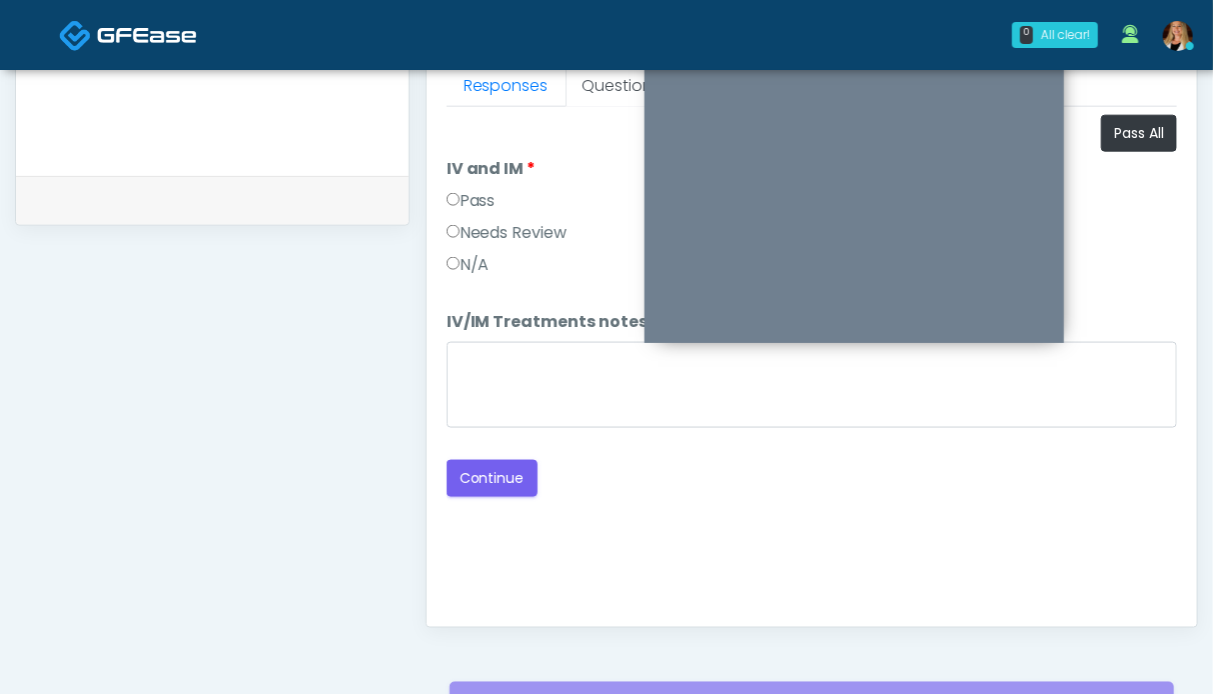
click at [487, 200] on label "Pass" at bounding box center [471, 201] width 49 height 24
click at [496, 477] on button "Continue" at bounding box center [492, 478] width 91 height 37
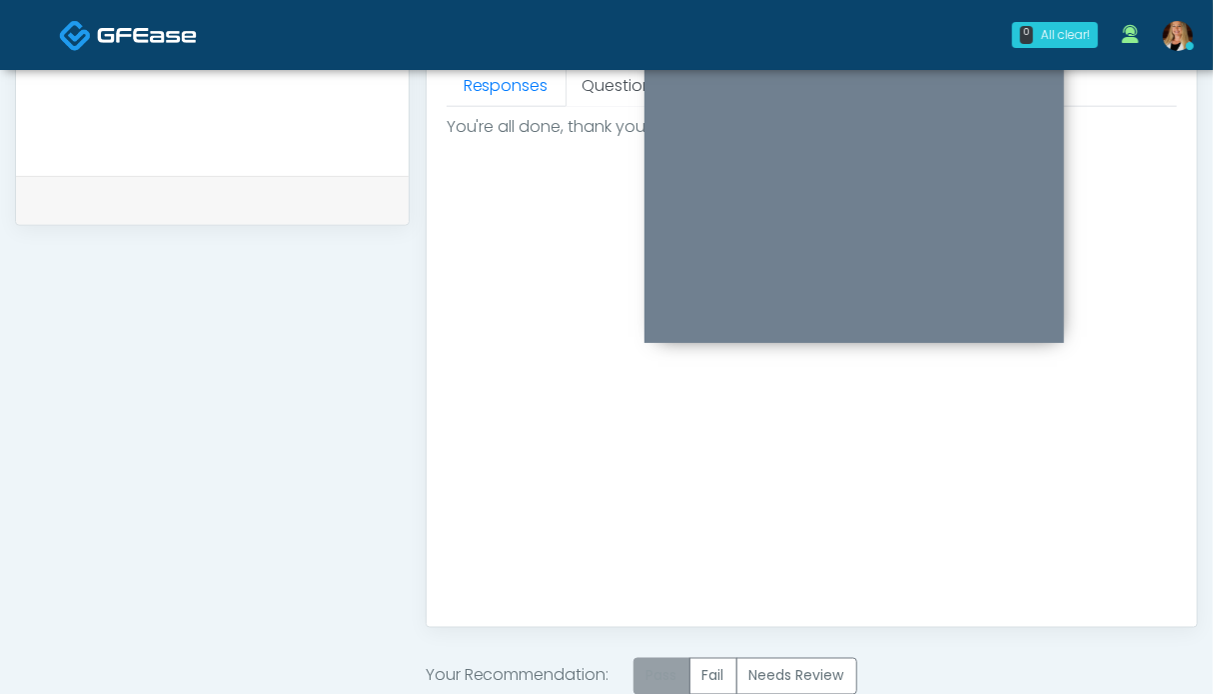
click at [664, 673] on label "Pass" at bounding box center [662, 676] width 57 height 37
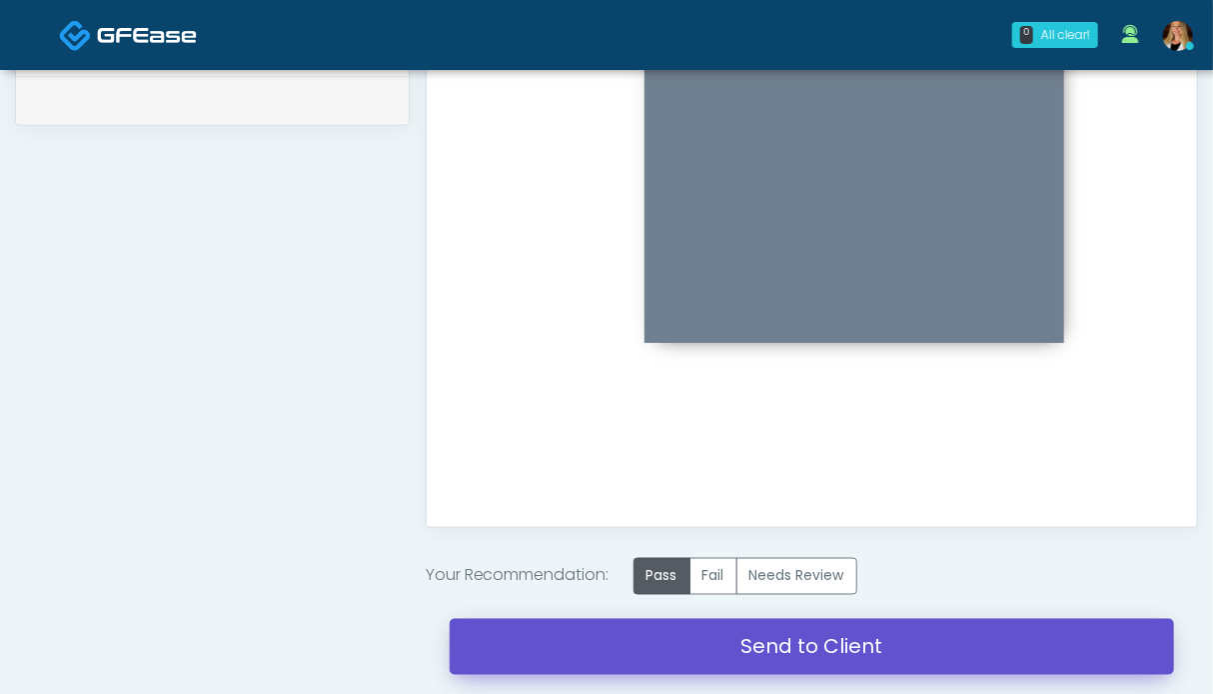
click at [773, 645] on link "Send to Client" at bounding box center [812, 647] width 725 height 56
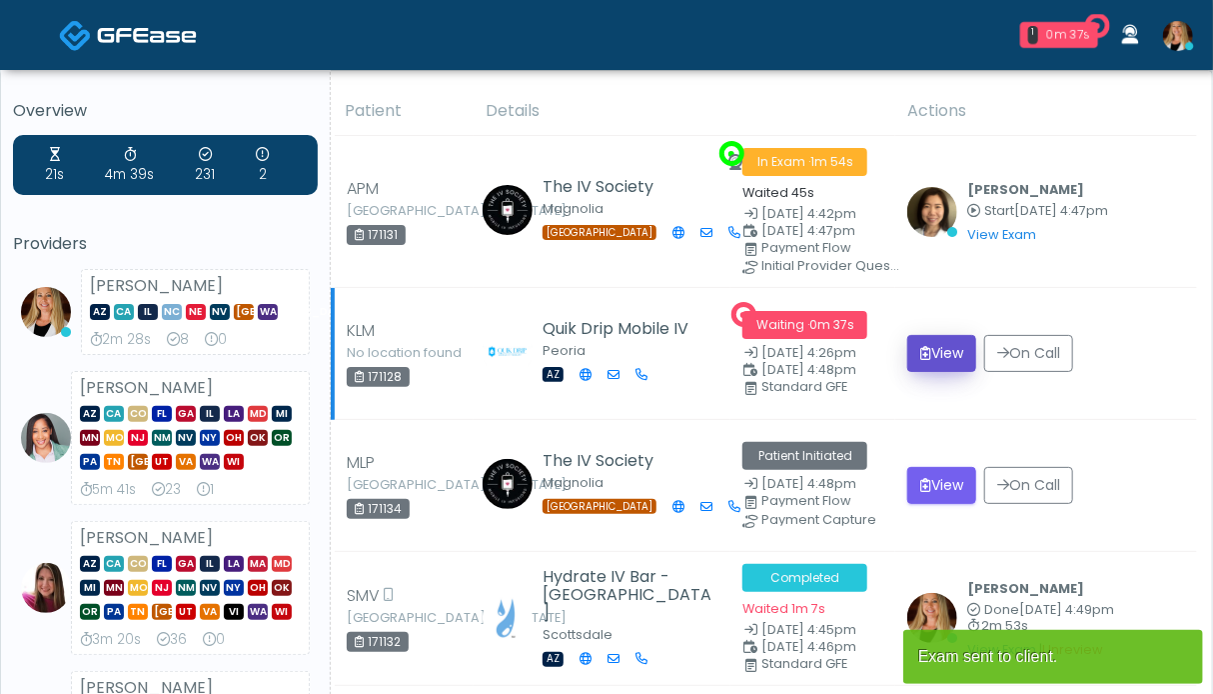
click at [937, 353] on button "View" at bounding box center [941, 353] width 69 height 37
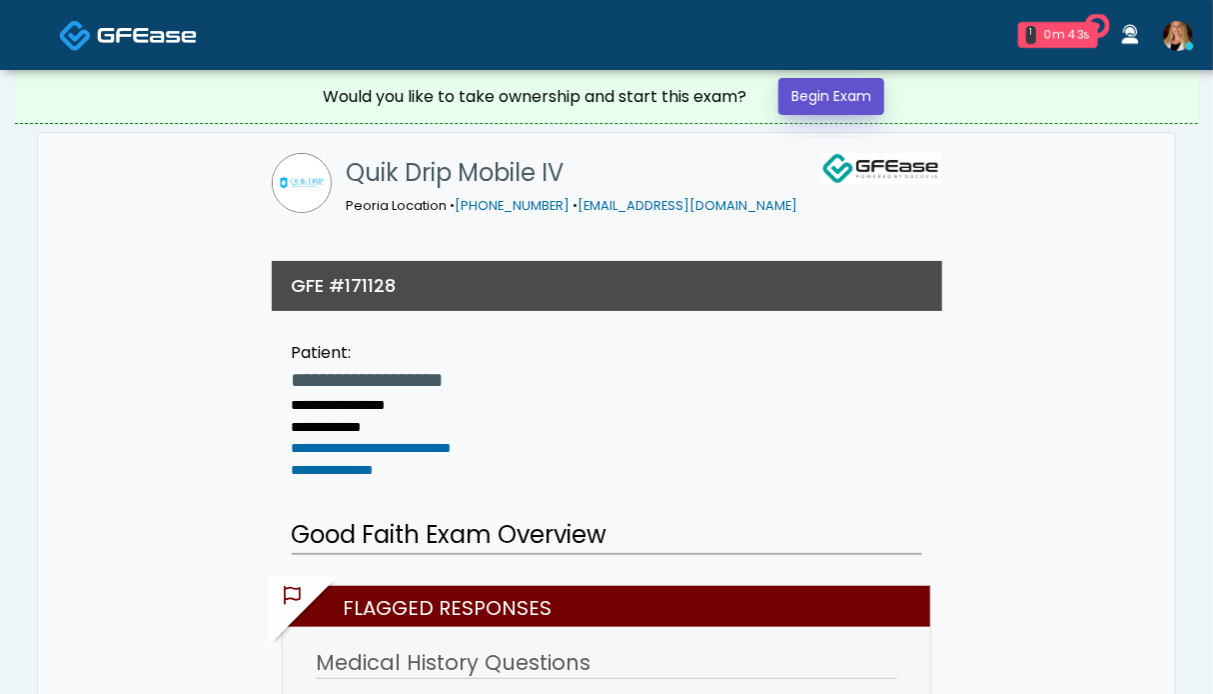
click at [836, 89] on link "Begin Exam" at bounding box center [831, 96] width 106 height 37
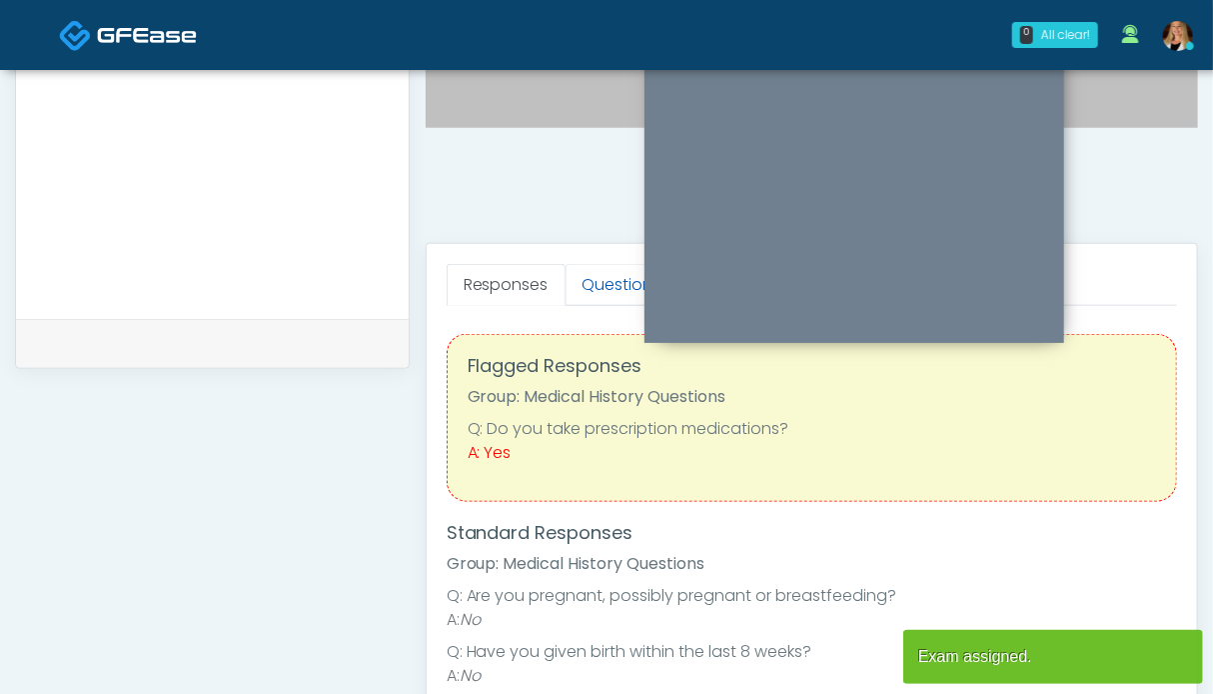
click at [579, 283] on link "Questions" at bounding box center [622, 285] width 113 height 42
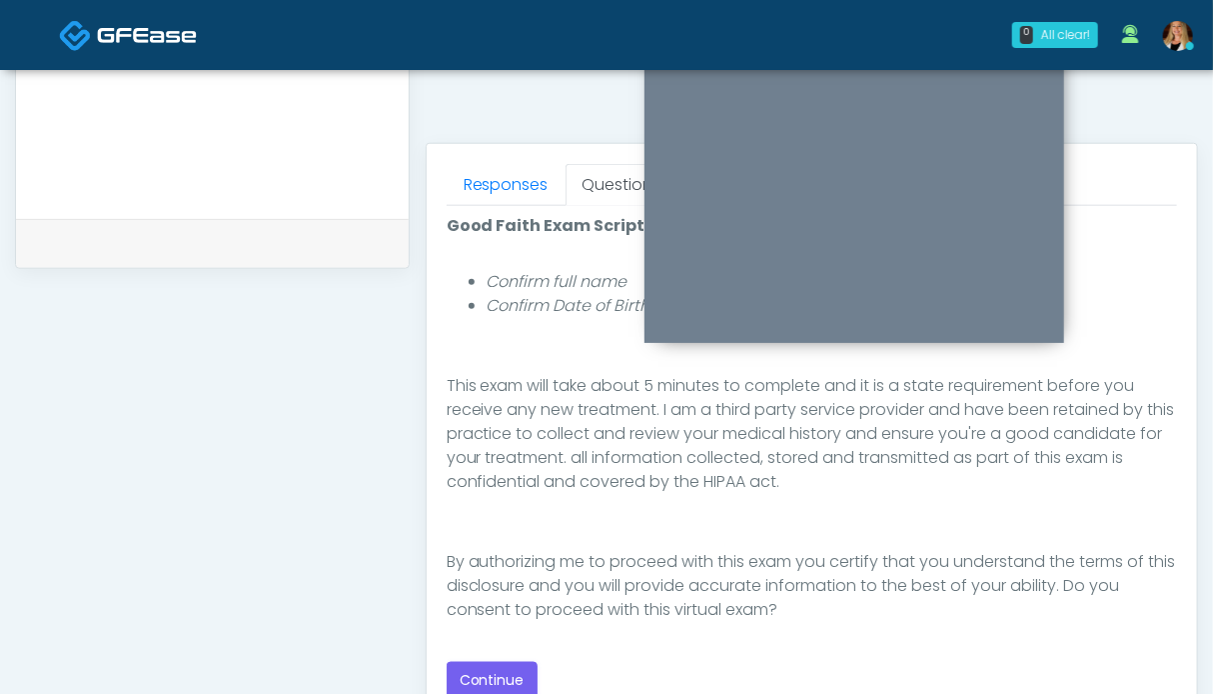
scroll to position [999, 0]
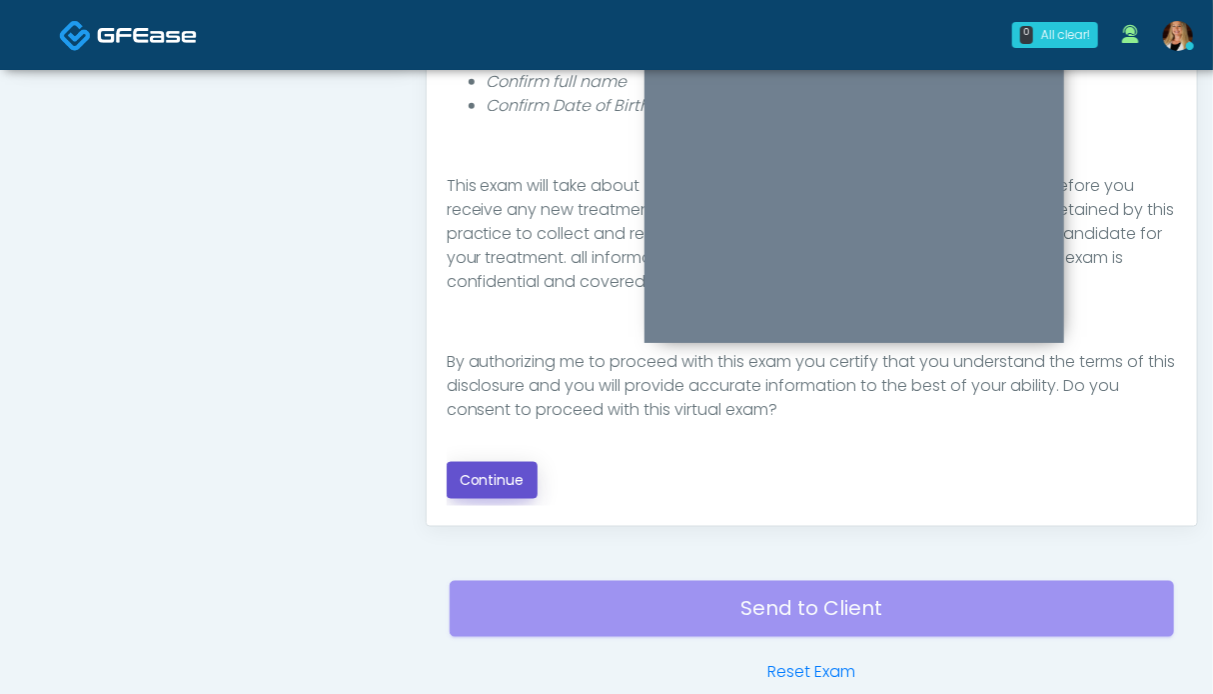
click at [470, 481] on button "Continue" at bounding box center [492, 480] width 91 height 37
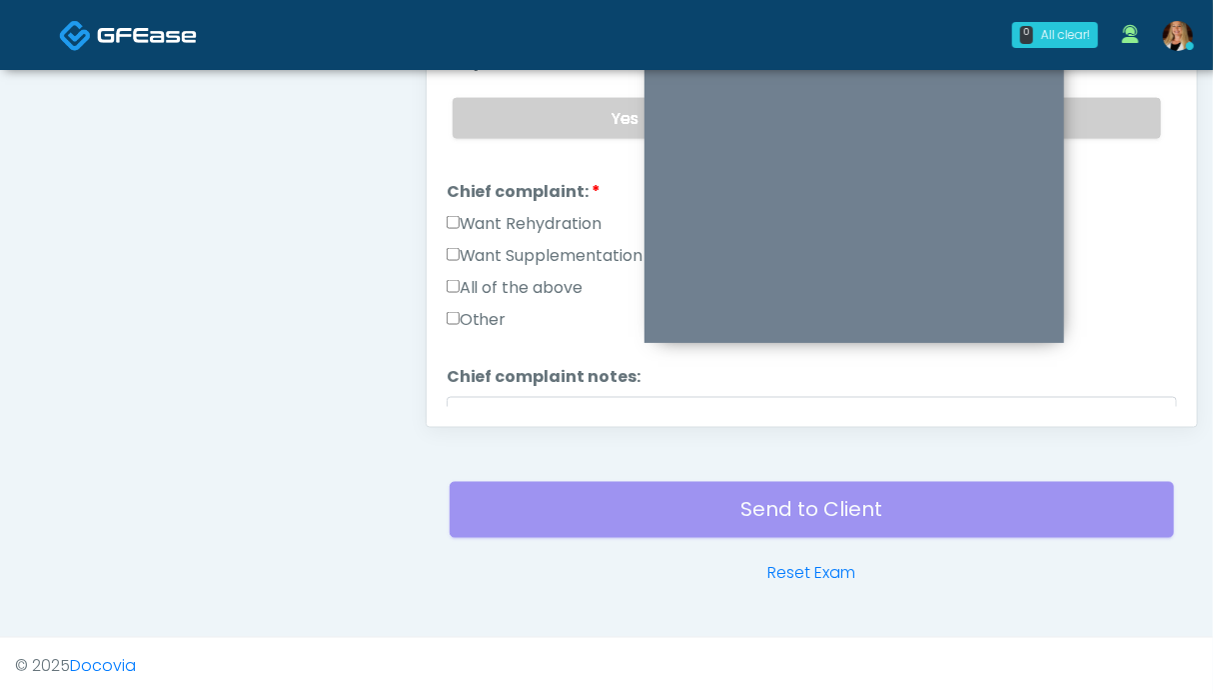
scroll to position [898, 0]
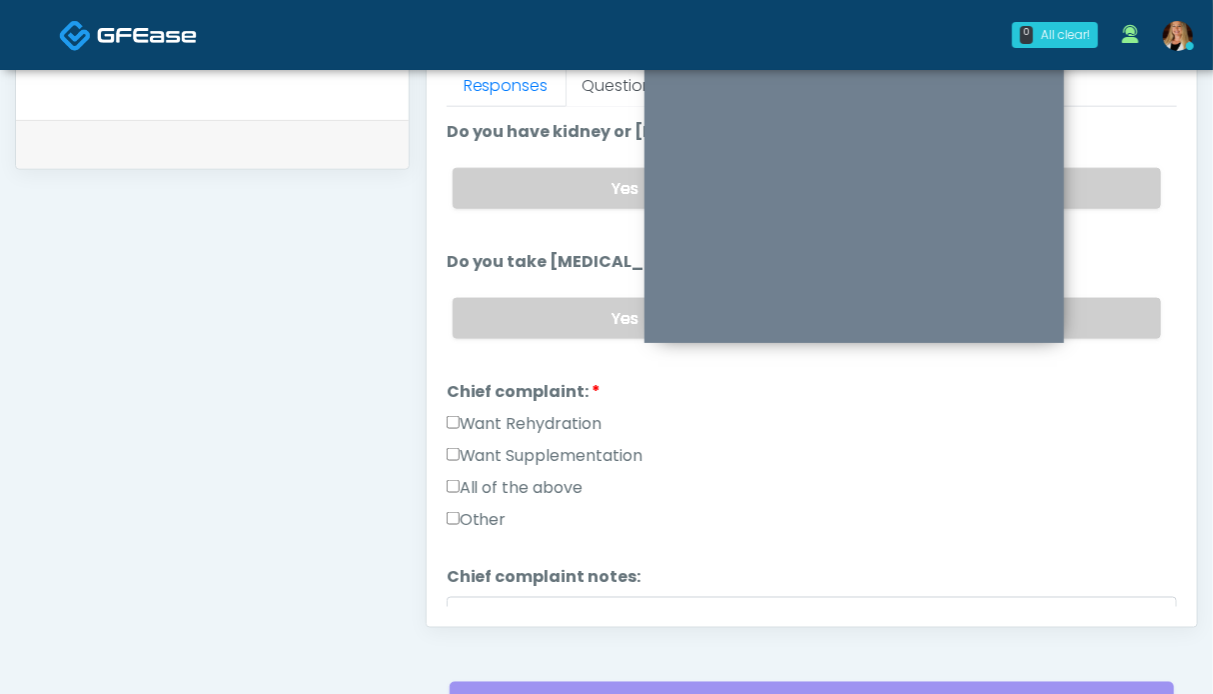
click at [492, 423] on label "Want Rehydration" at bounding box center [525, 424] width 156 height 24
drag, startPoint x: 1092, startPoint y: 319, endPoint x: 1125, endPoint y: 218, distance: 106.2
click at [1092, 318] on label "No" at bounding box center [987, 318] width 347 height 41
drag, startPoint x: 1123, startPoint y: 182, endPoint x: 997, endPoint y: 361, distance: 218.8
click at [1123, 182] on label "No" at bounding box center [987, 188] width 347 height 41
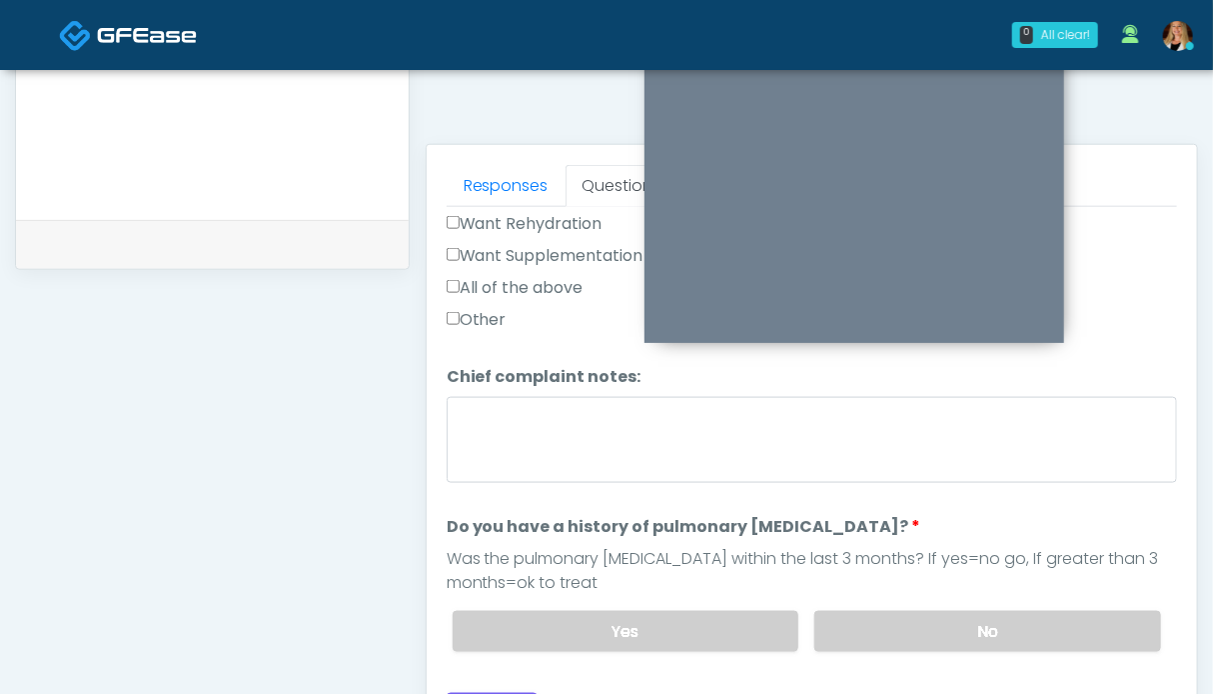
scroll to position [316, 0]
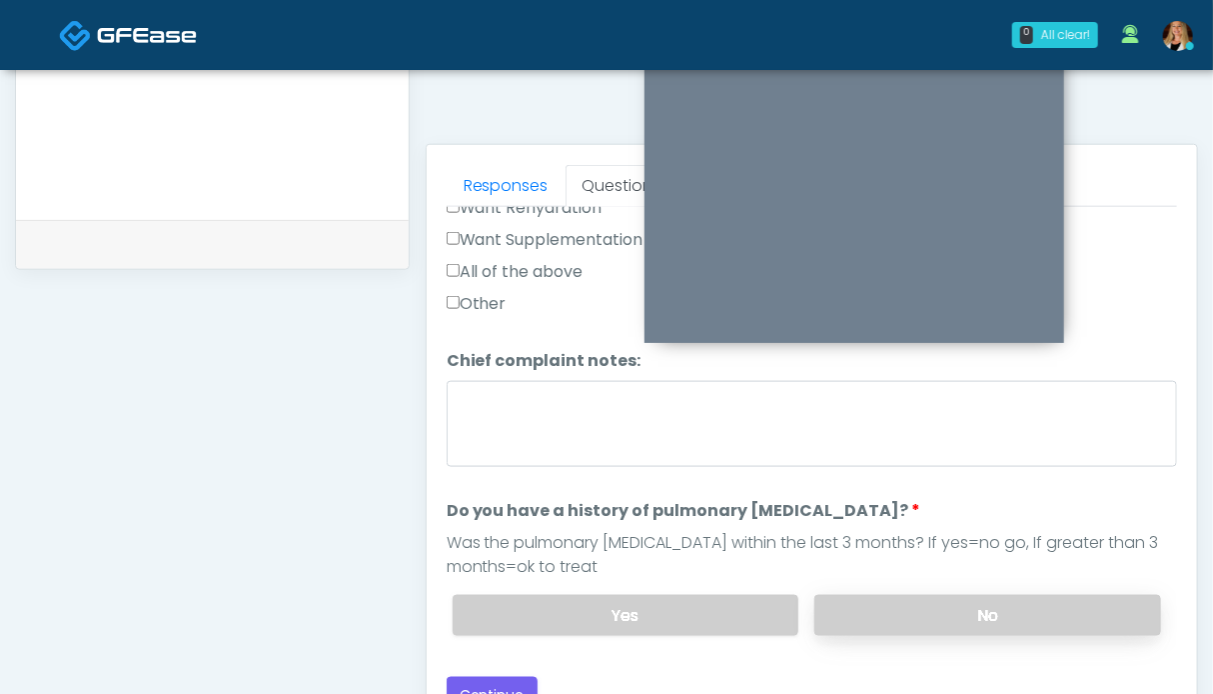
click at [938, 604] on label "No" at bounding box center [987, 615] width 347 height 41
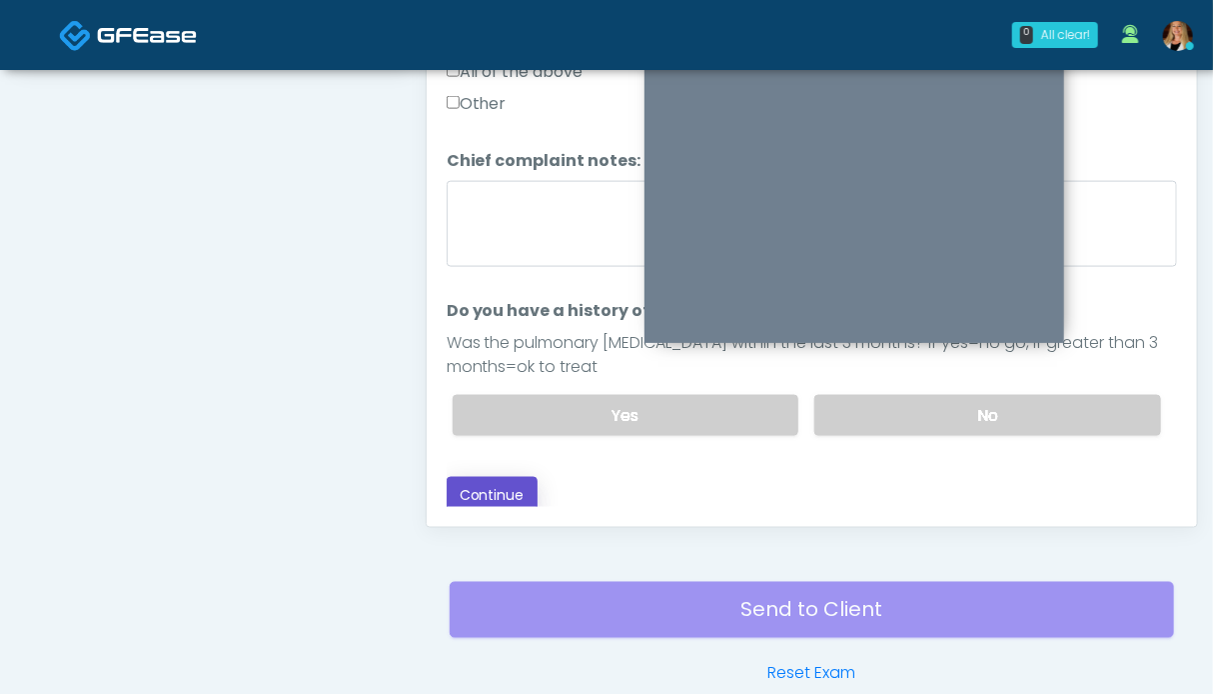
click at [515, 497] on button "Continue" at bounding box center [492, 495] width 91 height 37
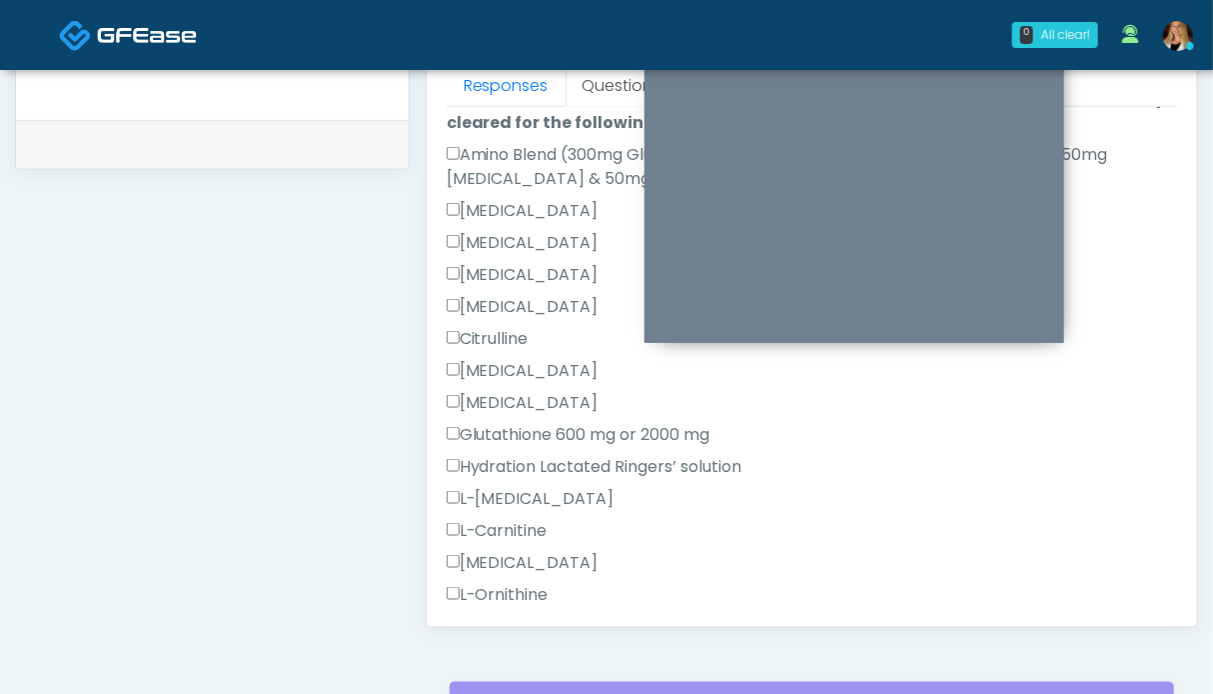
scroll to position [699, 0]
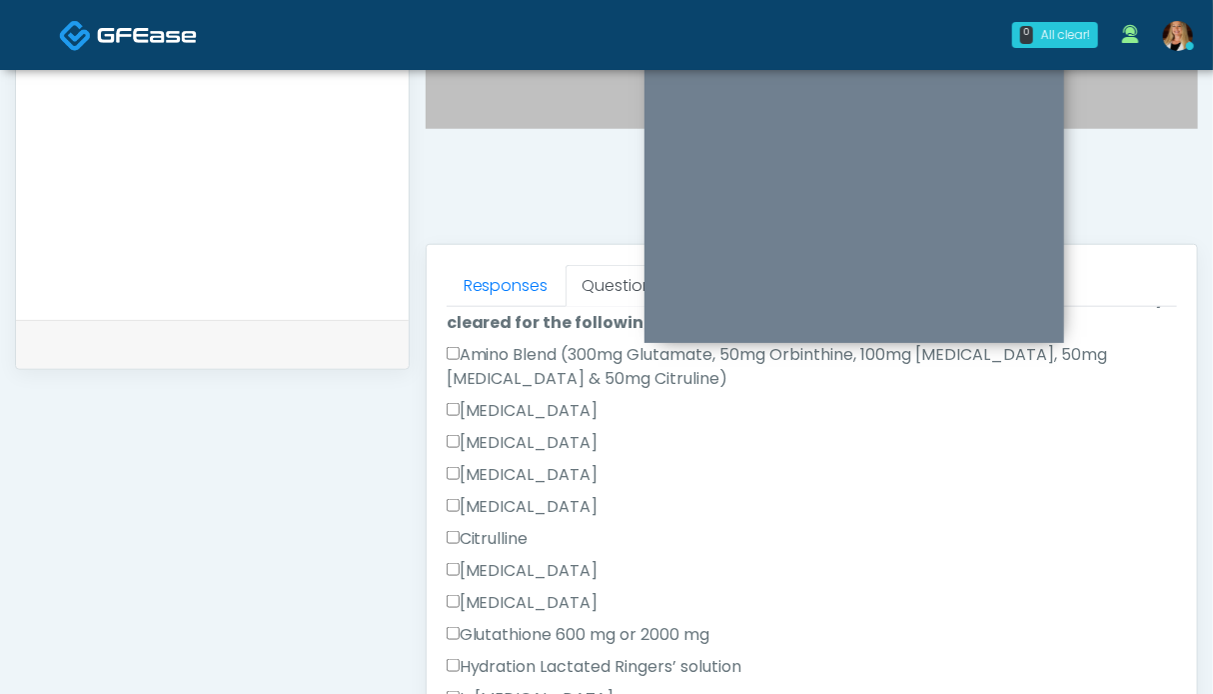
click at [209, 248] on textarea at bounding box center [212, 171] width 353 height 244
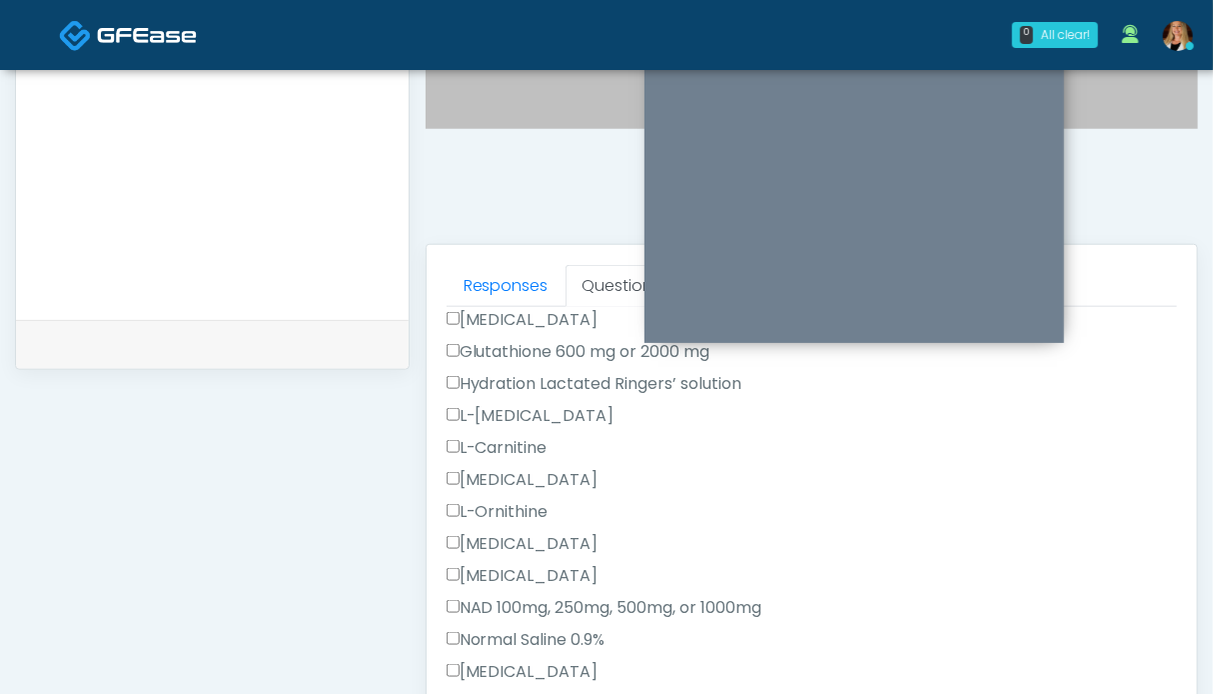
scroll to position [999, 0]
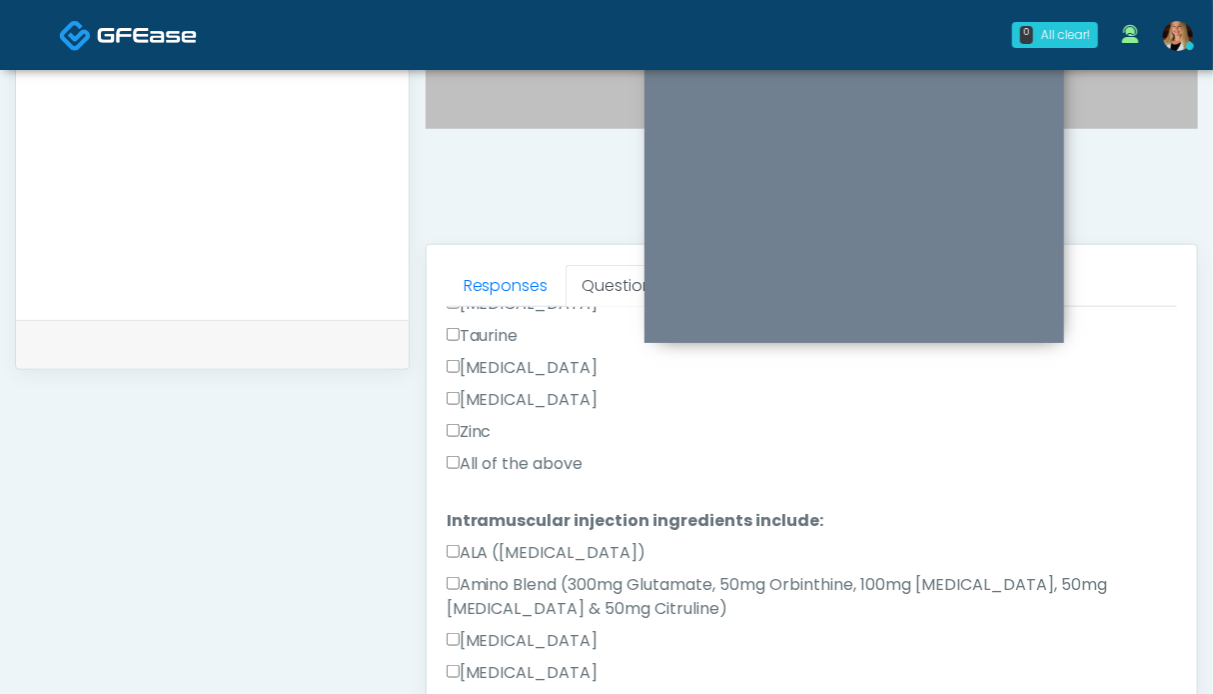
type textarea "**********"
click at [472, 462] on label "All of the above" at bounding box center [515, 464] width 137 height 24
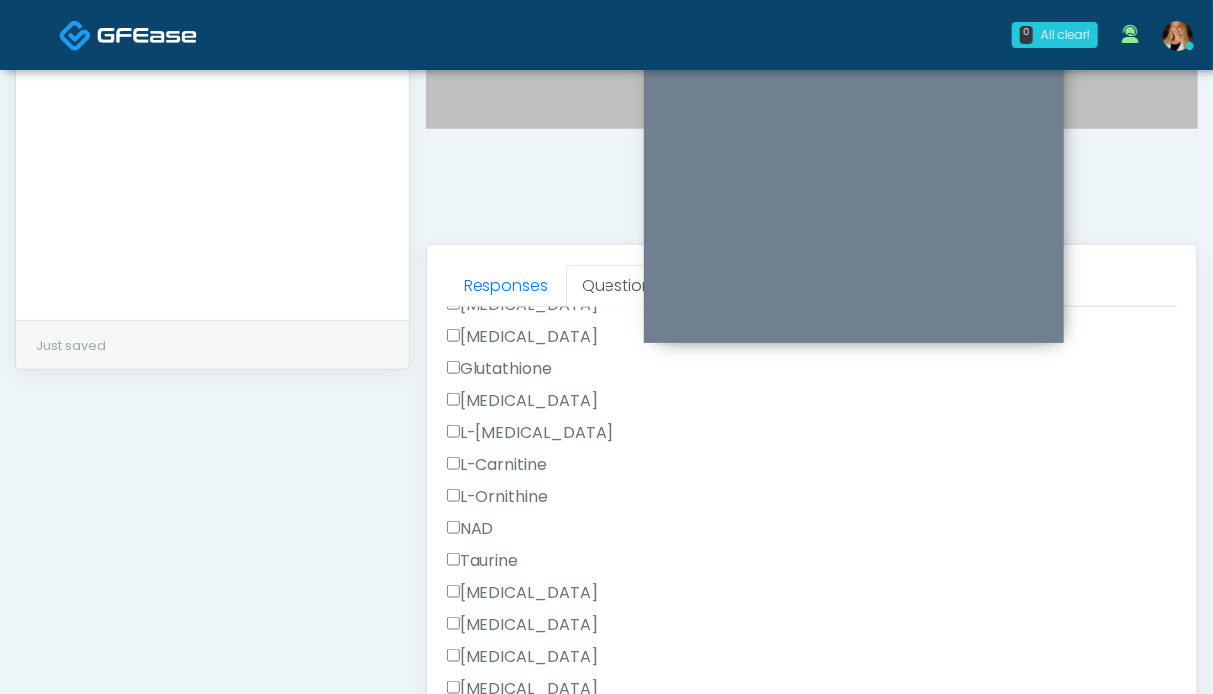
scroll to position [1522, 0]
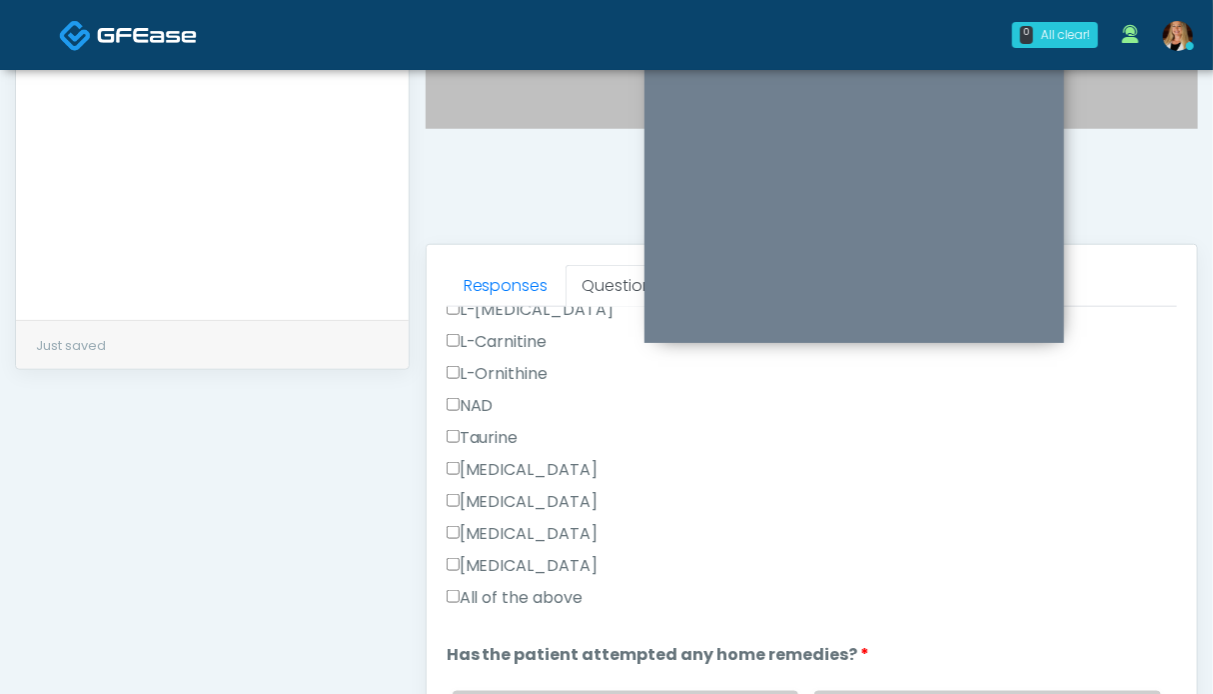
click at [497, 598] on label "All of the above" at bounding box center [515, 598] width 137 height 24
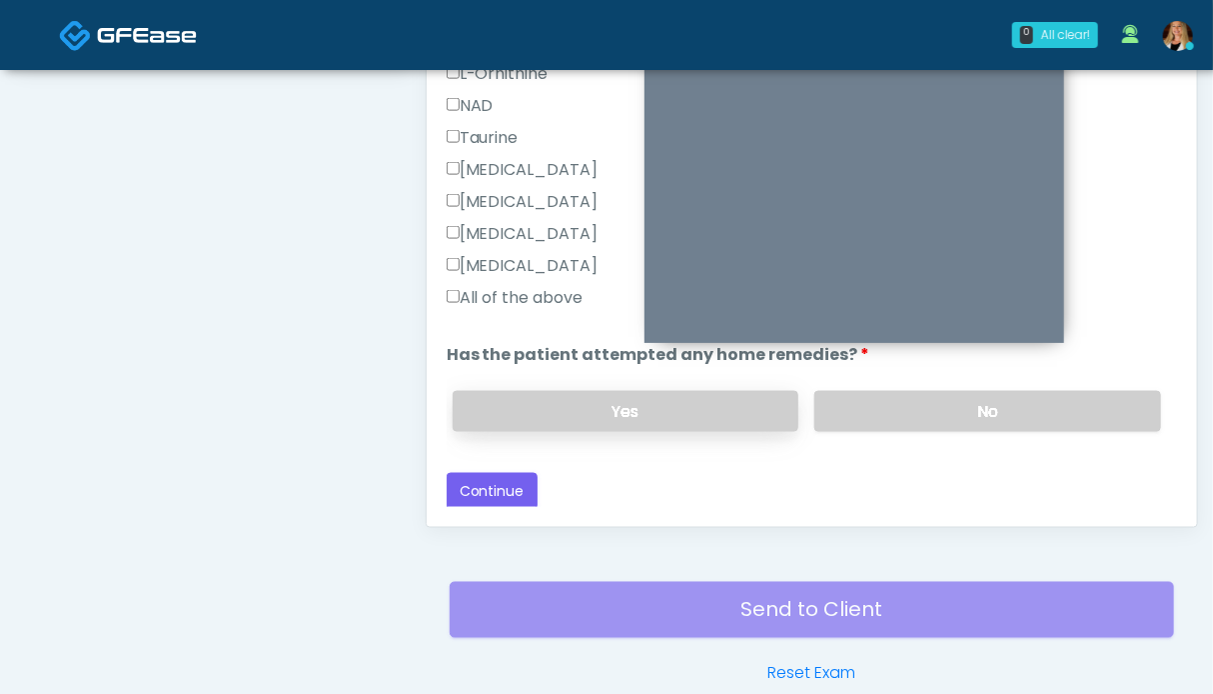
drag, startPoint x: 875, startPoint y: 406, endPoint x: 742, endPoint y: 426, distance: 134.4
click at [872, 405] on label "No" at bounding box center [987, 411] width 347 height 41
click at [492, 488] on button "Continue" at bounding box center [492, 491] width 91 height 37
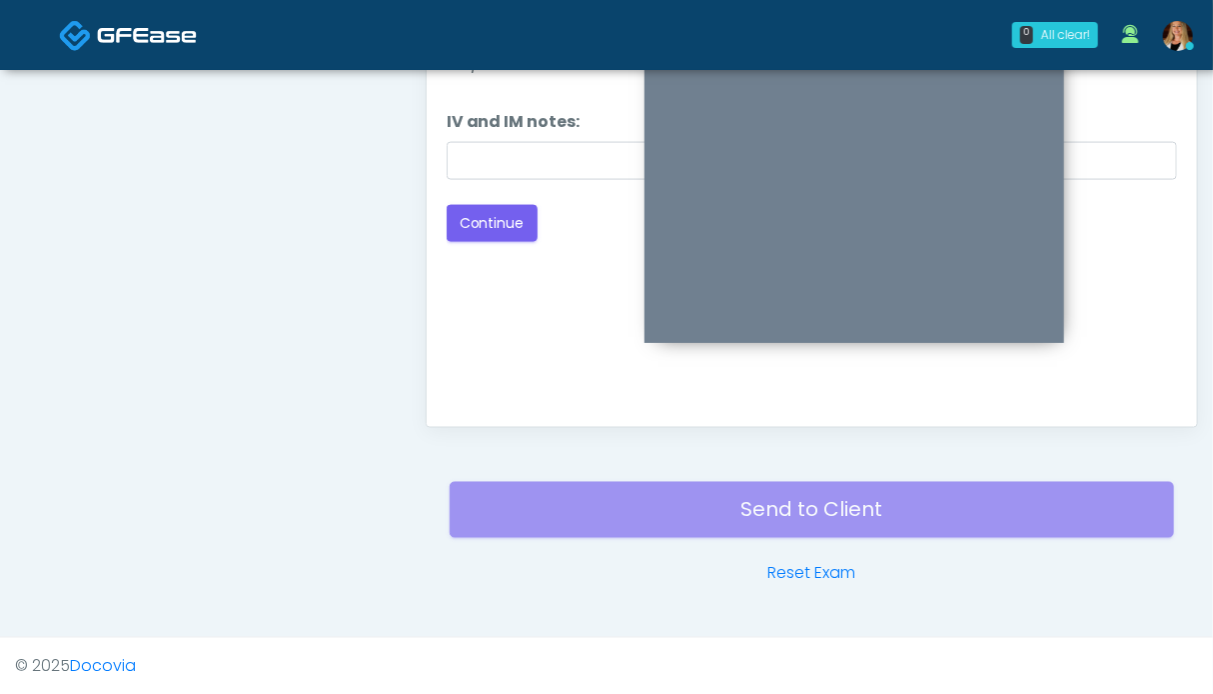
scroll to position [798, 0]
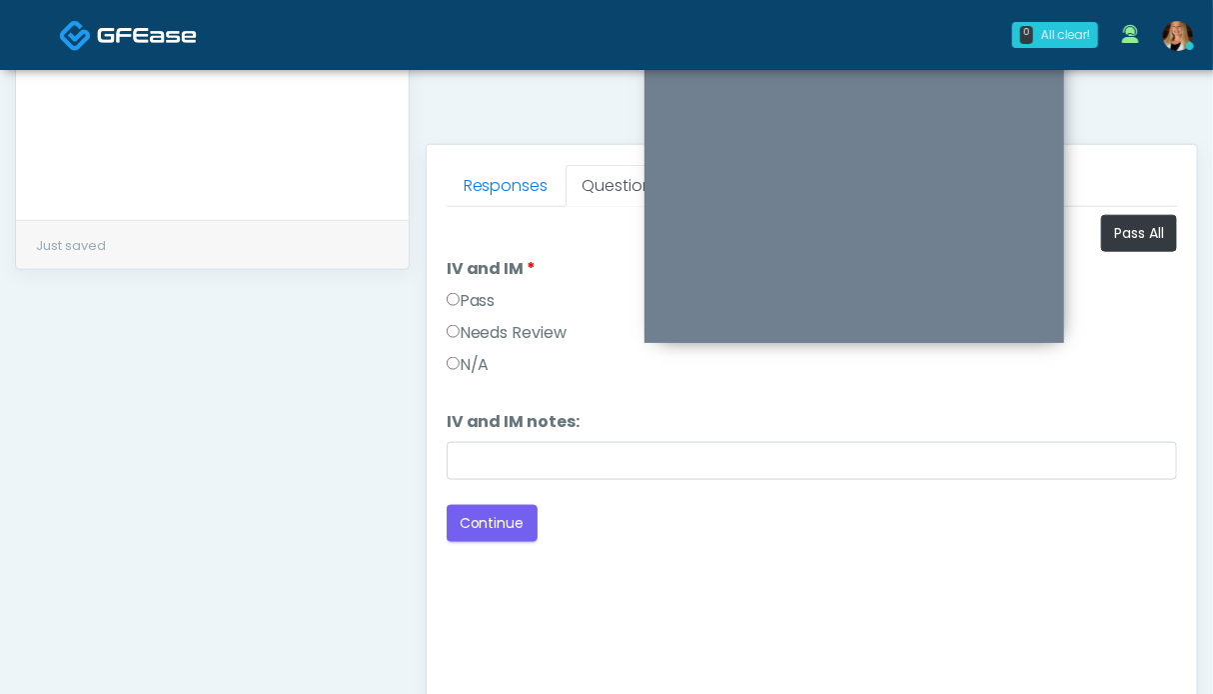
click at [469, 291] on label "Pass" at bounding box center [471, 301] width 49 height 24
click at [482, 514] on button "Continue" at bounding box center [492, 523] width 91 height 37
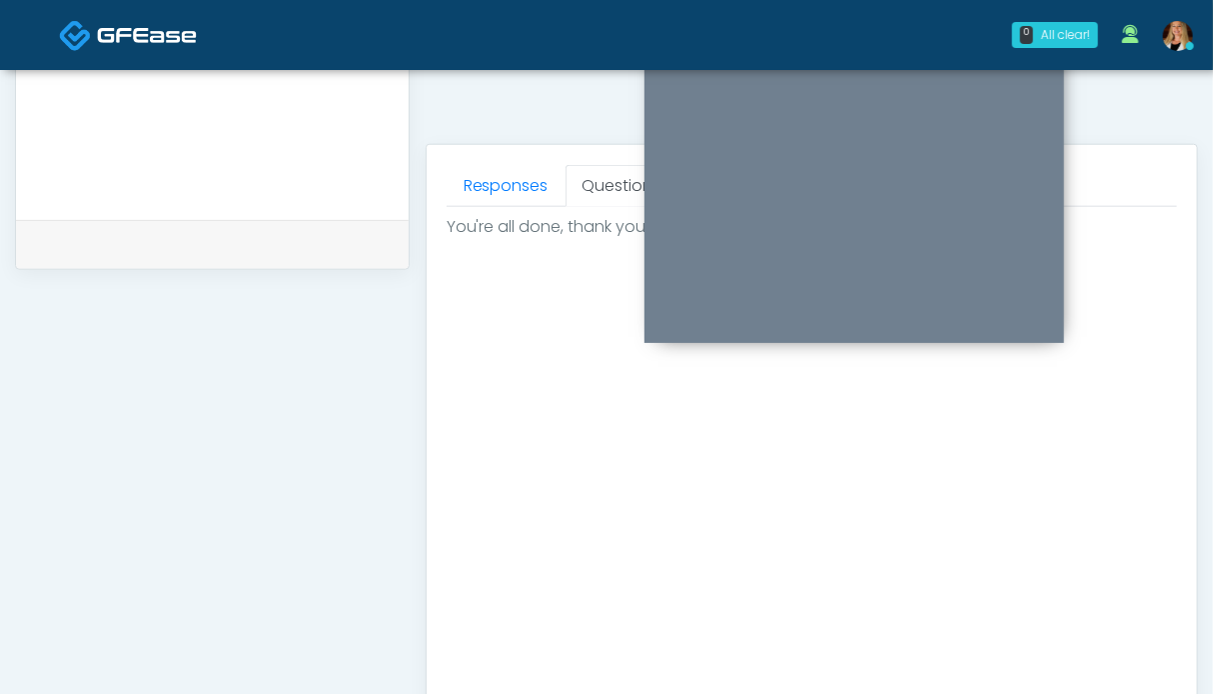
scroll to position [1135, 0]
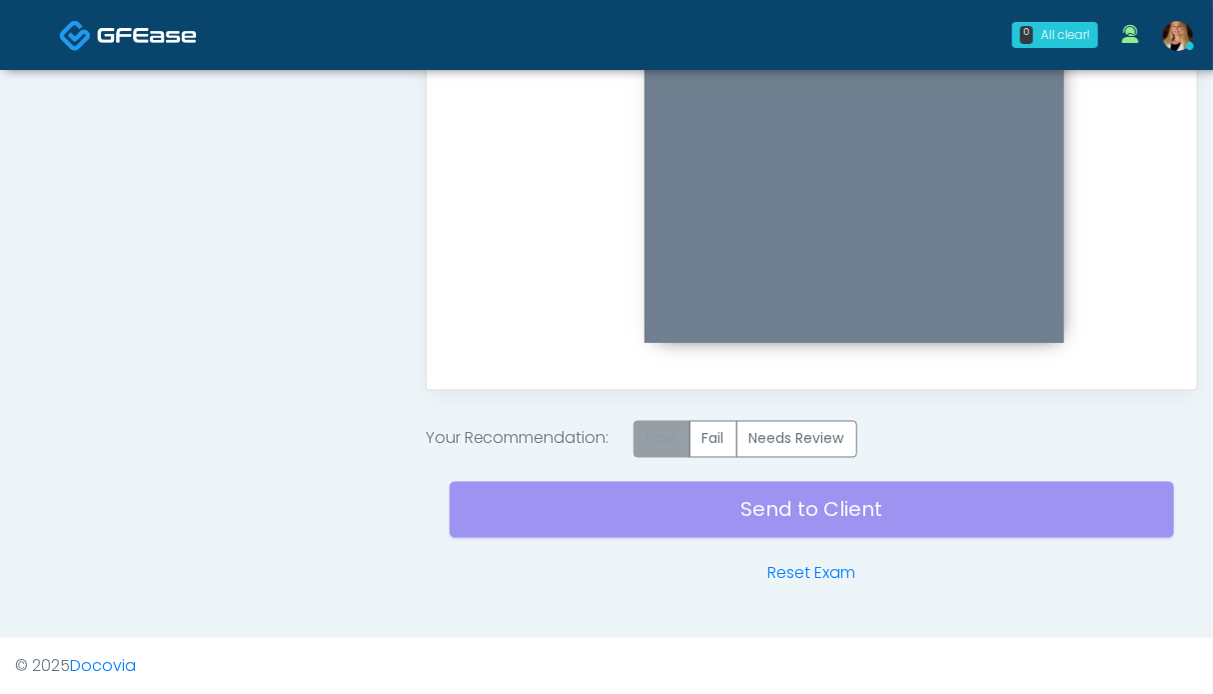
click at [662, 429] on label "Pass" at bounding box center [662, 439] width 57 height 37
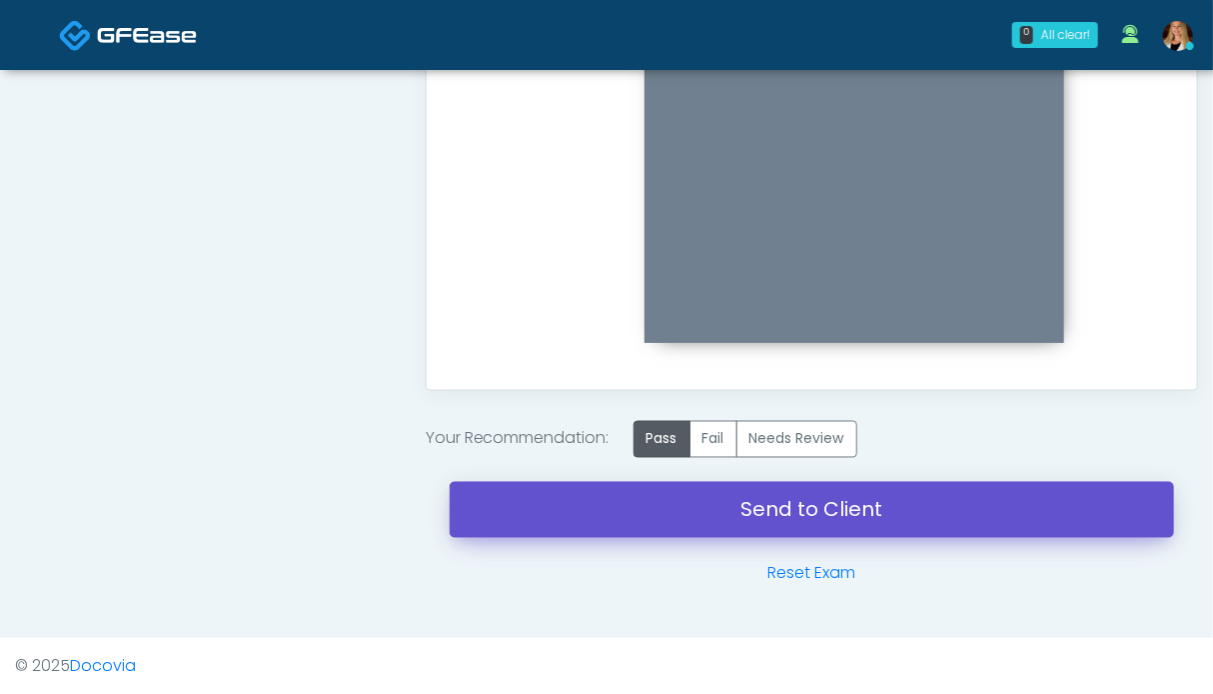
click at [783, 497] on link "Send to Client" at bounding box center [812, 510] width 725 height 56
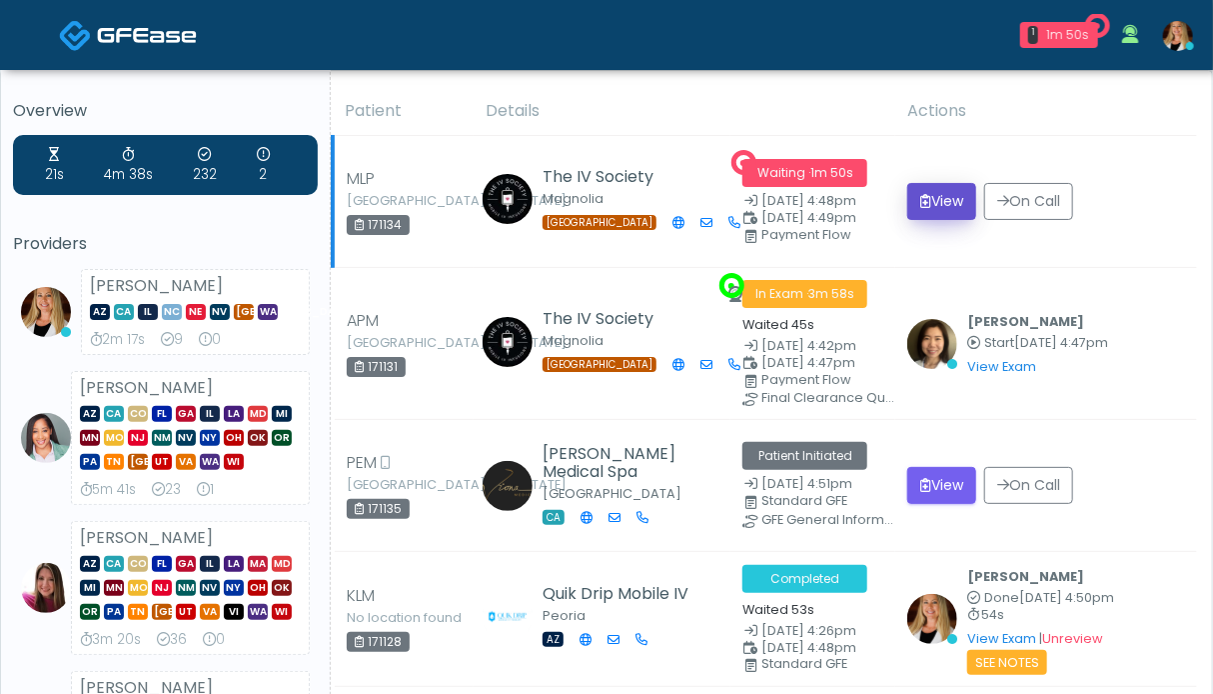
click at [933, 205] on button "View" at bounding box center [941, 201] width 69 height 37
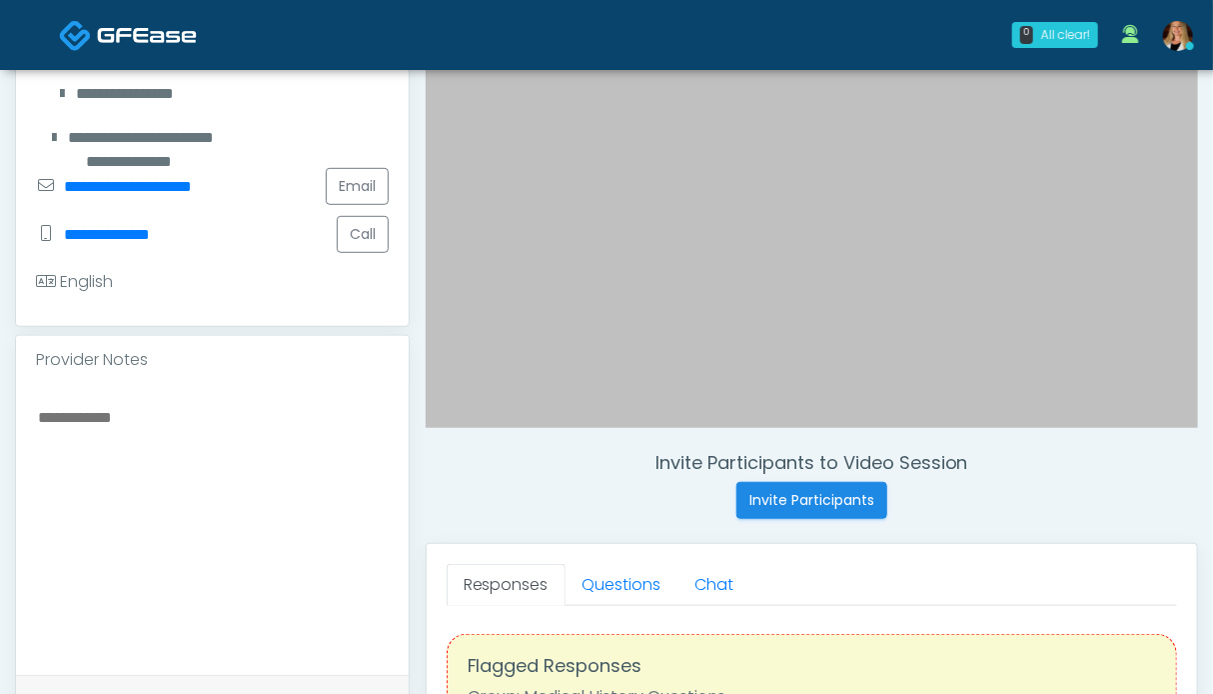
scroll to position [500, 0]
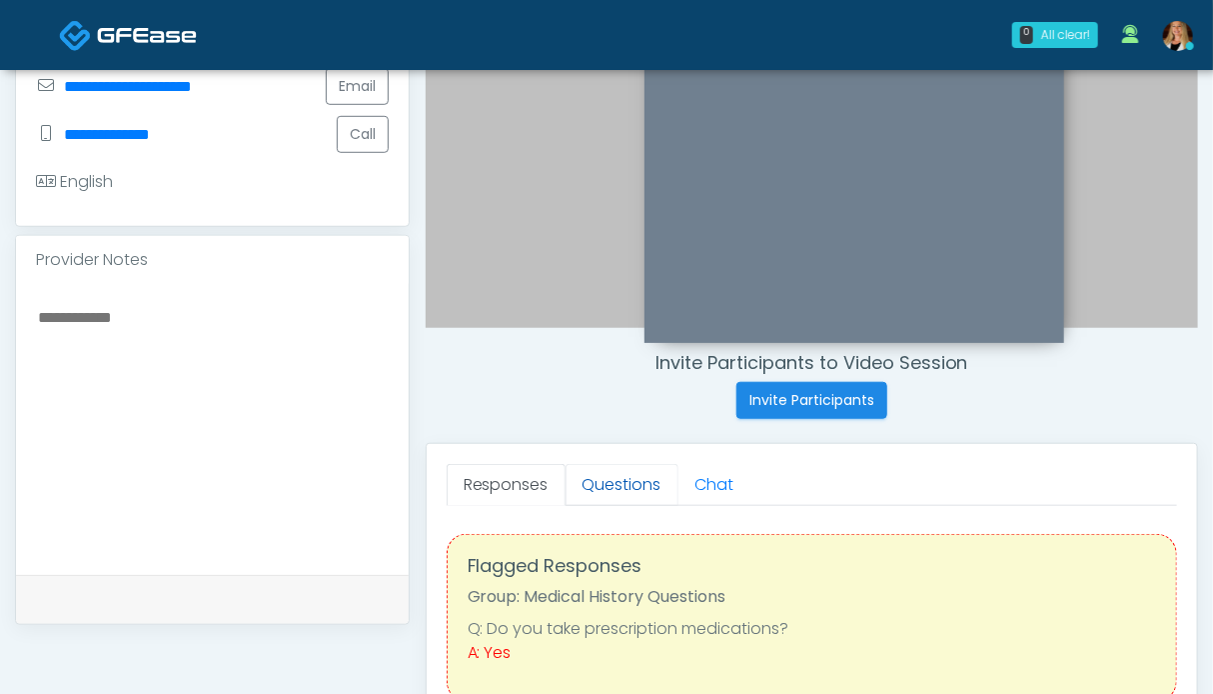
click at [602, 487] on link "Questions" at bounding box center [622, 485] width 113 height 42
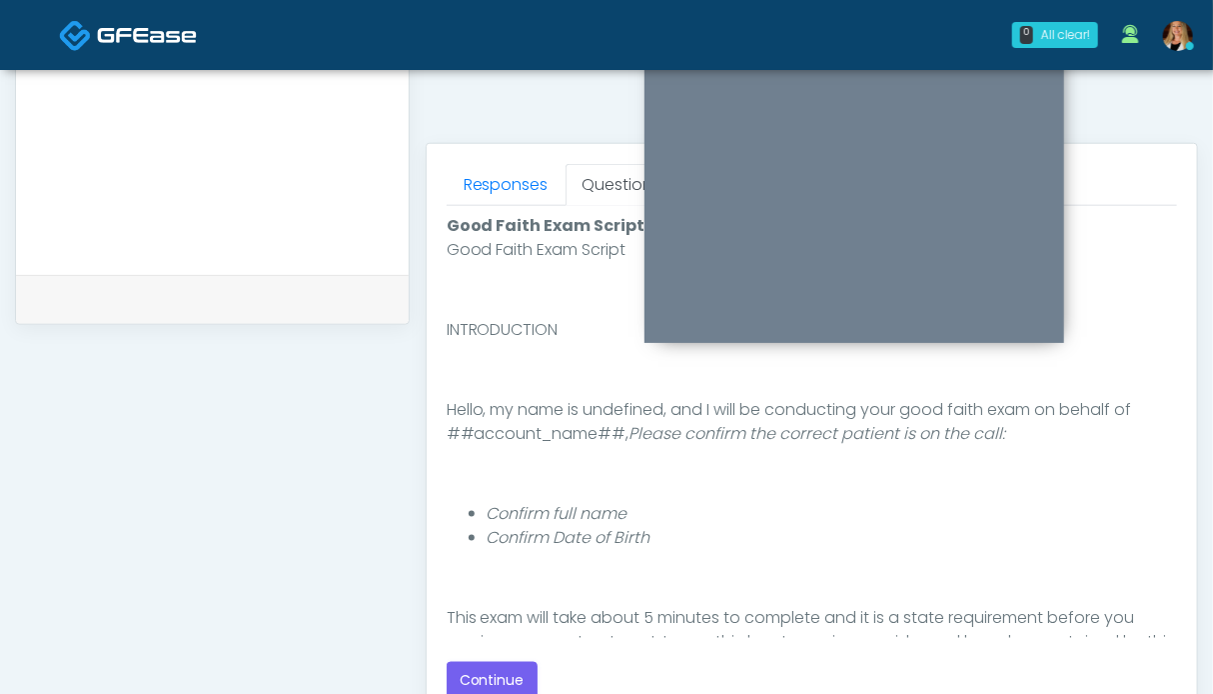
scroll to position [899, 0]
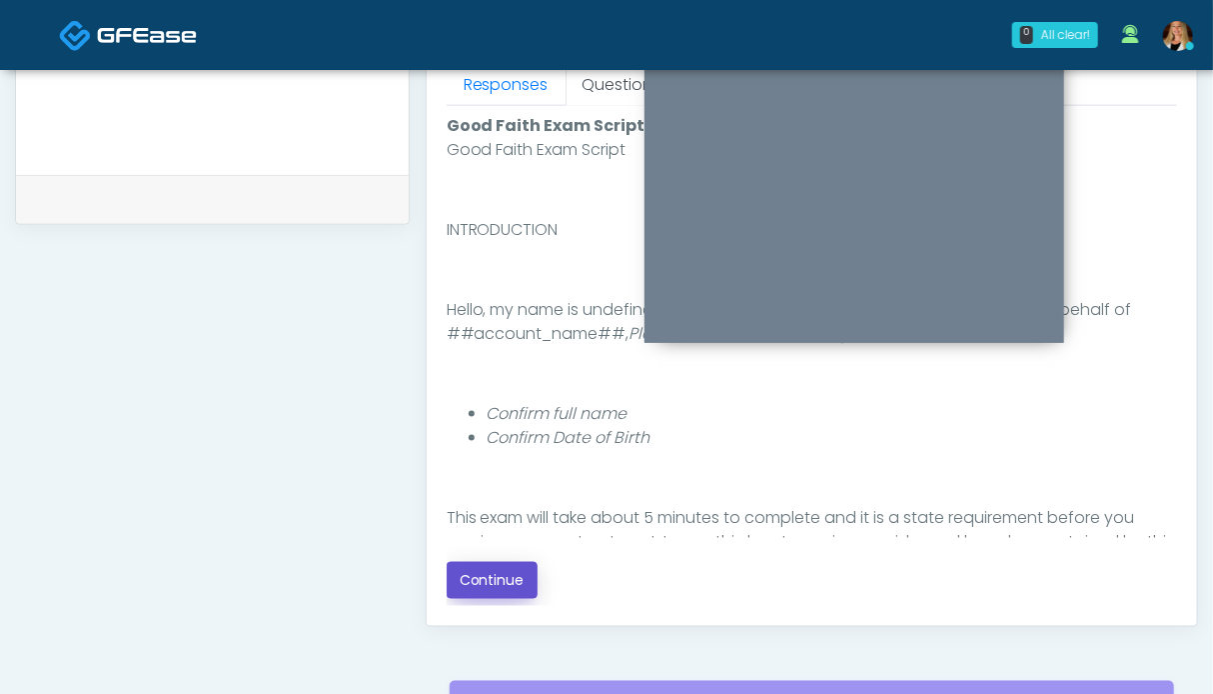
click at [496, 576] on button "Continue" at bounding box center [492, 580] width 91 height 37
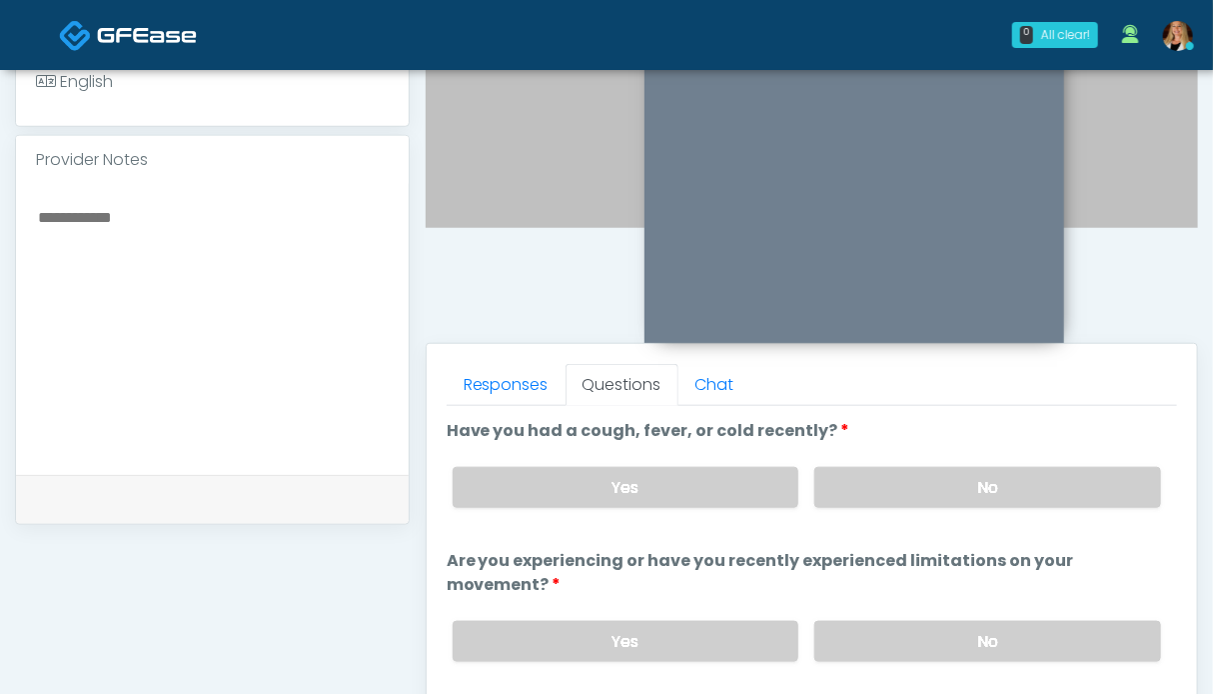
scroll to position [1098, 0]
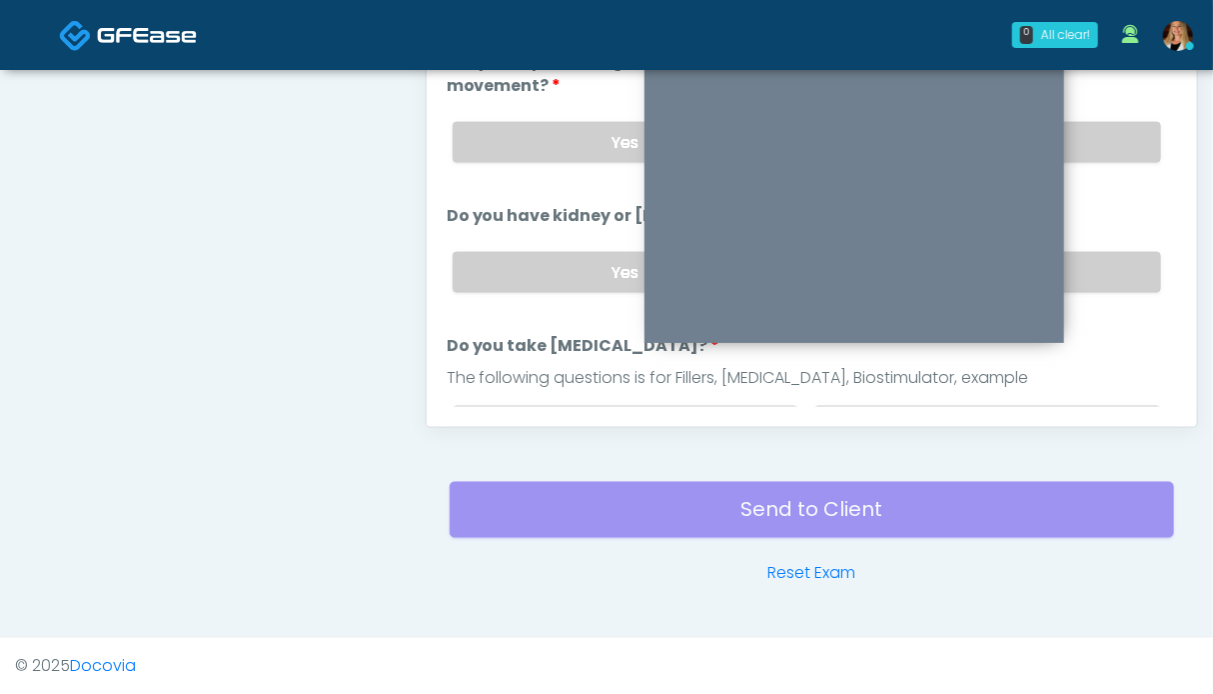
drag, startPoint x: 1107, startPoint y: 267, endPoint x: 1108, endPoint y: 210, distance: 57.0
click at [1107, 264] on label "No" at bounding box center [987, 272] width 347 height 41
click at [1115, 141] on label "No" at bounding box center [987, 142] width 347 height 41
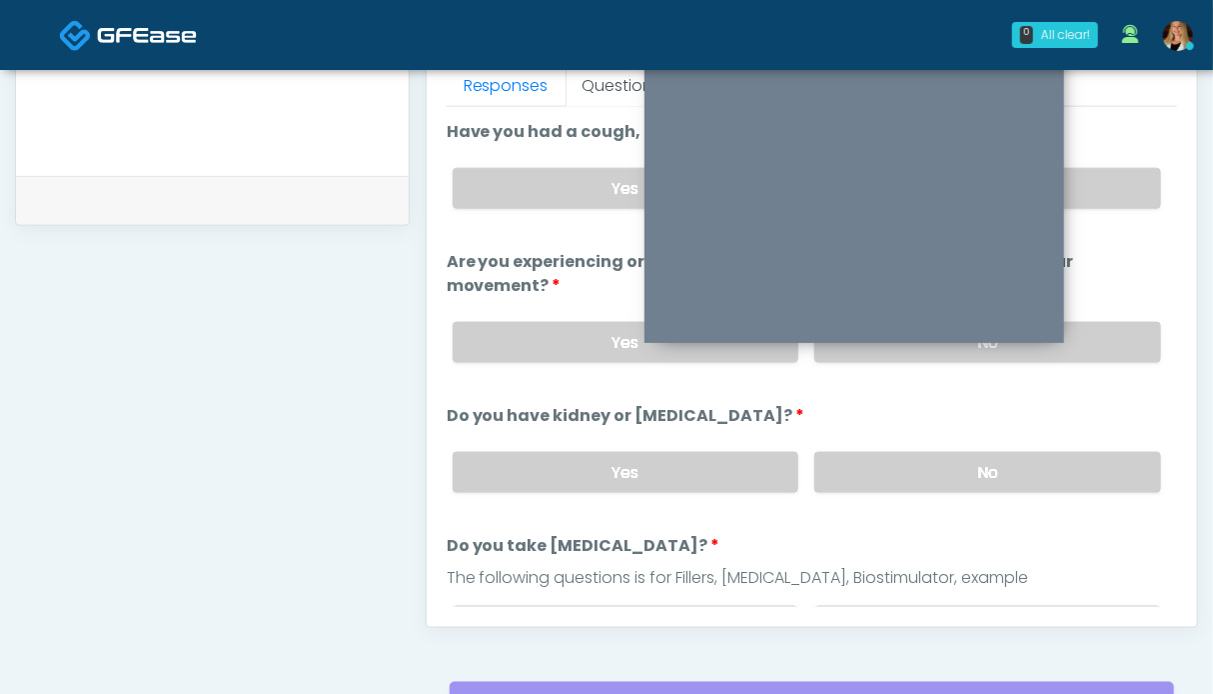
drag, startPoint x: 1105, startPoint y: 181, endPoint x: 1052, endPoint y: 188, distance: 53.4
click at [1105, 180] on label "No" at bounding box center [987, 188] width 347 height 41
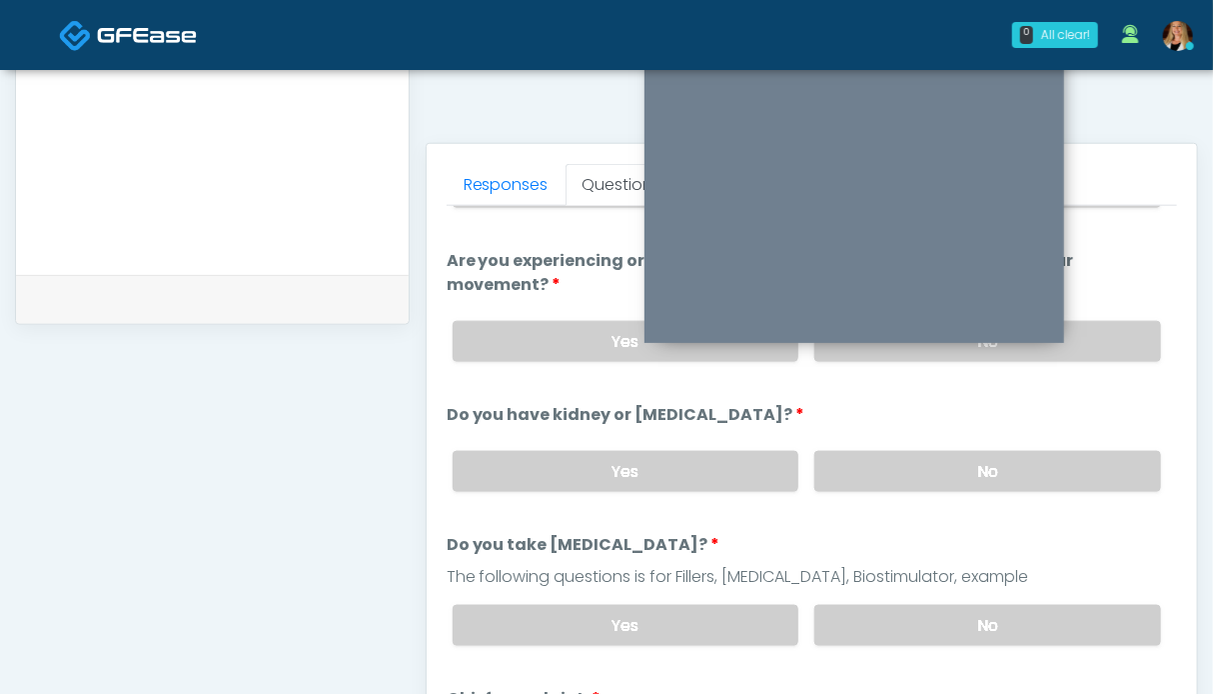
scroll to position [200, 0]
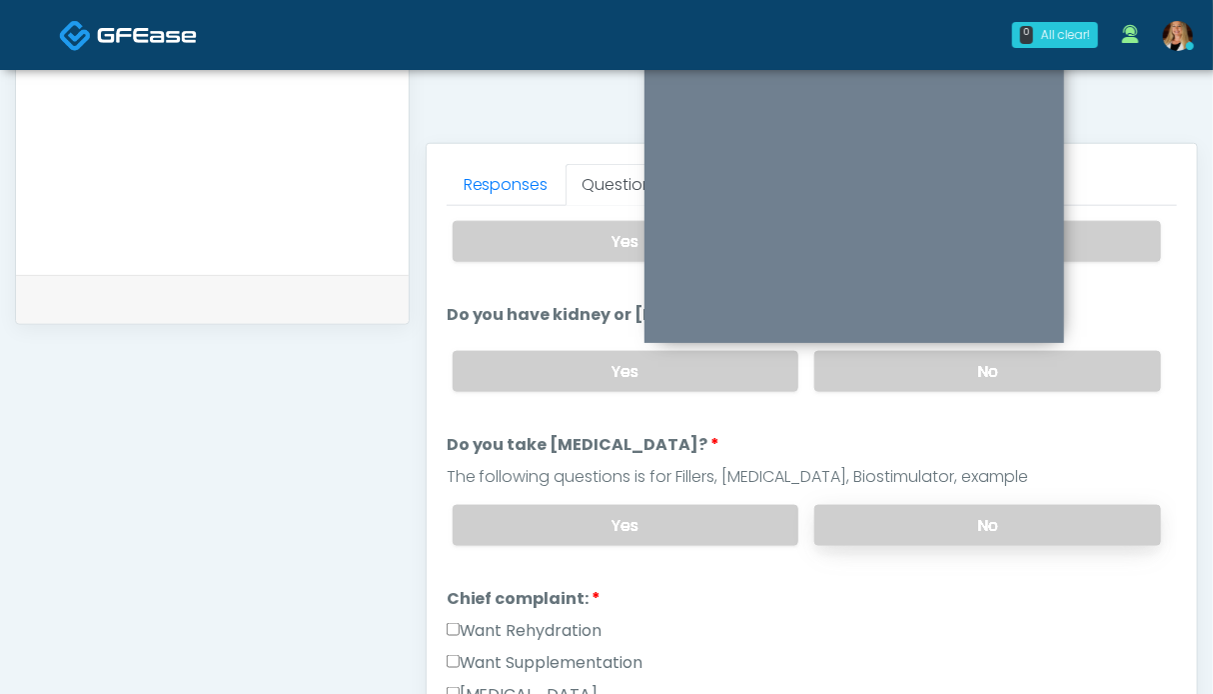
drag, startPoint x: 939, startPoint y: 513, endPoint x: 919, endPoint y: 514, distance: 20.0
click at [939, 513] on label "No" at bounding box center [987, 525] width 347 height 41
click at [569, 621] on label "Want Rehydration" at bounding box center [525, 631] width 156 height 24
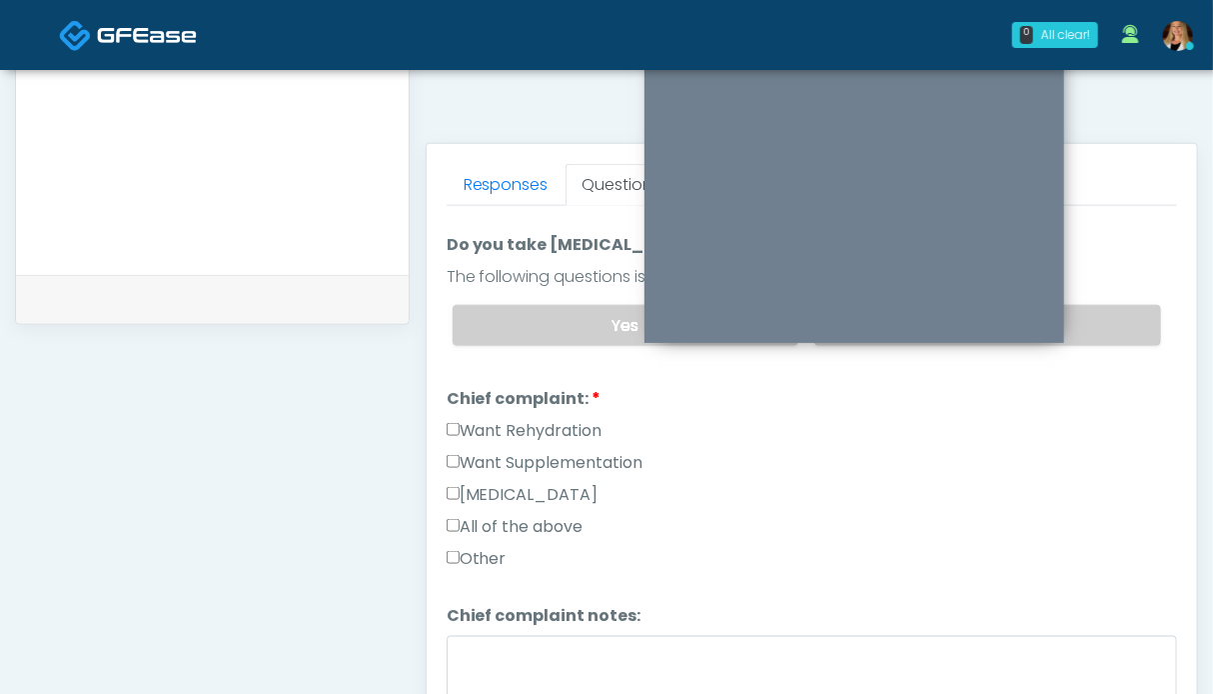
scroll to position [600, 0]
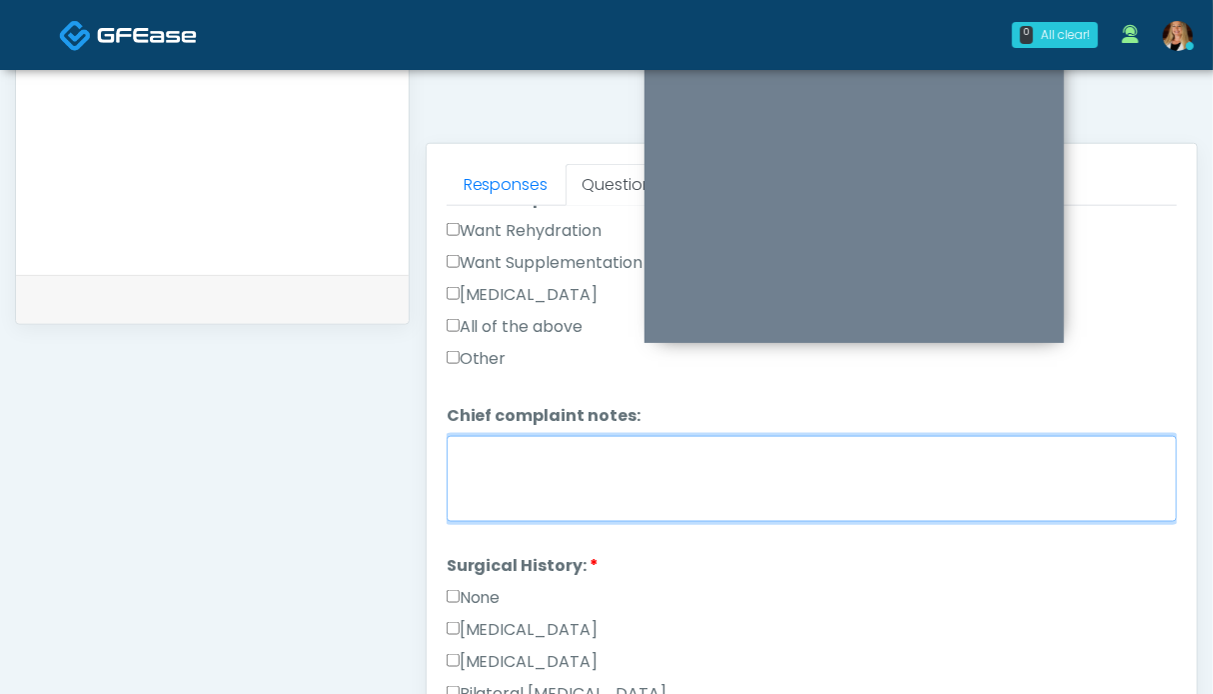
click at [564, 478] on textarea "Chief complaint notes:" at bounding box center [812, 479] width 731 height 86
type textarea "**"
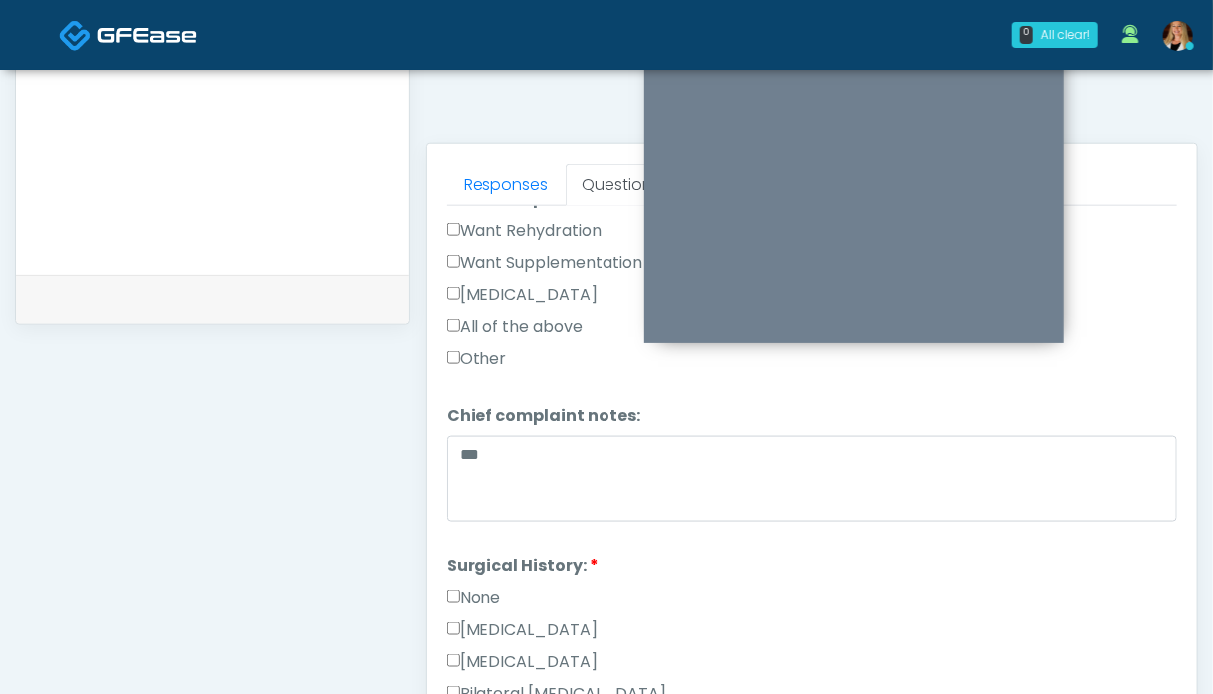
click at [491, 586] on label "None" at bounding box center [474, 598] width 54 height 24
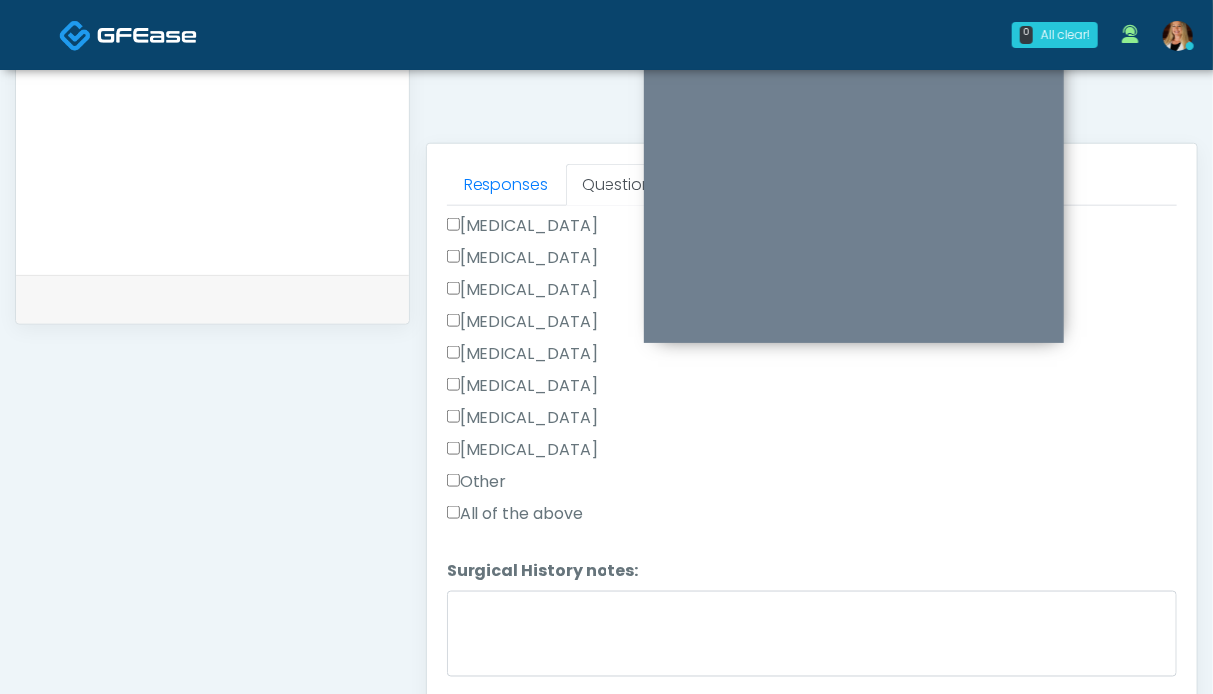
scroll to position [1131, 0]
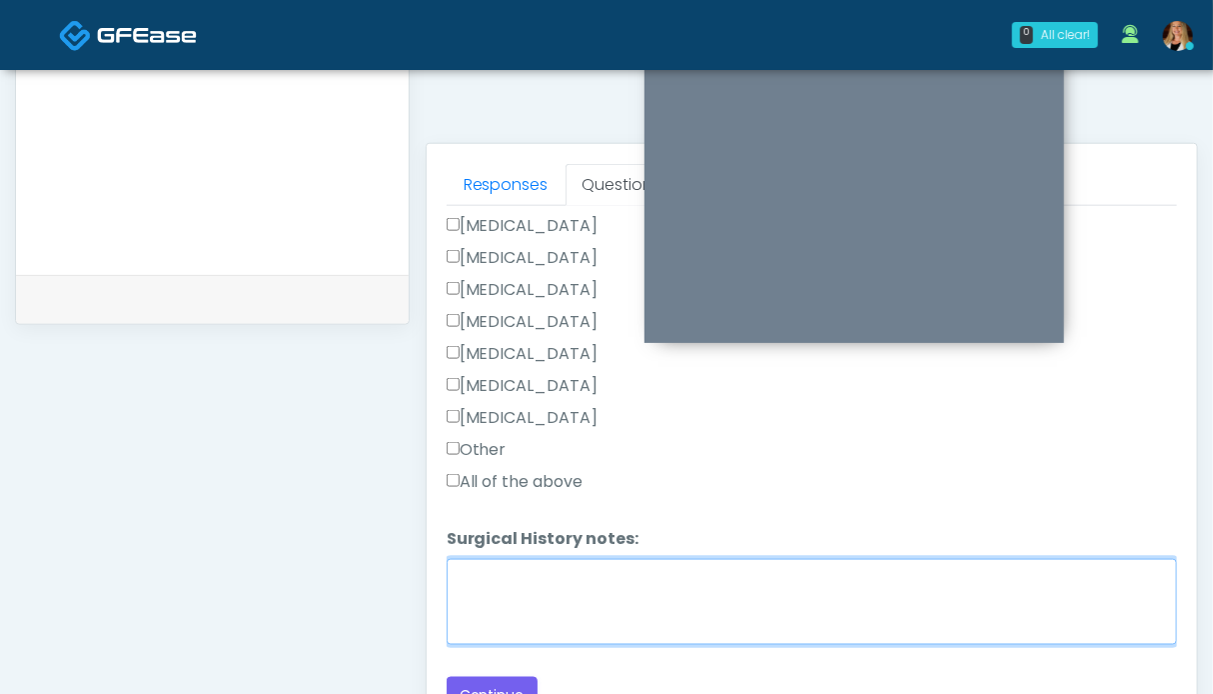
click at [517, 594] on textarea "Surgical History notes:" at bounding box center [812, 602] width 731 height 86
type textarea "**********"
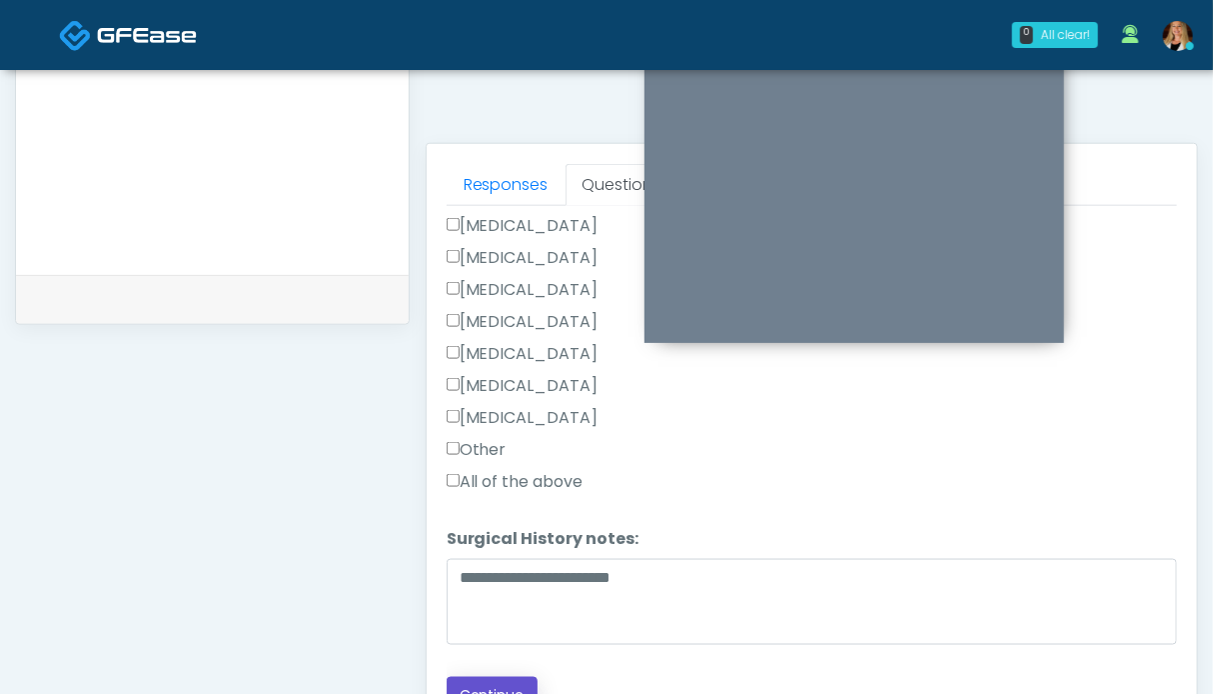
click at [523, 678] on button "Continue" at bounding box center [492, 695] width 91 height 37
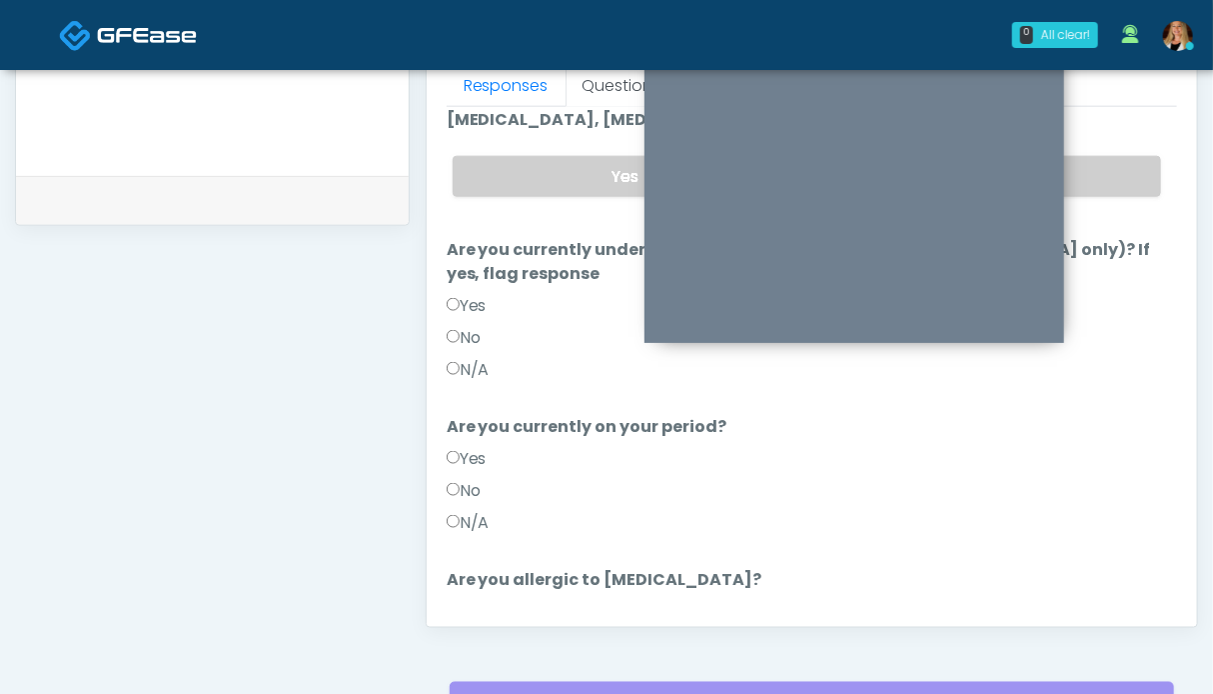
scroll to position [217, 0]
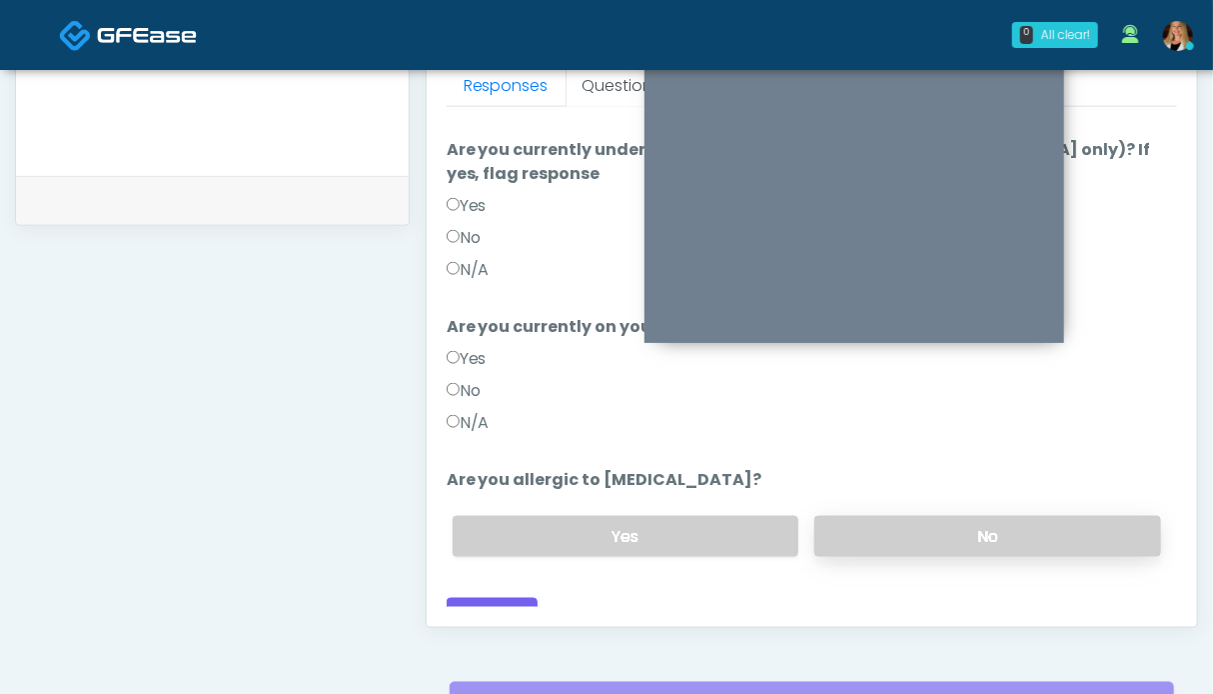
click at [987, 516] on label "No" at bounding box center [987, 536] width 347 height 41
click at [465, 411] on label "N/A" at bounding box center [468, 423] width 43 height 24
click at [484, 258] on label "N/A" at bounding box center [468, 270] width 43 height 24
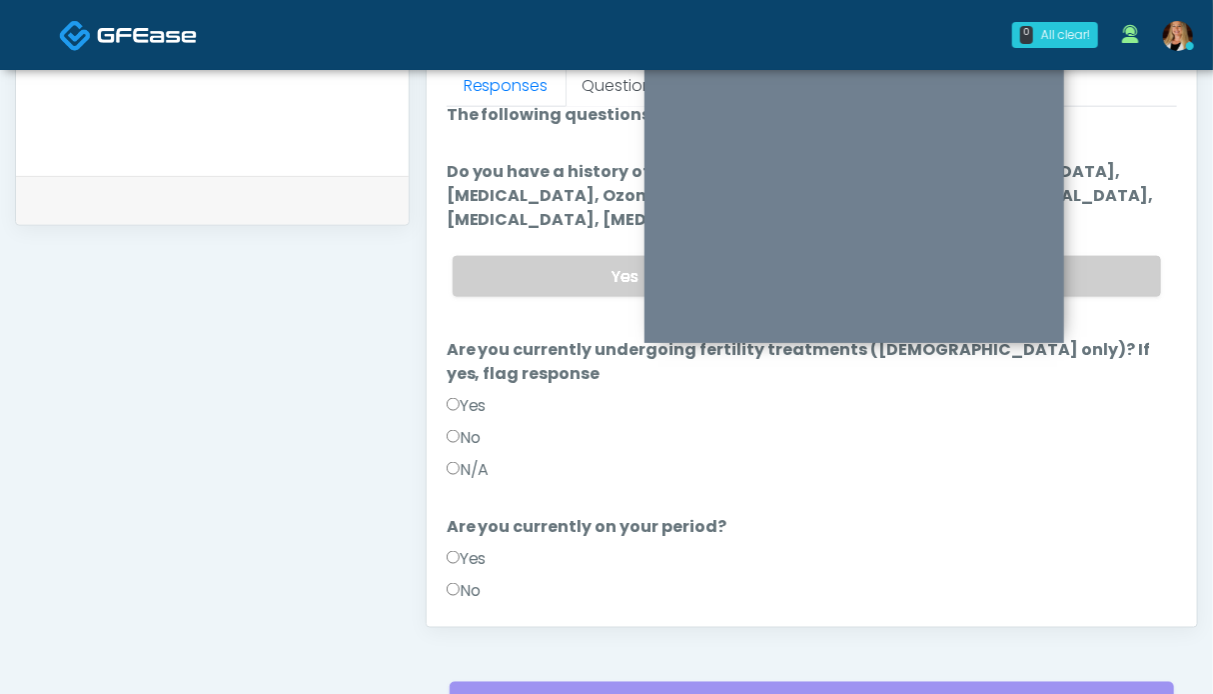
scroll to position [0, 0]
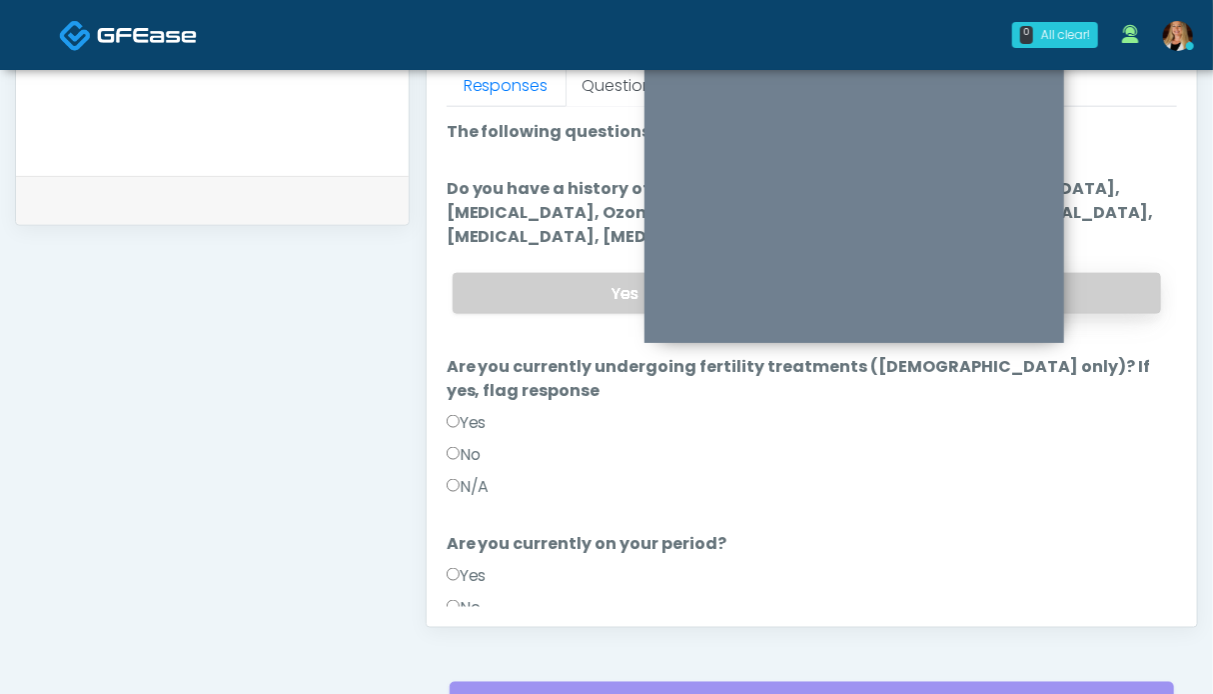
drag, startPoint x: 1107, startPoint y: 286, endPoint x: 1095, endPoint y: 286, distance: 12.0
click at [1106, 286] on label "No" at bounding box center [987, 293] width 347 height 41
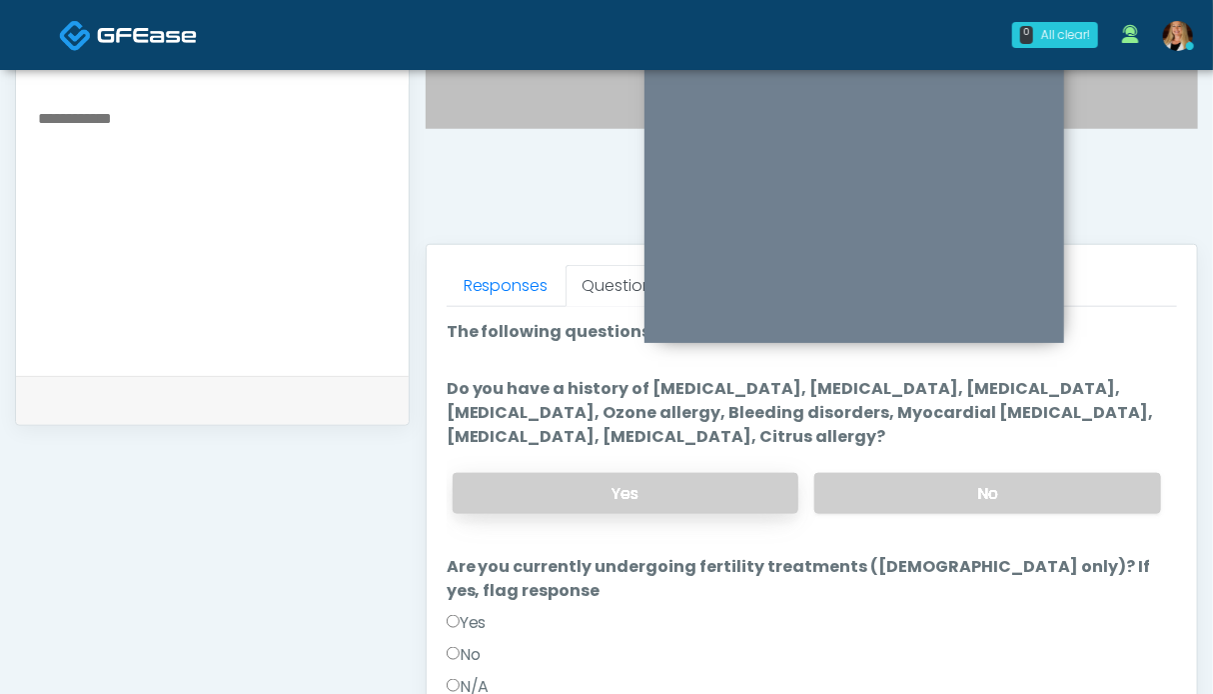
scroll to position [217, 0]
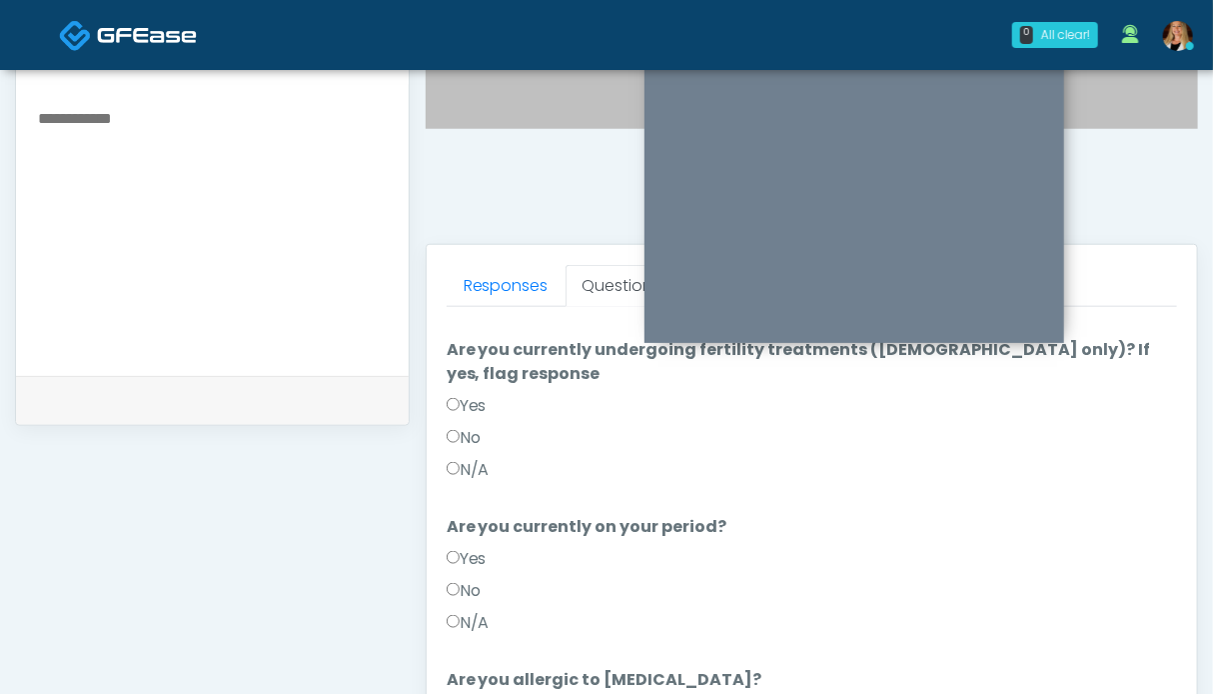
click at [460, 579] on label "No" at bounding box center [464, 591] width 34 height 24
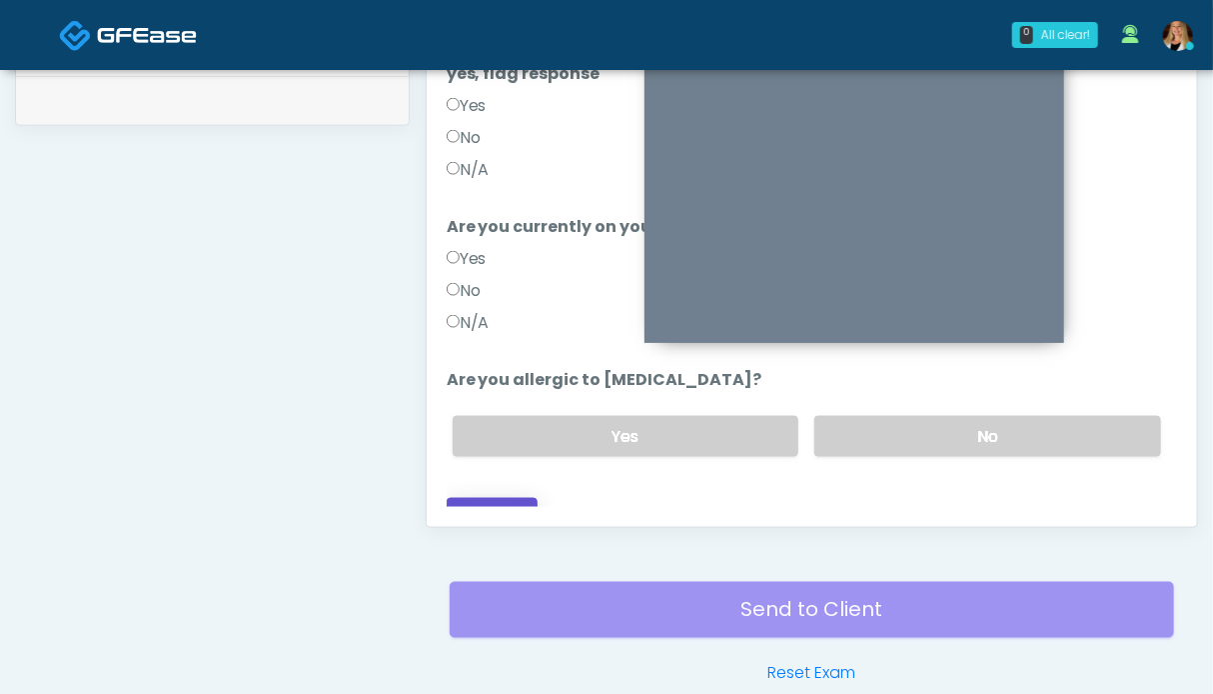
click at [509, 498] on button "Continue" at bounding box center [492, 516] width 91 height 37
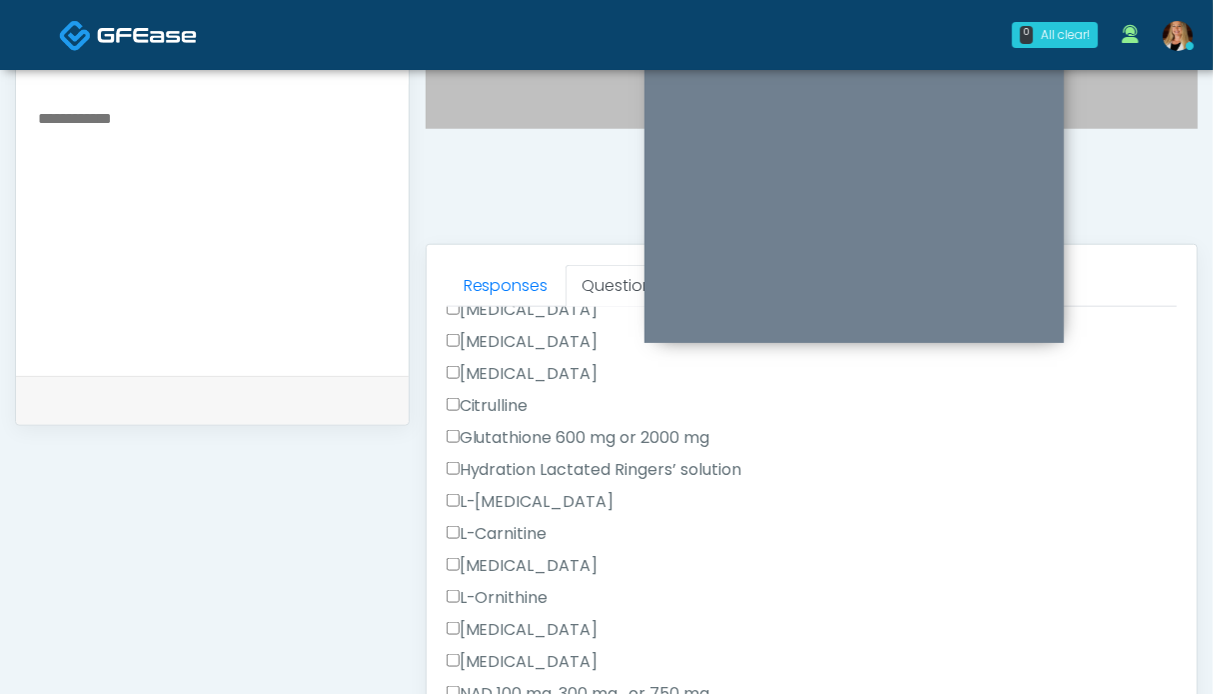
scroll to position [717, 0]
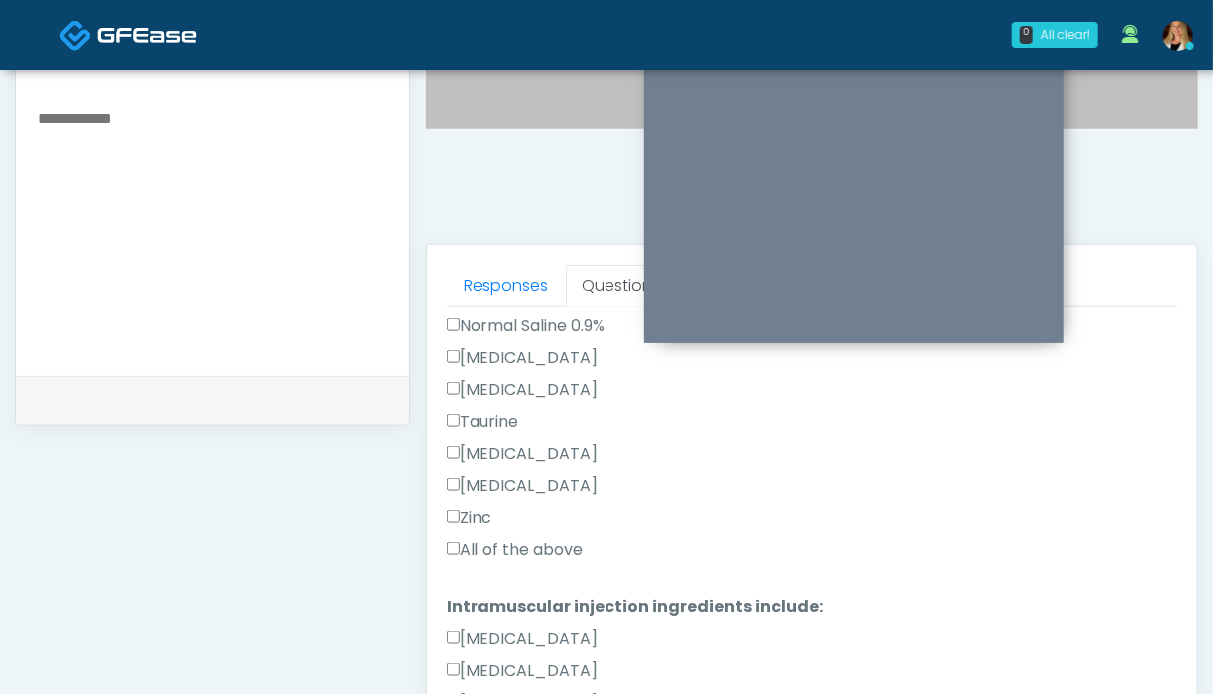
click at [527, 539] on label "All of the above" at bounding box center [515, 550] width 137 height 24
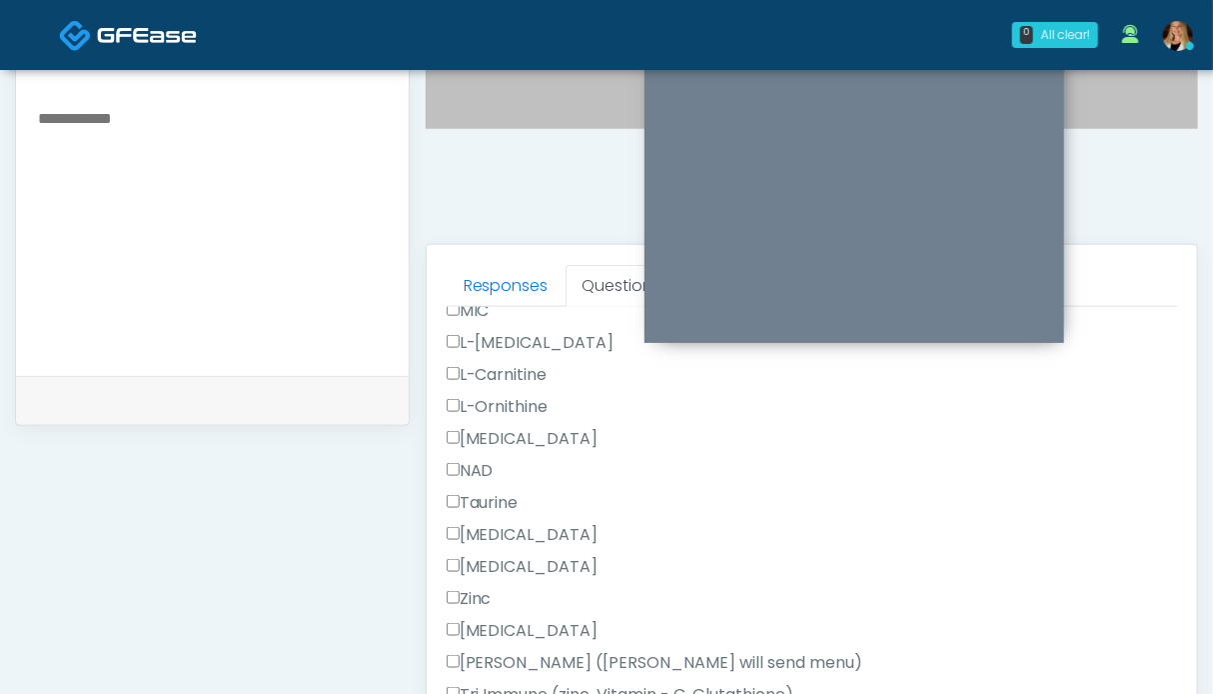
scroll to position [998, 0]
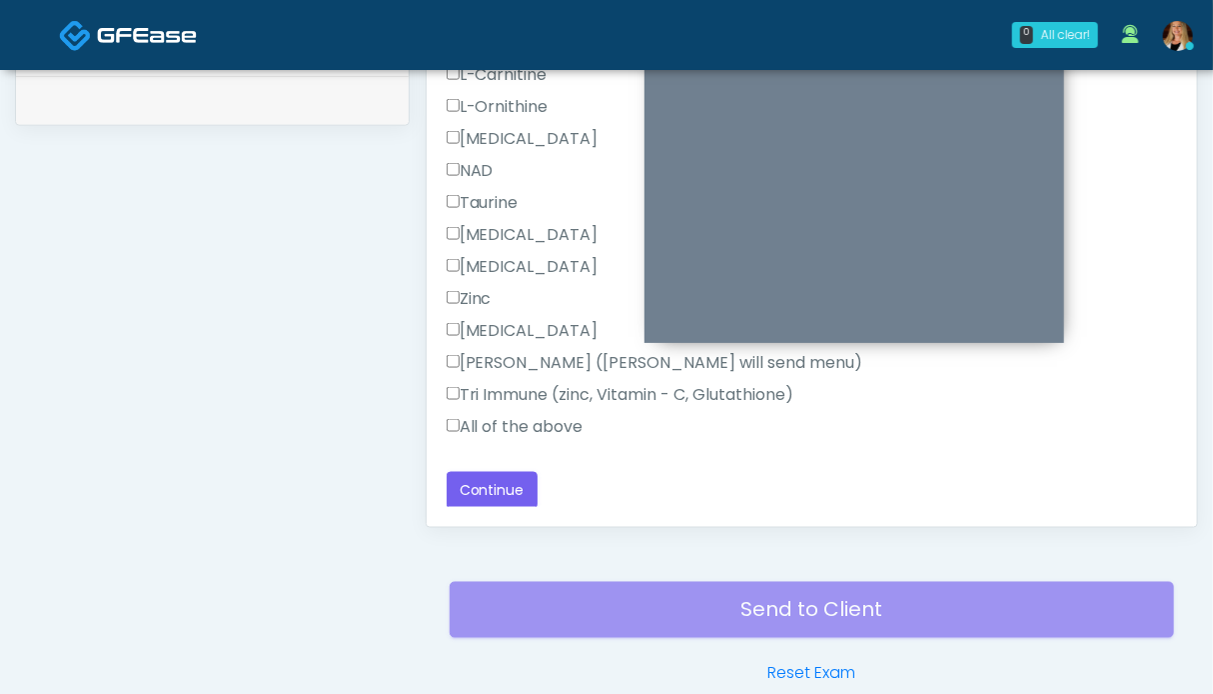
click at [485, 430] on label "All of the above" at bounding box center [515, 427] width 137 height 24
click at [503, 501] on button "Continue" at bounding box center [492, 490] width 91 height 37
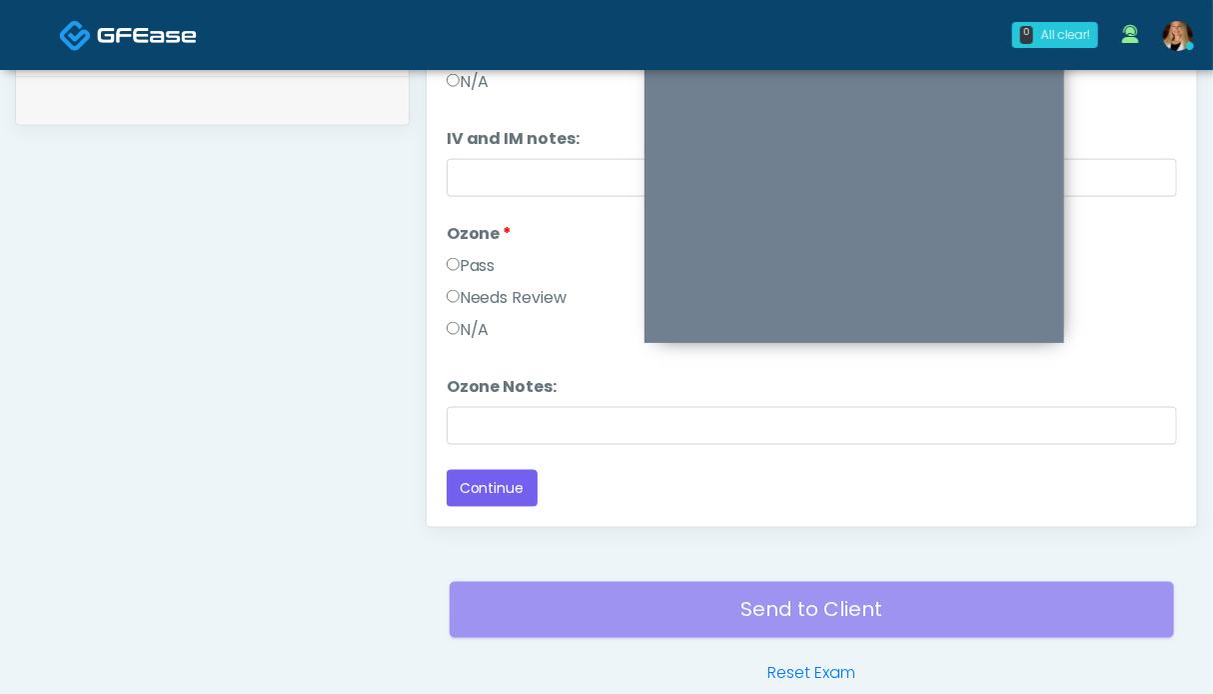
scroll to position [0, 0]
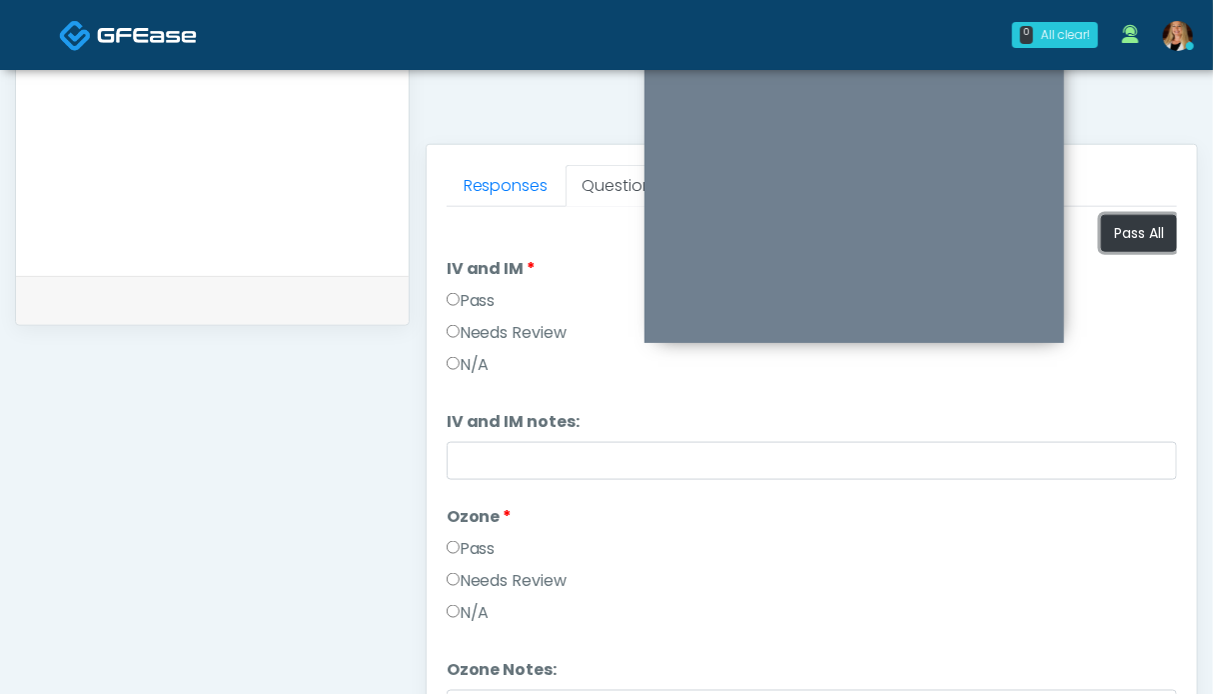
drag, startPoint x: 1131, startPoint y: 241, endPoint x: 745, endPoint y: 391, distance: 413.8
click at [1130, 241] on button "Pass All" at bounding box center [1139, 233] width 76 height 37
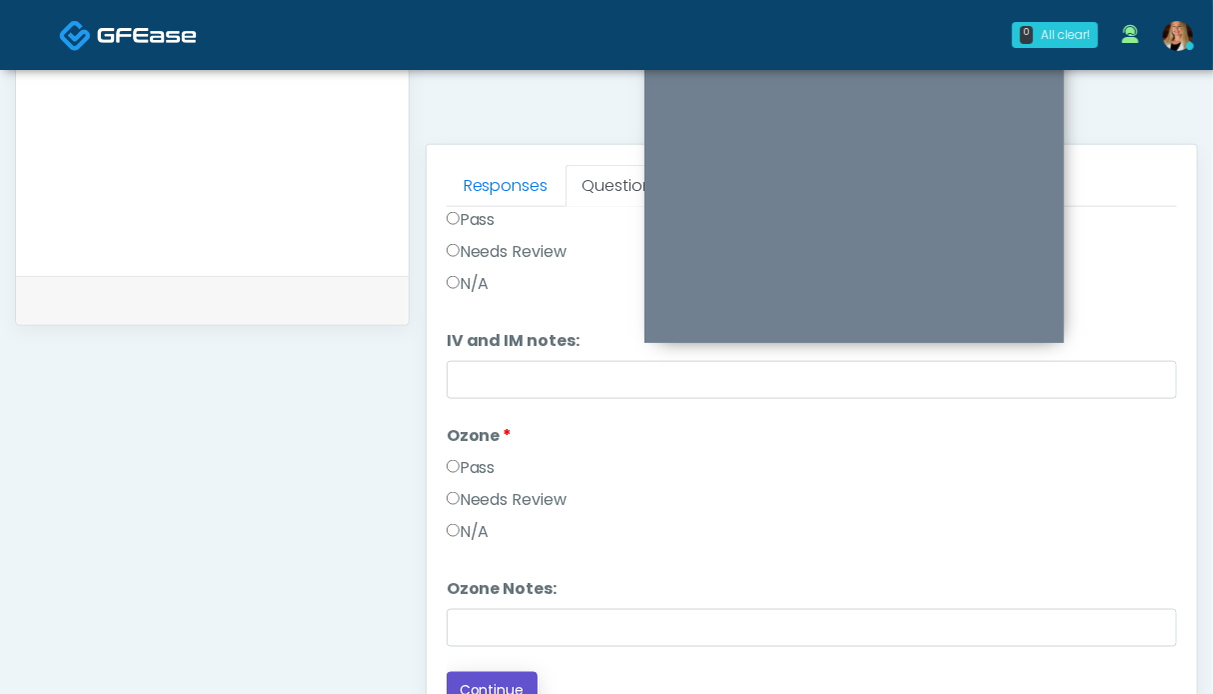
click at [500, 673] on button "Continue" at bounding box center [492, 690] width 91 height 37
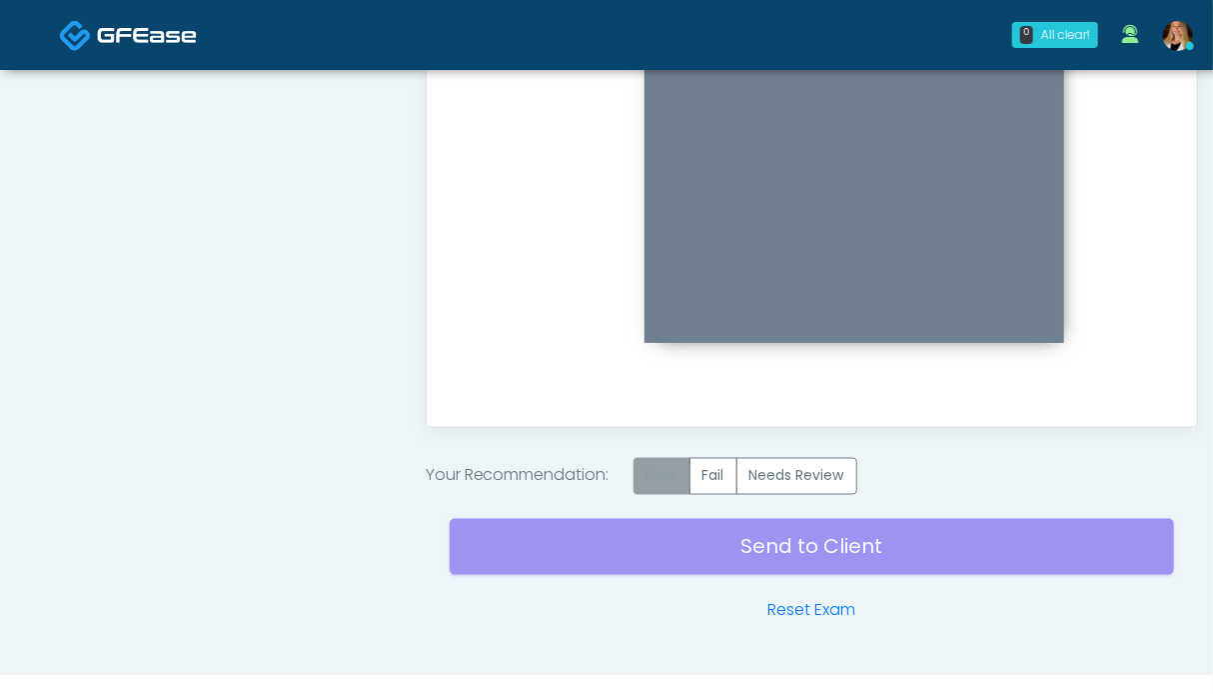
click at [662, 469] on label "Pass" at bounding box center [662, 476] width 57 height 37
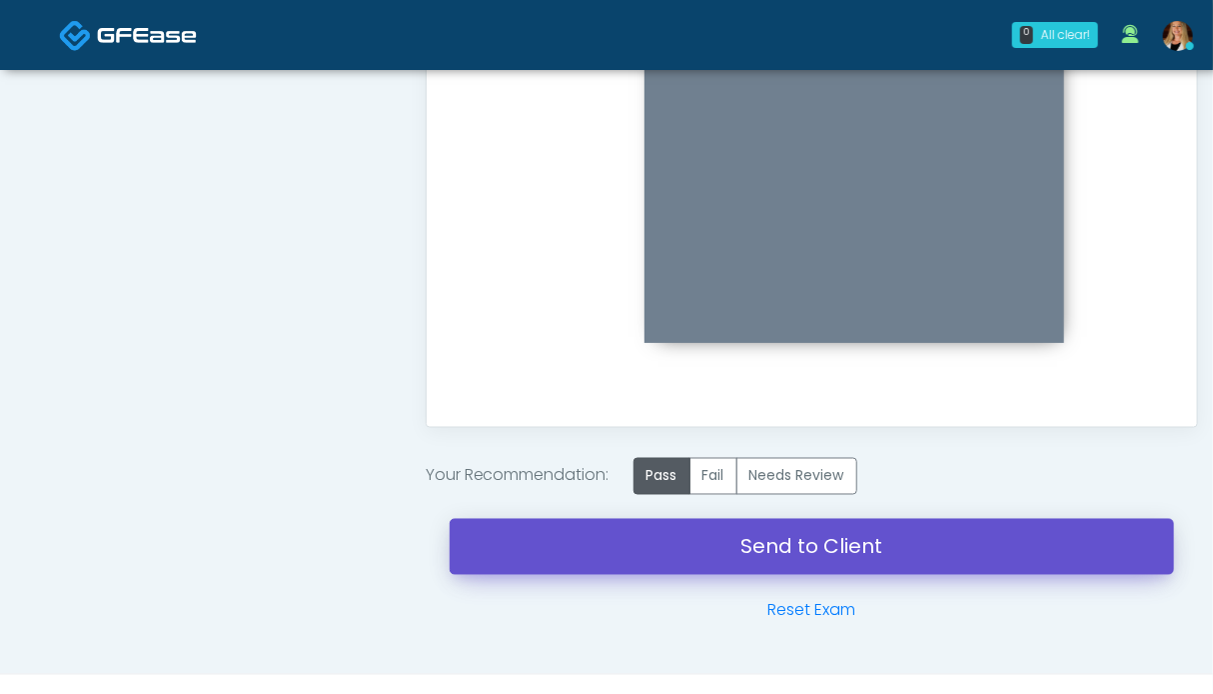
click at [771, 552] on link "Send to Client" at bounding box center [812, 547] width 725 height 56
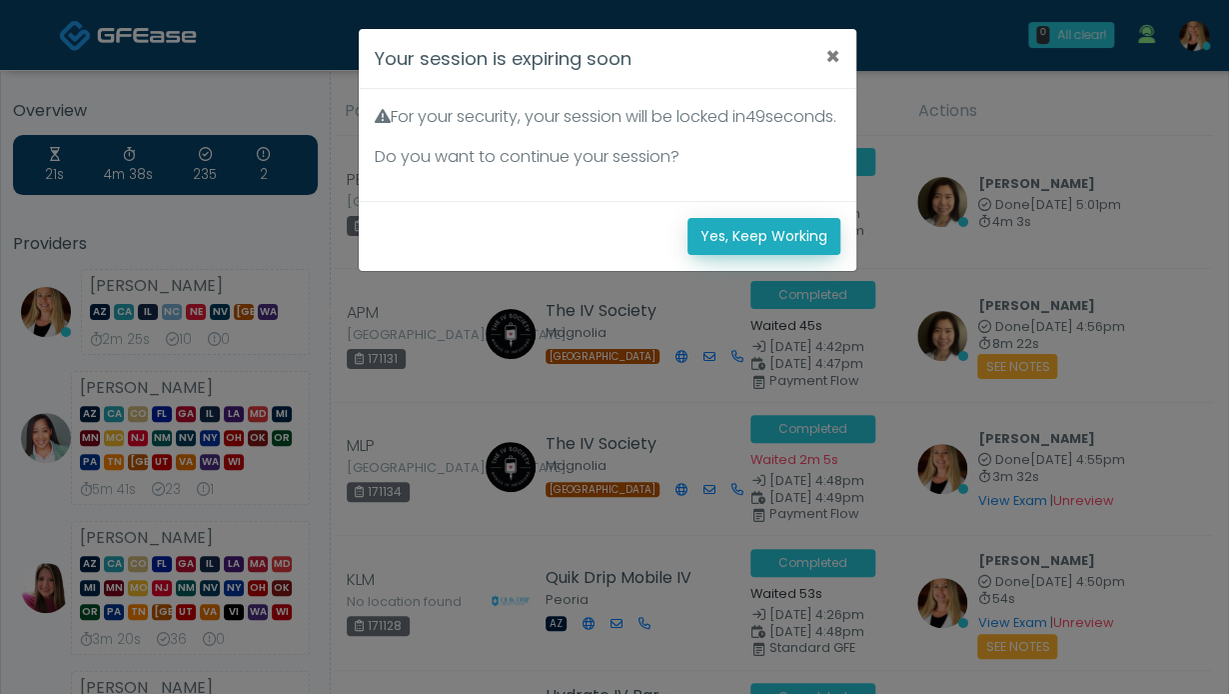
click at [793, 255] on button "Yes, Keep Working" at bounding box center [764, 236] width 153 height 37
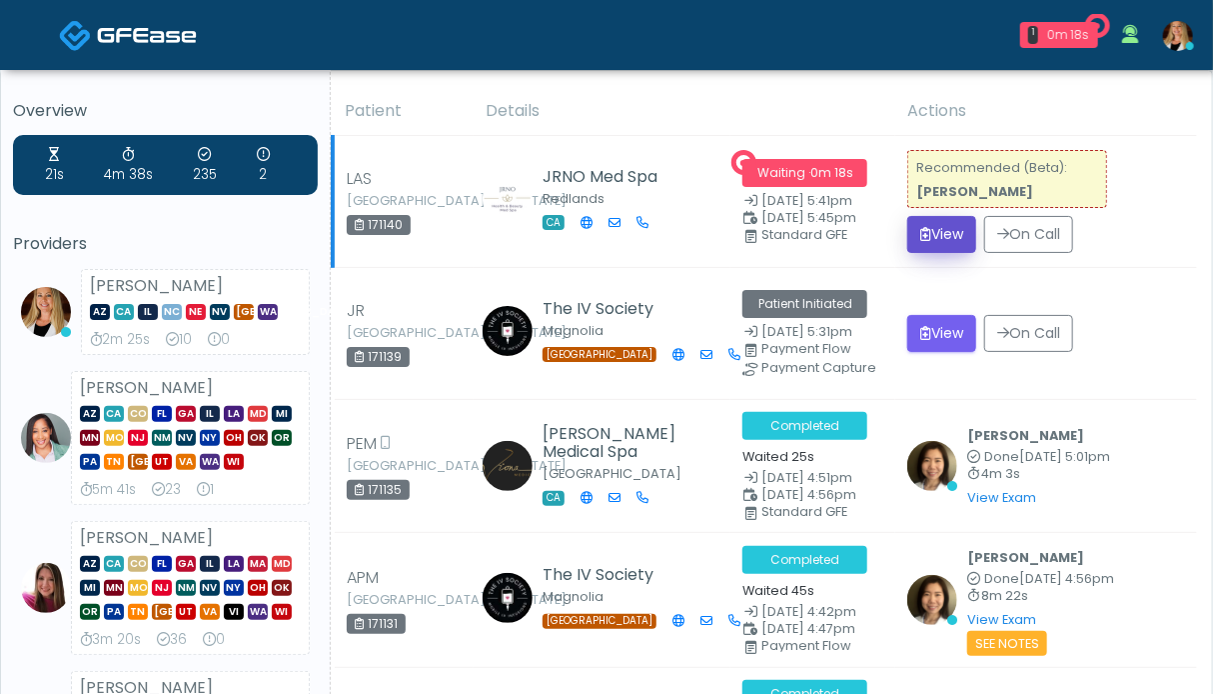
click at [933, 237] on button "View" at bounding box center [941, 234] width 69 height 37
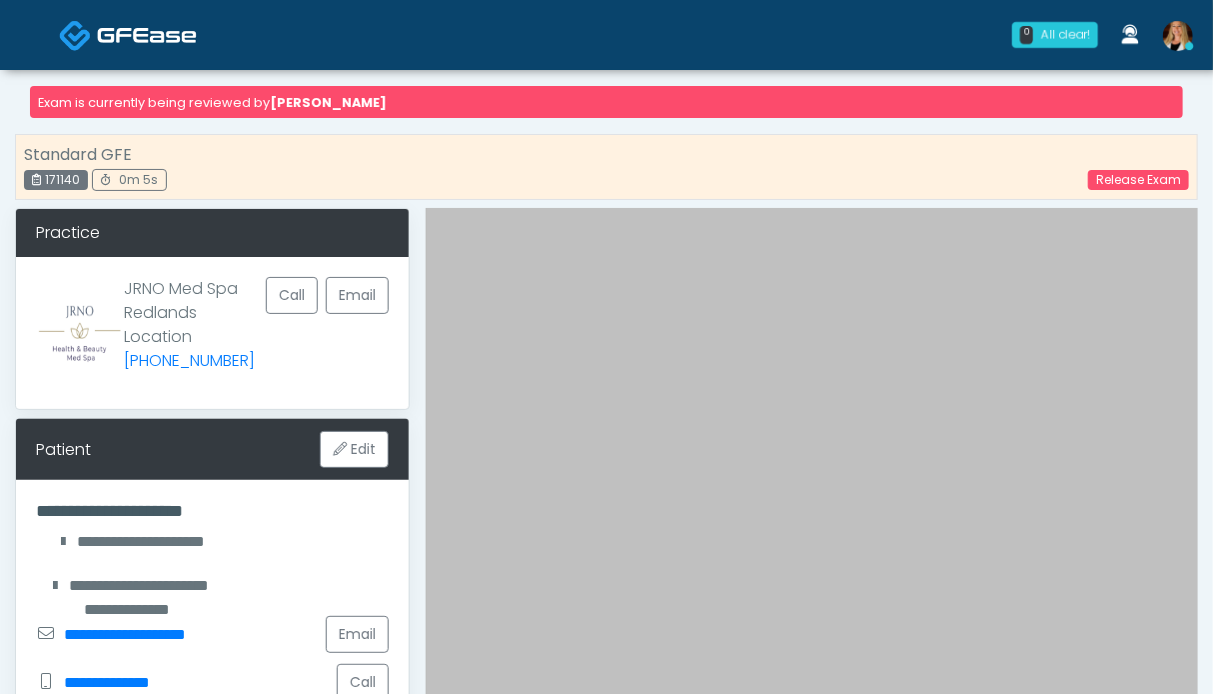
click at [111, 40] on img at bounding box center [147, 35] width 100 height 20
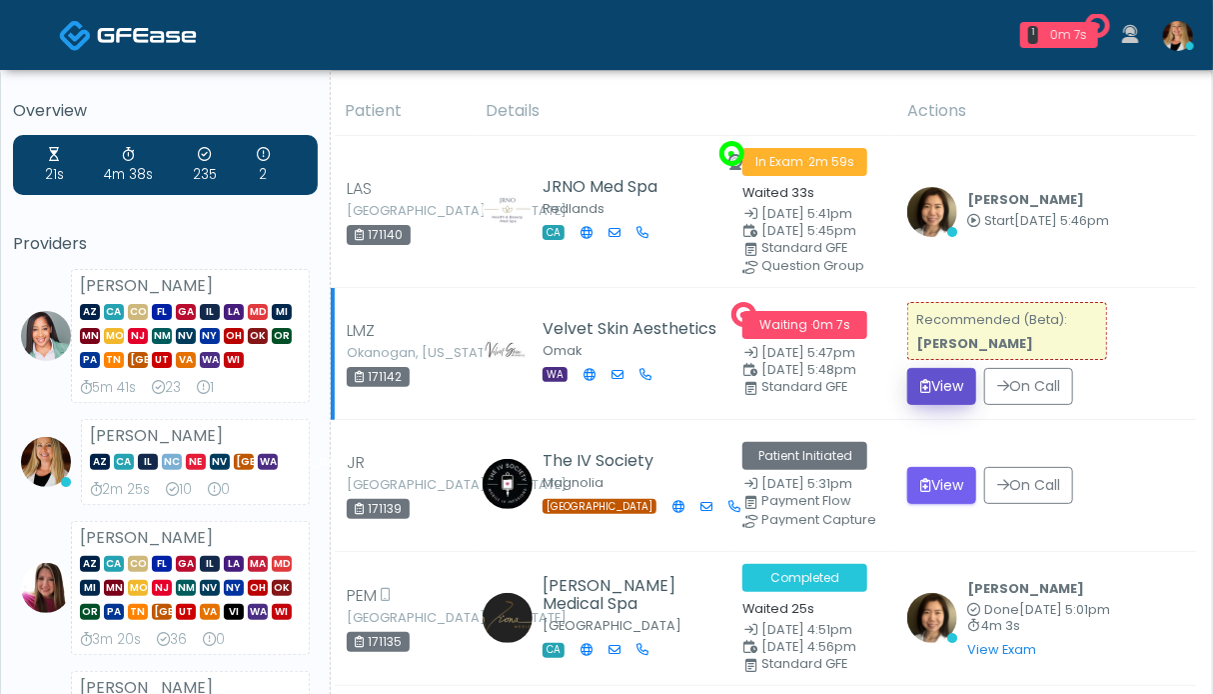
click at [950, 377] on button "View" at bounding box center [941, 386] width 69 height 37
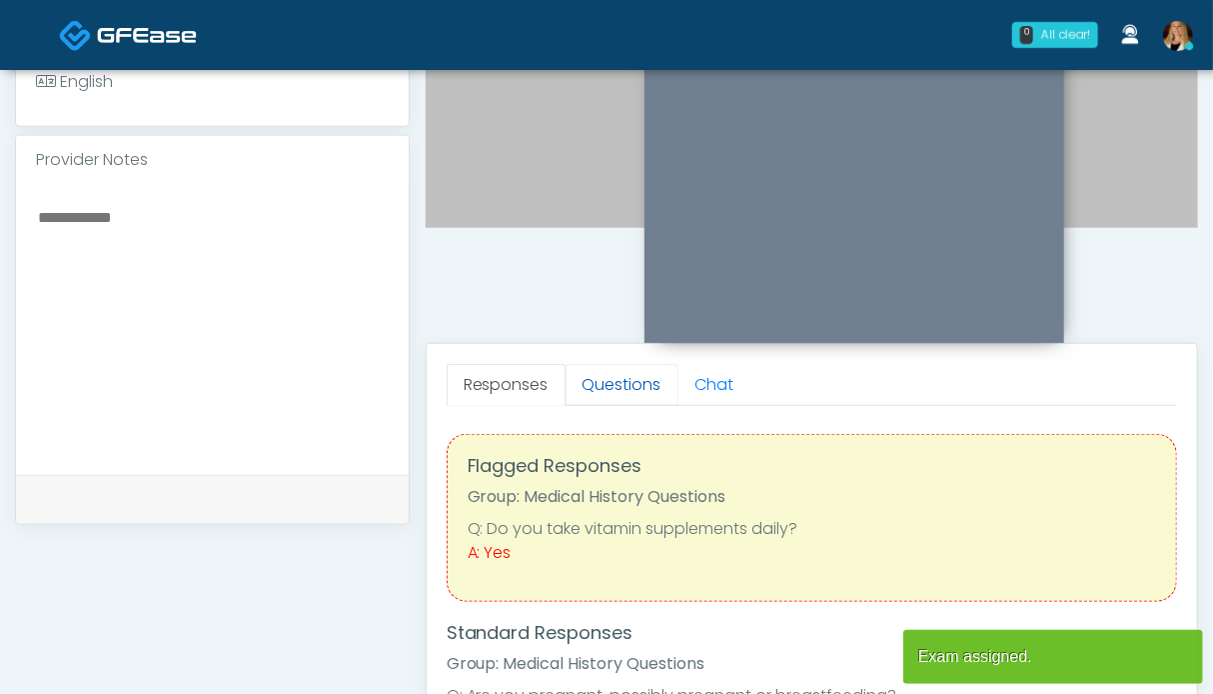
click at [609, 385] on link "Questions" at bounding box center [622, 385] width 113 height 42
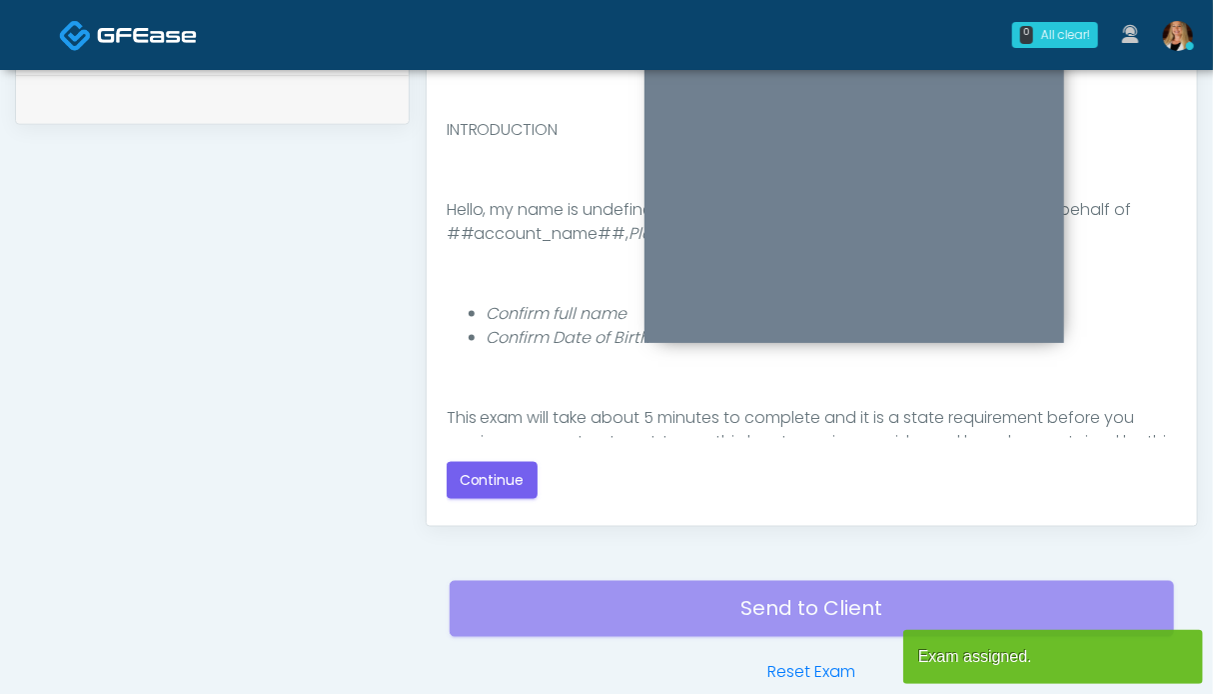
scroll to position [100, 0]
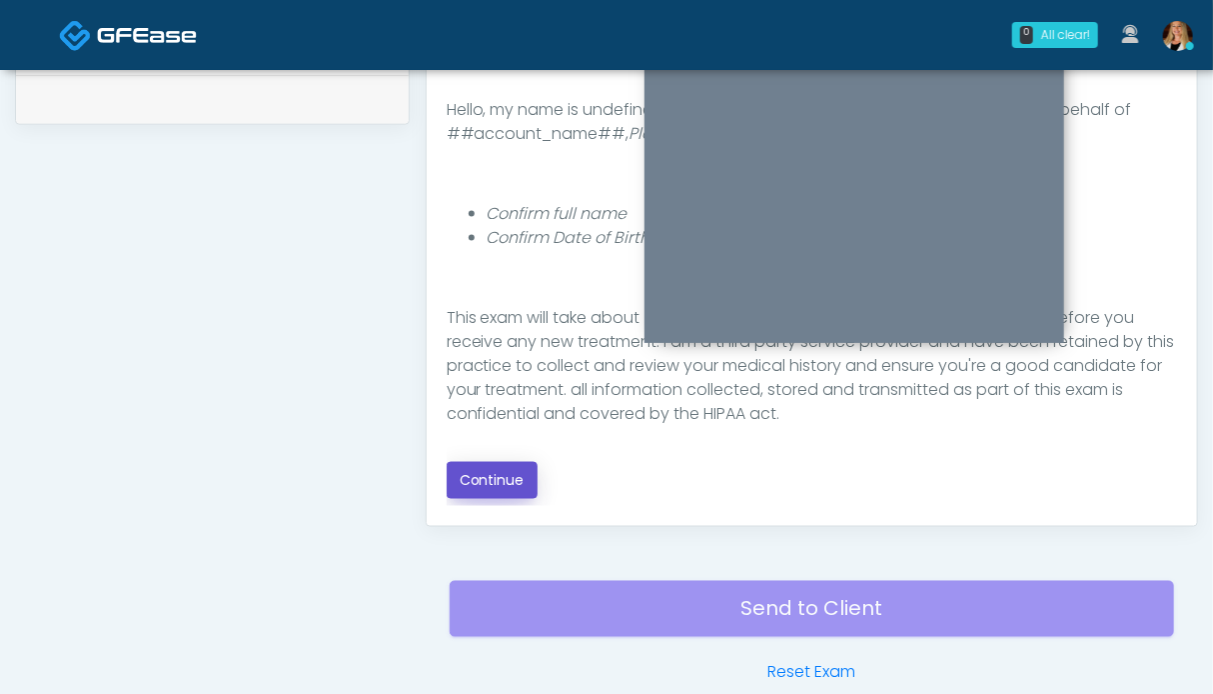
click at [472, 483] on button "Continue" at bounding box center [492, 480] width 91 height 37
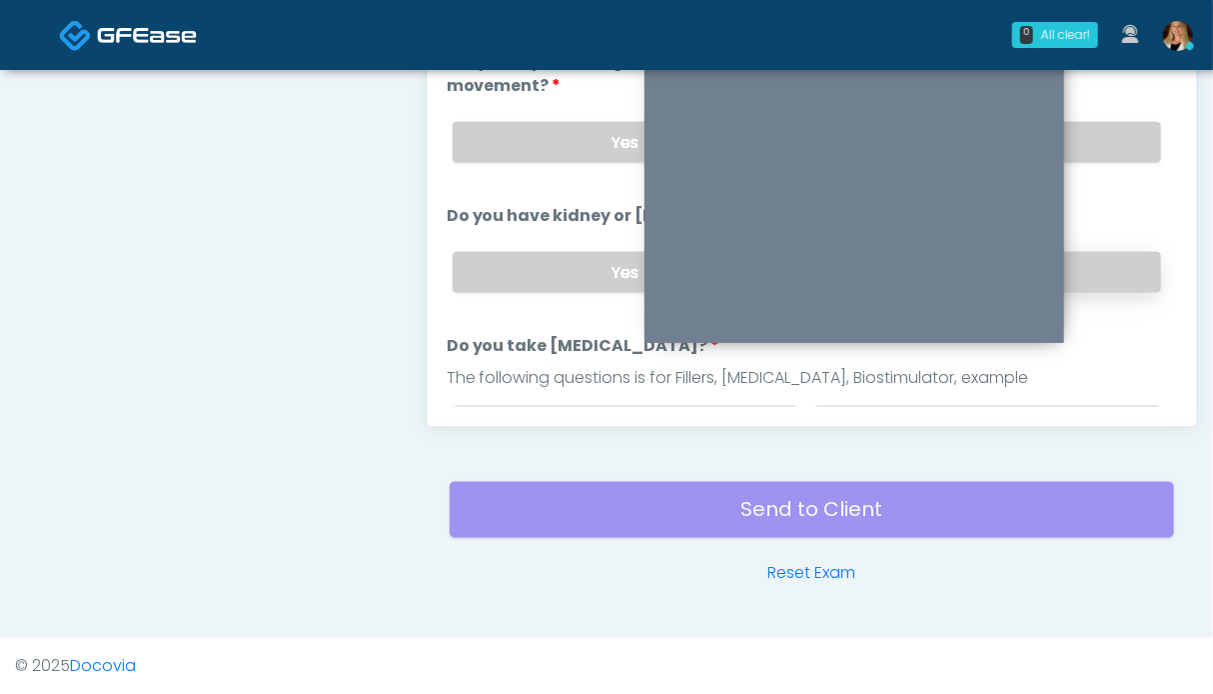
click at [1088, 260] on label "No" at bounding box center [987, 272] width 347 height 41
click at [1084, 131] on label "No" at bounding box center [987, 142] width 347 height 41
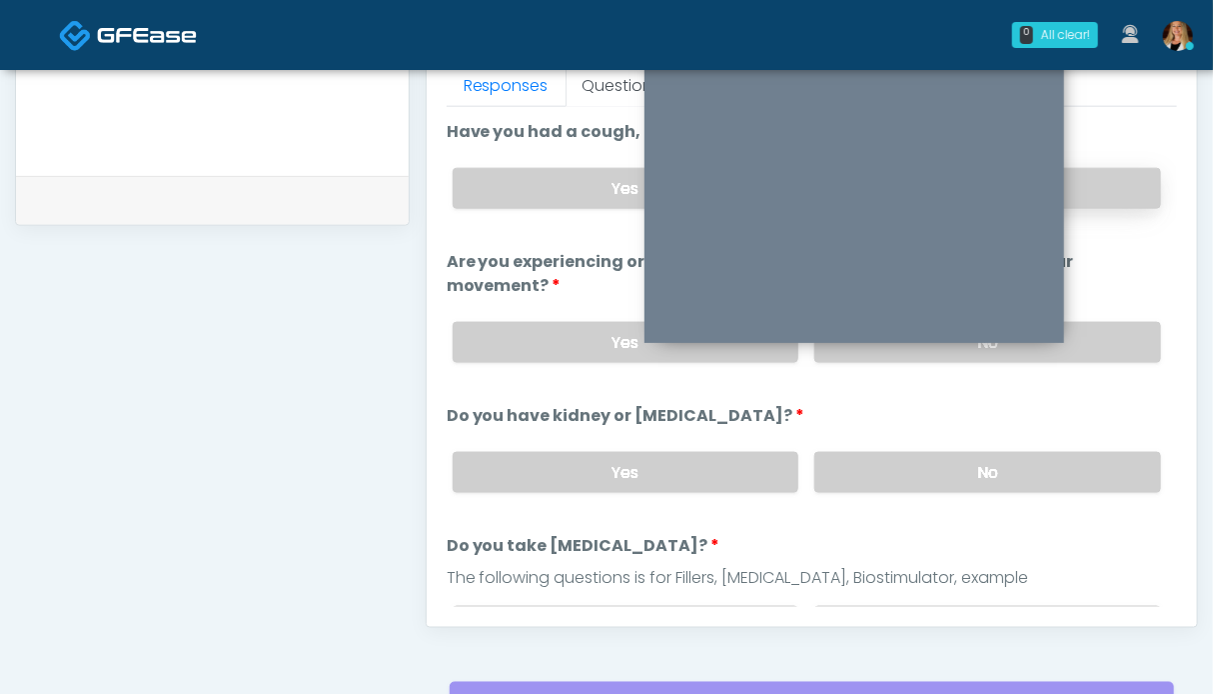
click at [1120, 185] on label "No" at bounding box center [987, 188] width 347 height 41
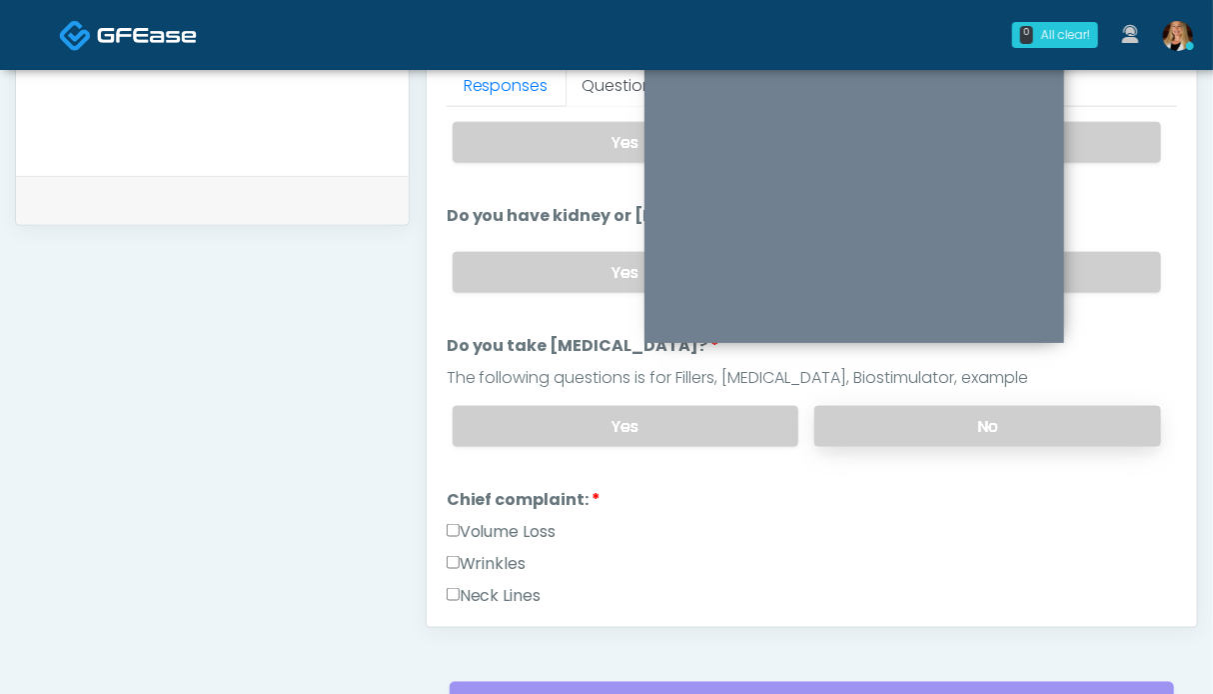
drag, startPoint x: 943, startPoint y: 417, endPoint x: 847, endPoint y: 415, distance: 96.0
click at [943, 417] on label "No" at bounding box center [987, 426] width 347 height 41
click at [475, 526] on label "Volume Loss" at bounding box center [502, 532] width 110 height 24
click at [475, 555] on label "Wrinkles" at bounding box center [487, 564] width 80 height 24
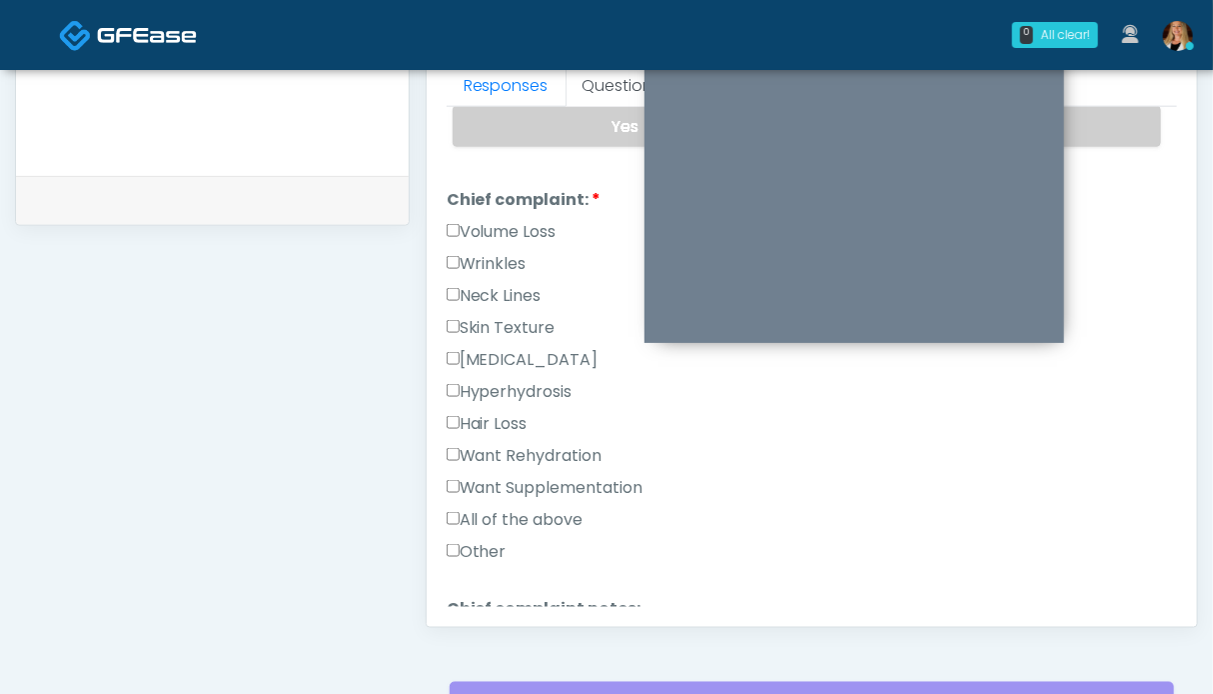
scroll to position [700, 0]
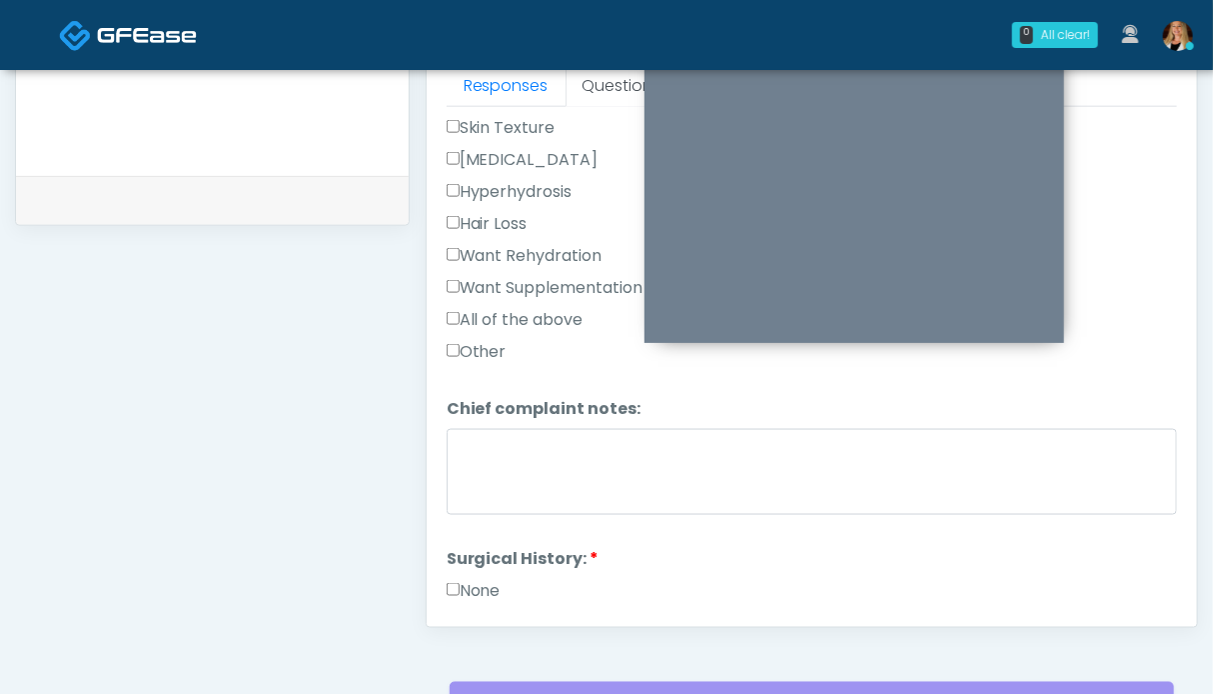
click at [484, 589] on label "None" at bounding box center [474, 591] width 54 height 24
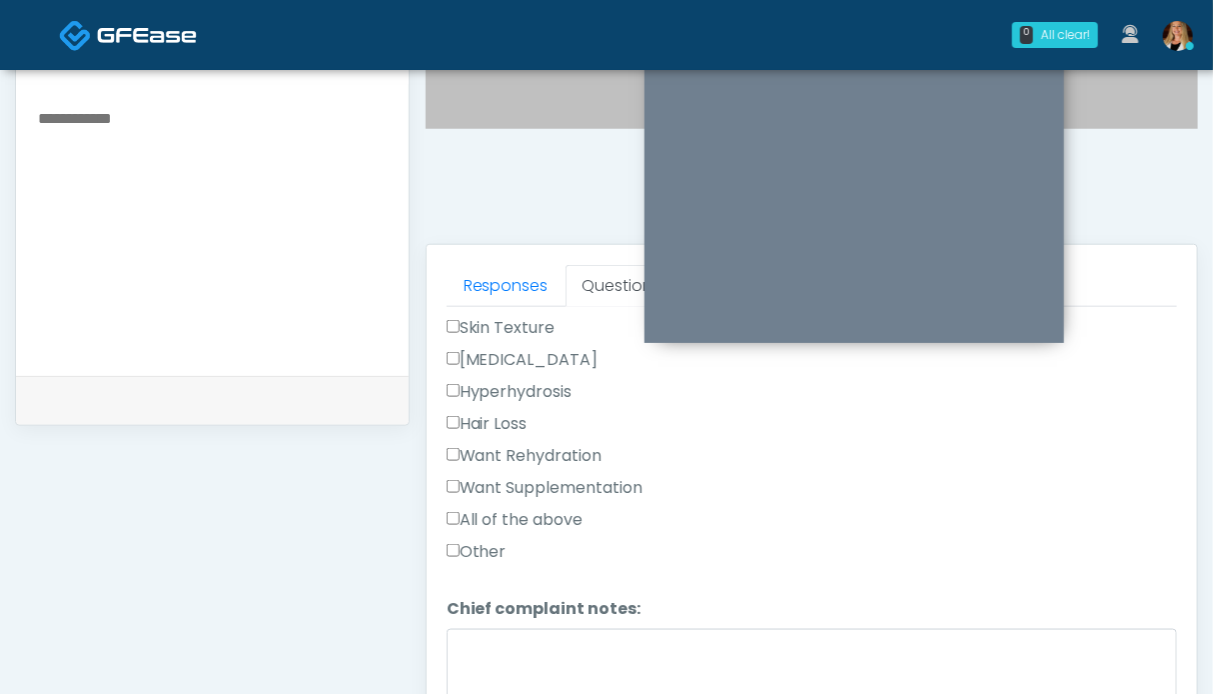
scroll to position [798, 0]
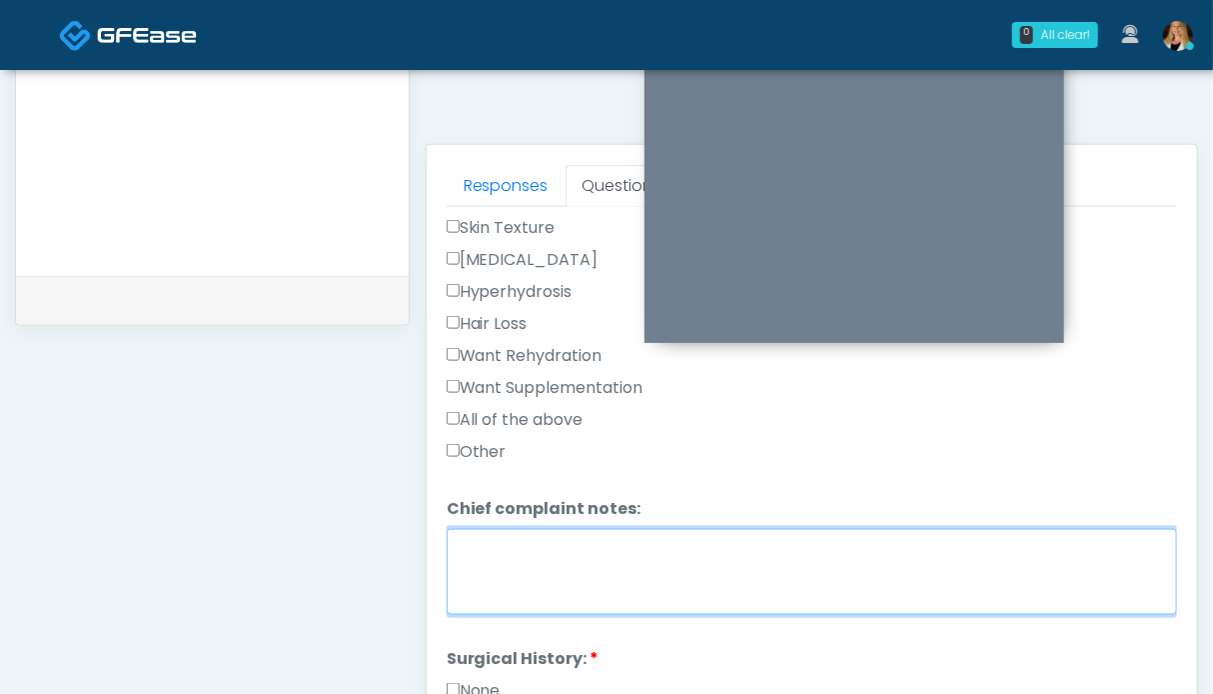
click at [550, 572] on textarea "Chief complaint notes:" at bounding box center [812, 572] width 731 height 86
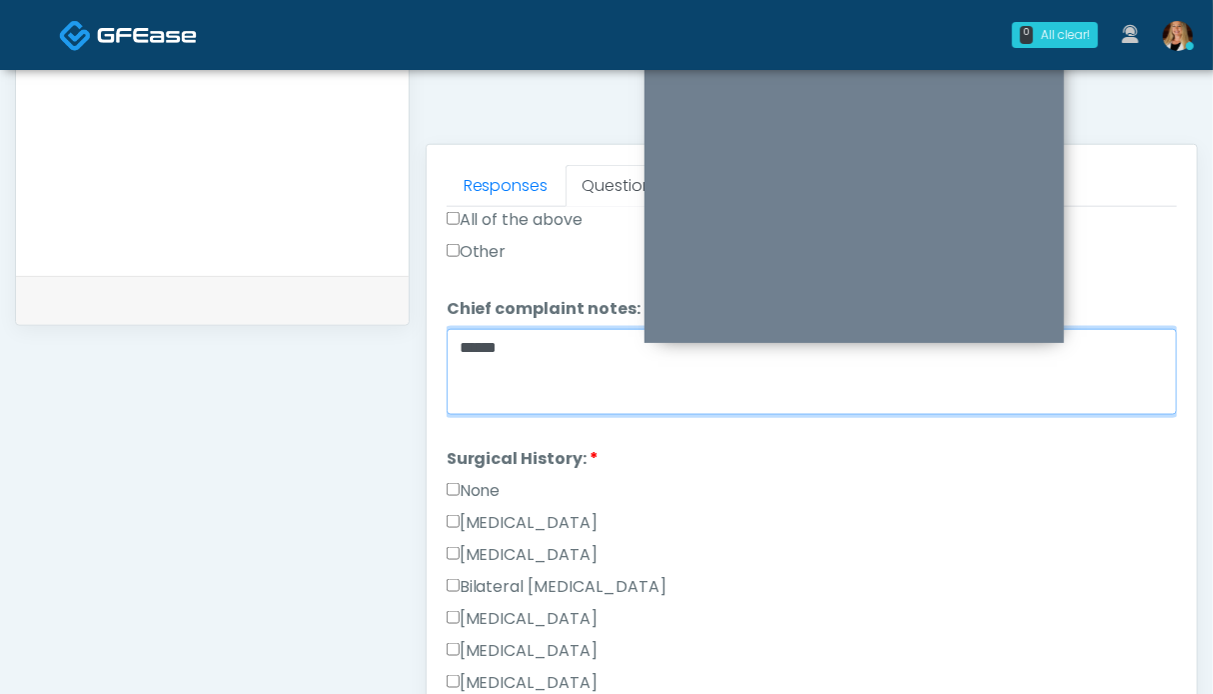
scroll to position [400, 0]
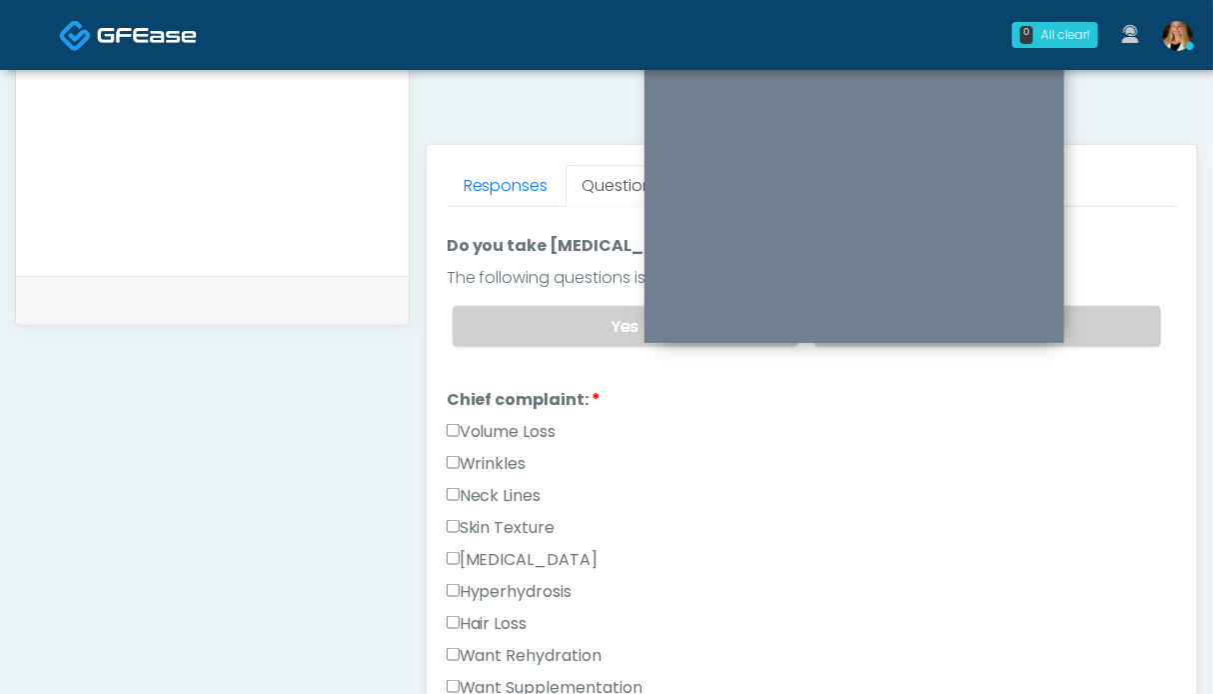
type textarea "*****"
click at [809, 523] on div "Skin Texture" at bounding box center [812, 532] width 731 height 32
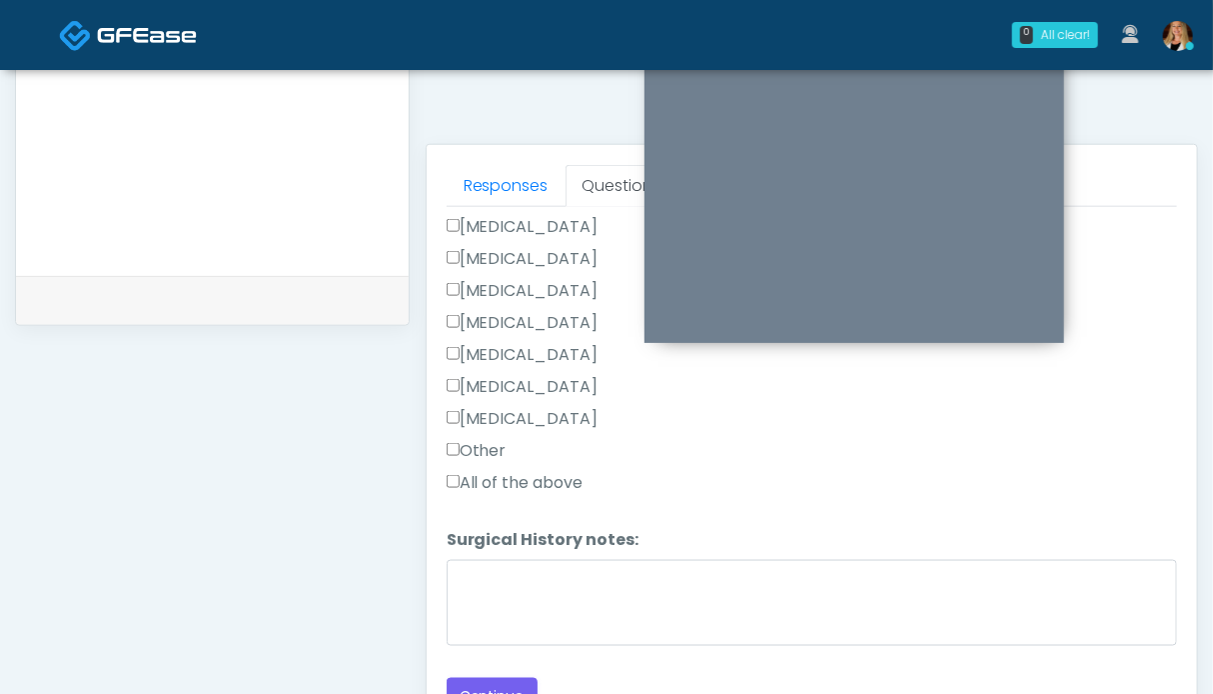
scroll to position [898, 0]
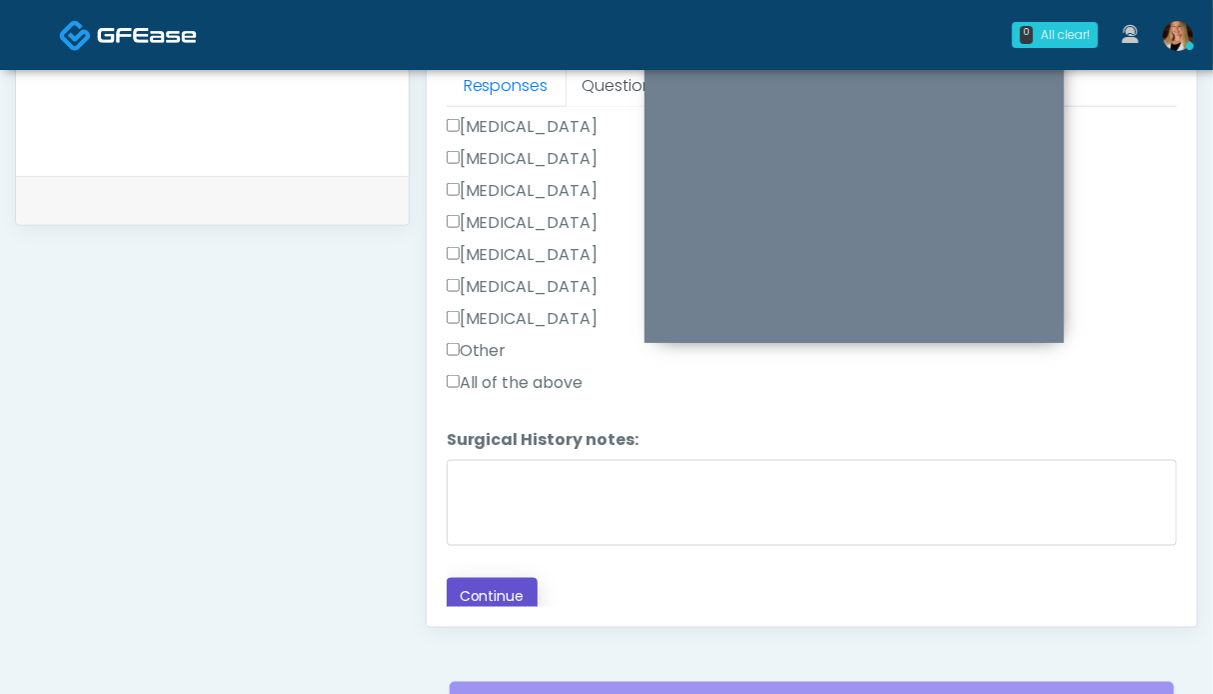
click at [513, 583] on button "Continue" at bounding box center [492, 596] width 91 height 37
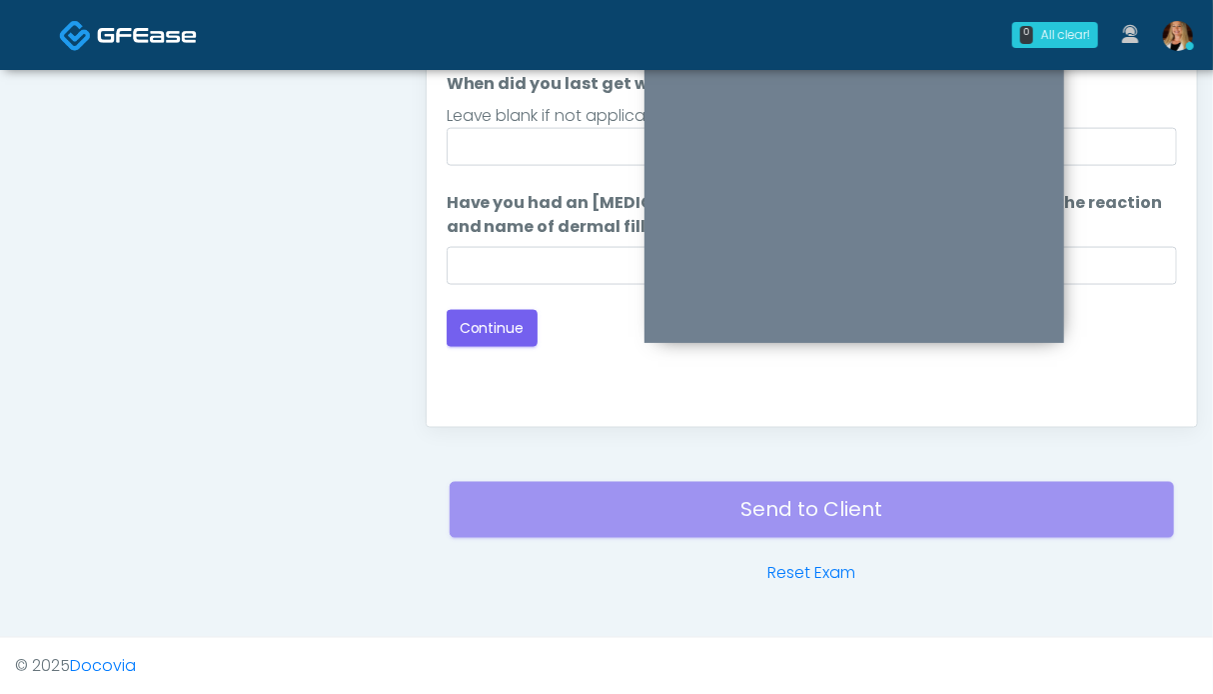
scroll to position [798, 0]
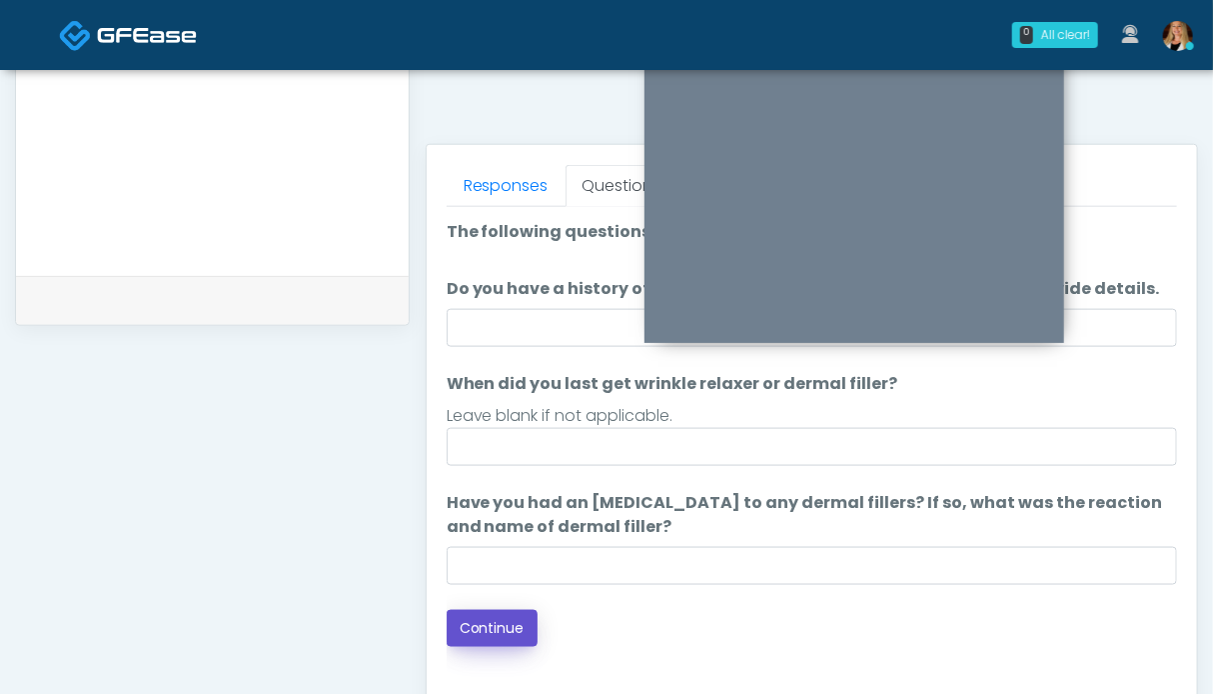
click at [480, 622] on button "Continue" at bounding box center [492, 628] width 91 height 37
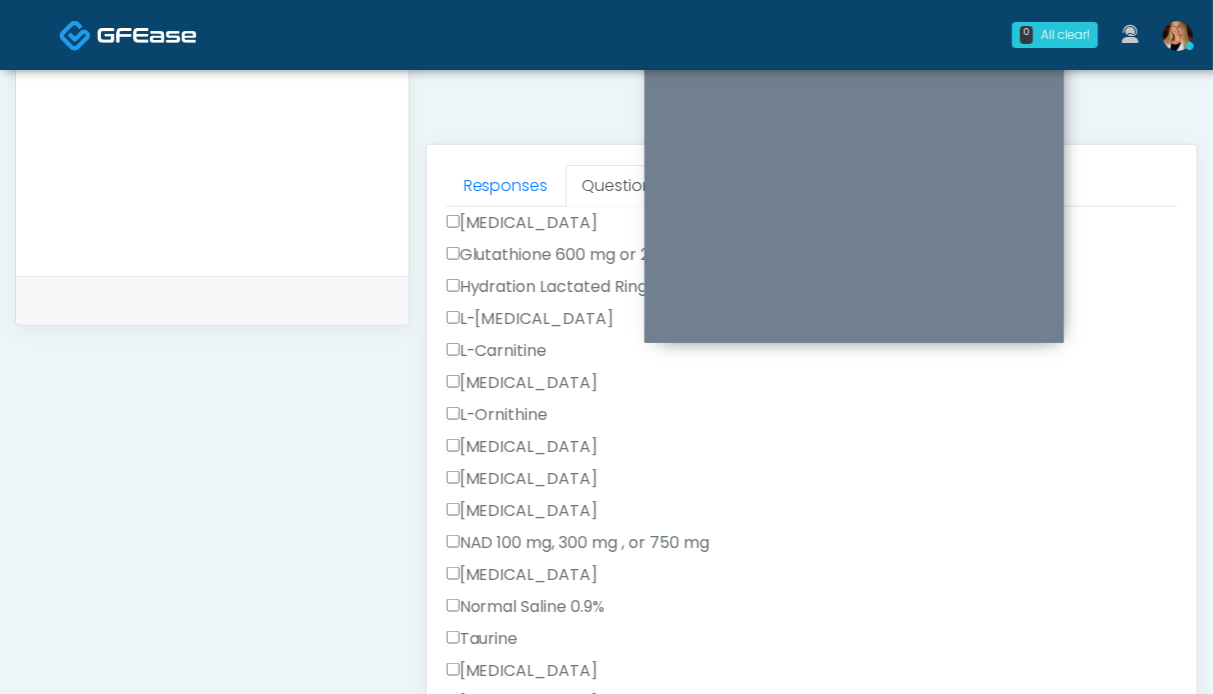
scroll to position [725, 0]
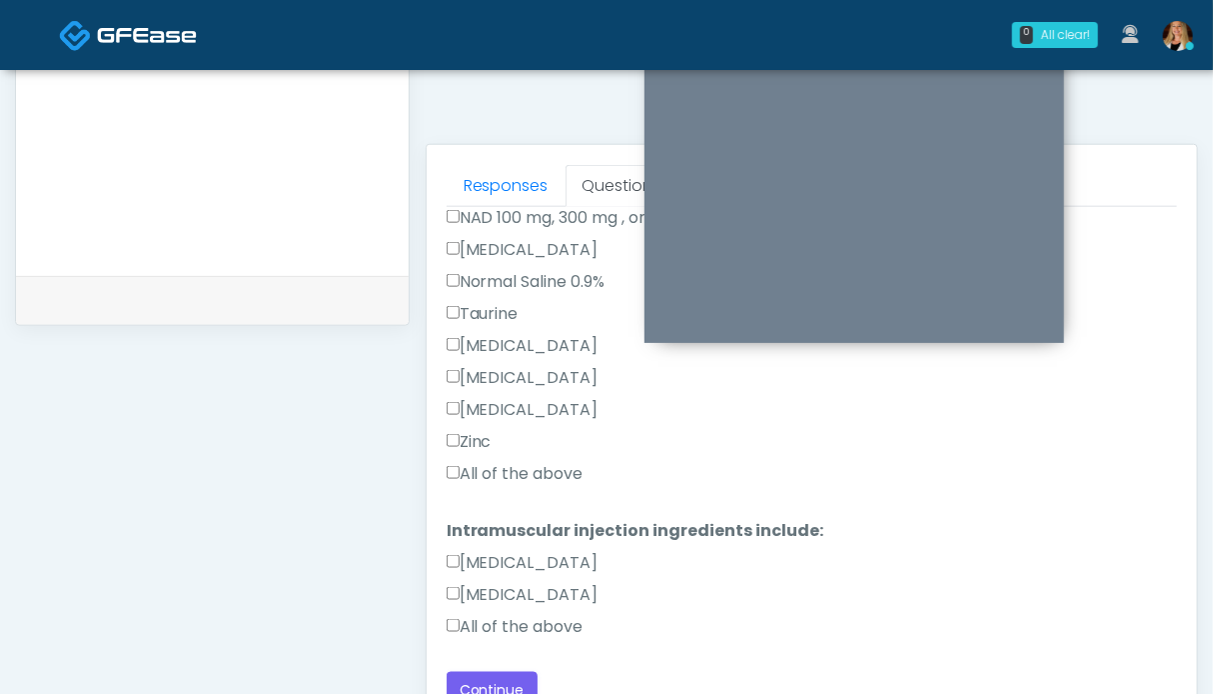
click at [496, 475] on label "All of the above" at bounding box center [515, 474] width 137 height 24
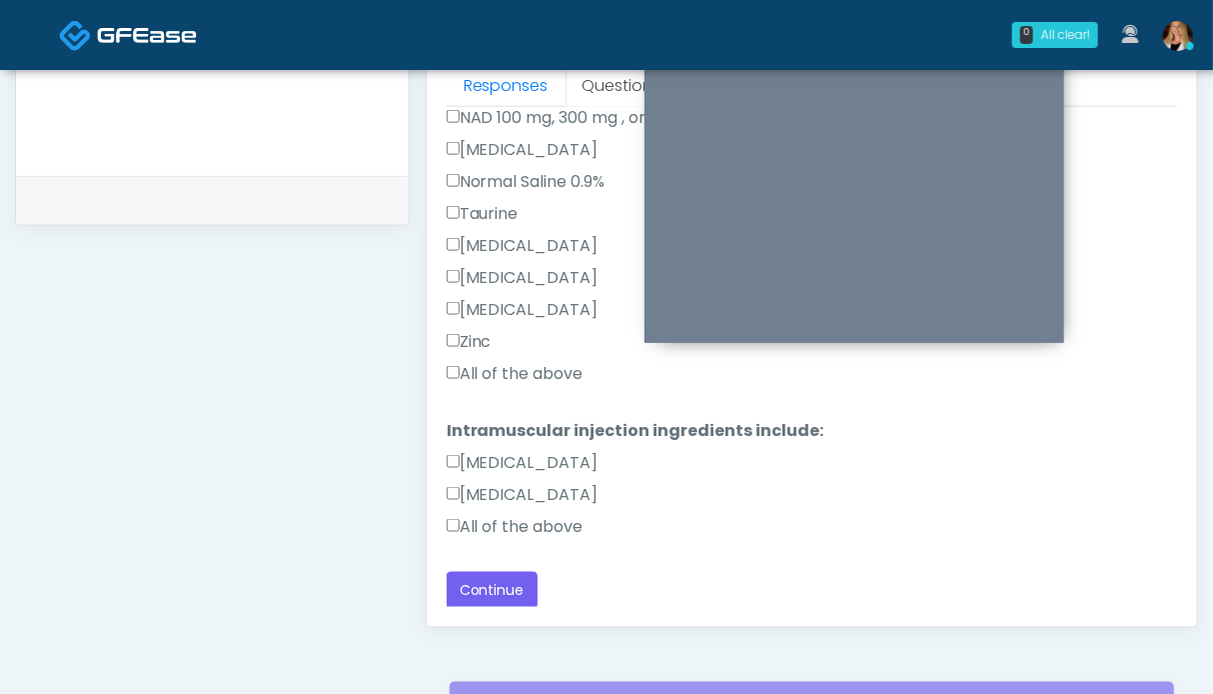
click at [509, 519] on label "All of the above" at bounding box center [515, 527] width 137 height 24
click at [504, 587] on button "Continue" at bounding box center [492, 590] width 91 height 37
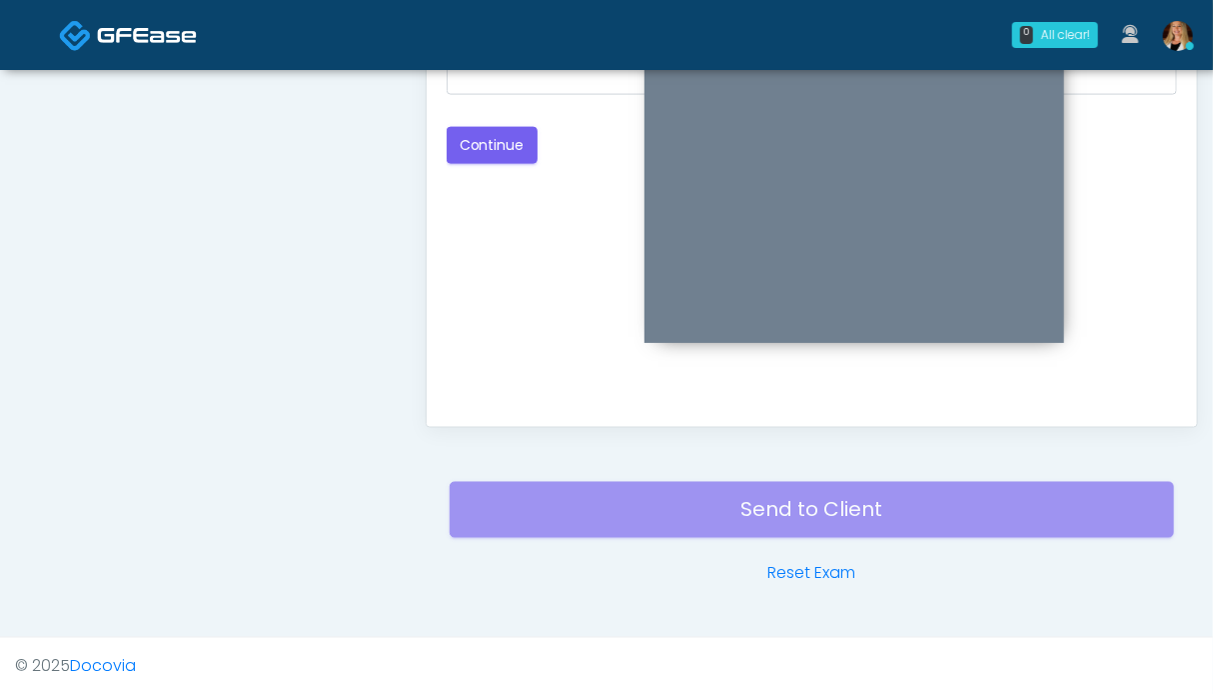
scroll to position [798, 0]
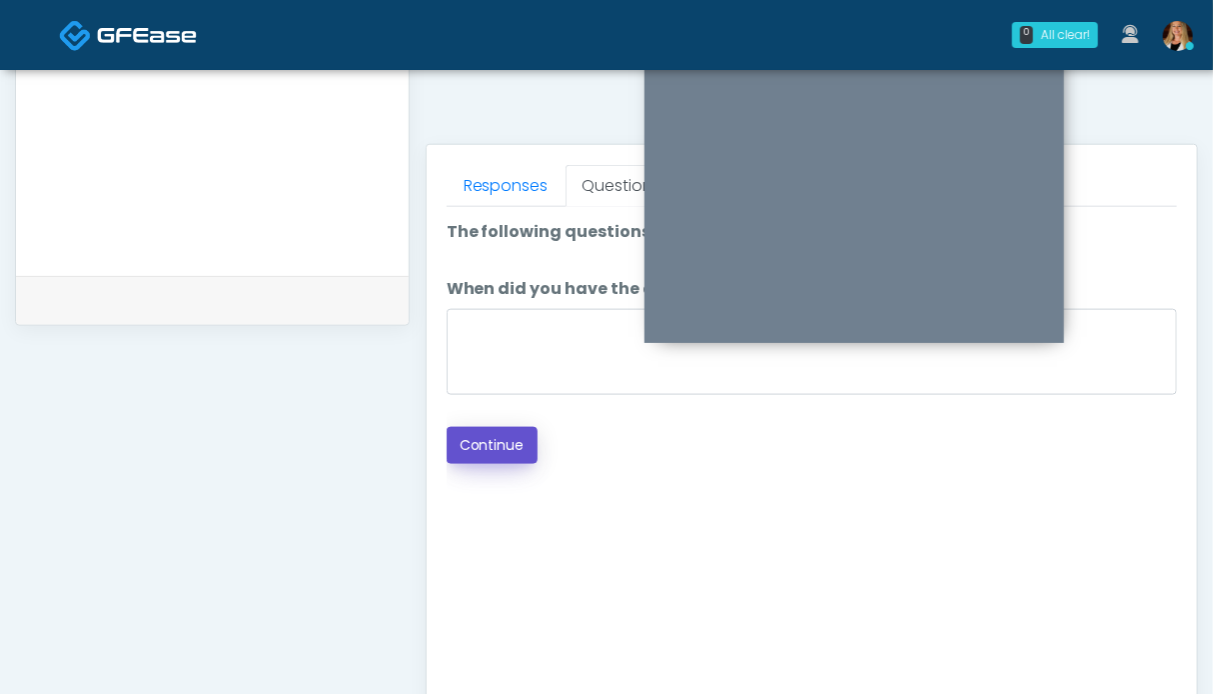
click at [489, 441] on button "Continue" at bounding box center [492, 445] width 91 height 37
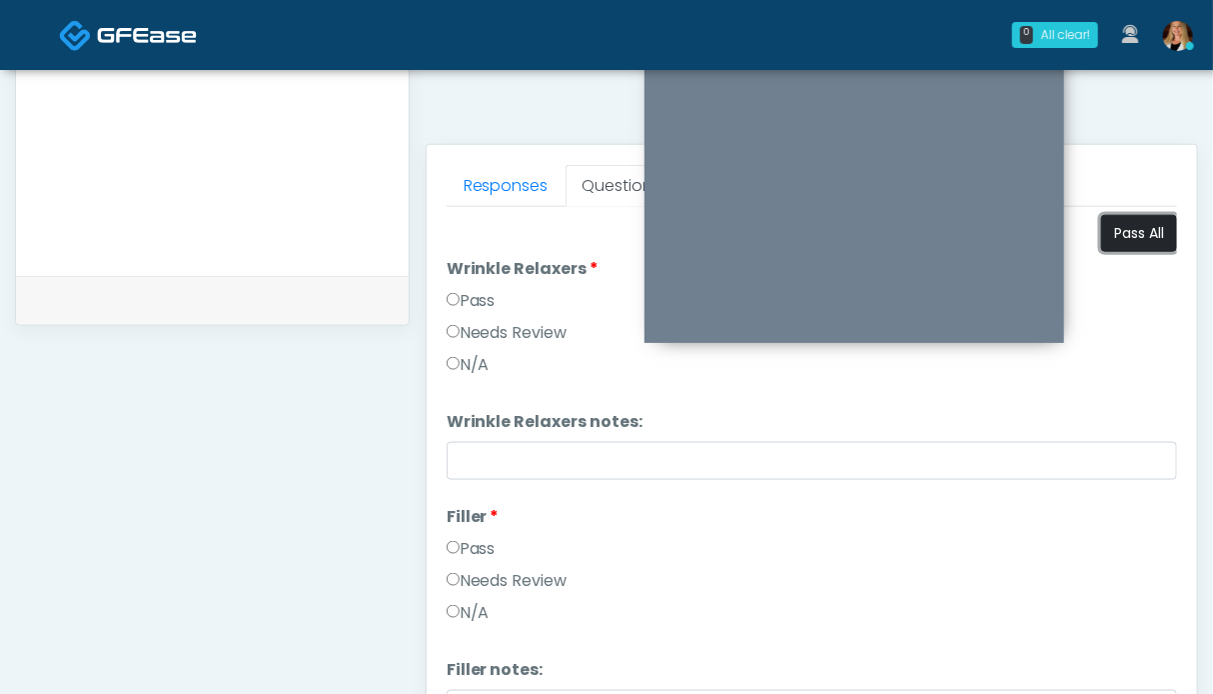
click at [1131, 232] on button "Pass All" at bounding box center [1139, 233] width 76 height 37
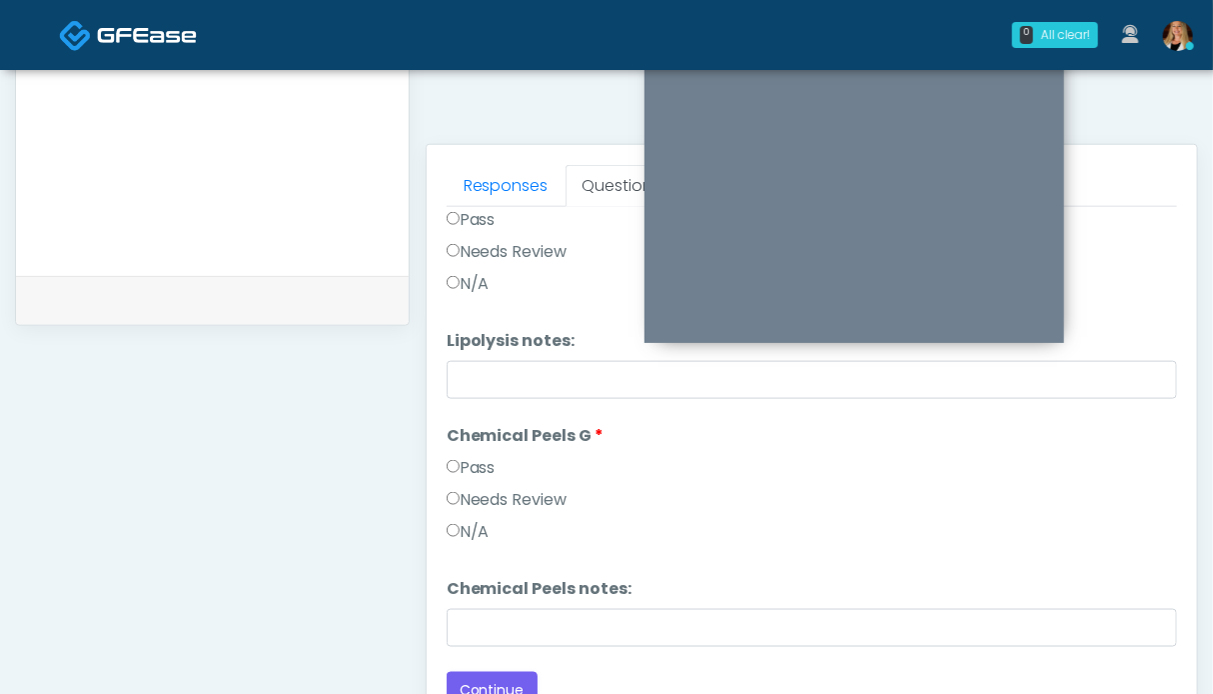
scroll to position [1098, 0]
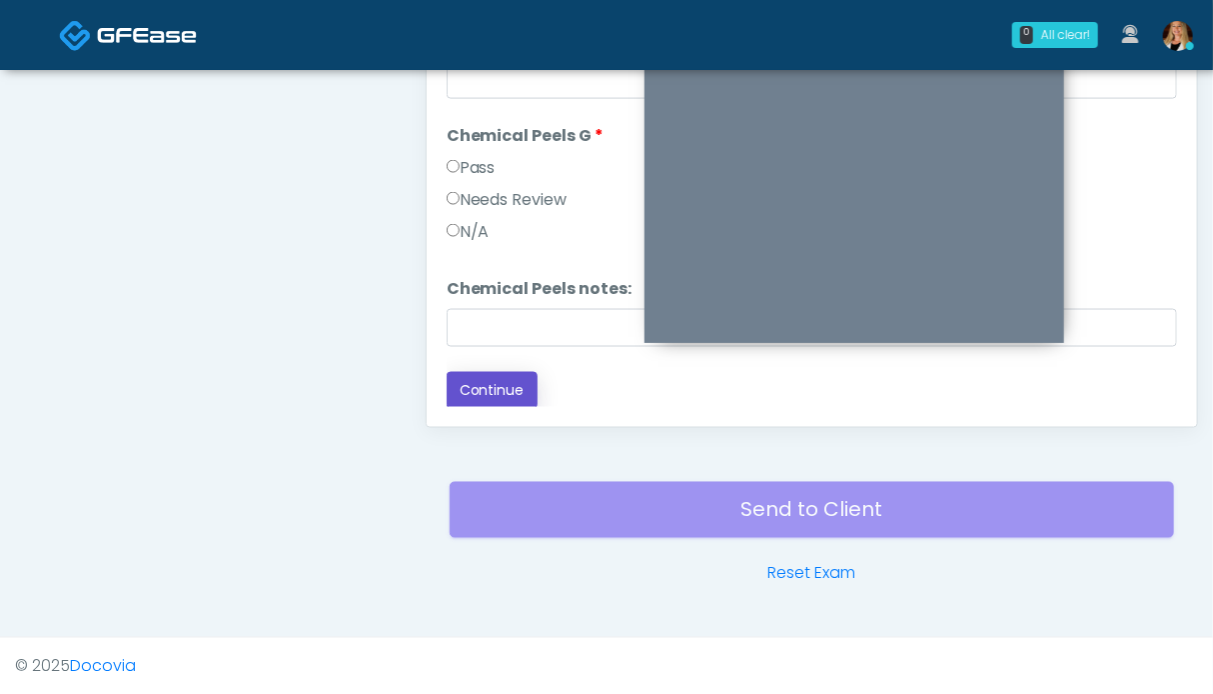
click at [499, 384] on button "Continue" at bounding box center [492, 390] width 91 height 37
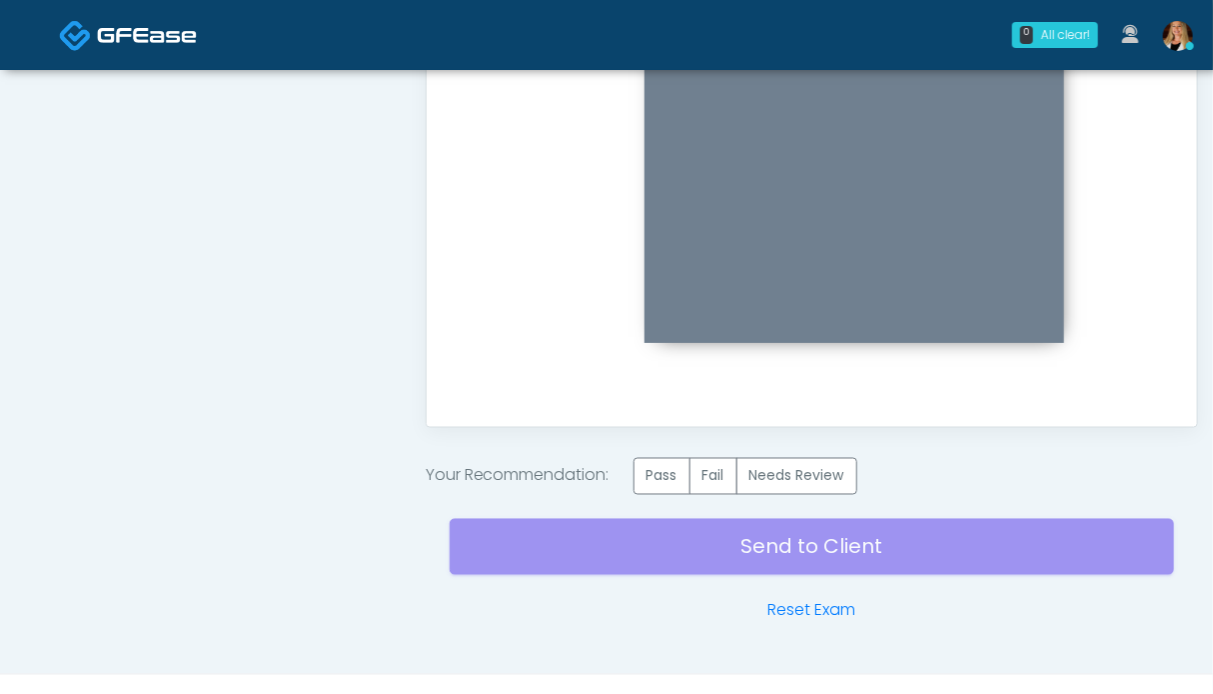
scroll to position [0, 0]
click at [682, 475] on label "Pass" at bounding box center [662, 476] width 57 height 37
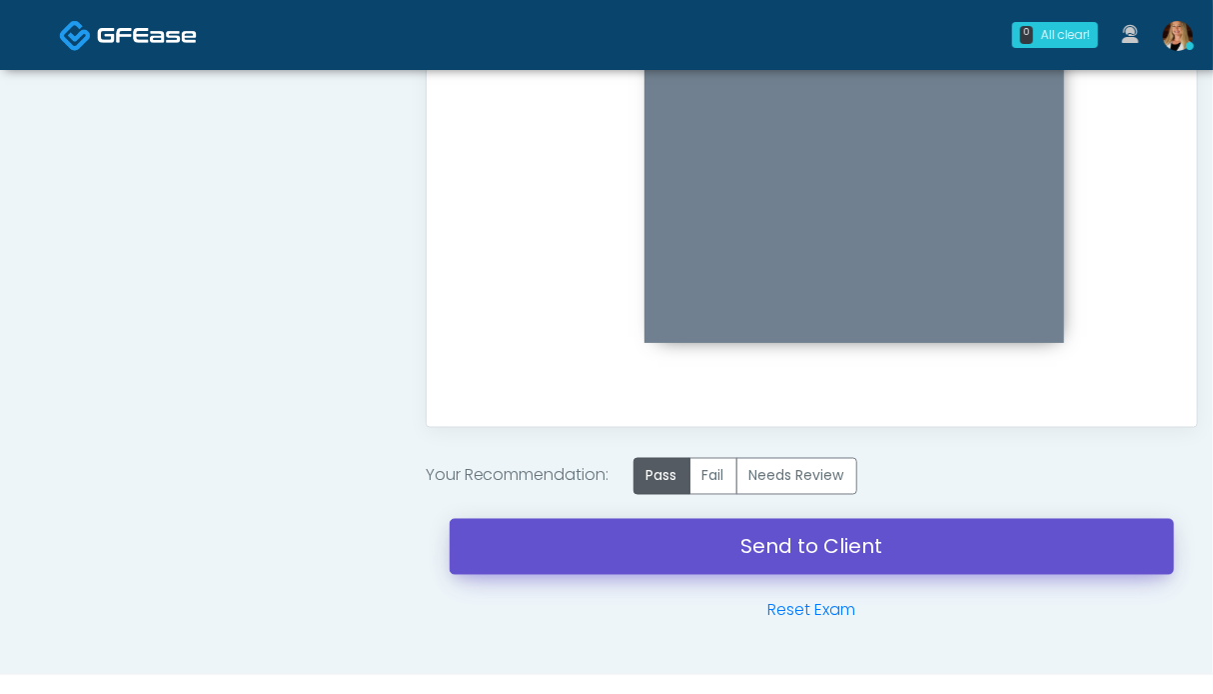
click at [847, 549] on link "Send to Client" at bounding box center [812, 547] width 725 height 56
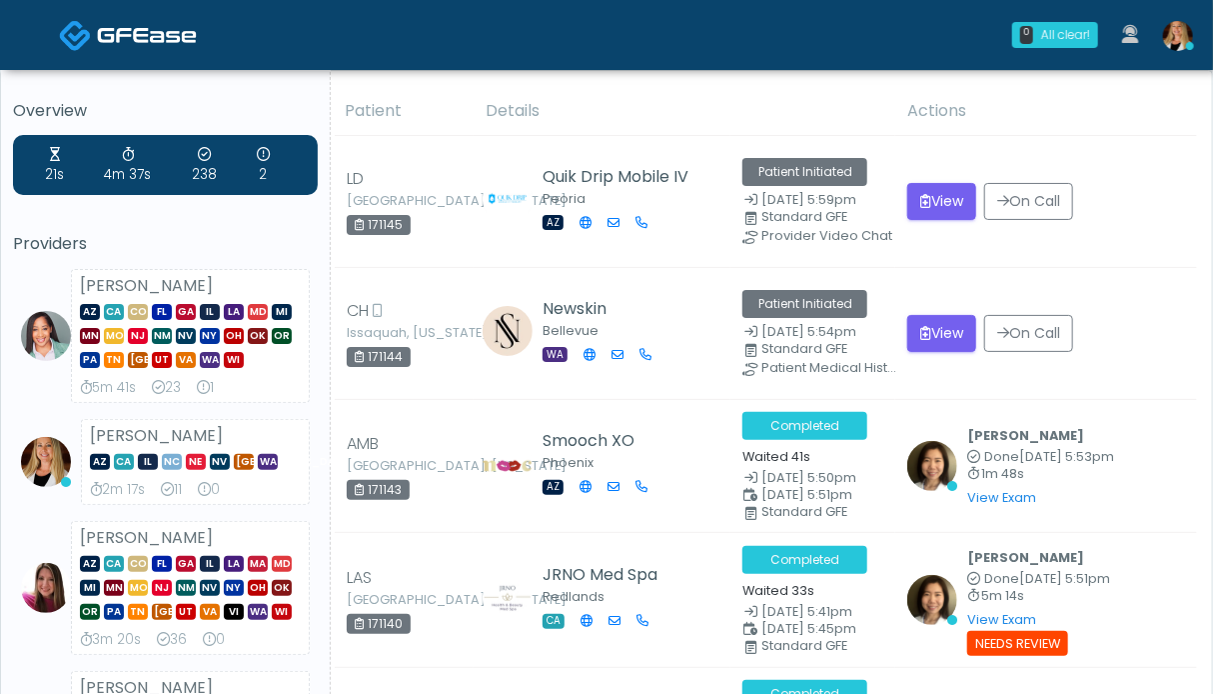
click at [1179, 35] on img at bounding box center [1178, 36] width 30 height 30
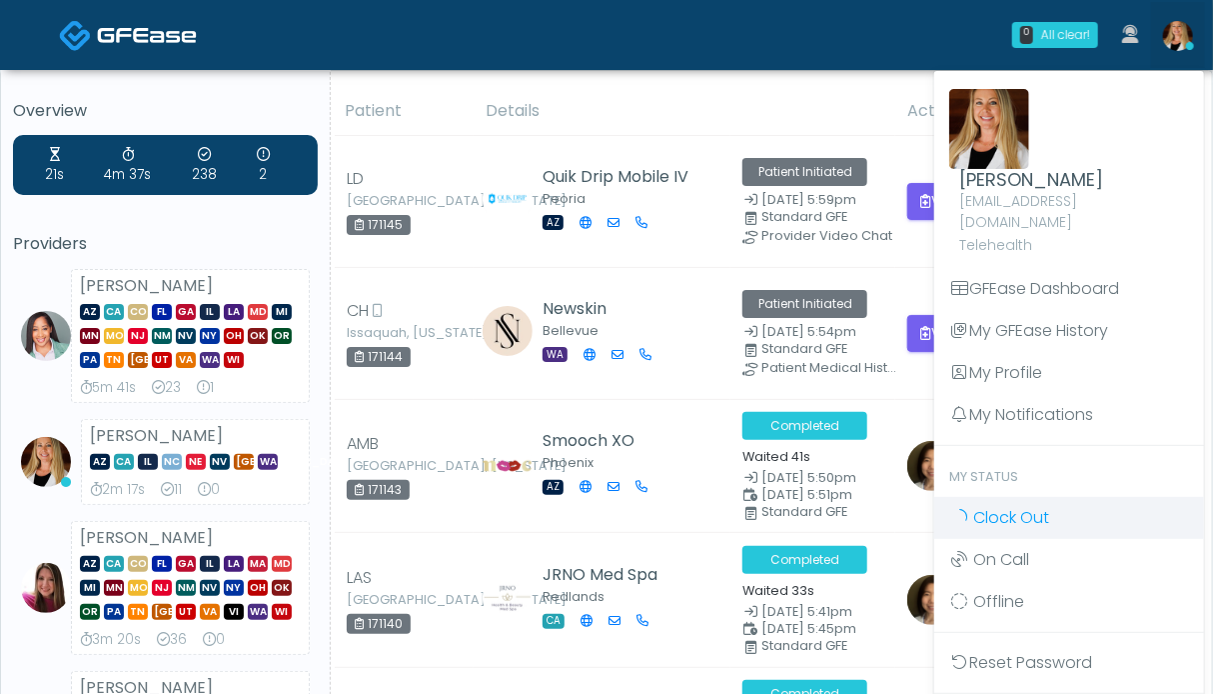
click at [1018, 506] on span "Clock Out" at bounding box center [1011, 517] width 76 height 23
